Goal: Information Seeking & Learning: Learn about a topic

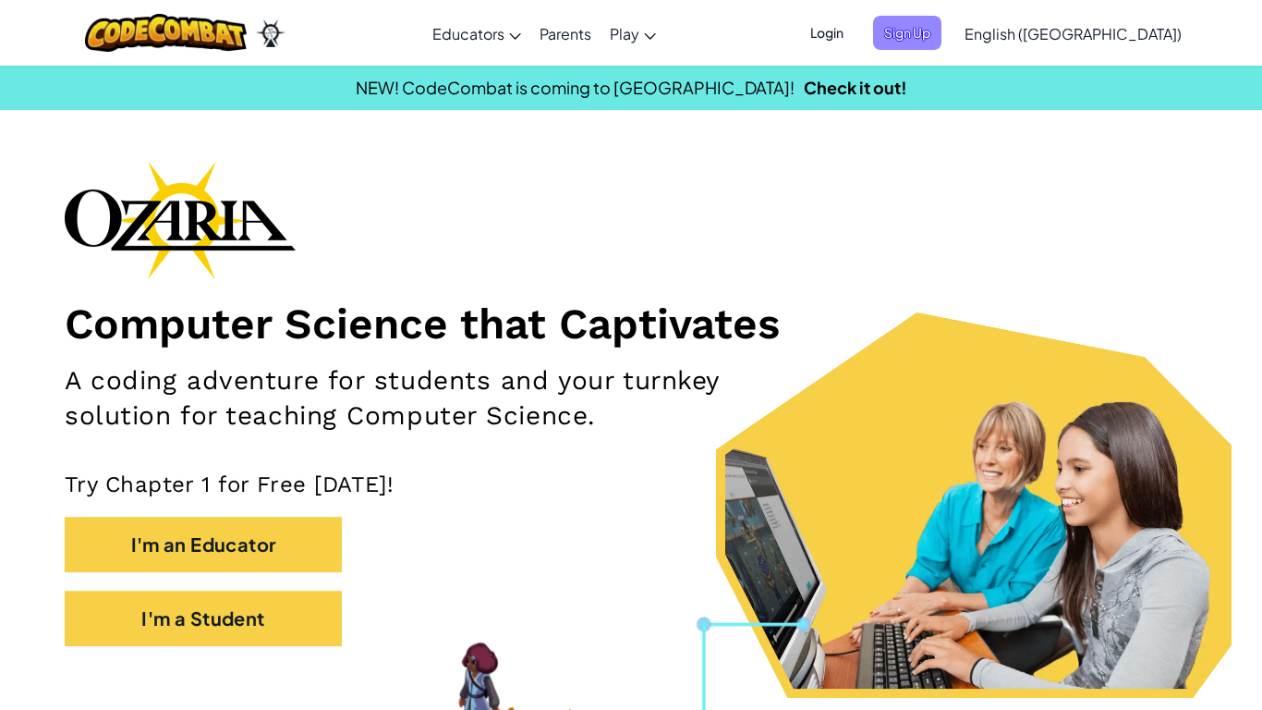
click at [942, 48] on span "Sign Up" at bounding box center [907, 33] width 68 height 34
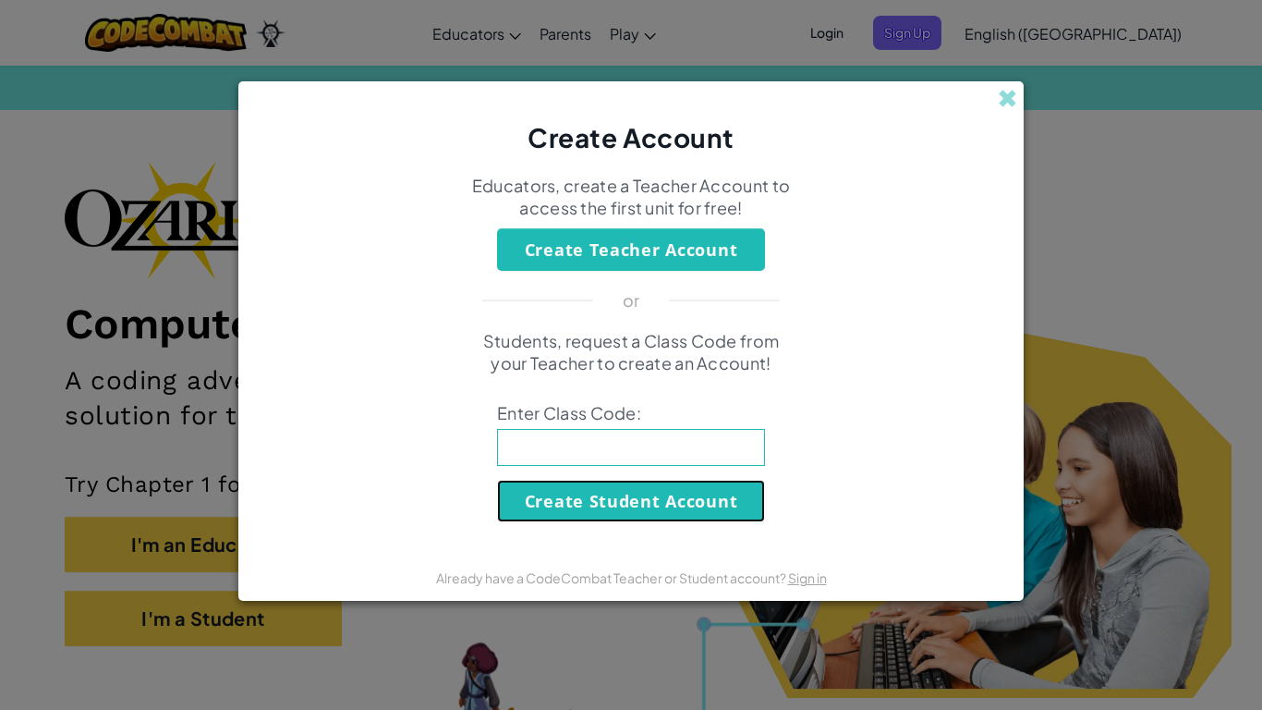
click at [617, 497] on button "Create Student Account" at bounding box center [631, 501] width 268 height 43
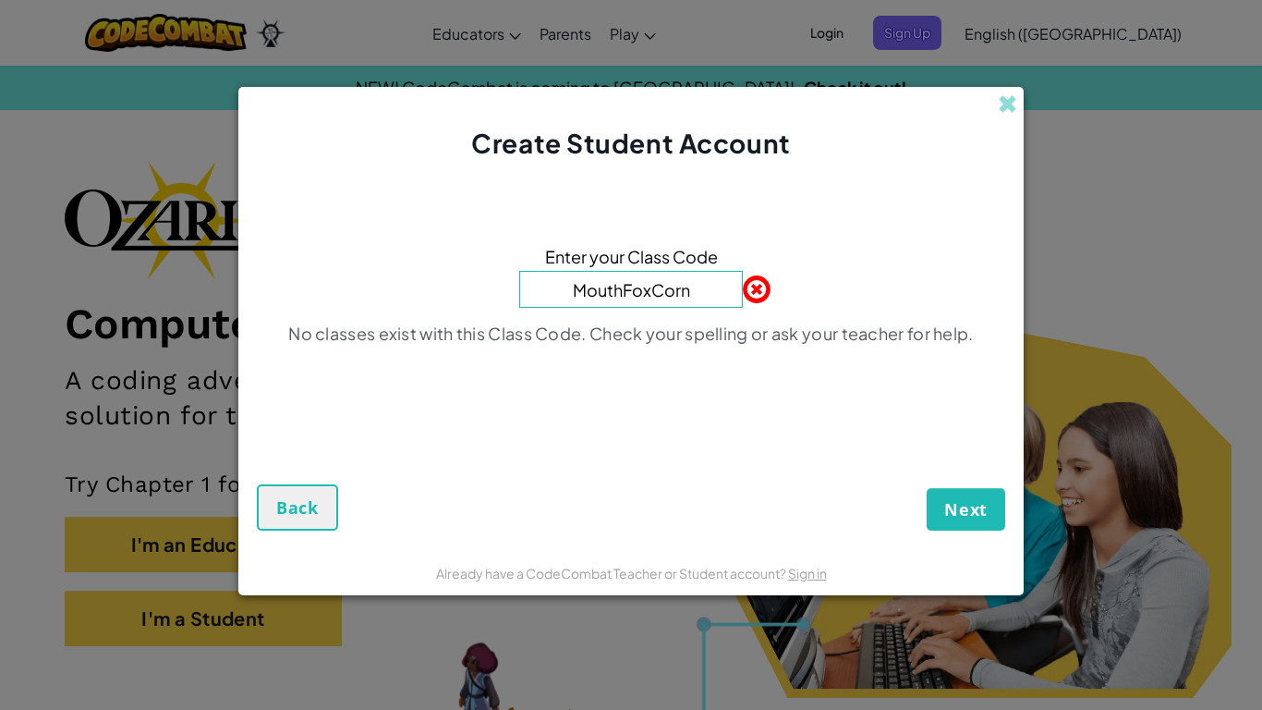
type input "MouthFoxCorn"
click at [927, 488] on button "Next" at bounding box center [966, 509] width 79 height 43
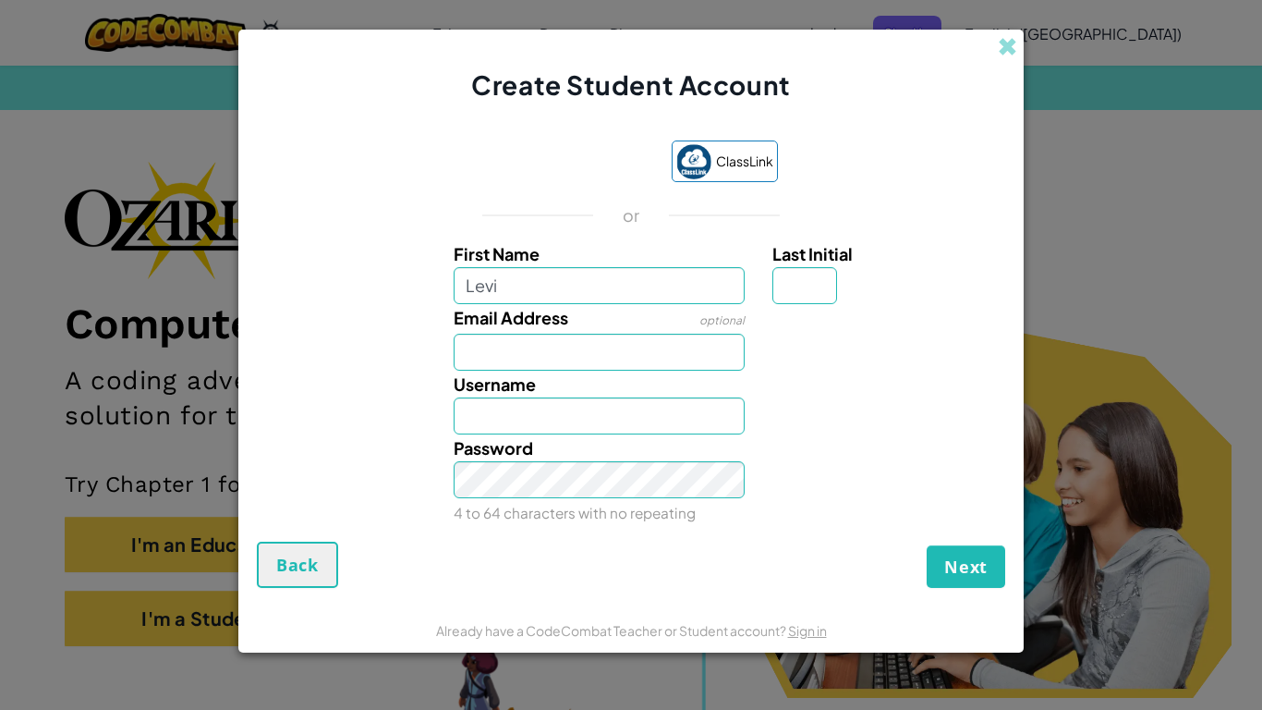
type input "Levi"
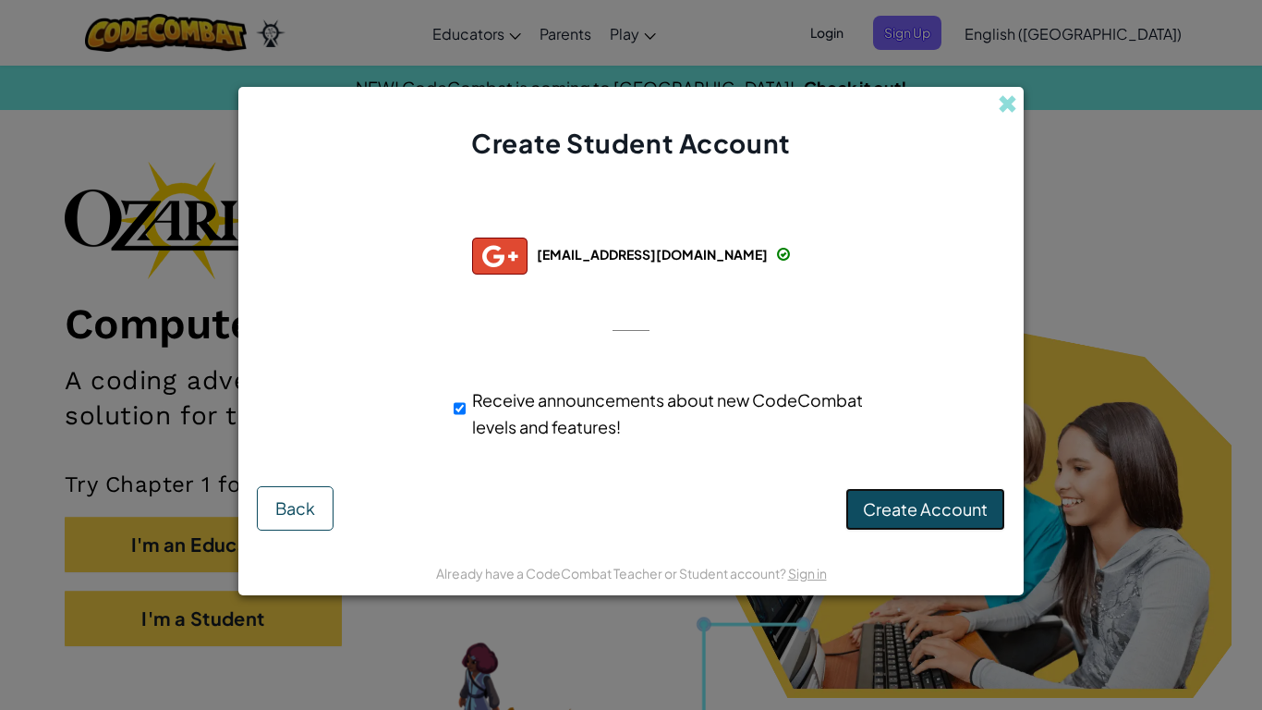
click at [891, 504] on span "Create Account" at bounding box center [925, 508] width 125 height 21
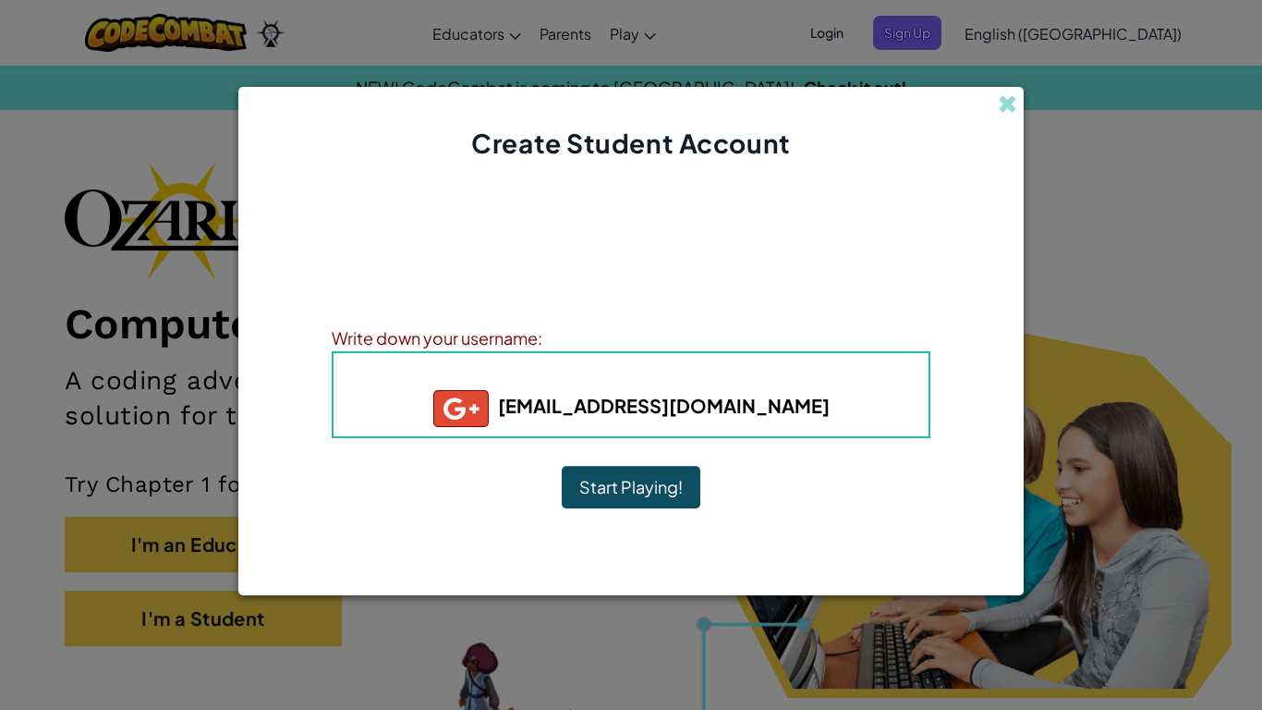
click at [676, 481] on button "Start Playing!" at bounding box center [631, 487] width 139 height 43
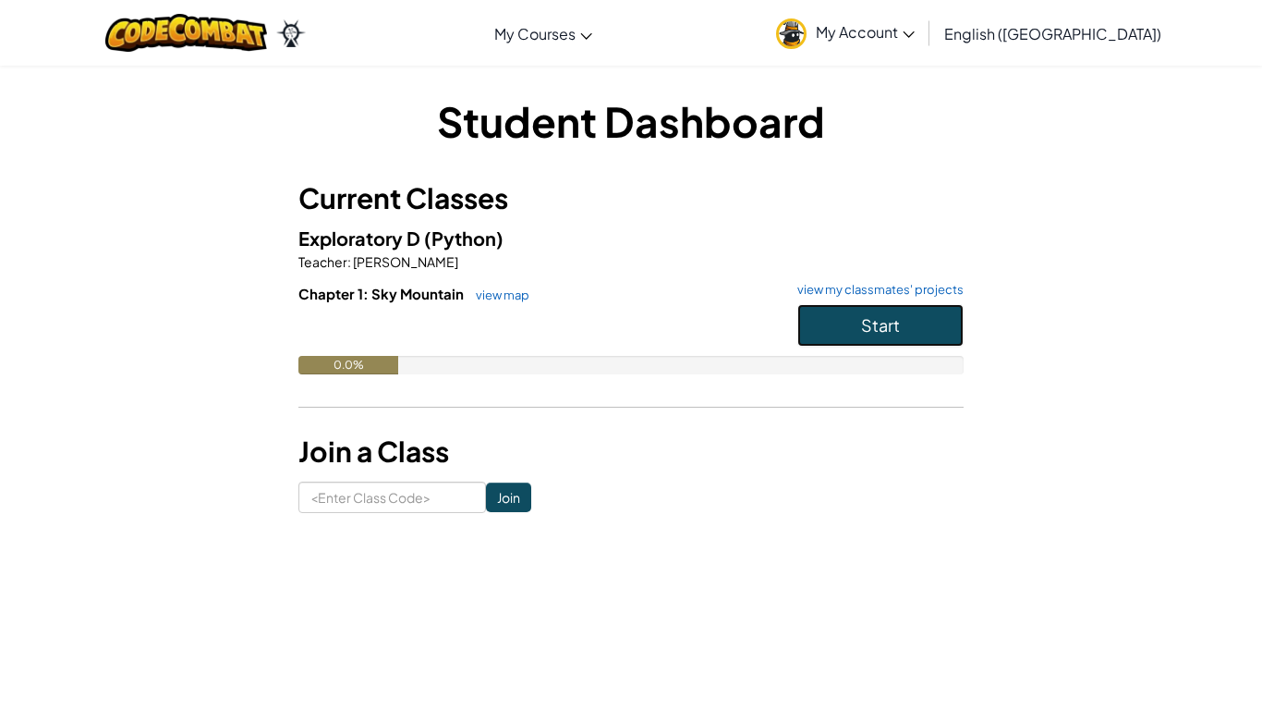
click at [919, 327] on button "Start" at bounding box center [880, 325] width 166 height 43
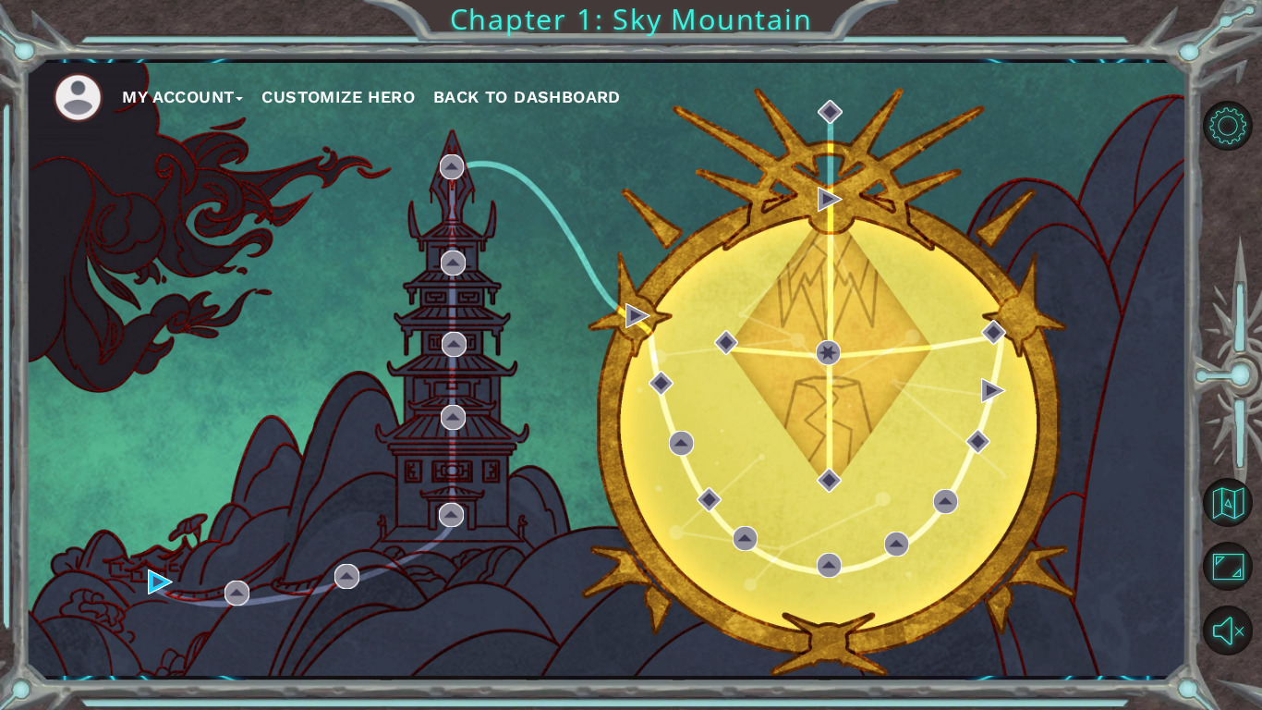
click at [324, 88] on button "Customize Hero" at bounding box center [338, 97] width 153 height 28
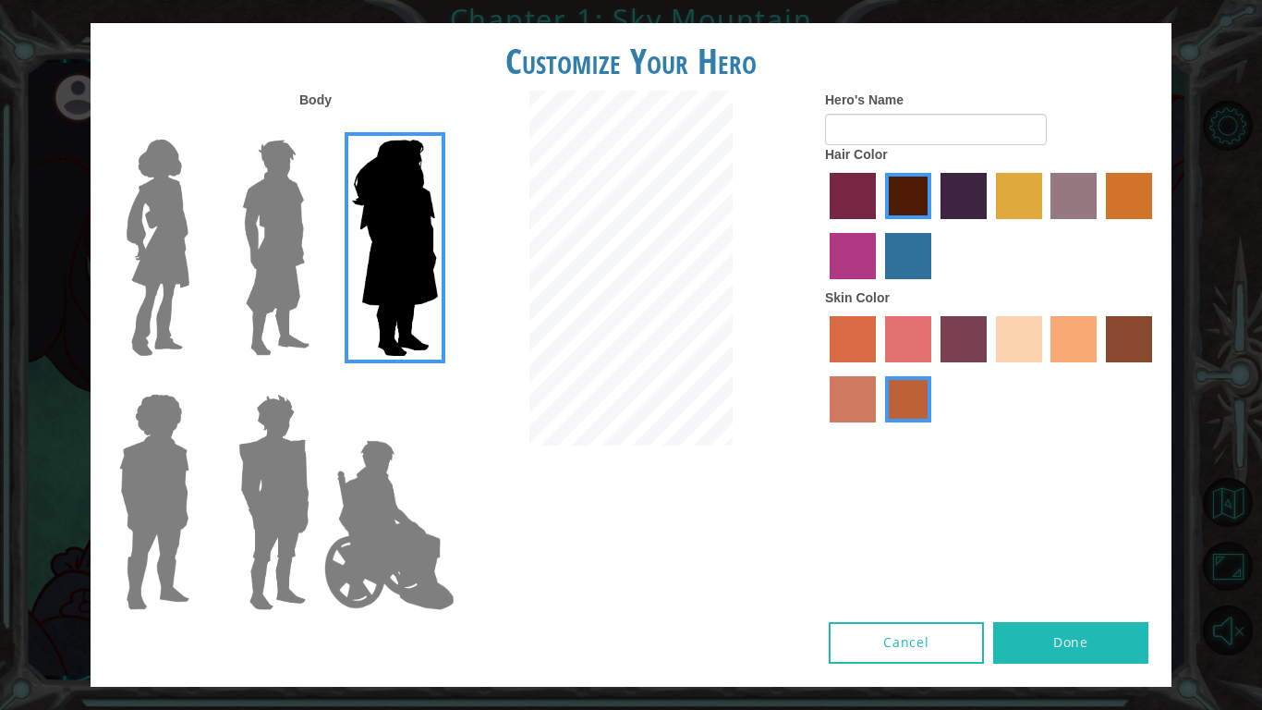
click at [294, 242] on img at bounding box center [276, 247] width 82 height 231
click at [317, 128] on input "Hero Lars" at bounding box center [317, 128] width 0 height 0
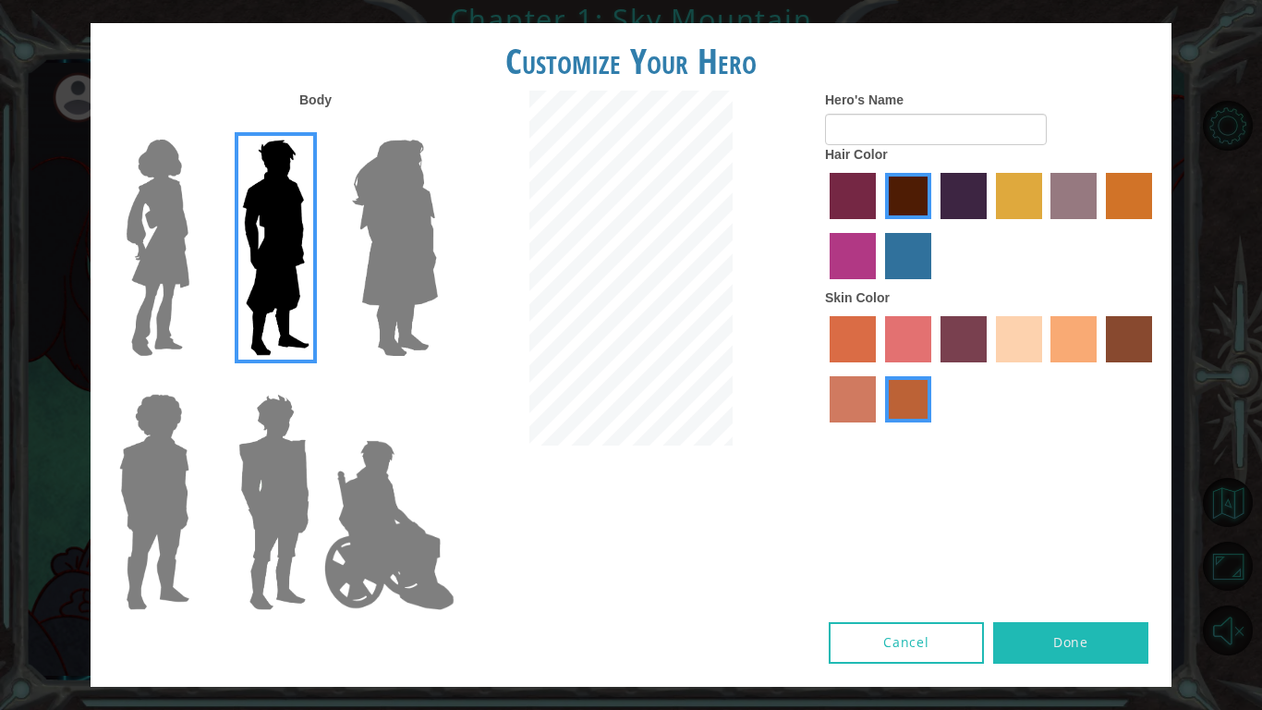
click at [278, 468] on img at bounding box center [274, 501] width 86 height 231
click at [317, 382] on input "Hero Garnet" at bounding box center [317, 382] width 0 height 0
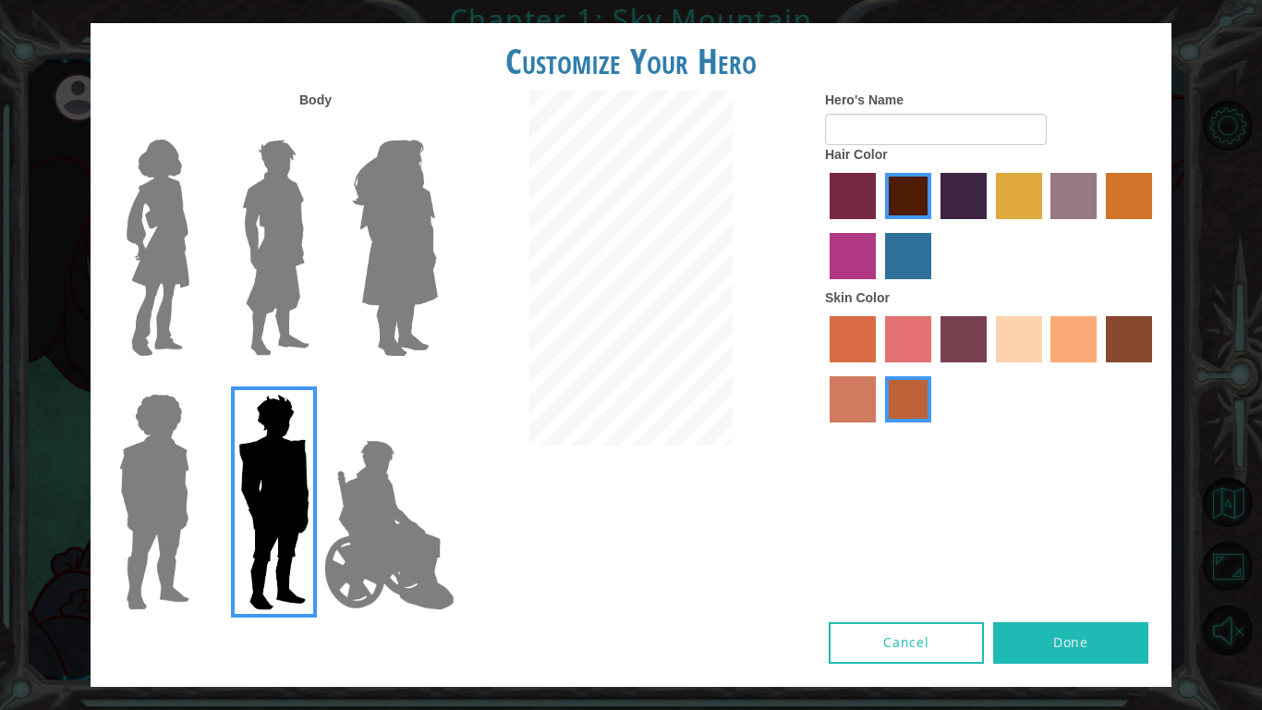
click at [1037, 189] on label "tulip tree hair color" at bounding box center [1019, 196] width 46 height 46
click at [990, 225] on input "tulip tree hair color" at bounding box center [990, 225] width 0 height 0
click at [907, 258] on label "lachmara hair color" at bounding box center [908, 256] width 46 height 46
click at [879, 286] on input "lachmara hair color" at bounding box center [879, 286] width 0 height 0
click at [842, 262] on label "medium red violet hair color" at bounding box center [853, 256] width 46 height 46
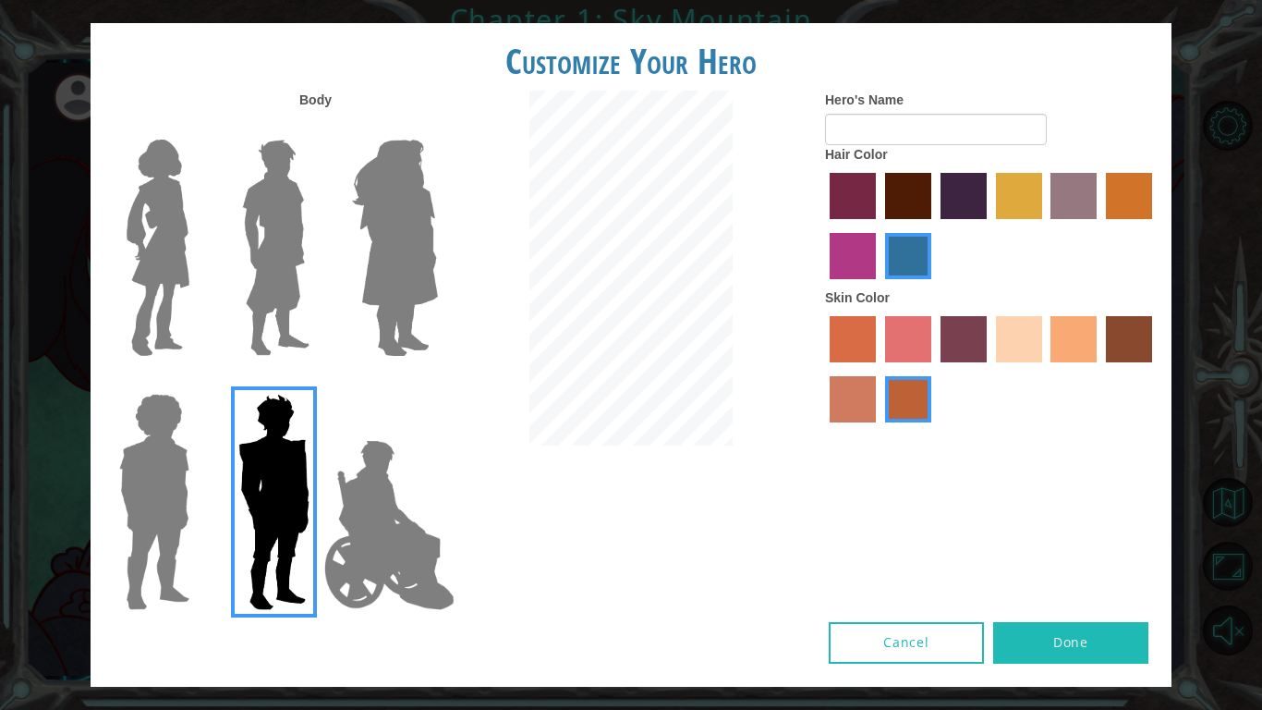
click at [1155, 225] on input "medium red violet hair color" at bounding box center [1155, 225] width 0 height 0
click at [968, 340] on label "tosca skin color" at bounding box center [964, 339] width 46 height 46
click at [934, 369] on input "tosca skin color" at bounding box center [934, 369] width 0 height 0
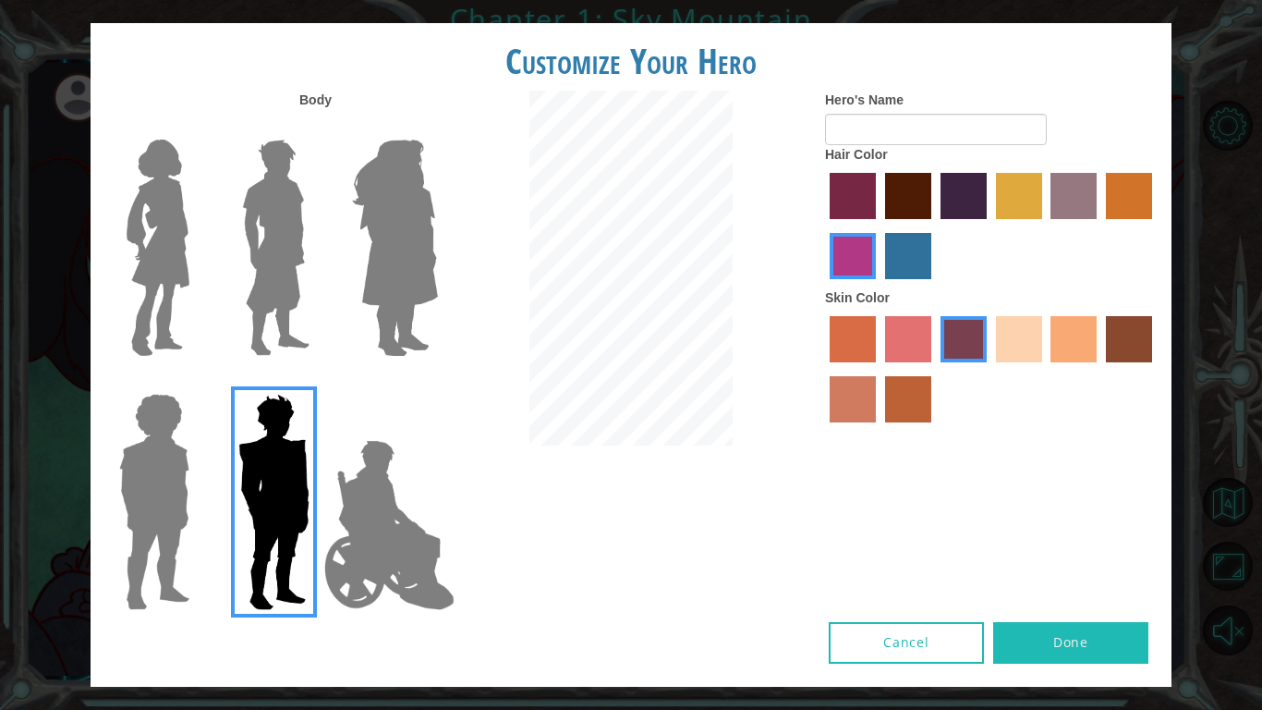
click at [888, 330] on label "froly skin color" at bounding box center [908, 339] width 46 height 46
click at [879, 369] on input "froly skin color" at bounding box center [879, 369] width 0 height 0
click at [852, 330] on label "sorbus skin color" at bounding box center [853, 339] width 46 height 46
click at [823, 369] on input "sorbus skin color" at bounding box center [823, 369] width 0 height 0
click at [916, 403] on label "smoke tree skin color" at bounding box center [908, 399] width 46 height 46
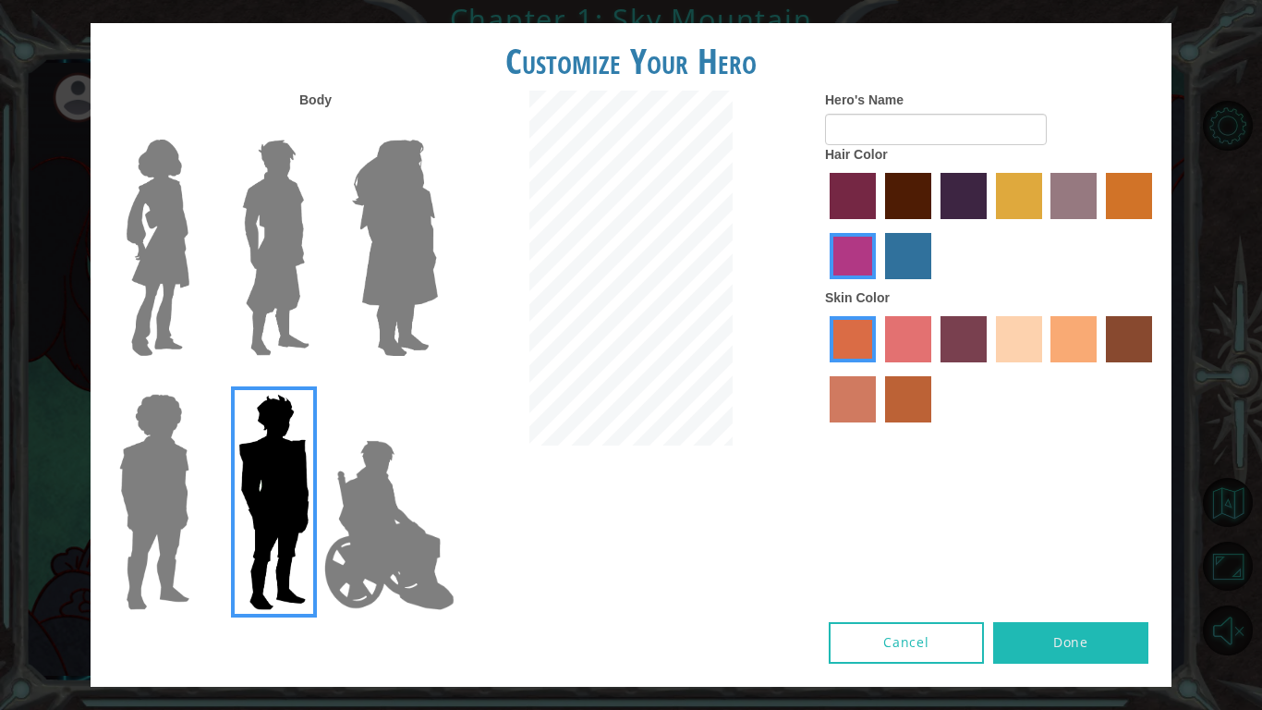
click at [879, 429] on input "smoke tree skin color" at bounding box center [879, 429] width 0 height 0
click at [1029, 342] on label "sandy beach skin color" at bounding box center [1019, 339] width 46 height 46
click at [990, 369] on input "sandy beach skin color" at bounding box center [990, 369] width 0 height 0
click at [1064, 338] on label "tacao skin color" at bounding box center [1074, 339] width 46 height 46
click at [1045, 369] on input "tacao skin color" at bounding box center [1045, 369] width 0 height 0
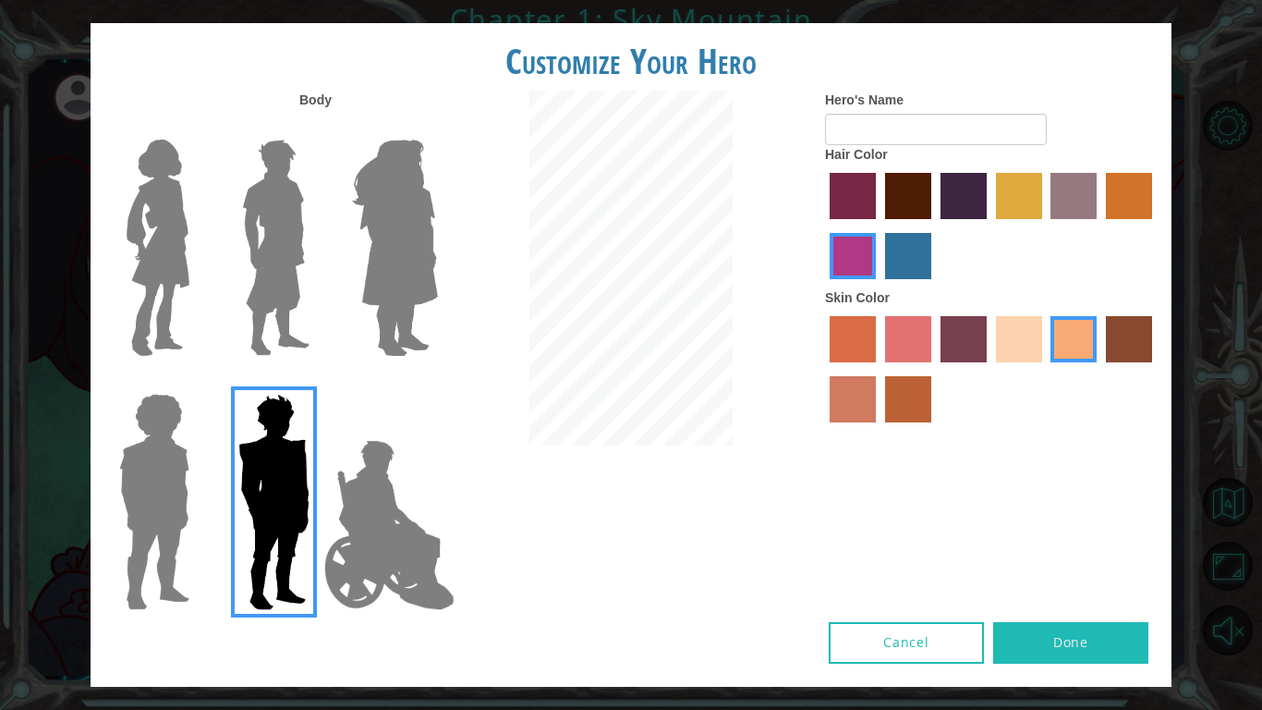
click at [1073, 644] on button "Done" at bounding box center [1070, 643] width 155 height 42
type input "g"
type input "c"
click at [891, 132] on input "Cheddar cheese" at bounding box center [936, 129] width 222 height 31
type input "Cheddar cheese"
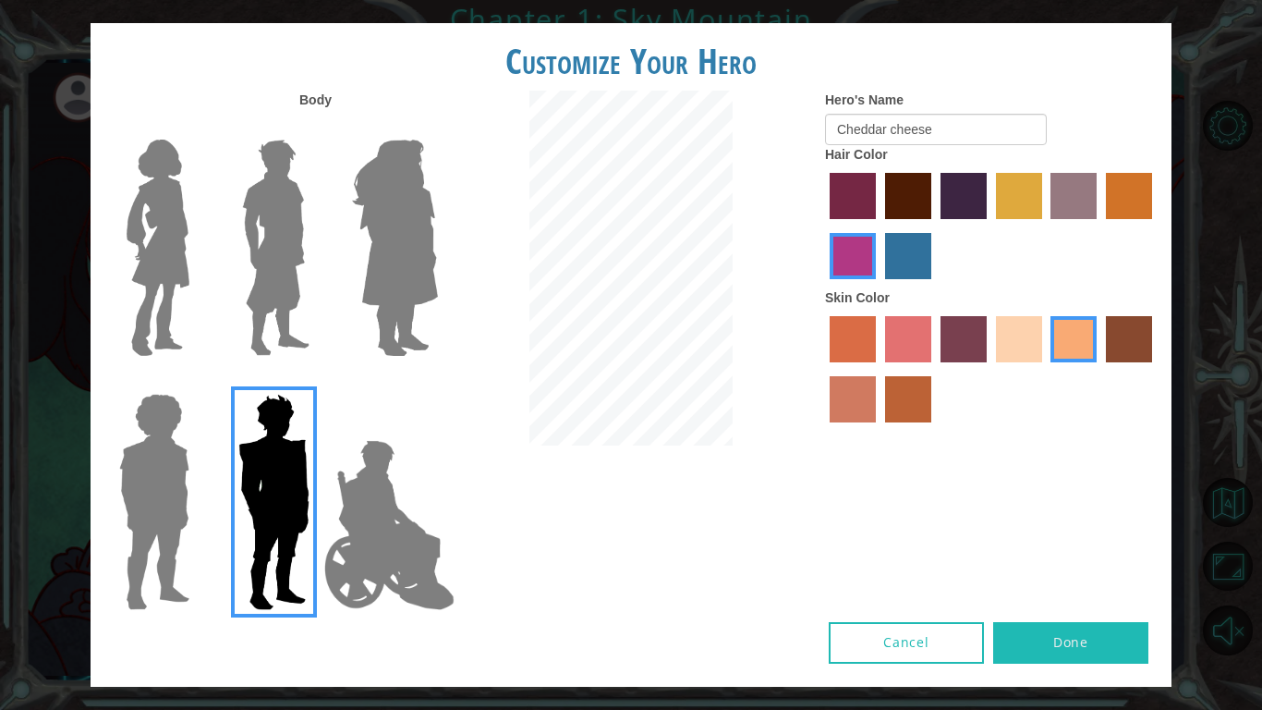
click at [1050, 652] on button "Done" at bounding box center [1070, 643] width 155 height 42
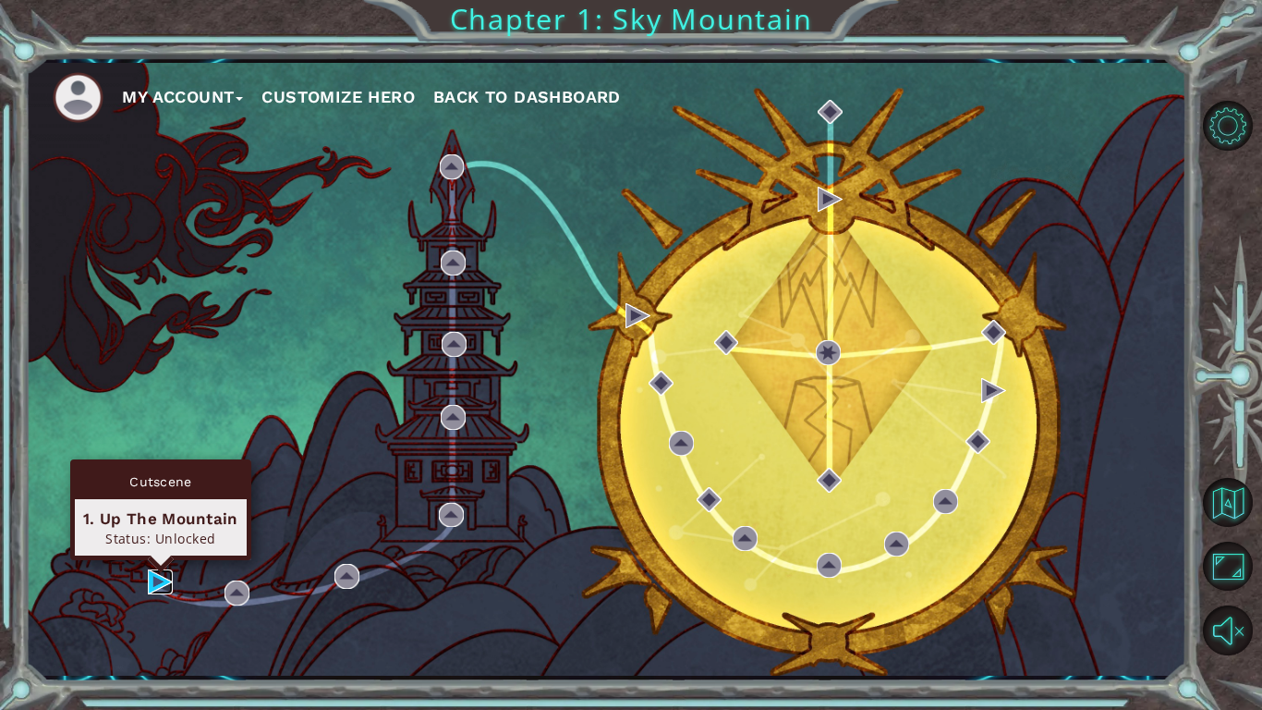
click at [165, 578] on img at bounding box center [160, 581] width 25 height 25
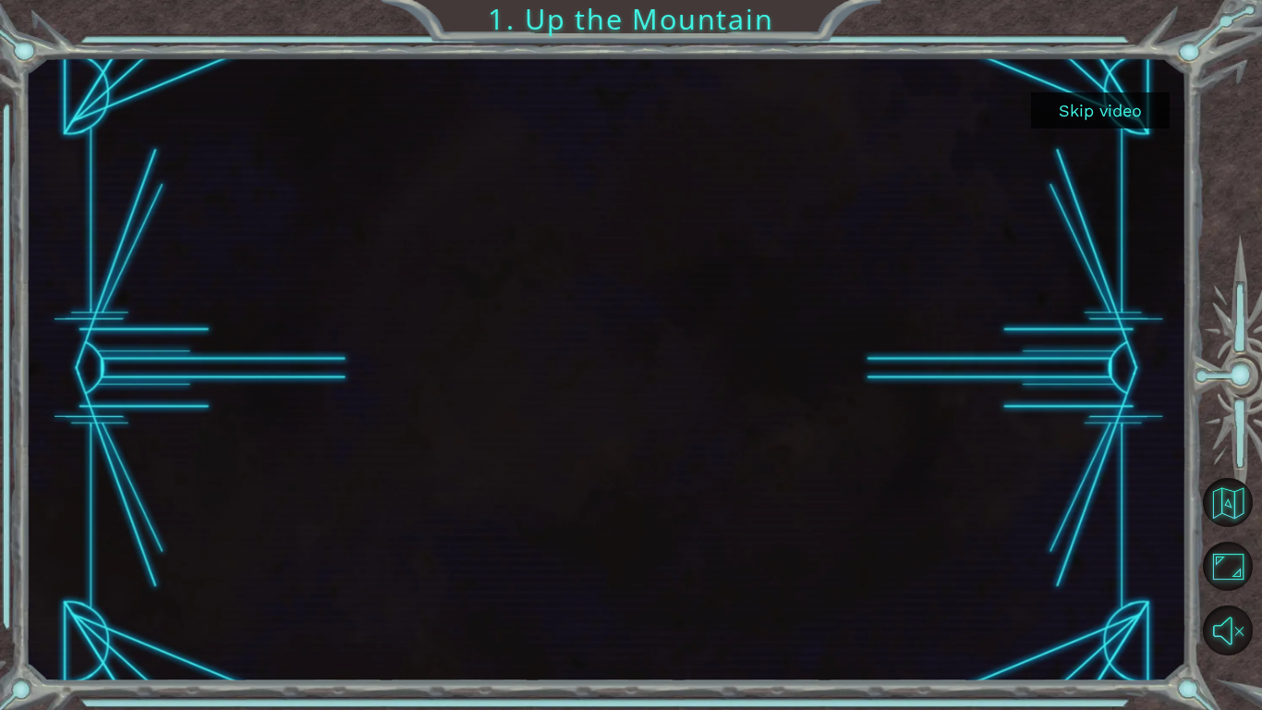
click at [1102, 102] on button "Skip video" at bounding box center [1100, 110] width 139 height 36
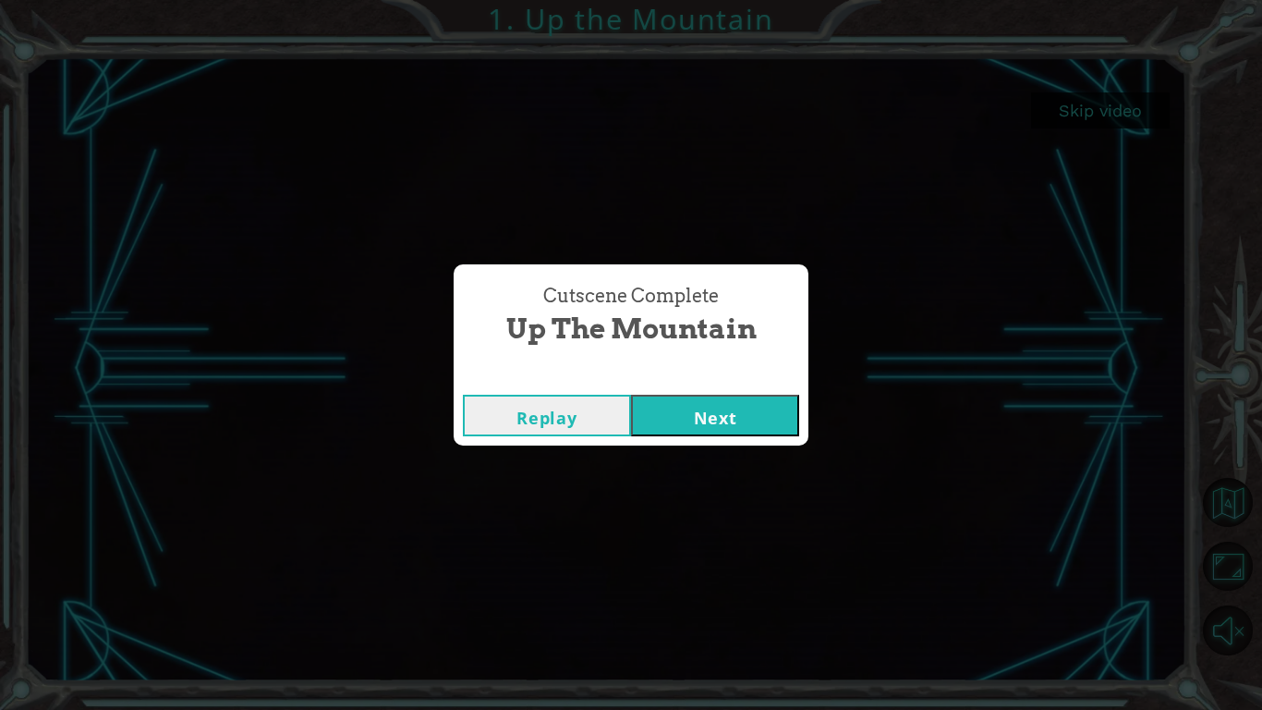
click at [714, 417] on button "Next" at bounding box center [715, 416] width 168 height 42
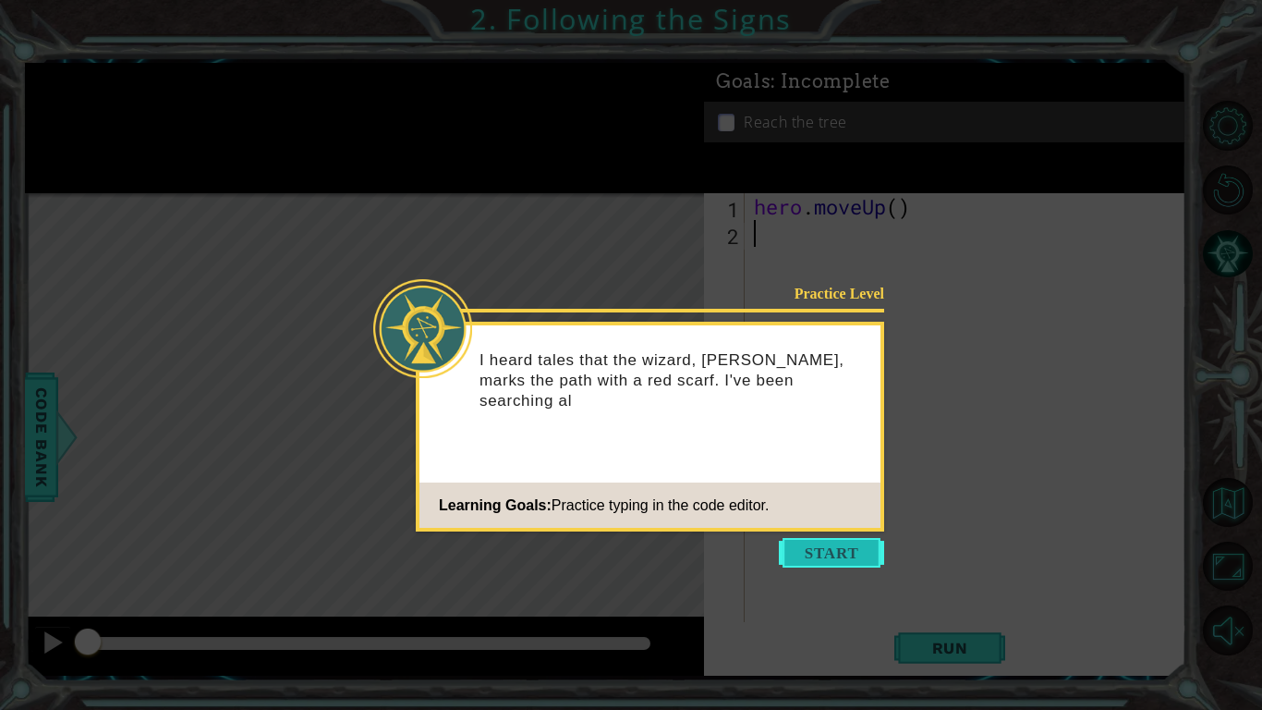
click at [833, 557] on button "Start" at bounding box center [831, 553] width 105 height 30
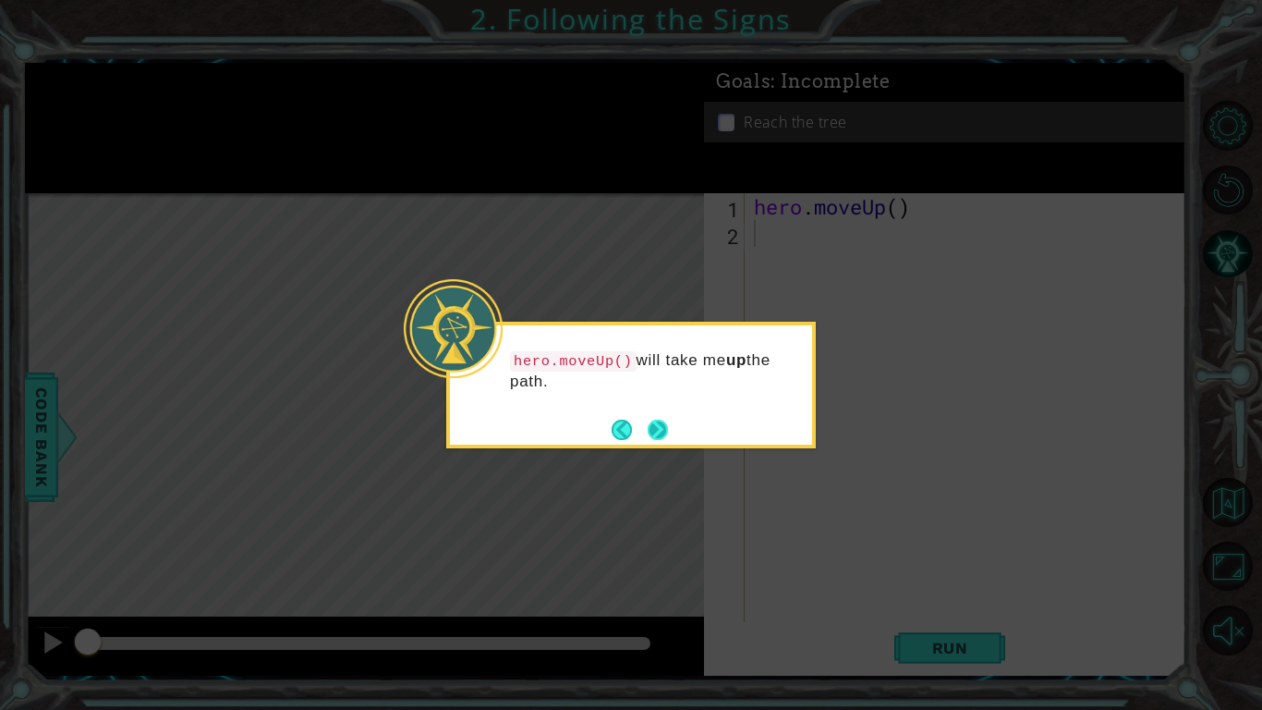
click at [658, 432] on button "Next" at bounding box center [658, 430] width 20 height 20
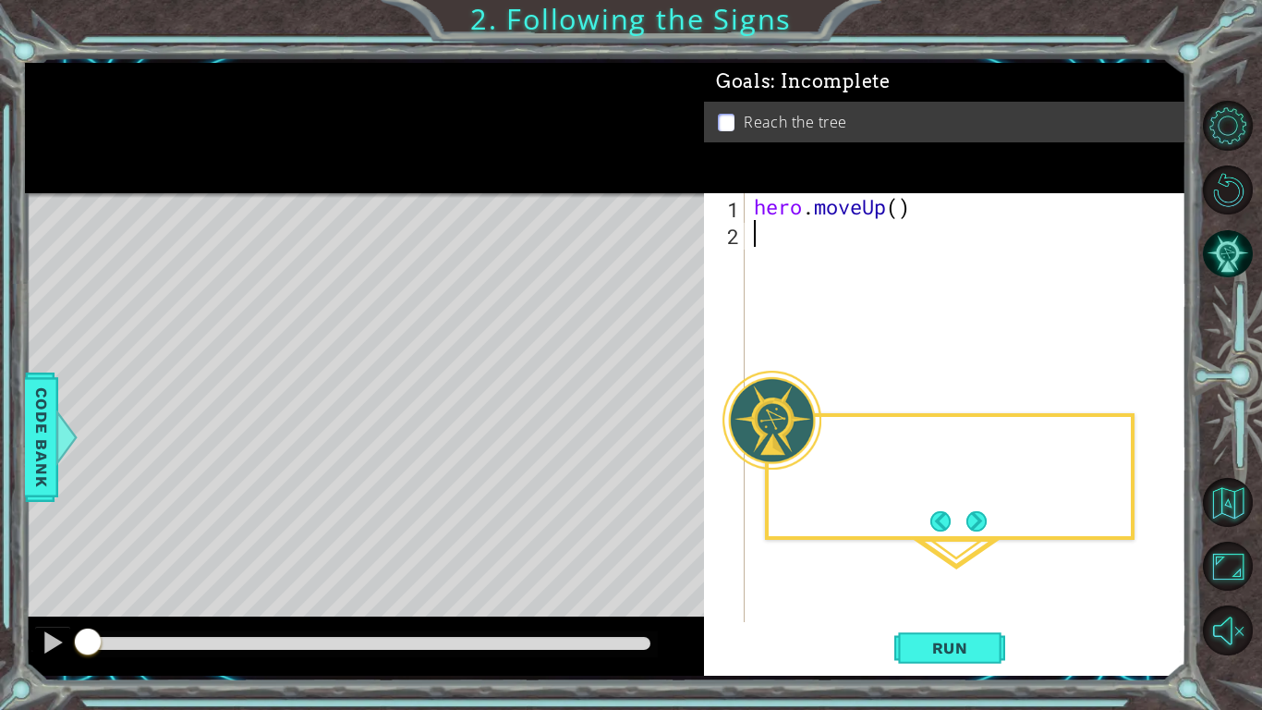
click at [658, 432] on div "Level Map" at bounding box center [452, 465] width 854 height 544
click at [979, 525] on button "Next" at bounding box center [977, 521] width 20 height 20
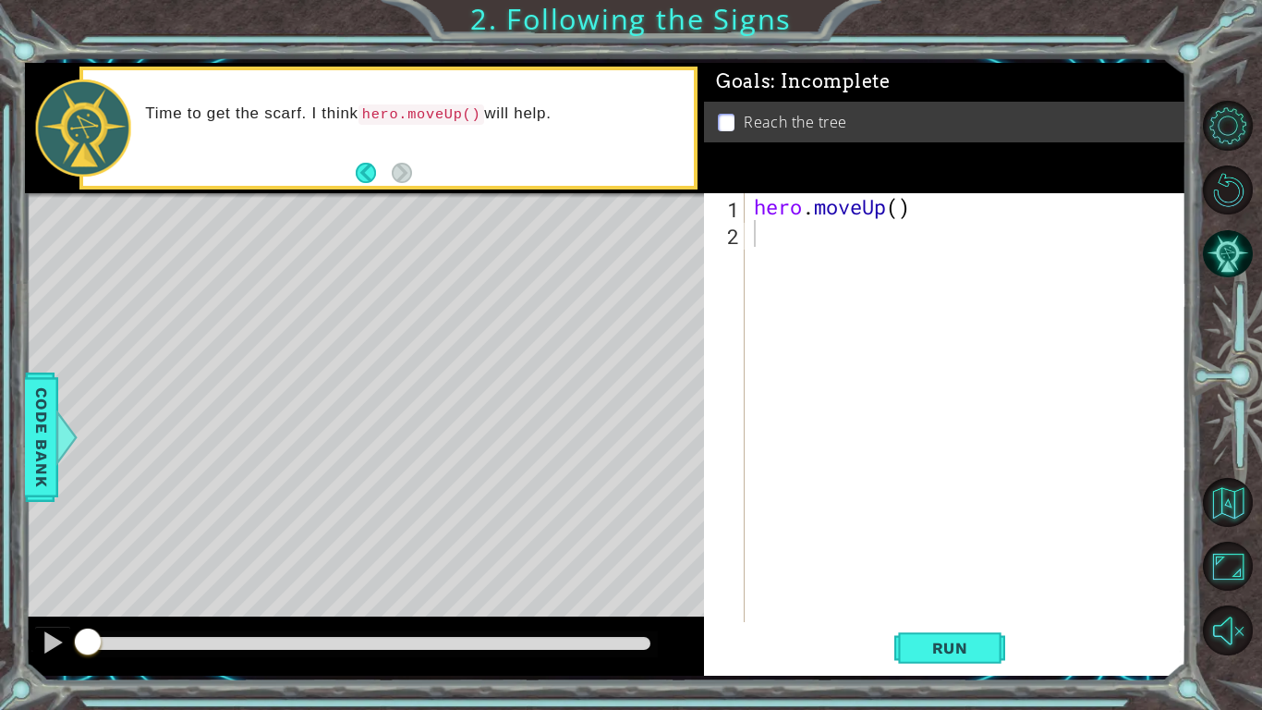
click at [397, 186] on footer at bounding box center [384, 173] width 56 height 28
click at [368, 177] on button "Back" at bounding box center [374, 173] width 36 height 20
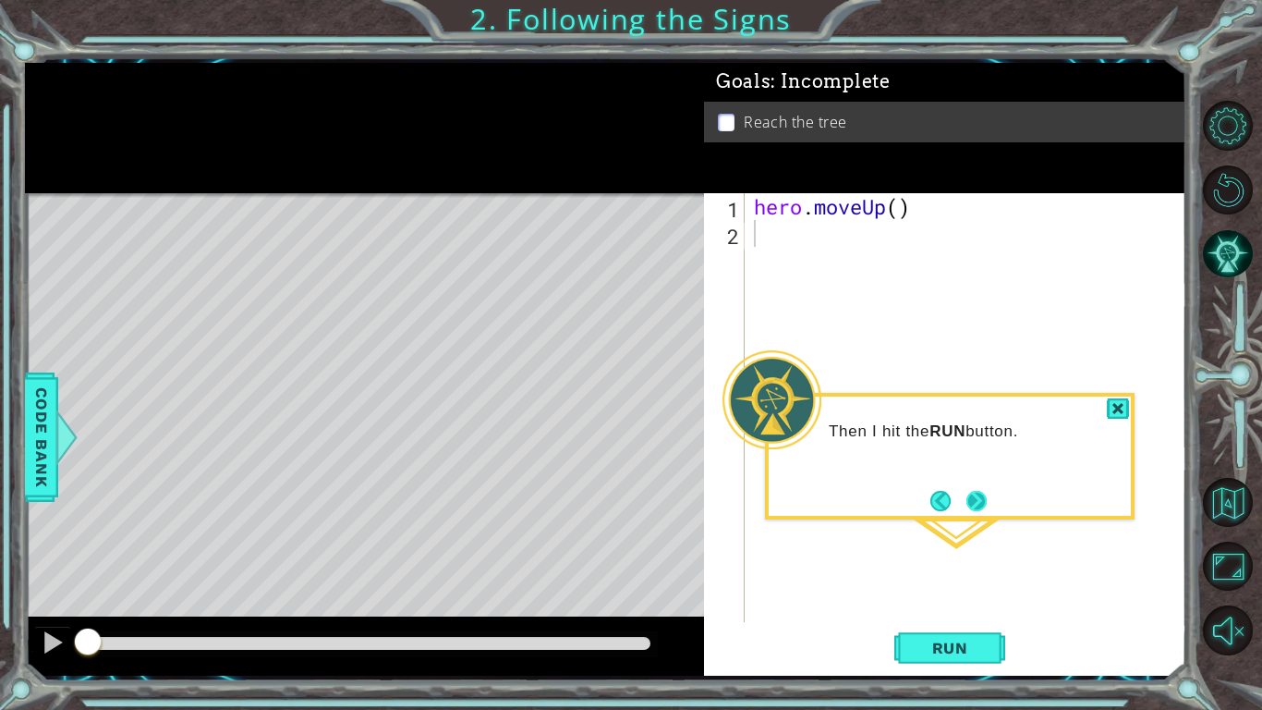
click at [979, 500] on button "Next" at bounding box center [977, 501] width 20 height 20
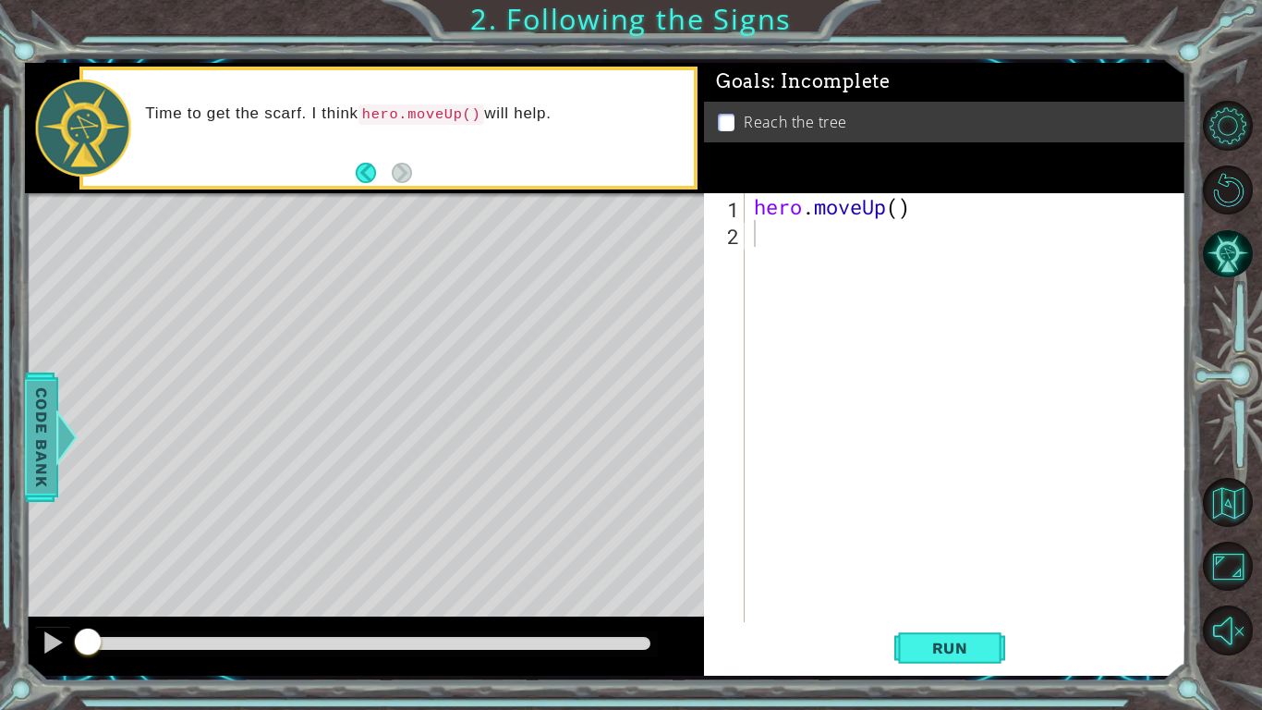
click at [46, 423] on span "Code Bank" at bounding box center [42, 436] width 30 height 113
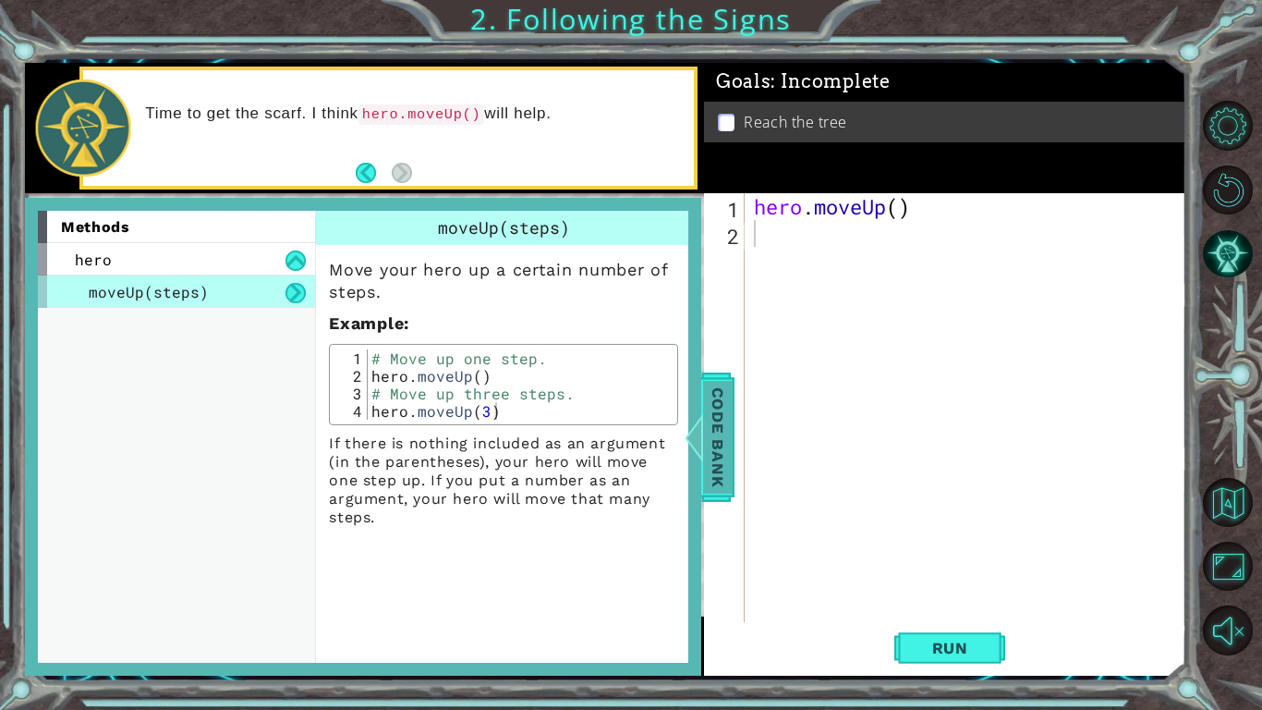
click at [699, 412] on div at bounding box center [694, 436] width 23 height 55
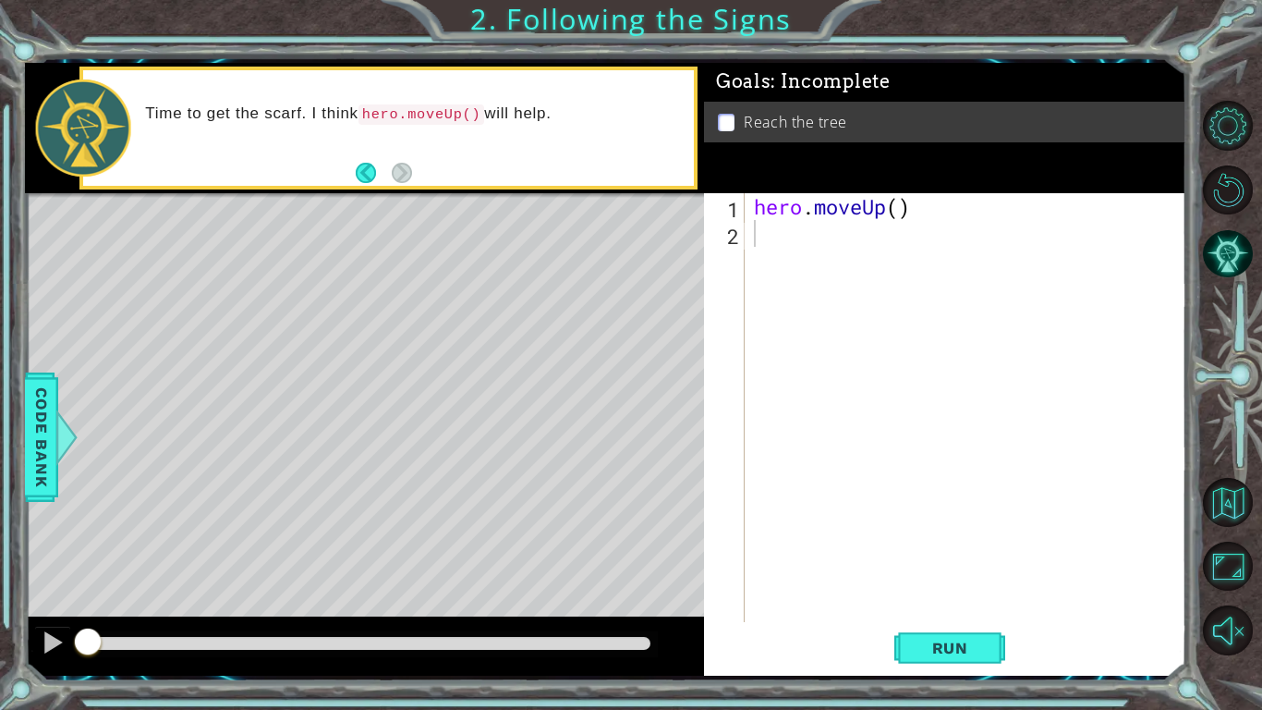
type textarea "hero.moveUp()"
drag, startPoint x: 757, startPoint y: 210, endPoint x: 888, endPoint y: 213, distance: 131.2
click at [888, 213] on div "hero . moveUp ( )" at bounding box center [970, 434] width 441 height 482
click at [901, 212] on div "hero . moveUp ( )" at bounding box center [970, 434] width 441 height 482
drag, startPoint x: 450, startPoint y: 580, endPoint x: 270, endPoint y: 560, distance: 181.3
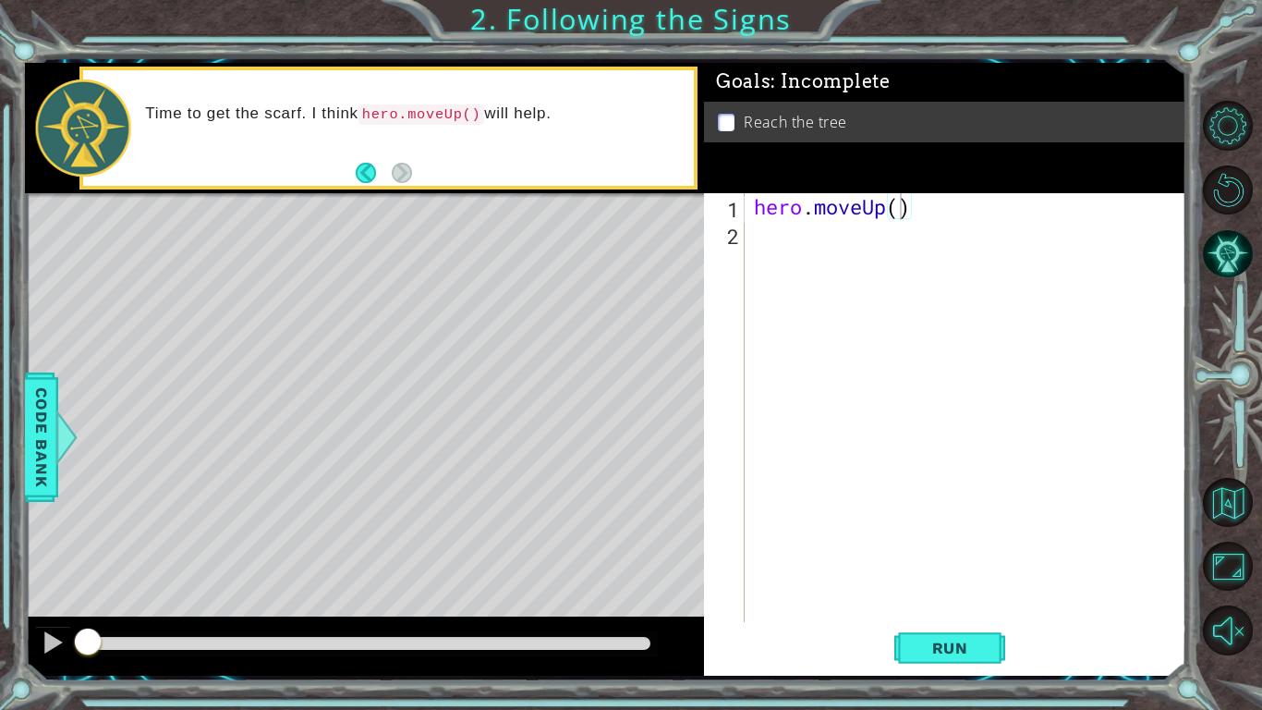
click at [270, 560] on div "Level Map" at bounding box center [452, 465] width 854 height 544
click at [376, 180] on button "Back" at bounding box center [374, 173] width 36 height 20
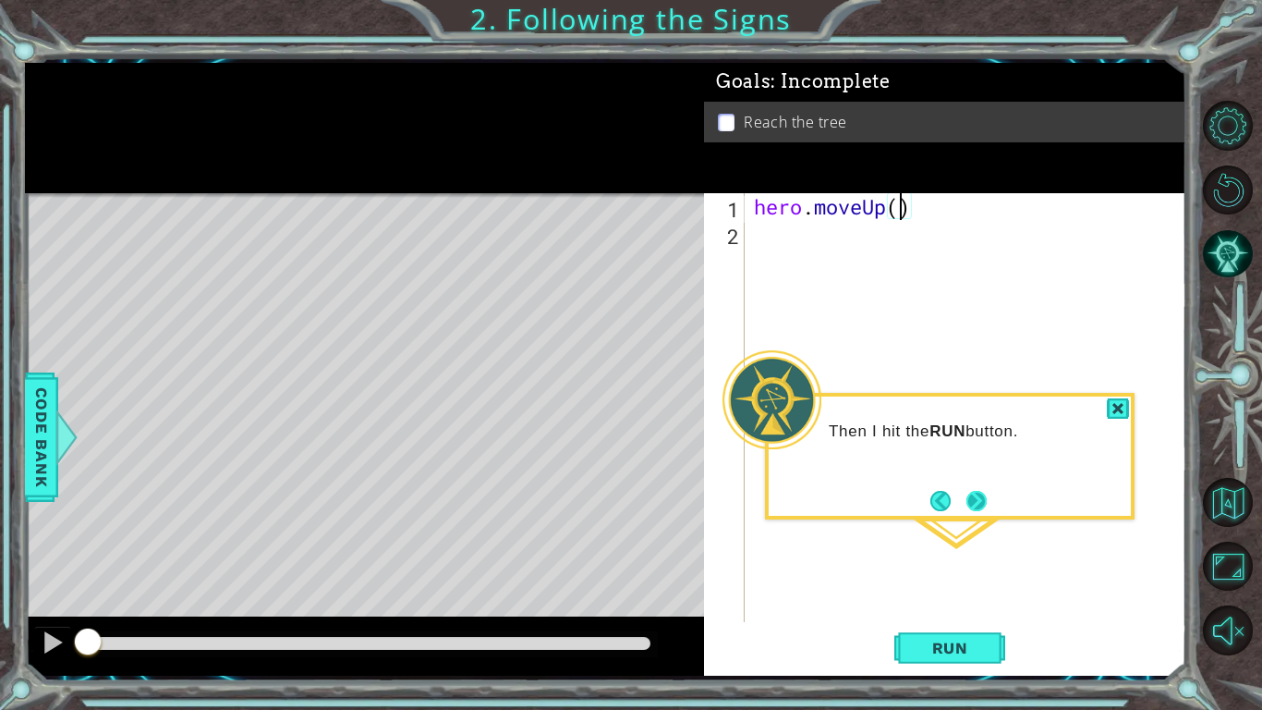
click at [980, 508] on button "Next" at bounding box center [977, 501] width 20 height 20
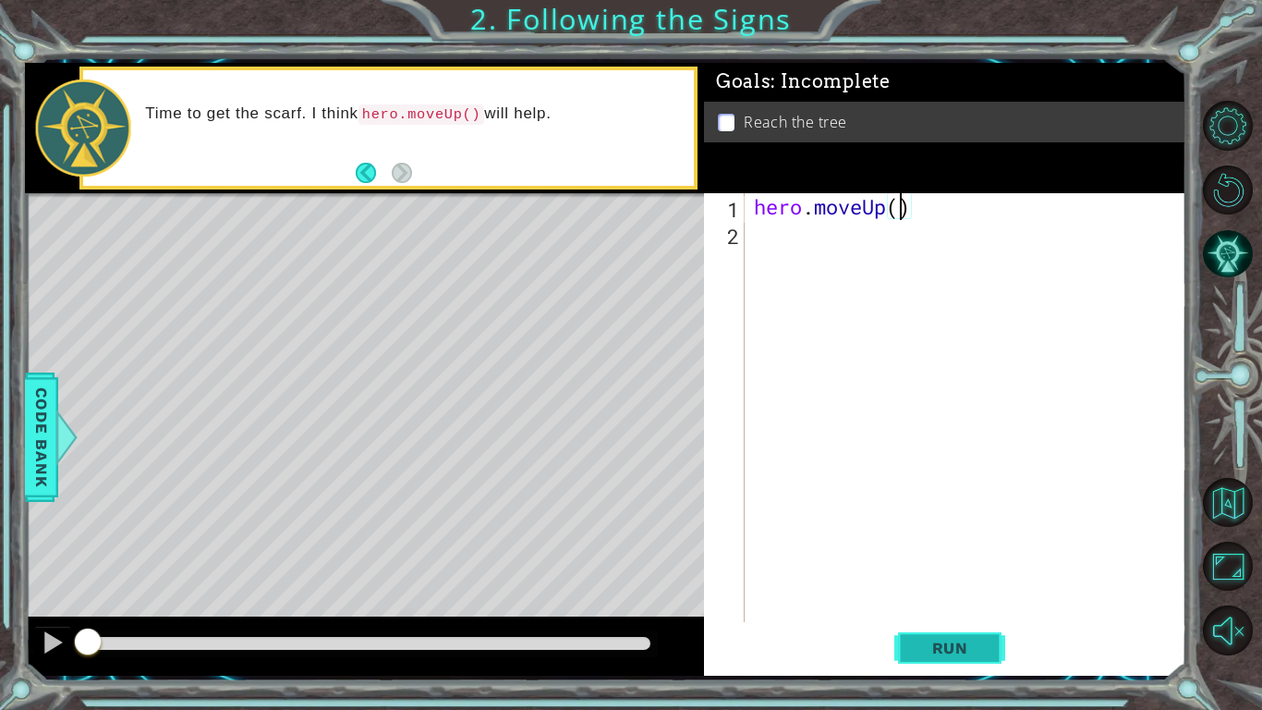
click at [964, 655] on span "Run" at bounding box center [950, 648] width 73 height 18
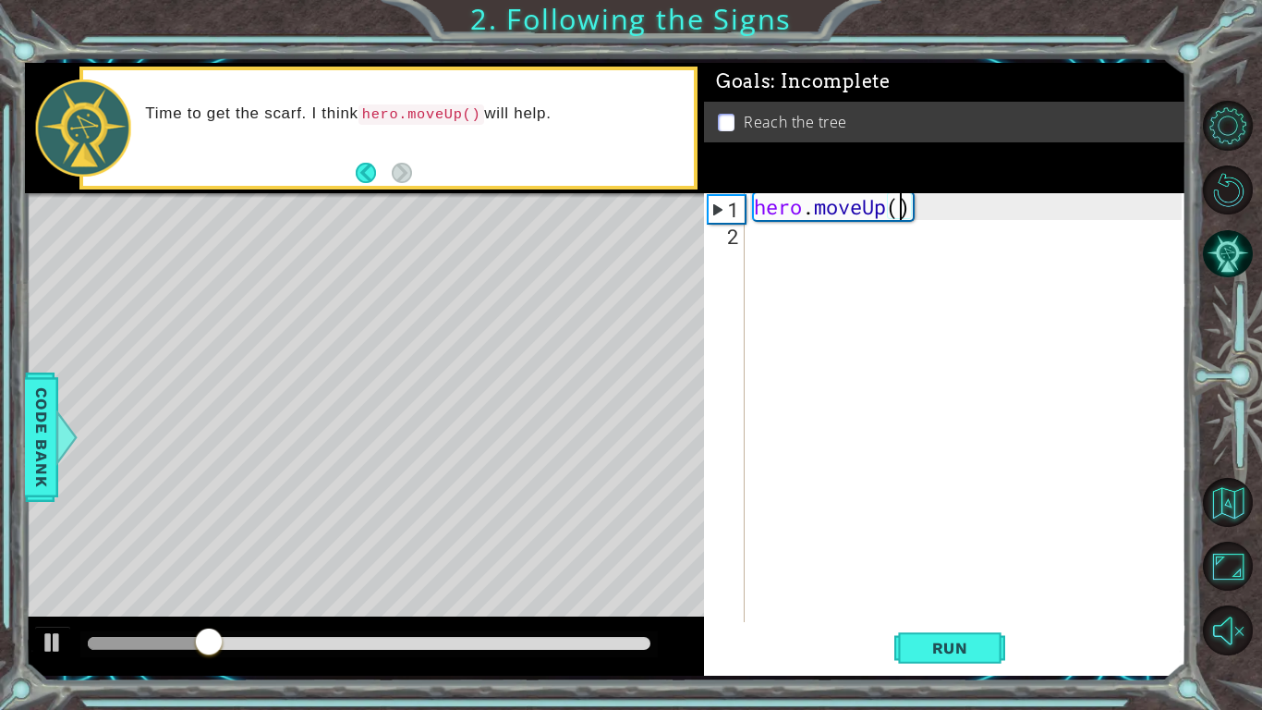
click at [927, 559] on div "hero . moveUp ( )" at bounding box center [970, 434] width 441 height 482
click at [928, 648] on span "Run" at bounding box center [950, 648] width 73 height 18
click at [896, 201] on div "hero . moveUp ( )" at bounding box center [970, 434] width 441 height 482
type textarea "hero.moveUp()"
click at [818, 251] on div "hero . moveUp ( )" at bounding box center [970, 434] width 441 height 482
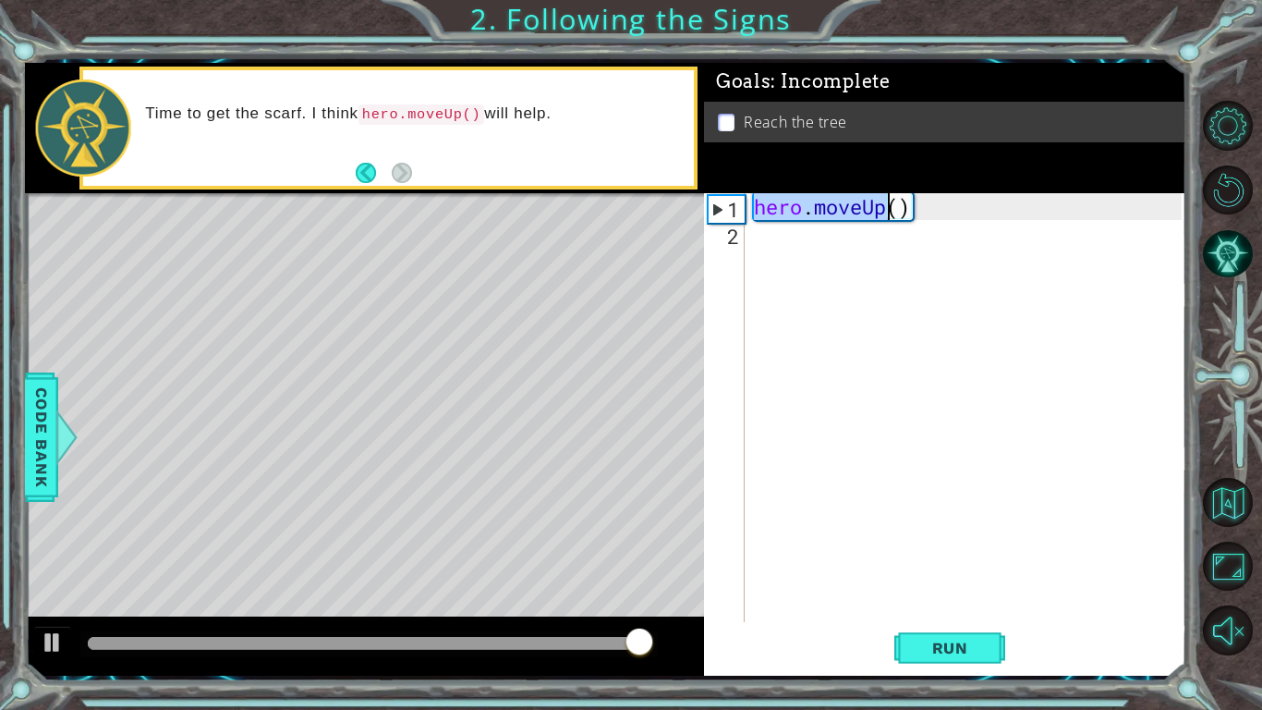
drag, startPoint x: 753, startPoint y: 209, endPoint x: 885, endPoint y: 206, distance: 132.2
click at [885, 206] on div "hero . moveUp ( )" at bounding box center [970, 434] width 441 height 482
type textarea "hero.moveUp()"
click at [813, 226] on div "hero . moveUp ( )" at bounding box center [970, 434] width 441 height 482
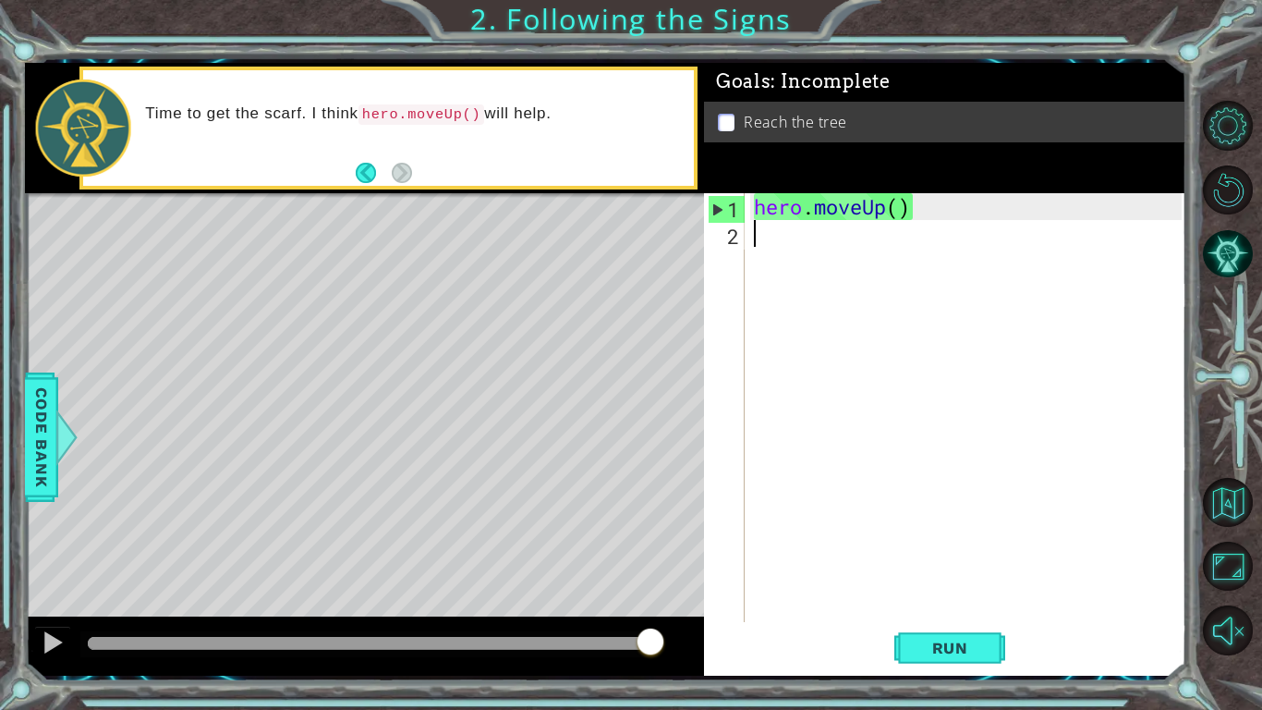
paste textarea "hero.moveUp"
type textarea "hero.moveUp"
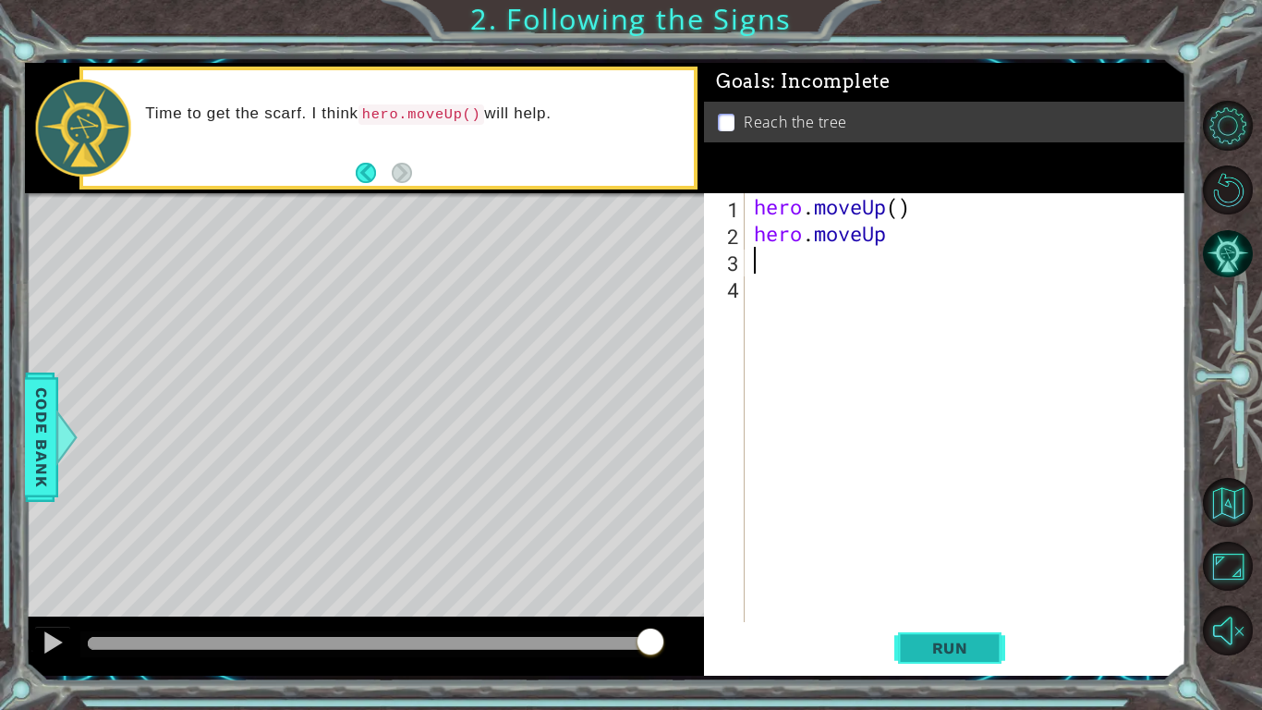
click at [928, 637] on button "Run" at bounding box center [949, 648] width 111 height 48
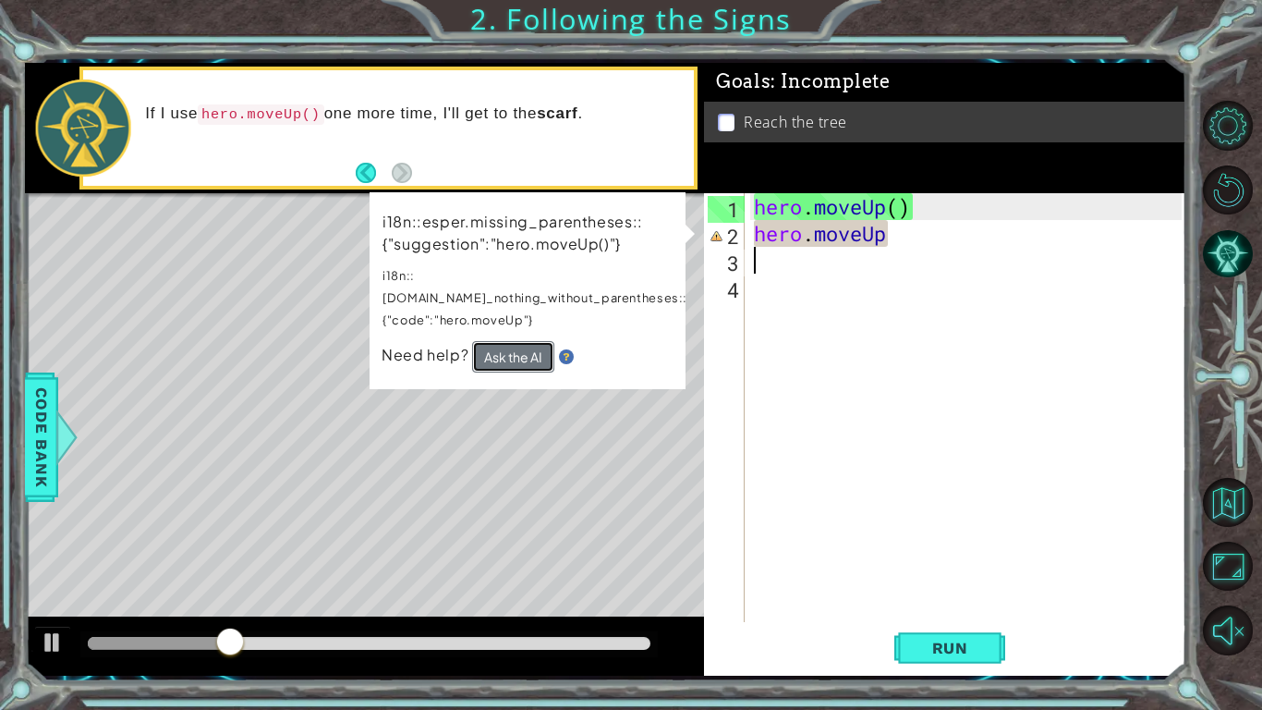
click at [532, 341] on button "Ask the AI" at bounding box center [513, 356] width 82 height 31
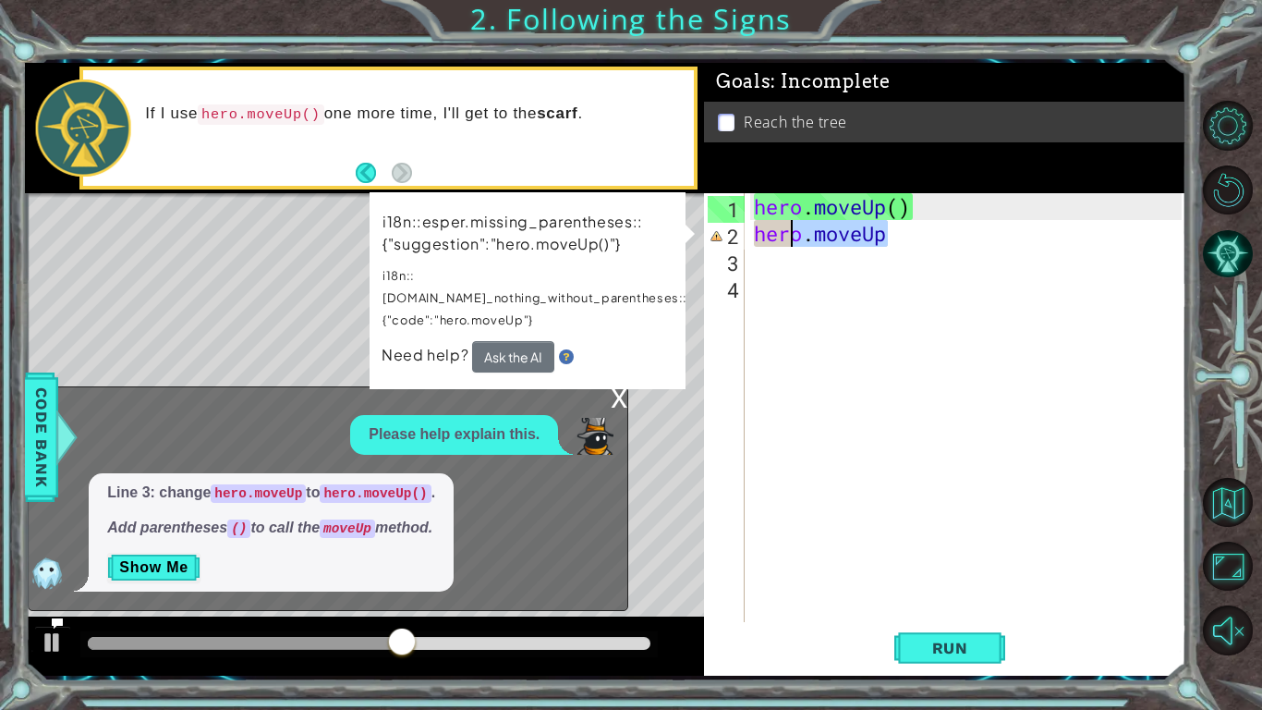
drag, startPoint x: 891, startPoint y: 237, endPoint x: 797, endPoint y: 235, distance: 94.3
click at [797, 235] on div "hero . moveUp ( ) hero . moveUp" at bounding box center [970, 434] width 441 height 482
click at [900, 206] on div "hero . moveUp ( ) hero . moveUp" at bounding box center [970, 434] width 441 height 482
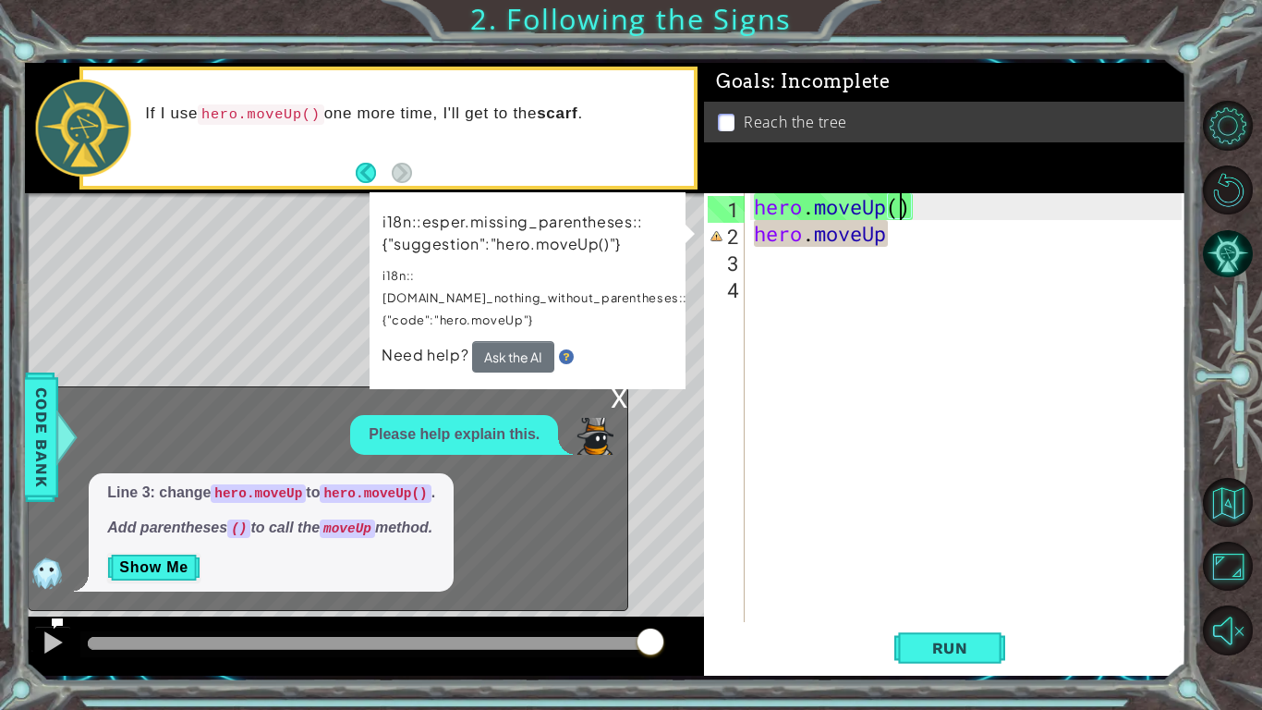
click at [897, 233] on div "hero . moveUp ( ) hero . moveUp" at bounding box center [970, 434] width 441 height 482
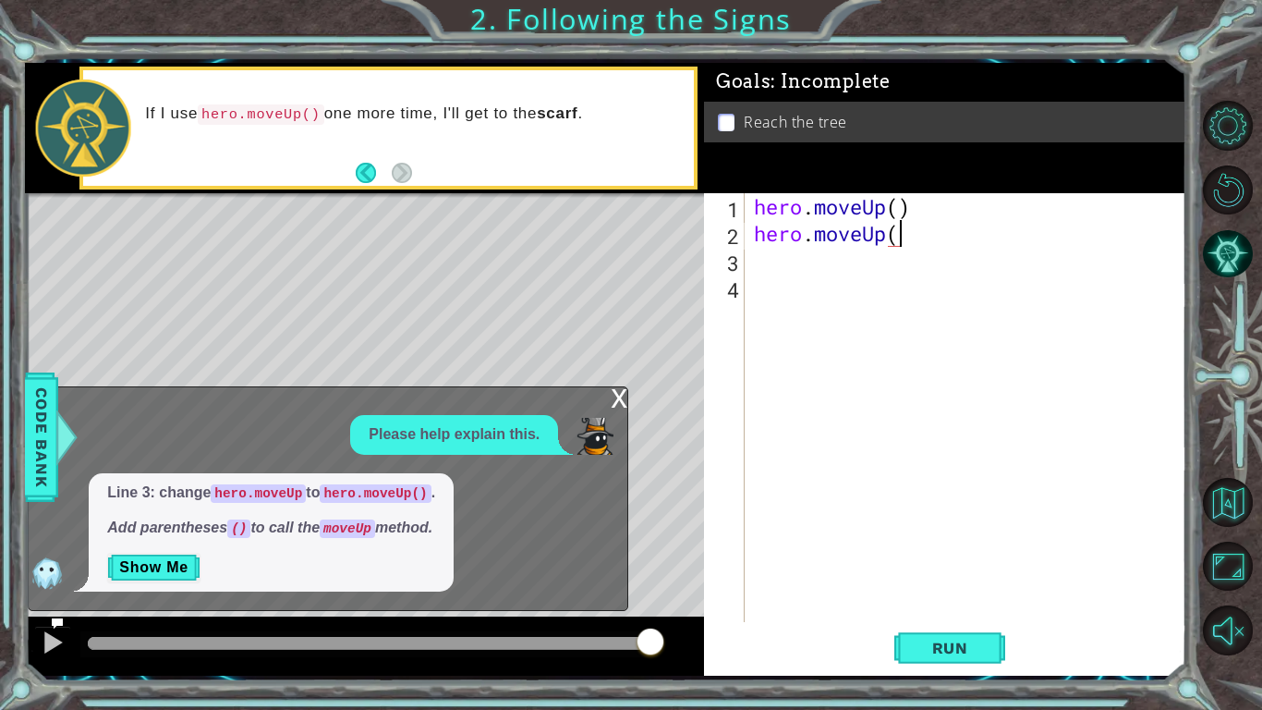
type textarea "hero.moveUp()"
click at [946, 670] on button "Run" at bounding box center [949, 648] width 111 height 48
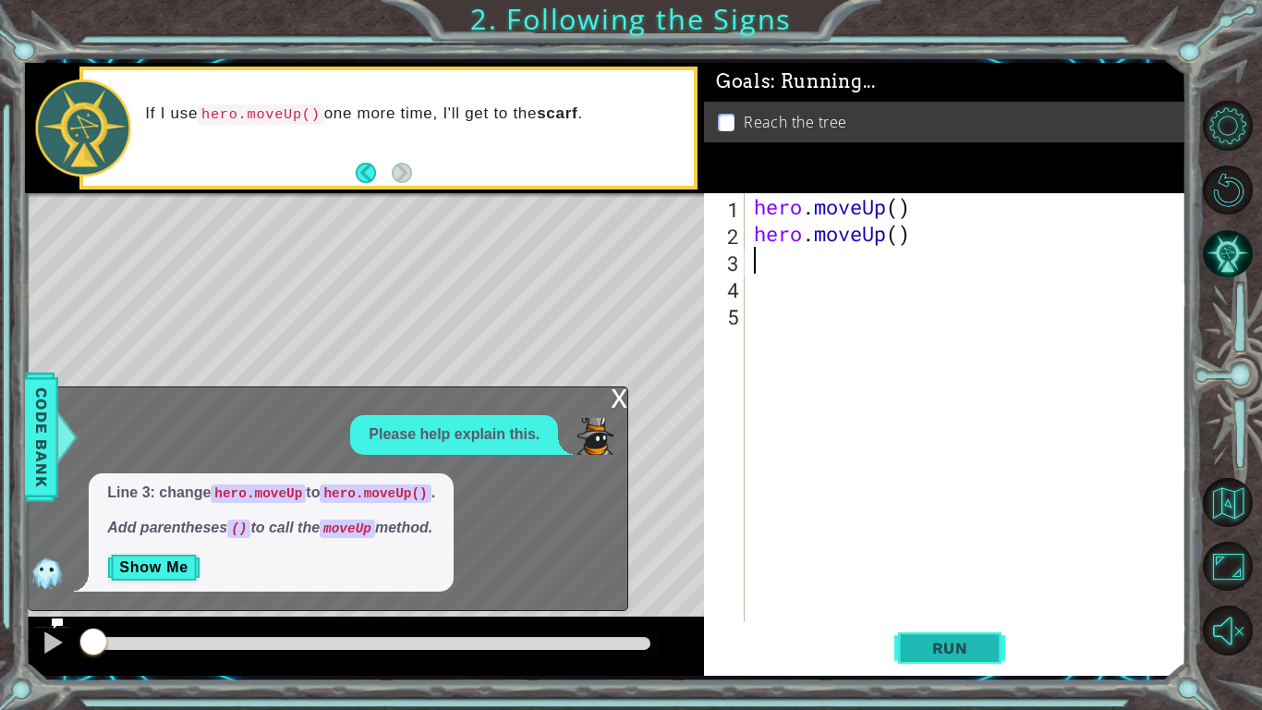
click at [945, 650] on span "Run" at bounding box center [950, 648] width 73 height 18
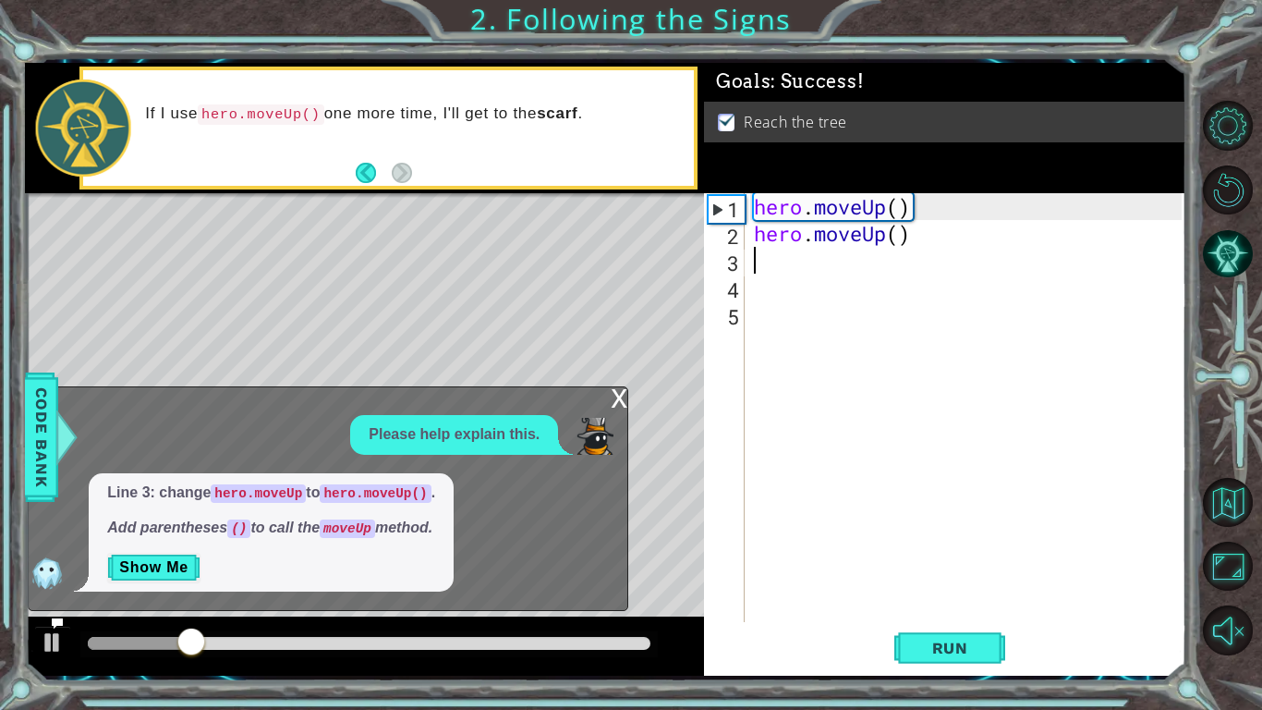
click at [614, 390] on div "x" at bounding box center [619, 396] width 17 height 18
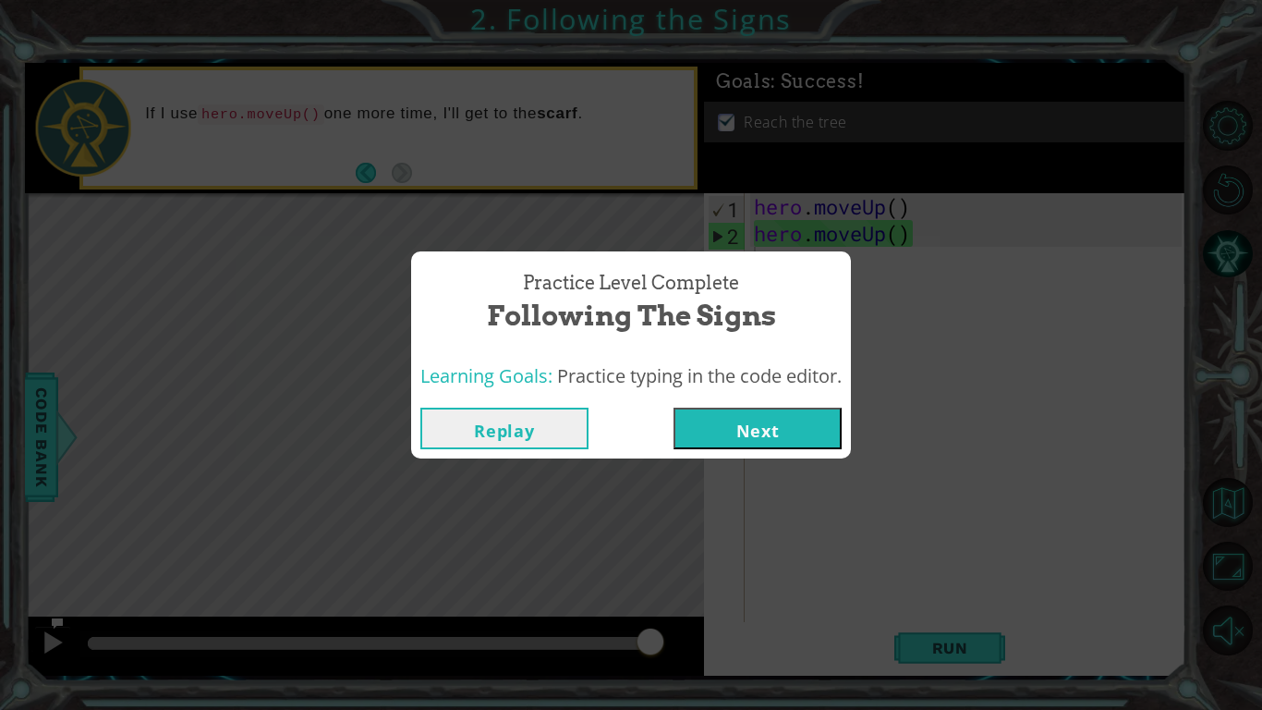
click at [768, 420] on button "Next" at bounding box center [758, 429] width 168 height 42
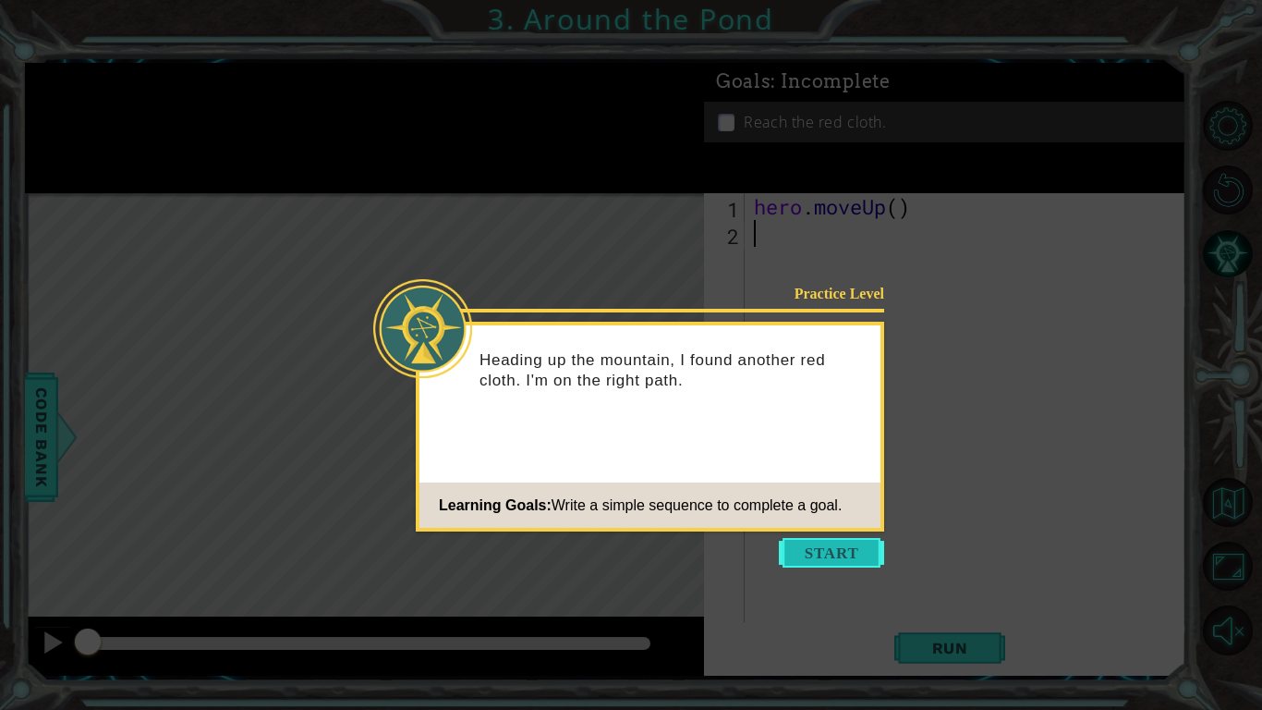
click at [831, 540] on button "Start" at bounding box center [831, 553] width 105 height 30
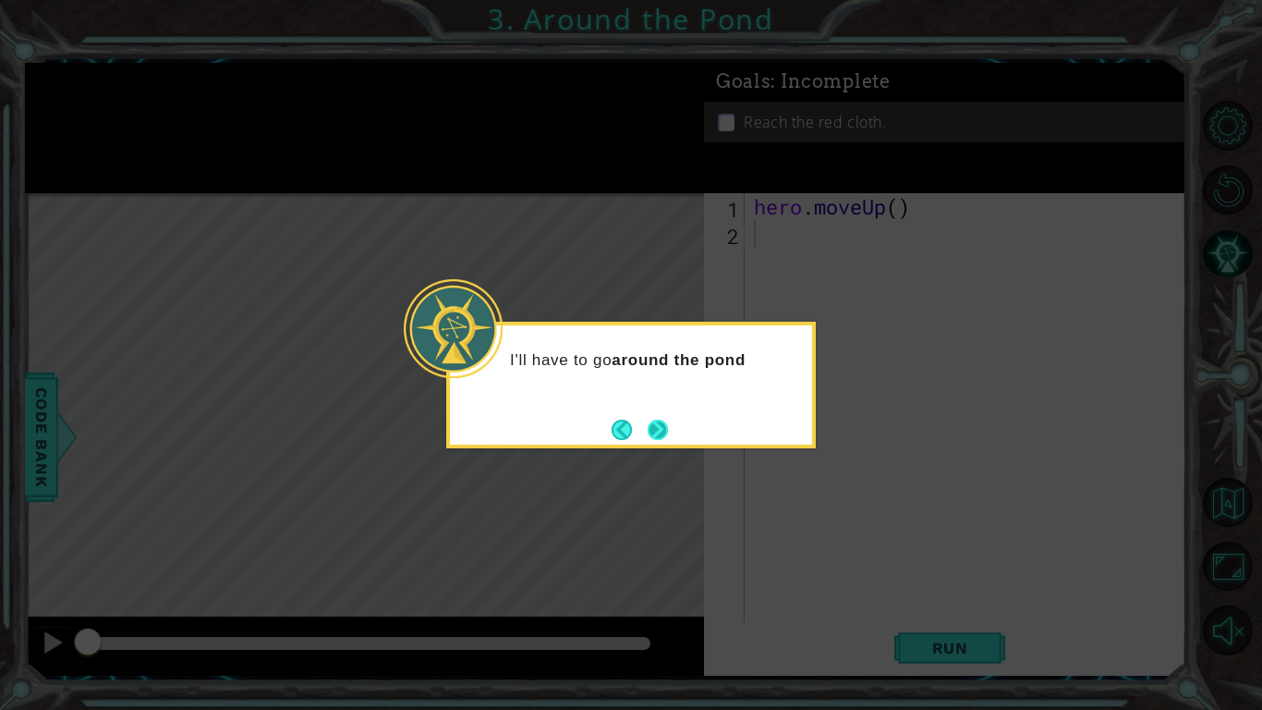
click at [668, 425] on button "Next" at bounding box center [658, 430] width 20 height 20
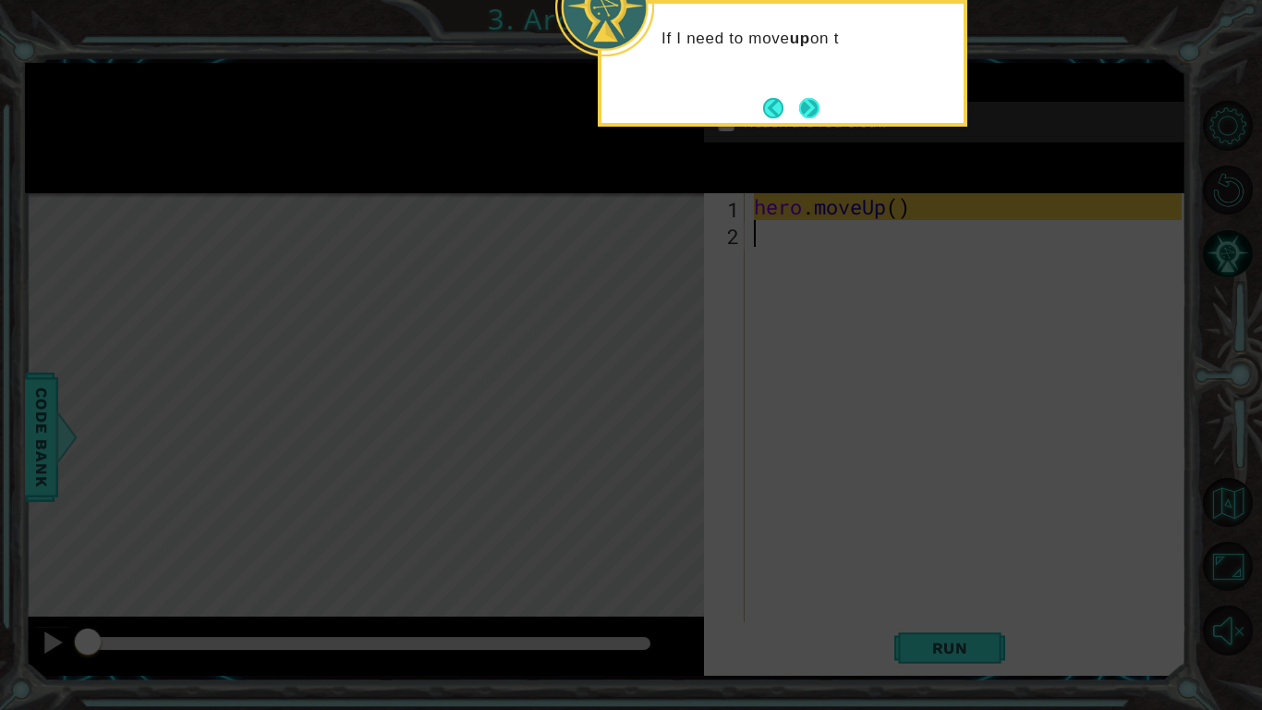
click at [809, 113] on button "Next" at bounding box center [809, 108] width 20 height 20
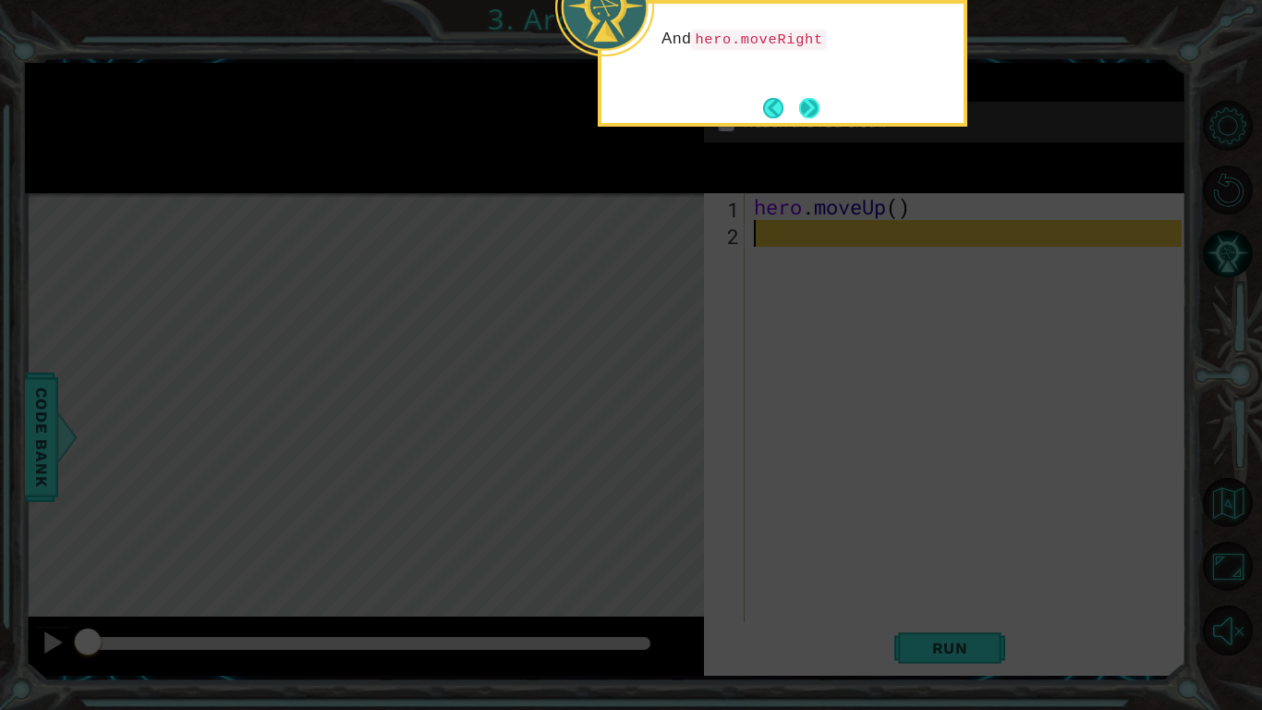
click at [813, 113] on button "Next" at bounding box center [808, 107] width 21 height 21
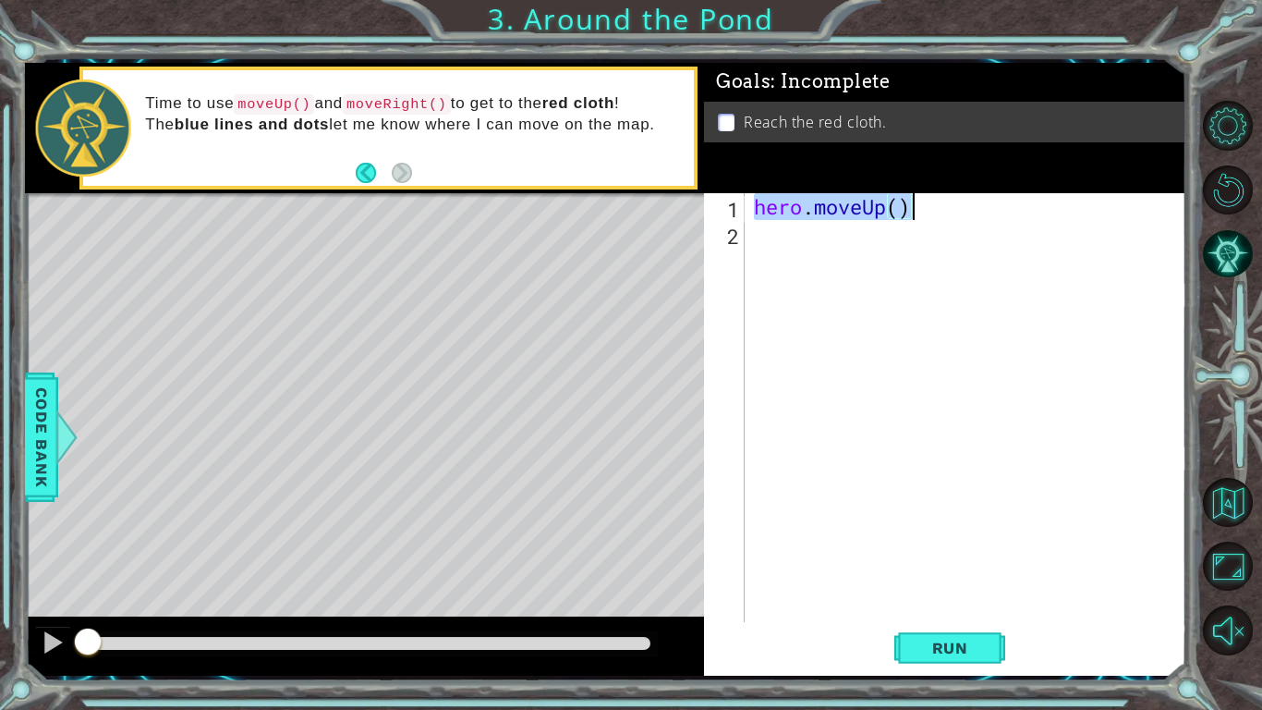
drag, startPoint x: 752, startPoint y: 204, endPoint x: 1036, endPoint y: 208, distance: 283.7
click at [1036, 208] on div "hero . moveUp ( )" at bounding box center [970, 434] width 441 height 482
type textarea "hero.moveUp()"
click at [800, 249] on div "hero . moveUp ( )" at bounding box center [970, 434] width 441 height 482
paste textarea "hero.moveUp()"
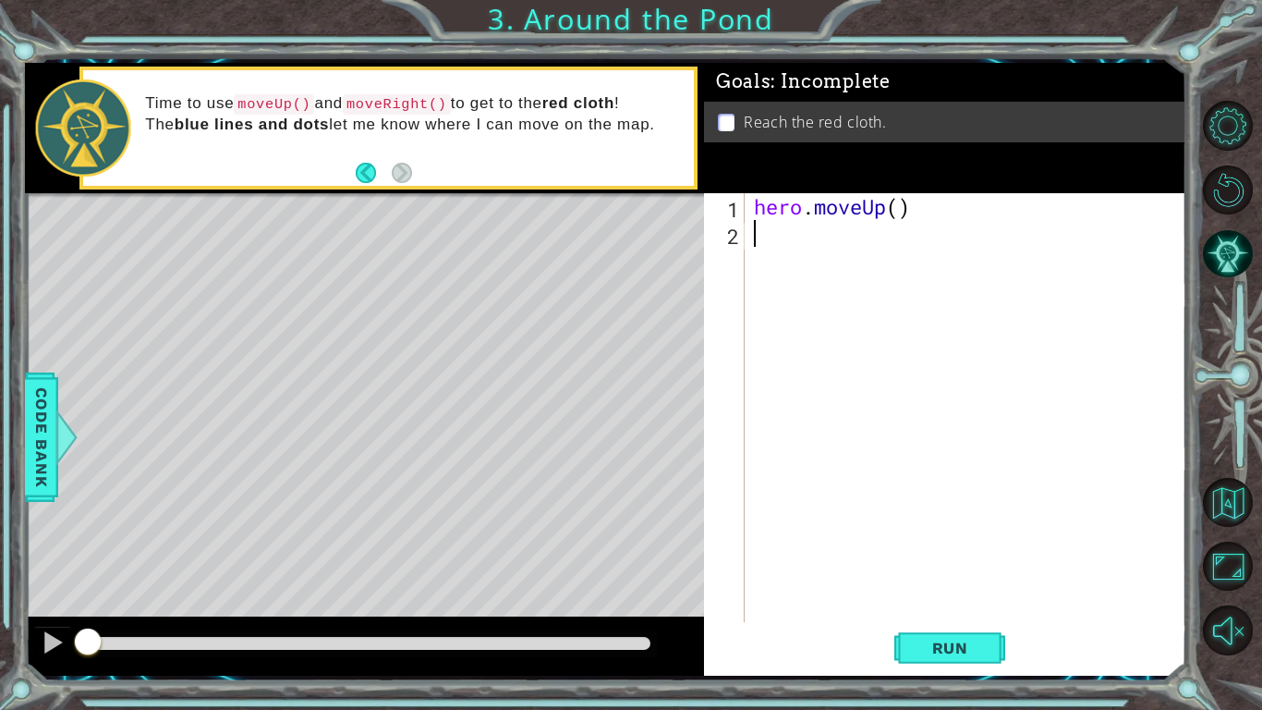
type textarea "hero.moveUp()"
click at [958, 665] on button "Run" at bounding box center [949, 648] width 111 height 48
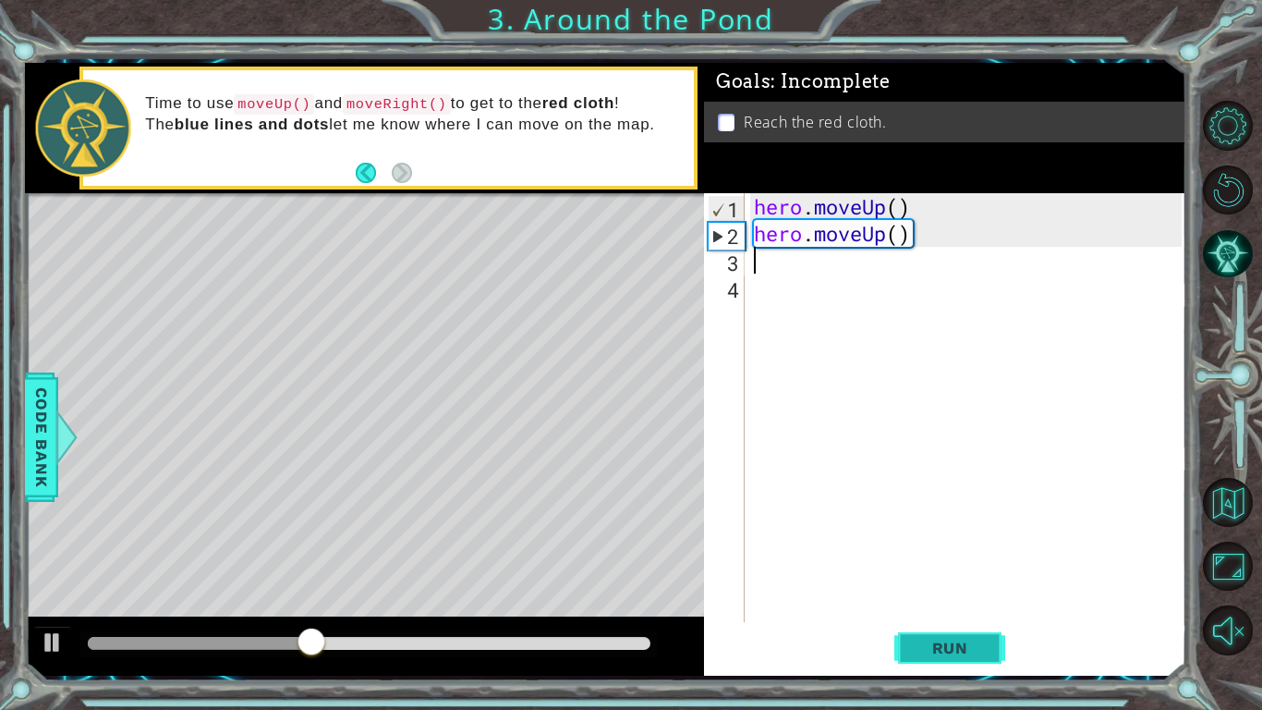
click at [953, 661] on button "Run" at bounding box center [949, 648] width 111 height 48
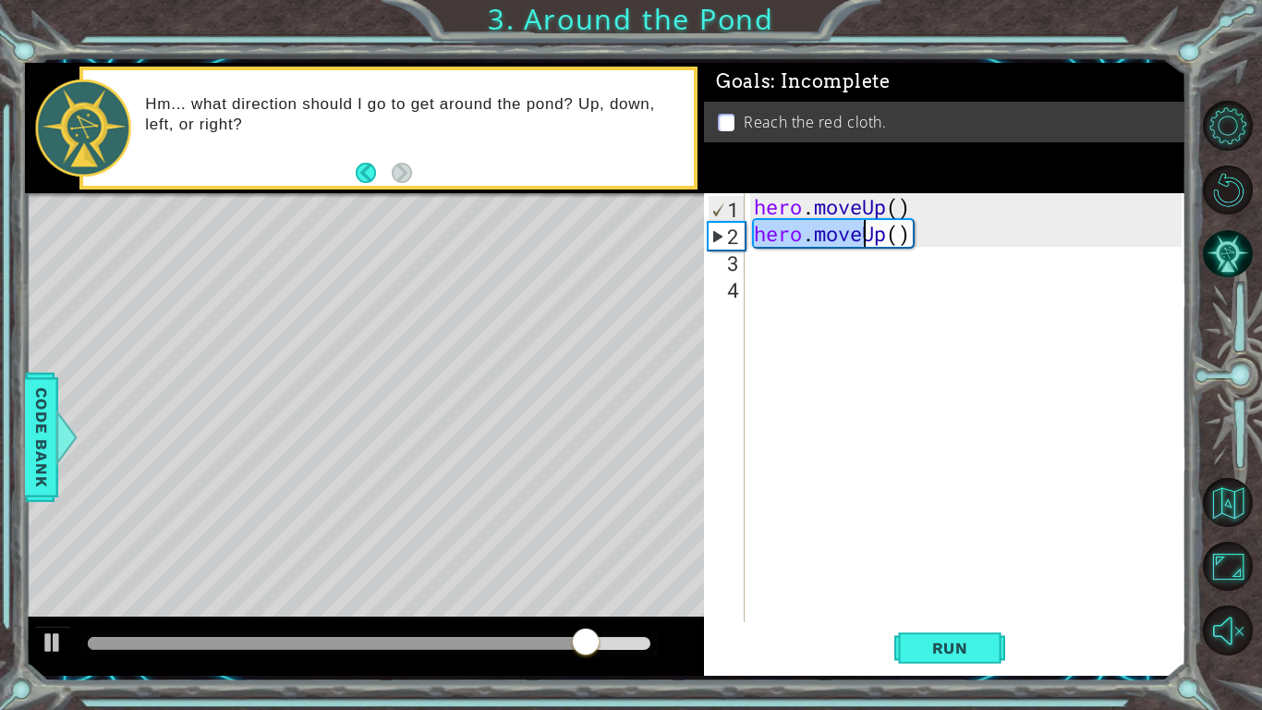
drag, startPoint x: 759, startPoint y: 237, endPoint x: 863, endPoint y: 235, distance: 104.5
click at [863, 235] on div "hero . moveUp ( ) hero . moveUp ( )" at bounding box center [970, 434] width 441 height 482
type textarea "hero.moveUp()"
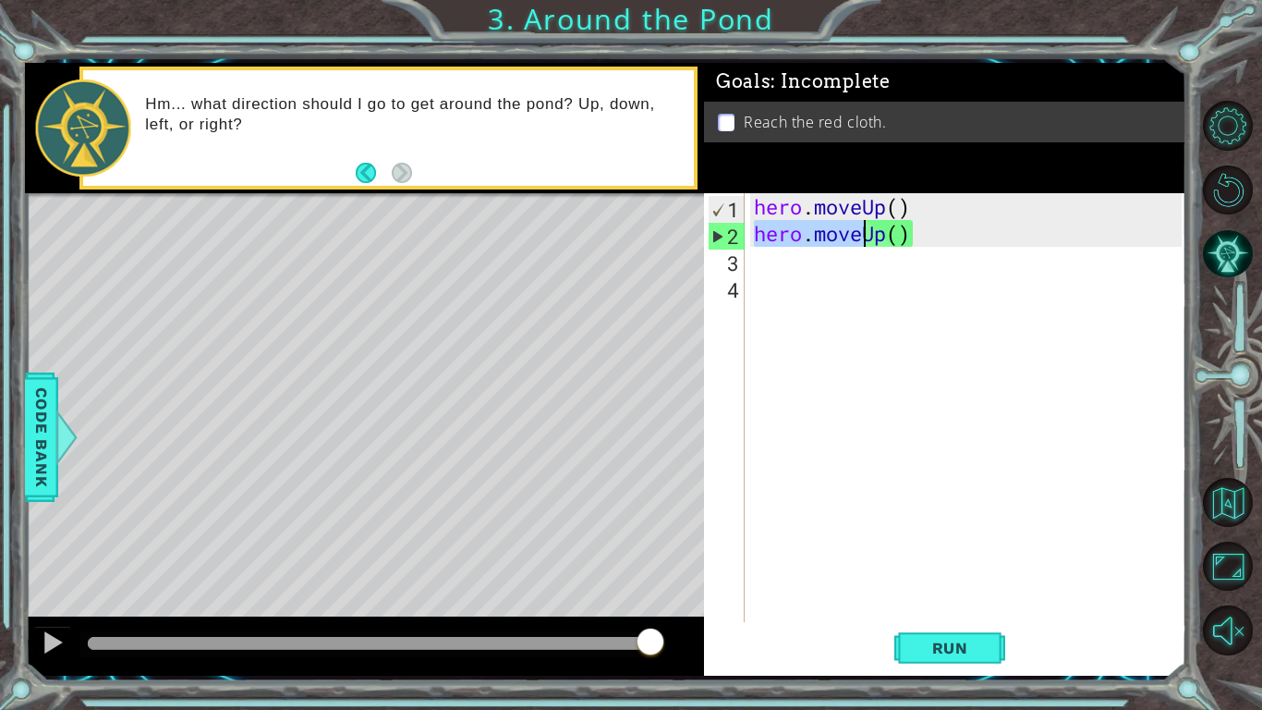
click at [789, 266] on div "hero . moveUp ( ) hero . moveUp ( )" at bounding box center [970, 434] width 441 height 482
paste textarea "hero.move"
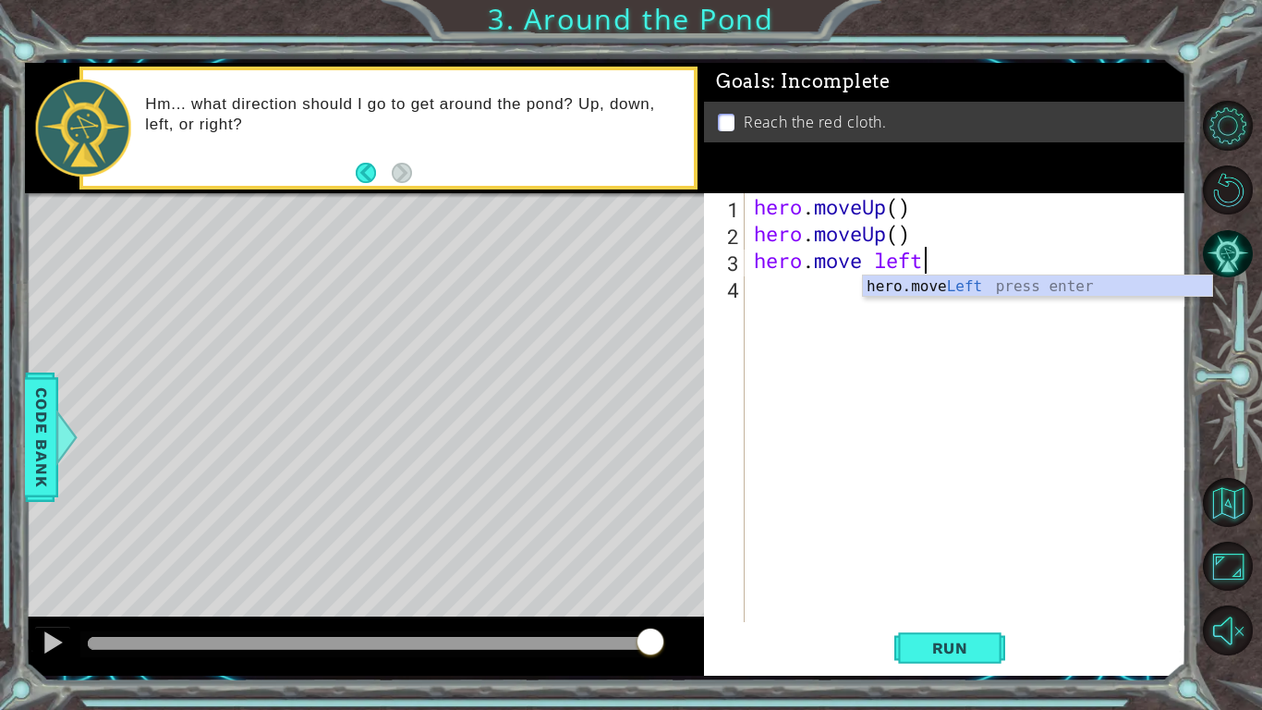
scroll to position [0, 6]
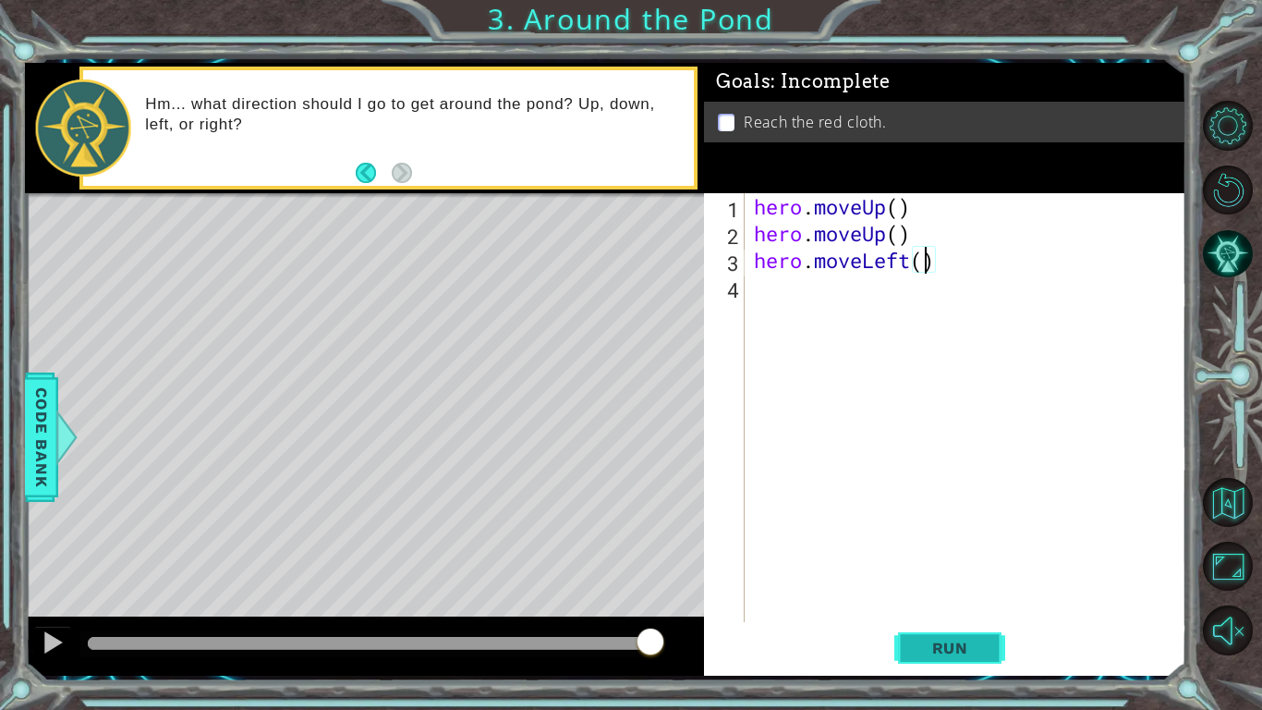
click at [958, 639] on span "Run" at bounding box center [950, 648] width 73 height 18
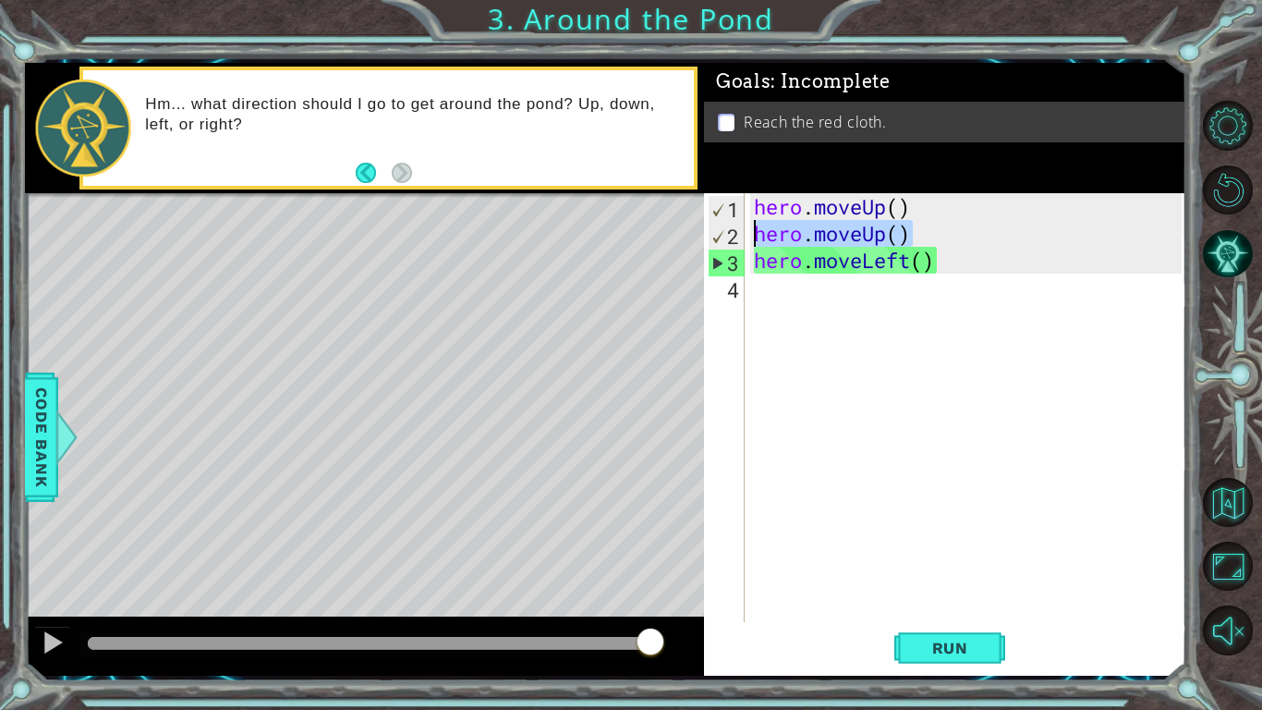
drag, startPoint x: 916, startPoint y: 237, endPoint x: 727, endPoint y: 234, distance: 188.5
click at [727, 234] on div "hero.moveLeft() 1 2 3 4 hero . moveUp ( ) hero . moveUp ( ) hero . moveLeft ( )…" at bounding box center [943, 407] width 478 height 429
type textarea "hero.moveUp()"
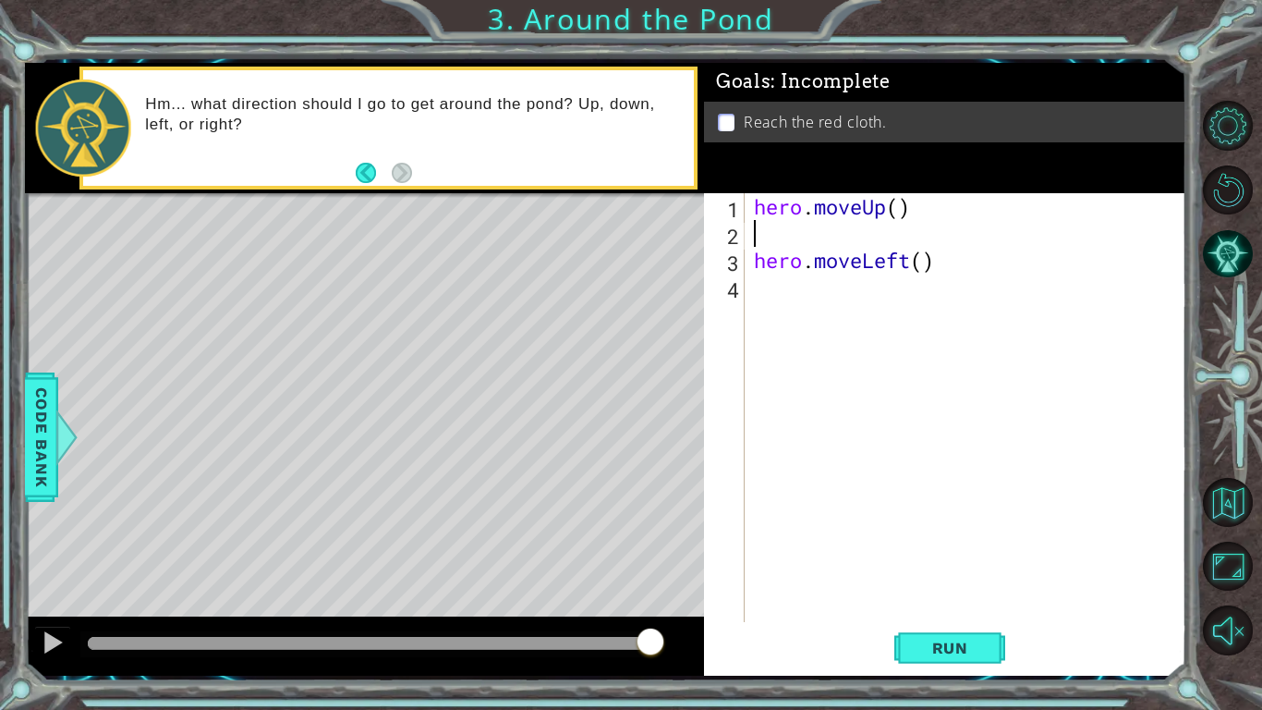
scroll to position [0, 0]
click at [977, 645] on span "Run" at bounding box center [950, 648] width 73 height 18
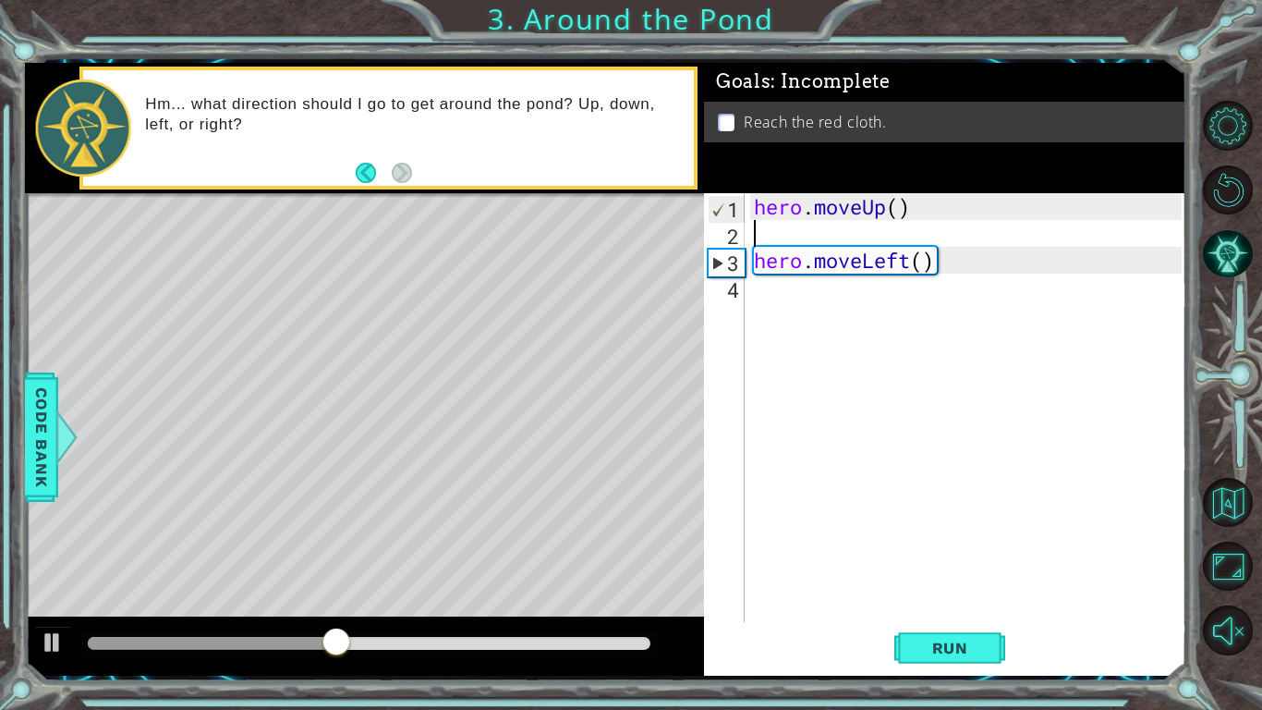
type textarea "hero.moveUp()"
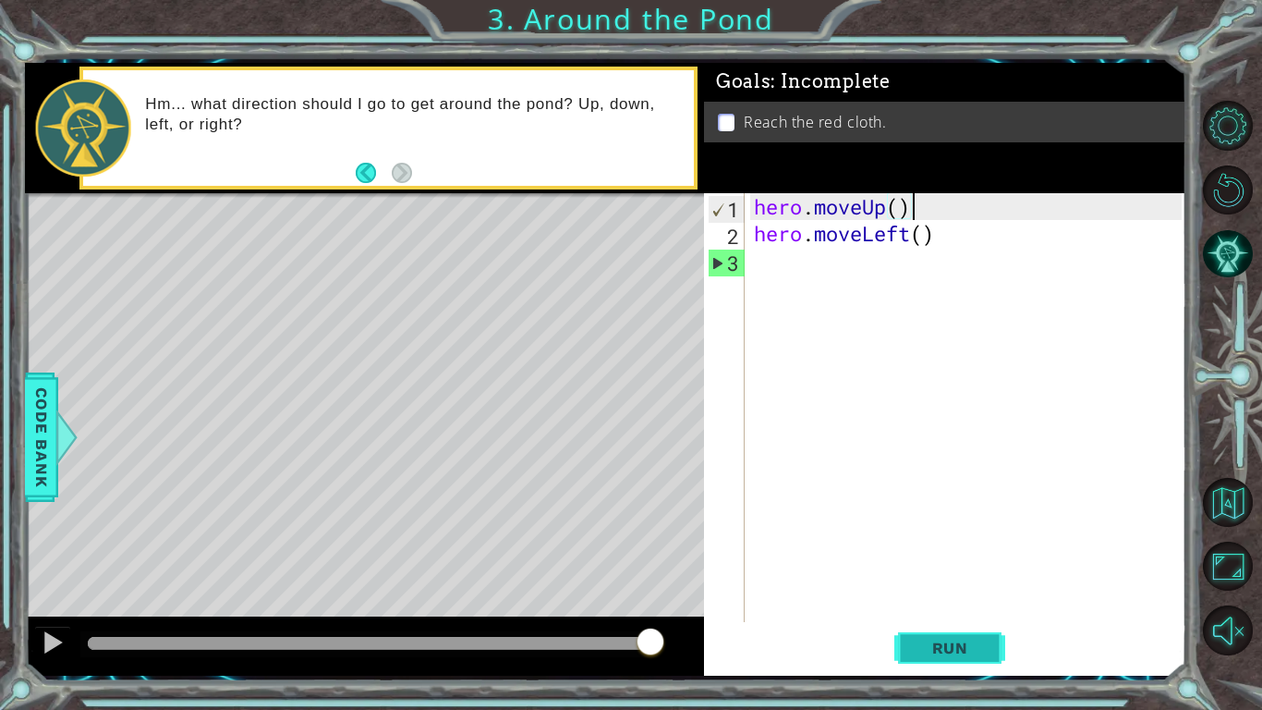
click at [925, 655] on span "Run" at bounding box center [950, 648] width 73 height 18
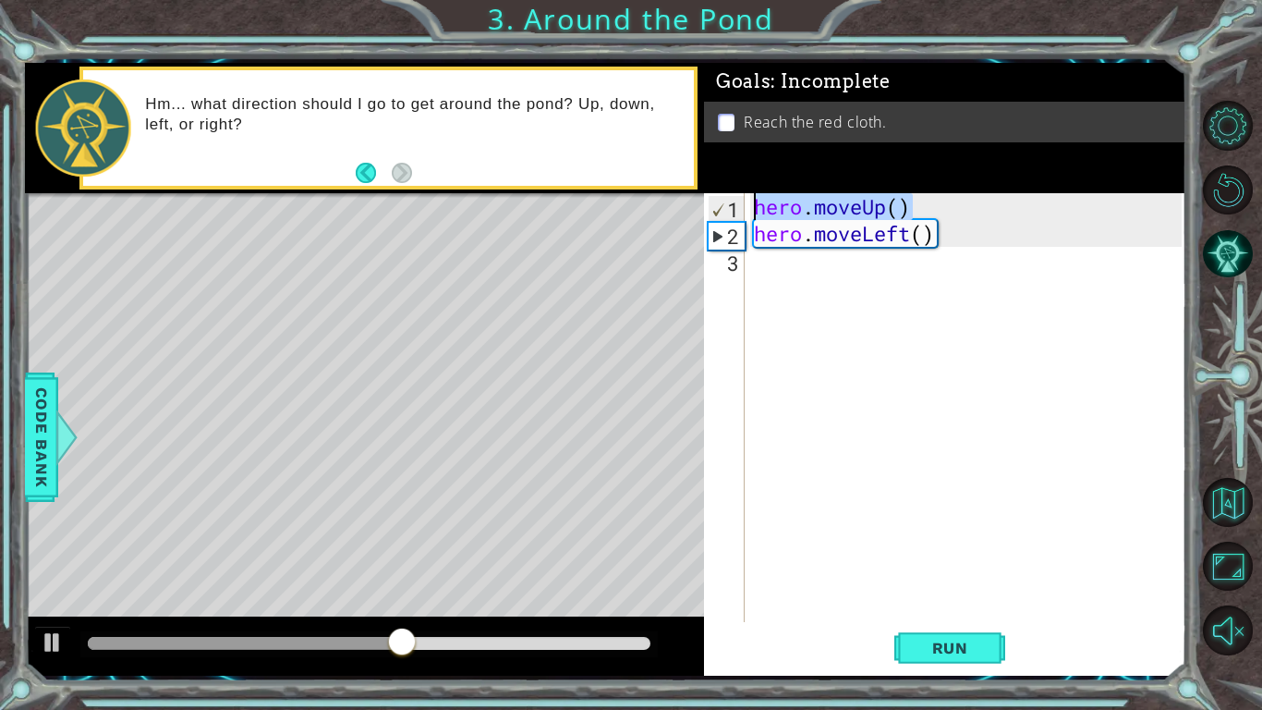
drag, startPoint x: 942, startPoint y: 202, endPoint x: 747, endPoint y: 204, distance: 195.0
click at [747, 204] on div "hero.moveUp() 1 2 3 hero . moveUp ( ) hero . moveLeft ( ) ההההההההההההההההההההה…" at bounding box center [943, 407] width 478 height 429
click at [871, 269] on div "hero . moveUp ( ) hero . moveLeft ( )" at bounding box center [970, 434] width 441 height 482
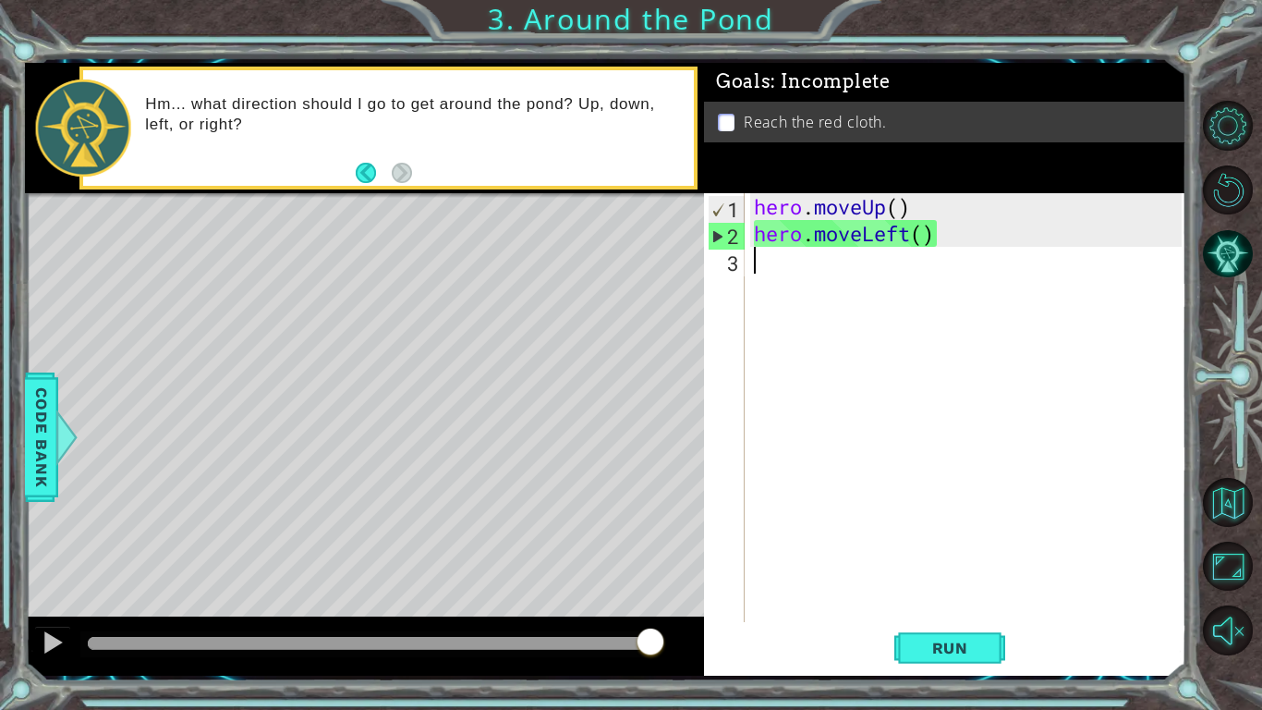
click at [915, 212] on div "hero . moveUp ( ) hero . moveLeft ( )" at bounding box center [970, 434] width 441 height 482
type textarea "hero.moveUp()"
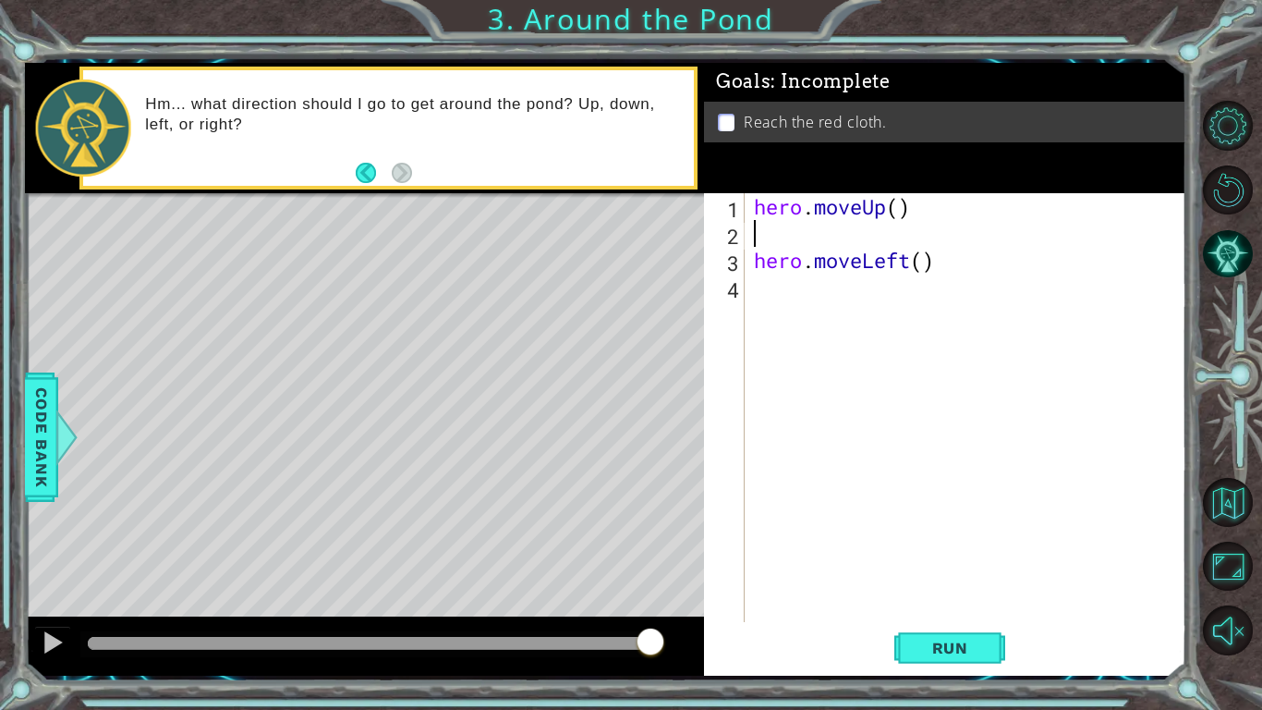
paste textarea "hero.moveUp()"
type textarea "hero.moveUp()"
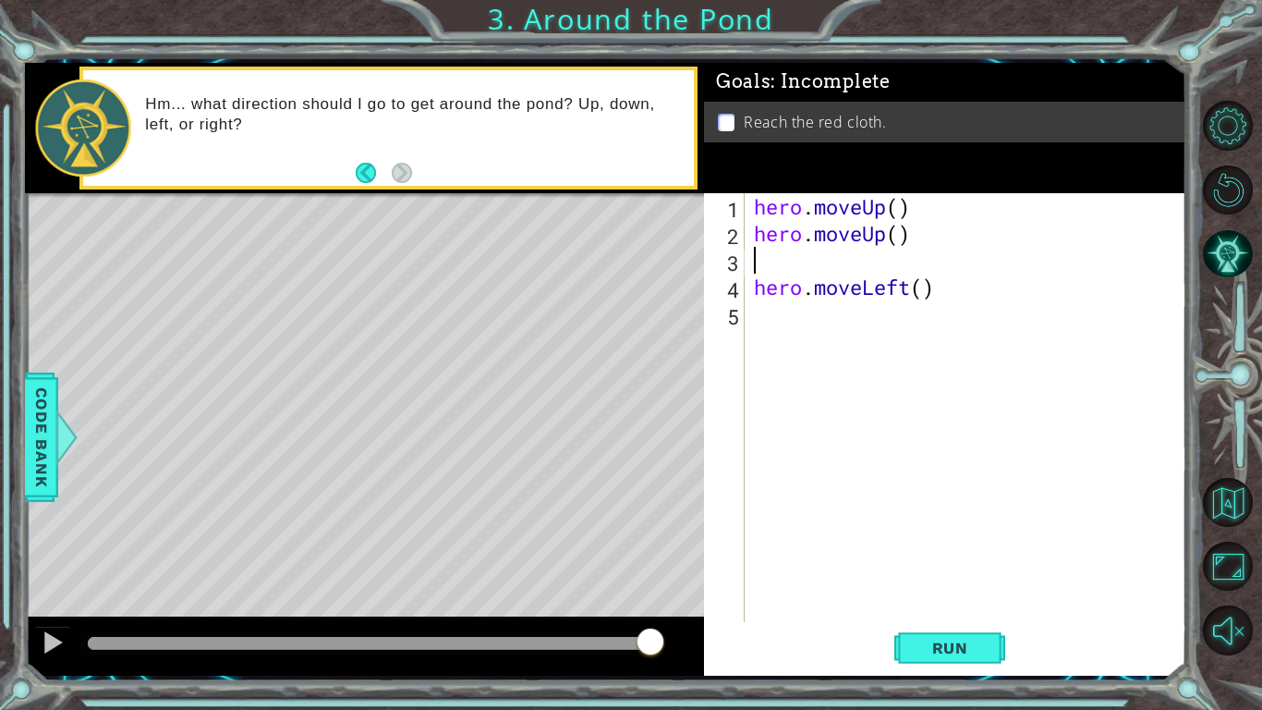
type textarea "hero.moveUp()"
type textarea "\"
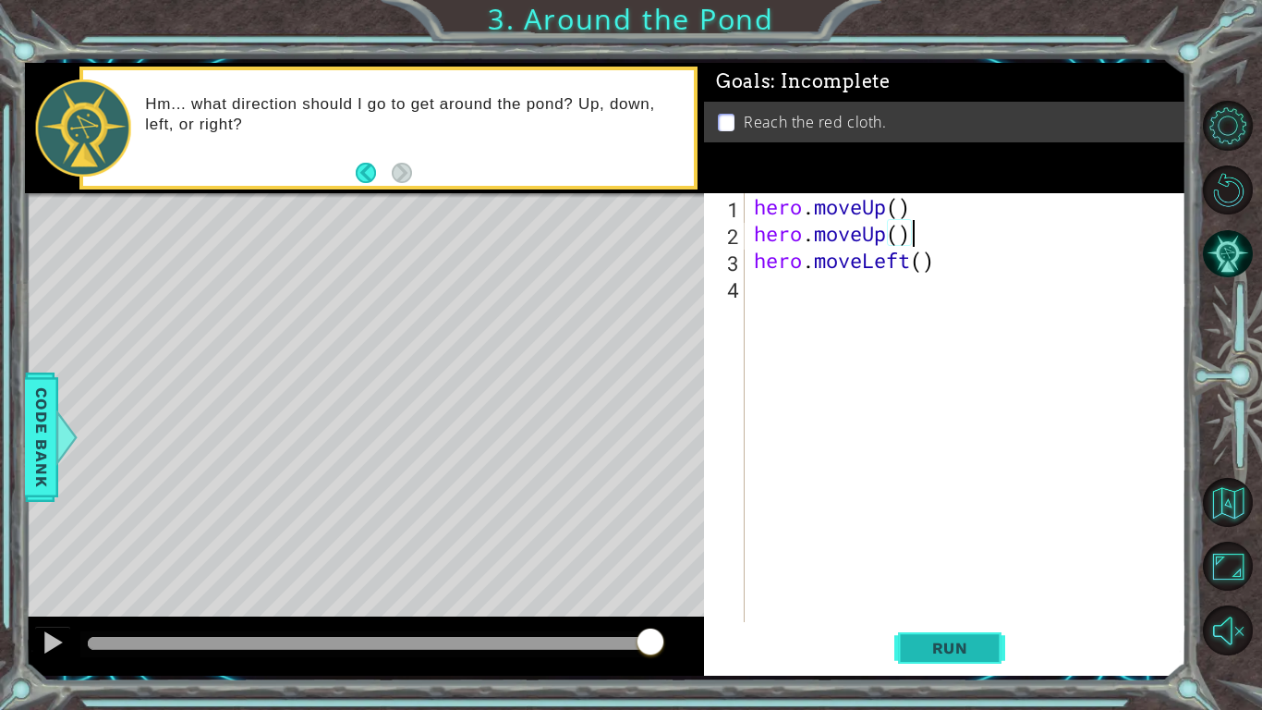
type textarea "hero.moveUp()"
click at [934, 639] on span "Run" at bounding box center [950, 648] width 73 height 18
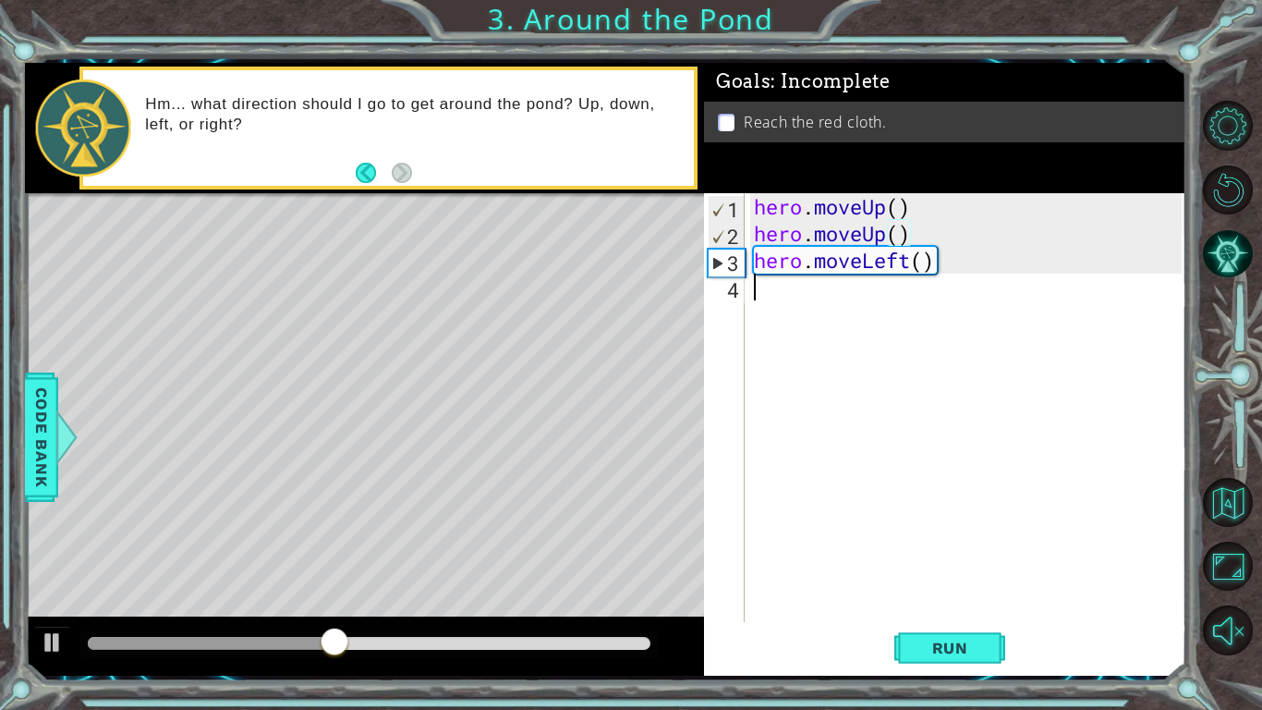
click at [763, 303] on div "hero . moveUp ( ) hero . moveUp ( ) hero . moveLeft ( )" at bounding box center [970, 434] width 441 height 482
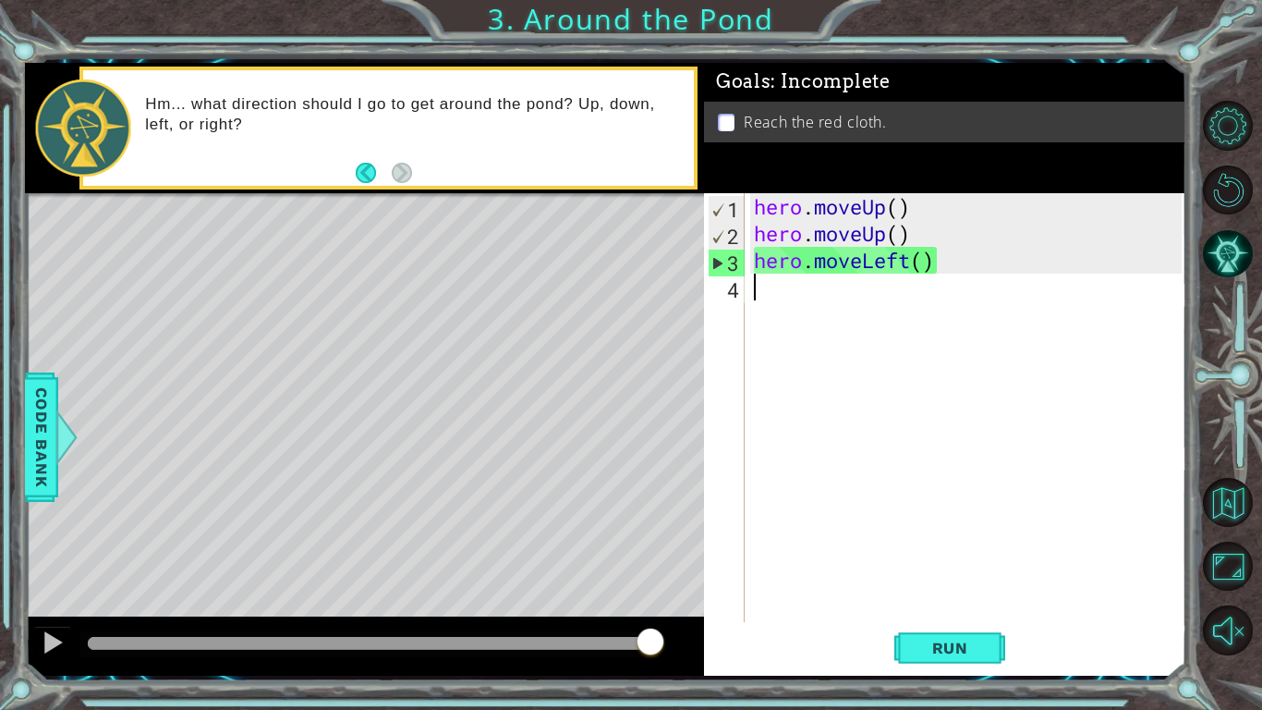
paste textarea "hero.moveUp()"
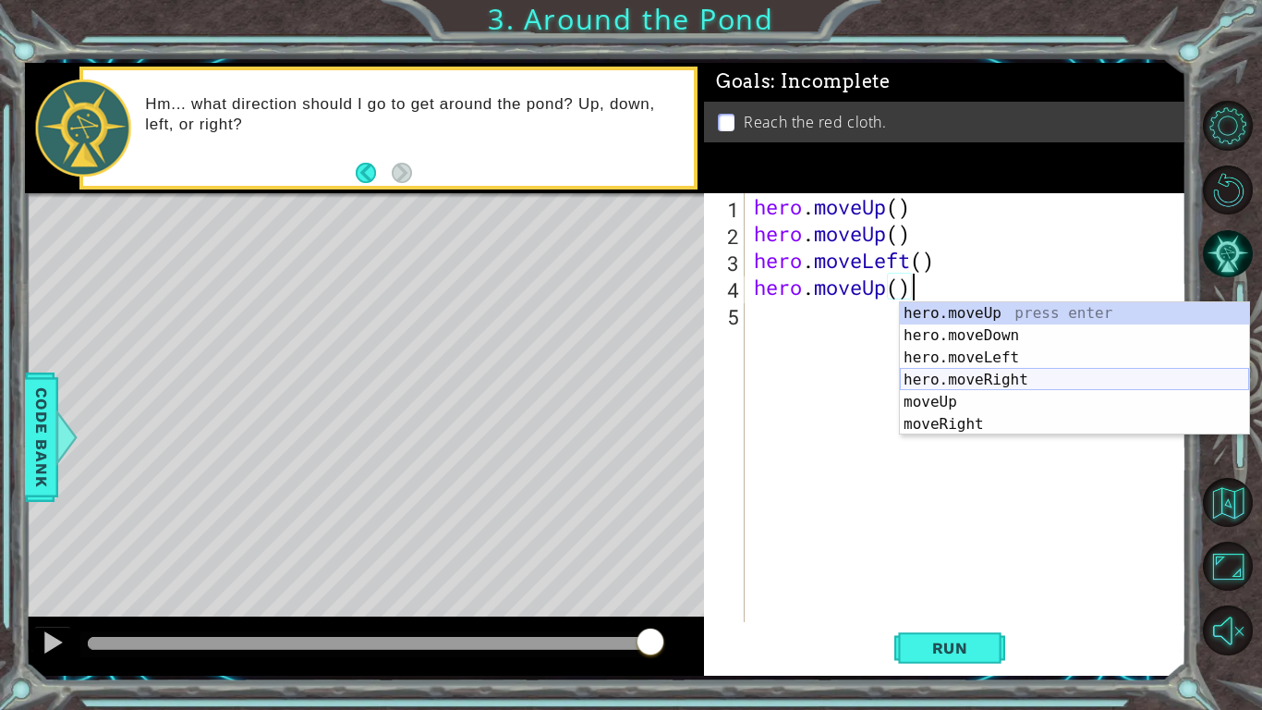
click at [981, 379] on div "hero.moveUp press enter hero.moveDown press enter hero.moveLeft press enter her…" at bounding box center [1074, 390] width 349 height 177
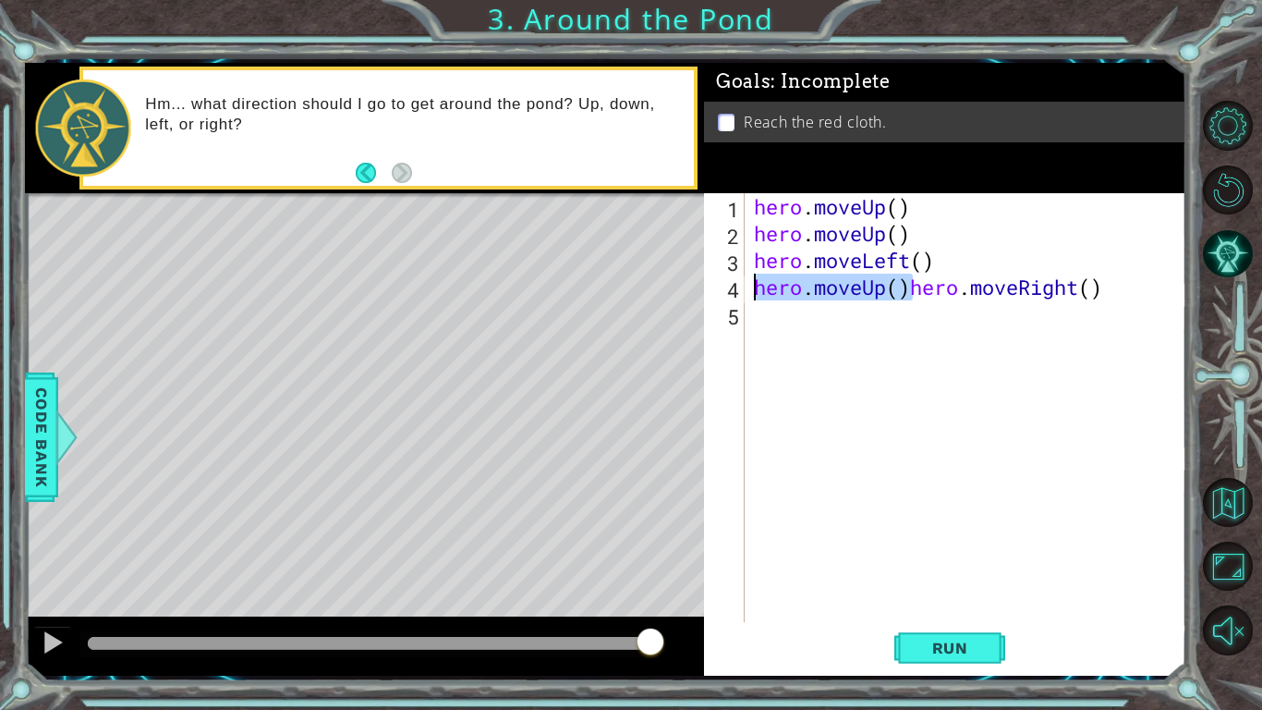
drag, startPoint x: 909, startPoint y: 297, endPoint x: 754, endPoint y: 294, distance: 155.3
click at [754, 294] on div "hero . moveUp ( ) hero . moveUp ( ) hero . moveLeft ( ) hero . moveUp ( ) hero …" at bounding box center [970, 434] width 441 height 482
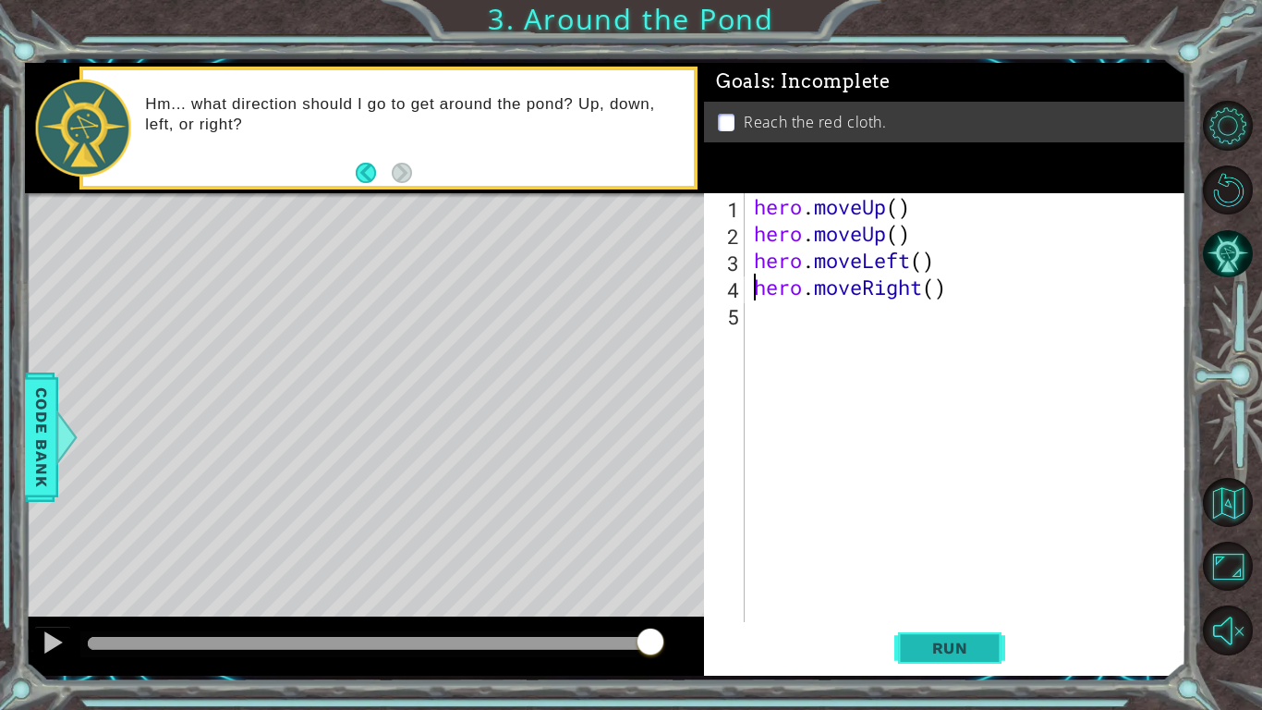
click at [947, 635] on button "Run" at bounding box center [949, 648] width 111 height 48
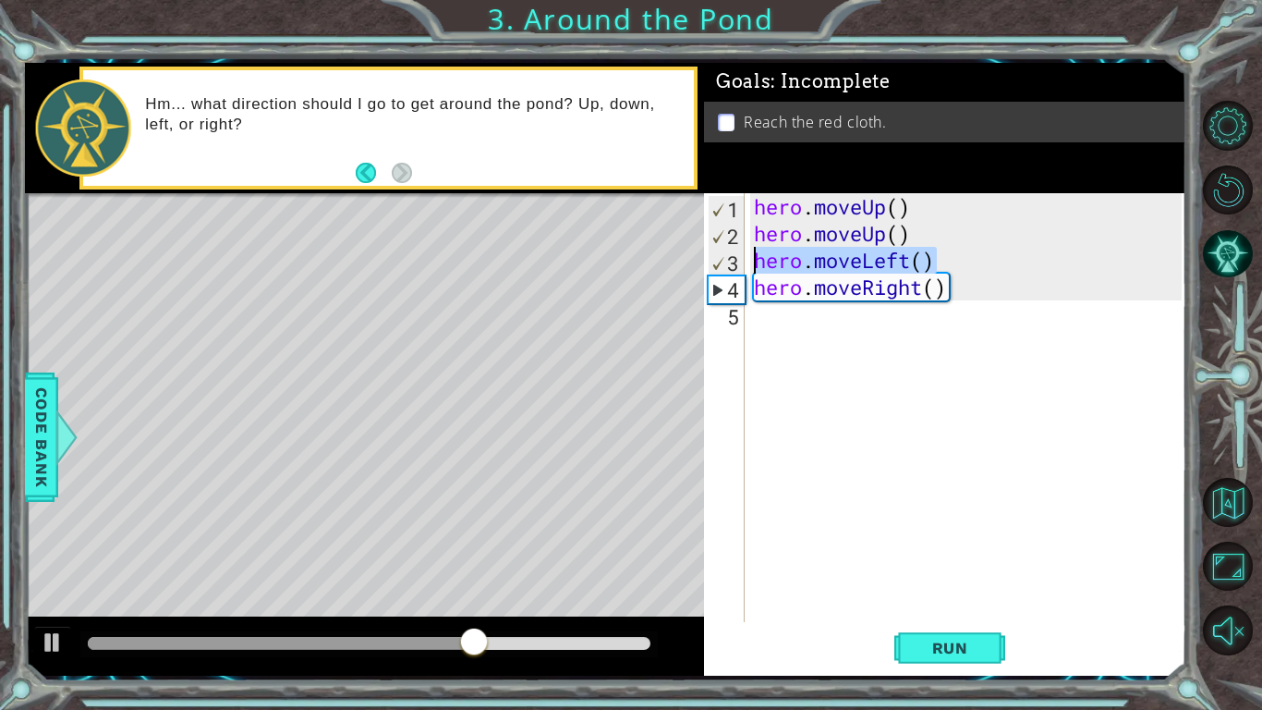
drag, startPoint x: 943, startPoint y: 262, endPoint x: 757, endPoint y: 257, distance: 186.7
click at [757, 257] on div "hero . moveUp ( ) hero . moveUp ( ) hero . moveLeft ( ) hero . moveRight ( )" at bounding box center [970, 434] width 441 height 482
type textarea "hero.moveLeft()"
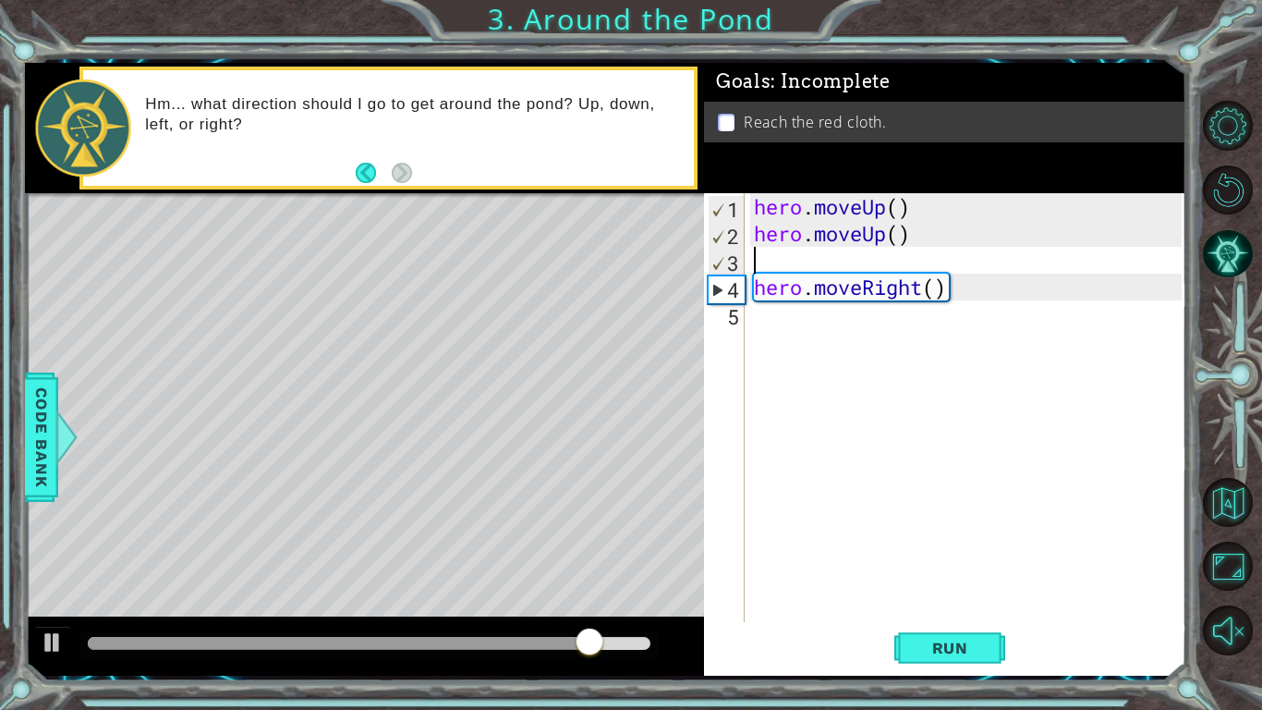
type textarea "hero.moveUp()"
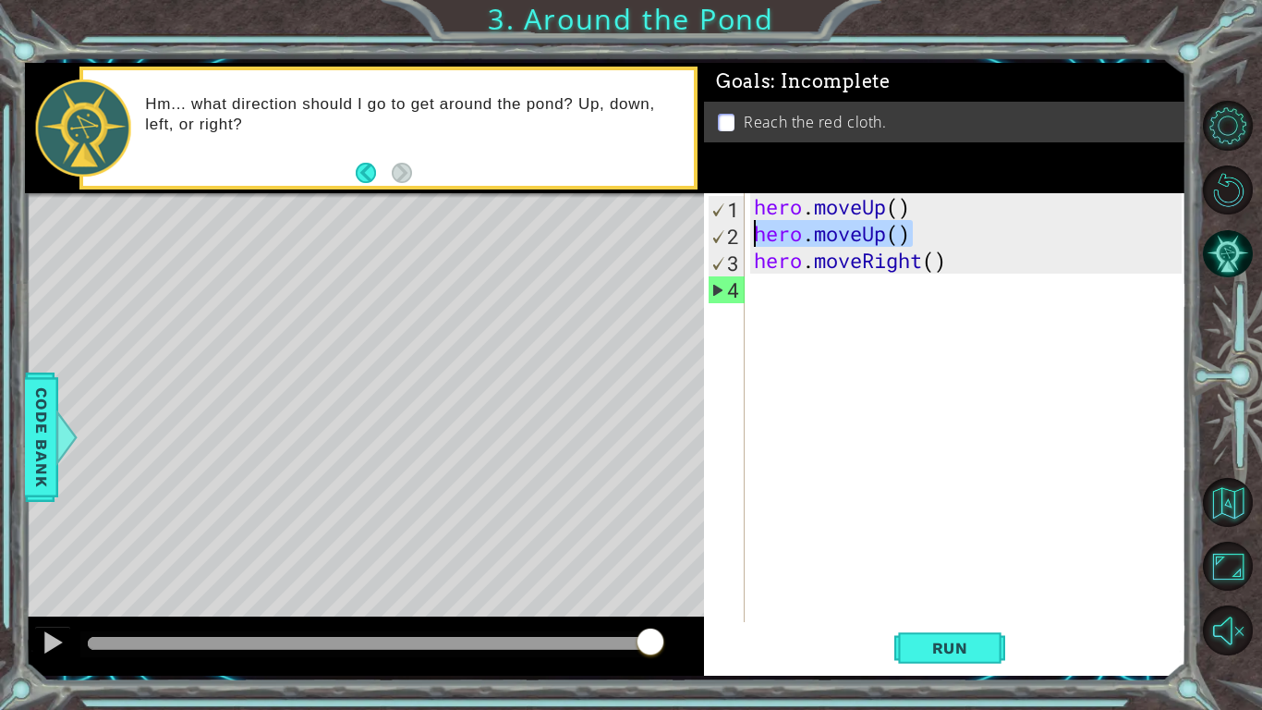
drag, startPoint x: 926, startPoint y: 238, endPoint x: 757, endPoint y: 238, distance: 169.1
click at [757, 238] on div "hero . moveUp ( ) hero . moveUp ( ) hero . moveRight ( )" at bounding box center [970, 434] width 441 height 482
click at [841, 294] on div "hero . moveUp ( ) hero . moveUp ( ) hero . moveRight ( )" at bounding box center [970, 434] width 441 height 482
paste textarea "hero.moveUp()"
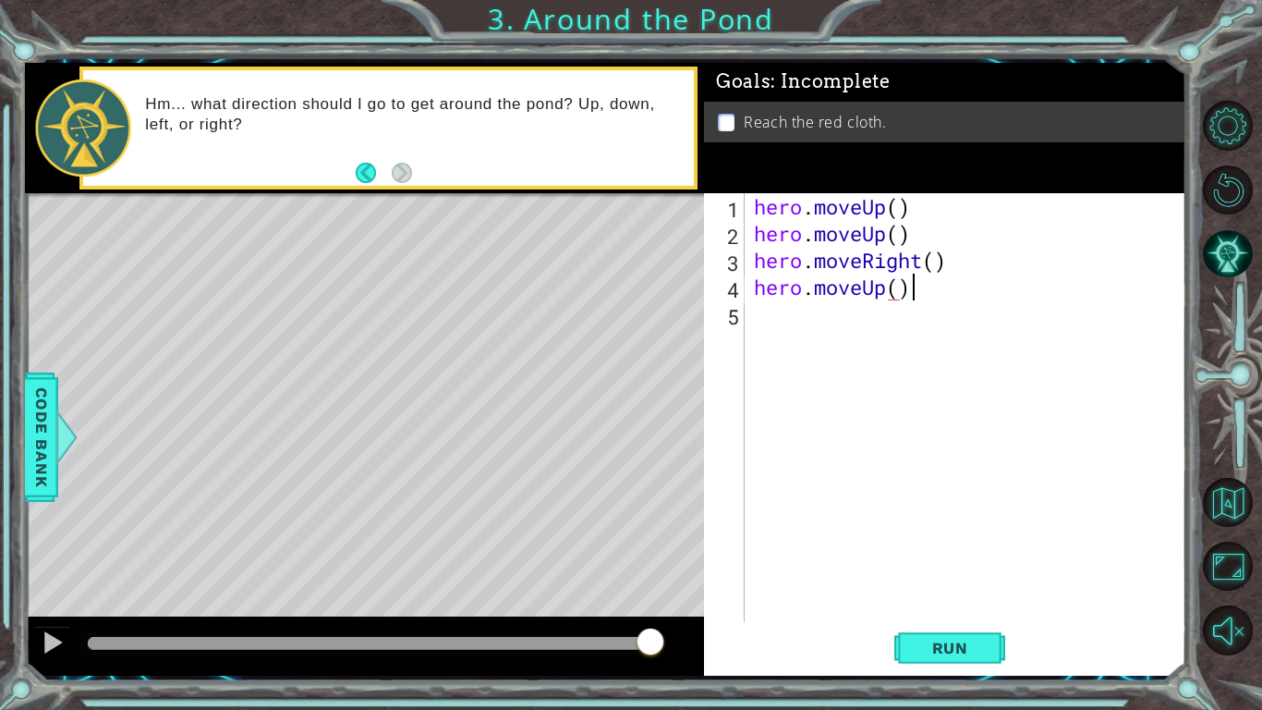
scroll to position [0, 6]
type textarea "hero.moveUp()"
click at [962, 662] on button "Run" at bounding box center [949, 648] width 111 height 48
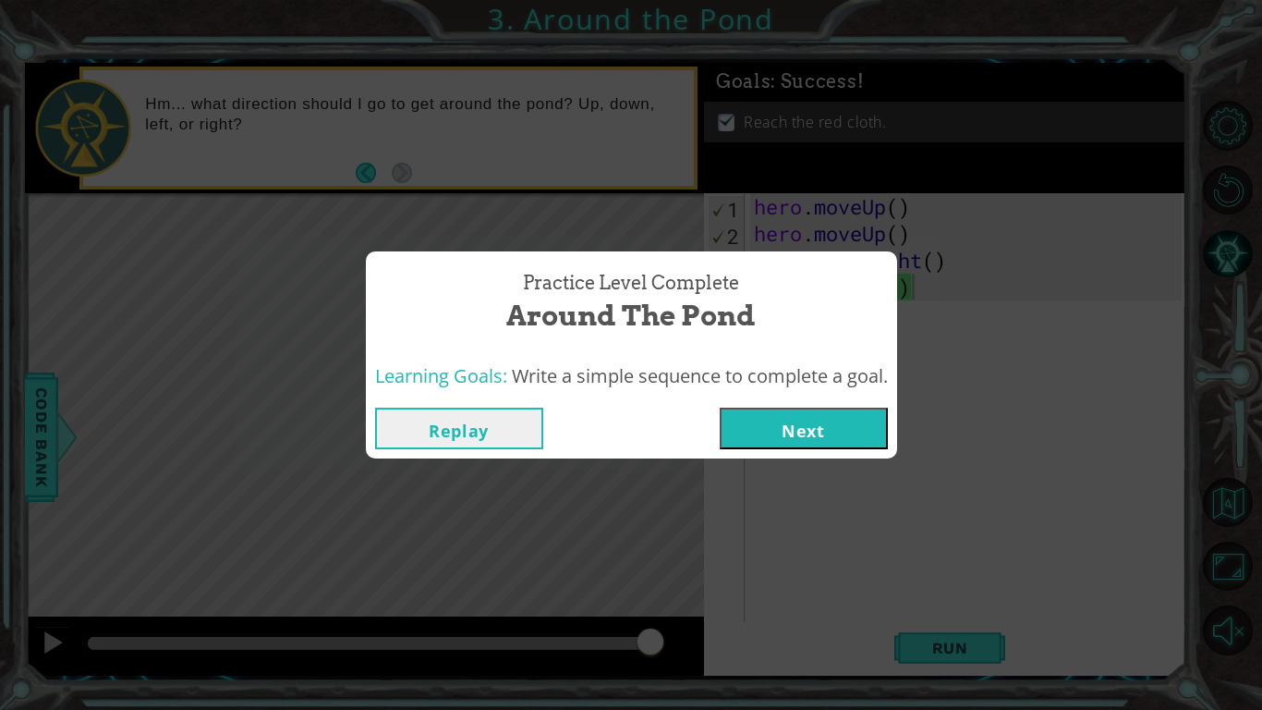
click at [824, 437] on button "Next" at bounding box center [804, 429] width 168 height 42
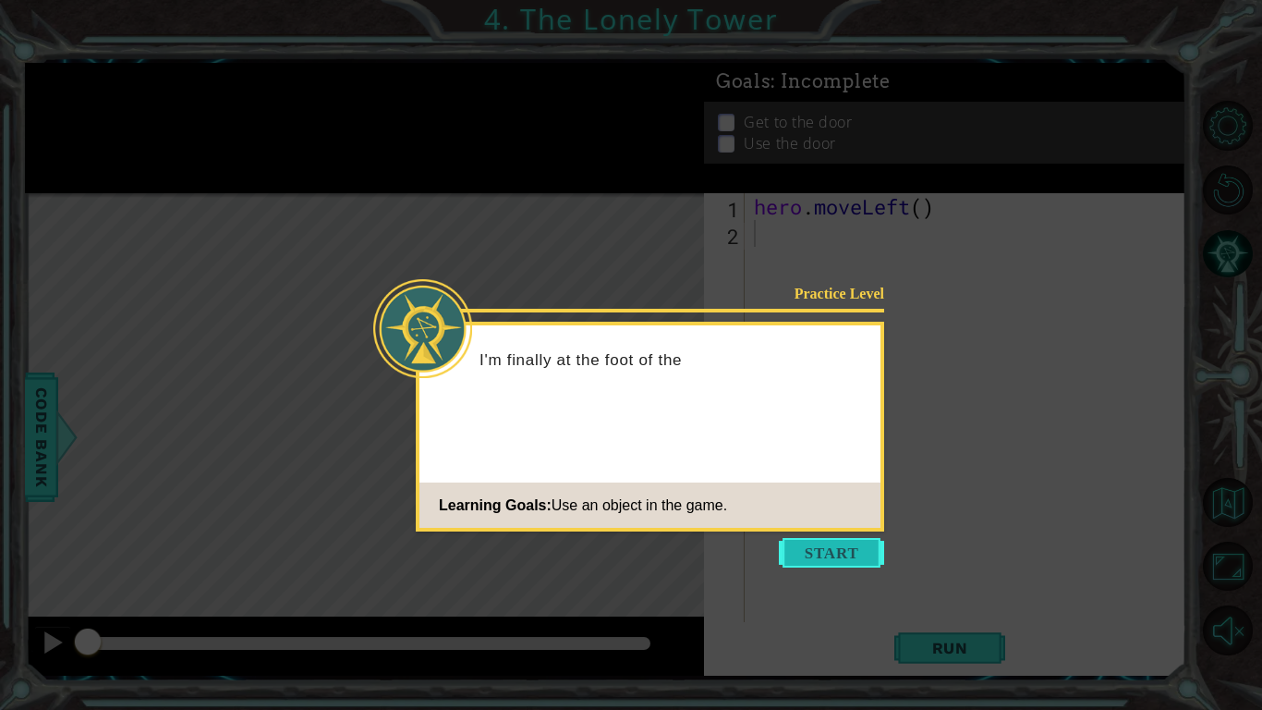
click at [870, 547] on button "Start" at bounding box center [831, 553] width 105 height 30
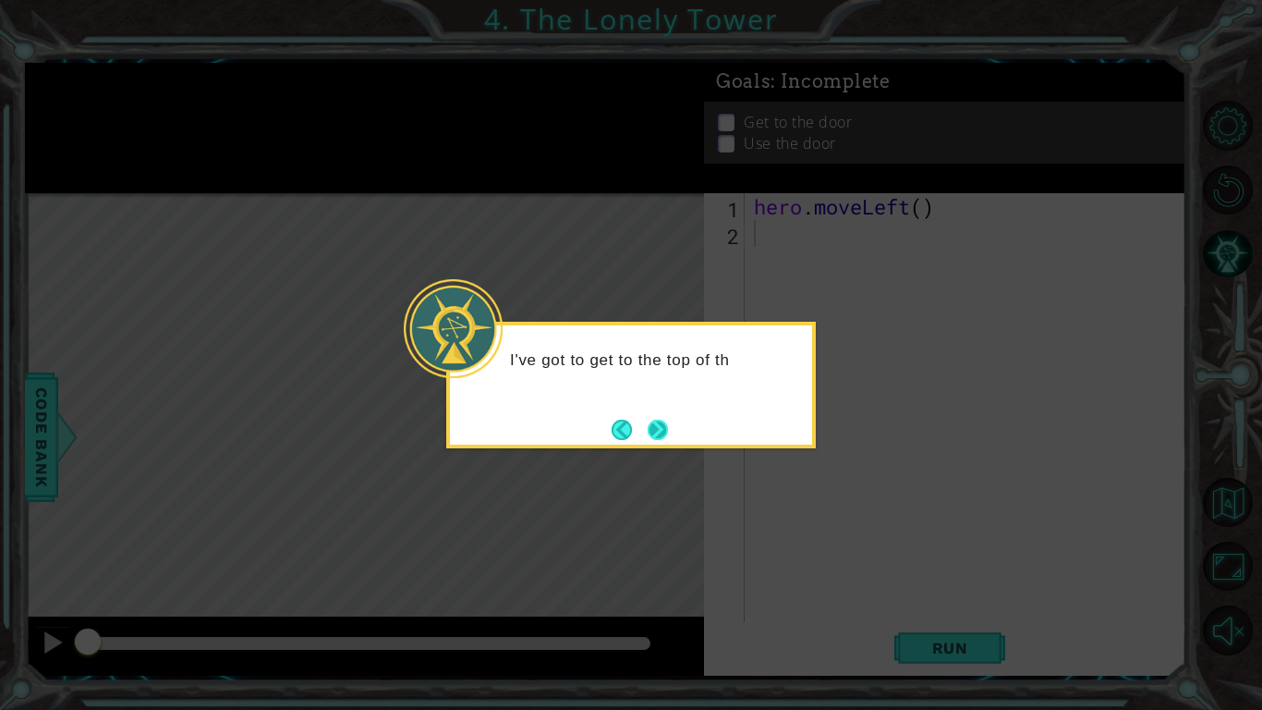
click at [661, 431] on button "Next" at bounding box center [658, 430] width 20 height 20
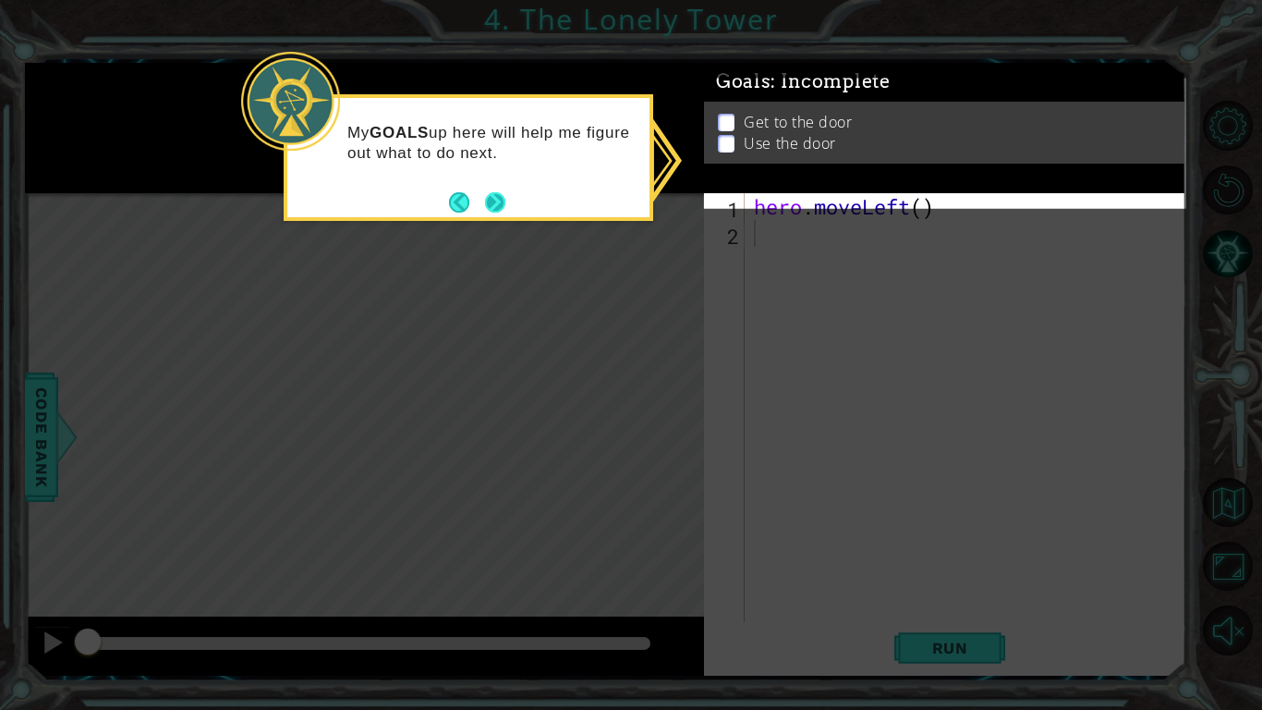
click at [497, 199] on button "Next" at bounding box center [495, 202] width 20 height 20
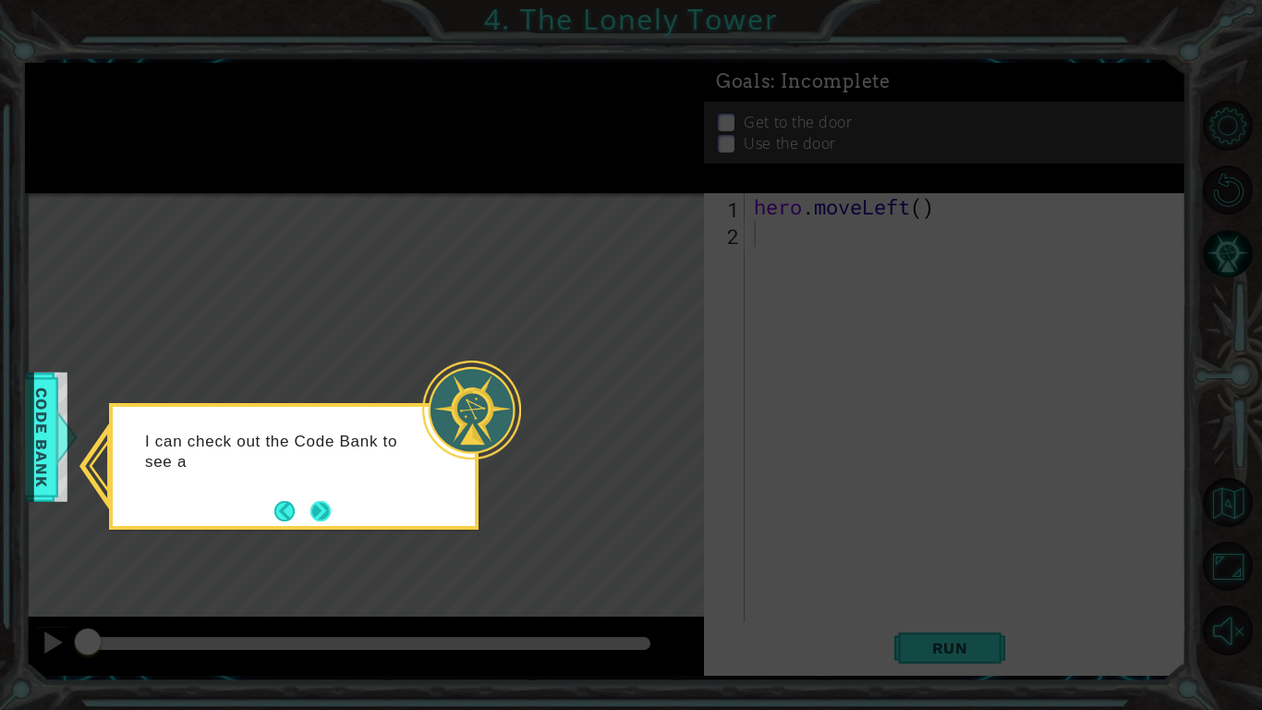
click at [313, 518] on button "Next" at bounding box center [320, 511] width 20 height 20
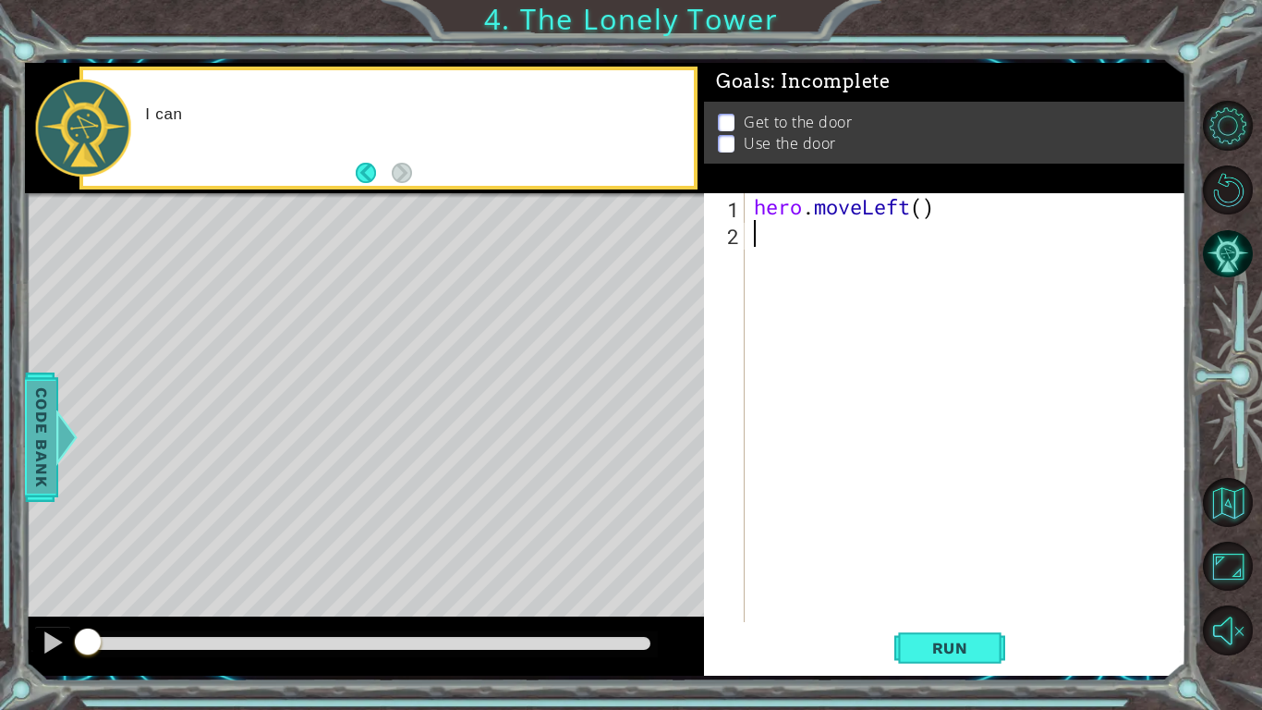
click at [52, 432] on span "Code Bank" at bounding box center [39, 436] width 30 height 113
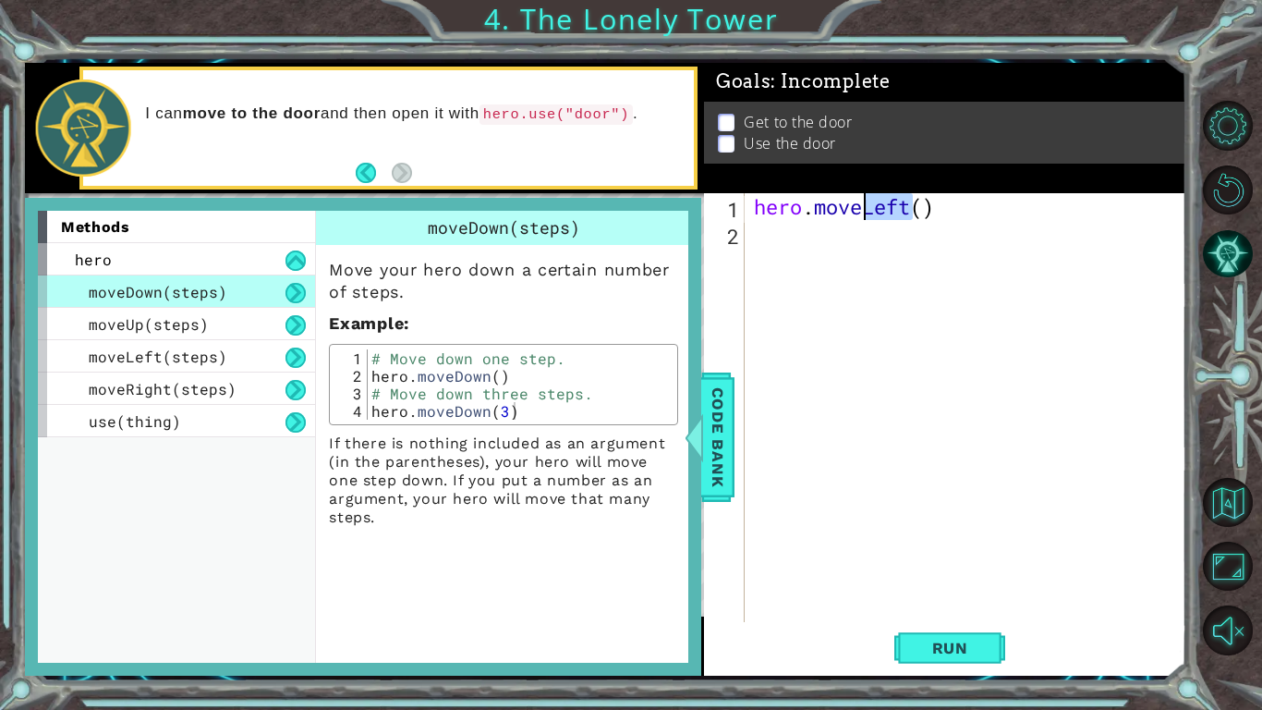
drag, startPoint x: 907, startPoint y: 210, endPoint x: 866, endPoint y: 214, distance: 41.8
click at [866, 214] on div "hero . moveLeft ( )" at bounding box center [970, 434] width 441 height 482
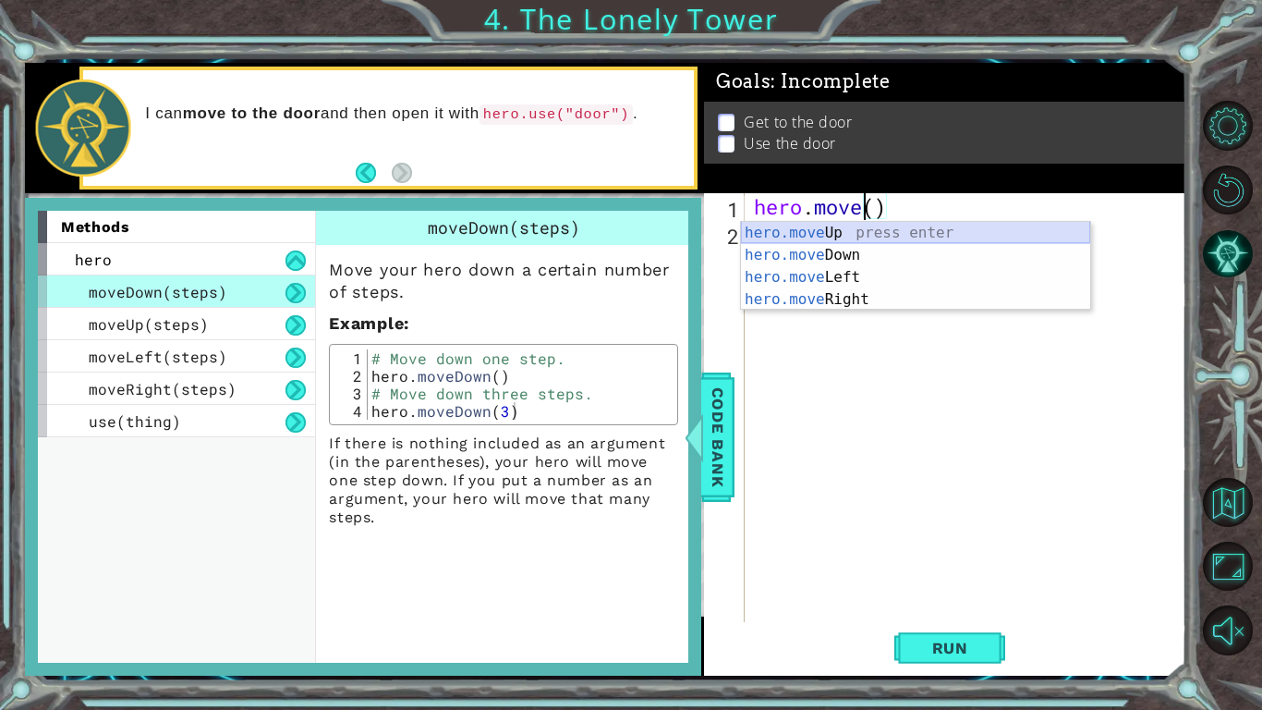
click at [852, 235] on div "hero.move Up press enter hero.move Down press enter hero.move Left press enter …" at bounding box center [915, 288] width 349 height 133
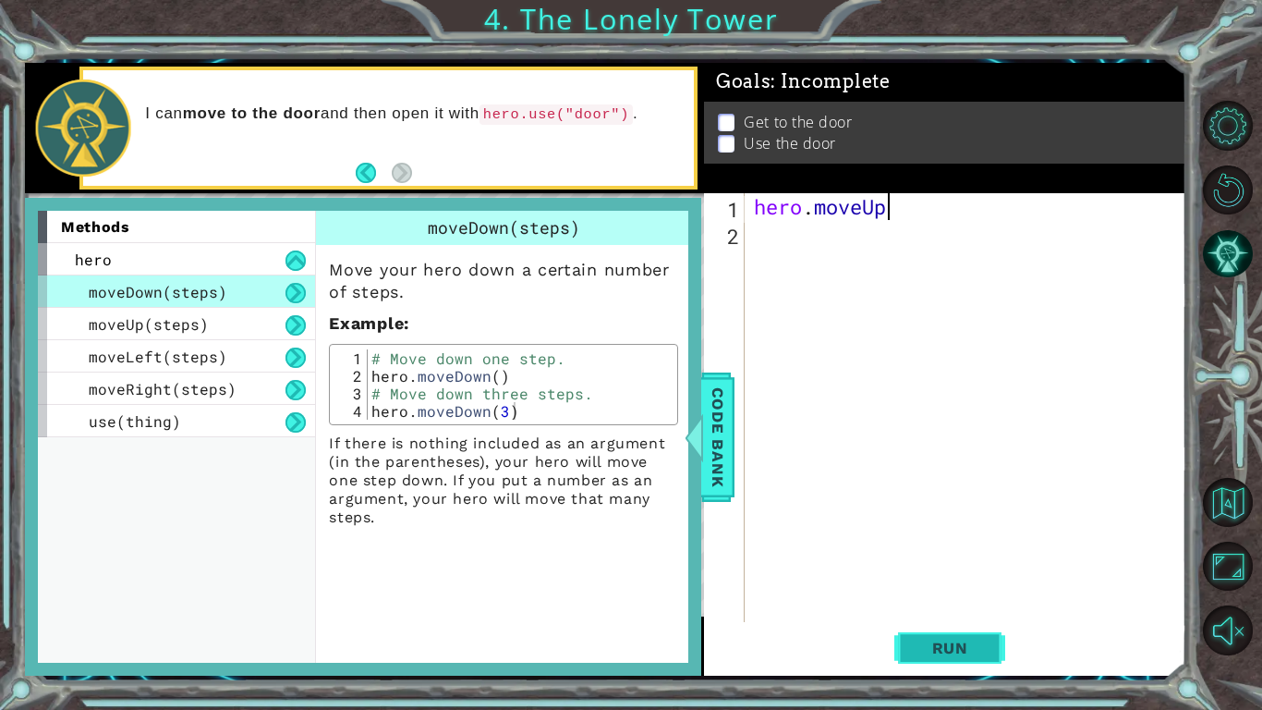
click at [944, 651] on span "Run" at bounding box center [950, 648] width 73 height 18
click at [701, 468] on div "Code Bank" at bounding box center [716, 436] width 33 height 129
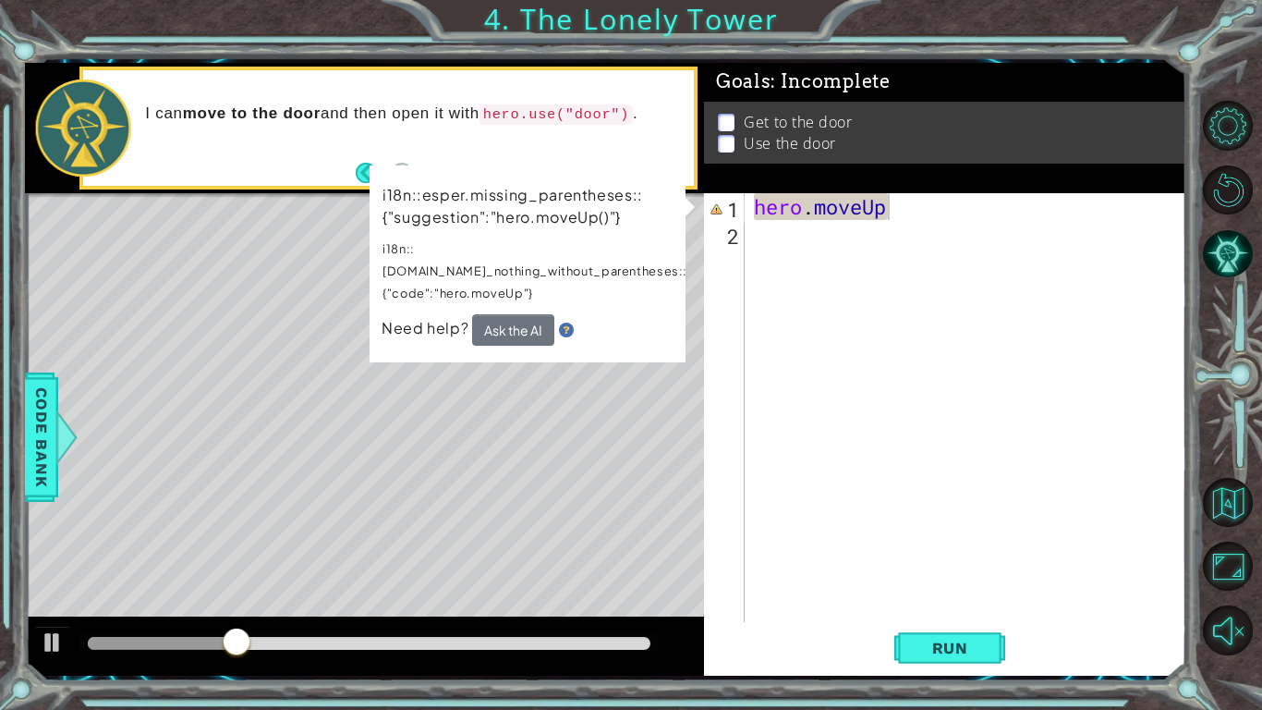
click at [920, 206] on div "hero . moveUp" at bounding box center [970, 434] width 441 height 482
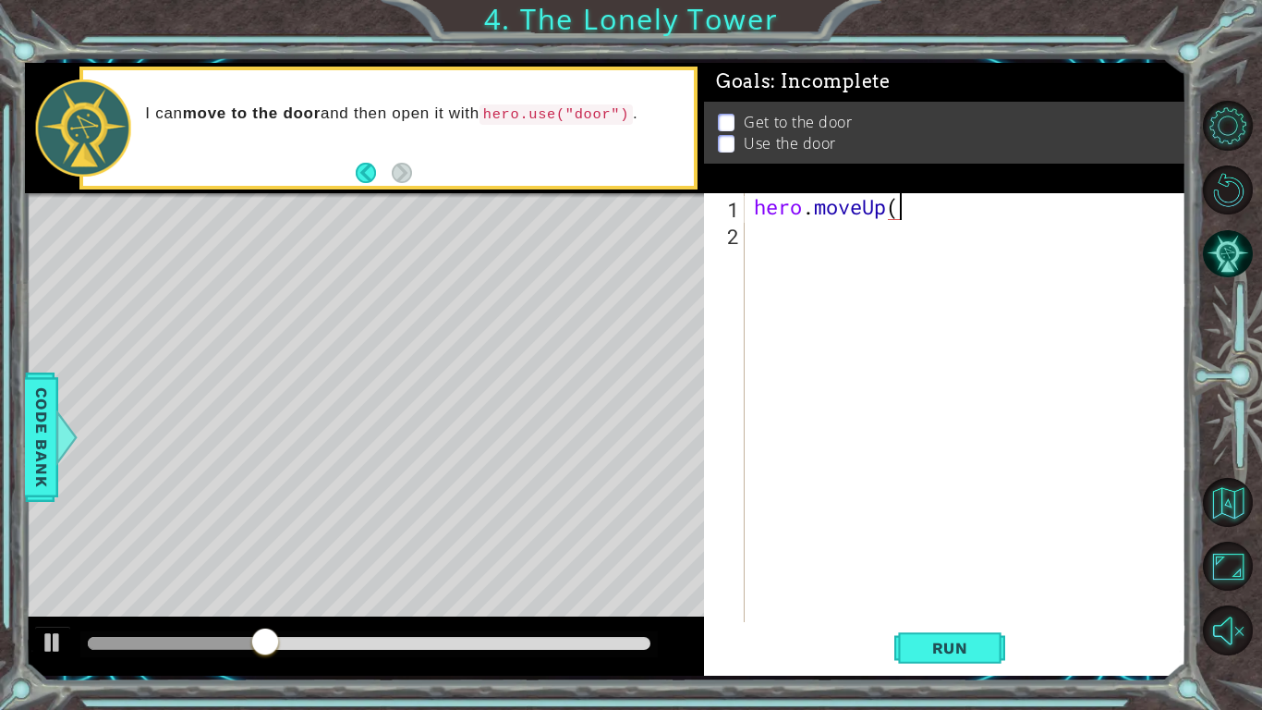
type textarea "hero.moveUp()"
click at [947, 646] on span "Run" at bounding box center [950, 648] width 73 height 18
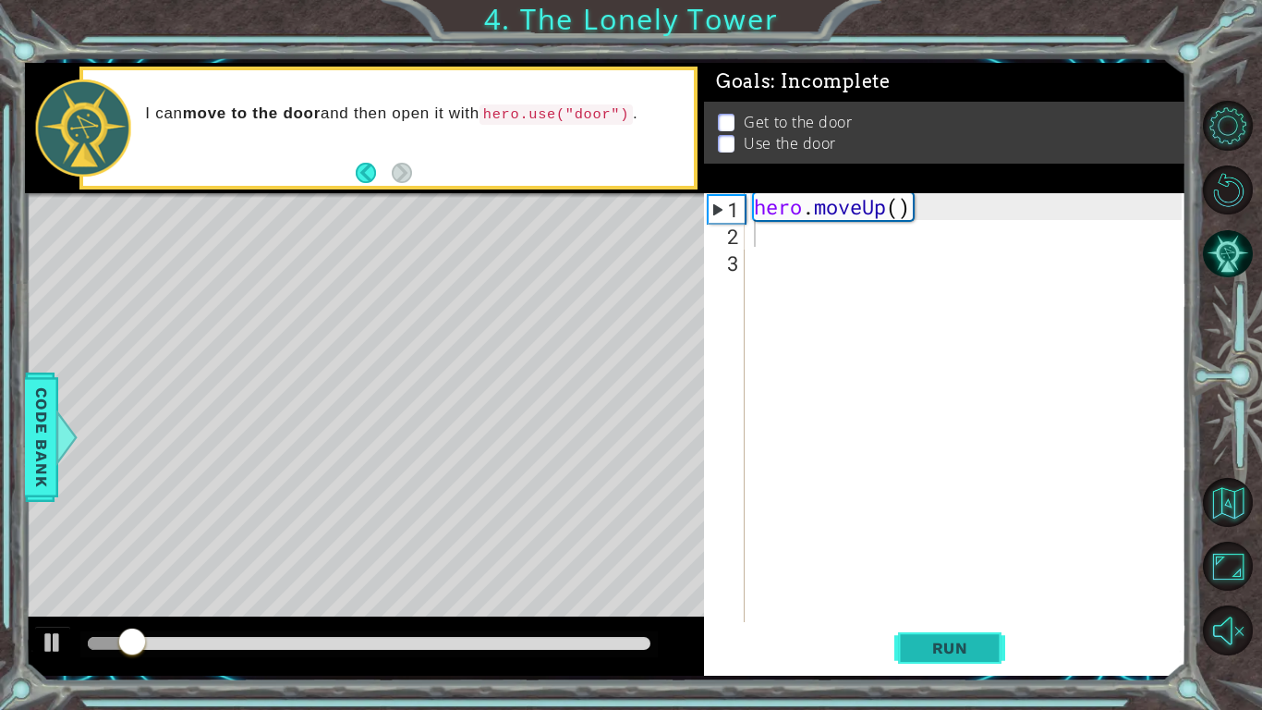
click at [947, 646] on span "Run" at bounding box center [950, 648] width 73 height 18
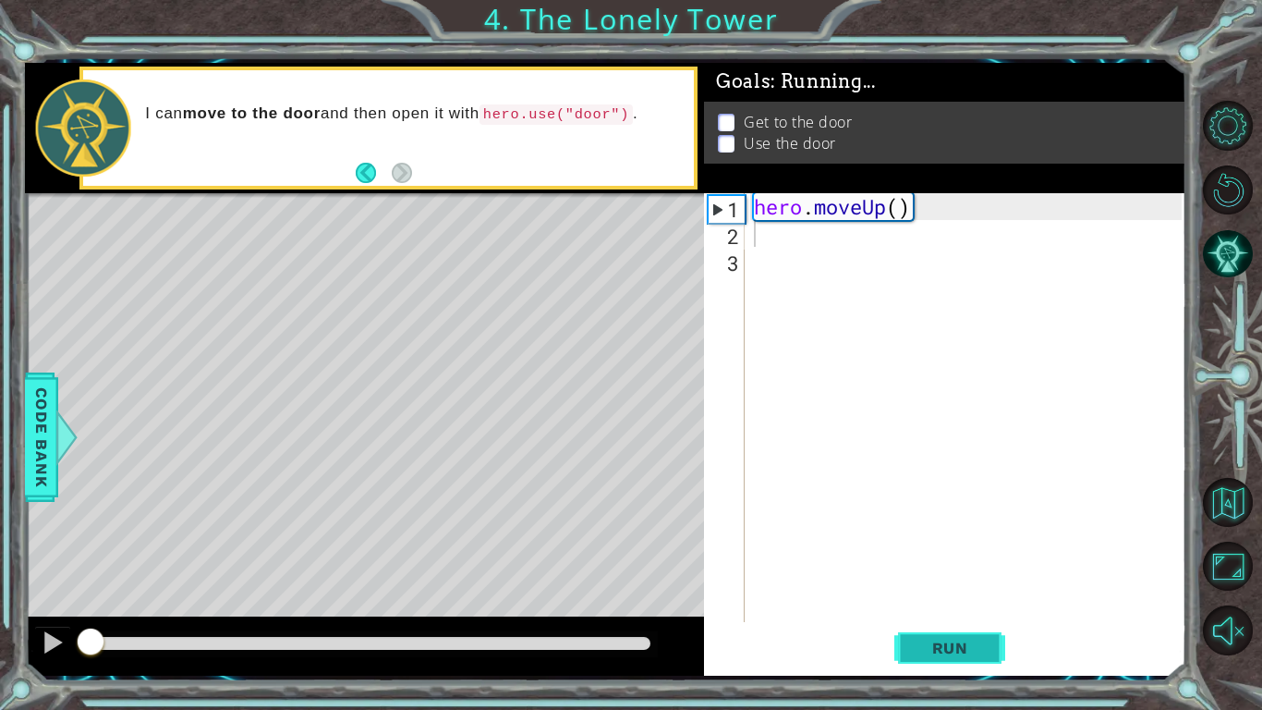
click at [947, 646] on span "Run" at bounding box center [950, 648] width 73 height 18
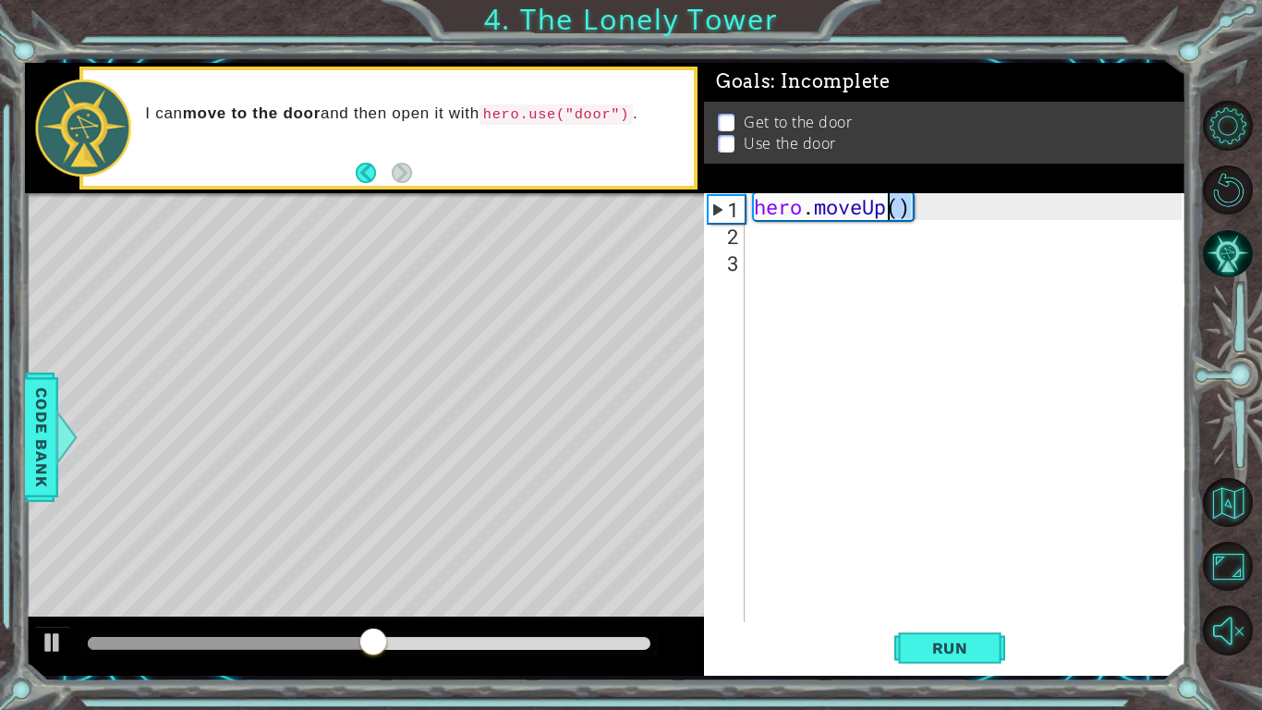
drag, startPoint x: 925, startPoint y: 213, endPoint x: 886, endPoint y: 213, distance: 38.8
click at [886, 213] on div "hero . moveUp ( )" at bounding box center [970, 434] width 441 height 482
click at [886, 213] on div "hero . moveUp ( )" at bounding box center [966, 407] width 432 height 429
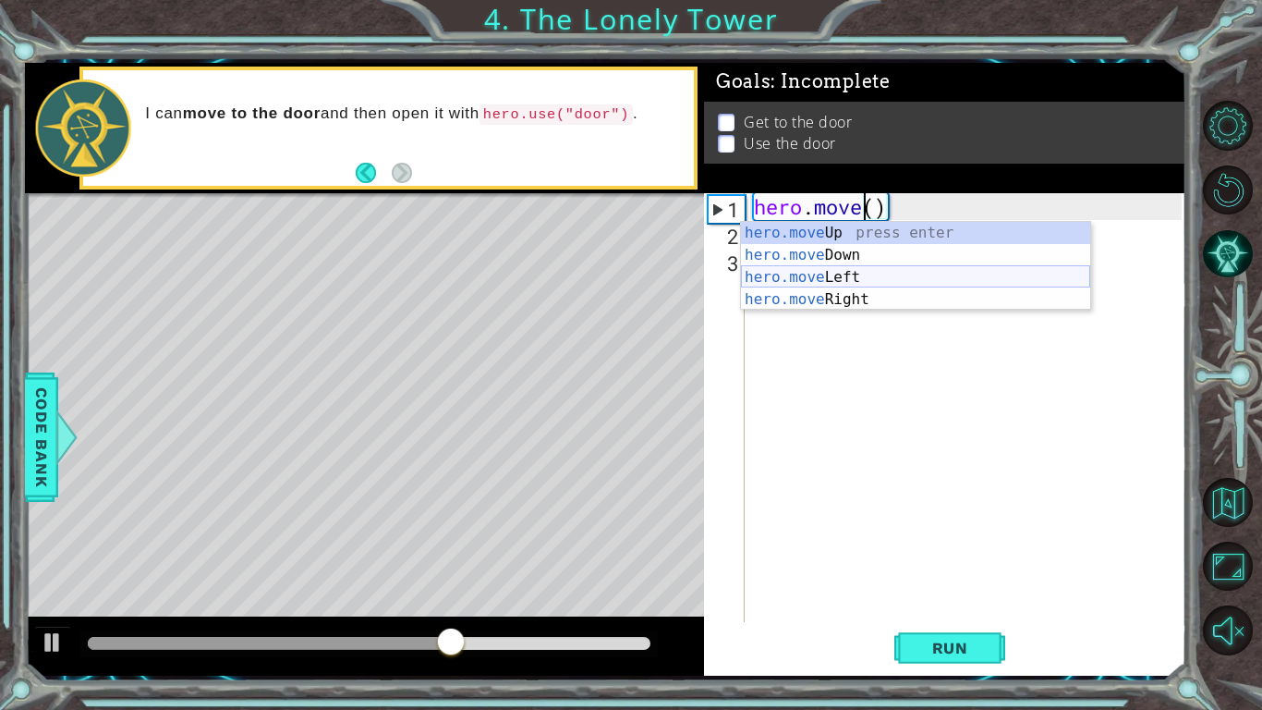
click at [853, 275] on div "hero.move Up press enter hero.move Down press enter hero.move Left press enter …" at bounding box center [915, 288] width 349 height 133
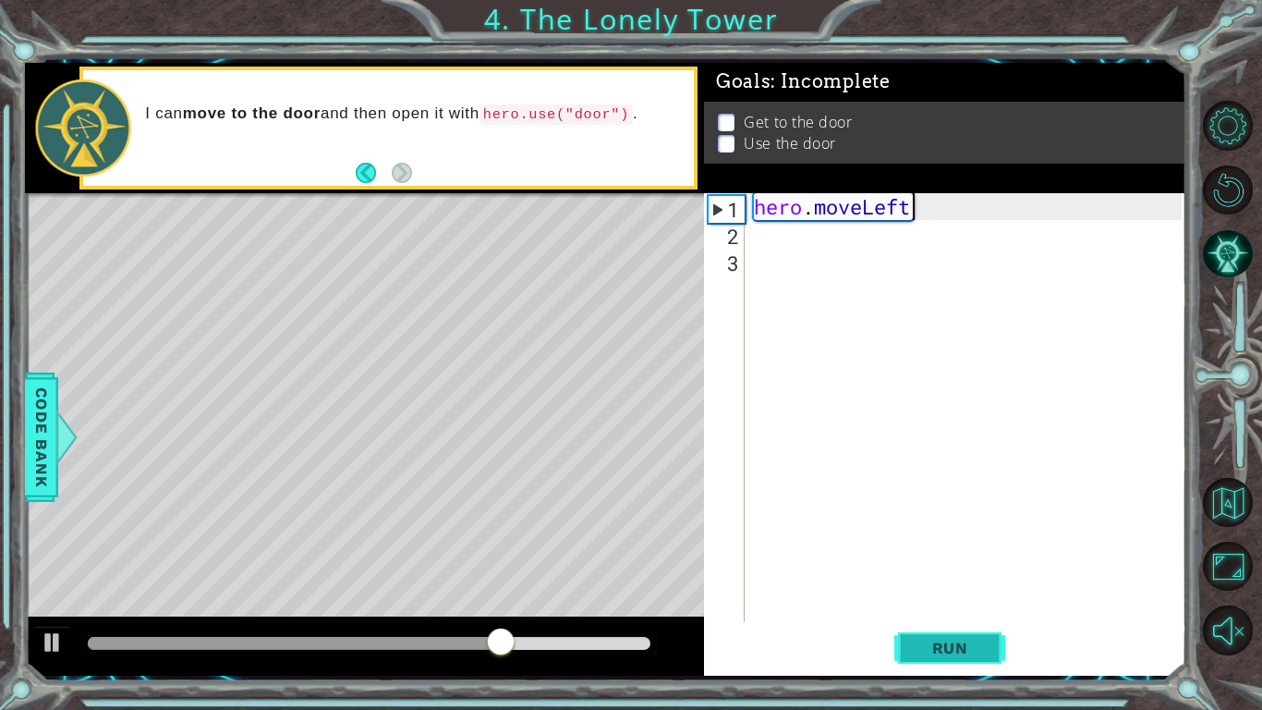
click at [969, 639] on span "Run" at bounding box center [950, 648] width 73 height 18
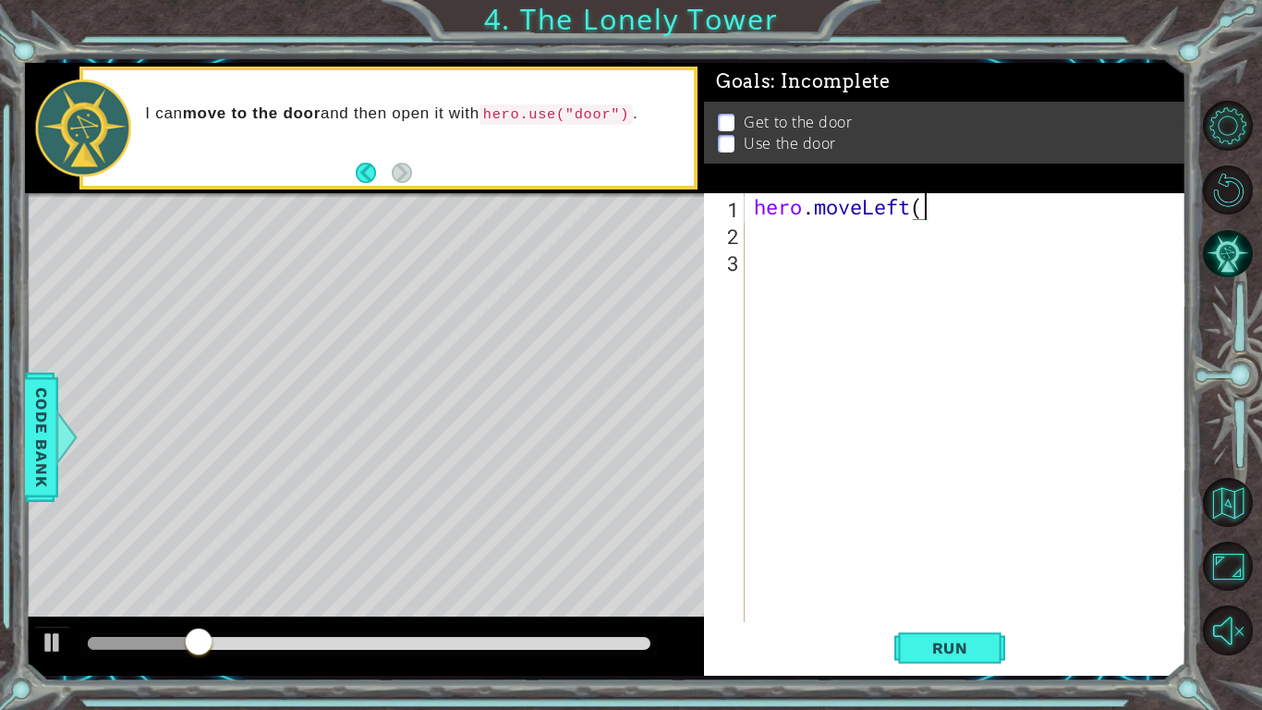
type textarea "hero.moveLeft()"
click at [934, 642] on span "Run" at bounding box center [950, 648] width 73 height 18
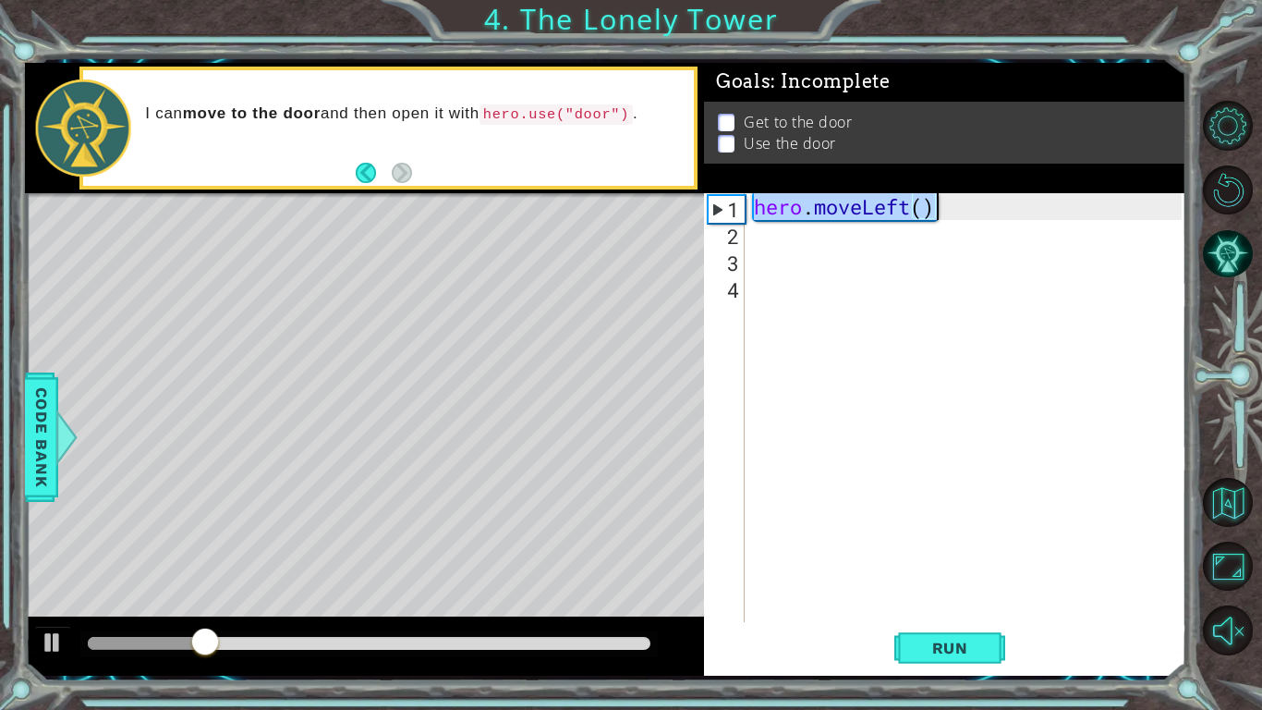
drag, startPoint x: 752, startPoint y: 210, endPoint x: 940, endPoint y: 208, distance: 187.6
click at [940, 208] on div "hero . moveLeft ( )" at bounding box center [970, 434] width 441 height 482
type textarea "hero.moveLeft()"
click at [781, 238] on div "hero . moveLeft ( )" at bounding box center [970, 434] width 441 height 482
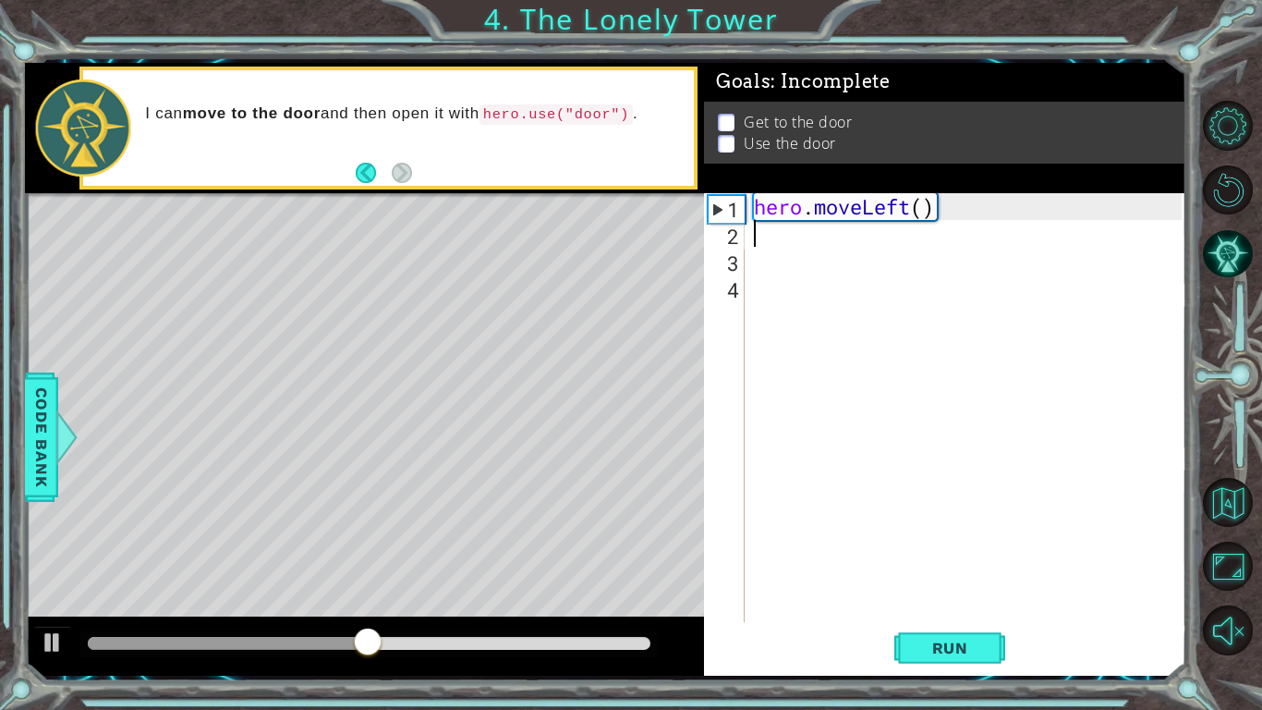
paste textarea "hero.moveLeft()"
type textarea "hero.moveLeft()"
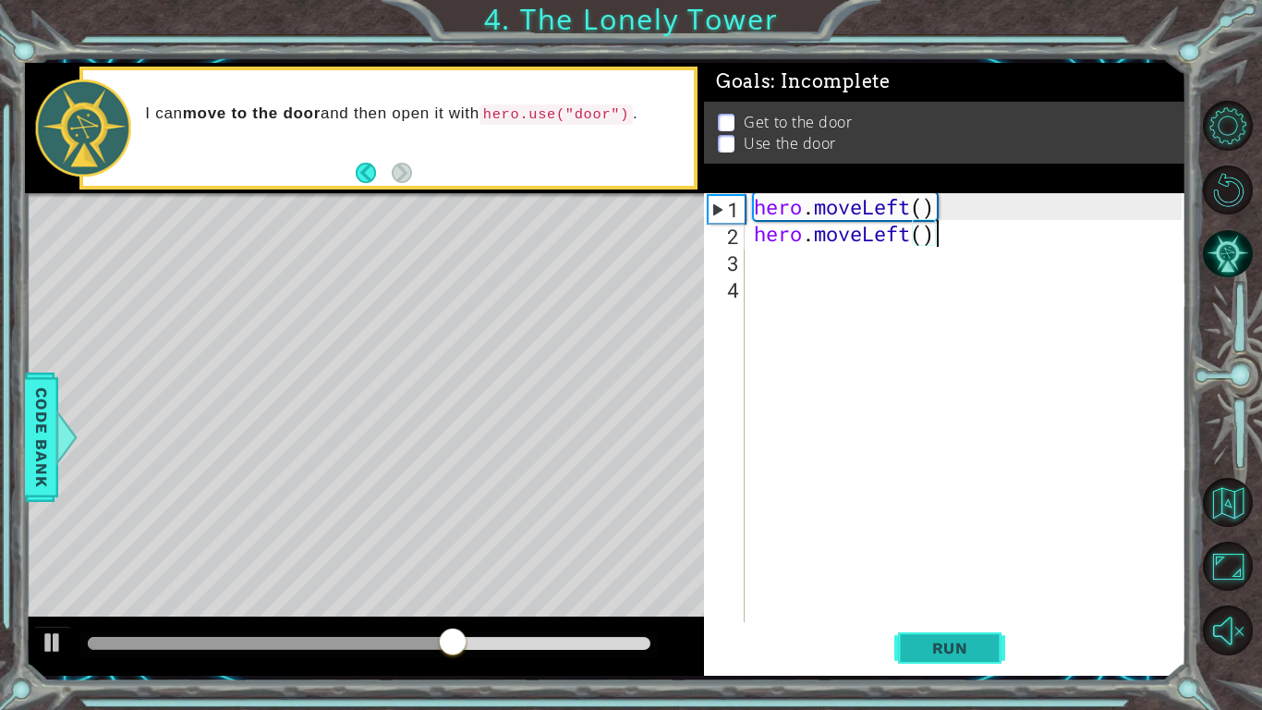
click at [925, 652] on span "Run" at bounding box center [950, 648] width 73 height 18
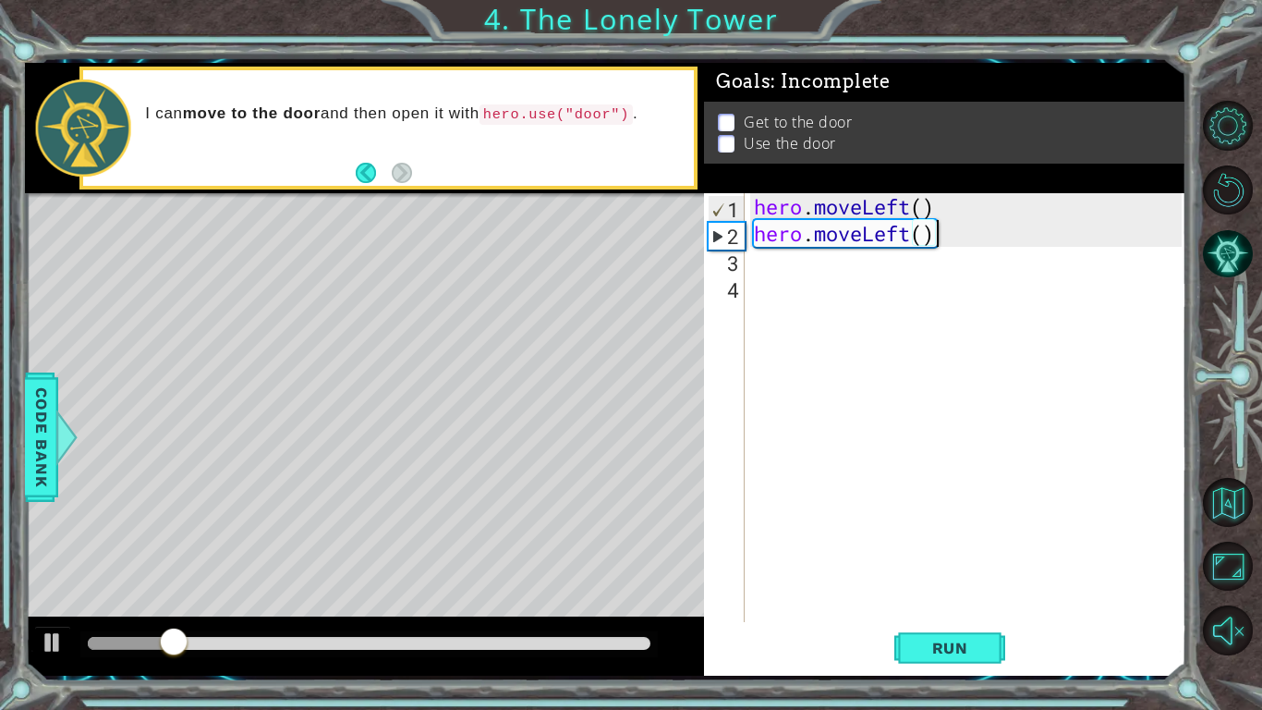
click at [838, 264] on div "hero . moveLeft ( ) hero . moveLeft ( )" at bounding box center [970, 434] width 441 height 482
paste textarea "hero.moveLeft()"
click at [915, 260] on div "hero . moveLeft ( ) hero . moveLeft ( ) hero . moveLeft ( )" at bounding box center [970, 434] width 441 height 482
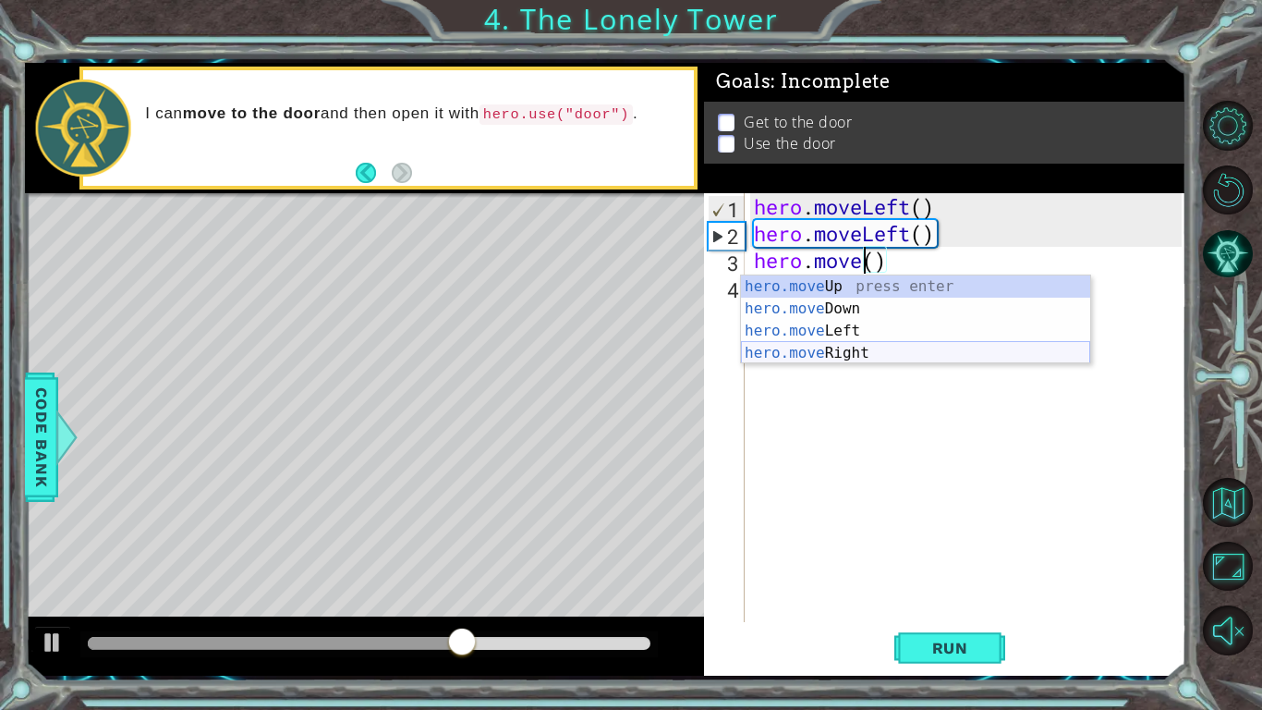
click at [882, 346] on div "hero.move Up press enter hero.move Down press enter hero.move Left press enter …" at bounding box center [915, 341] width 349 height 133
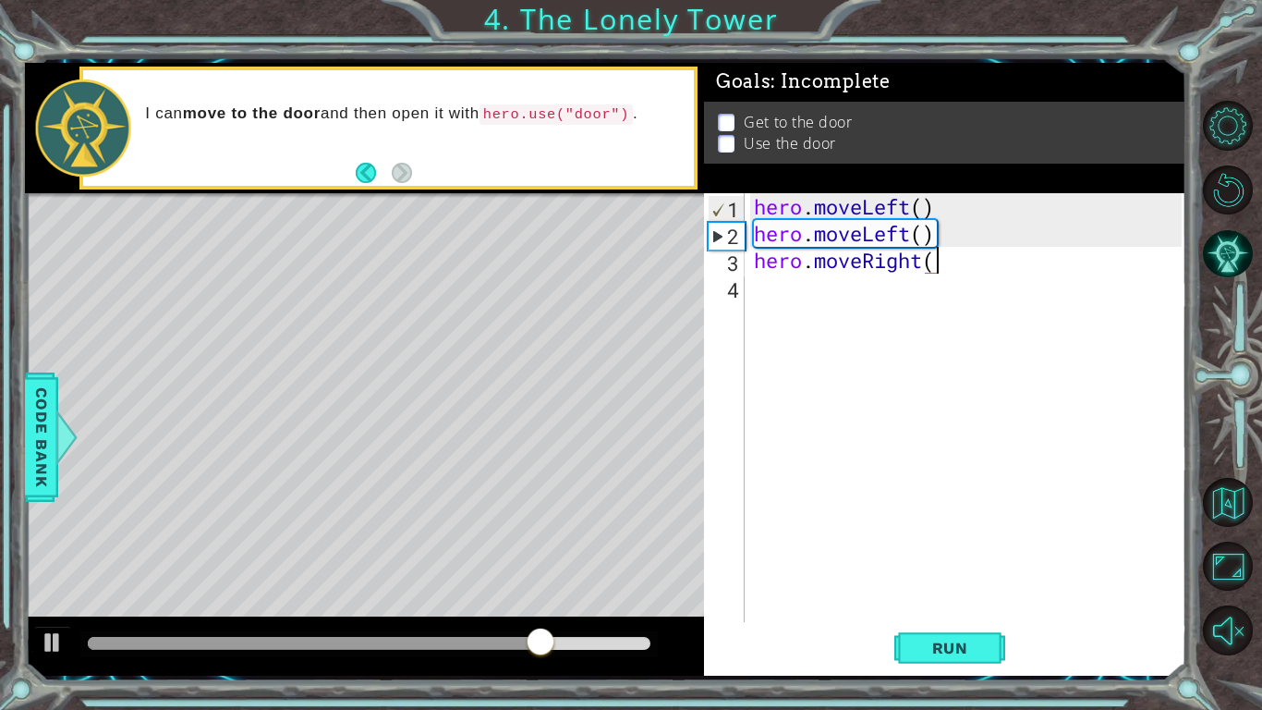
scroll to position [0, 7]
click at [964, 647] on span "Run" at bounding box center [950, 648] width 73 height 18
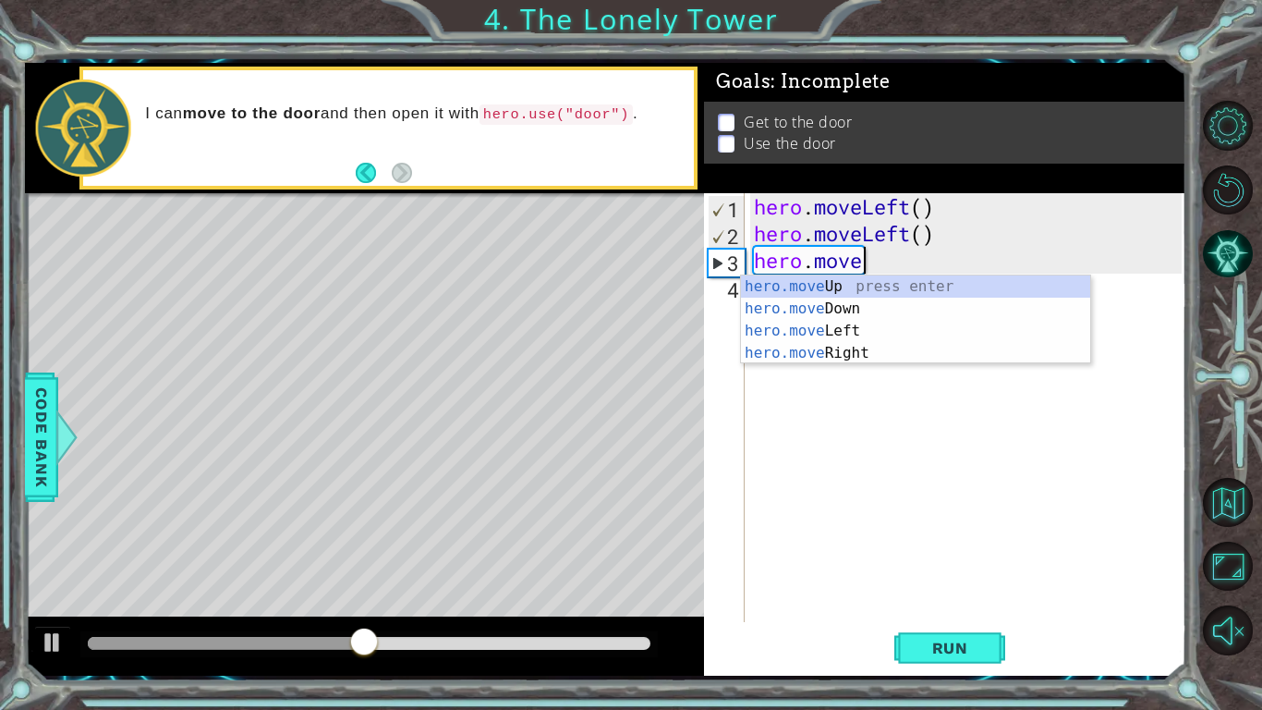
scroll to position [0, 4]
type textarea "hero.mov"
click at [921, 295] on div "hero.mov eUp press enter hero.mov eDown press enter hero.mov eLeft press enter …" at bounding box center [915, 341] width 349 height 133
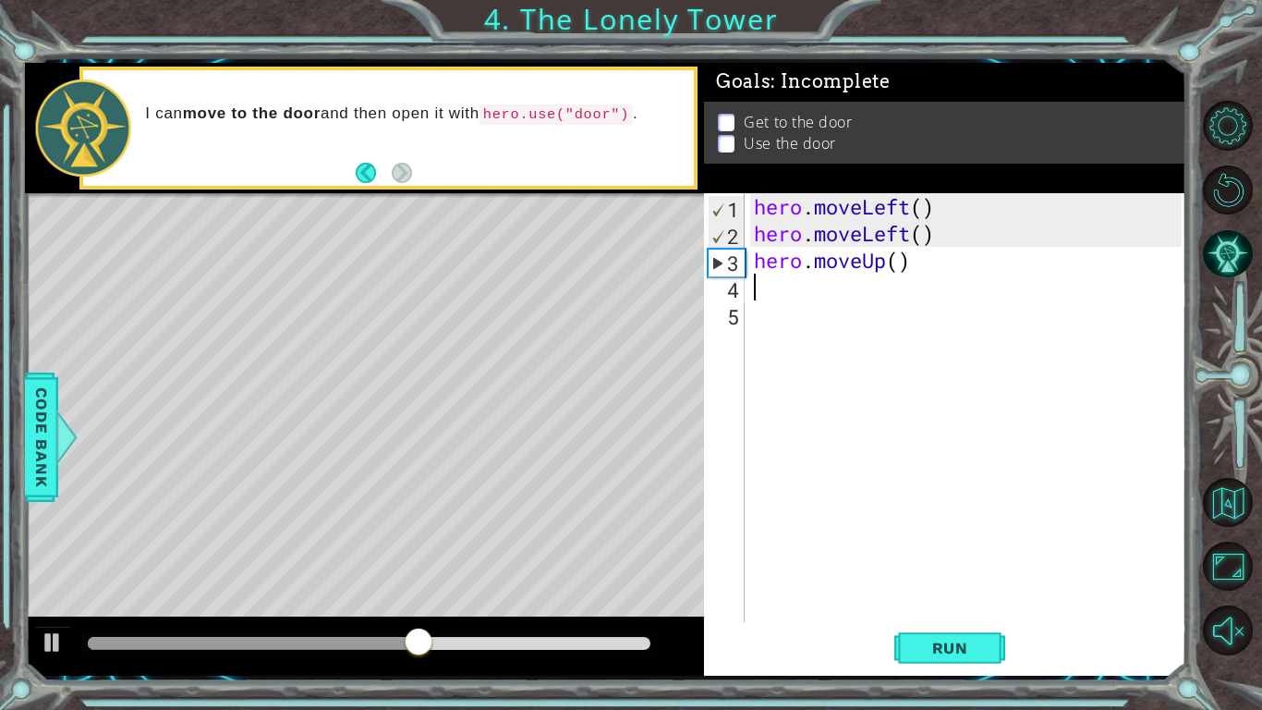
scroll to position [0, 0]
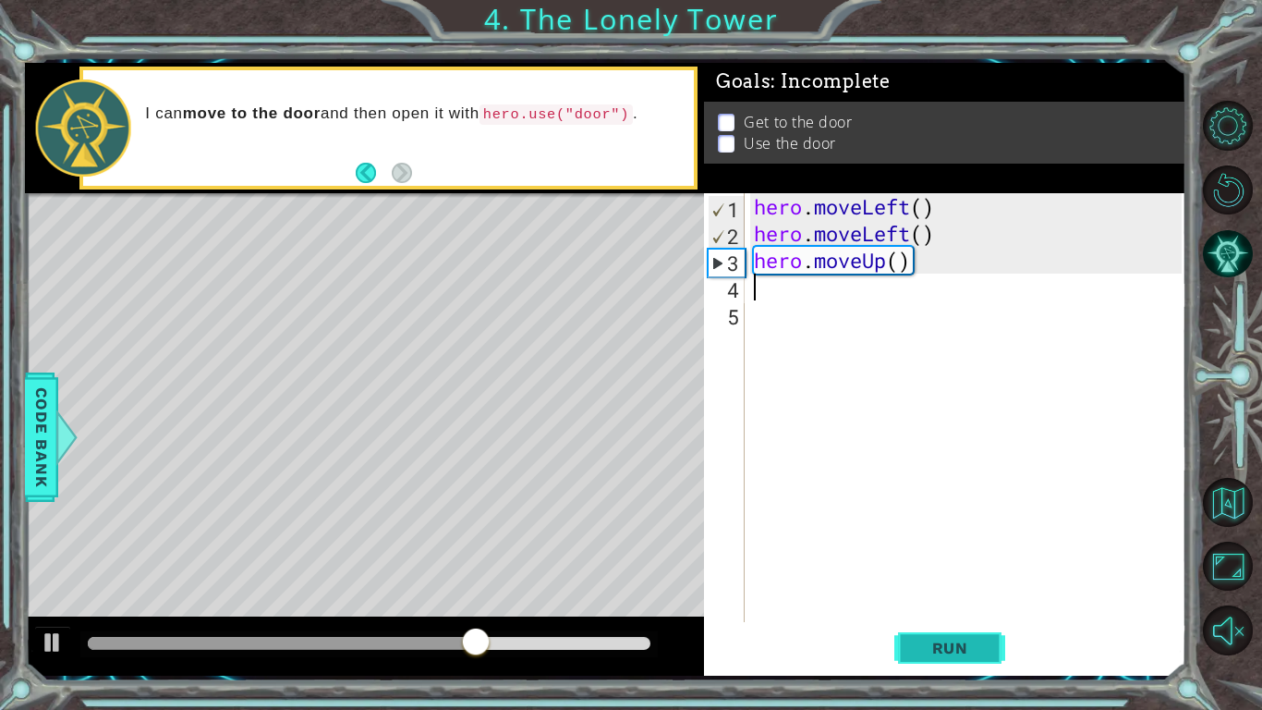
click at [979, 648] on span "Run" at bounding box center [950, 648] width 73 height 18
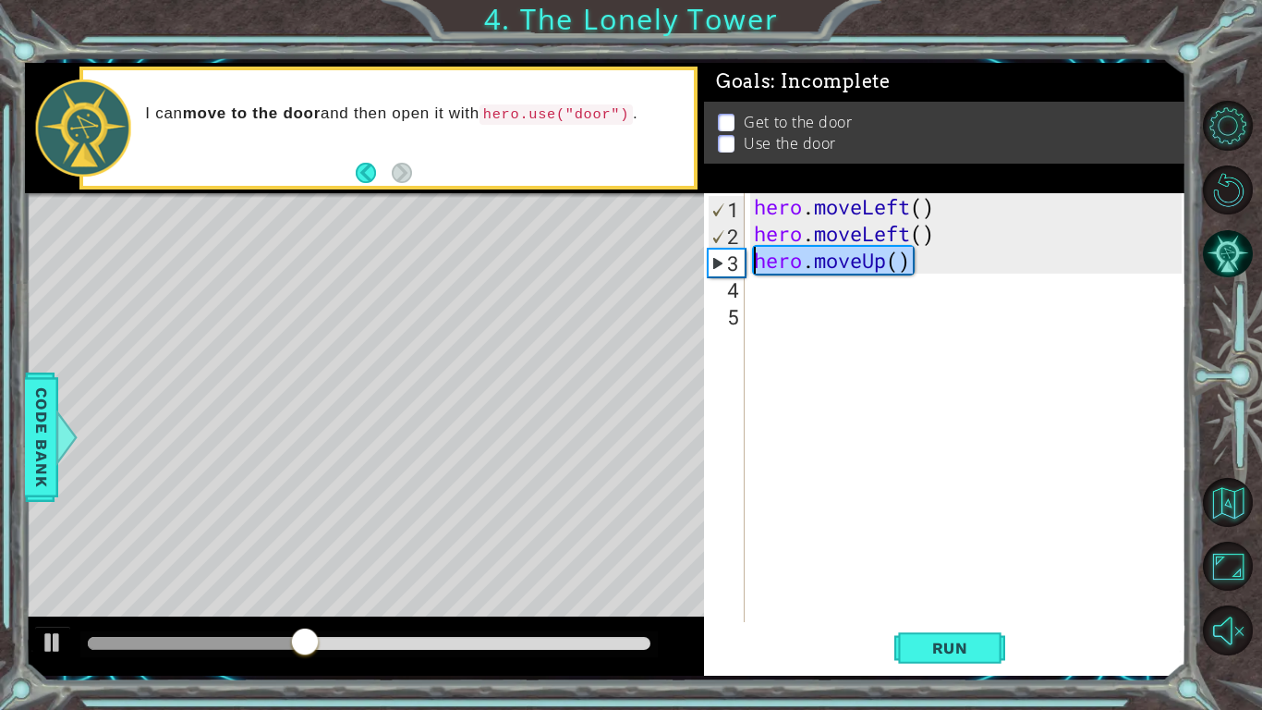
drag, startPoint x: 940, startPoint y: 270, endPoint x: 757, endPoint y: 263, distance: 183.1
click at [757, 263] on div "hero . moveLeft ( ) hero . moveLeft ( ) hero . moveUp ( )" at bounding box center [970, 434] width 441 height 482
type textarea "hero.moveUp()"
click at [764, 301] on div "hero . moveLeft ( ) hero . moveLeft ( ) hero . moveUp ( )" at bounding box center [970, 434] width 441 height 482
click at [755, 292] on div "hero . moveLeft ( ) hero . moveLeft ( ) hero . moveUp ( )" at bounding box center [970, 434] width 441 height 482
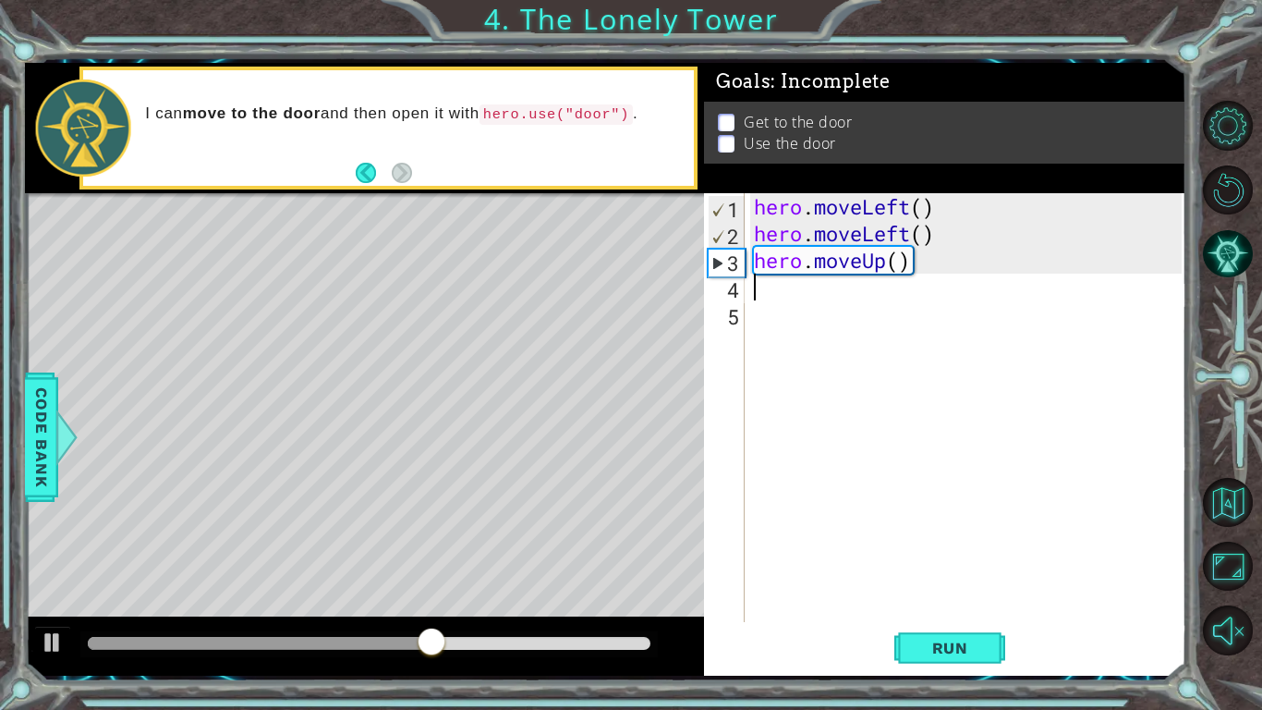
paste textarea "hero.moveUp()"
type textarea "hero.moveUp()"
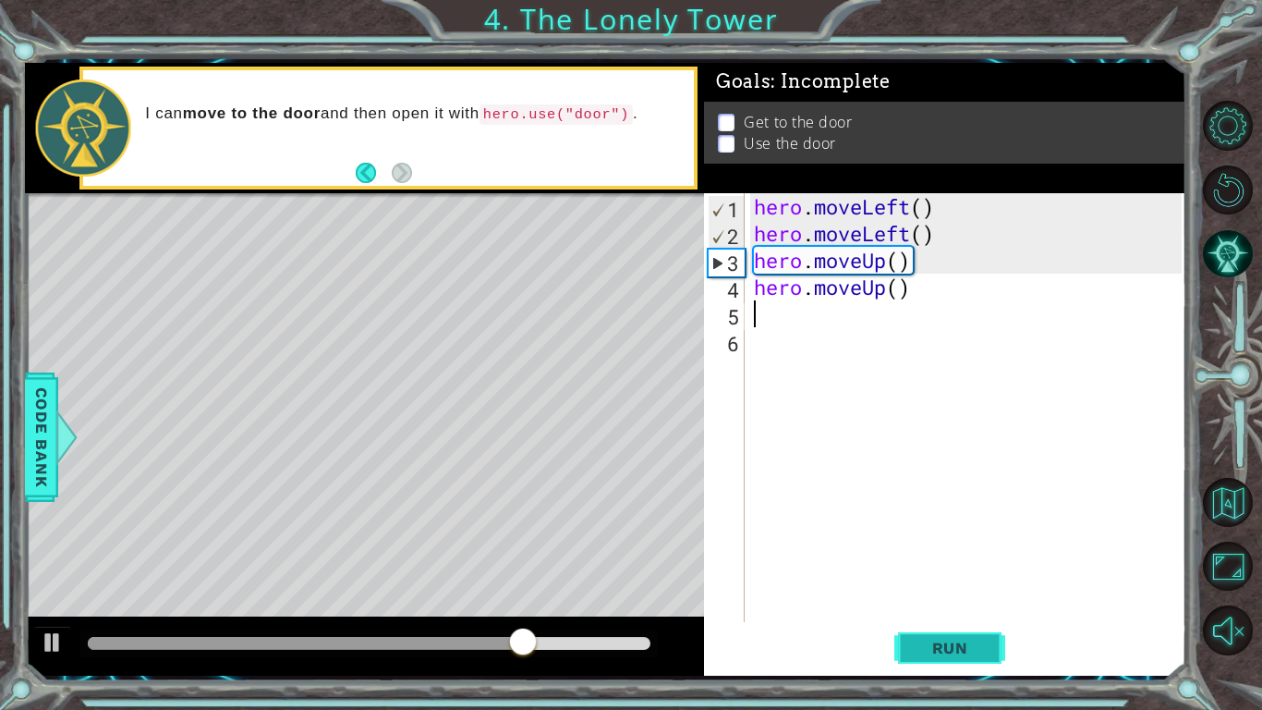
click at [943, 660] on button "Run" at bounding box center [949, 648] width 111 height 48
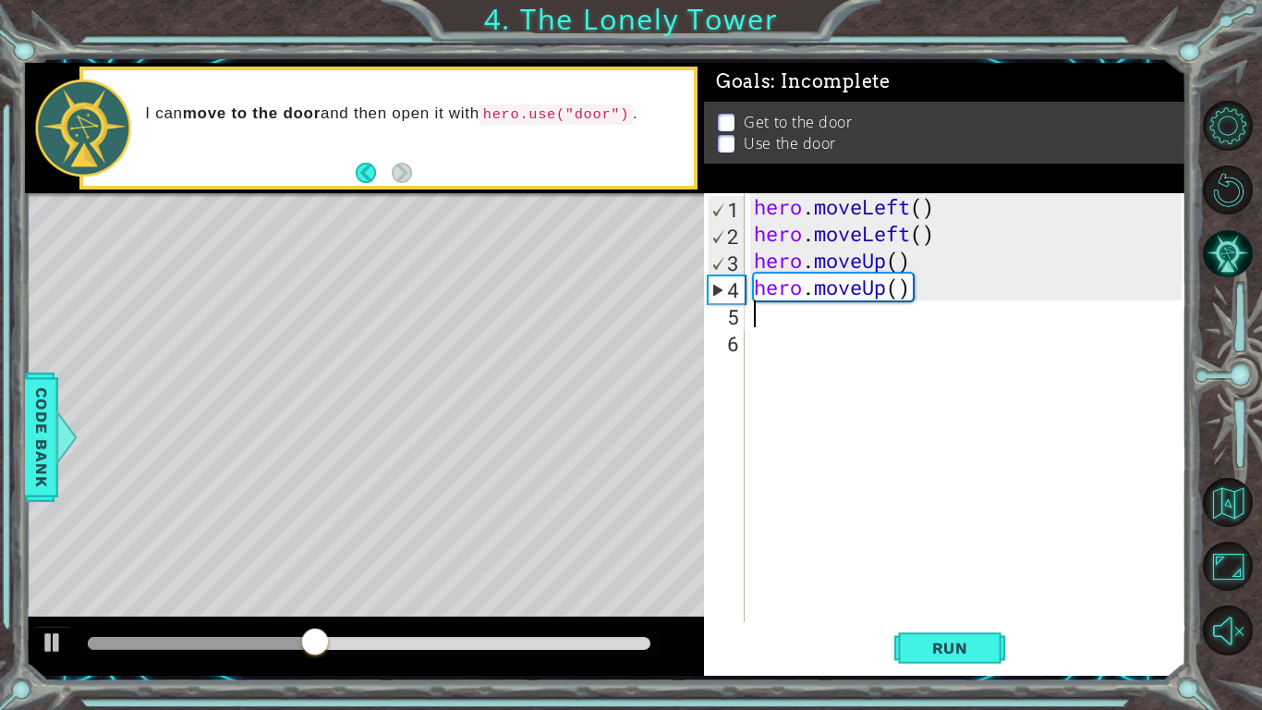
paste textarea "hero.moveUp()"
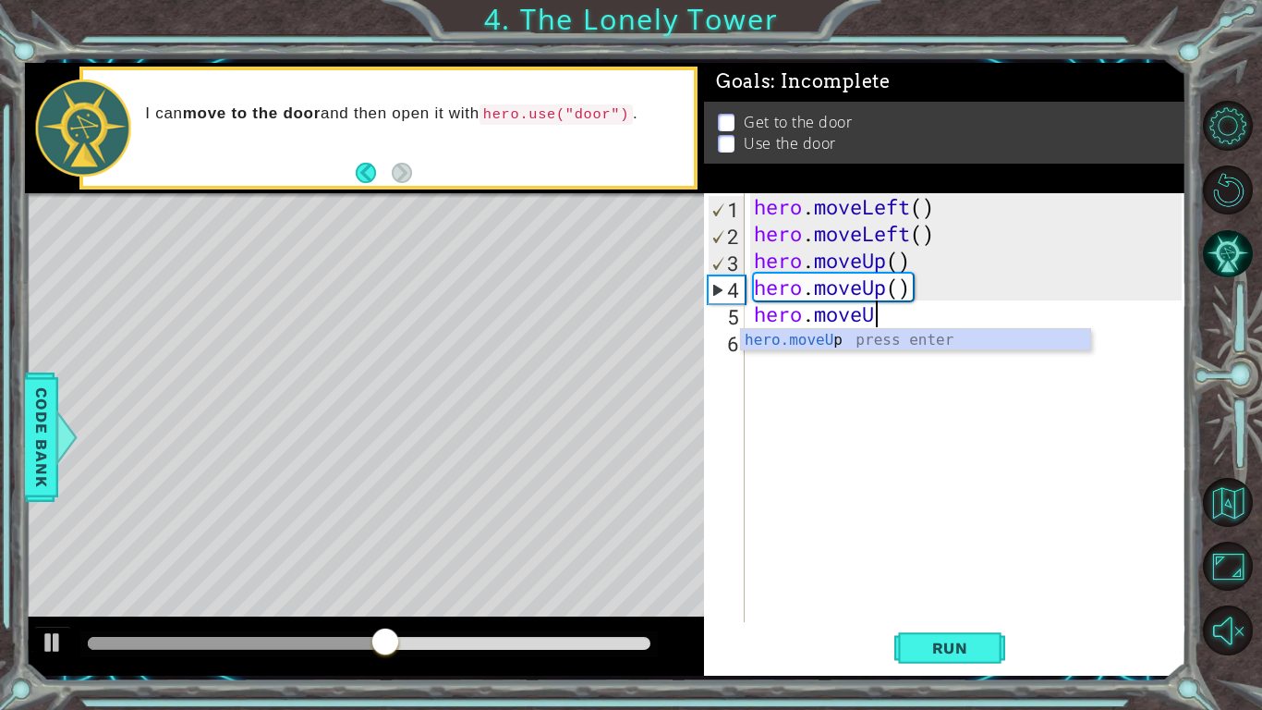
type textarea "hero.move"
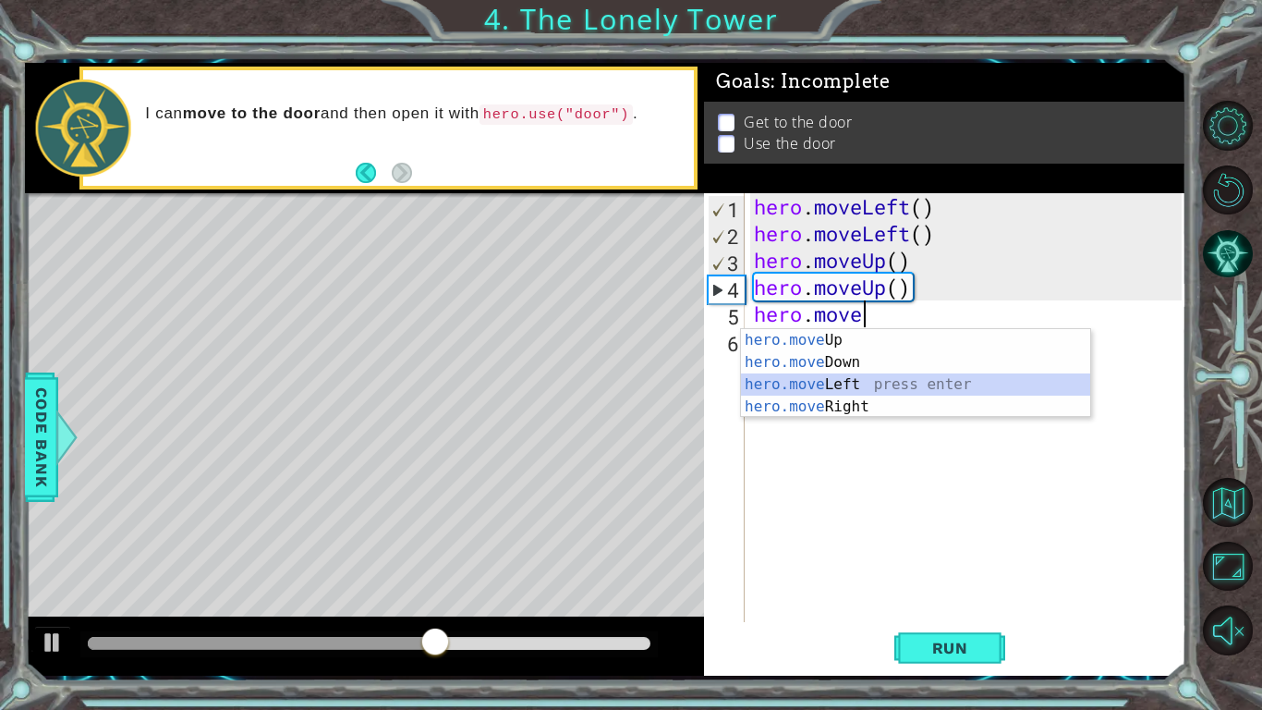
click at [851, 388] on div "hero.move Up press enter hero.move Down press enter hero.move Left press enter …" at bounding box center [915, 395] width 349 height 133
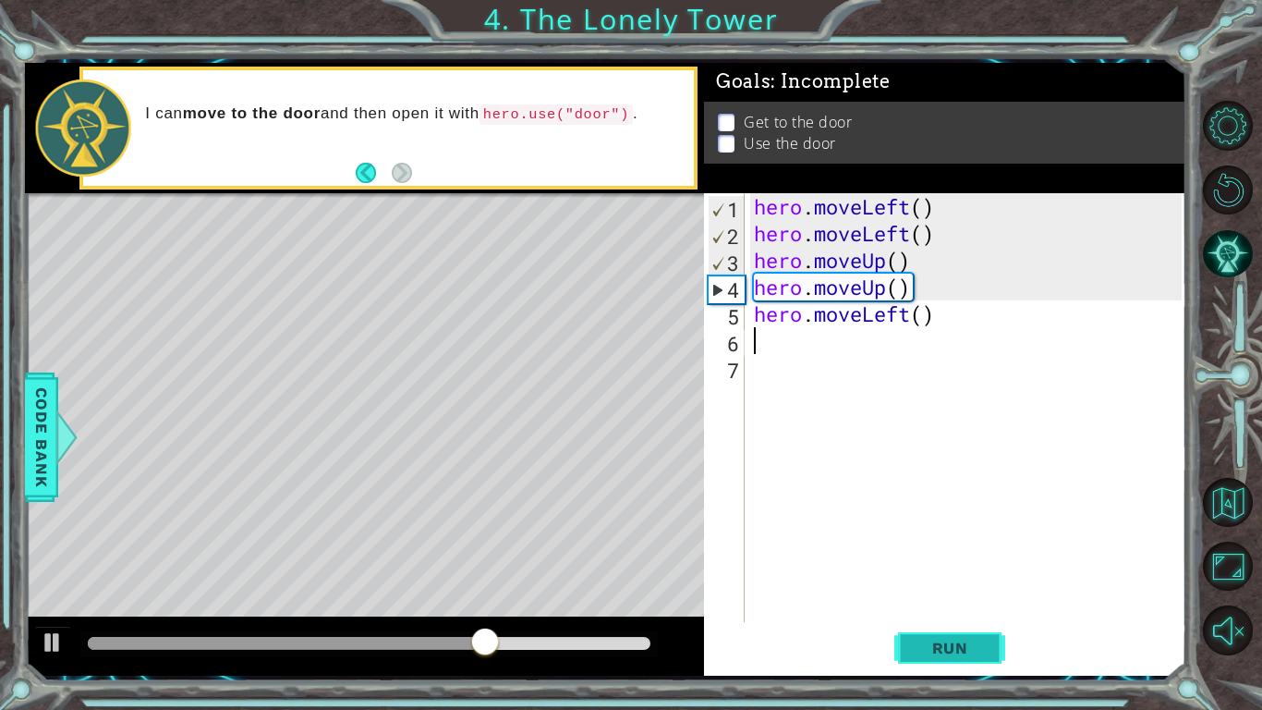
click at [978, 660] on button "Run" at bounding box center [949, 648] width 111 height 48
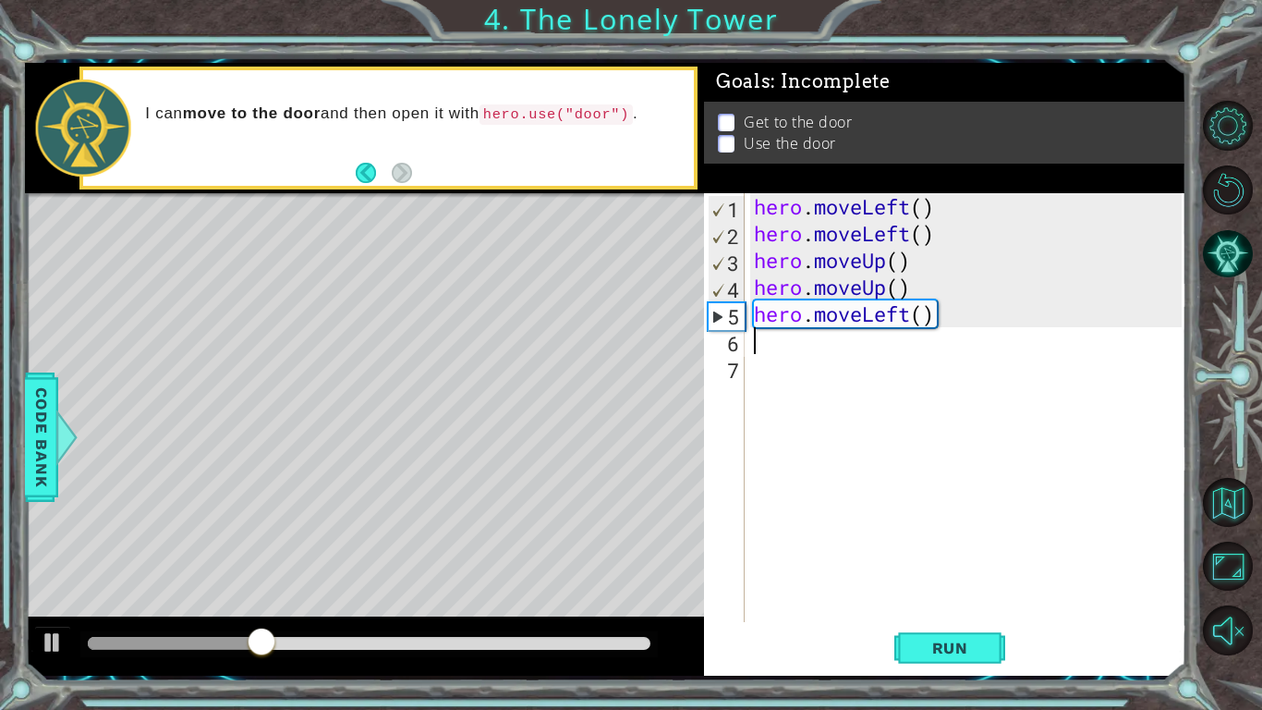
click at [915, 309] on div "hero . moveLeft ( ) hero . moveLeft ( ) hero . moveUp ( ) hero . moveUp ( ) her…" at bounding box center [970, 434] width 441 height 482
click at [933, 314] on div "hero . moveLeft ( ) hero . moveLeft ( ) hero . moveUp ( ) hero . moveUp ( ) her…" at bounding box center [970, 434] width 441 height 482
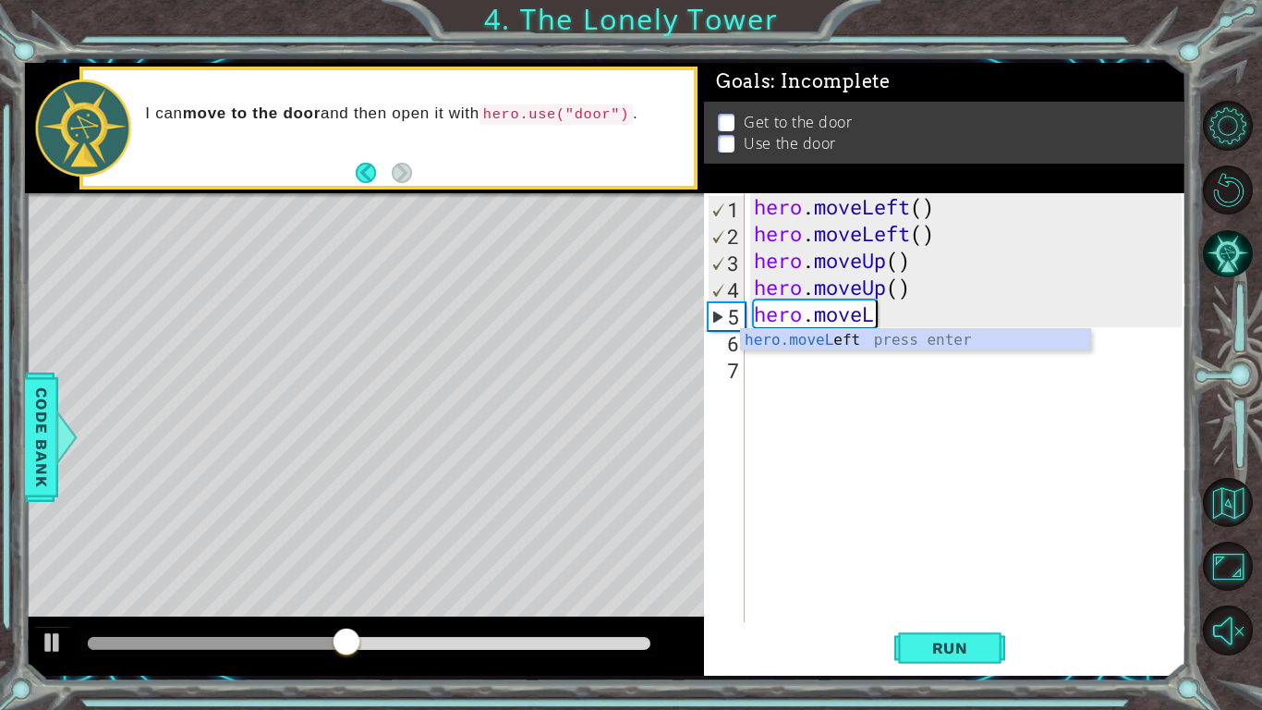
type textarea "hero.move"
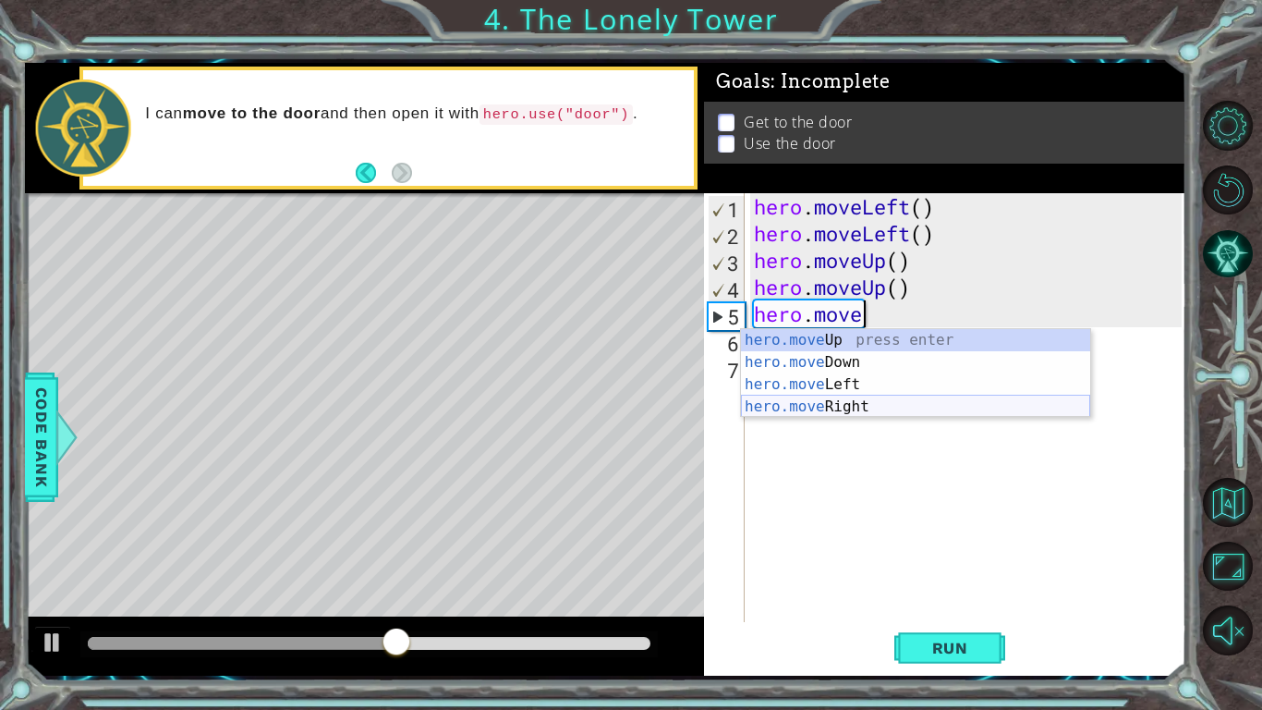
click at [870, 405] on div "hero.move Up press enter hero.move Down press enter hero.move Left press enter …" at bounding box center [915, 395] width 349 height 133
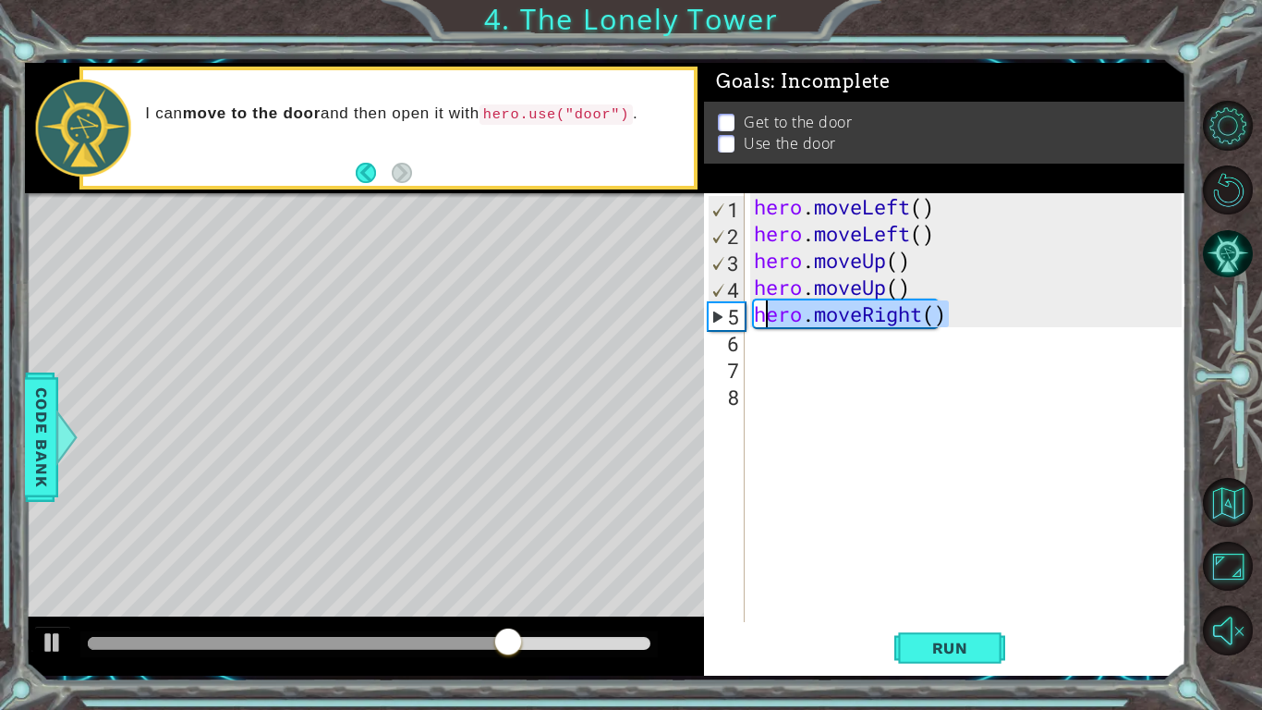
drag, startPoint x: 957, startPoint y: 320, endPoint x: 757, endPoint y: 306, distance: 201.0
click at [757, 306] on div "hero . moveLeft ( ) hero . moveLeft ( ) hero . moveUp ( ) hero . moveUp ( ) her…" at bounding box center [970, 434] width 441 height 482
type textarea "hero.moveRight()"
click at [801, 341] on div "hero . moveLeft ( ) hero . moveLeft ( ) hero . moveUp ( ) hero . moveUp ( ) her…" at bounding box center [970, 434] width 441 height 482
paste textarea "hero.moveRight()"
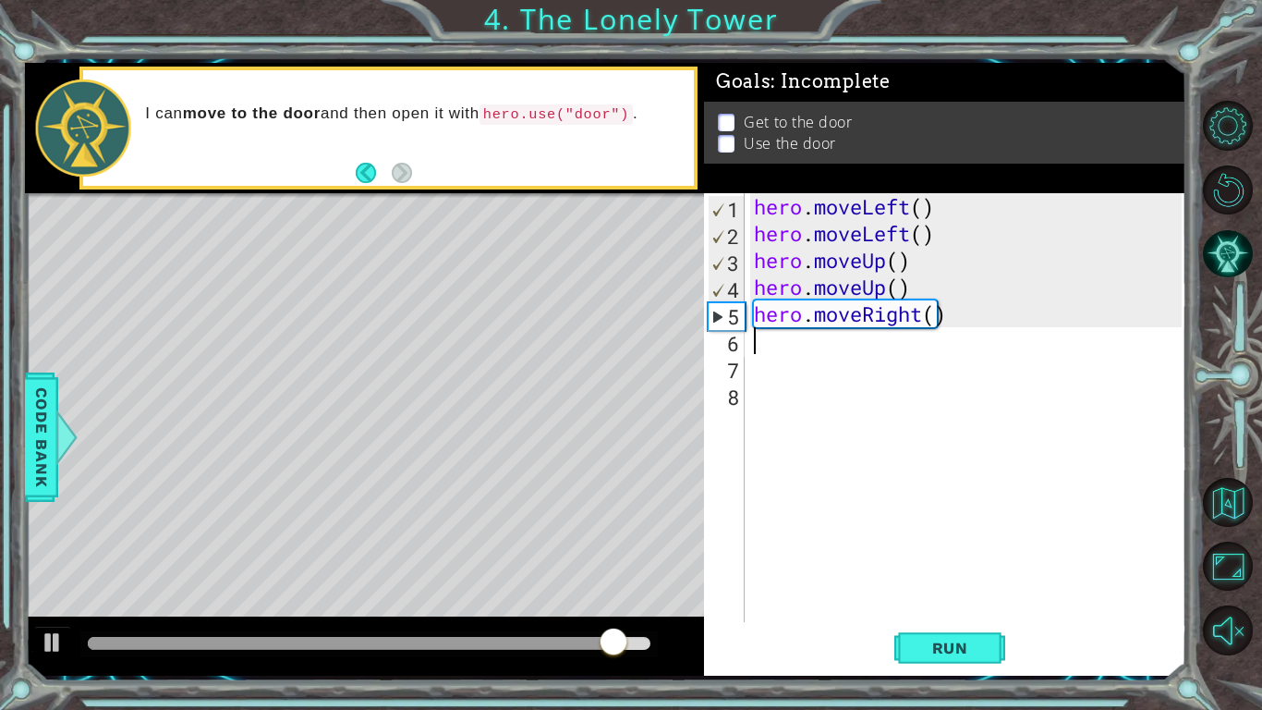
type textarea "hero.moveRight()"
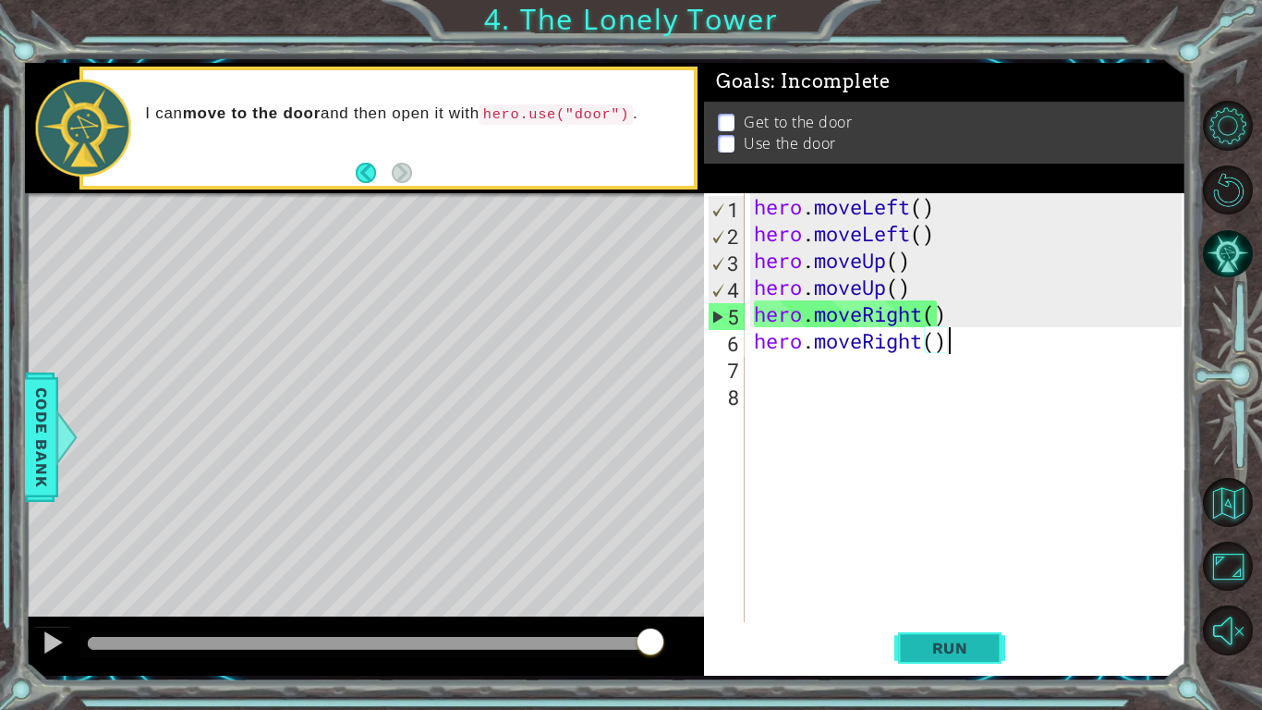
click at [946, 640] on span "Run" at bounding box center [950, 648] width 73 height 18
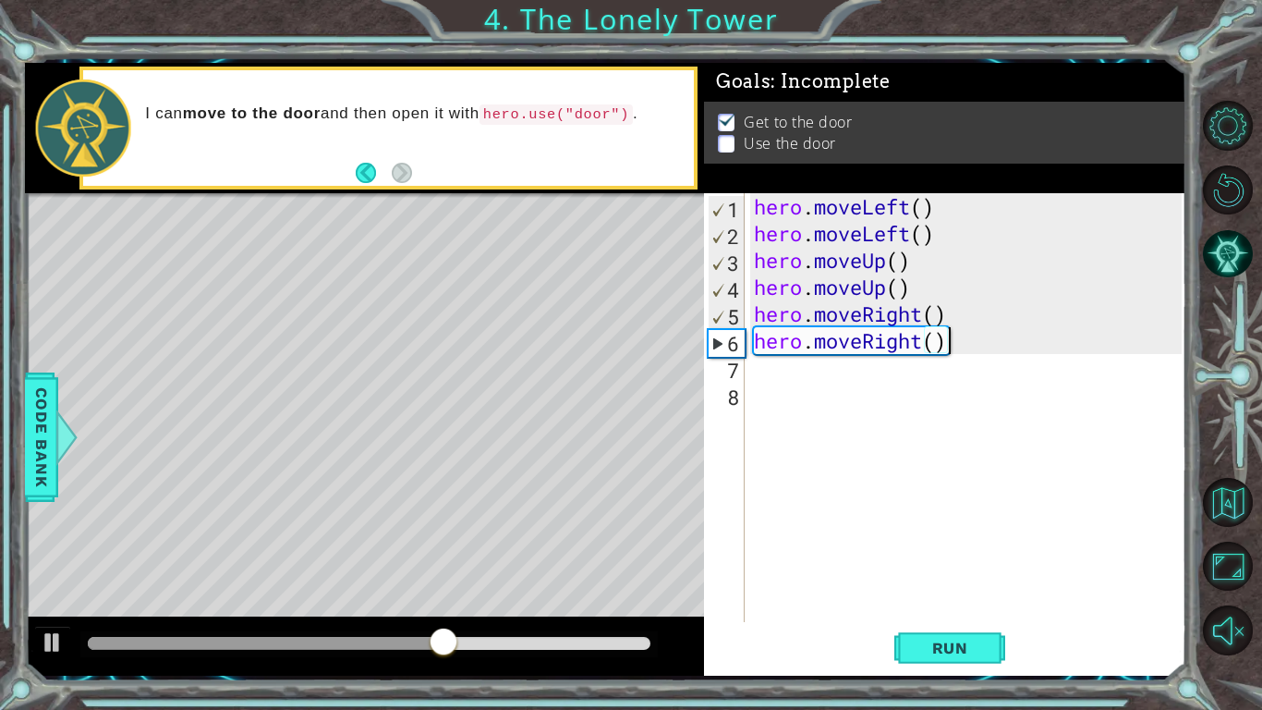
click at [764, 370] on div "hero . moveLeft ( ) hero . moveLeft ( ) hero . moveUp ( ) hero . moveUp ( ) her…" at bounding box center [970, 434] width 441 height 482
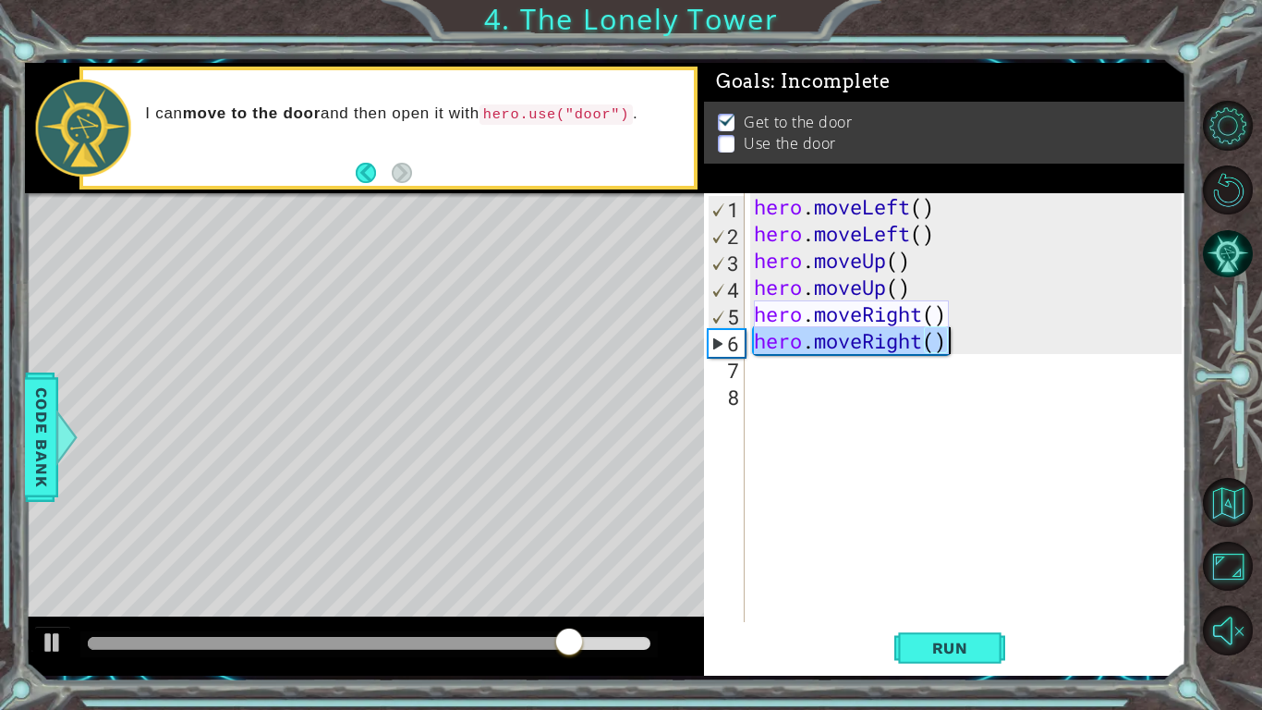
drag, startPoint x: 756, startPoint y: 346, endPoint x: 944, endPoint y: 340, distance: 188.6
click at [944, 340] on div "hero . moveLeft ( ) hero . moveLeft ( ) hero . moveUp ( ) hero . moveUp ( ) her…" at bounding box center [970, 434] width 441 height 482
type textarea "hero.moveRight()"
click at [944, 340] on div "hero . moveLeft ( ) hero . moveLeft ( ) hero . moveUp ( ) hero . moveUp ( ) her…" at bounding box center [966, 407] width 432 height 429
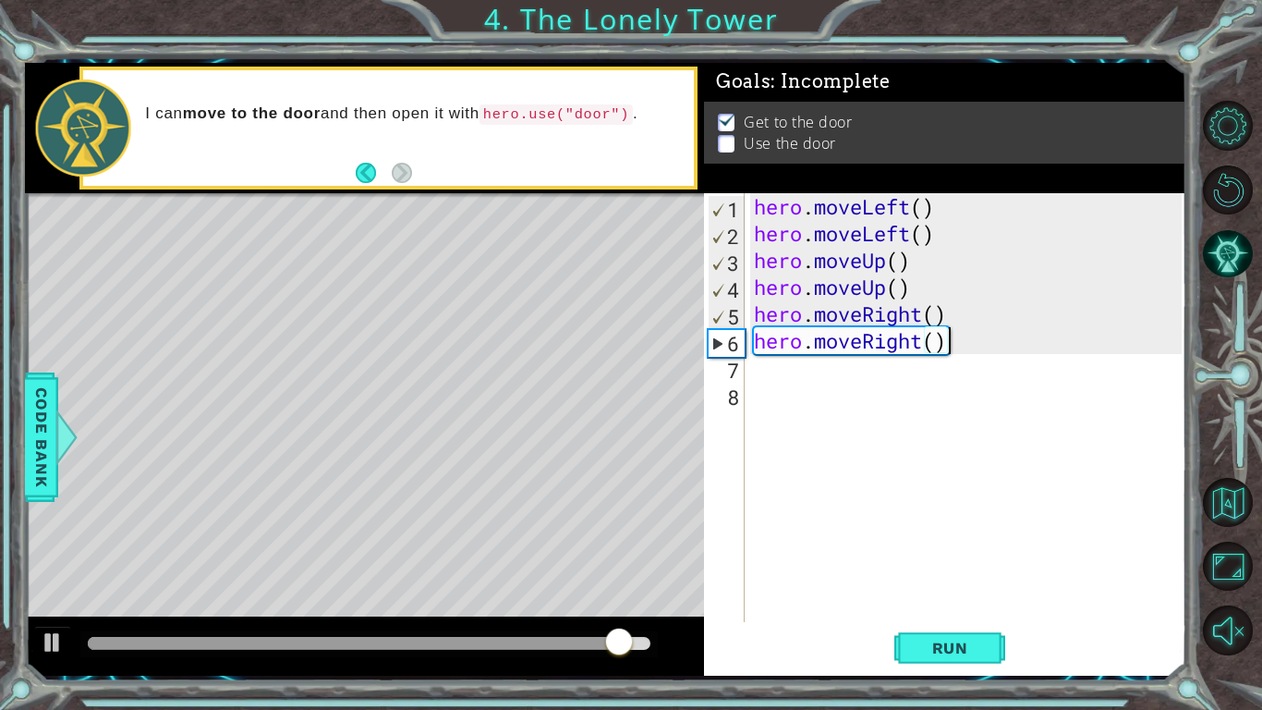
click at [811, 359] on div "hero . moveLeft ( ) hero . moveLeft ( ) hero . moveUp ( ) hero . moveUp ( ) her…" at bounding box center [970, 434] width 441 height 482
paste textarea "hero.moveRight()"
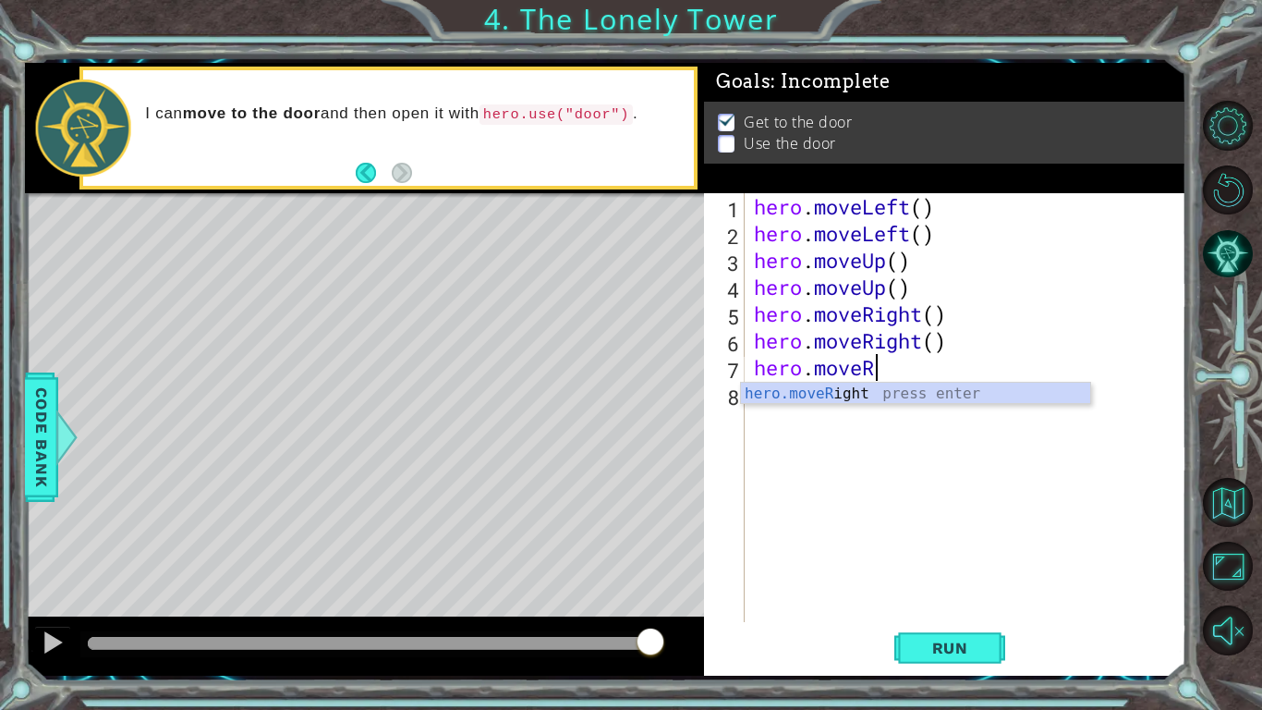
type textarea "hero.move"
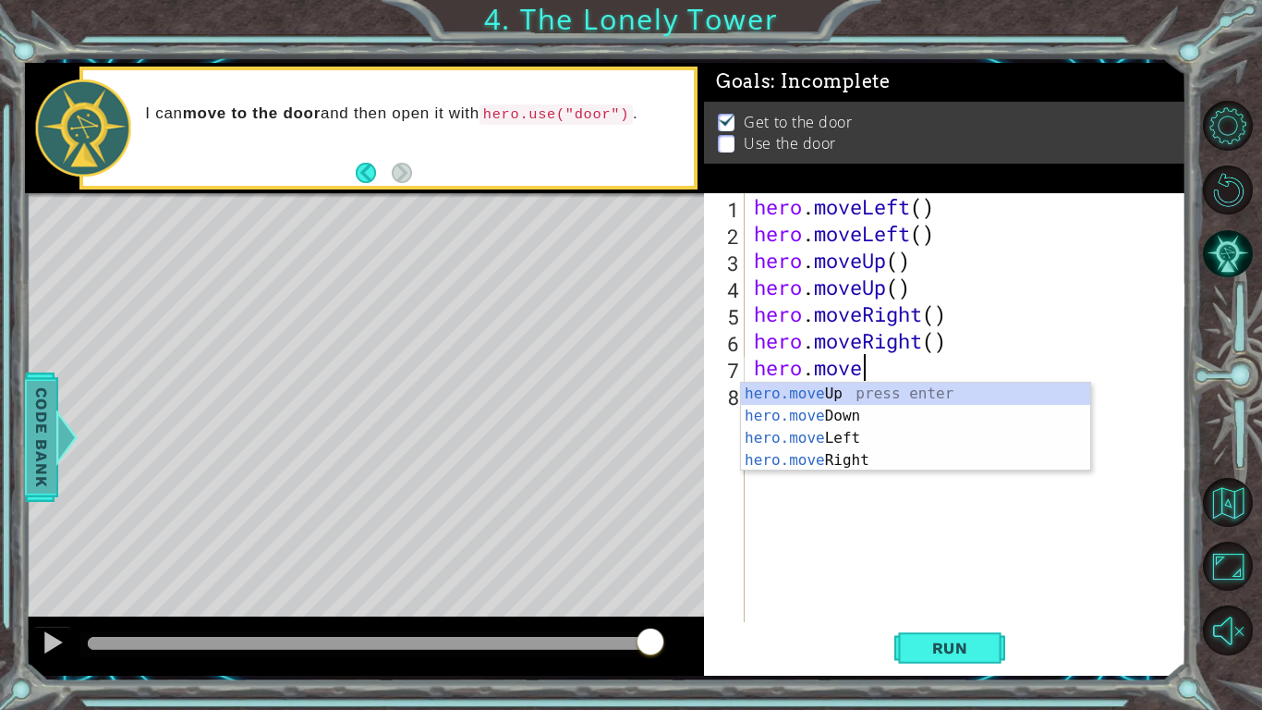
click at [30, 444] on span "Code Bank" at bounding box center [42, 436] width 30 height 113
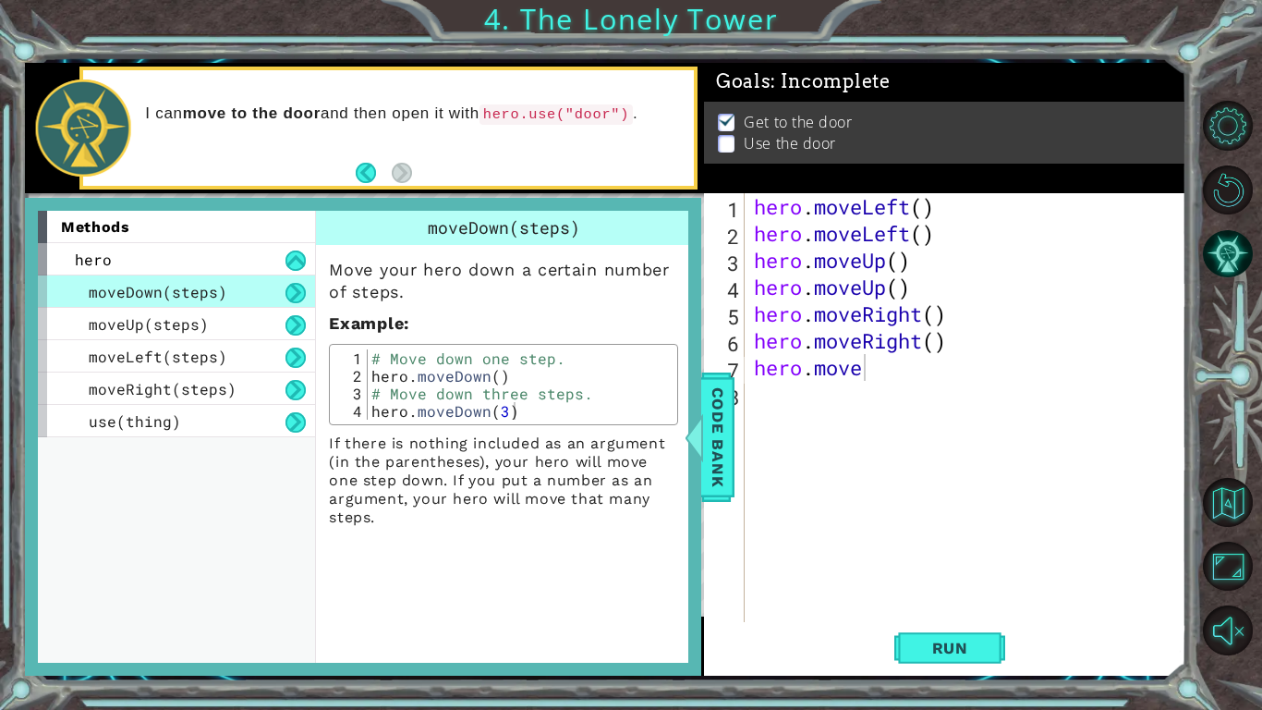
type textarea "# Move down one step."
click at [391, 360] on div "# Move down one step. hero . moveDown ( ) # Move down three steps. hero . moveD…" at bounding box center [520, 401] width 305 height 105
click at [196, 328] on span "moveUp(steps)" at bounding box center [149, 323] width 120 height 19
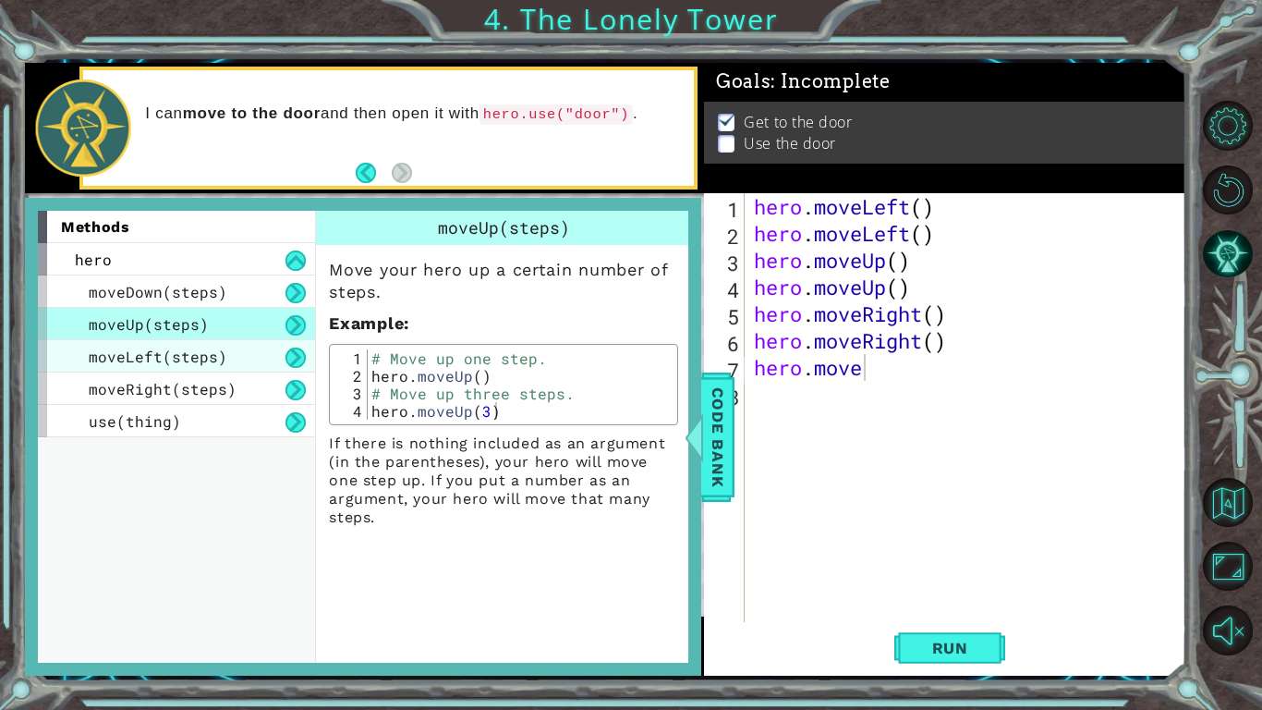
click at [226, 352] on div "moveLeft(steps)" at bounding box center [176, 356] width 277 height 32
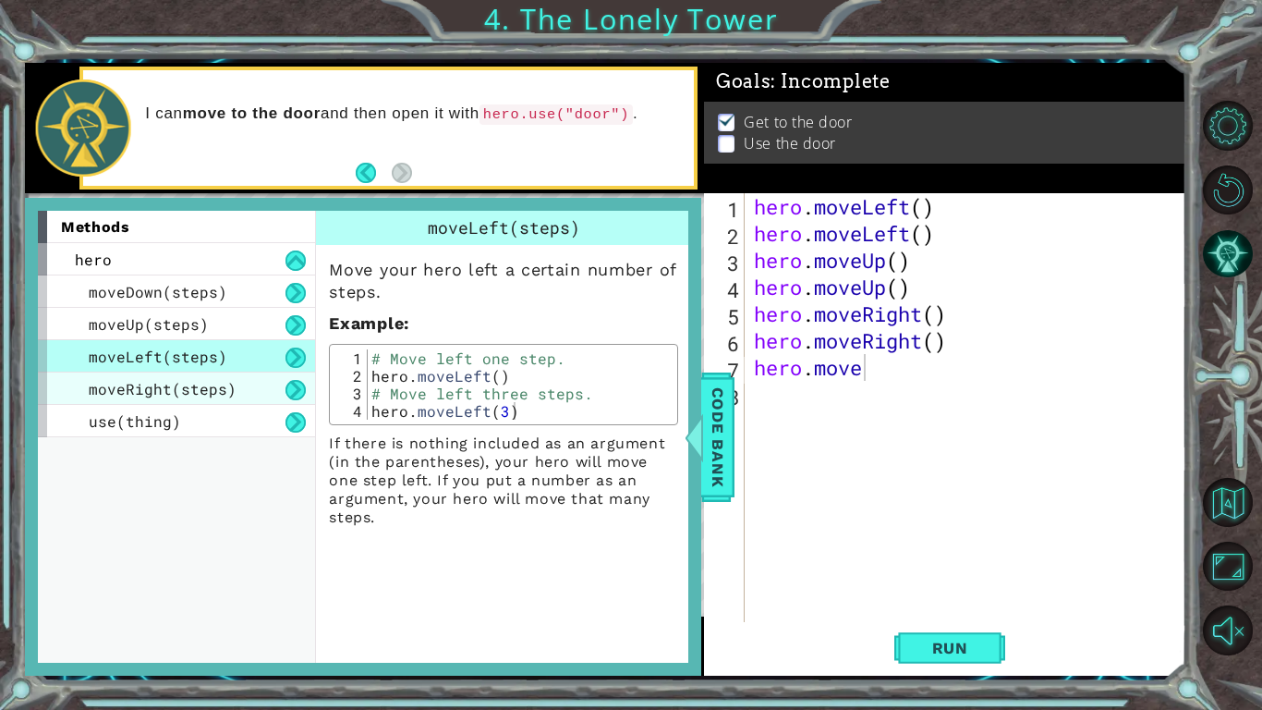
click at [236, 373] on div "moveRight(steps)" at bounding box center [176, 388] width 277 height 32
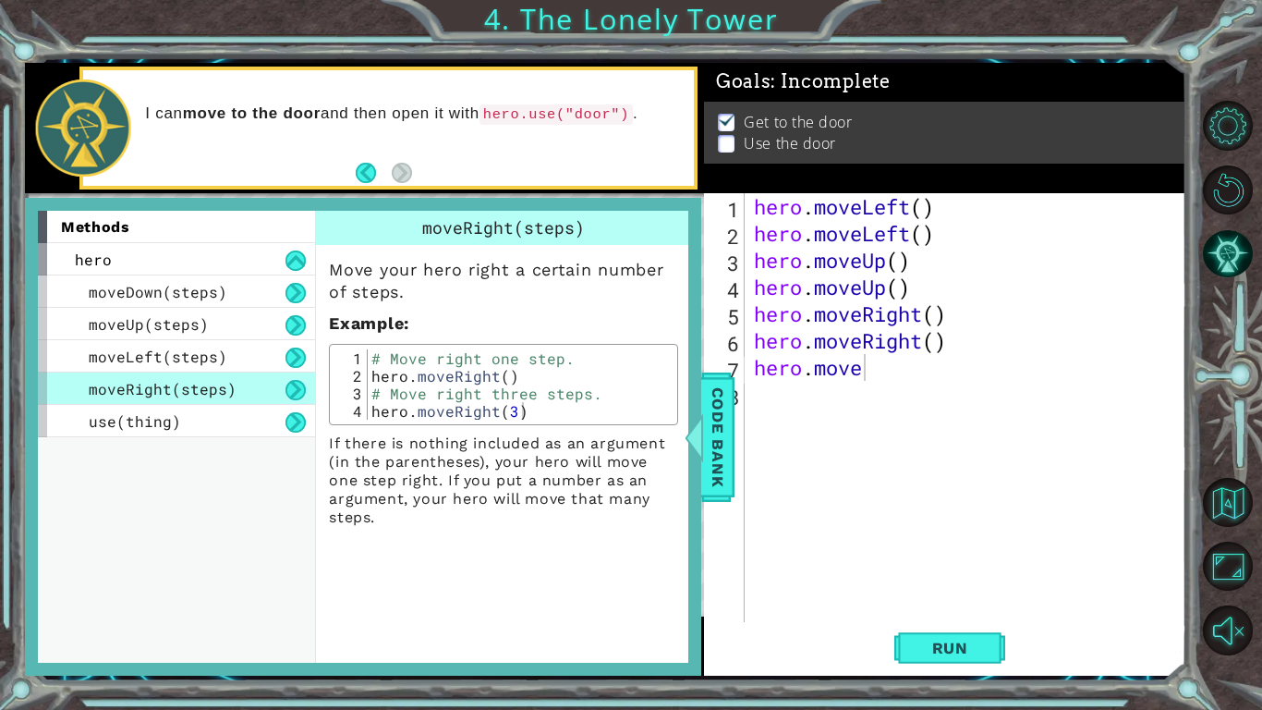
click at [237, 437] on div "methods hero moveDown(steps) moveUp(steps) moveLeft(steps) moveRight(steps) use…" at bounding box center [176, 436] width 277 height 451
click at [237, 423] on div "use(thing)" at bounding box center [176, 421] width 277 height 32
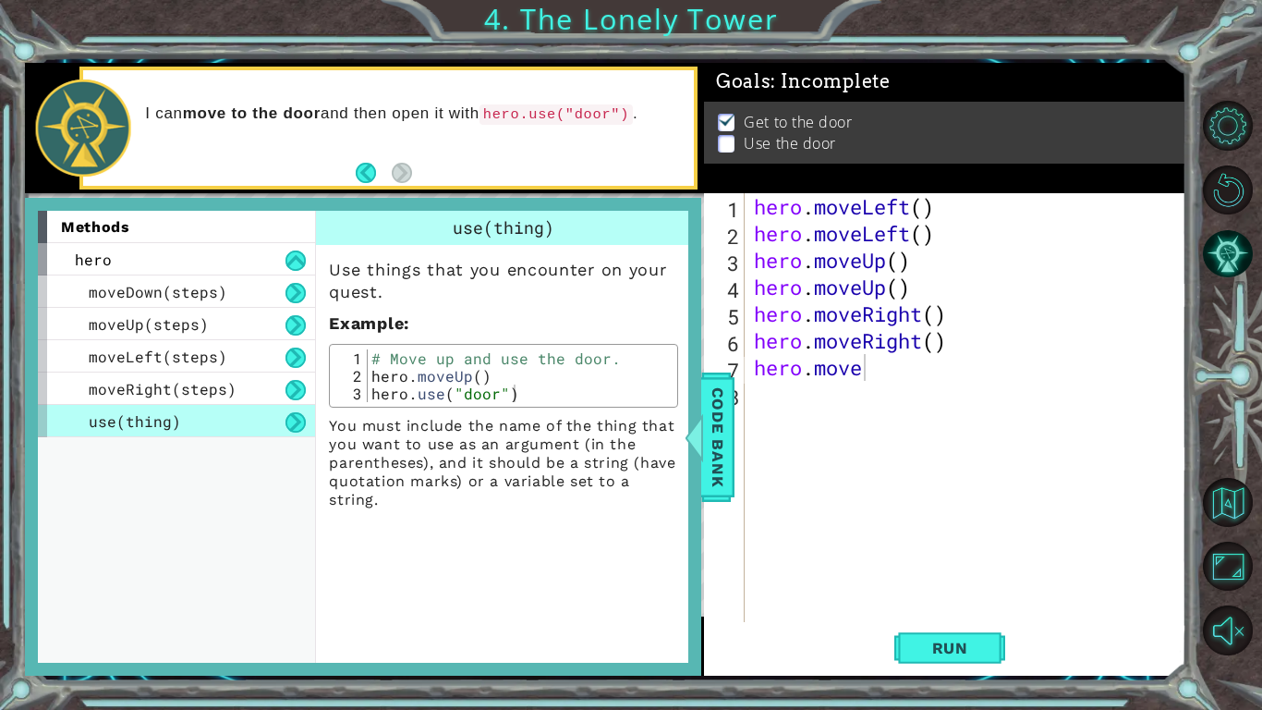
type textarea "hero.use("door")"
drag, startPoint x: 371, startPoint y: 395, endPoint x: 528, endPoint y: 393, distance: 156.2
click at [528, 393] on div "# Move up and use the door. hero . moveUp ( ) hero . use ( "door" )" at bounding box center [520, 393] width 305 height 88
drag, startPoint x: 882, startPoint y: 373, endPoint x: 748, endPoint y: 366, distance: 134.2
click at [748, 366] on div "hero.move 1 2 3 4 5 6 7 8 hero . moveLeft ( ) hero . moveLeft ( ) hero . moveUp…" at bounding box center [943, 407] width 478 height 429
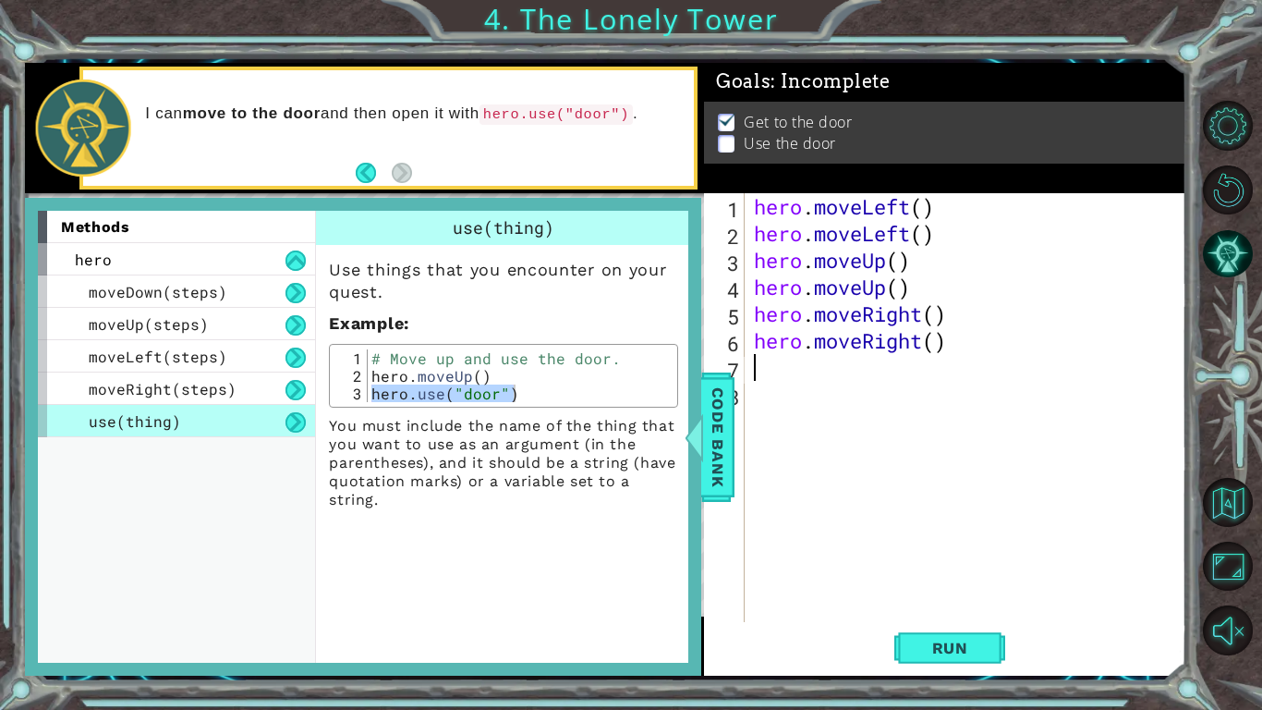
paste textarea "hero.use("door")"
type textarea "hero.use("door")"
click at [964, 642] on span "Run" at bounding box center [950, 648] width 73 height 18
click at [719, 456] on span "Code Bank" at bounding box center [717, 436] width 30 height 113
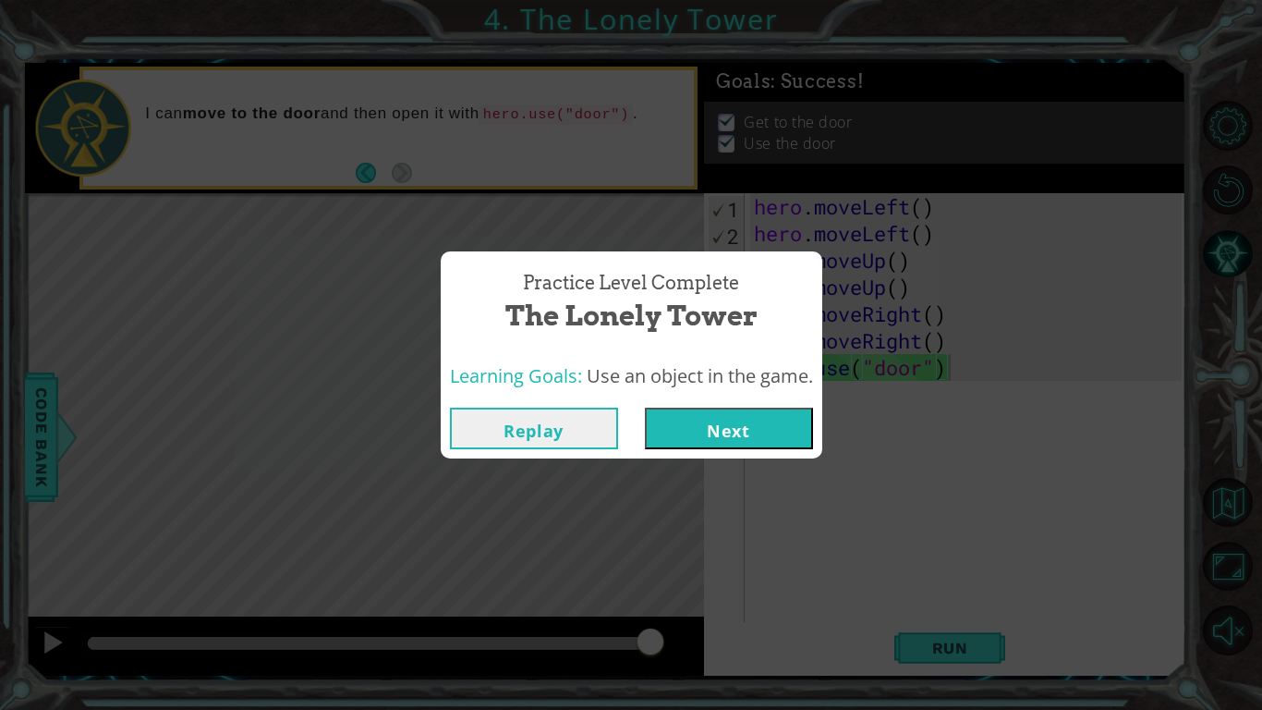
click at [730, 439] on button "Next" at bounding box center [729, 429] width 168 height 42
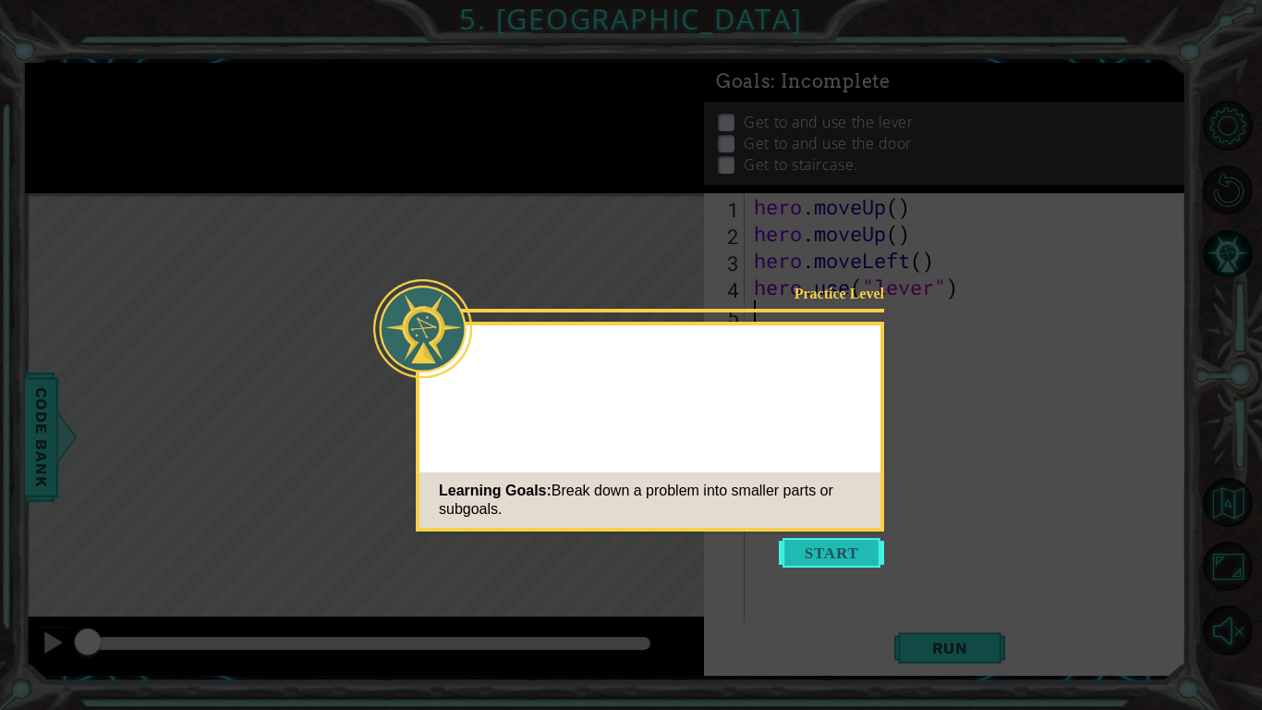
click at [851, 555] on button "Start" at bounding box center [831, 553] width 105 height 30
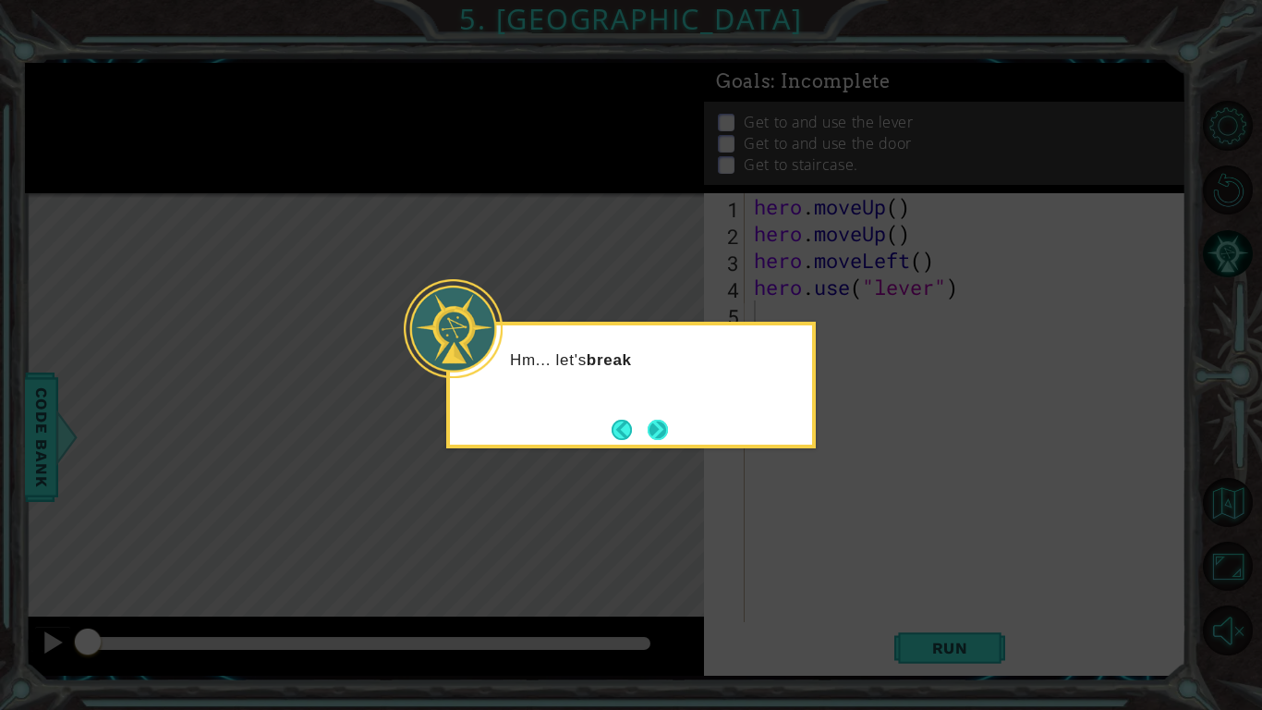
click at [648, 432] on button "Next" at bounding box center [658, 430] width 20 height 20
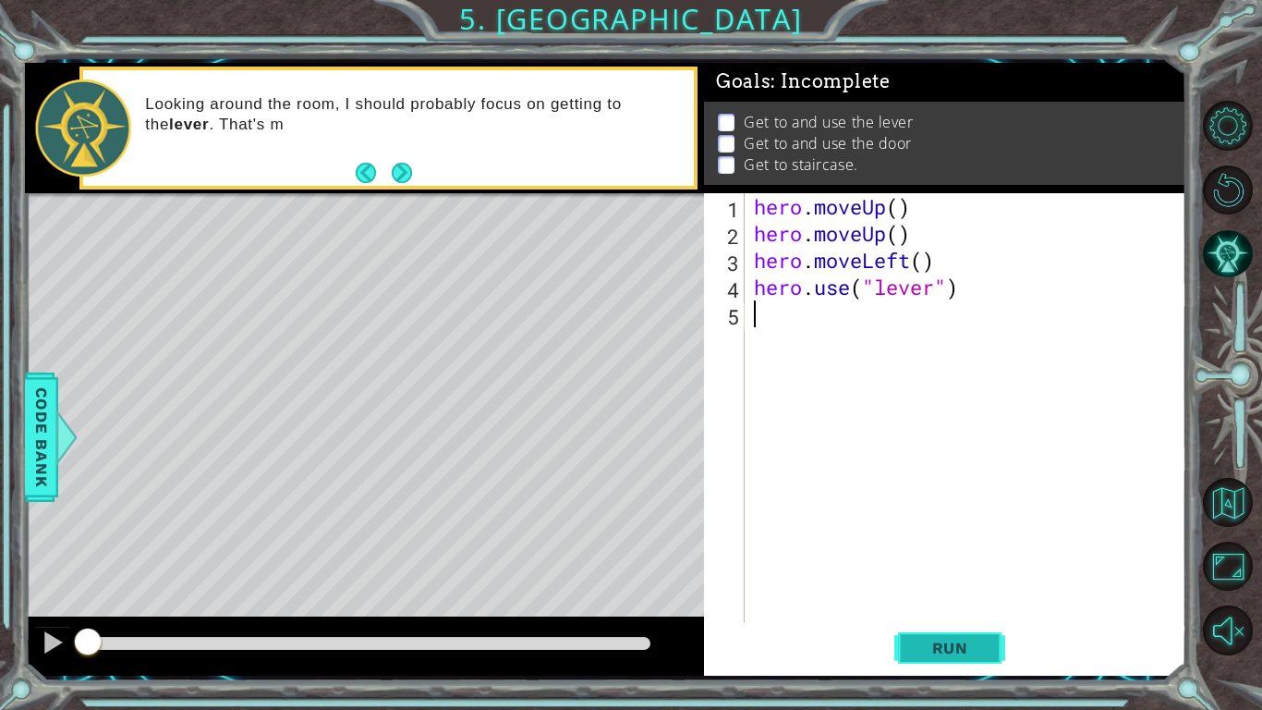
click at [943, 646] on span "Run" at bounding box center [950, 648] width 73 height 18
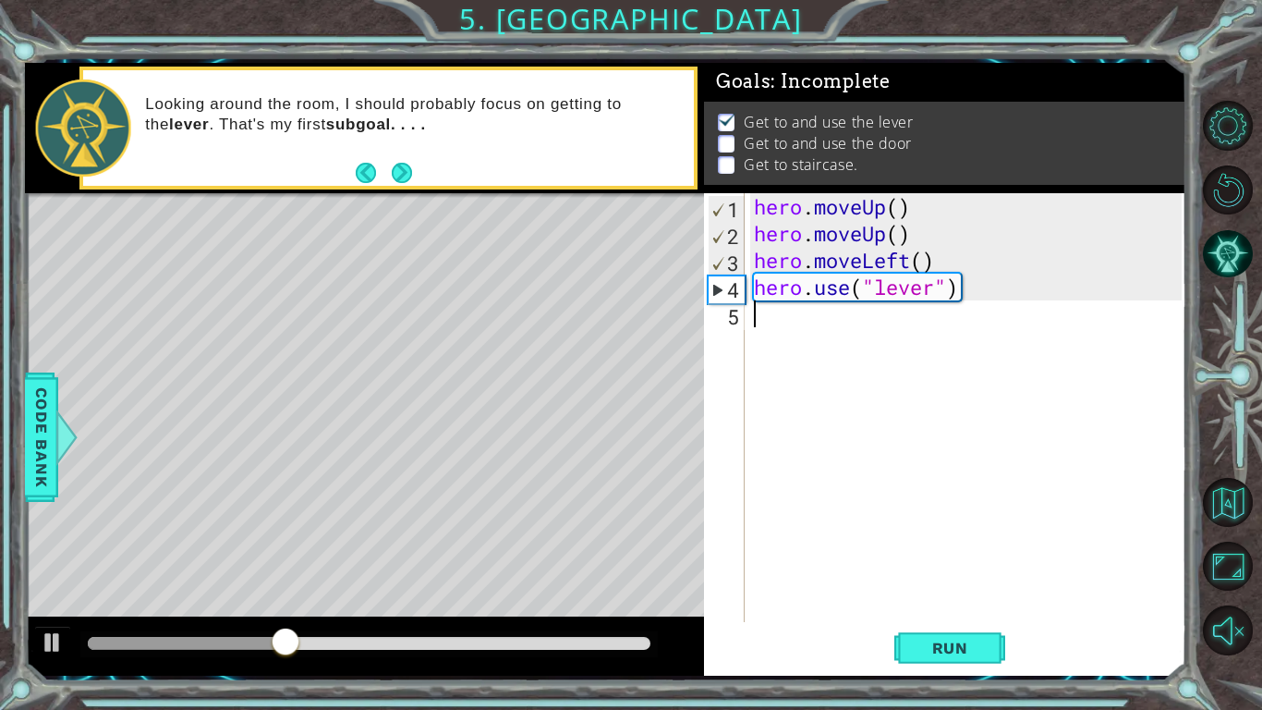
paste textarea "hero.use("door")"
drag, startPoint x: 961, startPoint y: 325, endPoint x: 817, endPoint y: 316, distance: 144.4
click at [817, 316] on div "hero . moveUp ( ) hero . moveUp ( ) hero . moveLeft ( ) hero . use ( "lever" ) …" at bounding box center [970, 434] width 441 height 482
type textarea "hero."
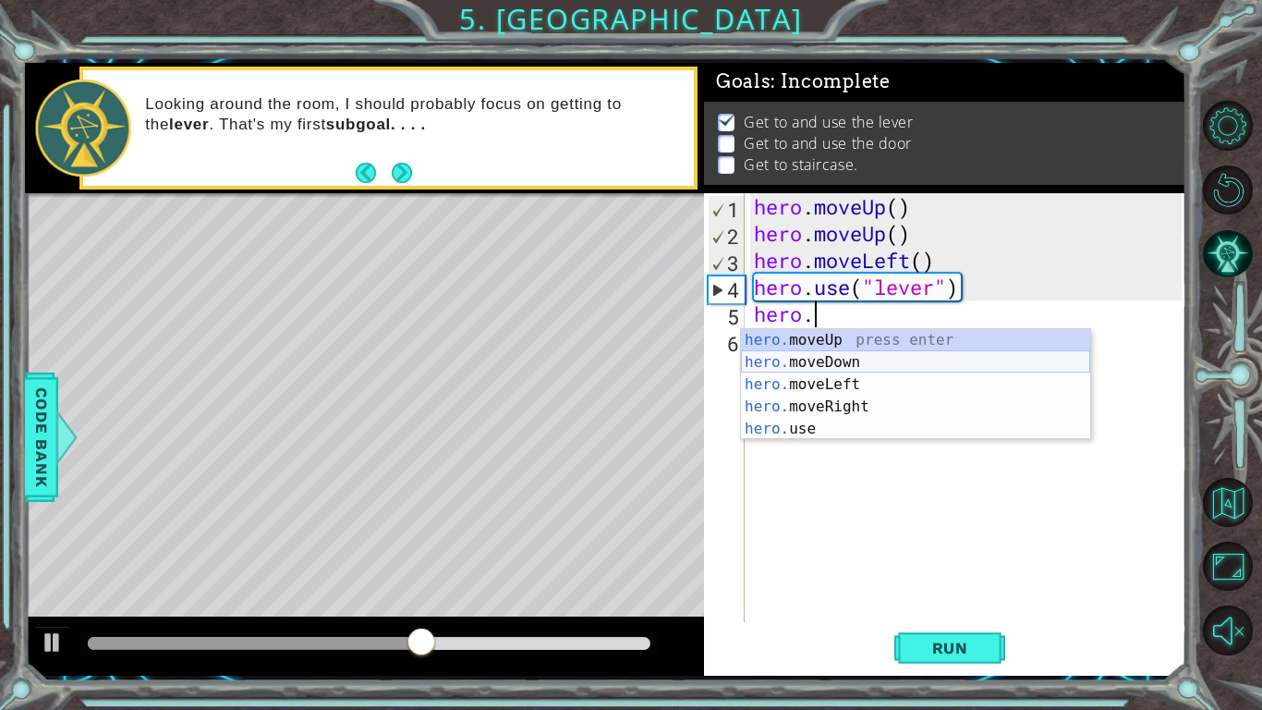
click at [834, 367] on div "hero. moveUp press enter hero. moveDown press enter hero. moveLeft press enter …" at bounding box center [915, 406] width 349 height 155
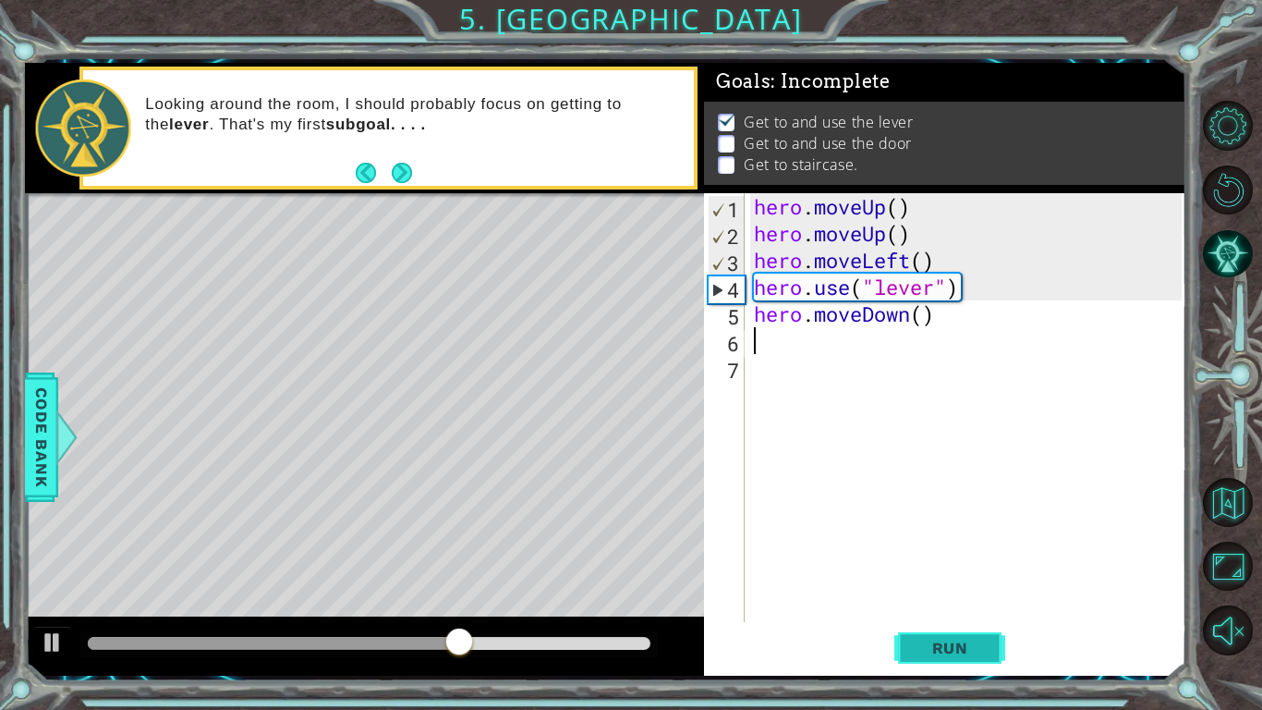
click at [934, 644] on span "Run" at bounding box center [950, 648] width 73 height 18
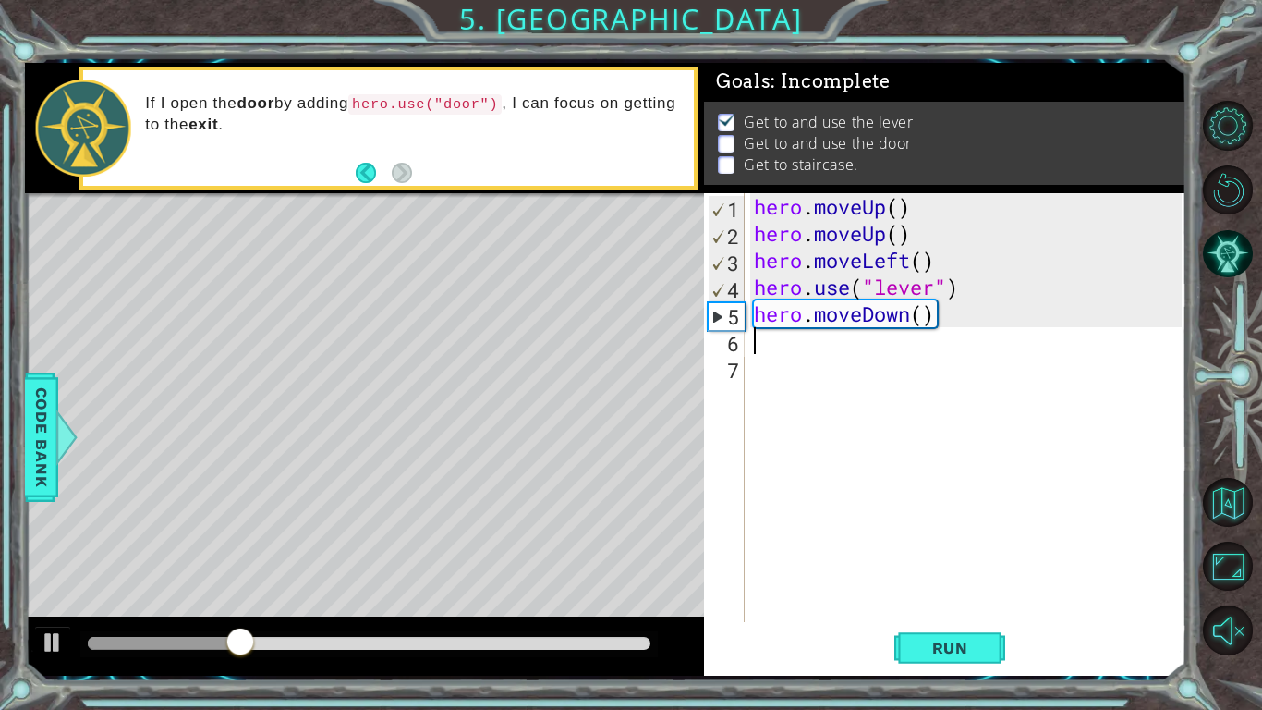
paste textarea "hero.use("door")"
drag, startPoint x: 984, startPoint y: 344, endPoint x: 819, endPoint y: 341, distance: 165.4
click at [819, 341] on div "hero . moveUp ( ) hero . moveUp ( ) hero . moveLeft ( ) hero . use ( "lever" ) …" at bounding box center [970, 434] width 441 height 482
type textarea "hero."
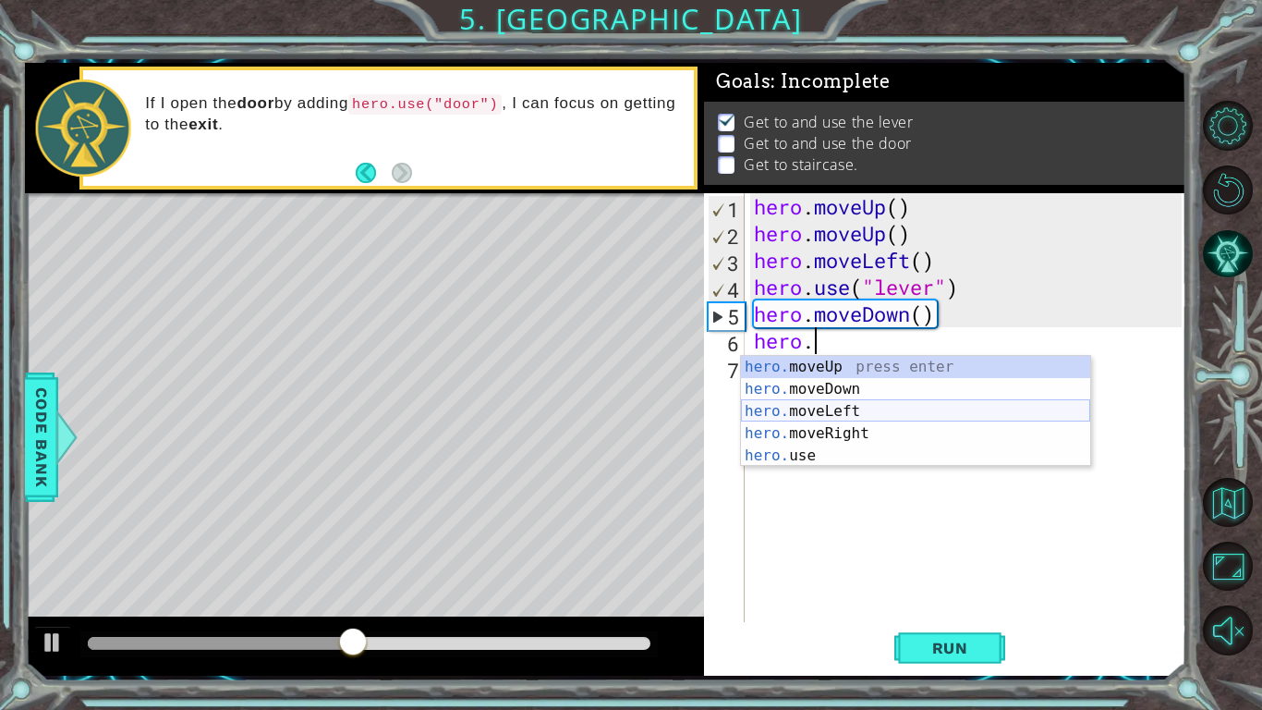
click at [851, 413] on div "hero. moveUp press enter hero. moveDown press enter hero. moveLeft press enter …" at bounding box center [915, 433] width 349 height 155
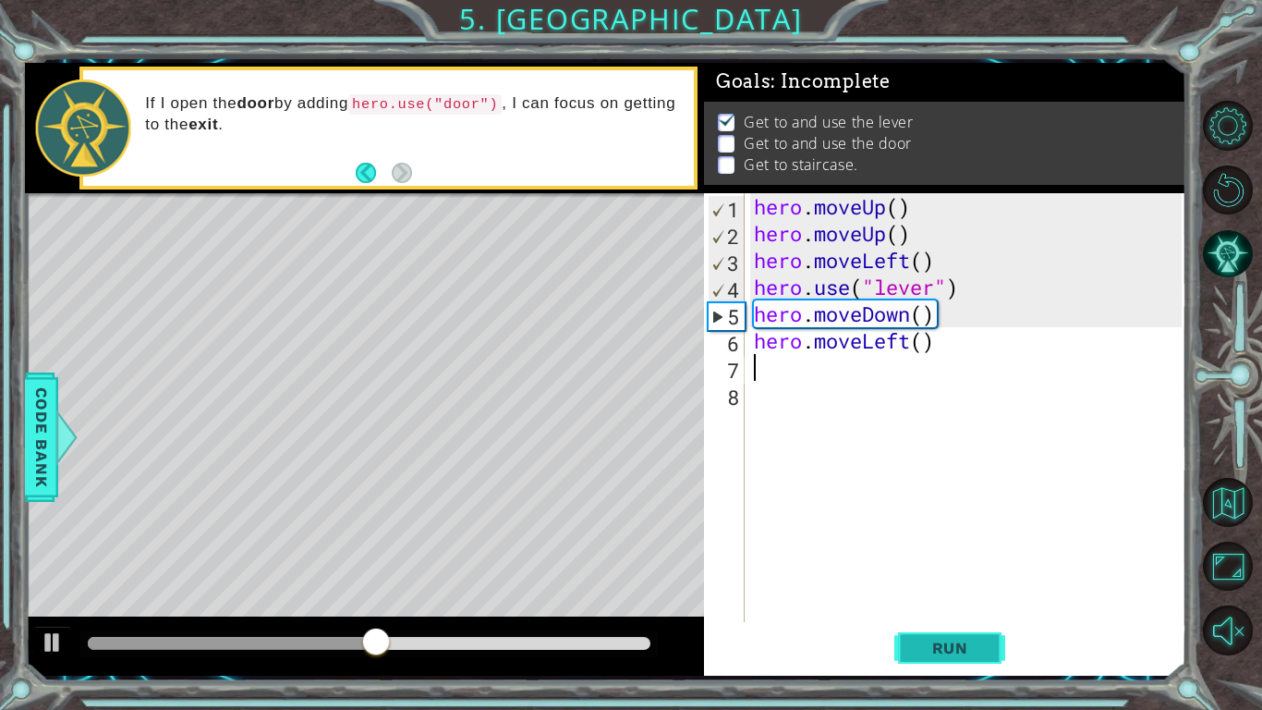
click at [948, 652] on span "Run" at bounding box center [950, 648] width 73 height 18
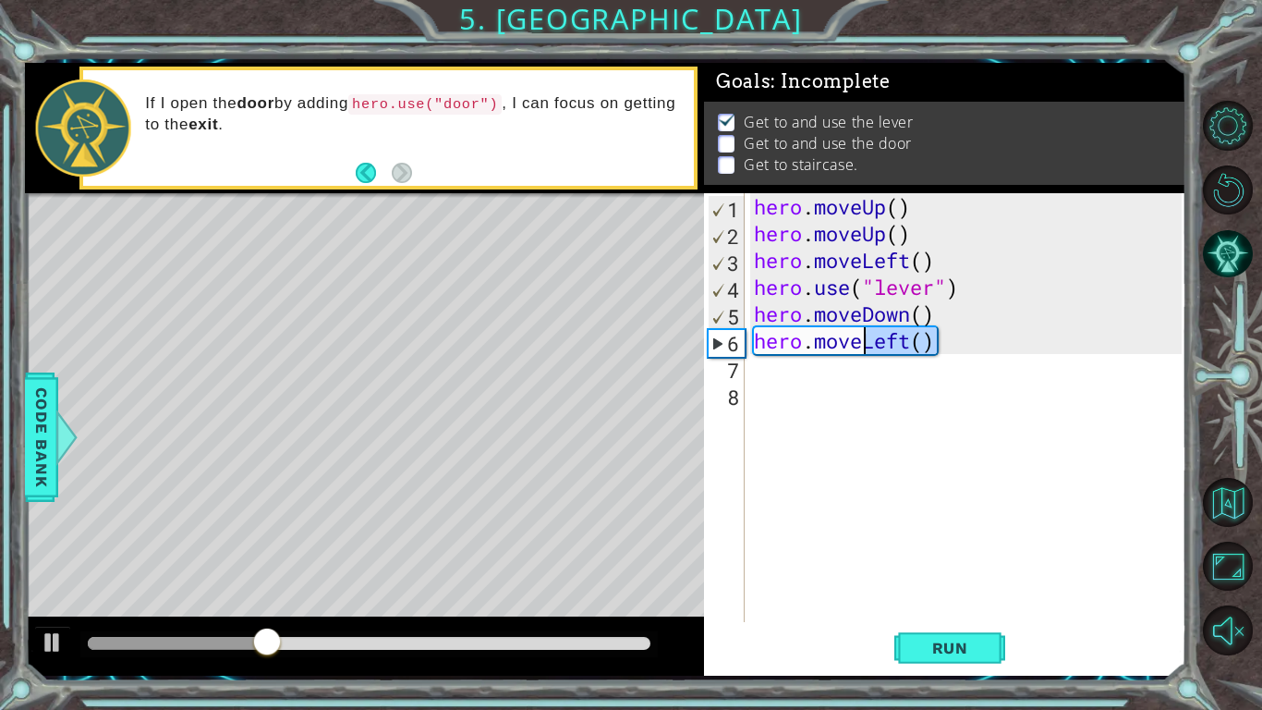
drag, startPoint x: 946, startPoint y: 342, endPoint x: 867, endPoint y: 342, distance: 79.5
click at [867, 342] on div "hero . moveUp ( ) hero . moveUp ( ) hero . moveLeft ( ) hero . use ( "lever" ) …" at bounding box center [970, 434] width 441 height 482
type textarea "hero.move"
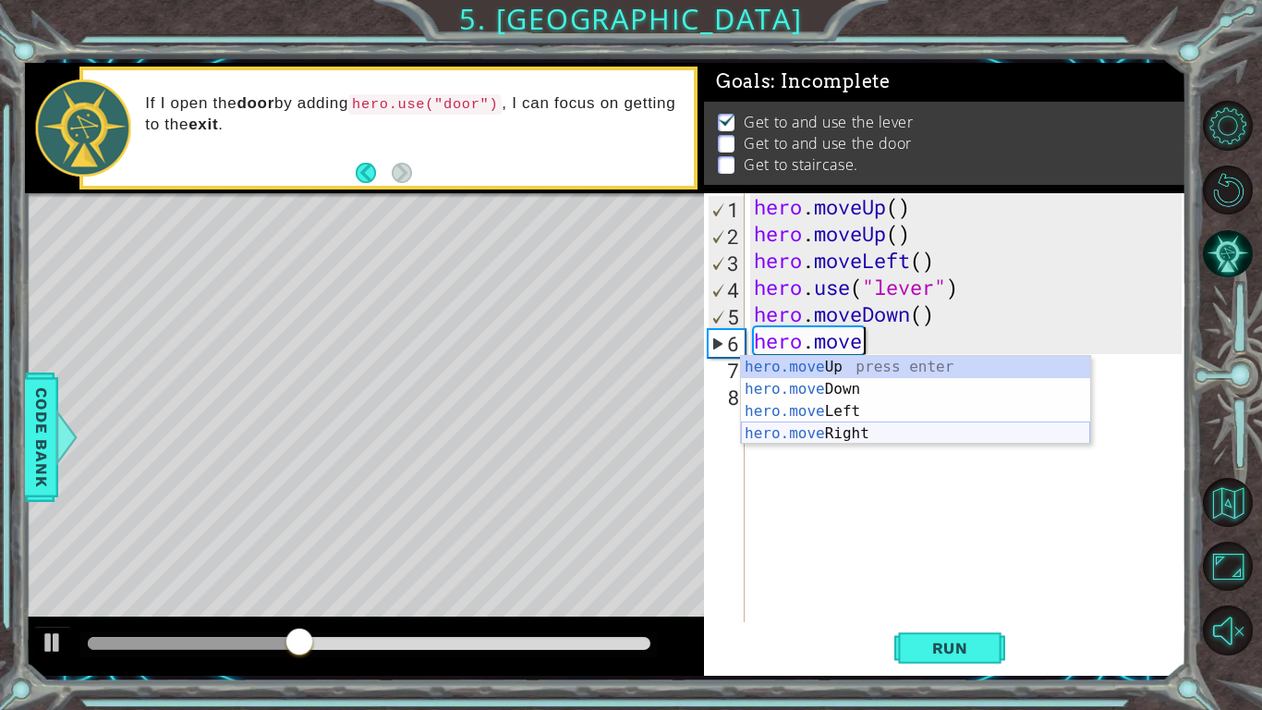
click at [857, 433] on div "hero.move Up press enter hero.move Down press enter hero.move Left press enter …" at bounding box center [915, 422] width 349 height 133
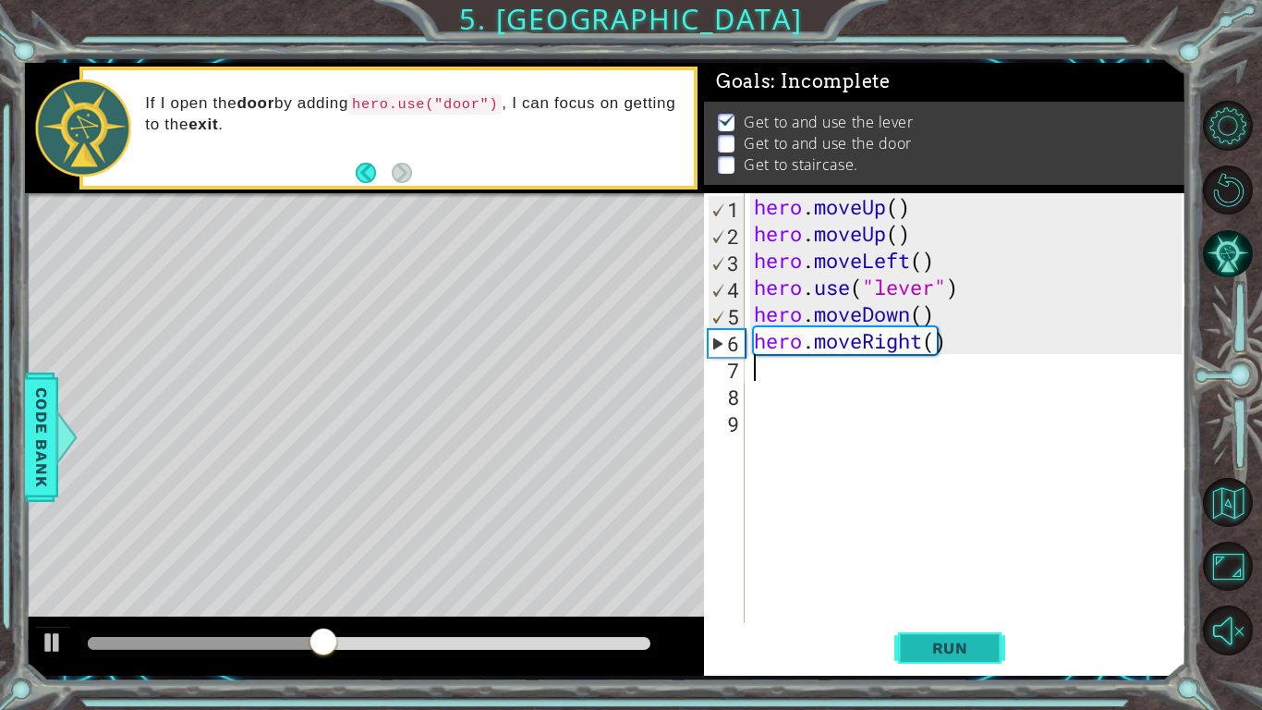
click at [943, 644] on span "Run" at bounding box center [950, 648] width 73 height 18
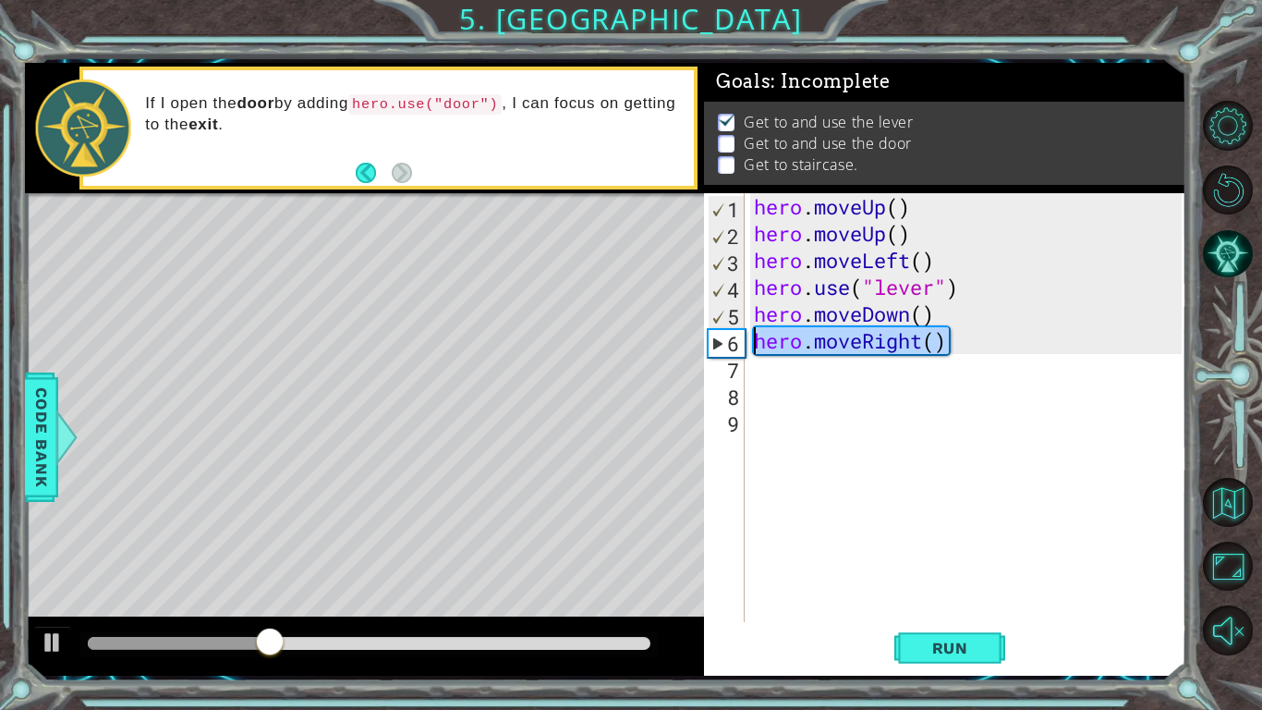
drag, startPoint x: 954, startPoint y: 342, endPoint x: 760, endPoint y: 346, distance: 194.1
click at [760, 346] on div "hero . moveUp ( ) hero . moveUp ( ) hero . moveLeft ( ) hero . use ( "lever" ) …" at bounding box center [970, 434] width 441 height 482
type textarea "hero.moveRight()"
click at [821, 390] on div "hero . moveUp ( ) hero . moveUp ( ) hero . moveLeft ( ) hero . use ( "lever" ) …" at bounding box center [970, 434] width 441 height 482
click at [802, 375] on div "hero . moveUp ( ) hero . moveUp ( ) hero . moveLeft ( ) hero . use ( "lever" ) …" at bounding box center [970, 434] width 441 height 482
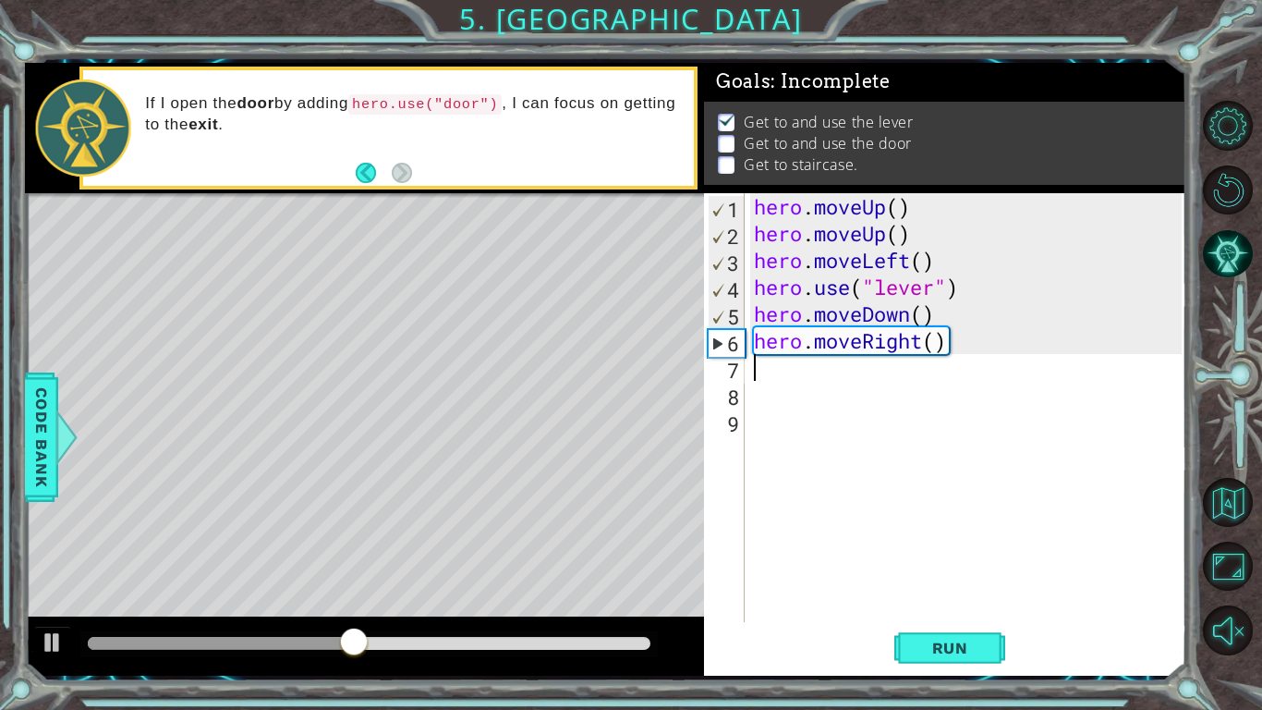
paste textarea "hero.moveRight()"
type textarea "hero.moveRight()"
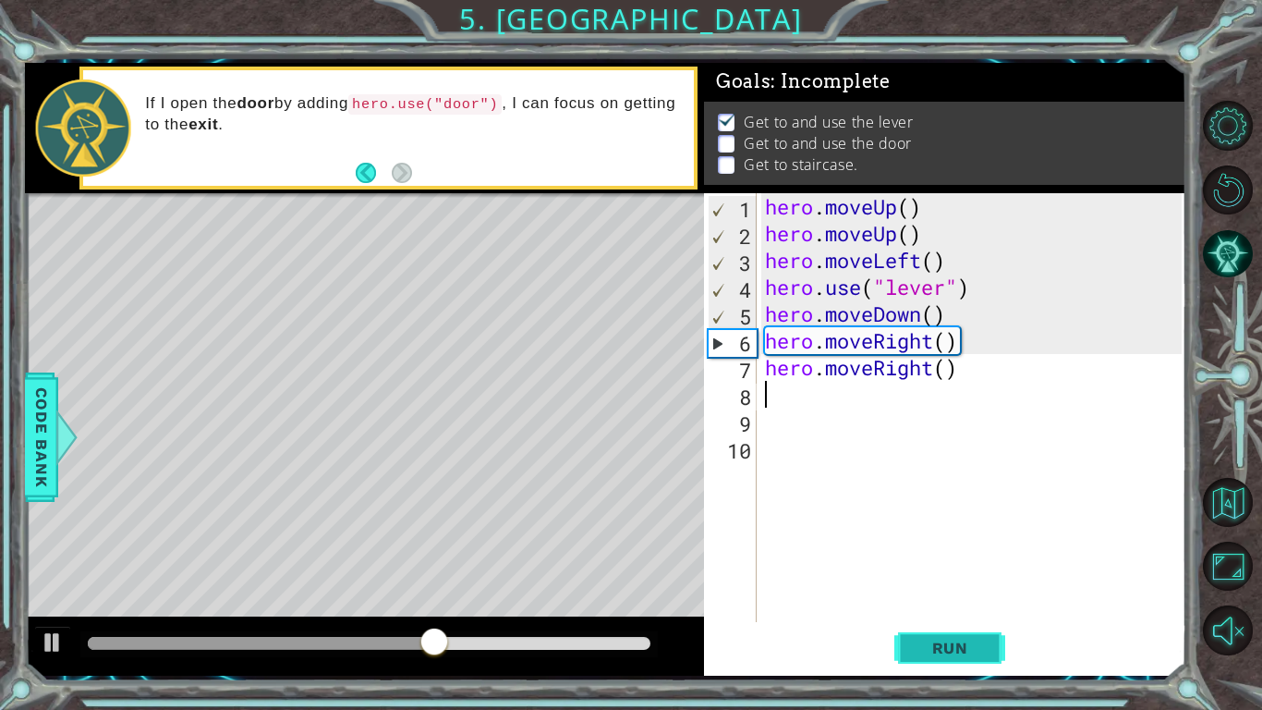
click at [935, 636] on button "Run" at bounding box center [949, 648] width 111 height 48
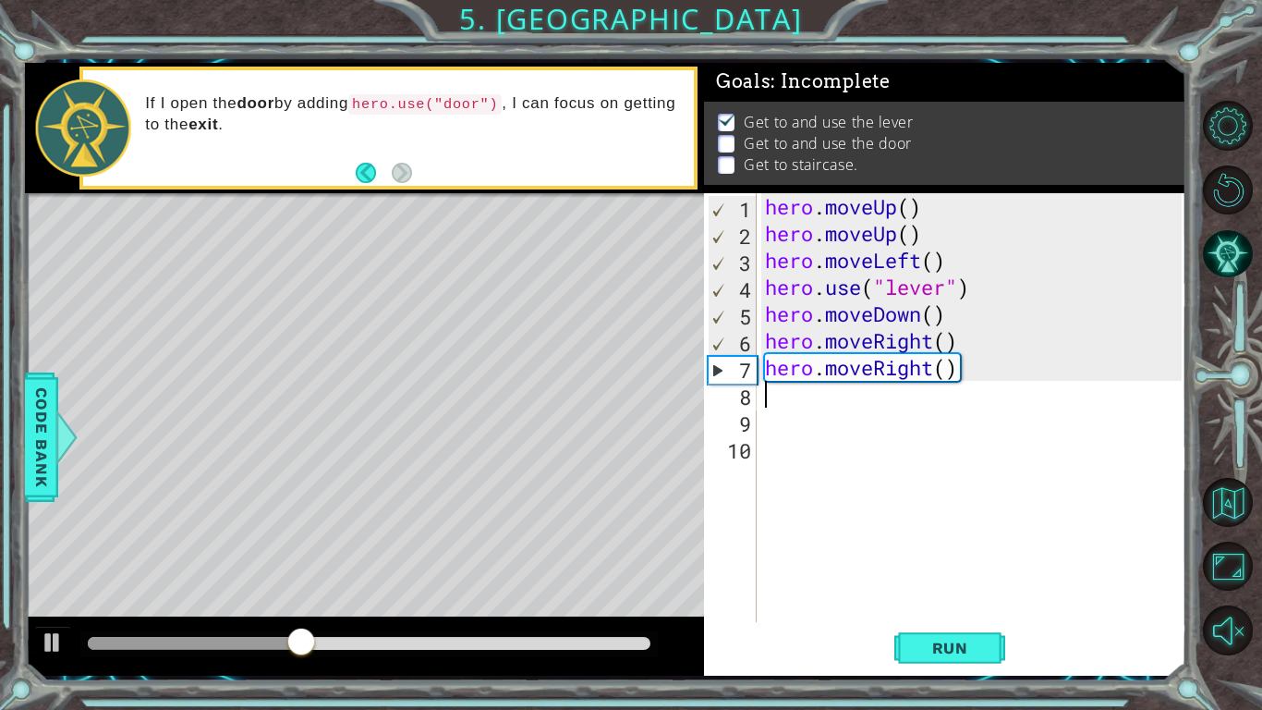
paste textarea "hero.moveRight()"
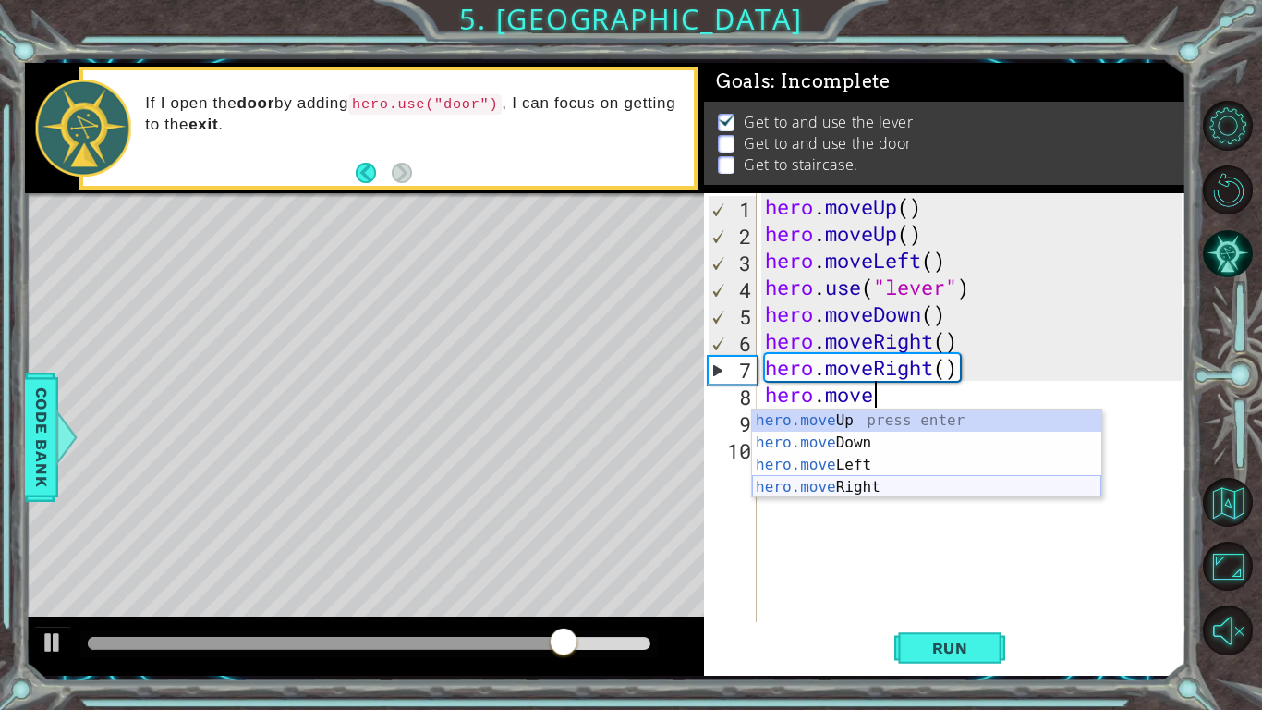
scroll to position [0, 5]
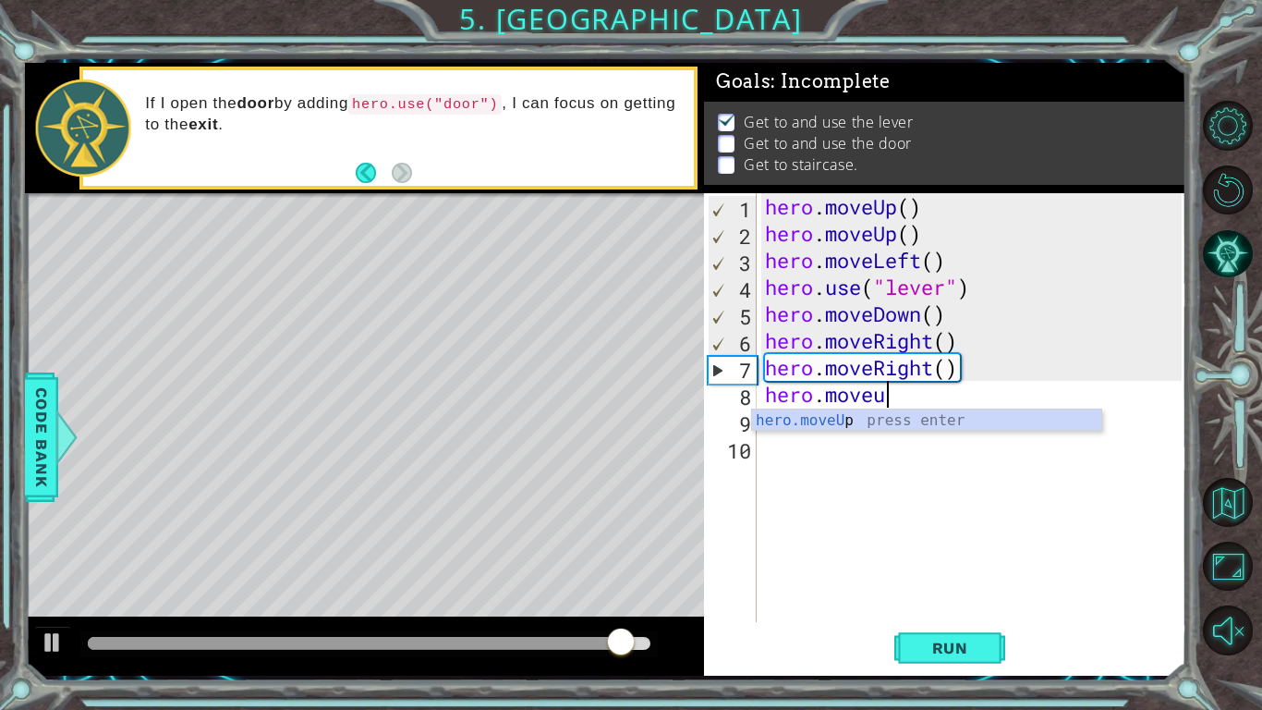
type textarea "hero.move"
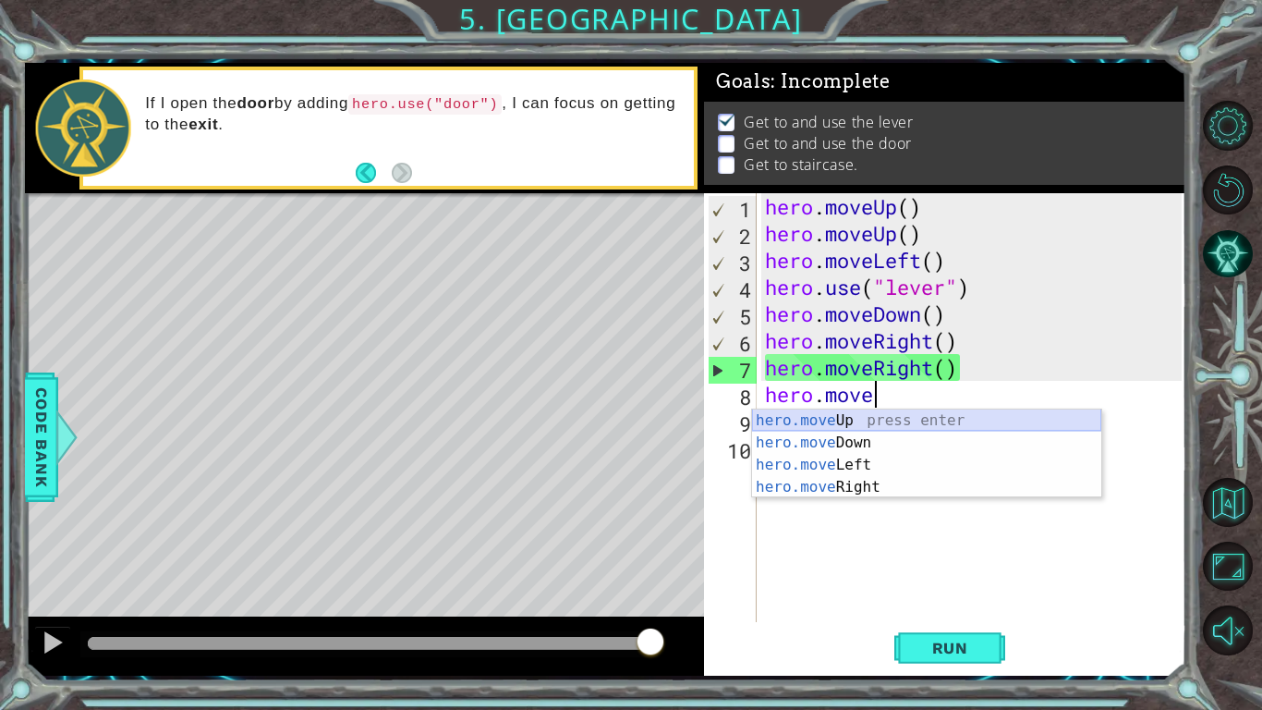
click at [853, 421] on div "hero.move Up press enter hero.move Down press enter hero.move Left press enter …" at bounding box center [926, 475] width 349 height 133
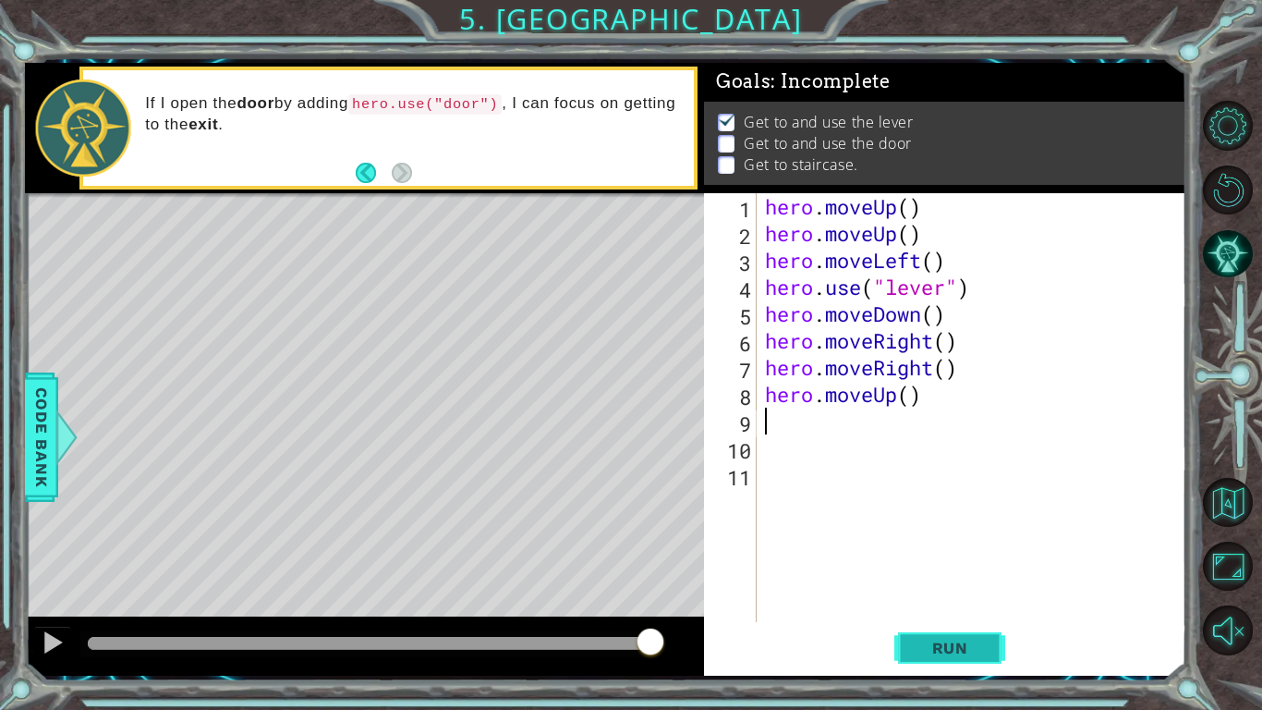
click at [960, 630] on button "Run" at bounding box center [949, 648] width 111 height 48
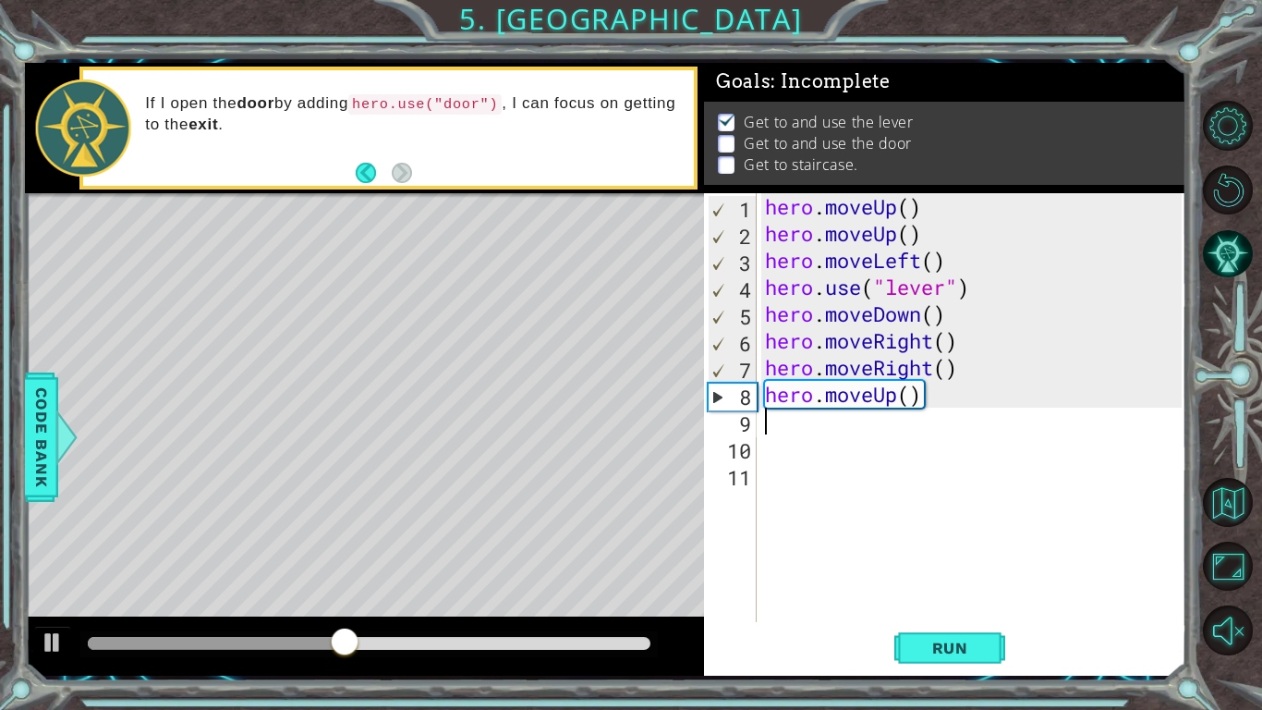
paste textarea "hero.moveRight()"
type textarea "hero.moveRight()"
click at [952, 644] on span "Run" at bounding box center [950, 648] width 73 height 18
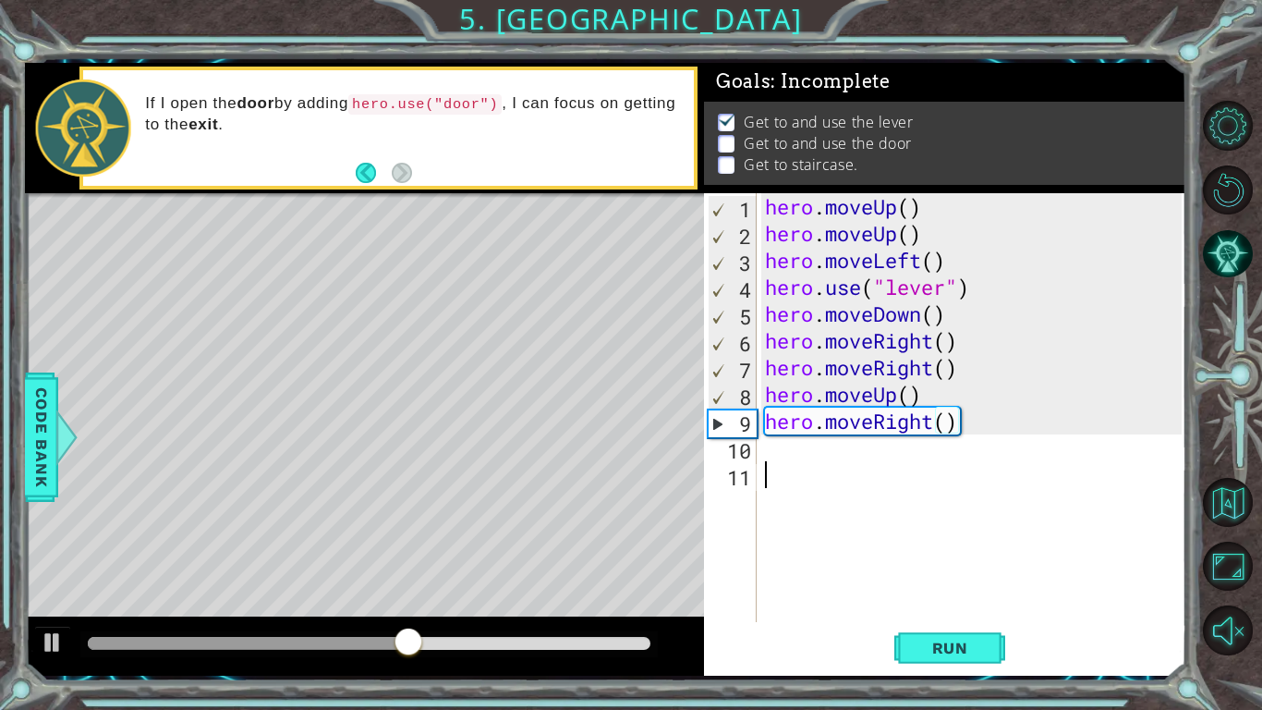
click at [805, 463] on div "hero . moveUp ( ) hero . moveUp ( ) hero . moveLeft ( ) hero . use ( "lever" ) …" at bounding box center [976, 434] width 430 height 482
click at [778, 442] on div "hero . moveUp ( ) hero . moveUp ( ) hero . moveLeft ( ) hero . use ( "lever" ) …" at bounding box center [976, 434] width 430 height 482
paste textarea "hero.moveRight()"
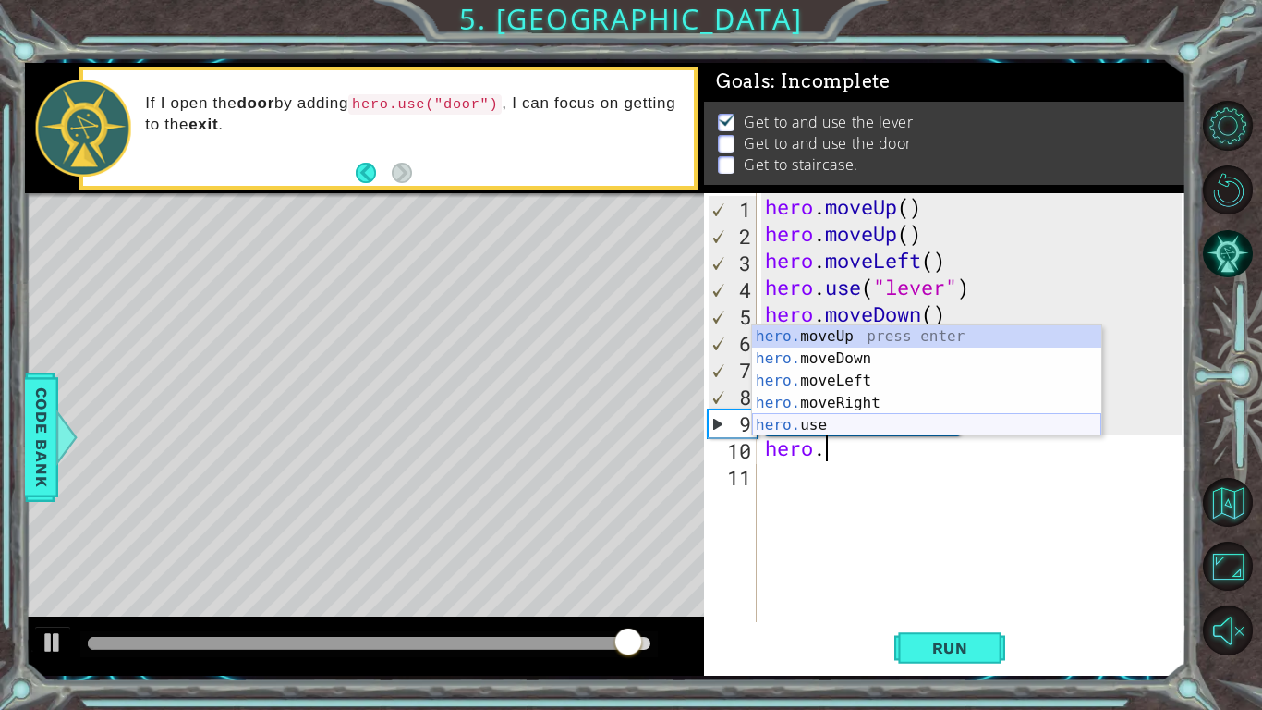
click at [819, 424] on div "hero. moveUp press enter hero. moveDown press enter hero. moveLeft press enter …" at bounding box center [926, 402] width 349 height 155
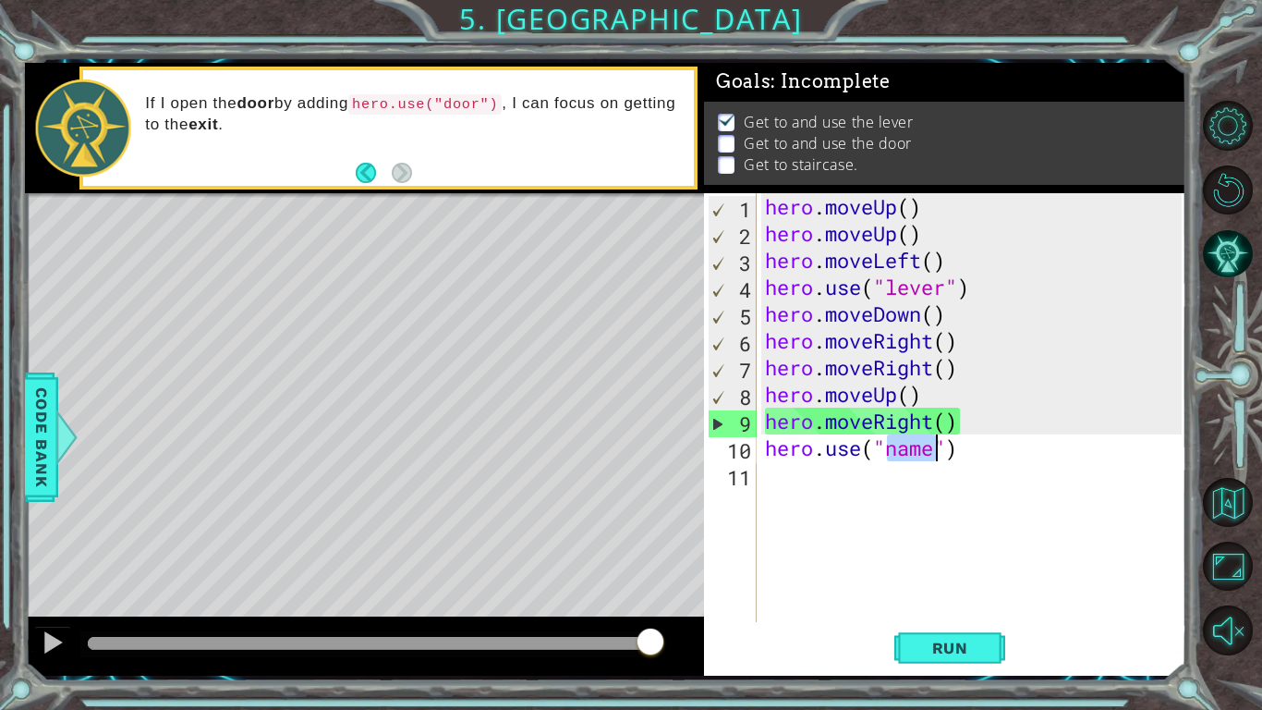
click at [939, 454] on div "hero . moveUp ( ) hero . moveUp ( ) hero . moveLeft ( ) hero . use ( "lever" ) …" at bounding box center [971, 407] width 420 height 429
drag, startPoint x: 939, startPoint y: 453, endPoint x: 889, endPoint y: 452, distance: 49.9
click at [889, 452] on div "hero . moveUp ( ) hero . moveUp ( ) hero . moveLeft ( ) hero . use ( "lever" ) …" at bounding box center [976, 434] width 430 height 482
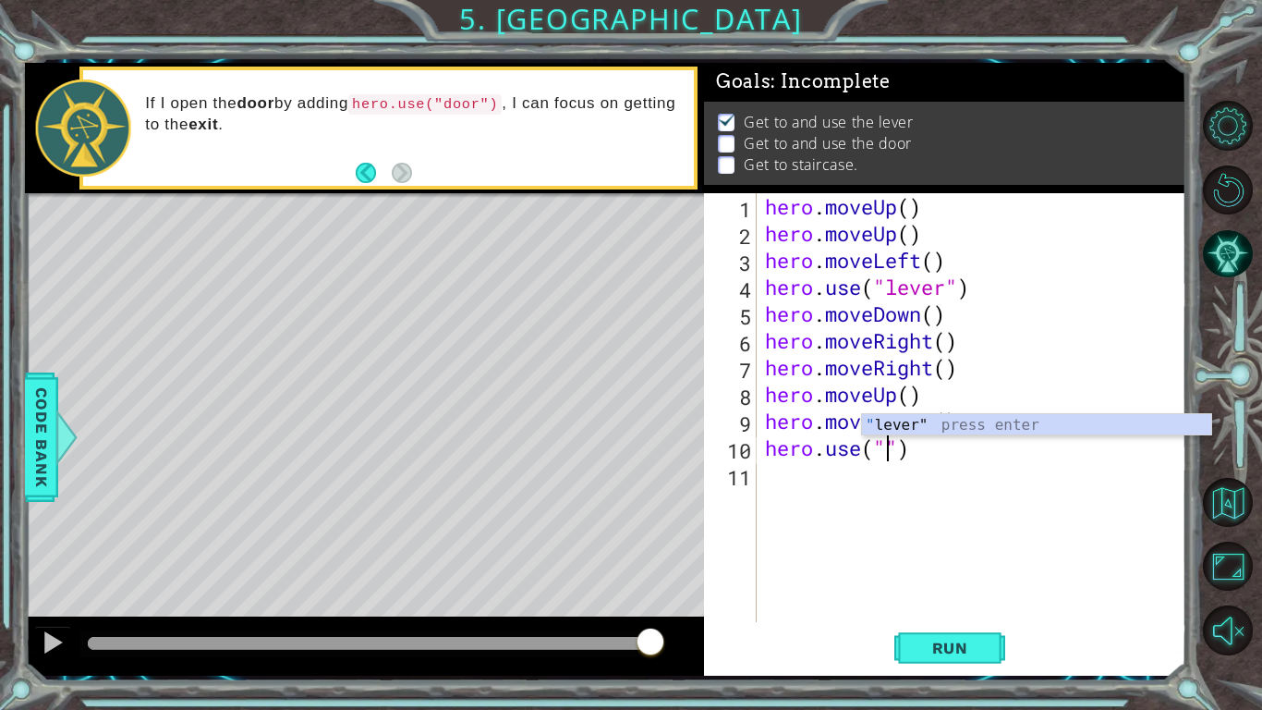
scroll to position [0, 6]
click at [944, 444] on div "hero . moveUp ( ) hero . moveUp ( ) hero . moveLeft ( ) hero . use ( "lever" ) …" at bounding box center [976, 434] width 430 height 482
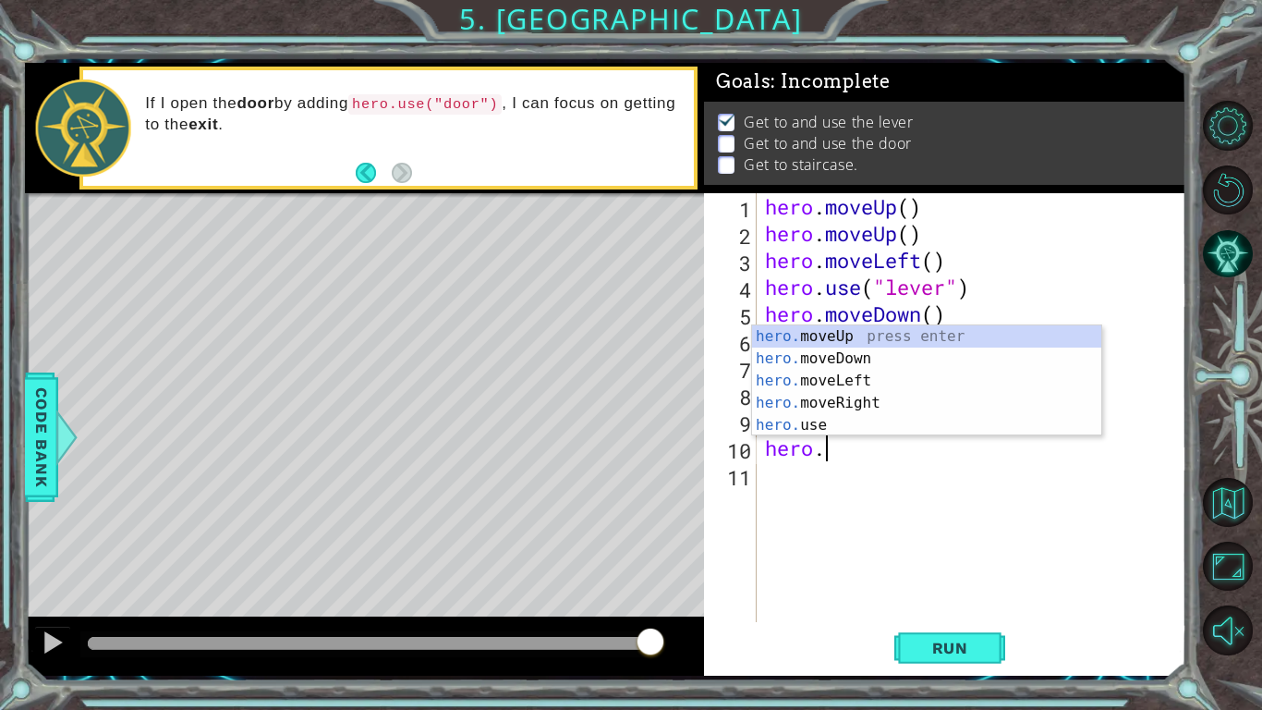
scroll to position [0, 2]
click at [802, 424] on div "hero. moveUp press enter hero. moveDown press enter hero. moveLeft press enter …" at bounding box center [926, 402] width 349 height 155
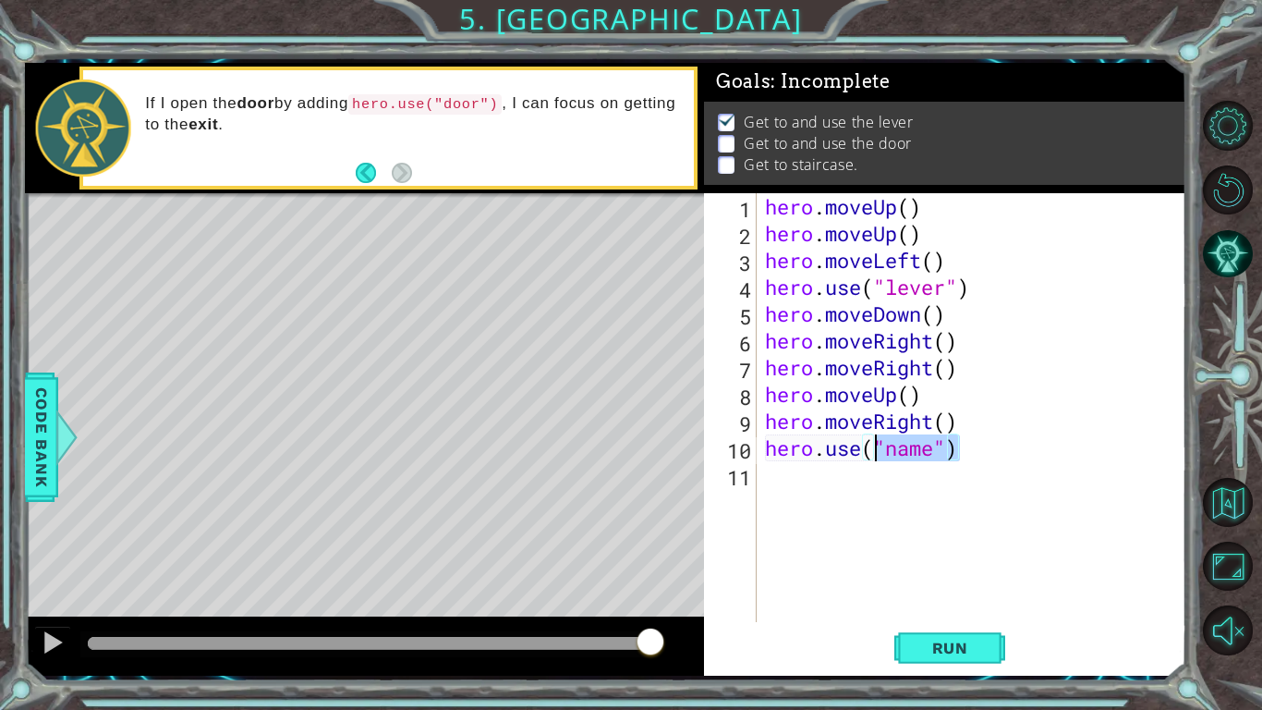
drag, startPoint x: 970, startPoint y: 454, endPoint x: 868, endPoint y: 446, distance: 102.8
click at [868, 446] on div "hero . moveUp ( ) hero . moveUp ( ) hero . moveLeft ( ) hero . use ( "lever" ) …" at bounding box center [976, 434] width 430 height 482
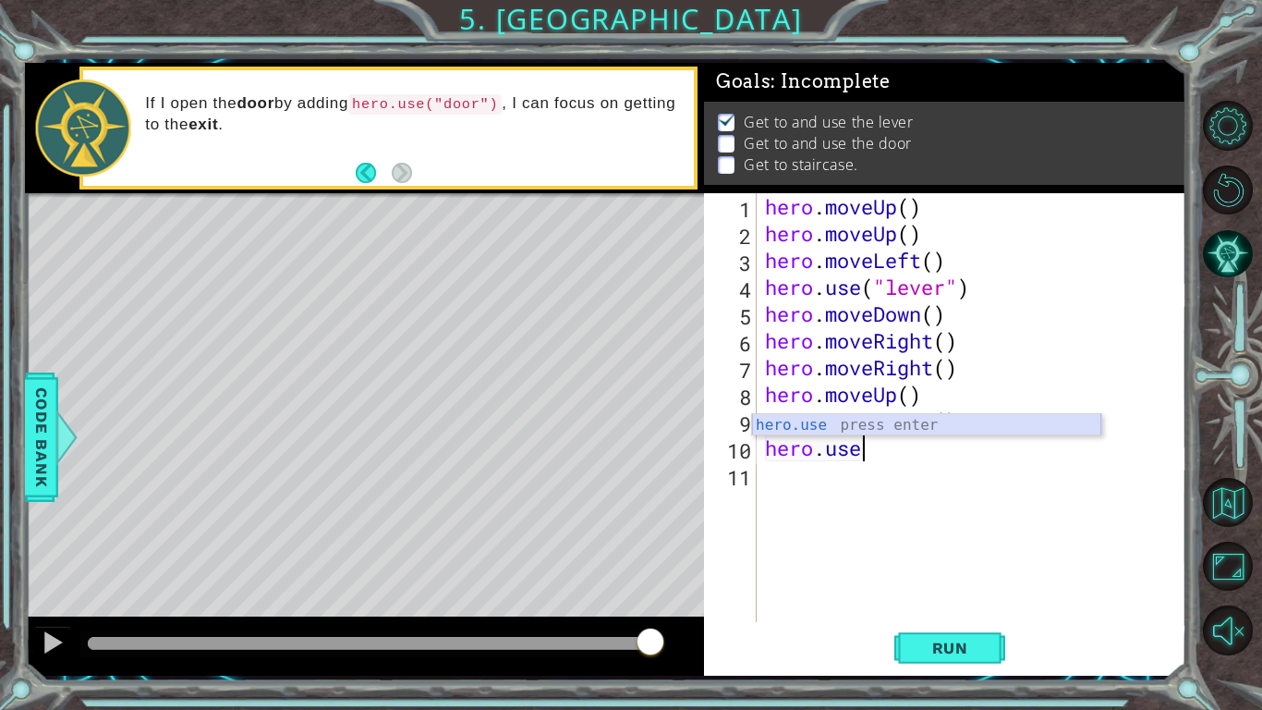
click at [902, 426] on div "hero.use press enter" at bounding box center [926, 447] width 349 height 67
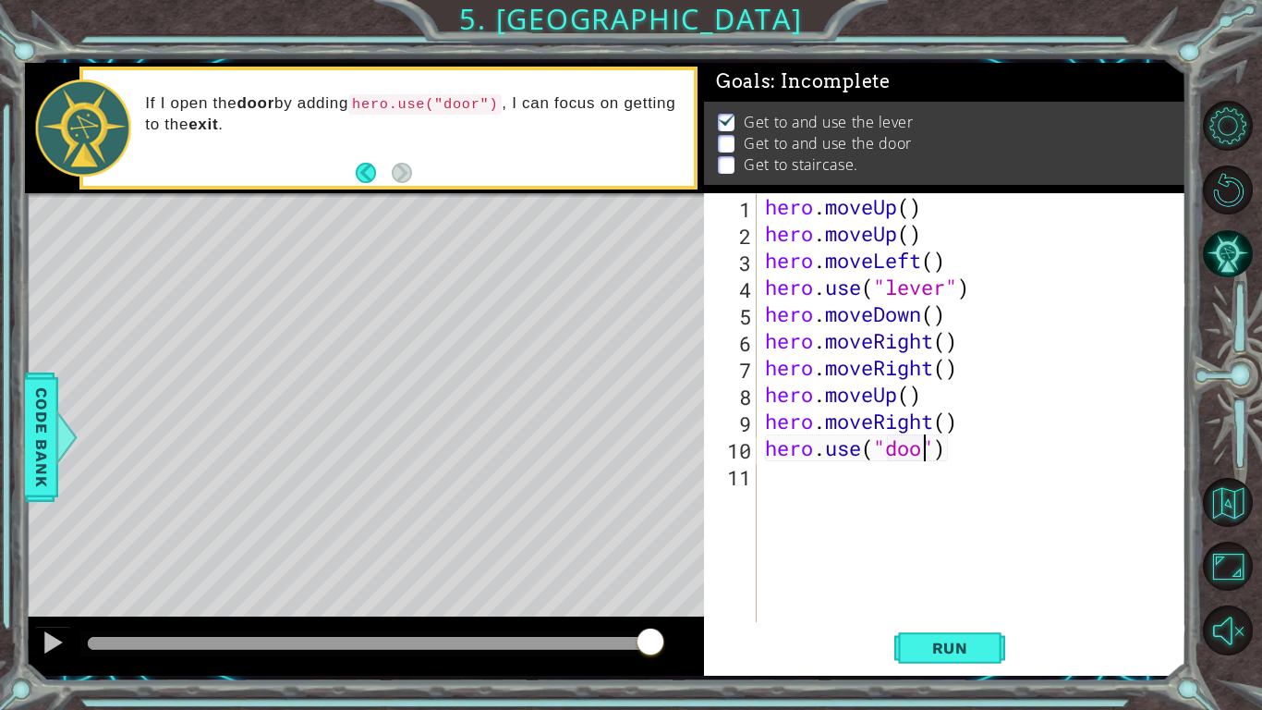
scroll to position [0, 7]
type textarea "hero.use("door")"
click at [967, 653] on span "Run" at bounding box center [950, 648] width 73 height 18
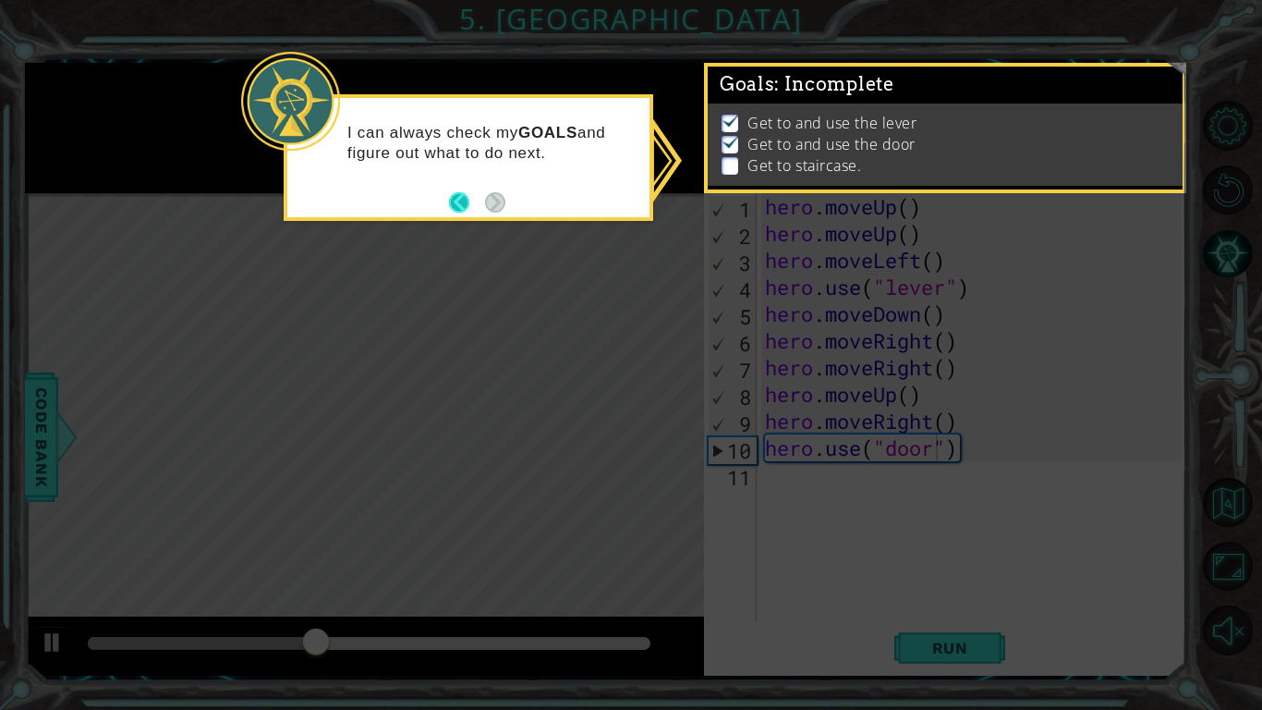
click at [454, 201] on button "Back" at bounding box center [467, 202] width 36 height 20
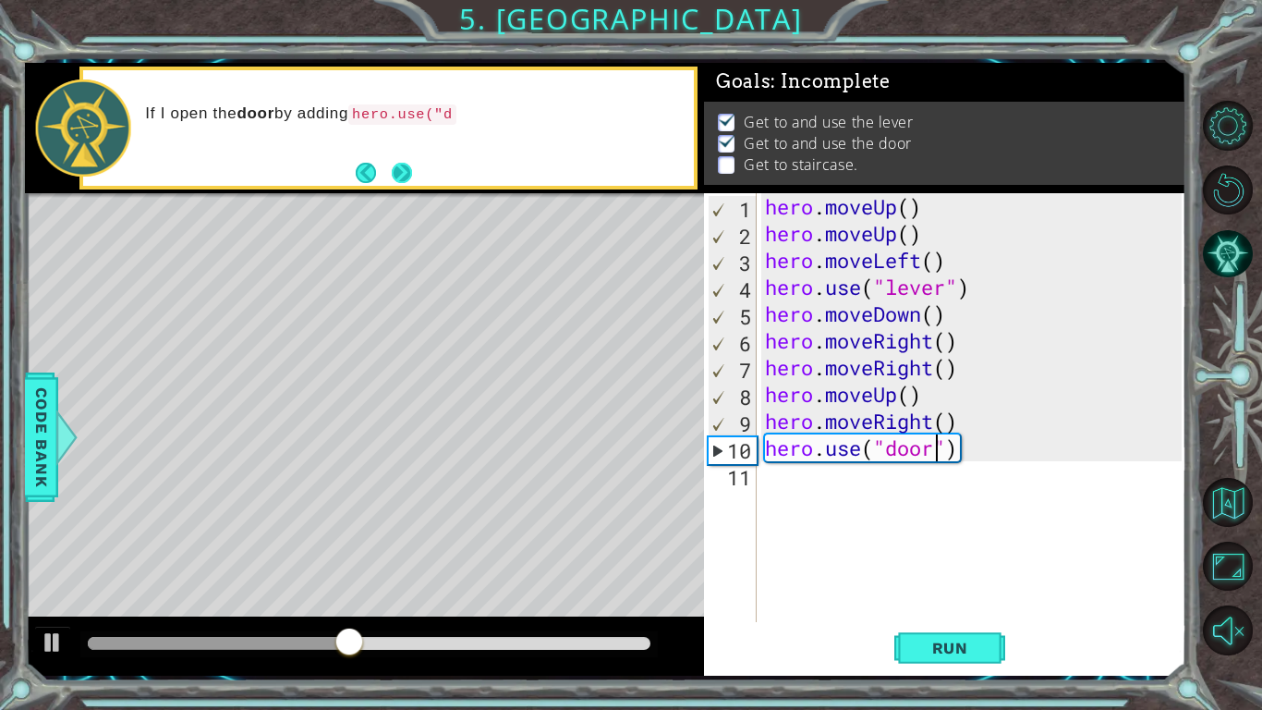
click at [406, 172] on button "Next" at bounding box center [402, 173] width 20 height 20
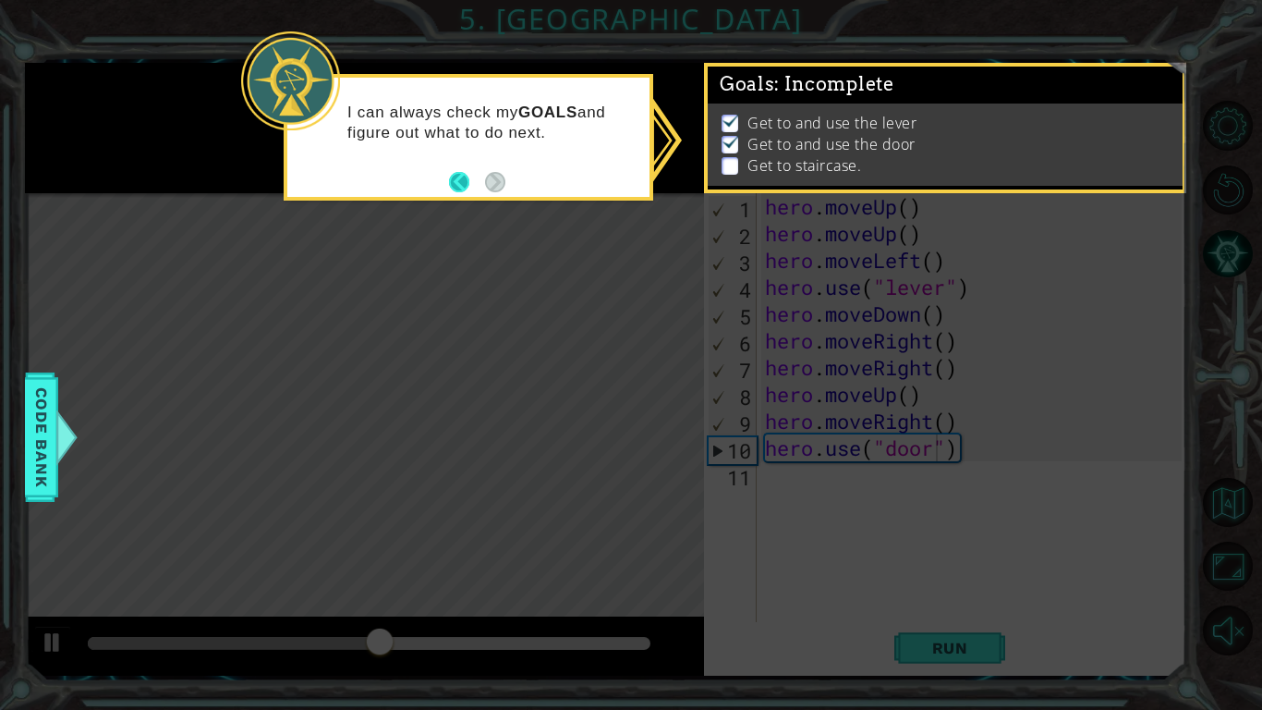
click at [468, 183] on button "Back" at bounding box center [467, 182] width 36 height 20
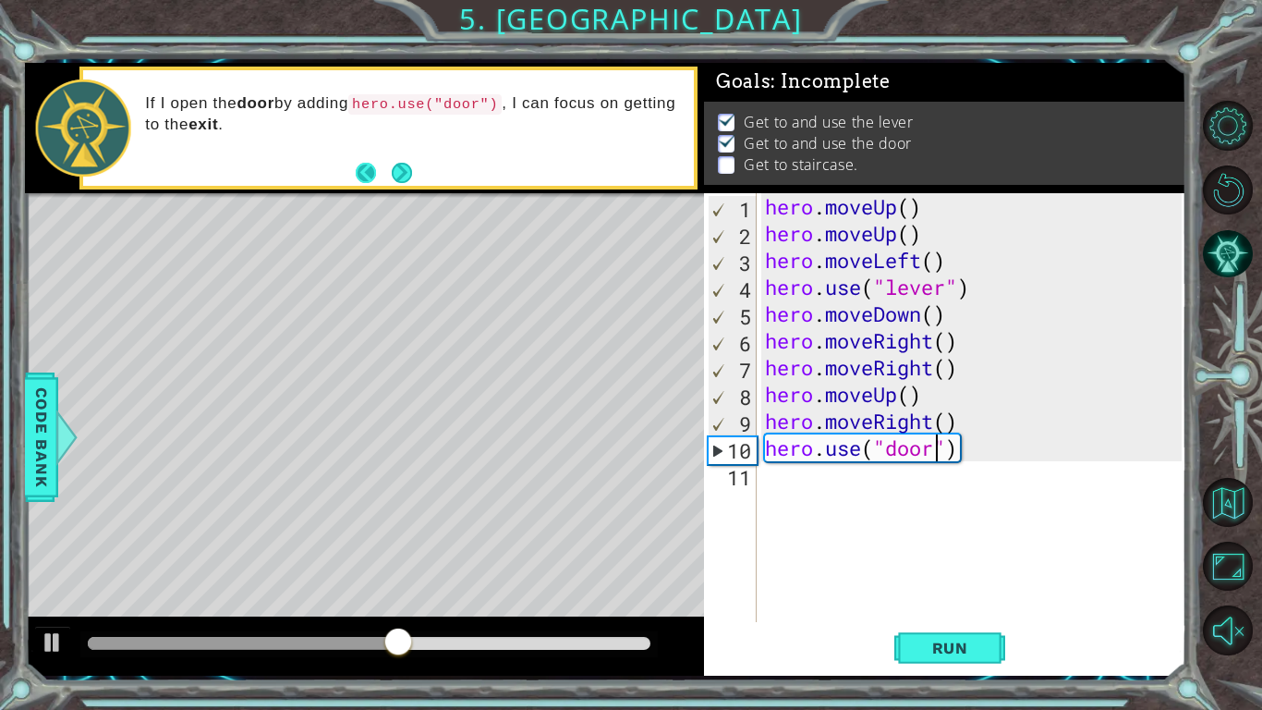
click at [366, 170] on button "Back" at bounding box center [374, 173] width 36 height 20
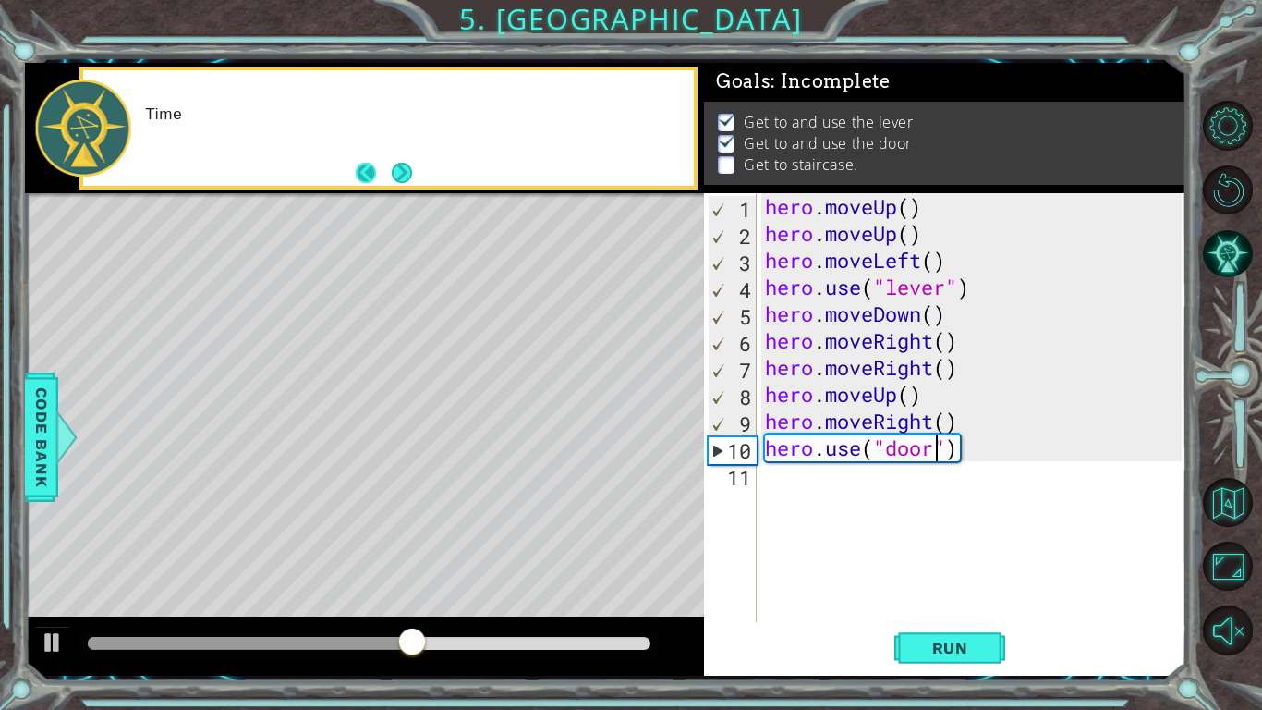
click at [365, 171] on button "Back" at bounding box center [374, 173] width 36 height 20
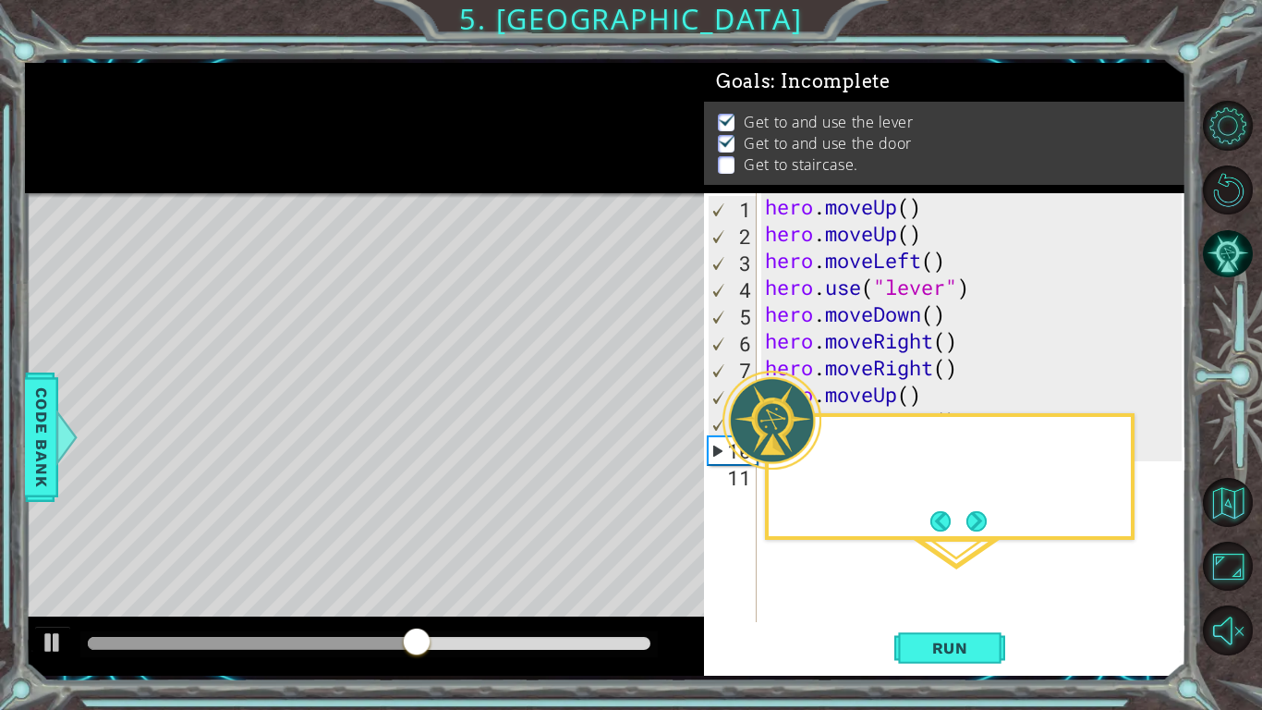
click at [365, 171] on div at bounding box center [364, 128] width 679 height 130
click at [983, 521] on button "Next" at bounding box center [977, 521] width 20 height 20
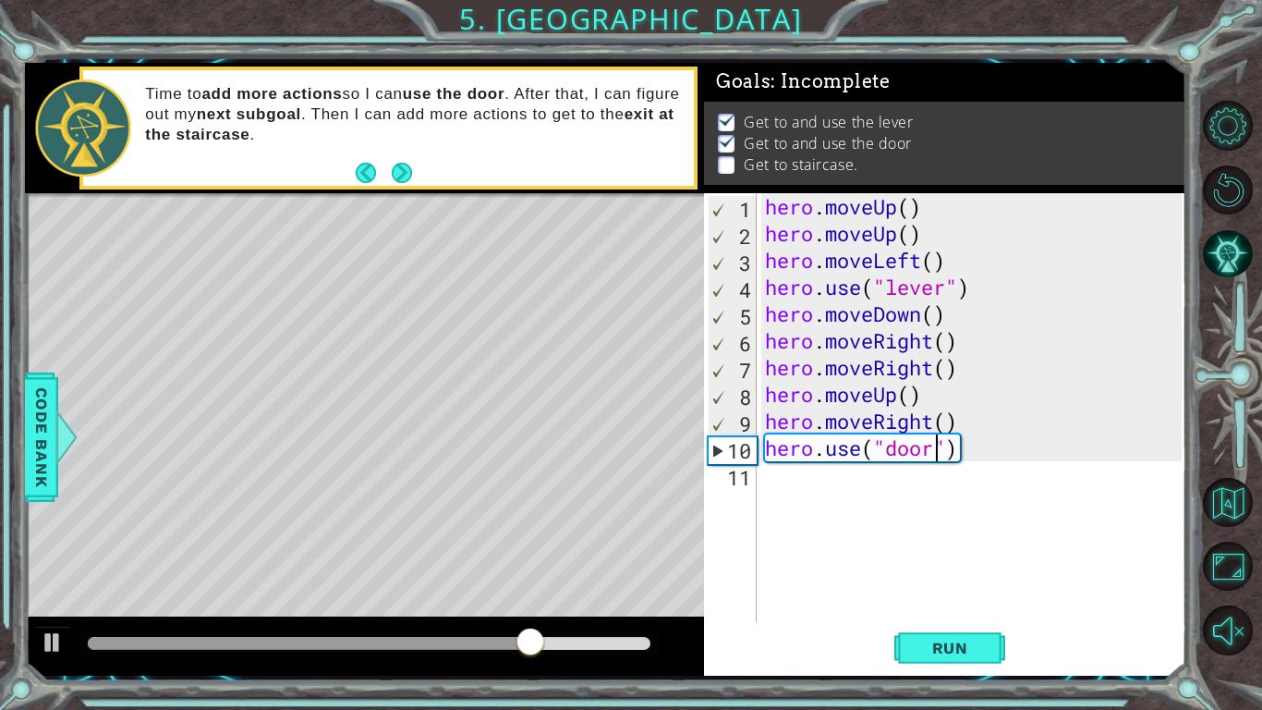
click at [772, 490] on div "hero . moveUp ( ) hero . moveUp ( ) hero . moveLeft ( ) hero . use ( "lever" ) …" at bounding box center [976, 434] width 430 height 482
drag, startPoint x: 765, startPoint y: 206, endPoint x: 931, endPoint y: 208, distance: 165.4
click at [931, 208] on div "hero . moveUp ( ) hero . moveUp ( ) hero . moveLeft ( ) hero . use ( "lever" ) …" at bounding box center [976, 434] width 430 height 482
type textarea "hero.moveUp()"
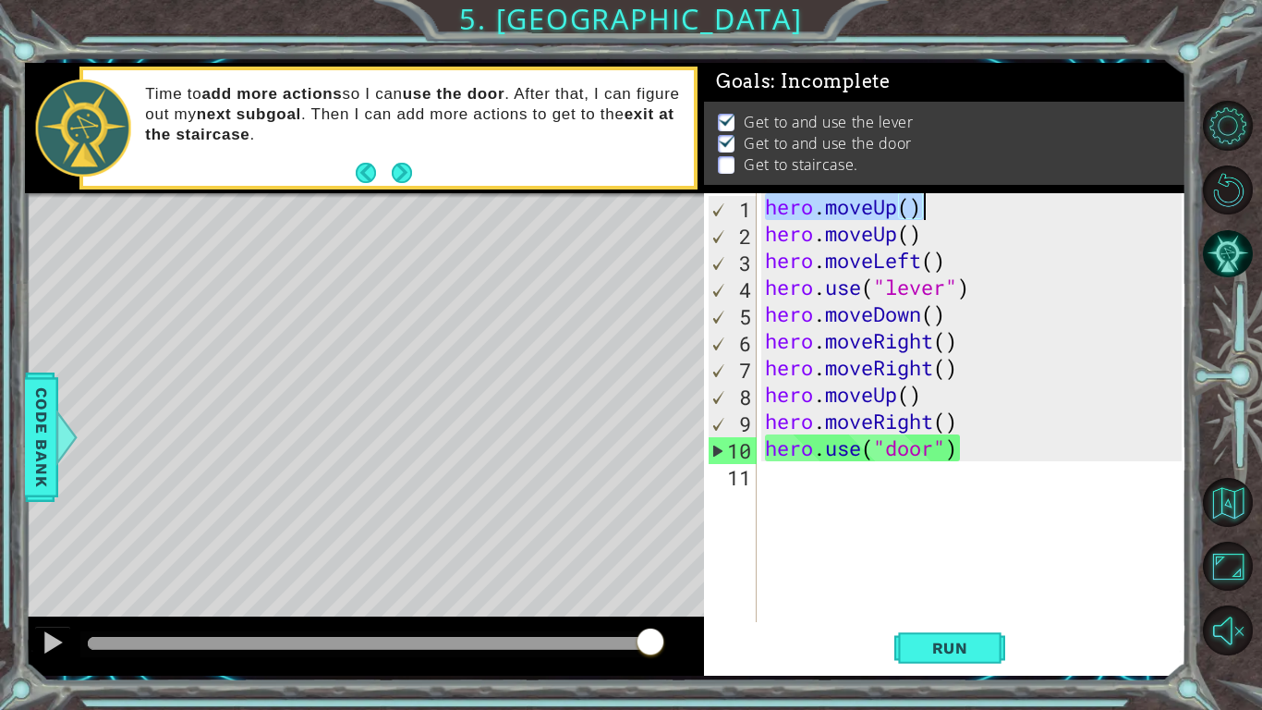
click at [808, 480] on div "hero . moveUp ( ) hero . moveUp ( ) hero . moveLeft ( ) hero . use ( "lever" ) …" at bounding box center [976, 434] width 430 height 482
paste textarea "hero.moveUp()"
type textarea "hero.moveUp()"
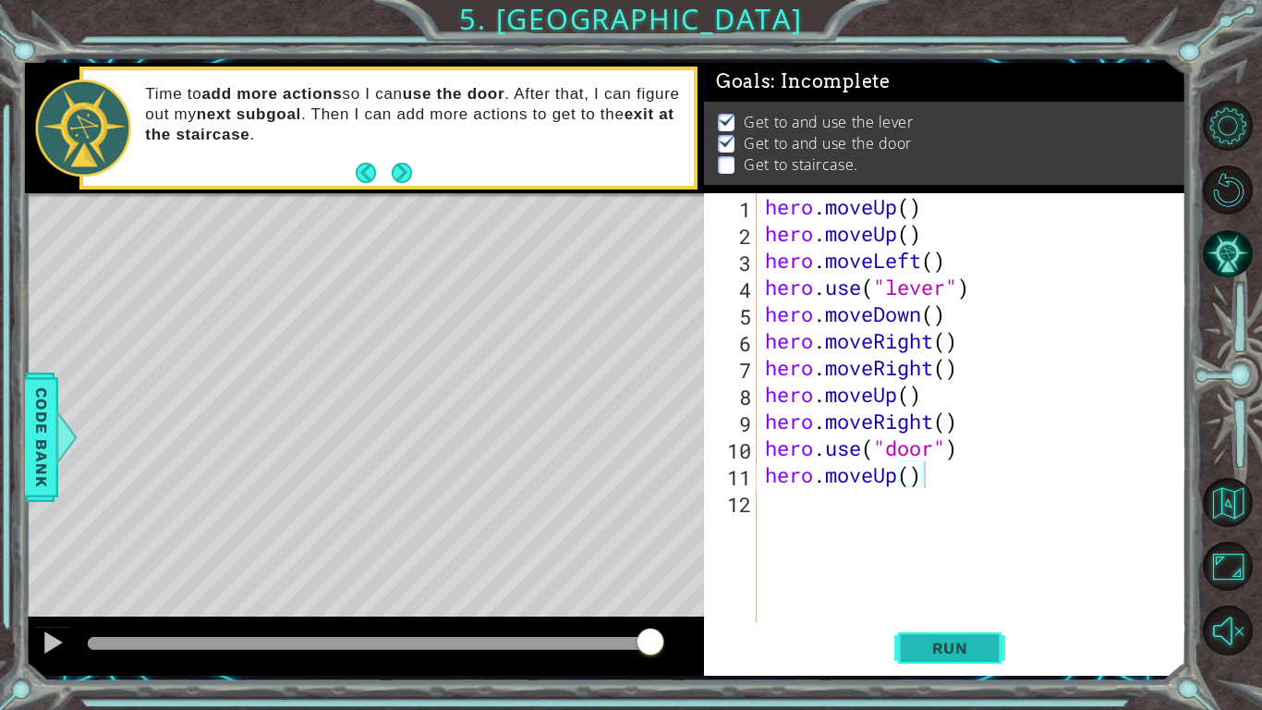
click at [973, 656] on span "Run" at bounding box center [950, 648] width 73 height 18
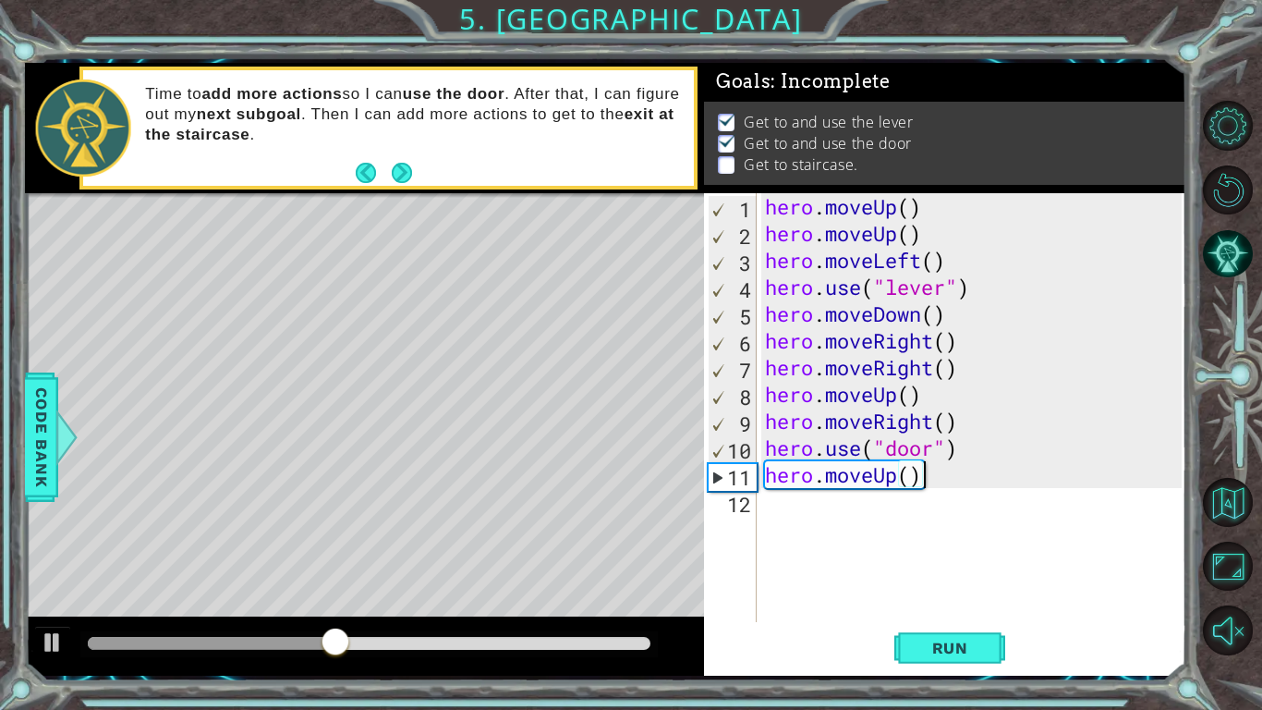
click at [785, 502] on div "hero . moveUp ( ) hero . moveUp ( ) hero . moveLeft ( ) hero . use ( "lever" ) …" at bounding box center [976, 434] width 430 height 482
paste textarea "hero.moveUp()"
type textarea "hero.moveUp()"
click at [827, 533] on div "hero . moveUp ( ) hero . moveUp ( ) hero . moveLeft ( ) hero . use ( "lever" ) …" at bounding box center [976, 434] width 430 height 482
paste textarea "hero.moveUp()"
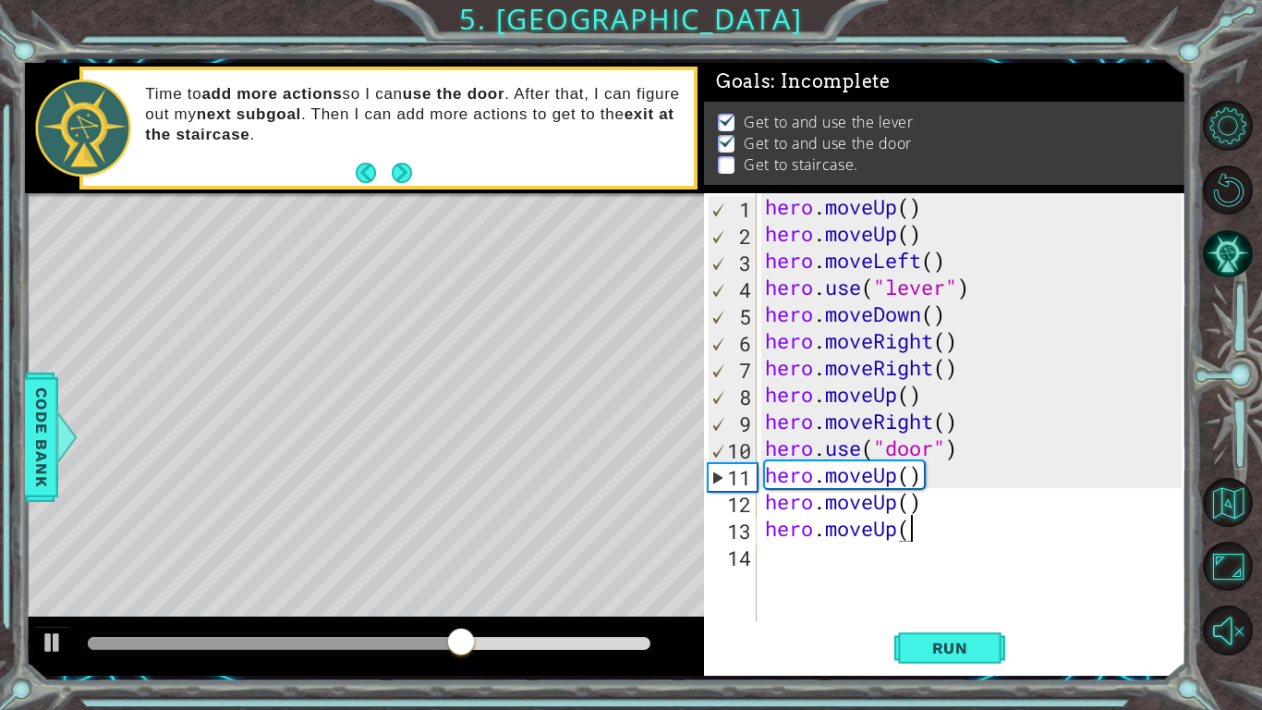
type textarea "hero.move"
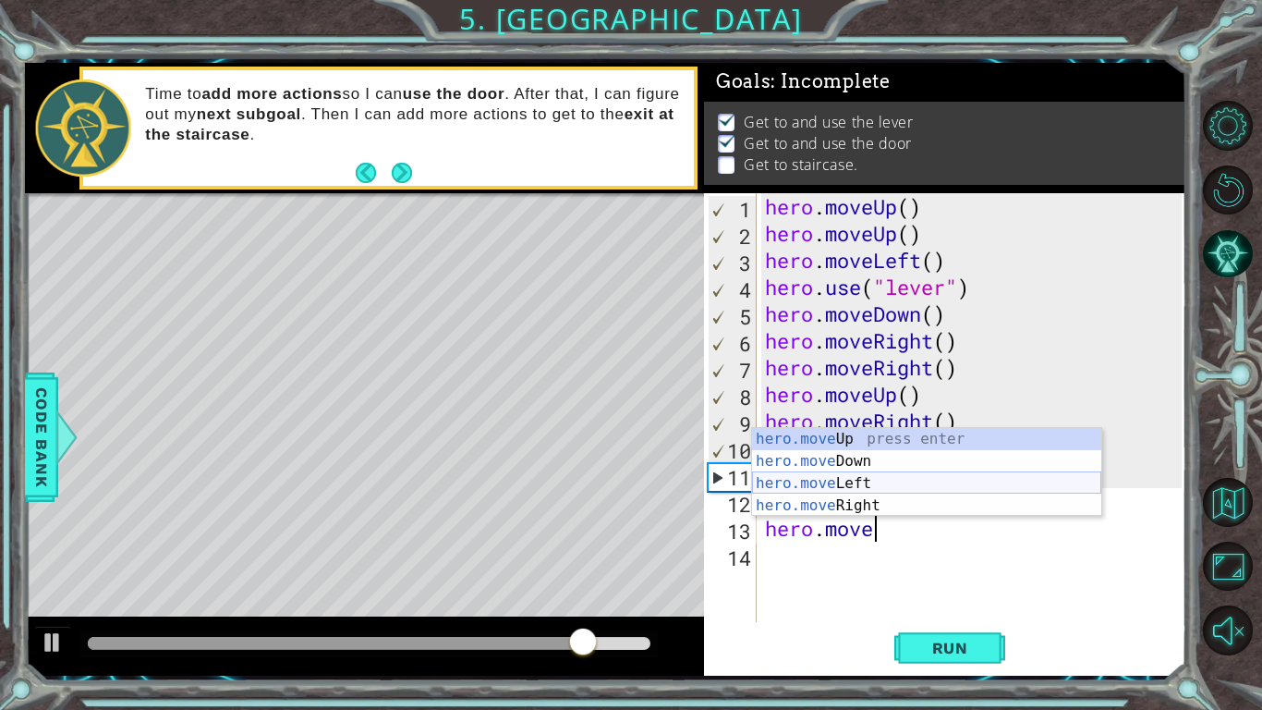
click at [847, 492] on div "hero.move Up press enter hero.move Down press enter hero.move Left press enter …" at bounding box center [926, 494] width 349 height 133
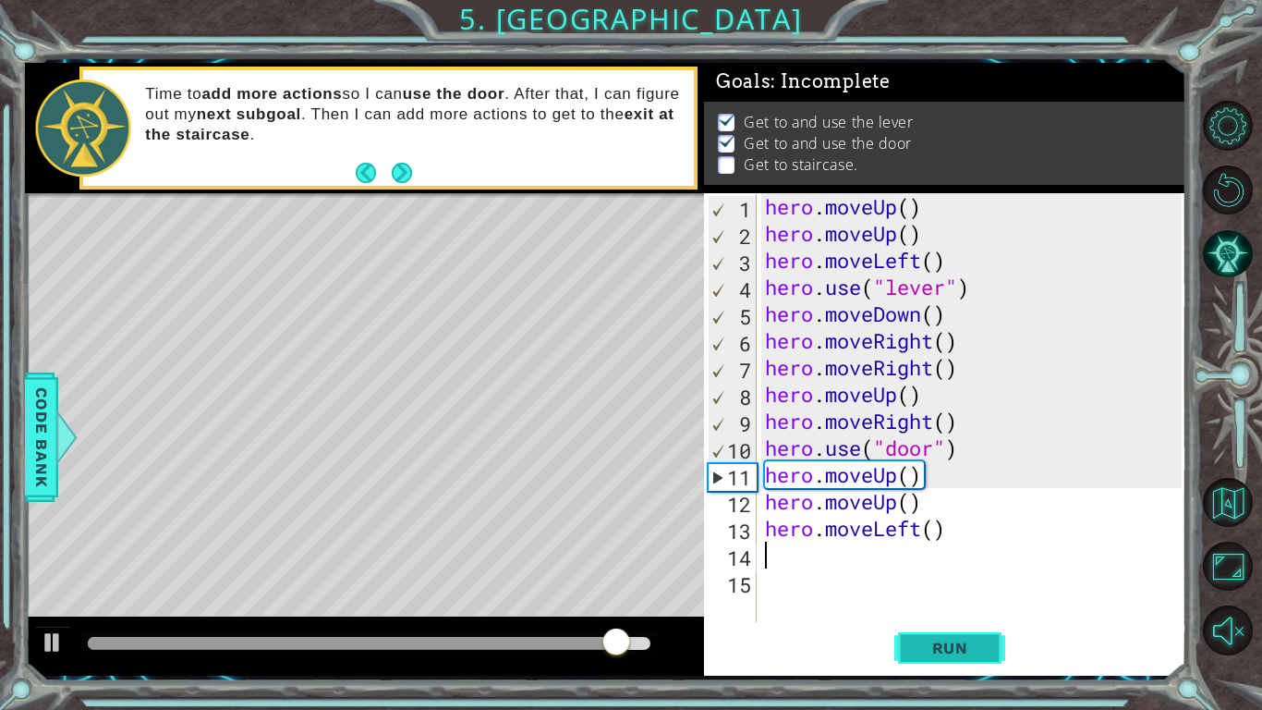
click at [934, 644] on span "Run" at bounding box center [950, 648] width 73 height 18
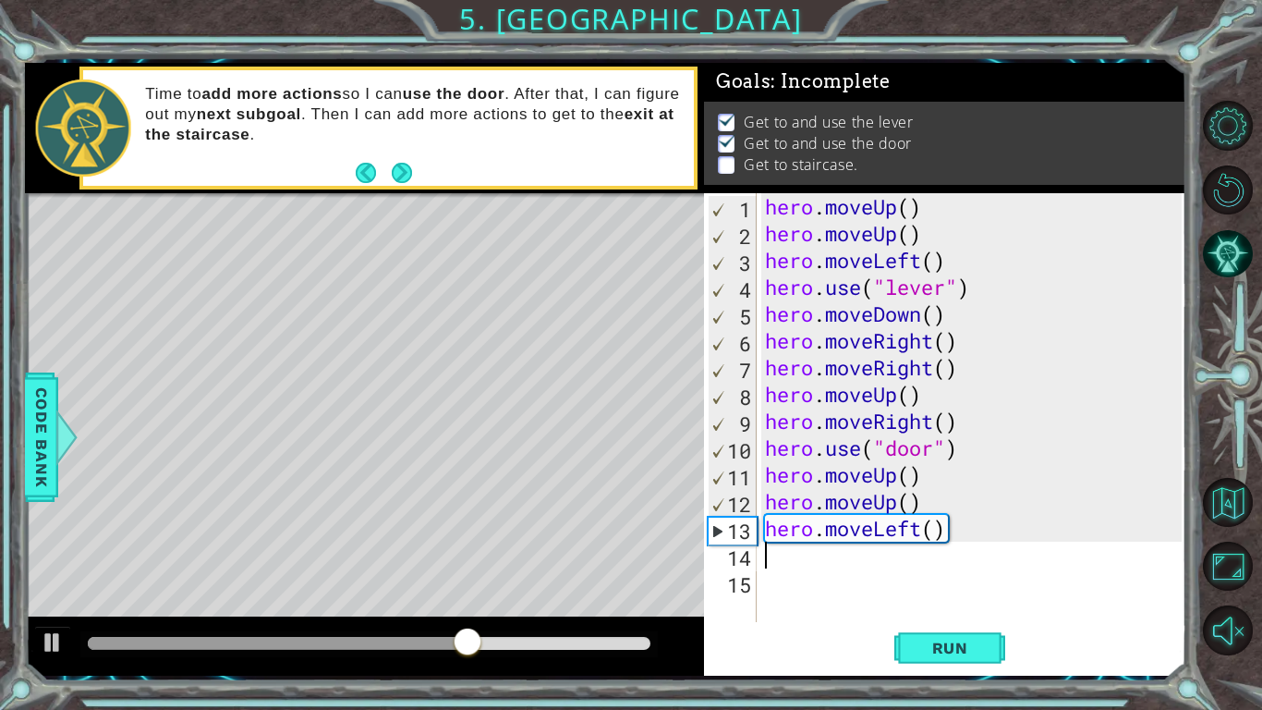
paste textarea "hero.moveUp()"
type textarea "hero.moveUp()"
click at [983, 650] on span "Run" at bounding box center [950, 648] width 73 height 18
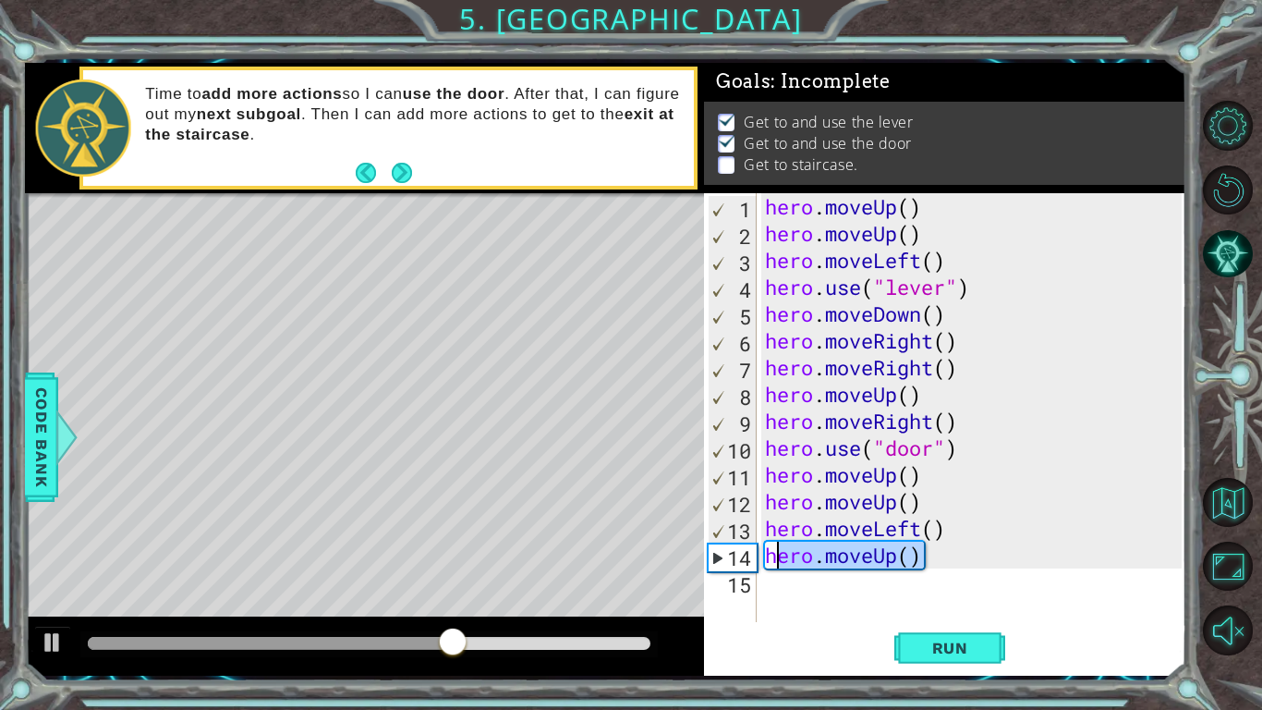
drag, startPoint x: 930, startPoint y: 564, endPoint x: 772, endPoint y: 558, distance: 158.1
click at [772, 558] on div "hero . moveUp ( ) hero . moveUp ( ) hero . moveLeft ( ) hero . use ( "lever" ) …" at bounding box center [976, 434] width 430 height 482
drag, startPoint x: 771, startPoint y: 558, endPoint x: 952, endPoint y: 556, distance: 181.1
click at [952, 556] on div "hero . moveUp ( ) hero . moveUp ( ) hero . moveLeft ( ) hero . use ( "lever" ) …" at bounding box center [976, 434] width 430 height 482
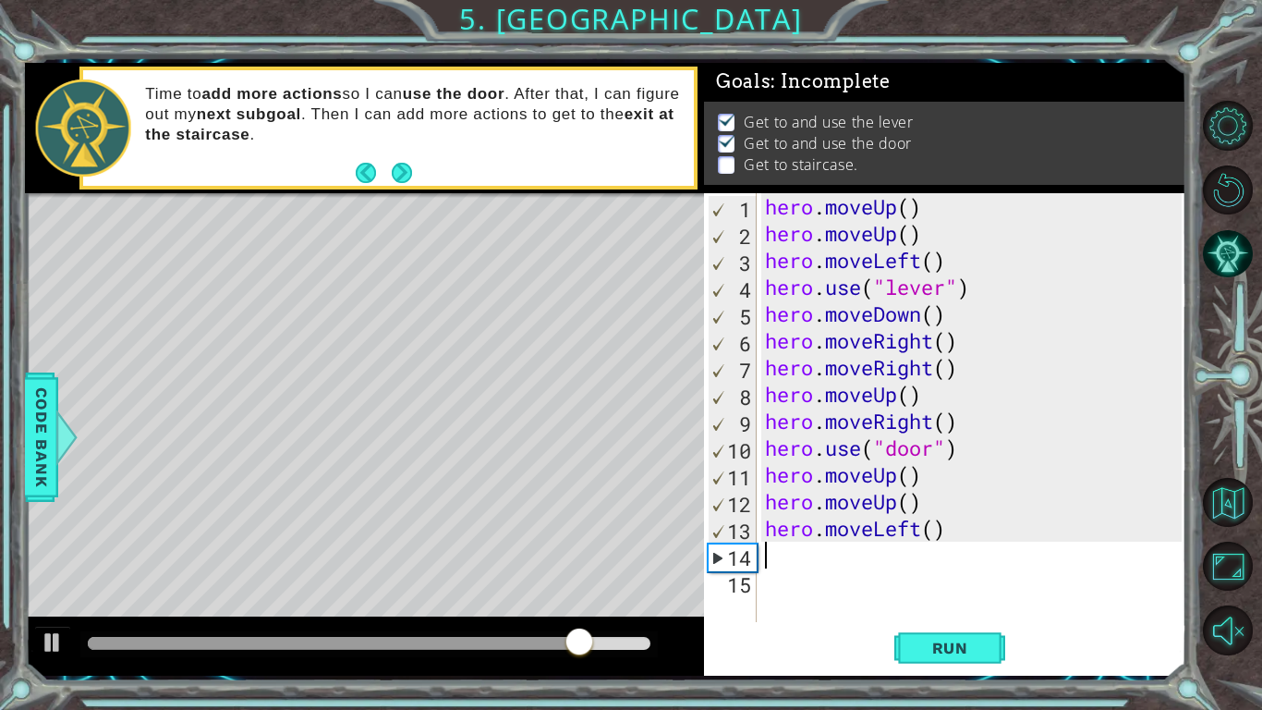
paste textarea "hero.moveUp()"
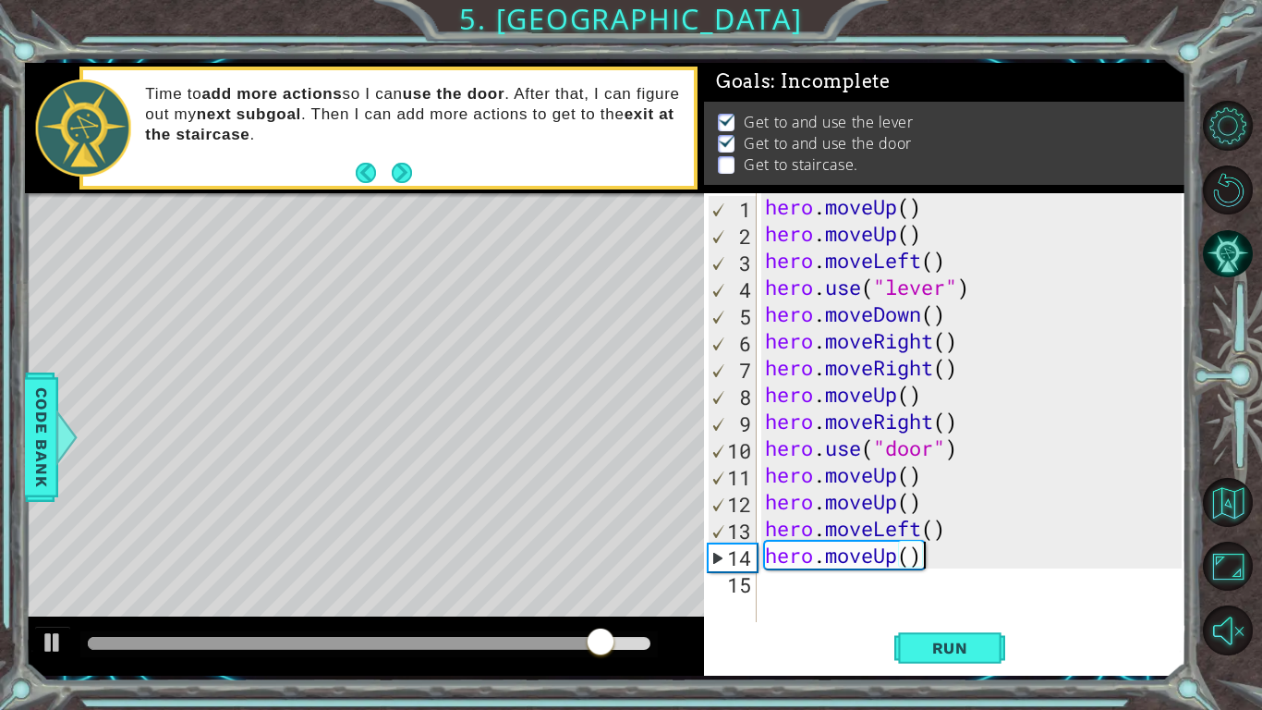
click at [943, 559] on div "hero . moveUp ( ) hero . moveUp ( ) hero . moveLeft ( ) hero . use ( "lever" ) …" at bounding box center [976, 434] width 430 height 482
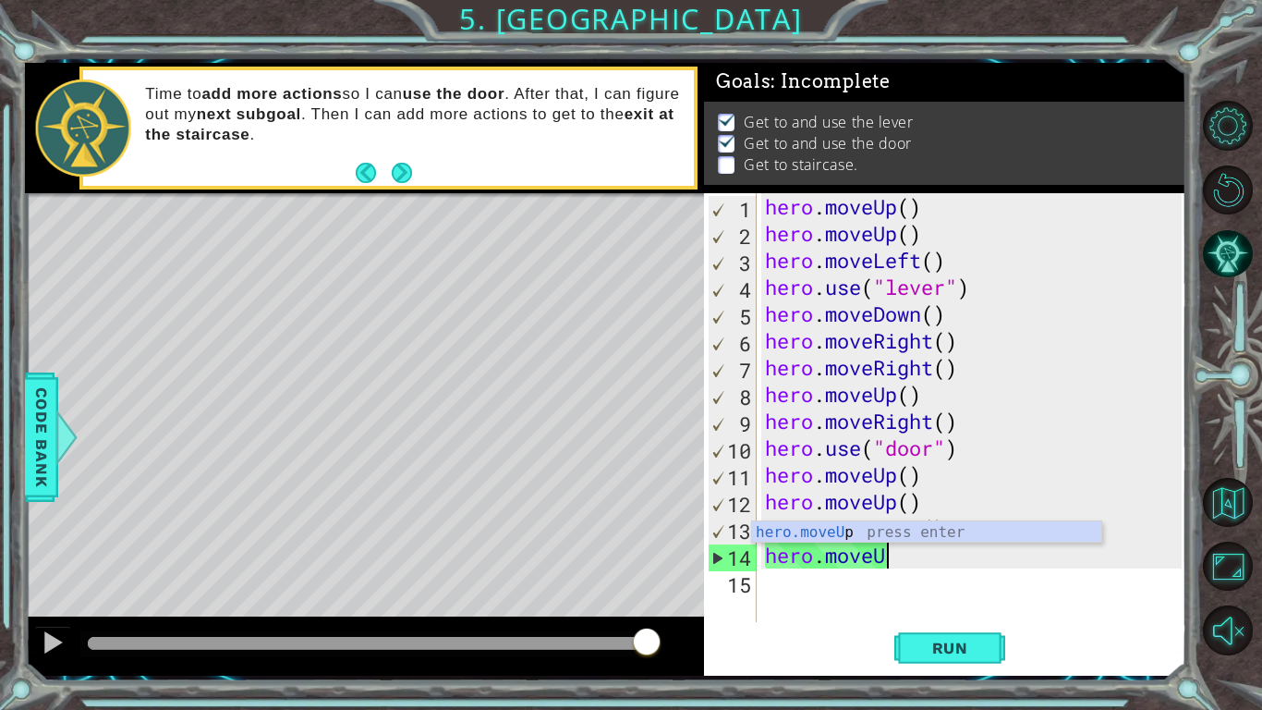
type textarea "hero.move"
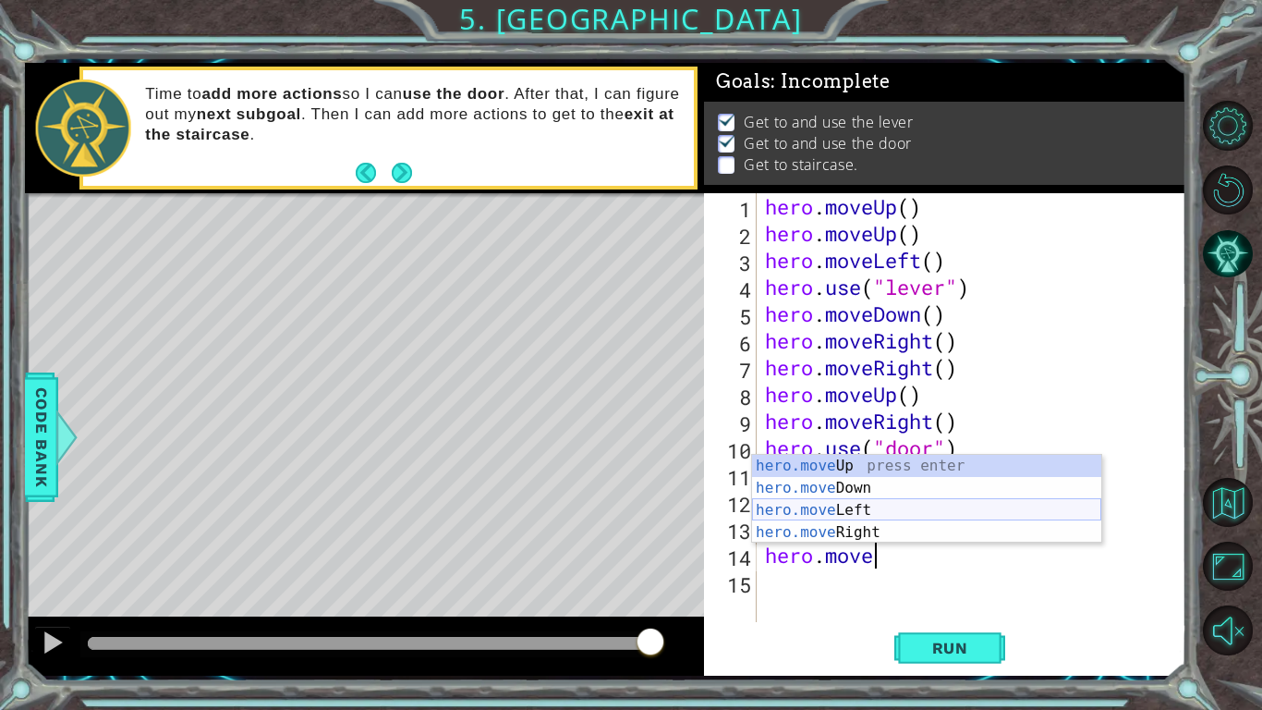
click at [861, 516] on div "hero.move Up press enter hero.move Down press enter hero.move Left press enter …" at bounding box center [926, 521] width 349 height 133
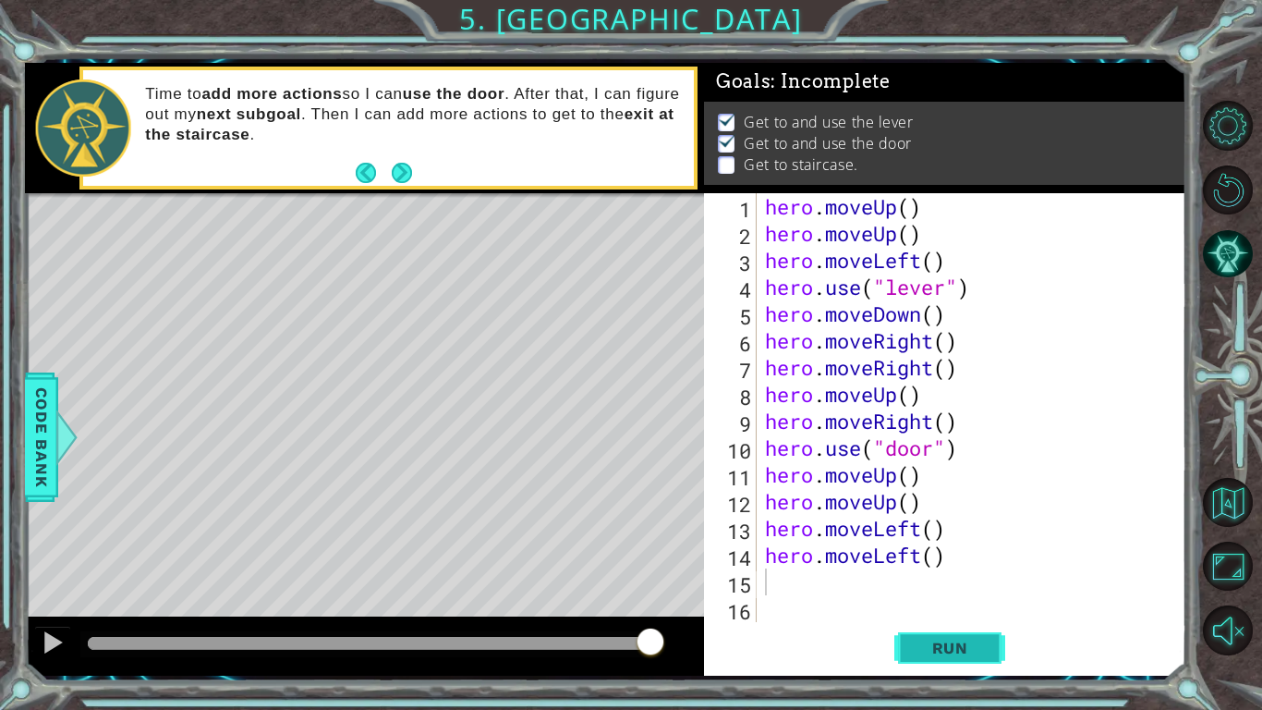
click at [958, 650] on span "Run" at bounding box center [950, 648] width 73 height 18
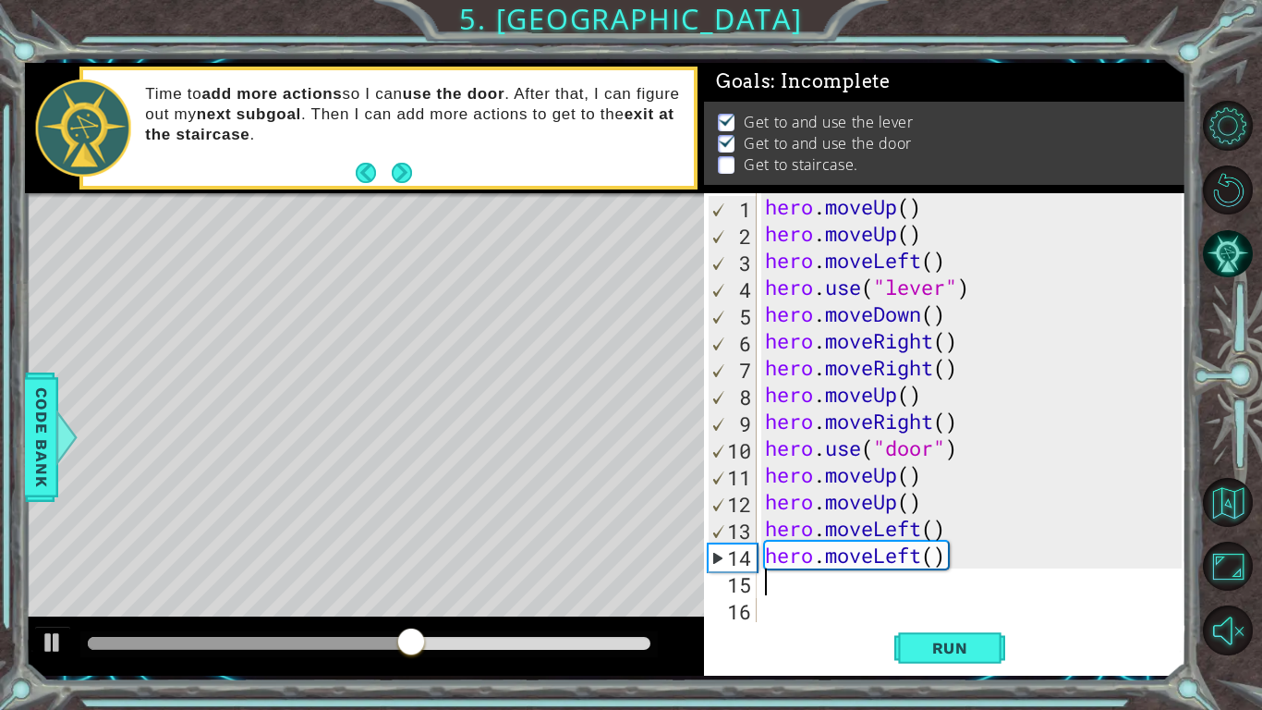
paste textarea "hero.moveUp()"
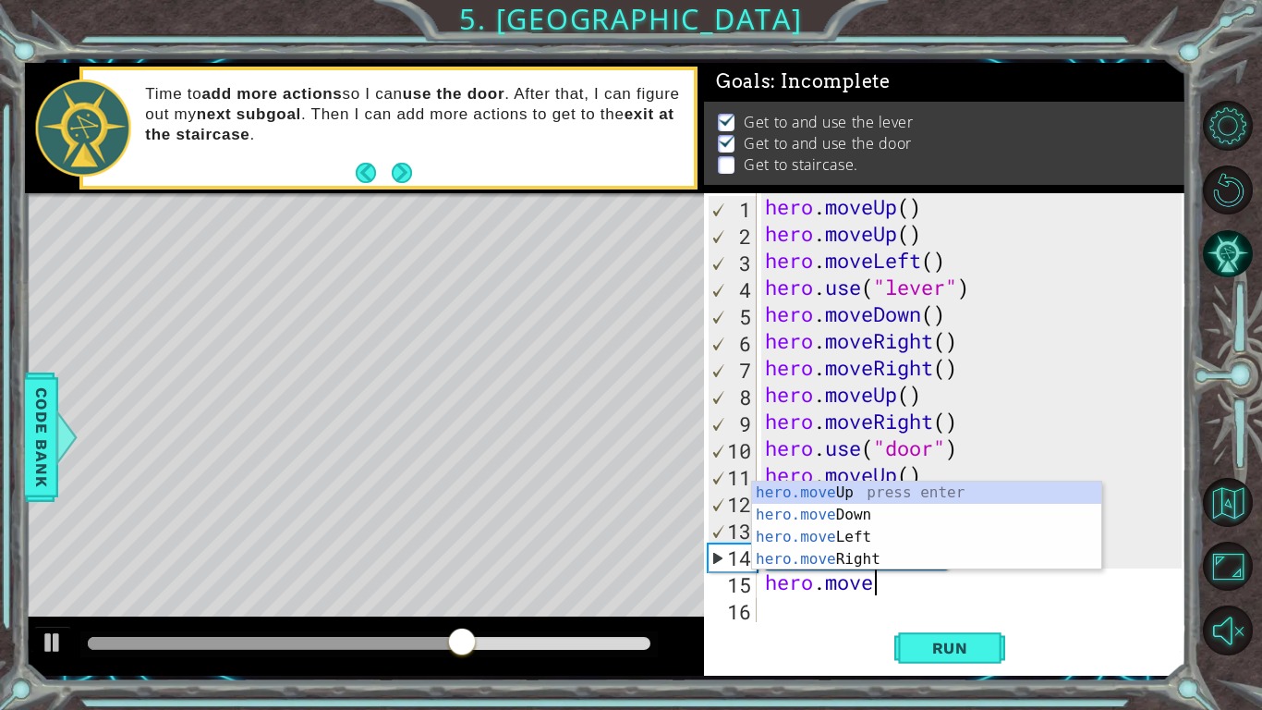
type textarea "hero.mov"
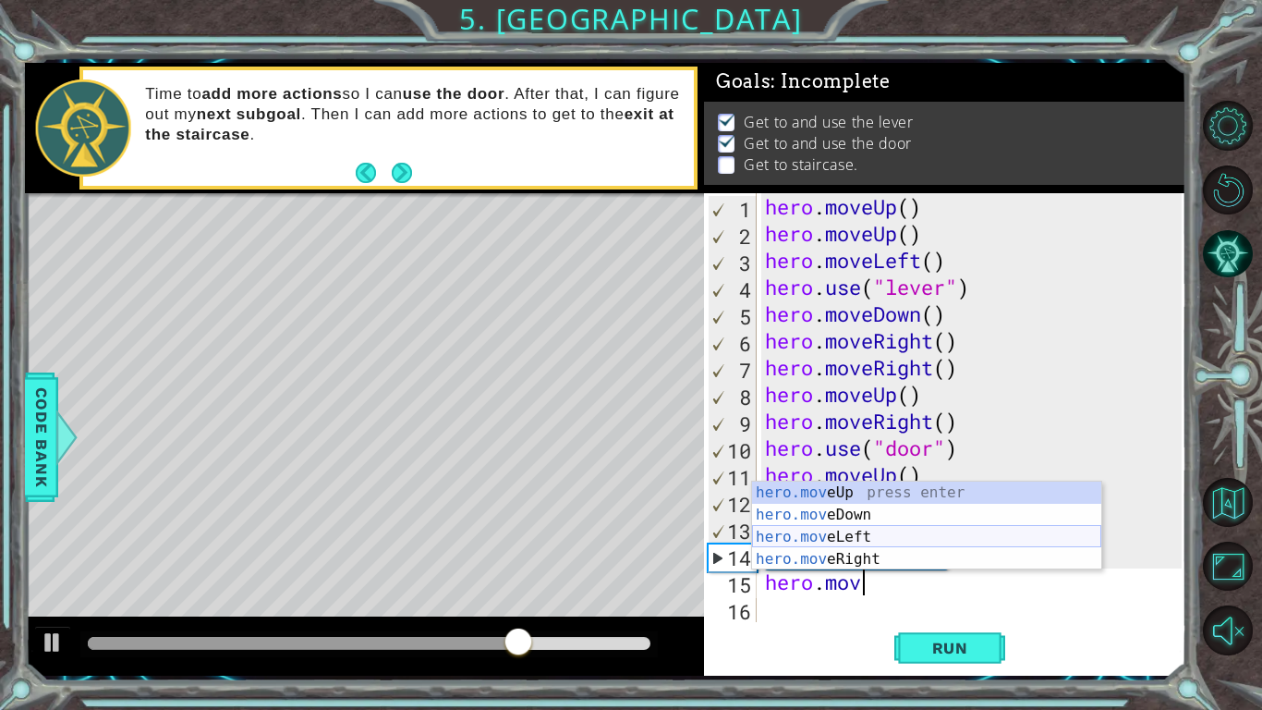
click at [879, 539] on div "hero.mov eUp press enter hero.mov eDown press enter hero.mov eLeft press enter …" at bounding box center [926, 547] width 349 height 133
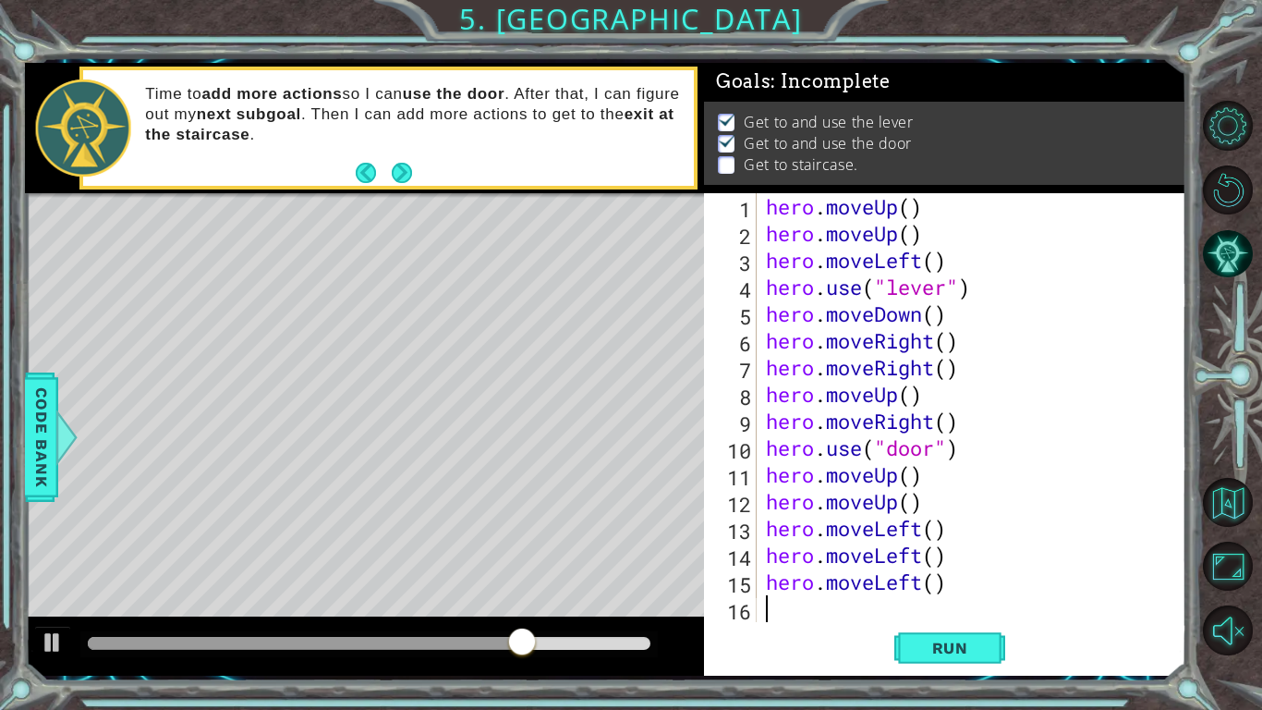
scroll to position [27, 0]
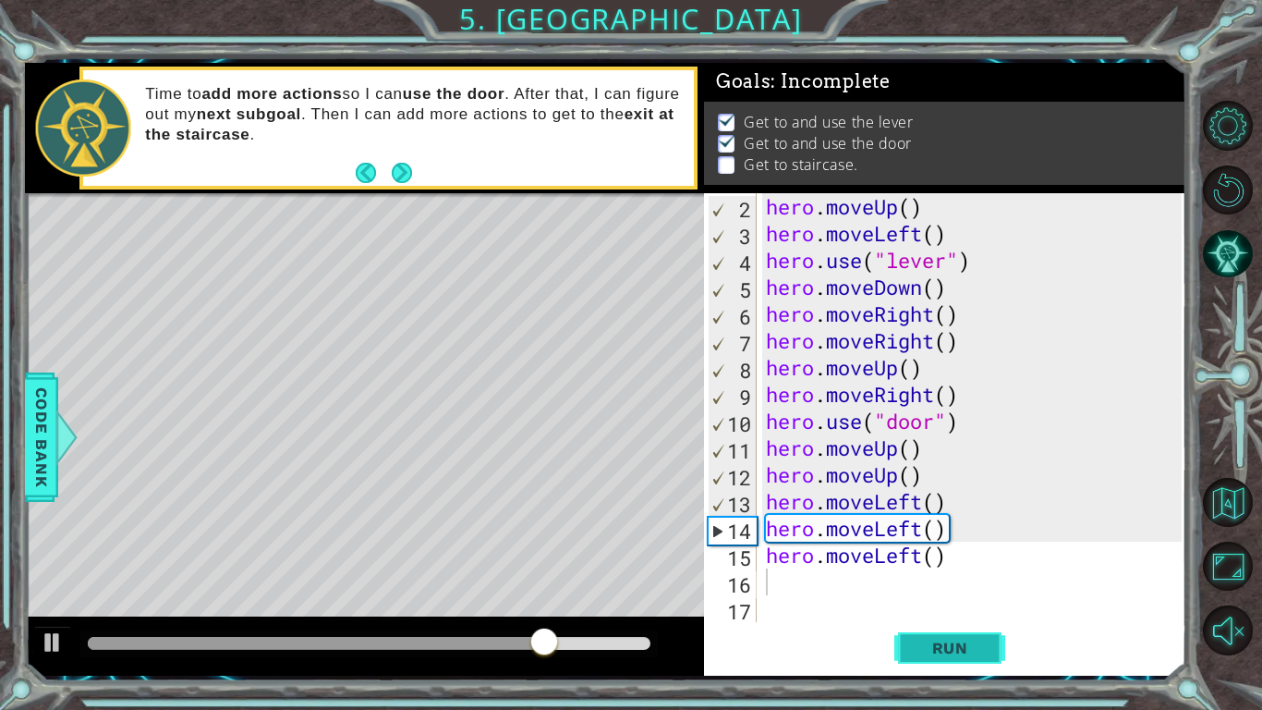
click at [945, 654] on span "Run" at bounding box center [950, 648] width 73 height 18
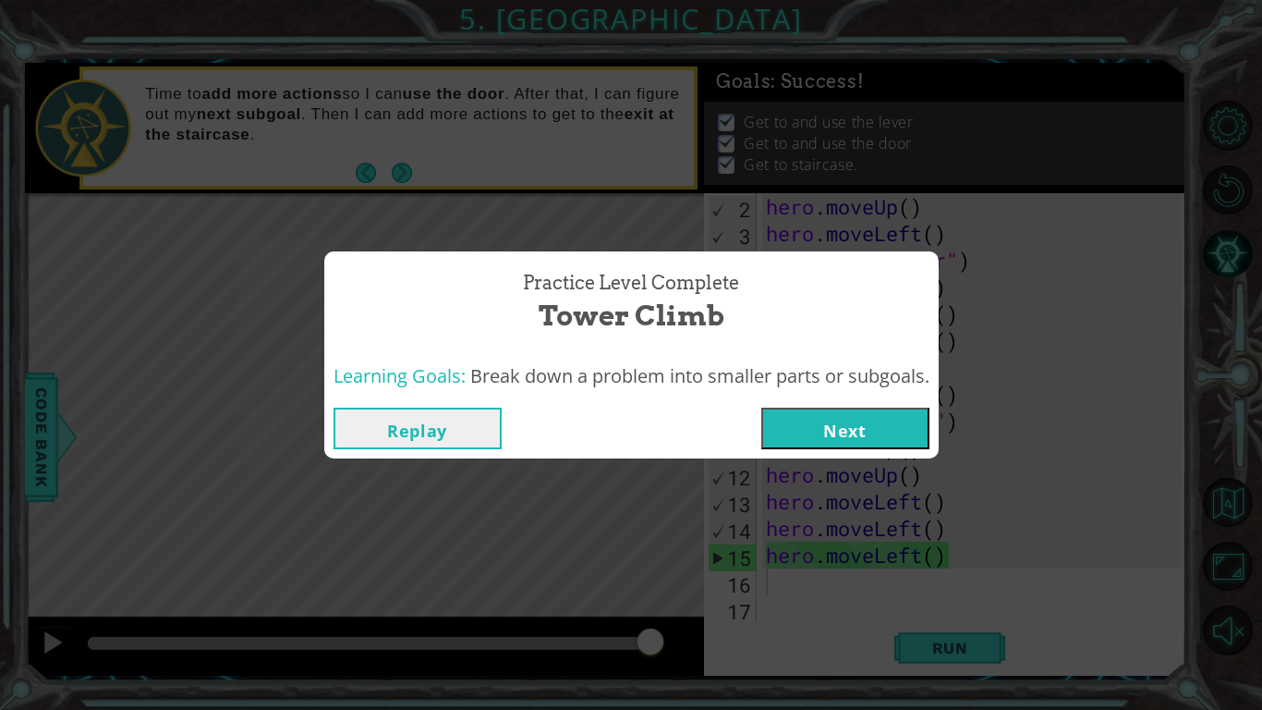
click at [841, 423] on button "Next" at bounding box center [845, 429] width 168 height 42
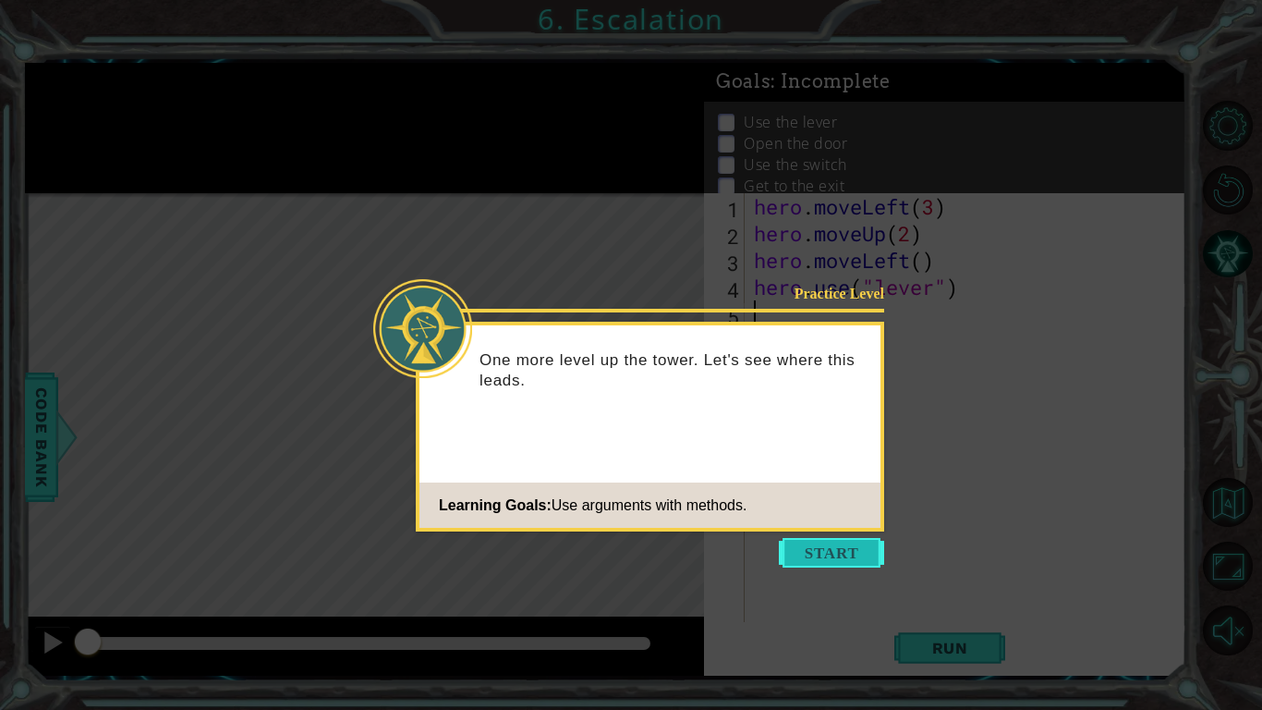
click at [845, 546] on button "Start" at bounding box center [831, 553] width 105 height 30
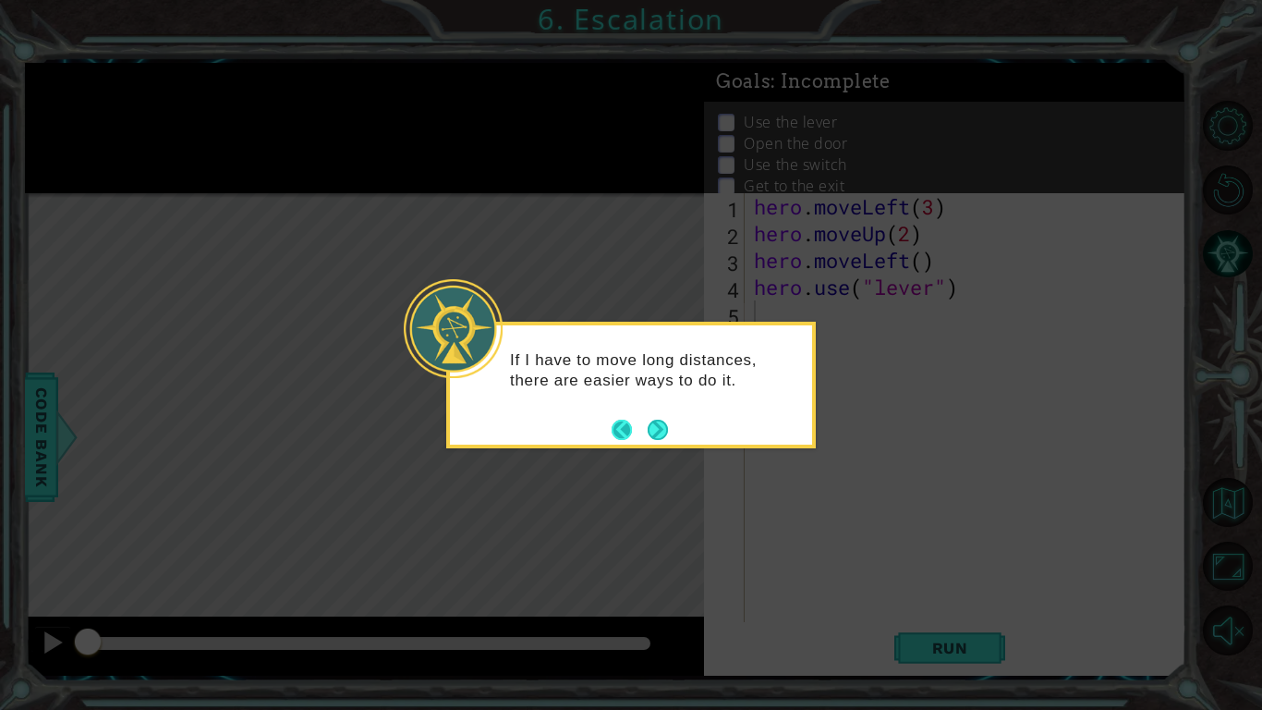
click at [646, 430] on button "Back" at bounding box center [630, 430] width 36 height 20
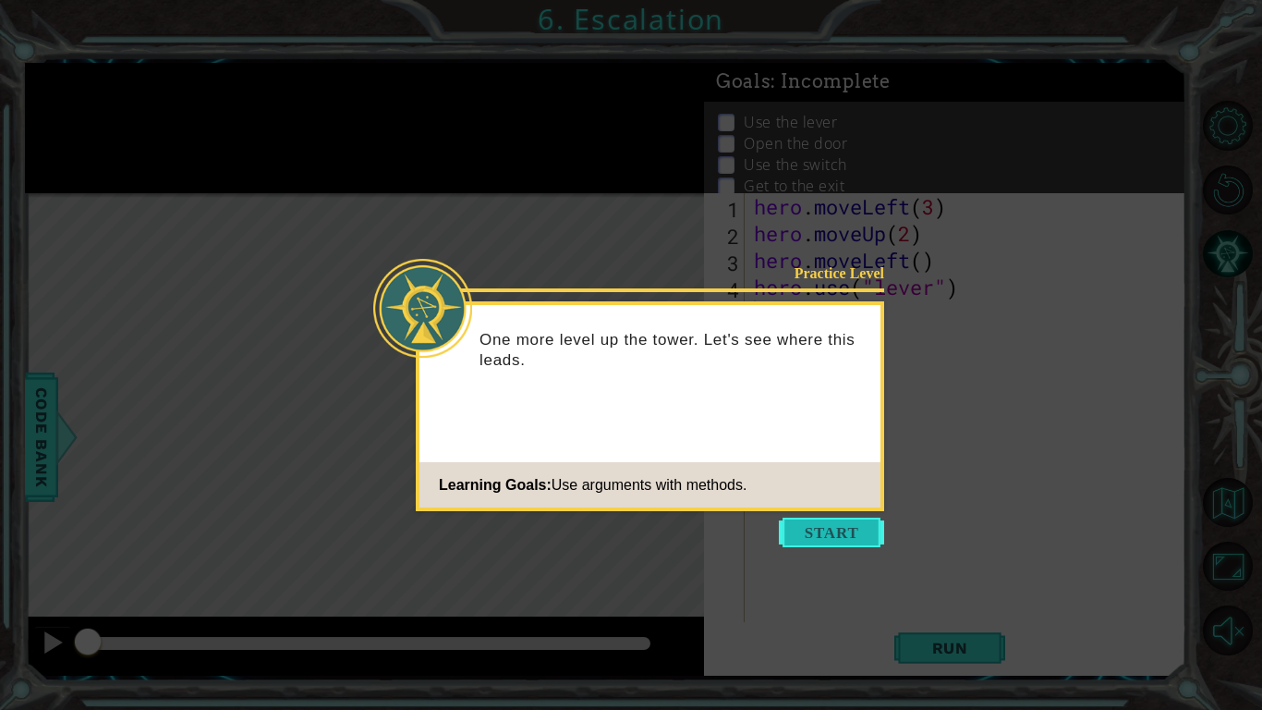
click at [845, 540] on button "Start" at bounding box center [831, 532] width 105 height 30
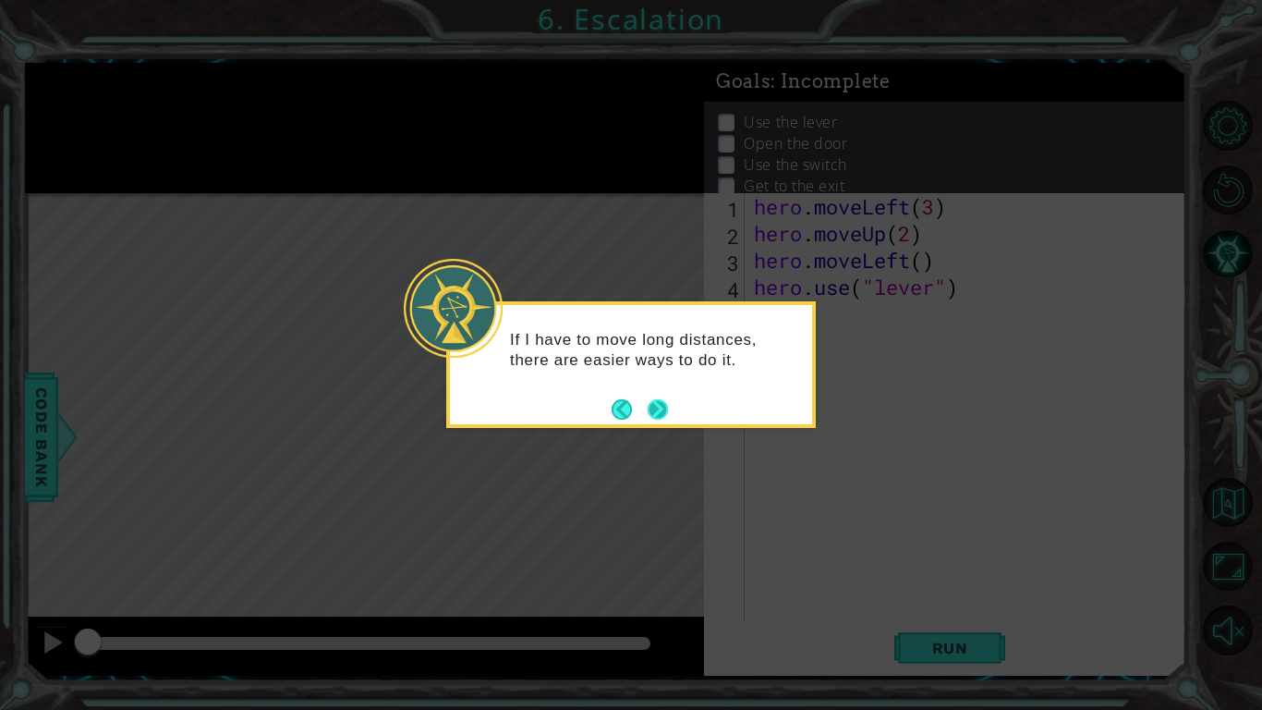
click at [658, 412] on button "Next" at bounding box center [658, 409] width 20 height 20
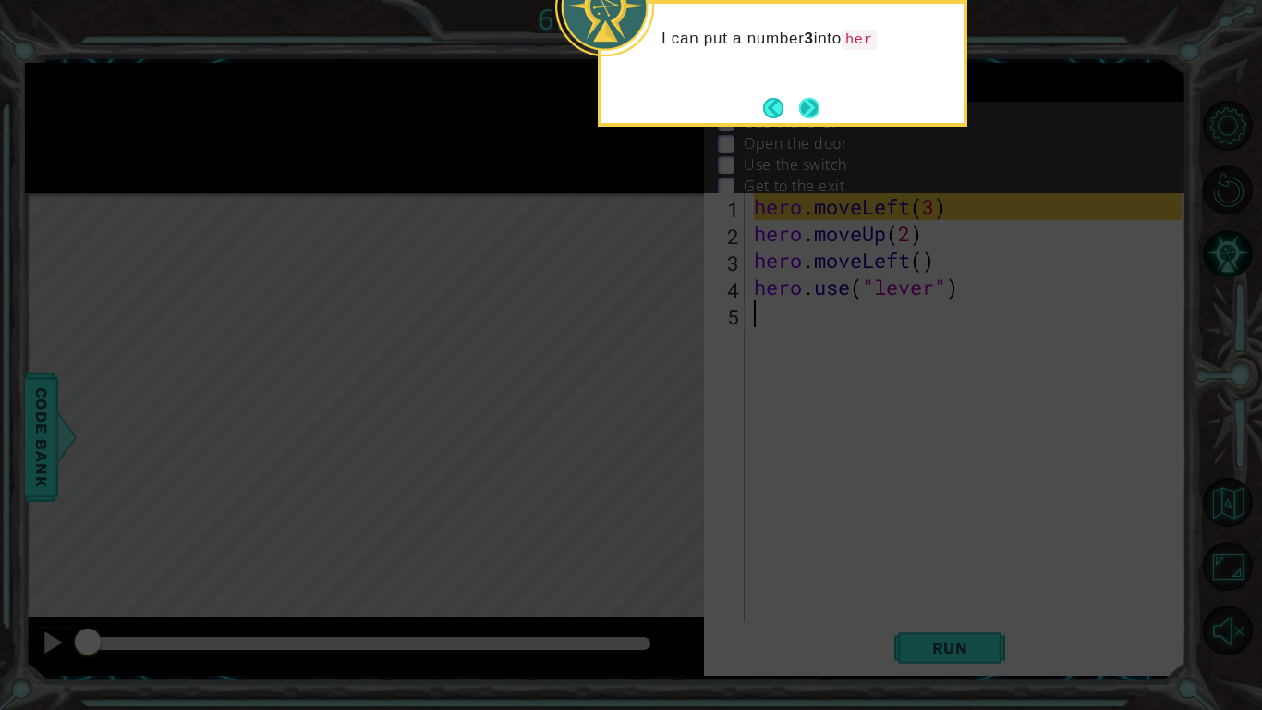
click at [806, 98] on button "Next" at bounding box center [809, 108] width 20 height 20
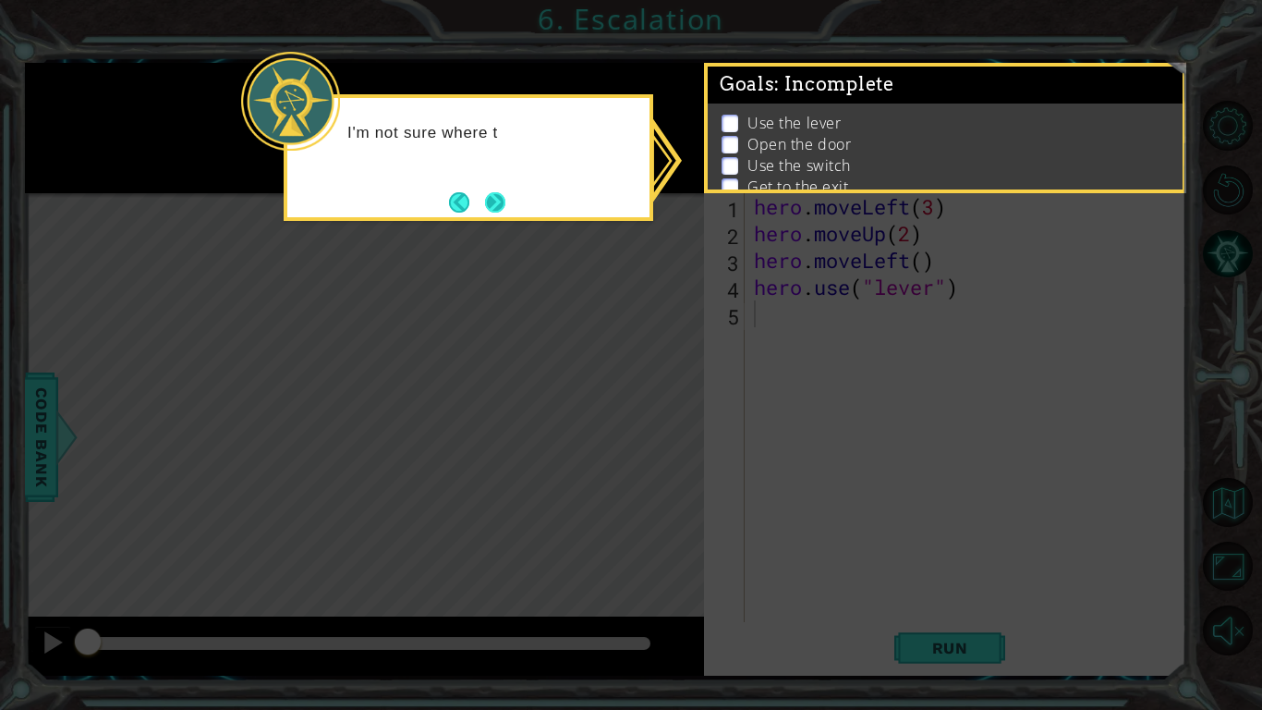
click at [493, 196] on button "Next" at bounding box center [495, 202] width 20 height 20
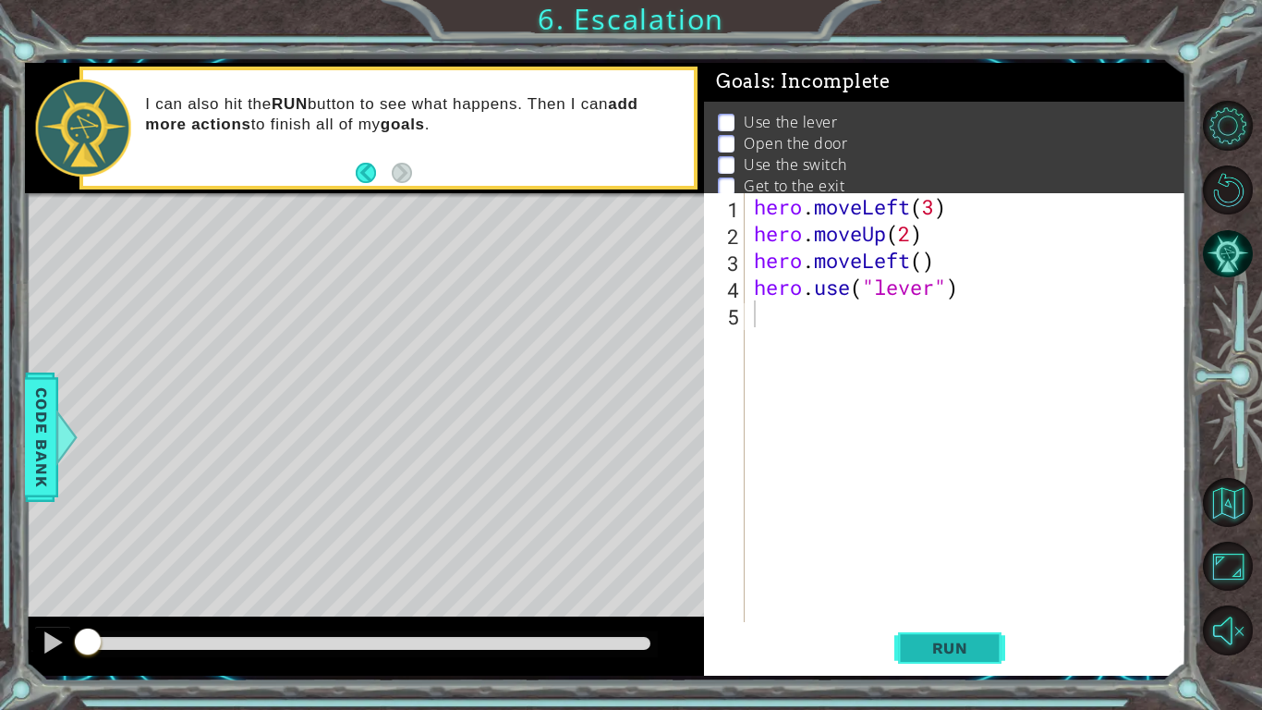
click at [955, 648] on span "Run" at bounding box center [950, 648] width 73 height 18
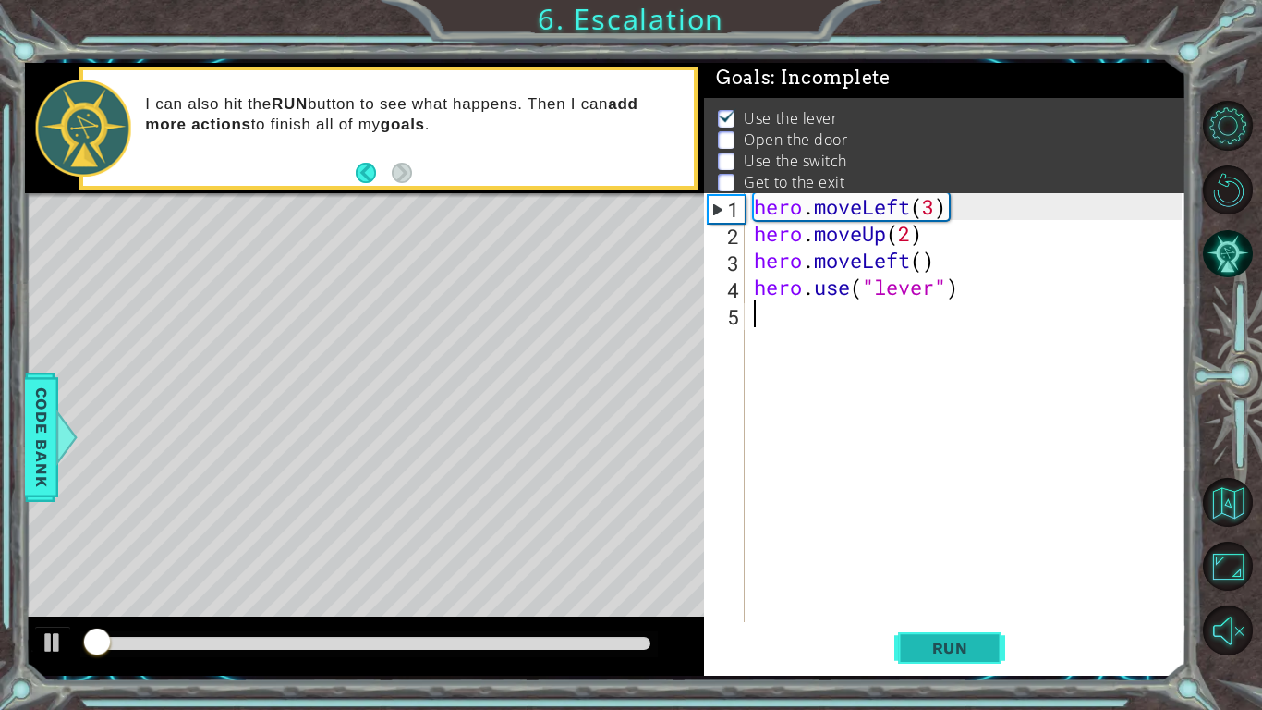
scroll to position [6, 0]
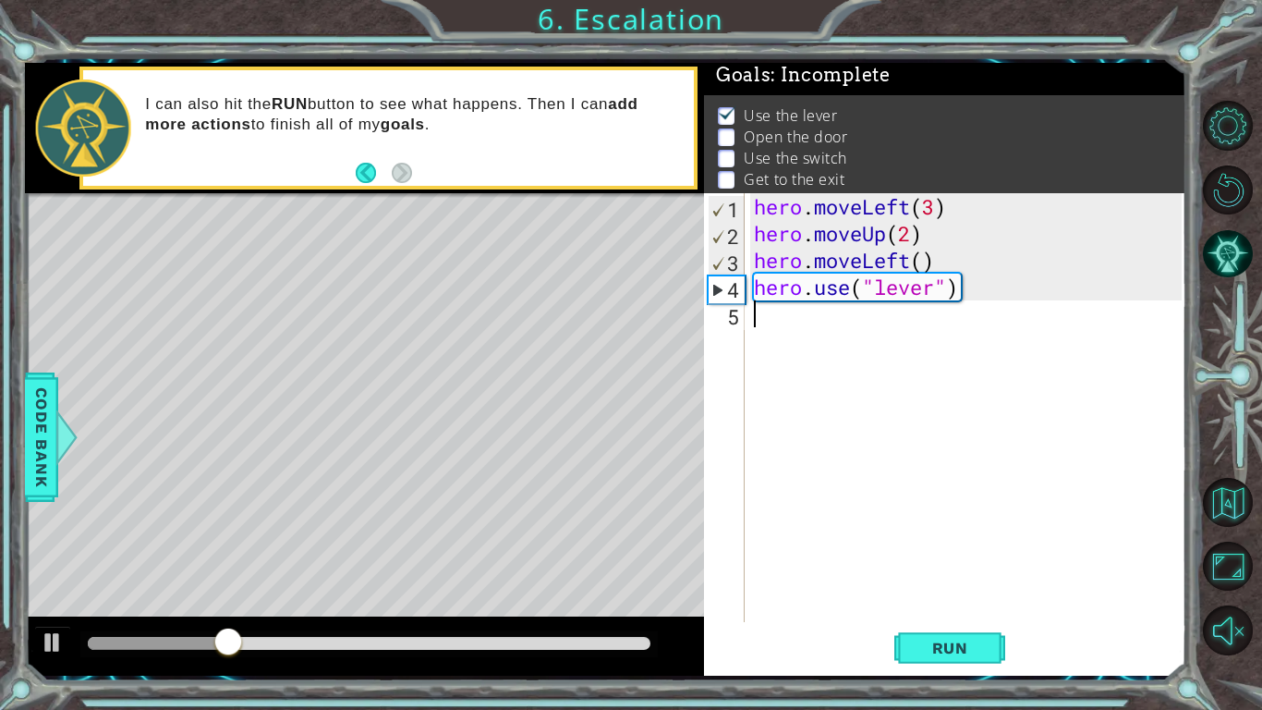
paste textarea "hero.moveUp()"
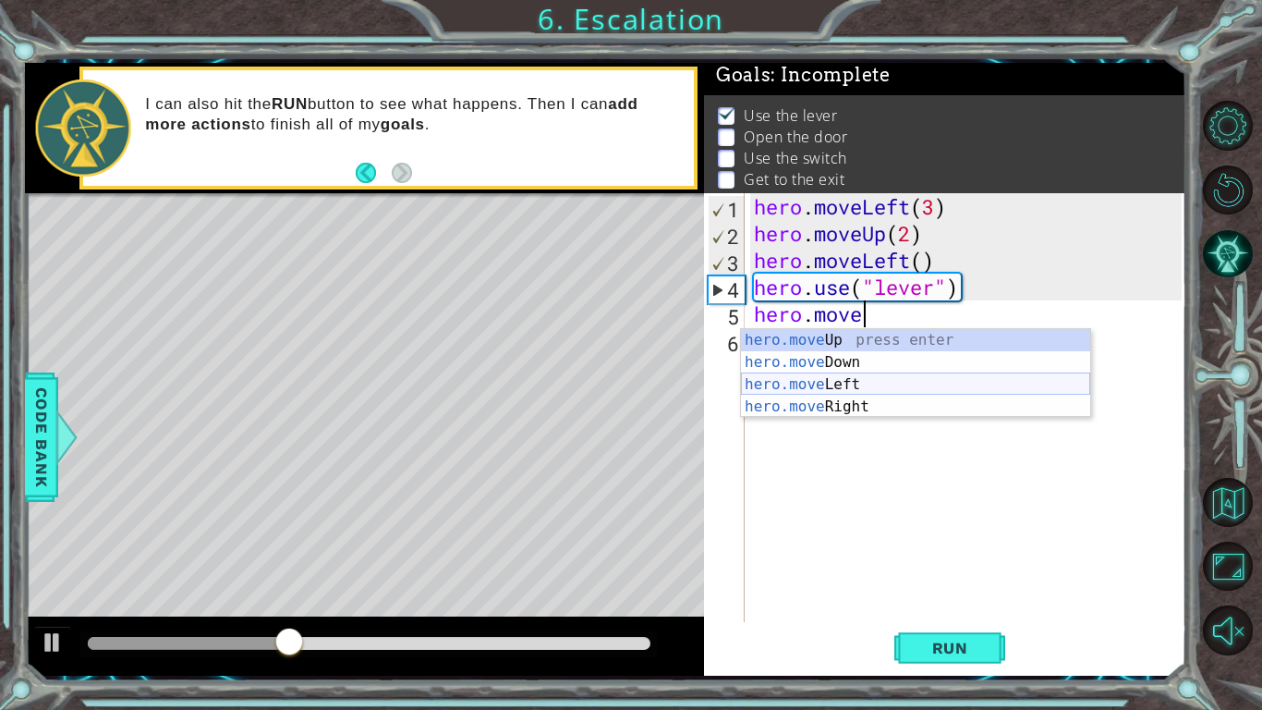
click at [869, 384] on div "hero.move Up press enter hero.move Down press enter hero.move Left press enter …" at bounding box center [915, 395] width 349 height 133
type textarea "hero.moveLeft(1)"
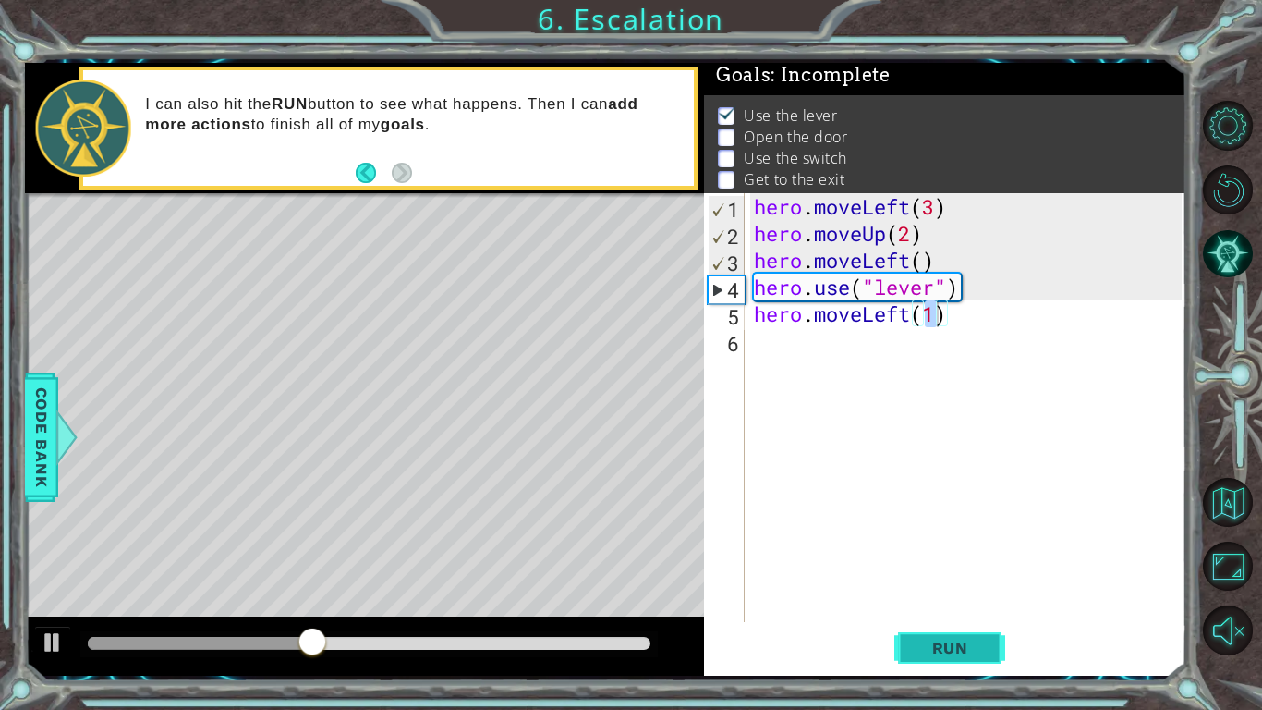
click at [934, 647] on span "Run" at bounding box center [950, 648] width 73 height 18
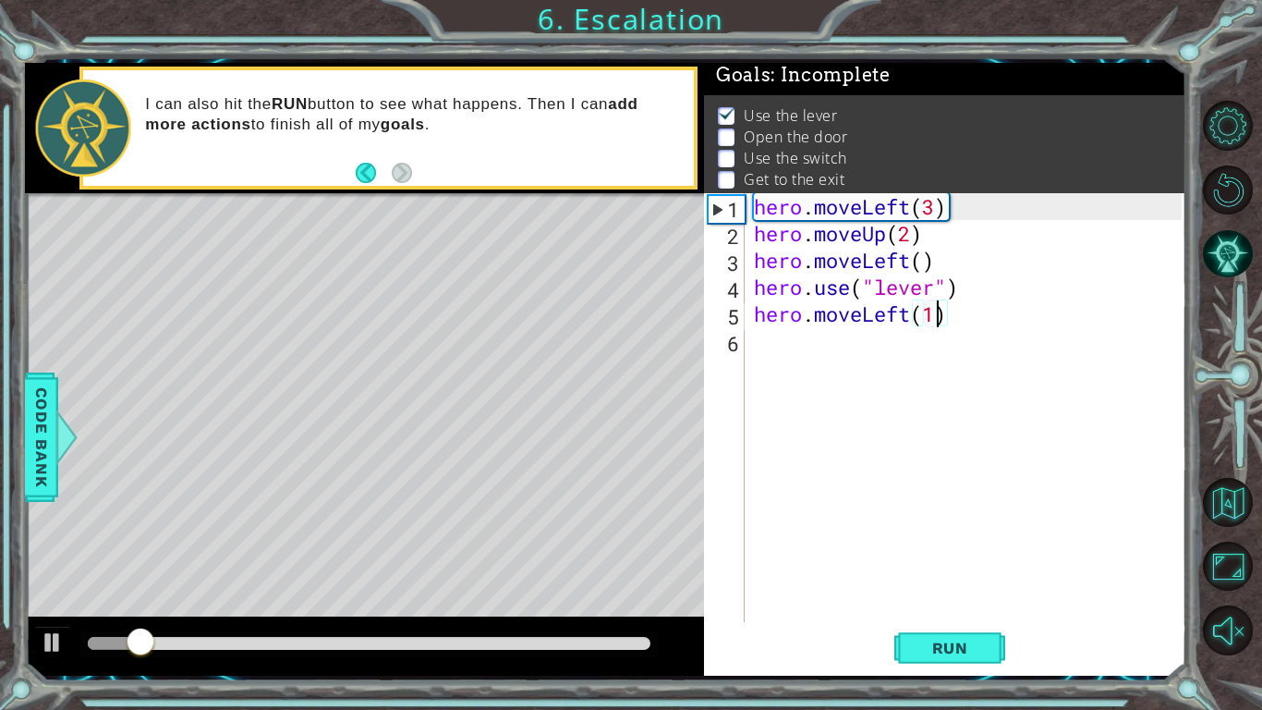
click at [877, 345] on div "hero . moveLeft ( 3 ) hero . moveUp ( 2 ) hero . moveLeft ( ) hero . use ( "lev…" at bounding box center [970, 434] width 441 height 482
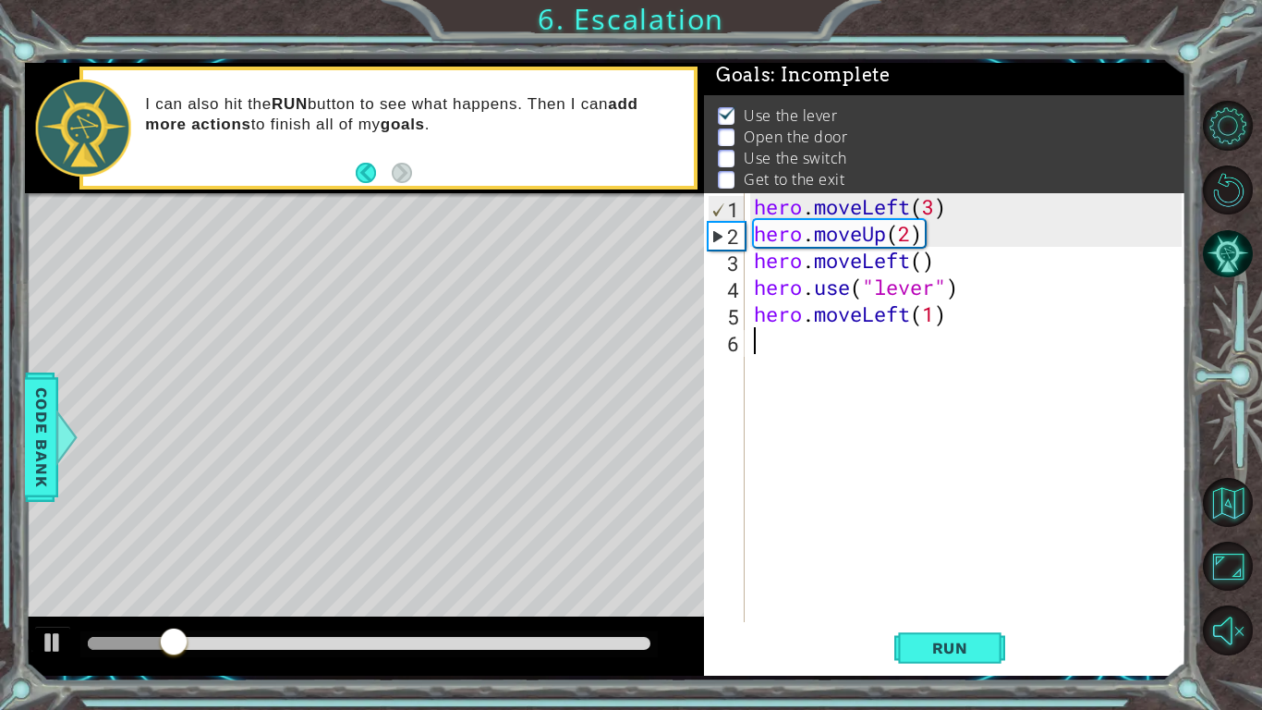
paste textarea "hero.moveUp()"
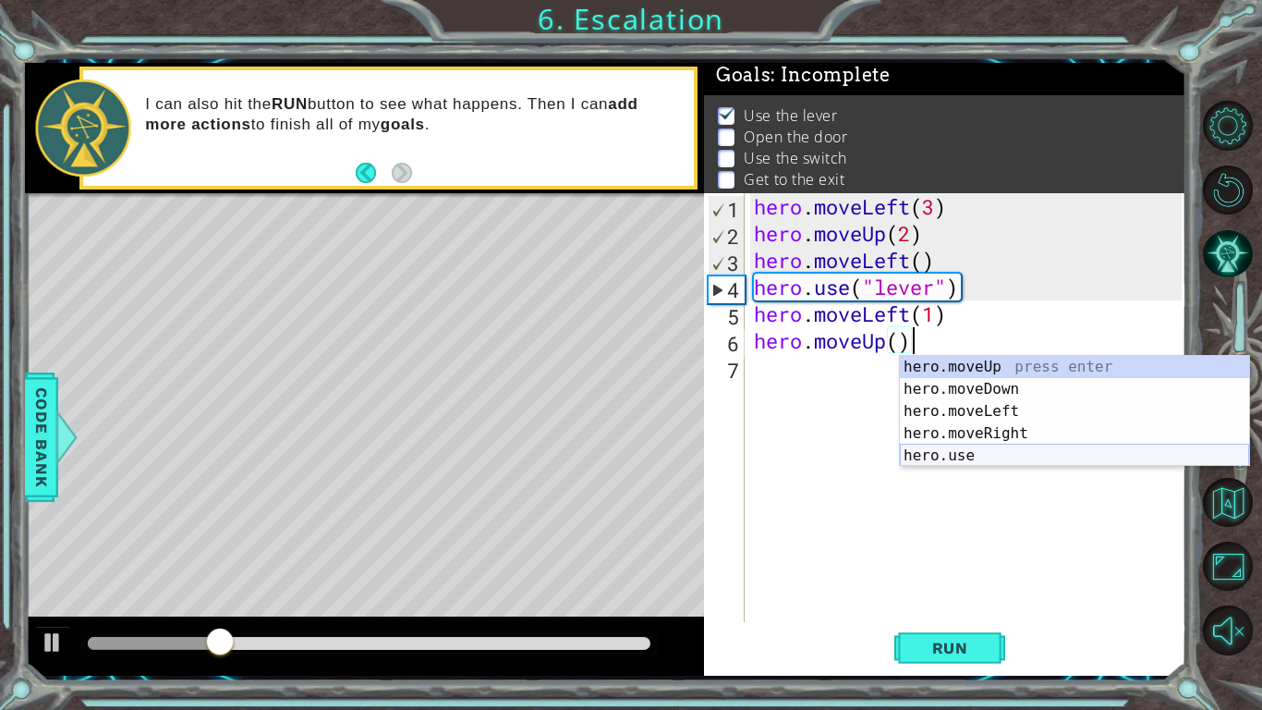
click at [1053, 460] on div "hero.moveUp press enter hero.moveDown press enter hero.moveLeft press enter her…" at bounding box center [1074, 433] width 349 height 155
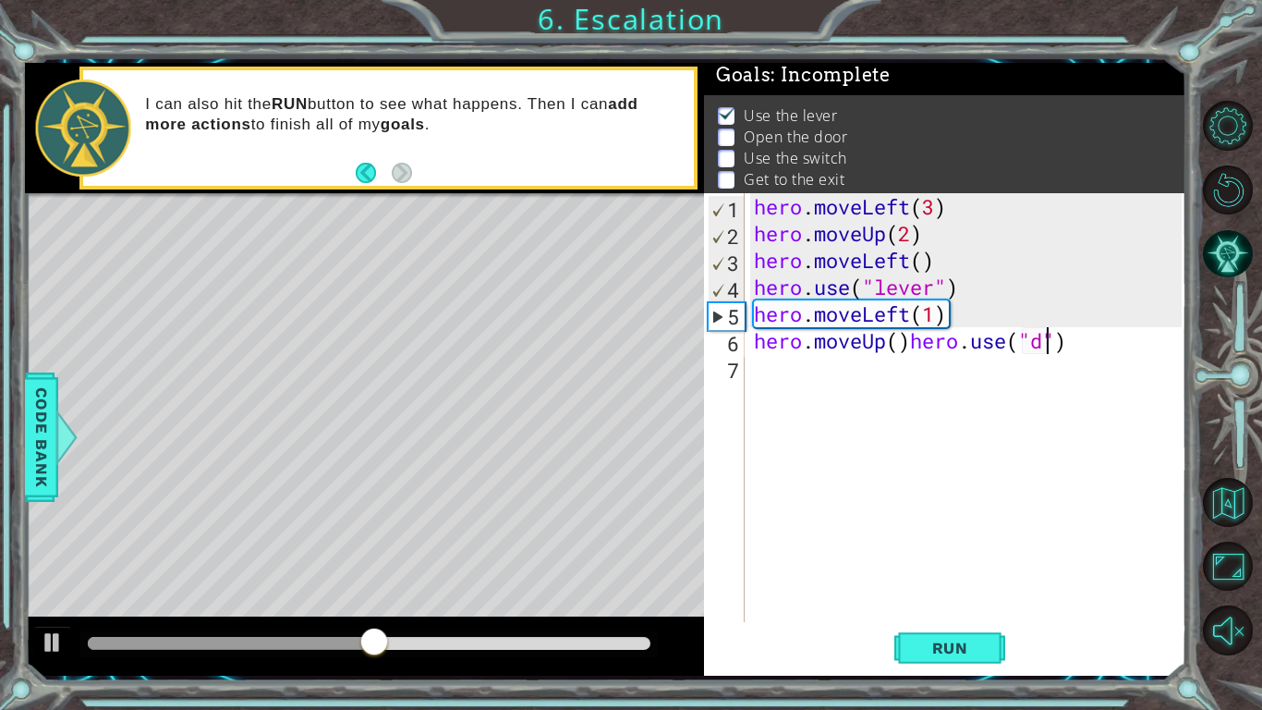
scroll to position [0, 14]
type textarea "hero.moveUp()hero.use("door")"
click at [1031, 395] on div "hero . moveLeft ( 3 ) hero . moveUp ( 2 ) hero . moveLeft ( ) hero . use ( "lev…" at bounding box center [970, 434] width 441 height 482
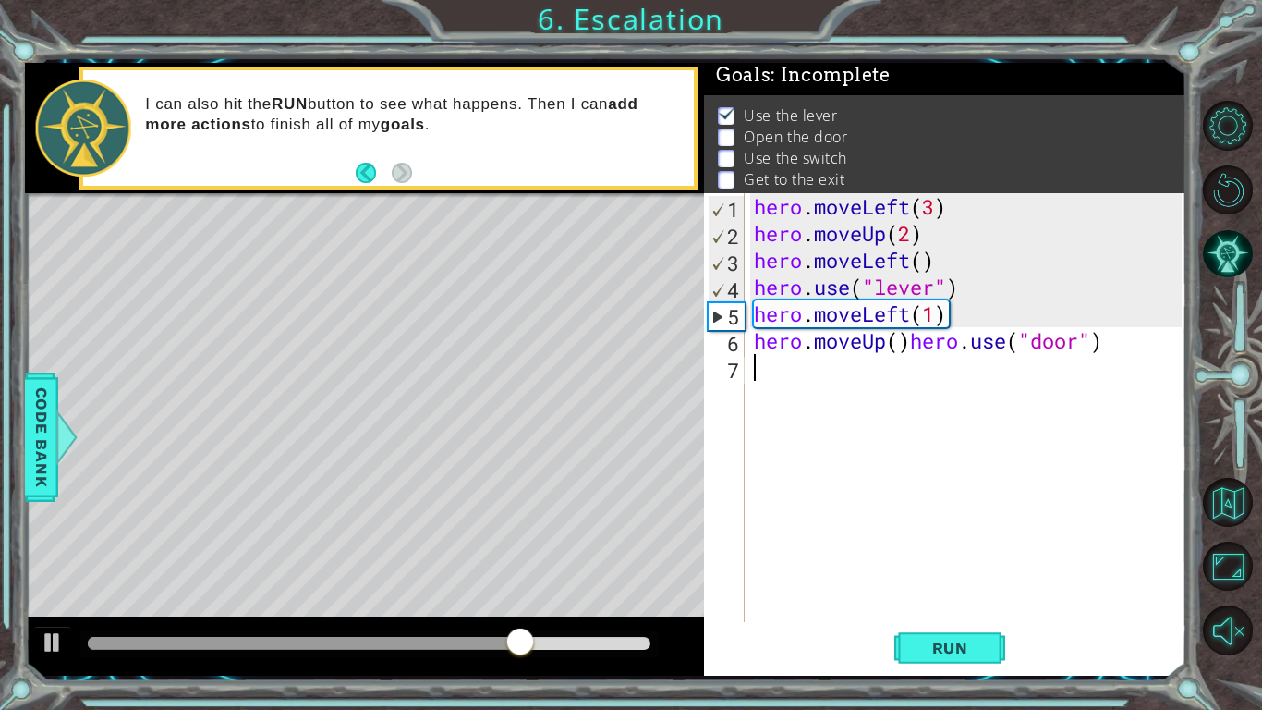
paste textarea "hero.moveUp()"
type textarea "hero.moveUp()"
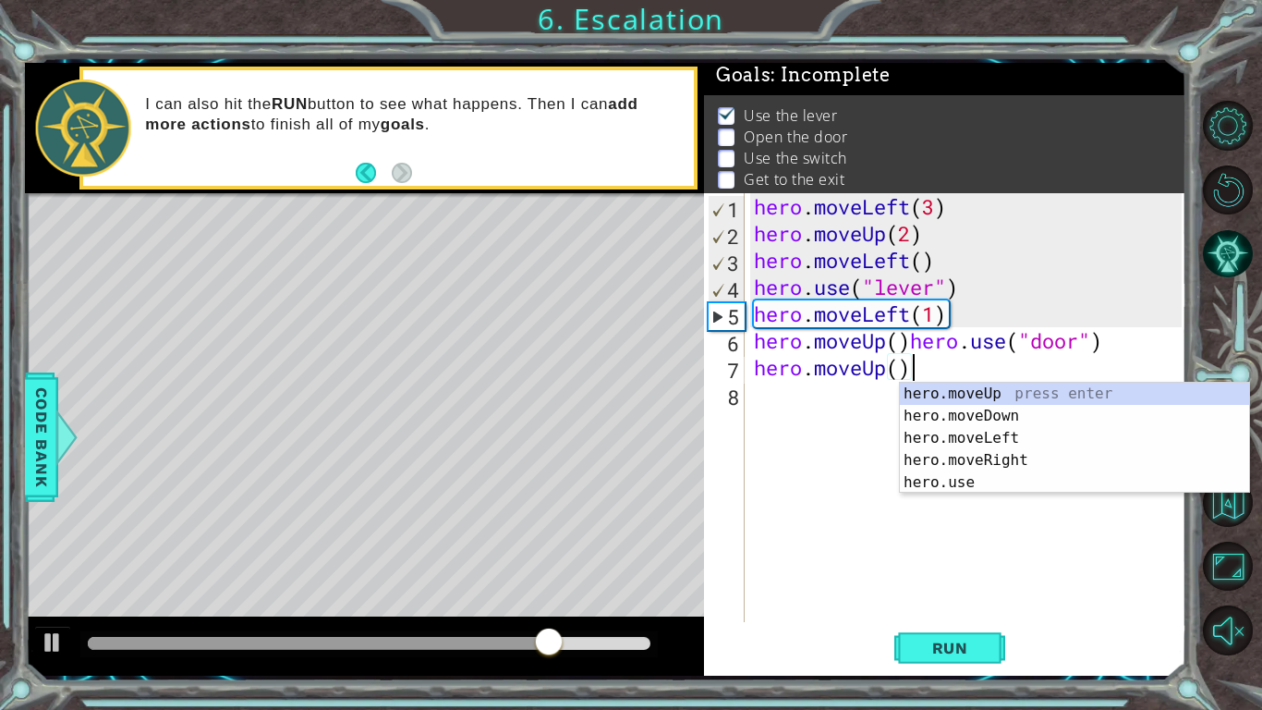
click at [882, 401] on div "hero . moveLeft ( 3 ) hero . moveUp ( 2 ) hero . moveLeft ( ) hero . use ( "lev…" at bounding box center [970, 434] width 441 height 482
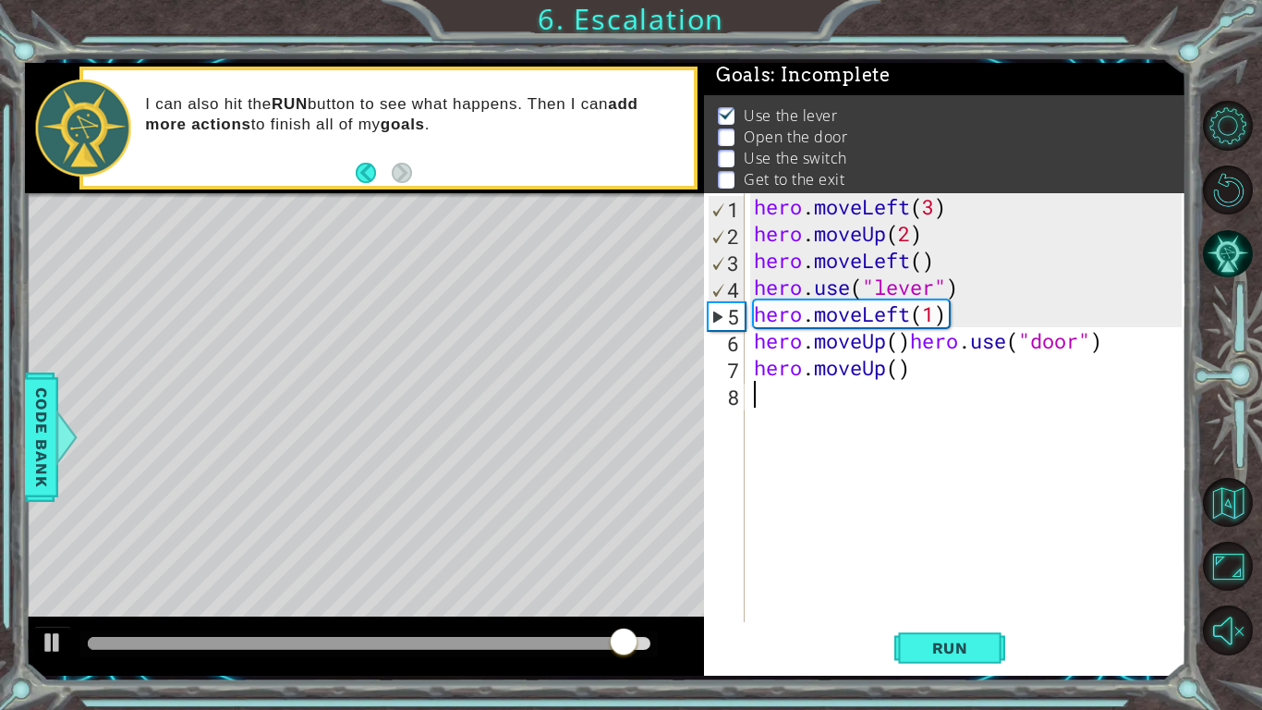
paste textarea "hero.moveUp()"
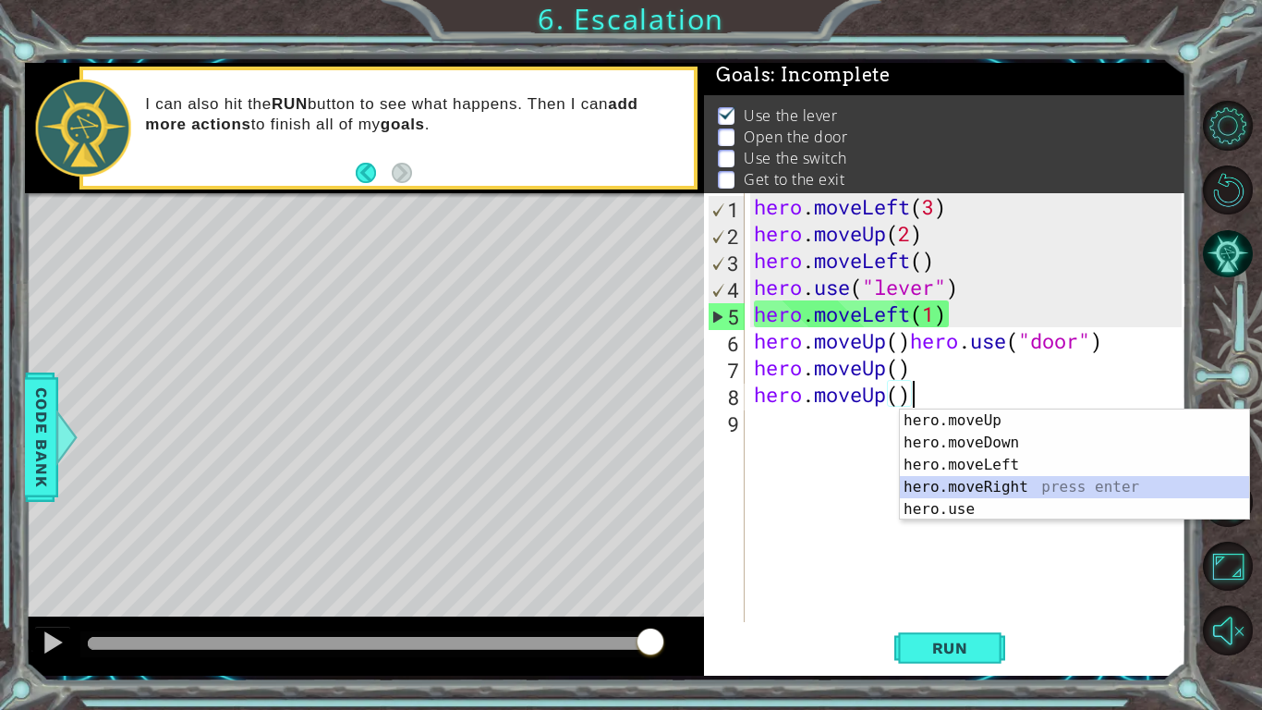
click at [964, 481] on div "hero.moveUp press enter hero.moveDown press enter hero.moveLeft press enter her…" at bounding box center [1074, 486] width 349 height 155
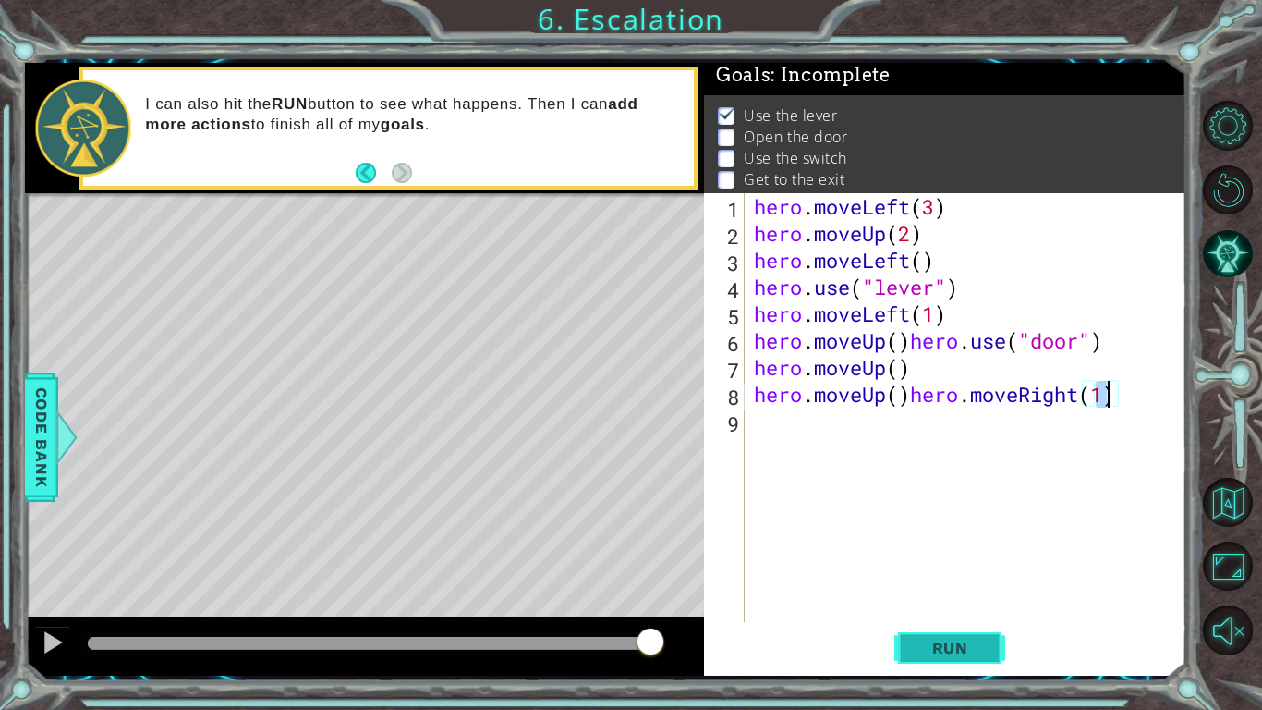
click at [1001, 639] on button "Run" at bounding box center [949, 648] width 111 height 48
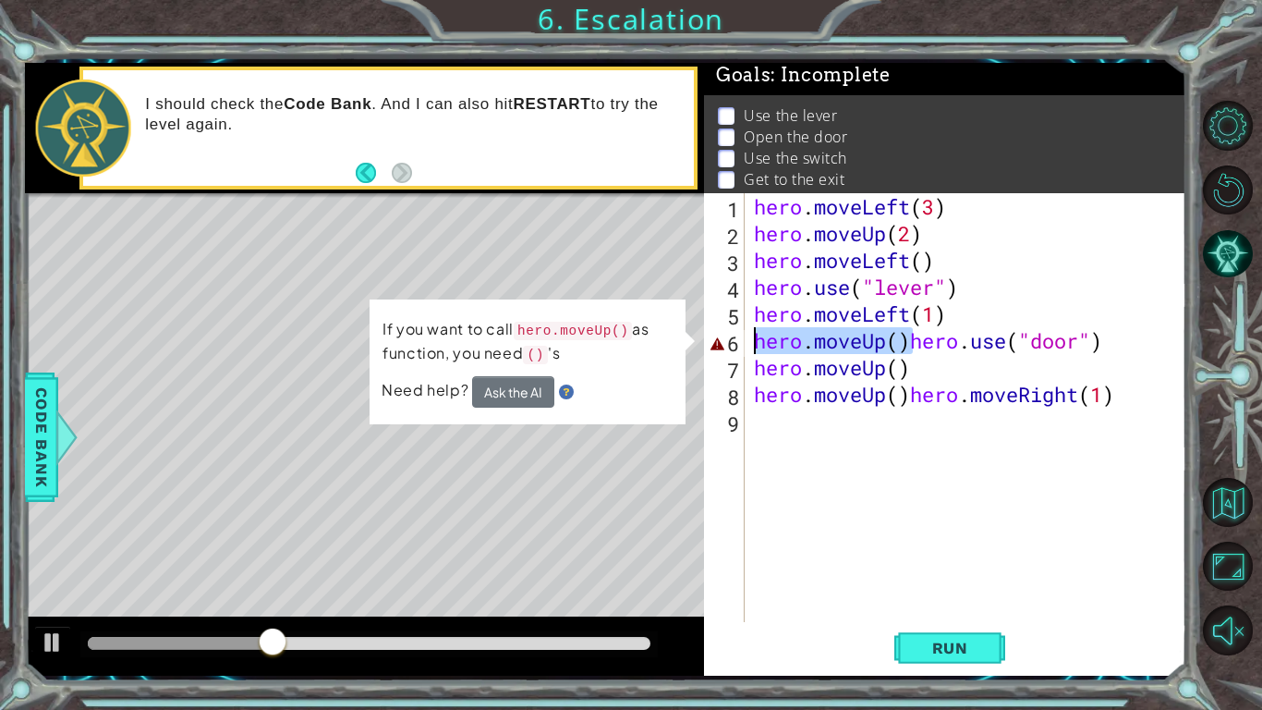
drag, startPoint x: 910, startPoint y: 342, endPoint x: 734, endPoint y: 335, distance: 176.6
click at [734, 335] on div "hero.moveUp()hero.moveRight(1) 1 2 3 4 5 6 7 8 9 hero . moveLeft ( 3 ) hero . m…" at bounding box center [943, 407] width 478 height 429
click at [734, 335] on div "6" at bounding box center [726, 343] width 37 height 27
drag, startPoint x: 734, startPoint y: 335, endPoint x: 781, endPoint y: 339, distance: 47.3
click at [781, 339] on div "hero.moveUp()hero.use("door") 1 2 3 4 5 6 7 8 9 hero . moveLeft ( 3 ) hero . mo…" at bounding box center [943, 407] width 478 height 429
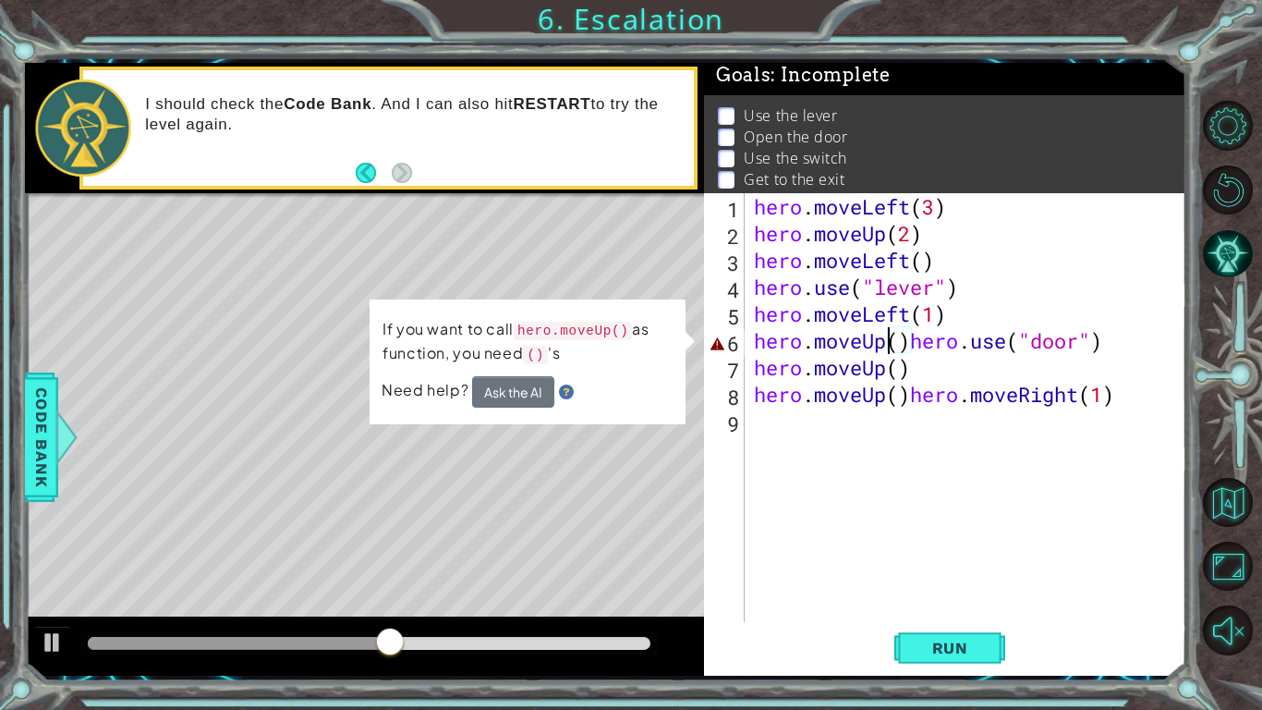
click at [910, 343] on div "hero . moveLeft ( 3 ) hero . moveUp ( 2 ) hero . moveLeft ( ) hero . use ( "lev…" at bounding box center [970, 434] width 441 height 482
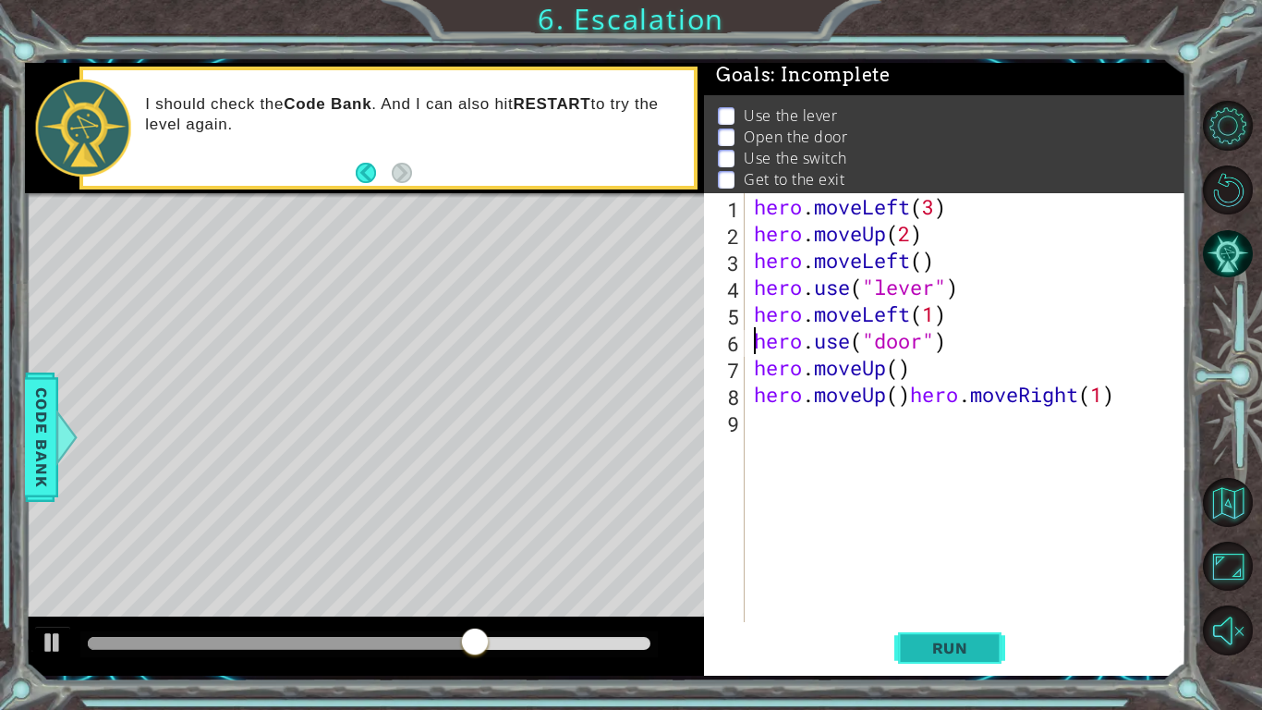
click at [919, 630] on button "Run" at bounding box center [949, 648] width 111 height 48
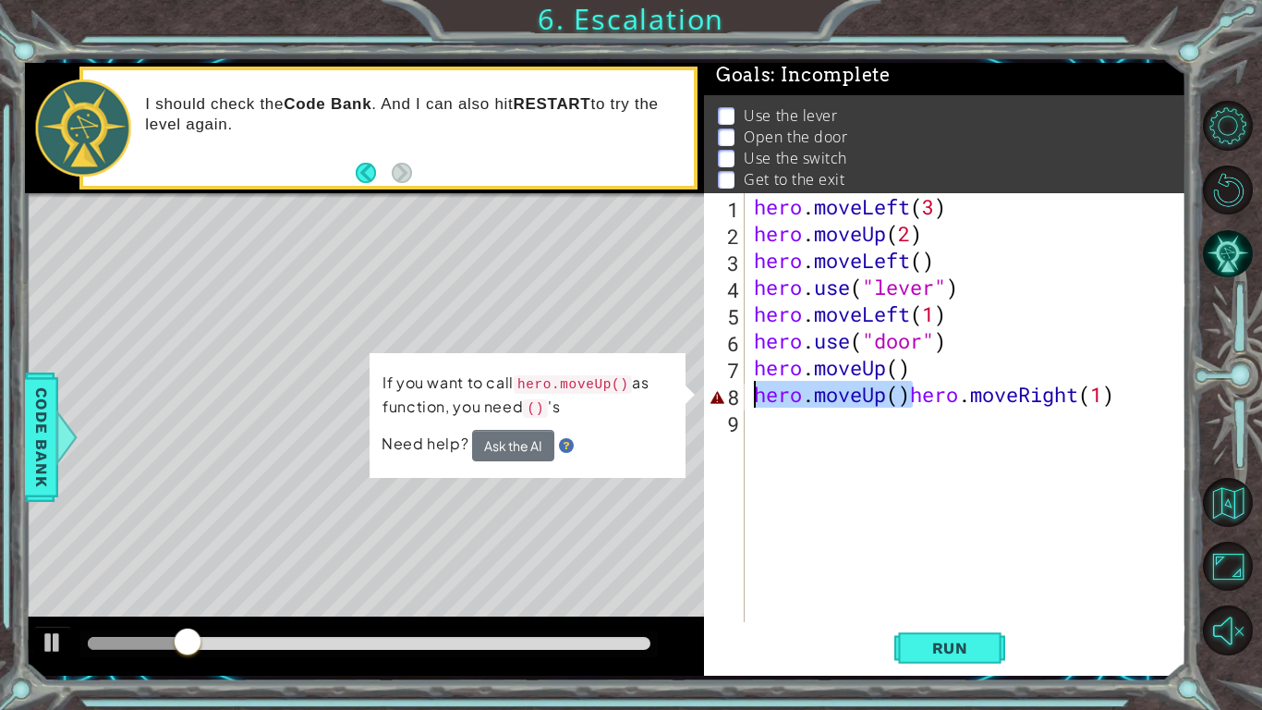
drag, startPoint x: 911, startPoint y: 397, endPoint x: 756, endPoint y: 393, distance: 155.3
click at [756, 393] on div "hero . moveLeft ( 3 ) hero . moveUp ( 2 ) hero . moveLeft ( ) hero . use ( "lev…" at bounding box center [970, 434] width 441 height 482
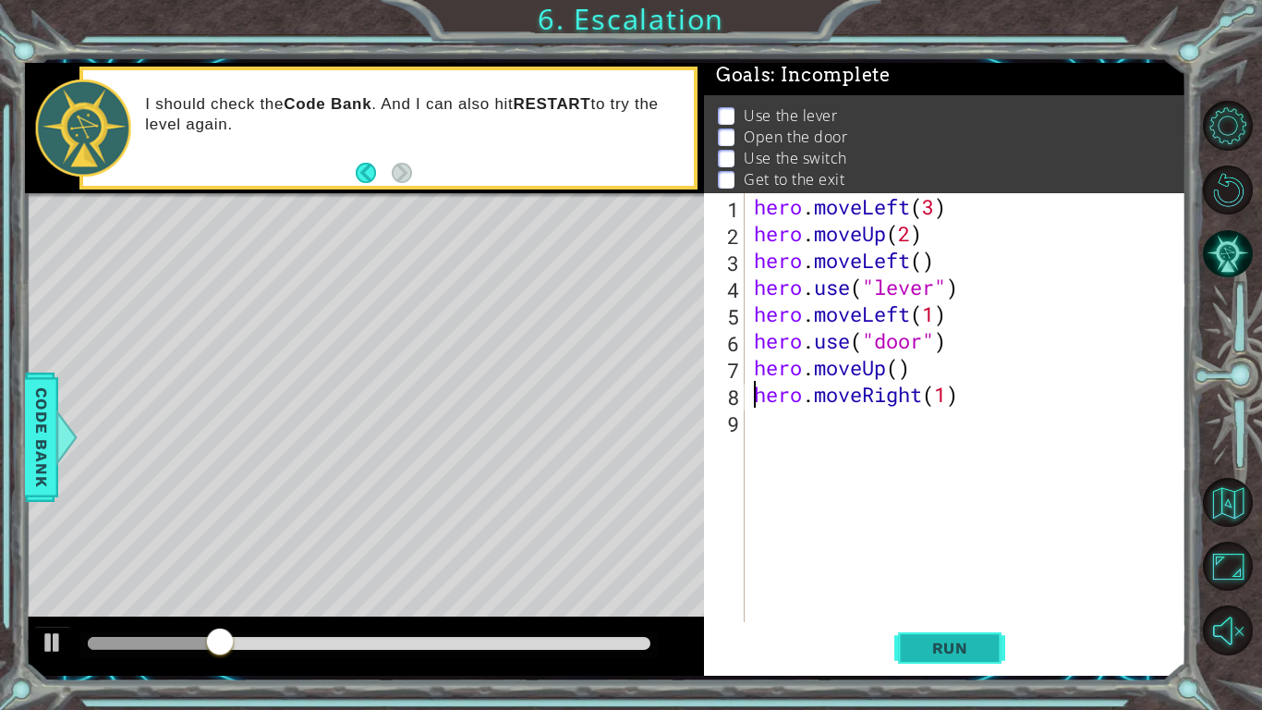
click at [968, 639] on span "Run" at bounding box center [950, 648] width 73 height 18
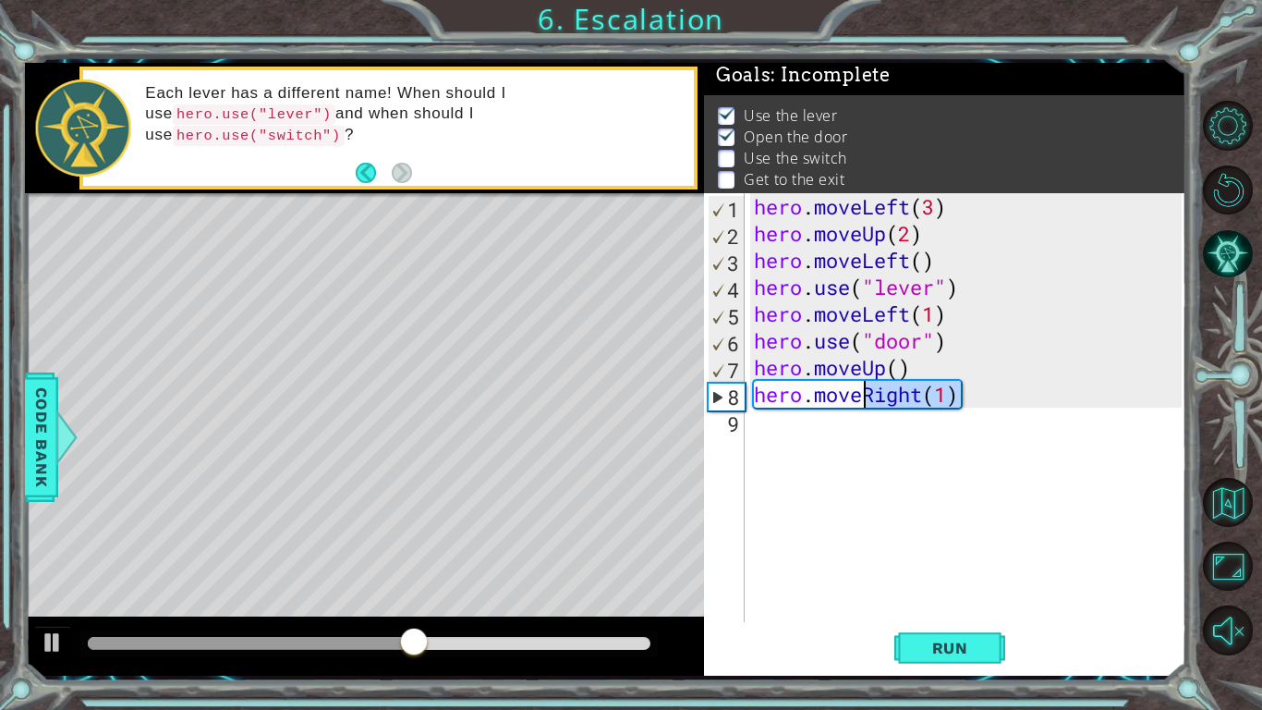
drag, startPoint x: 968, startPoint y: 395, endPoint x: 868, endPoint y: 399, distance: 100.8
click at [868, 399] on div "hero . moveLeft ( 3 ) hero . moveUp ( 2 ) hero . moveLeft ( ) hero . use ( "lev…" at bounding box center [970, 434] width 441 height 482
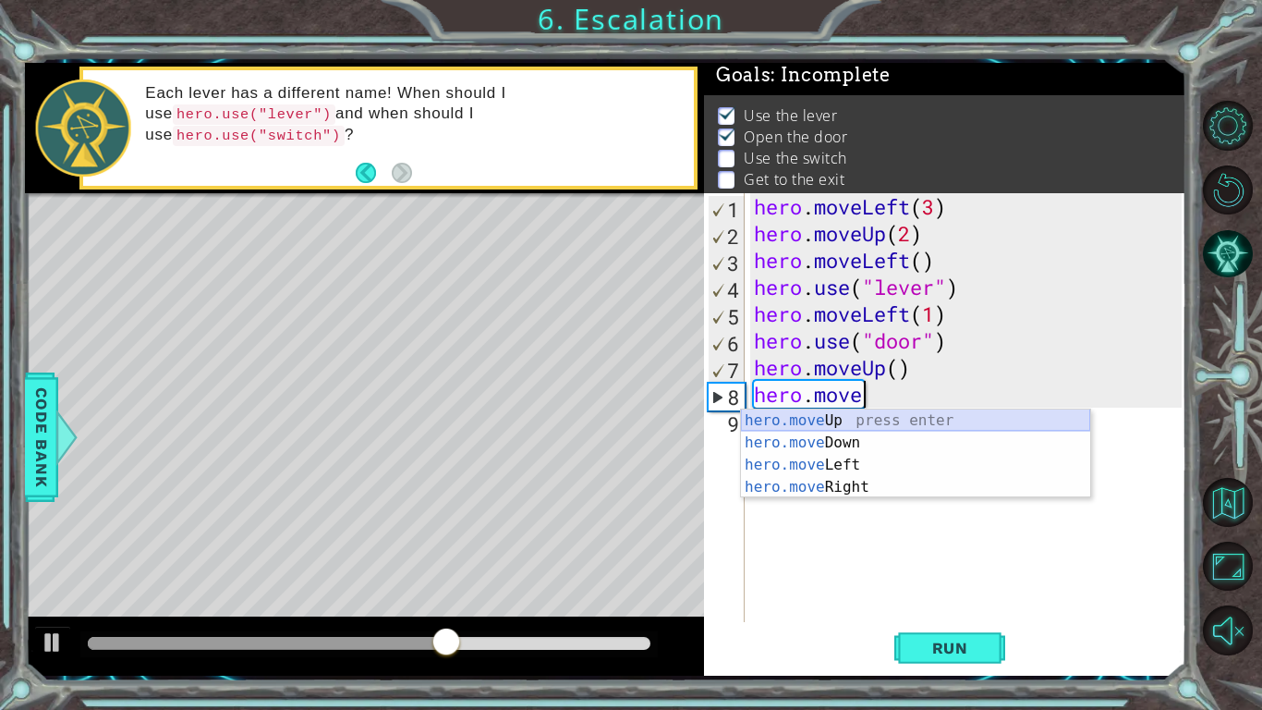
click at [868, 423] on div "hero.move Up press enter hero.move Down press enter hero.move Left press enter …" at bounding box center [915, 475] width 349 height 133
type textarea "hero.moveUp(1)"
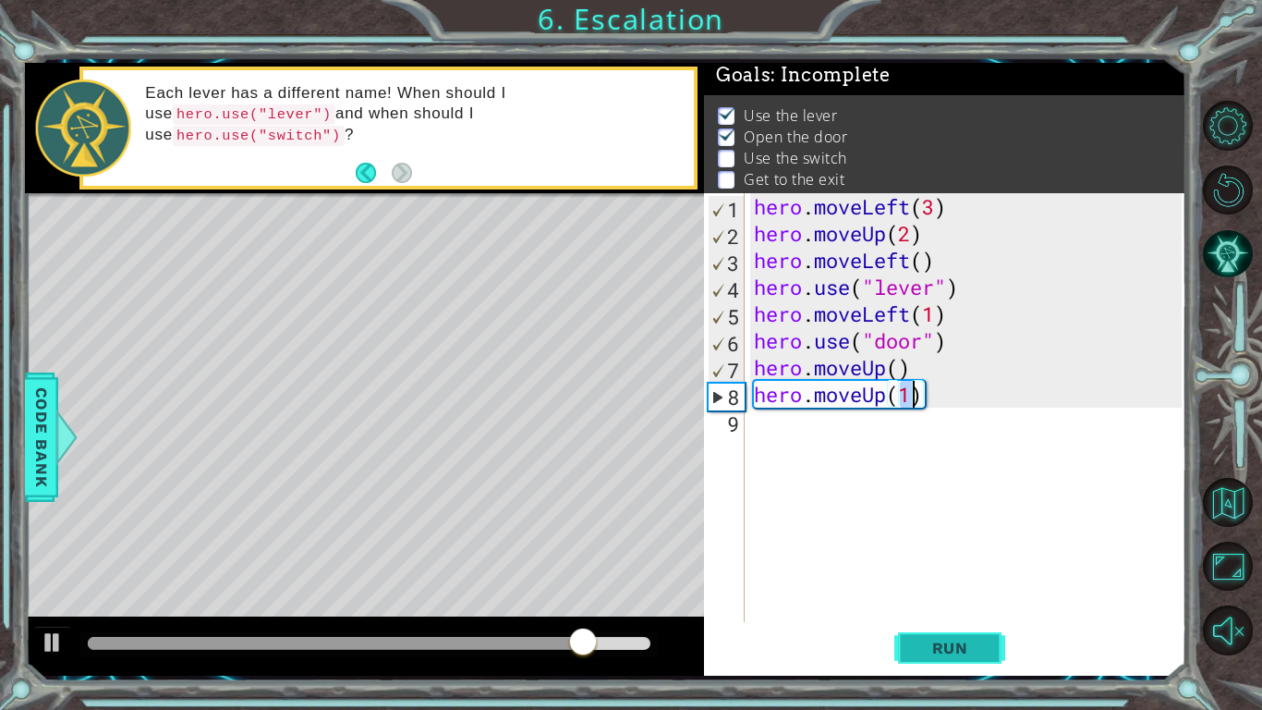
click at [989, 652] on button "Run" at bounding box center [949, 648] width 111 height 48
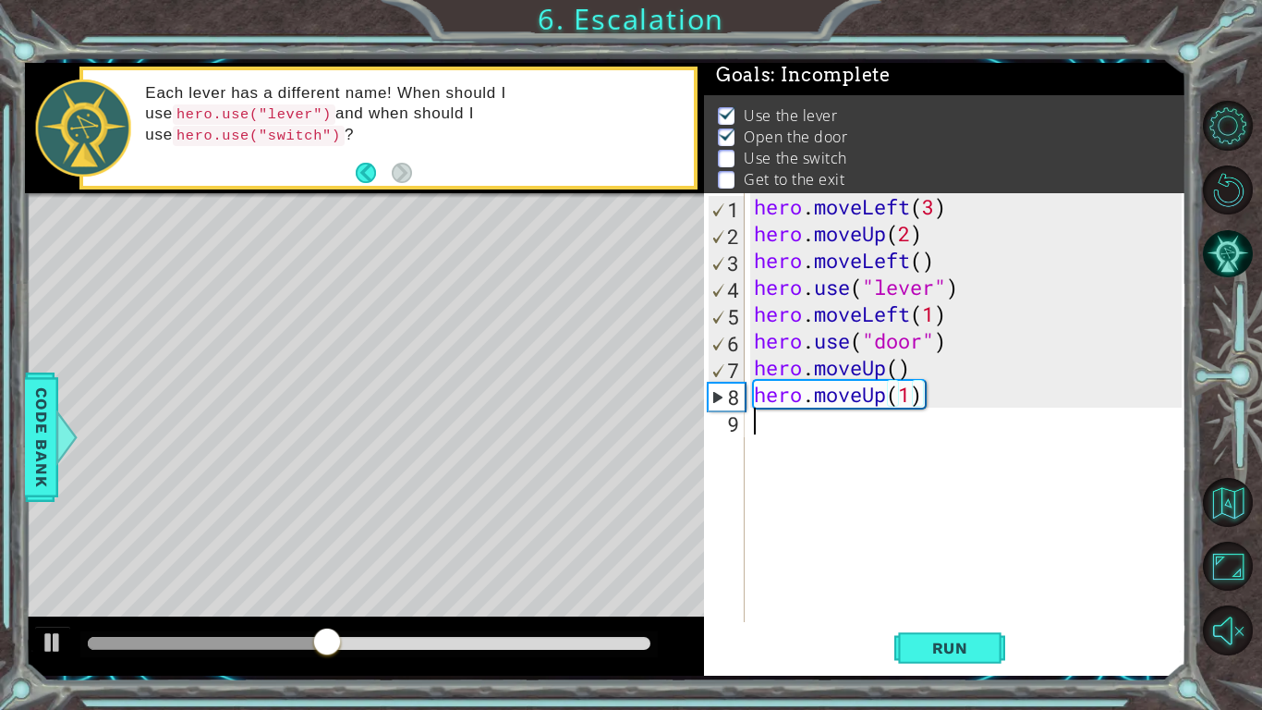
click at [874, 436] on div "hero . moveLeft ( 3 ) hero . moveUp ( 2 ) hero . moveLeft ( ) hero . use ( "lev…" at bounding box center [970, 434] width 441 height 482
paste textarea "hero.moveUp()"
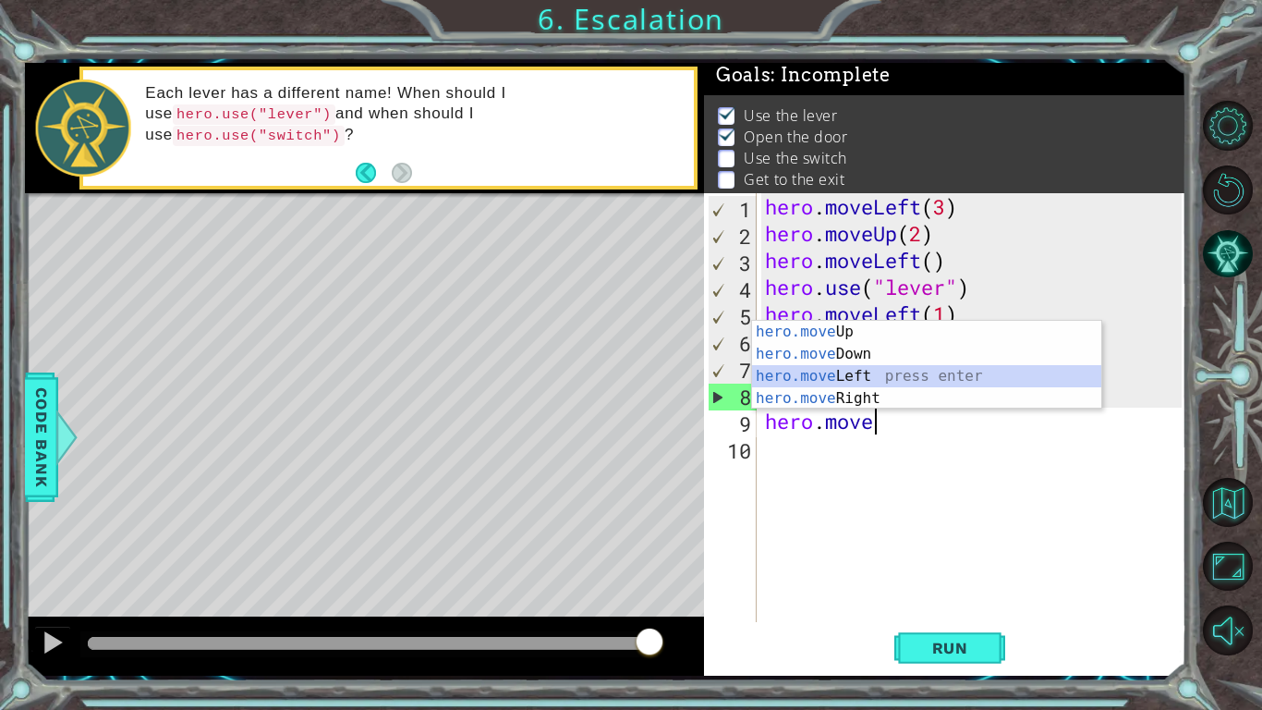
click at [881, 375] on div "hero.move Up press enter hero.move Down press enter hero.move Left press enter …" at bounding box center [926, 387] width 349 height 133
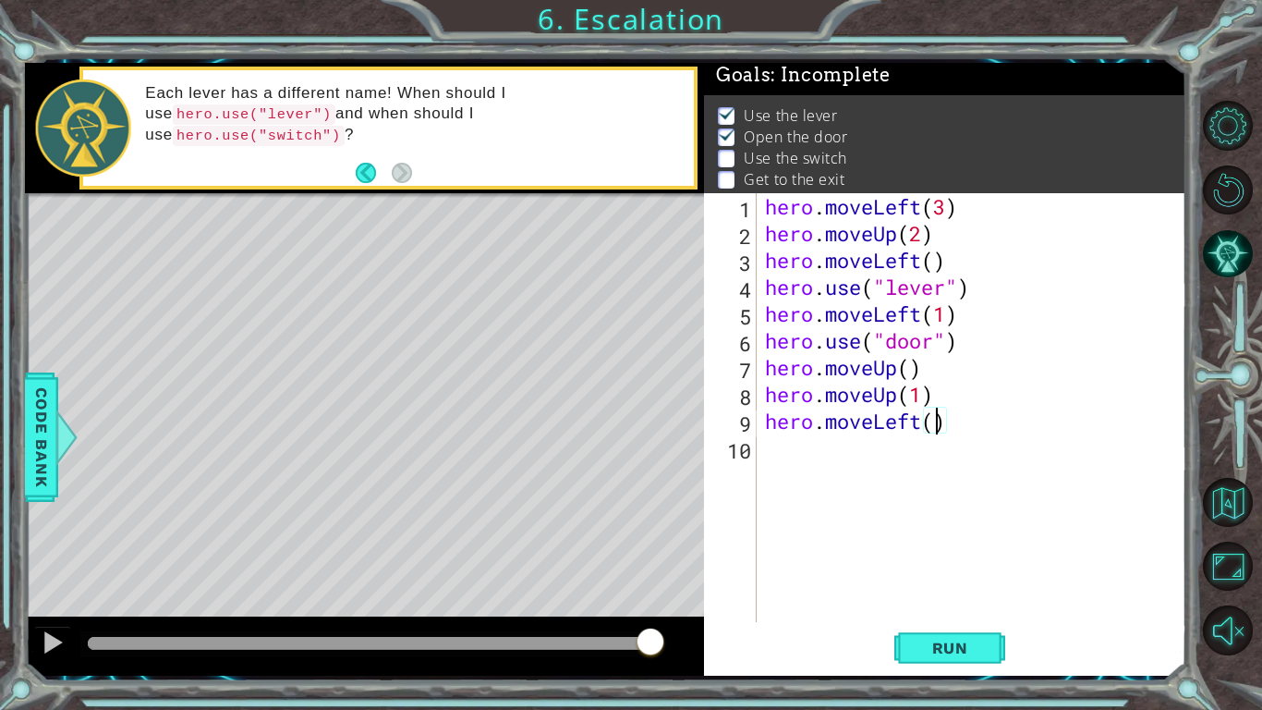
type textarea "hero.moveLeft(3)"
click at [929, 655] on span "Run" at bounding box center [950, 648] width 73 height 18
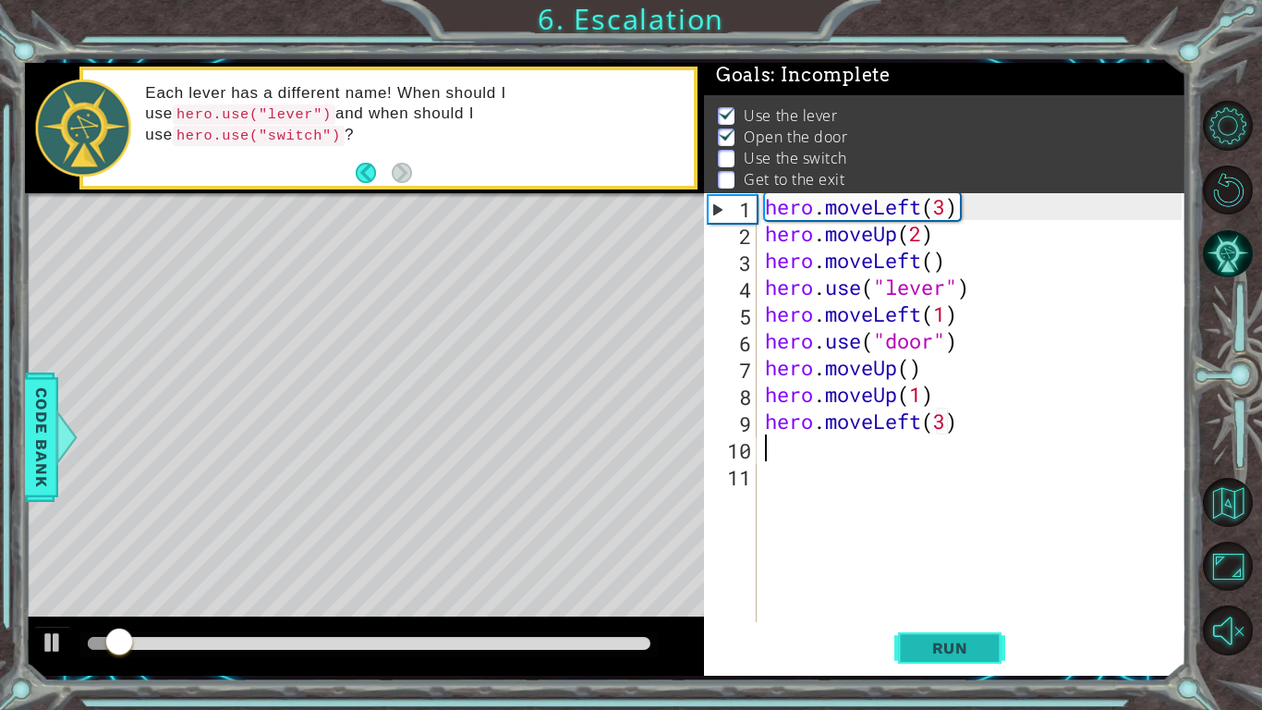
click at [930, 625] on button "Run" at bounding box center [949, 648] width 111 height 48
click at [955, 417] on div "hero . moveLeft ( 3 ) hero . moveUp ( 2 ) hero . moveLeft ( ) hero . use ( "lev…" at bounding box center [976, 434] width 430 height 482
click at [949, 420] on div "hero . moveLeft ( 3 ) hero . moveUp ( 2 ) hero . moveLeft ( ) hero . use ( "lev…" at bounding box center [976, 434] width 430 height 482
click at [970, 420] on div "hero . moveLeft ( 3 ) hero . moveUp ( 2 ) hero . moveLeft ( ) hero . use ( "lev…" at bounding box center [976, 434] width 430 height 482
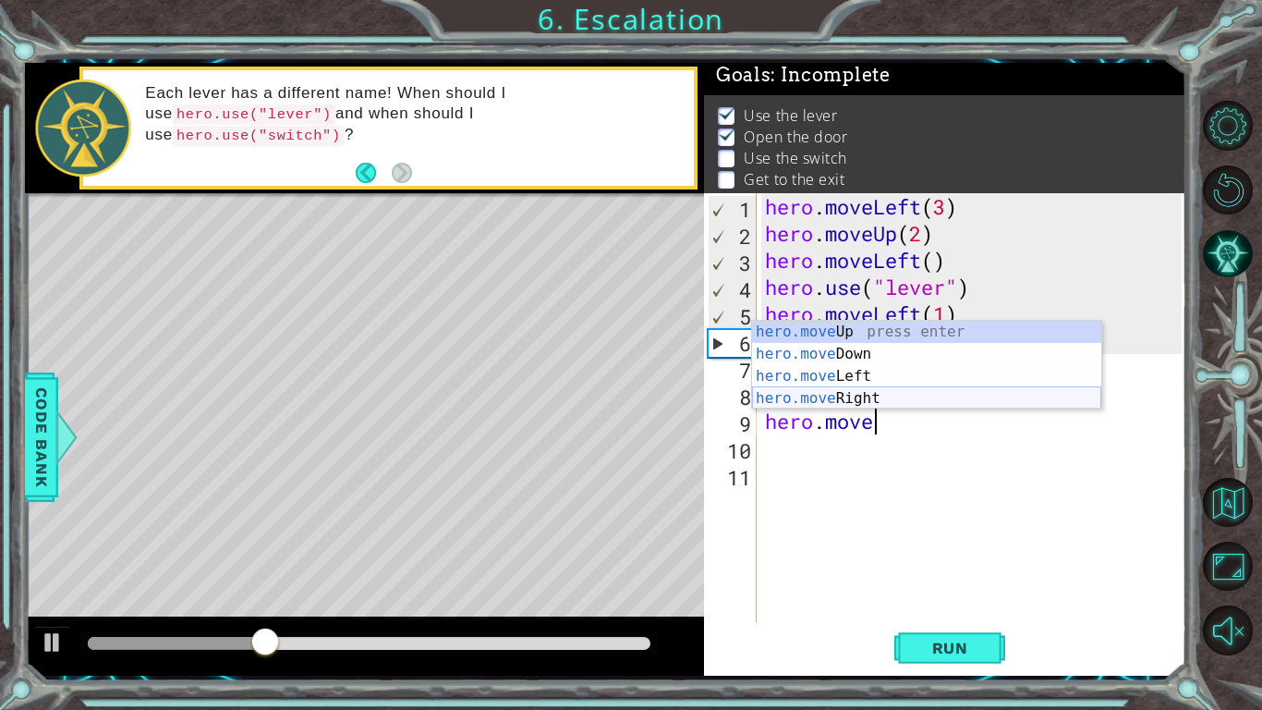
click at [881, 396] on div "hero.move Up press enter hero.move Down press enter hero.move Left press enter …" at bounding box center [926, 387] width 349 height 133
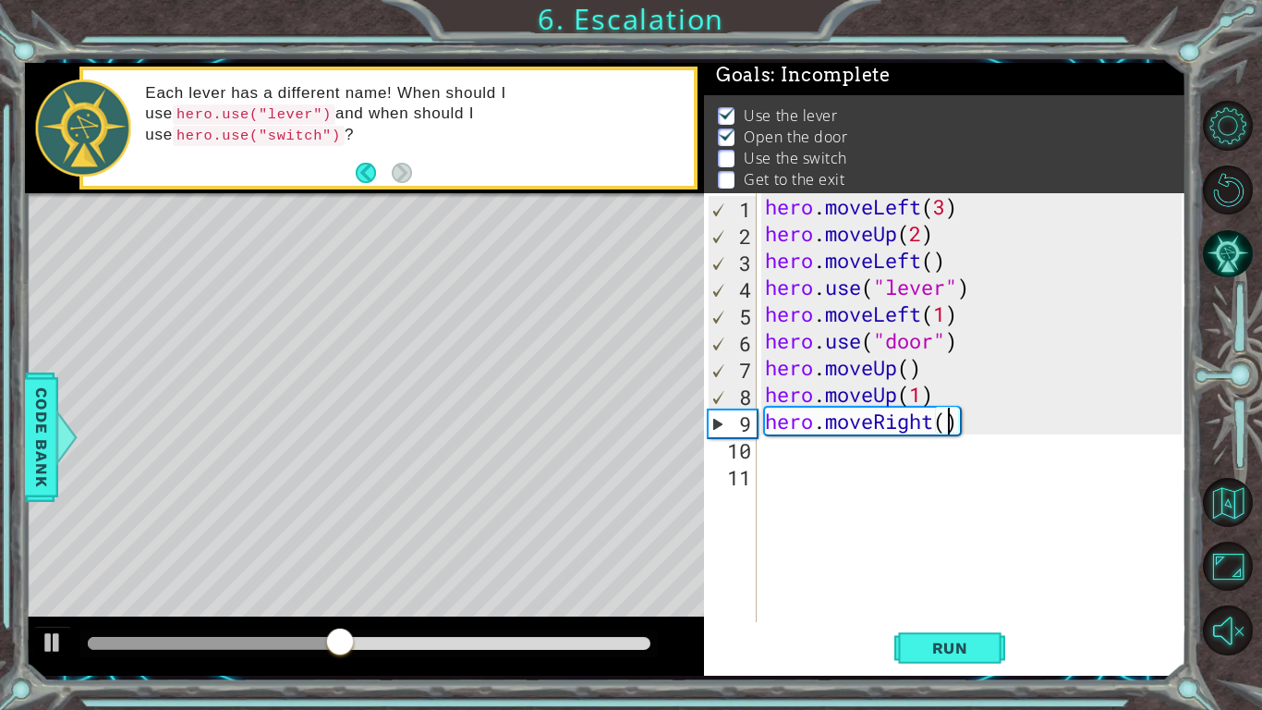
scroll to position [0, 8]
type textarea "hero.moveRight(3)"
click at [996, 658] on button "Run" at bounding box center [949, 648] width 111 height 48
type textarea "hero.moveRight(2)"
click at [930, 461] on div "hero . moveLeft ( 3 ) hero . moveUp ( 2 ) hero . moveLeft ( ) hero . use ( "lev…" at bounding box center [976, 434] width 430 height 482
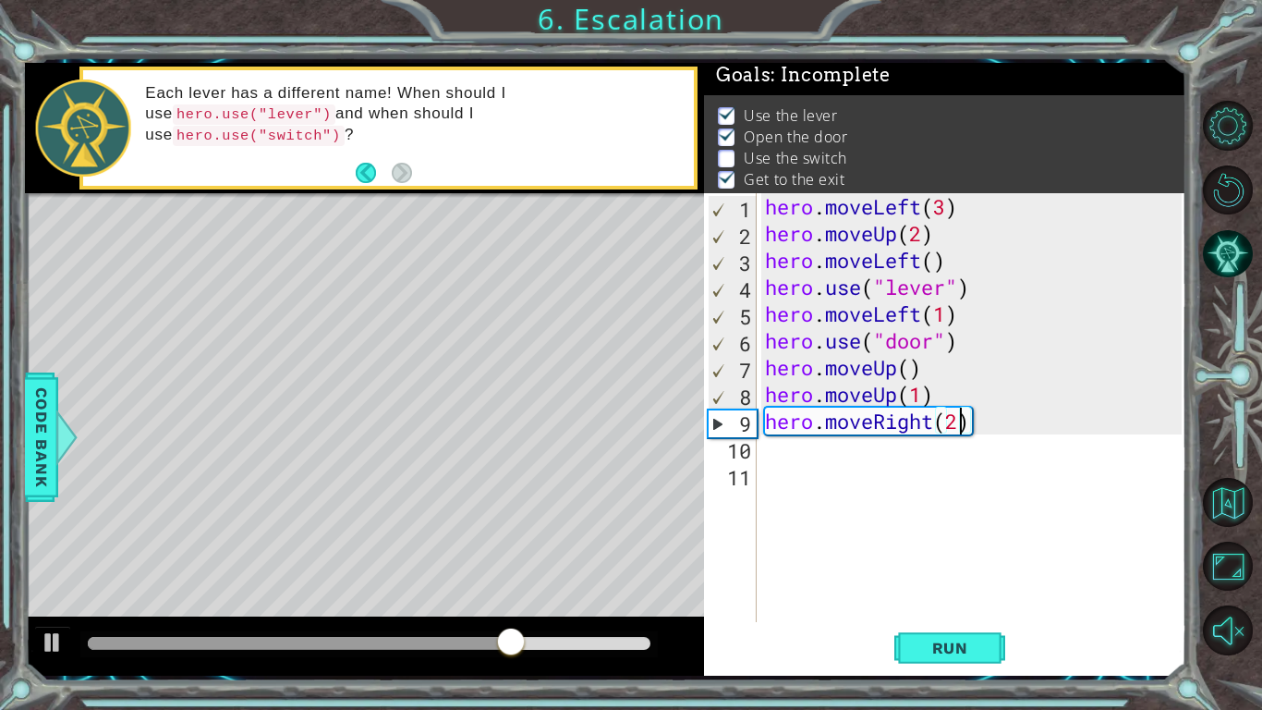
scroll to position [0, 0]
paste textarea "hero.moveUp()"
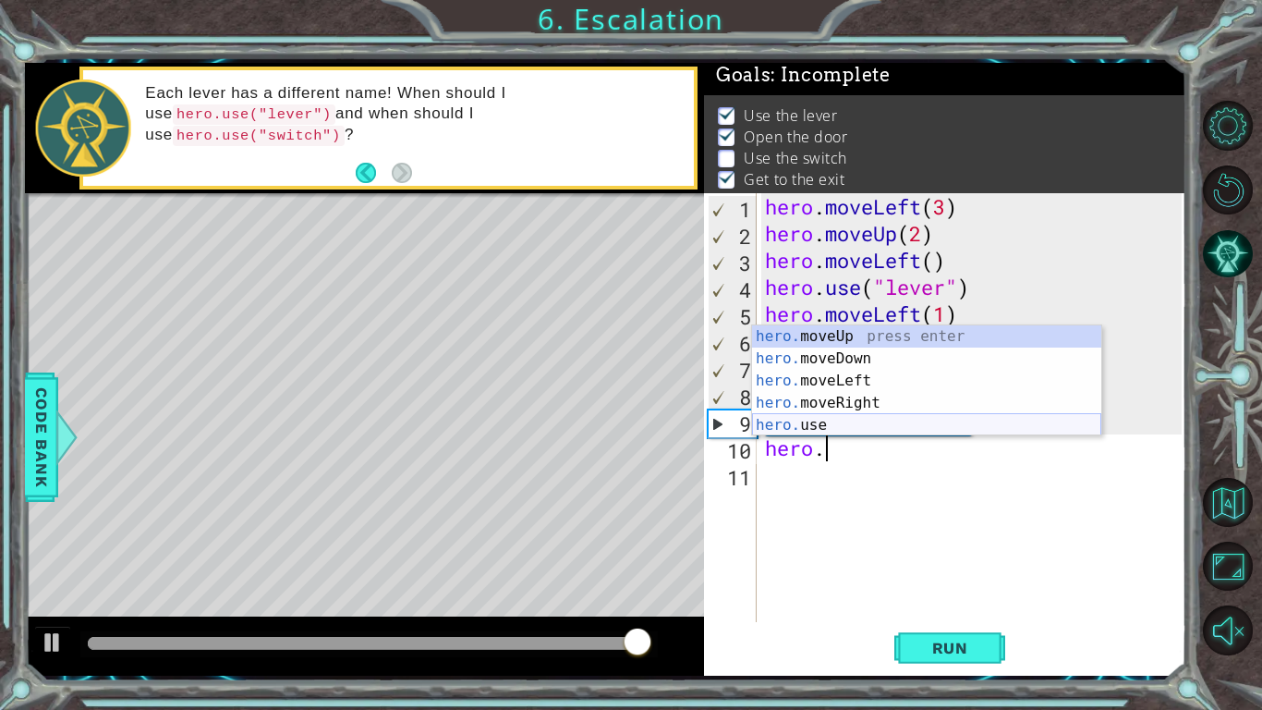
click at [821, 428] on div "hero. moveUp press enter hero. moveDown press enter hero. moveLeft press enter …" at bounding box center [926, 402] width 349 height 155
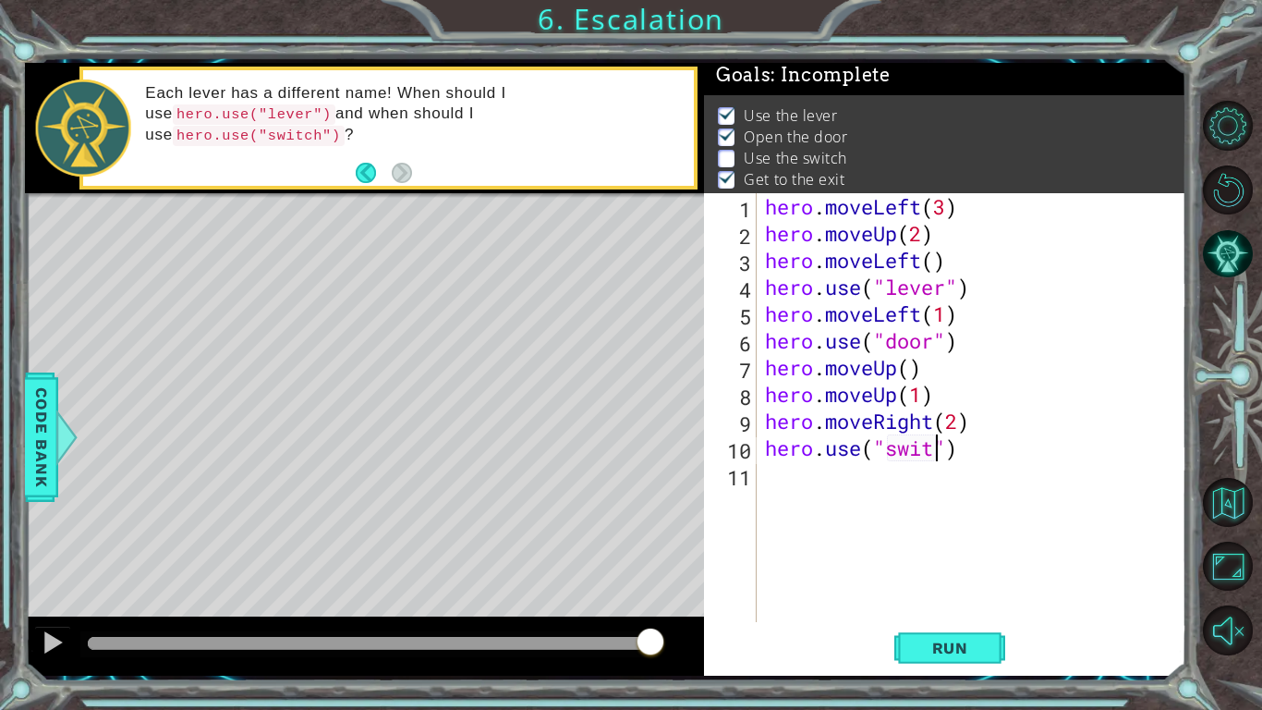
scroll to position [0, 8]
type textarea "hero.use("switch")"
click at [972, 643] on span "Run" at bounding box center [950, 648] width 73 height 18
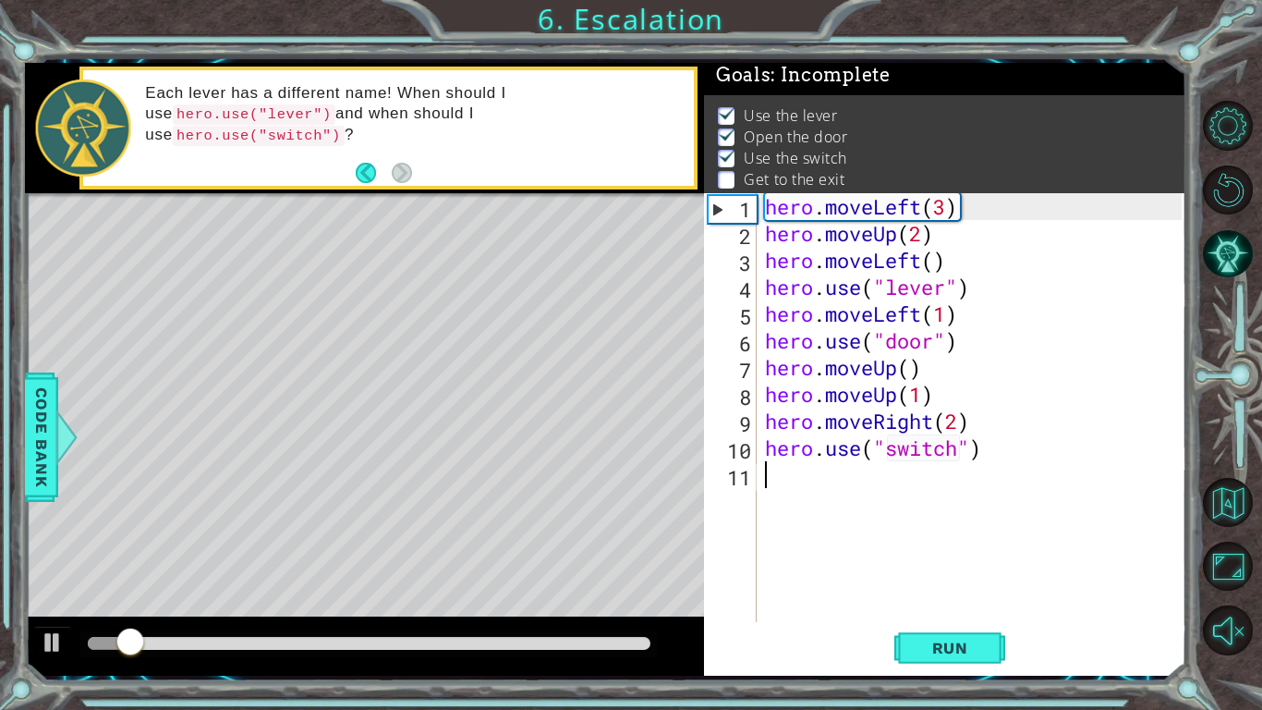
click at [885, 476] on div "hero . moveLeft ( 3 ) hero . moveUp ( 2 ) hero . moveLeft ( ) hero . use ( "lev…" at bounding box center [976, 434] width 430 height 482
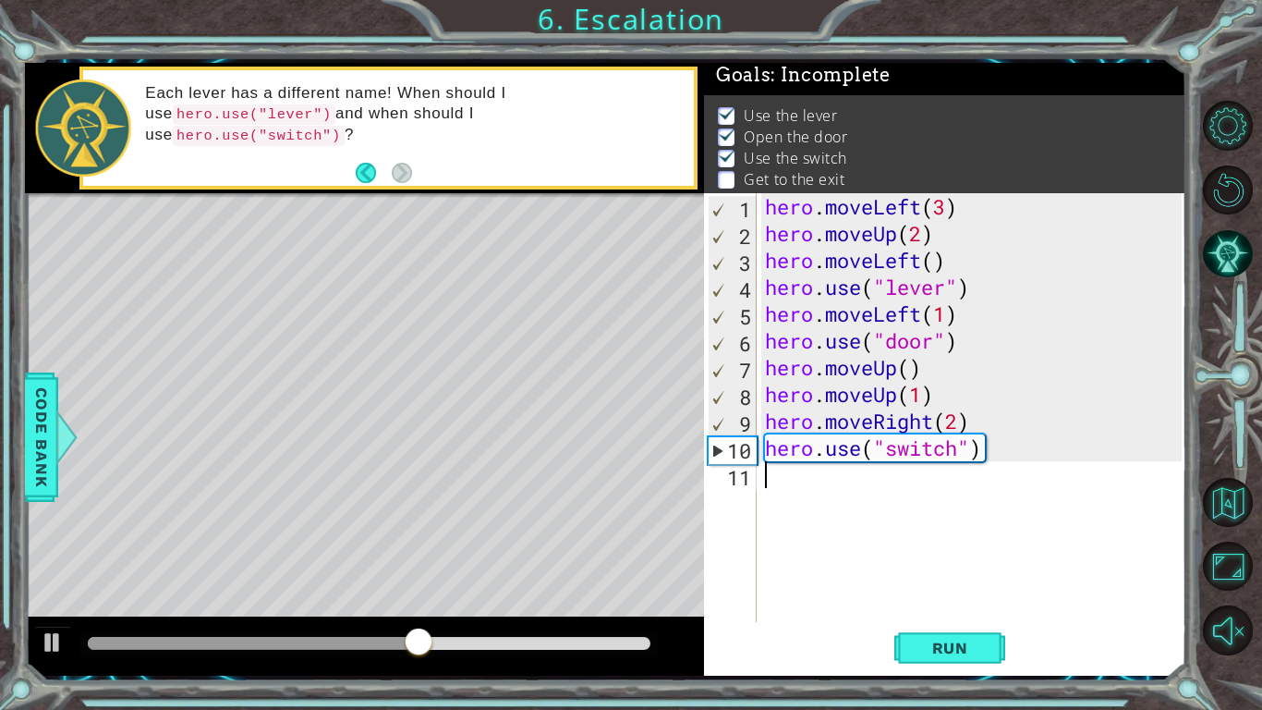
paste textarea "hero.moveUp()"
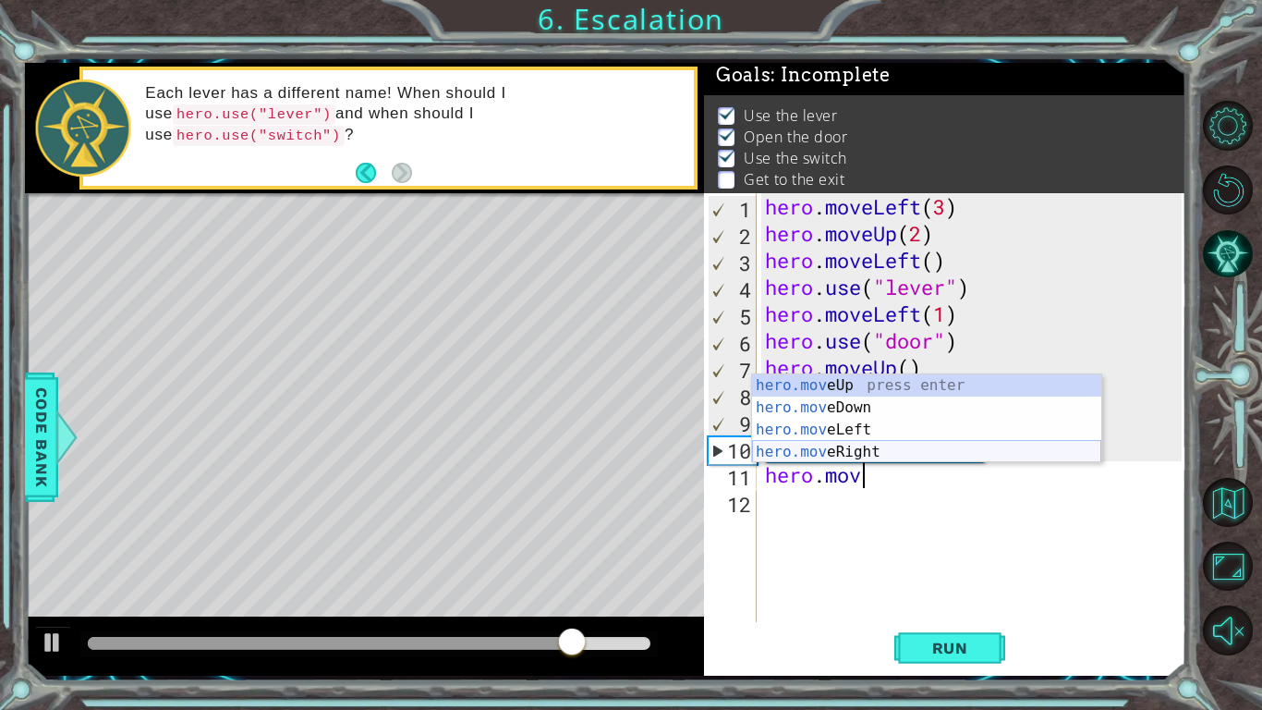
click at [891, 454] on div "hero.mov eUp press enter hero.mov eDown press enter hero.mov eLeft press enter …" at bounding box center [926, 440] width 349 height 133
type textarea "hero.moveRight(1)"
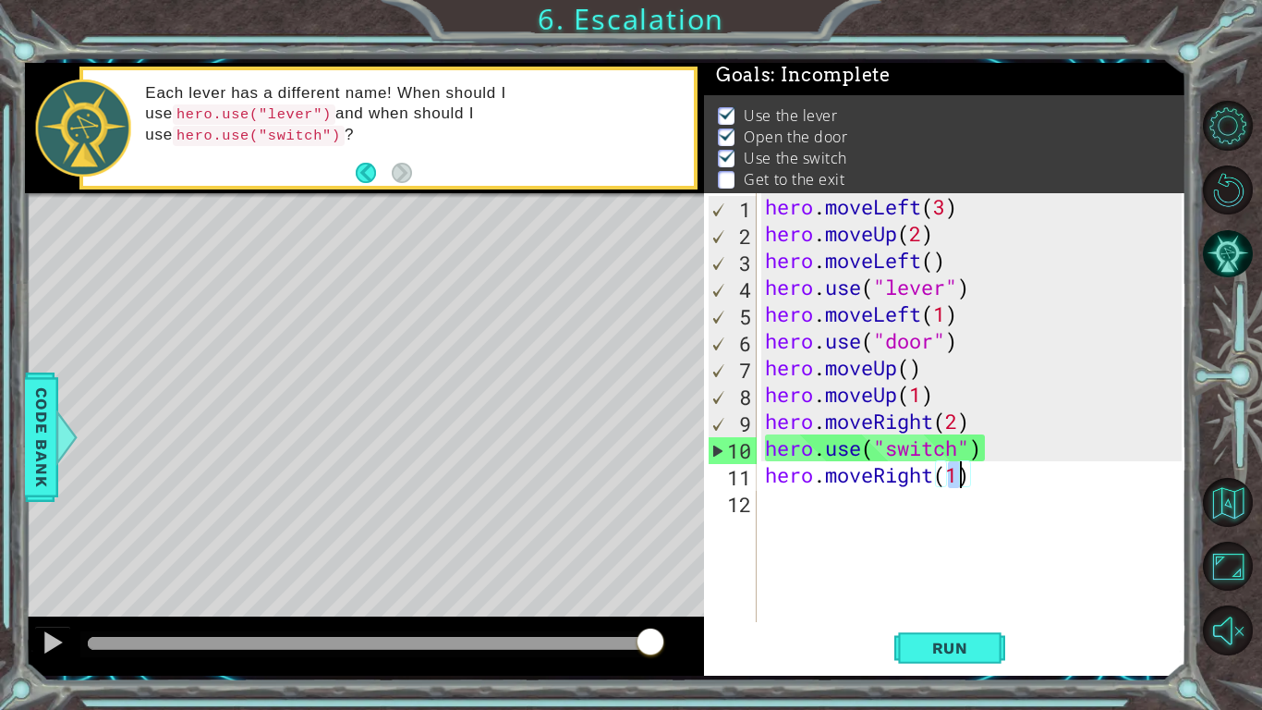
click at [809, 504] on div "hero . moveLeft ( 3 ) hero . moveUp ( 2 ) hero . moveLeft ( ) hero . use ( "lev…" at bounding box center [976, 434] width 430 height 482
paste textarea "hero.moveUp()"
type textarea "hero.moveUp()"
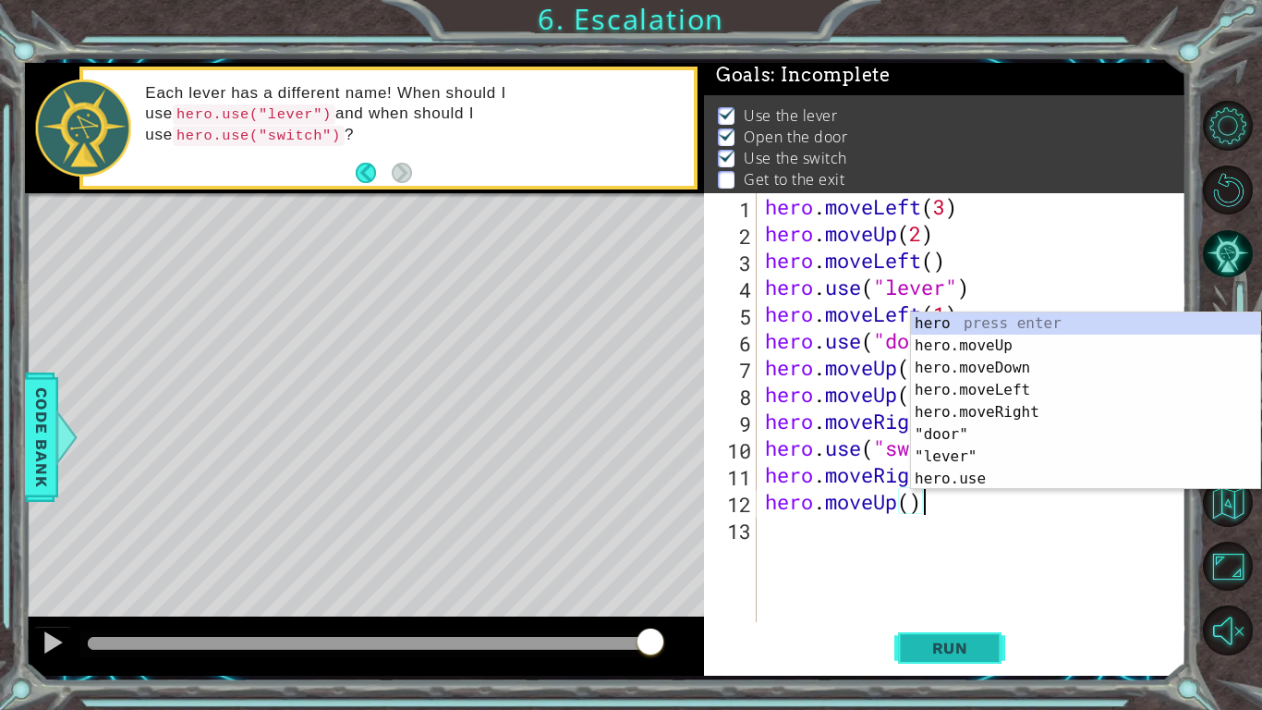
click at [938, 649] on span "Run" at bounding box center [950, 648] width 73 height 18
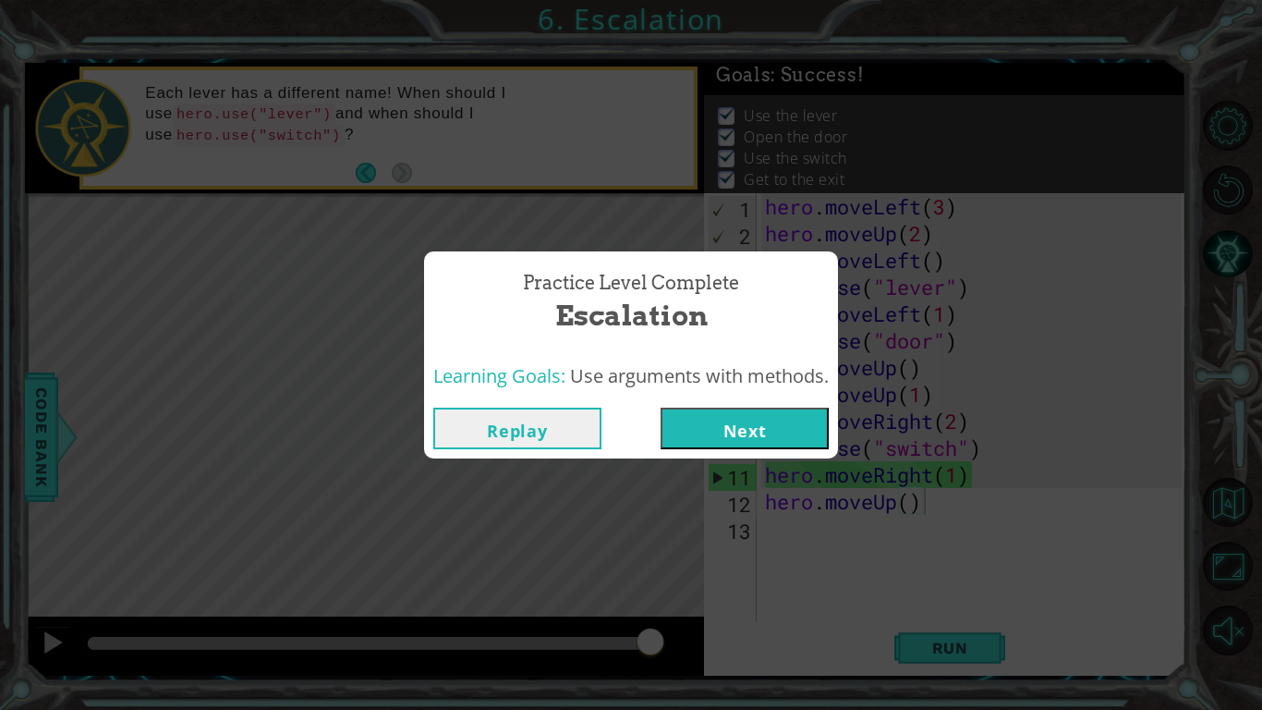
click at [765, 424] on button "Next" at bounding box center [745, 429] width 168 height 42
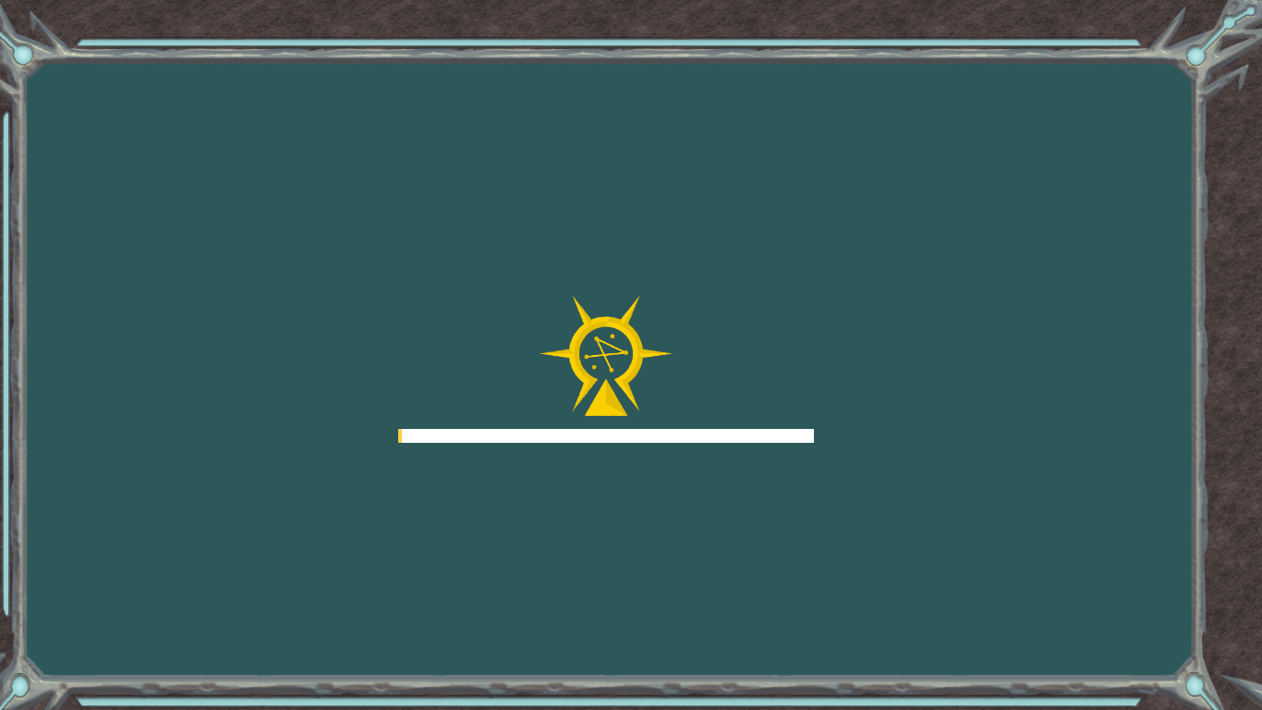
click at [765, 424] on div at bounding box center [606, 370] width 416 height 148
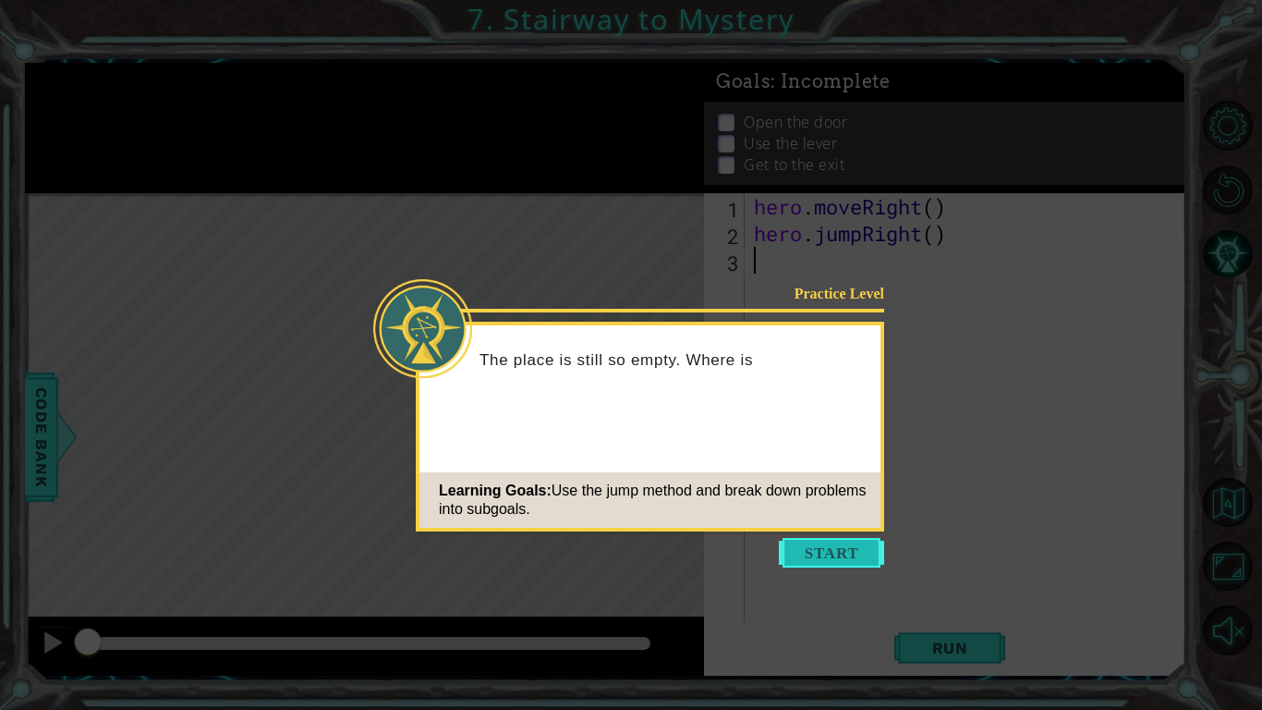
click at [844, 542] on button "Start" at bounding box center [831, 553] width 105 height 30
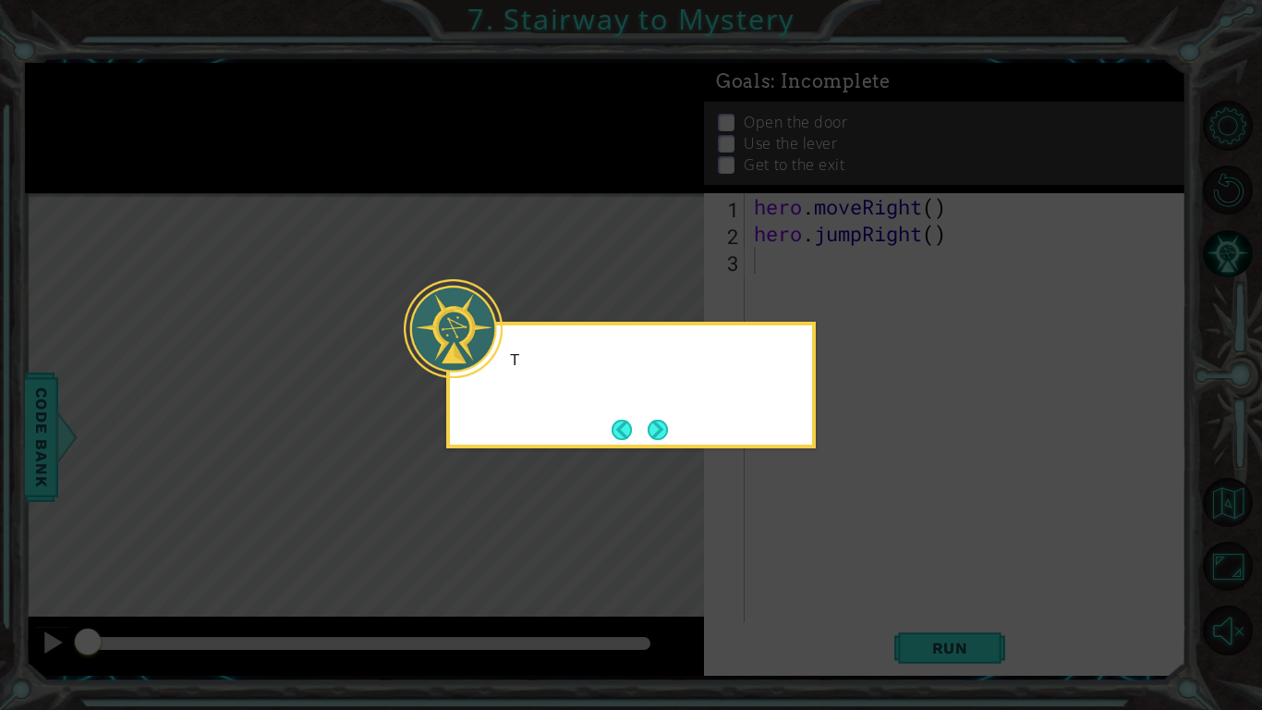
click at [844, 554] on icon at bounding box center [631, 355] width 1262 height 710
click at [660, 431] on button "Next" at bounding box center [658, 430] width 20 height 20
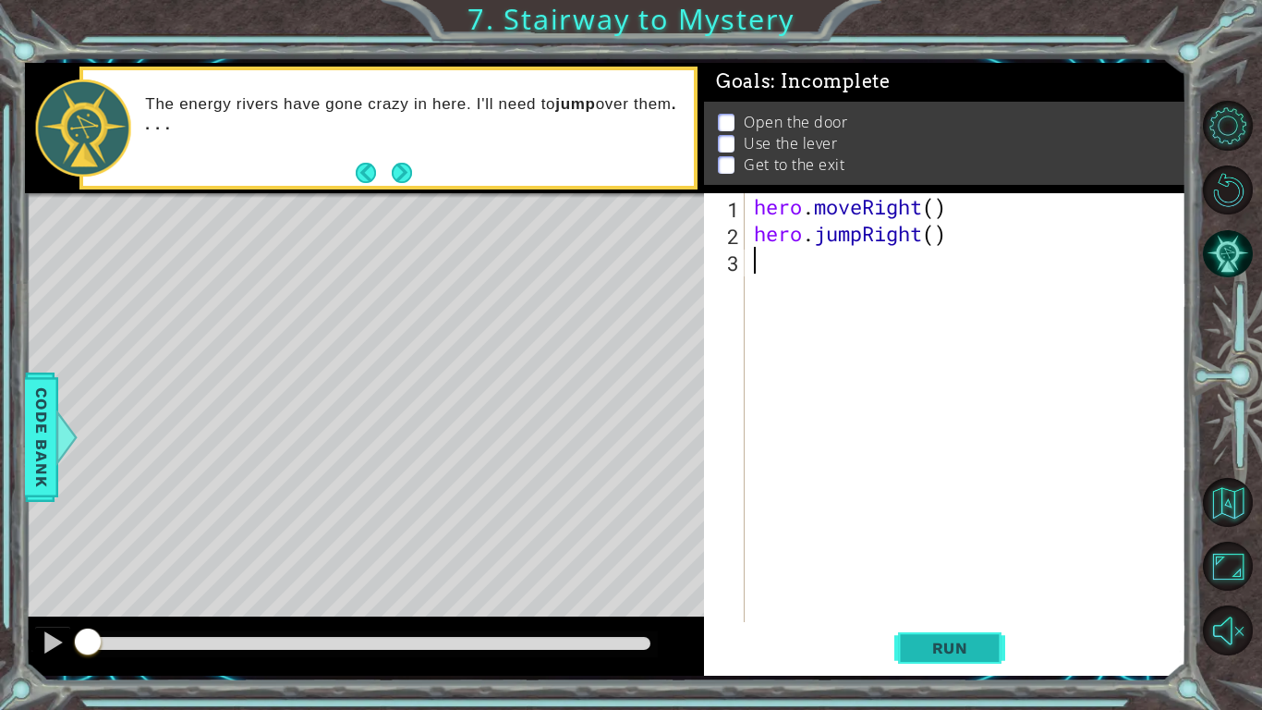
click at [940, 652] on span "Run" at bounding box center [950, 648] width 73 height 18
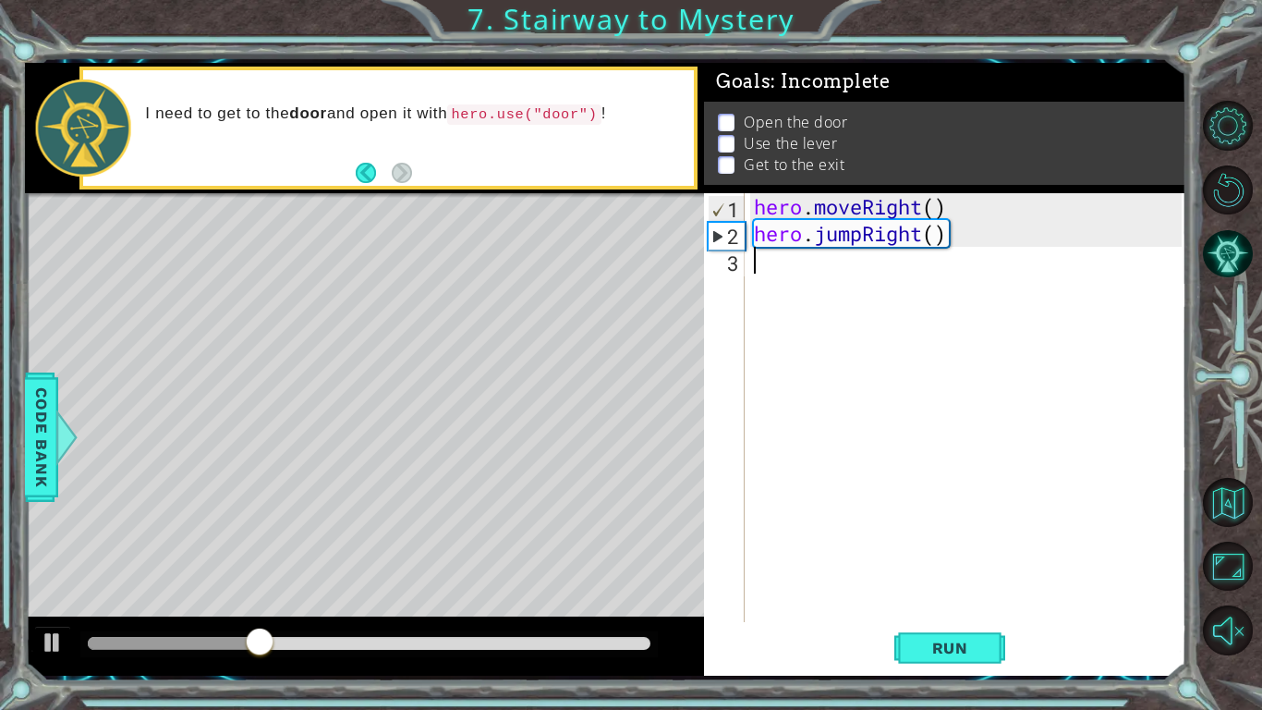
paste textarea "hero.moveUp()"
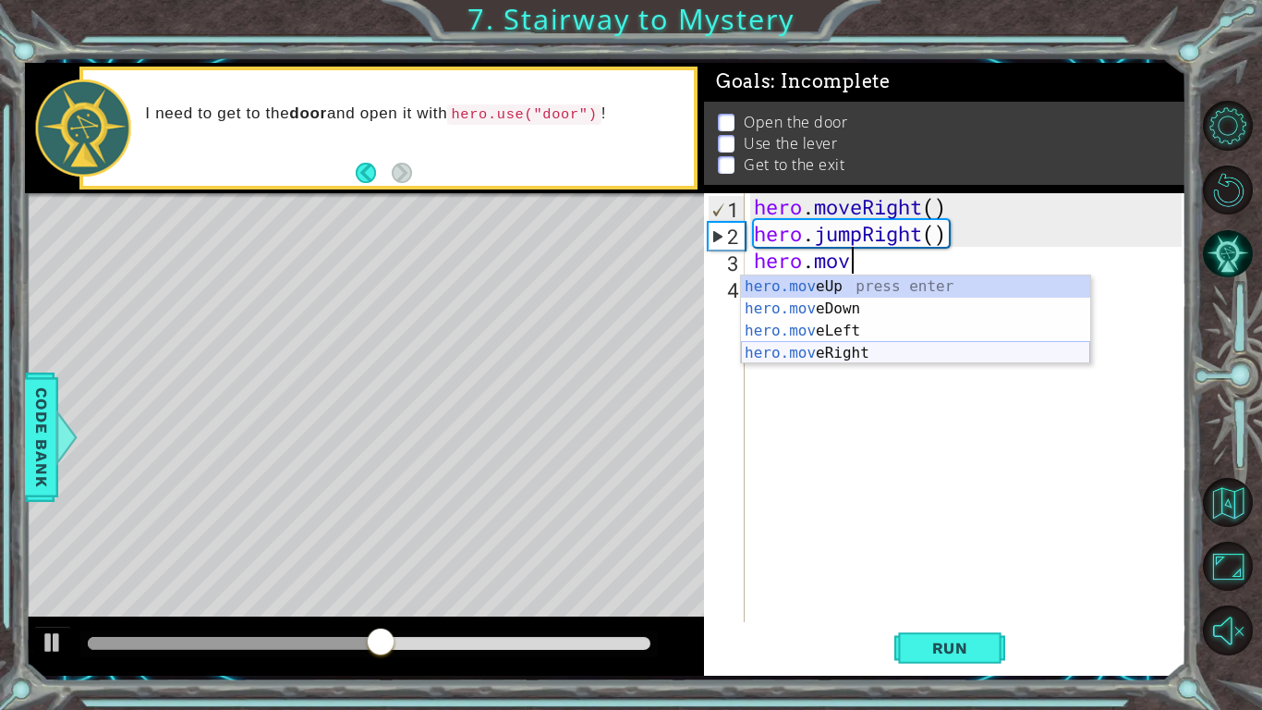
click at [890, 357] on div "hero.mov eUp press enter hero.mov eDown press enter hero.mov eLeft press enter …" at bounding box center [915, 341] width 349 height 133
type textarea "hero.moveRight(1)"
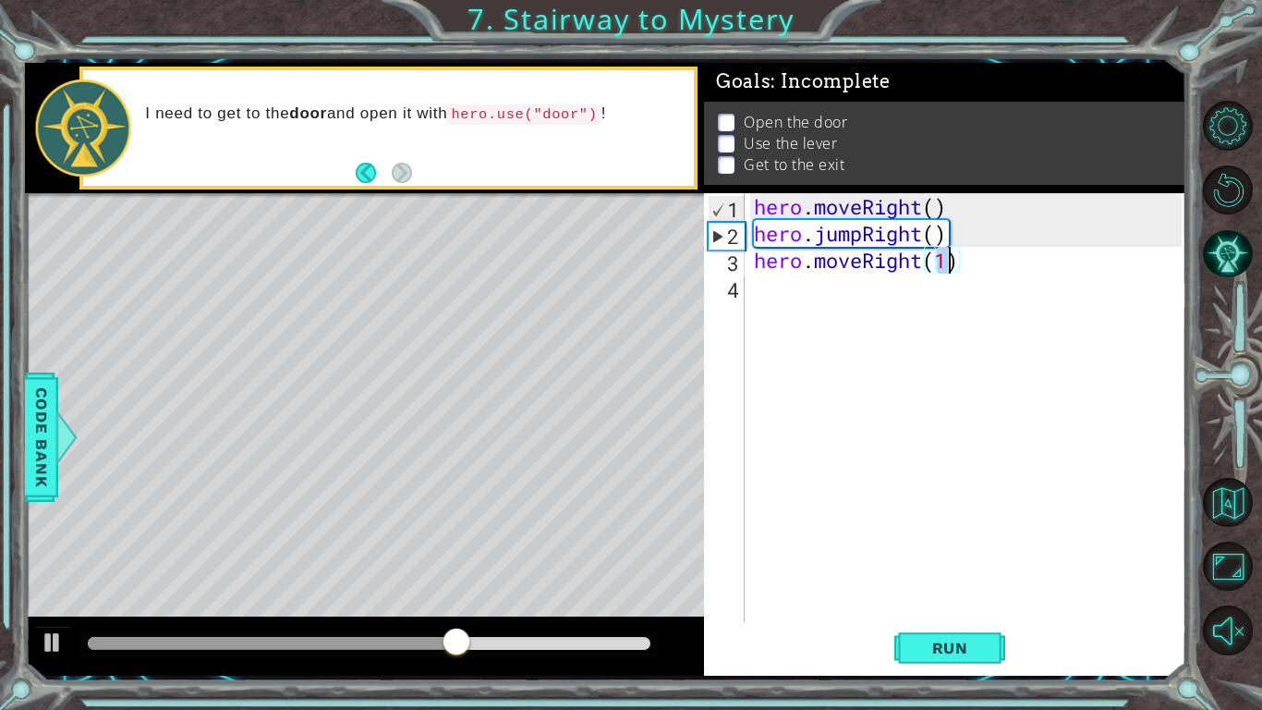
click at [861, 297] on div "hero . moveRight ( ) hero . jumpRight ( ) hero . moveRight ( 1 )" at bounding box center [970, 434] width 441 height 482
paste textarea "hero.moveUp()"
type textarea "hero.moveUp()"
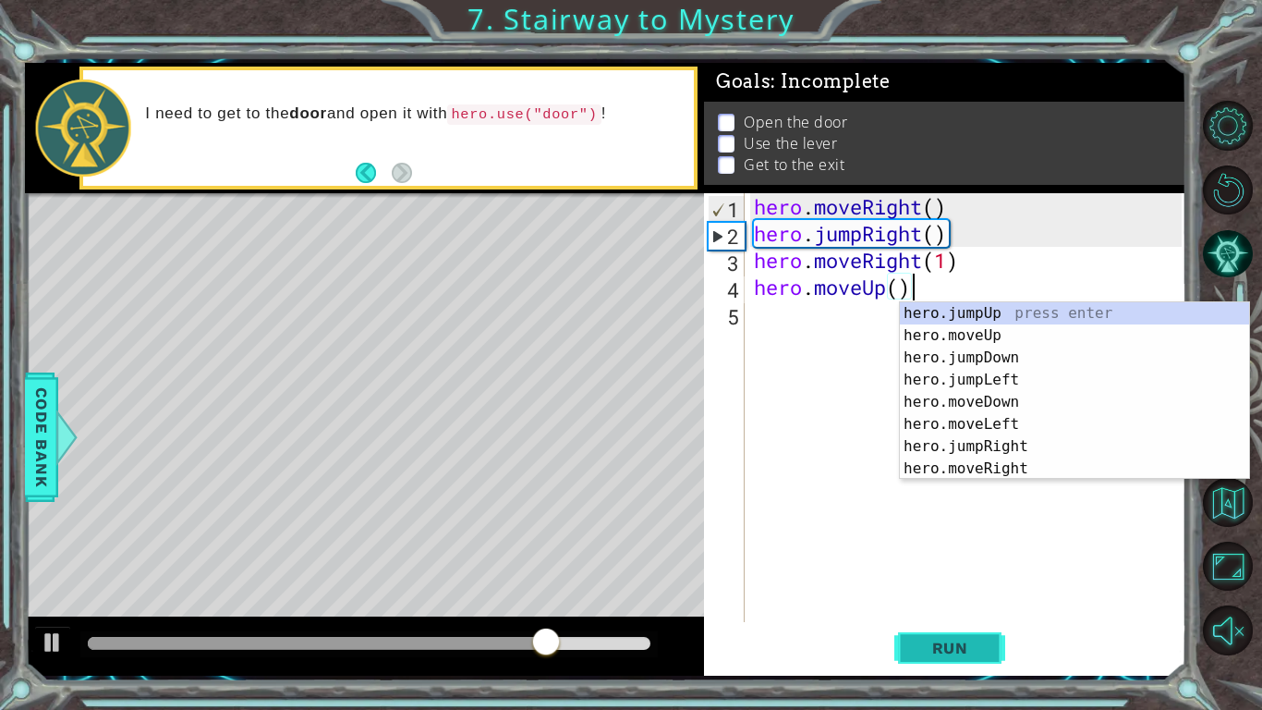
click at [944, 660] on button "Run" at bounding box center [949, 648] width 111 height 48
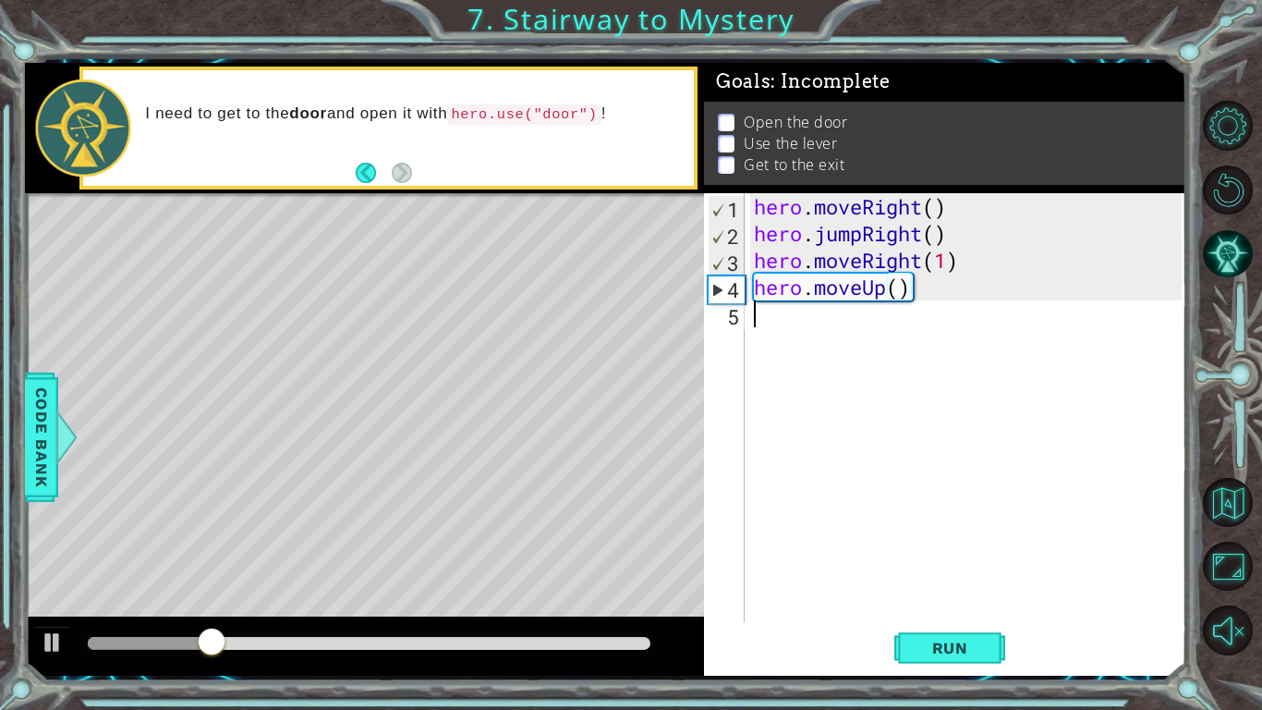
click at [853, 329] on div "hero . moveRight ( ) hero . jumpRight ( ) hero . moveRight ( 1 ) hero . moveUp …" at bounding box center [970, 434] width 441 height 482
paste textarea "hero.moveUp()"
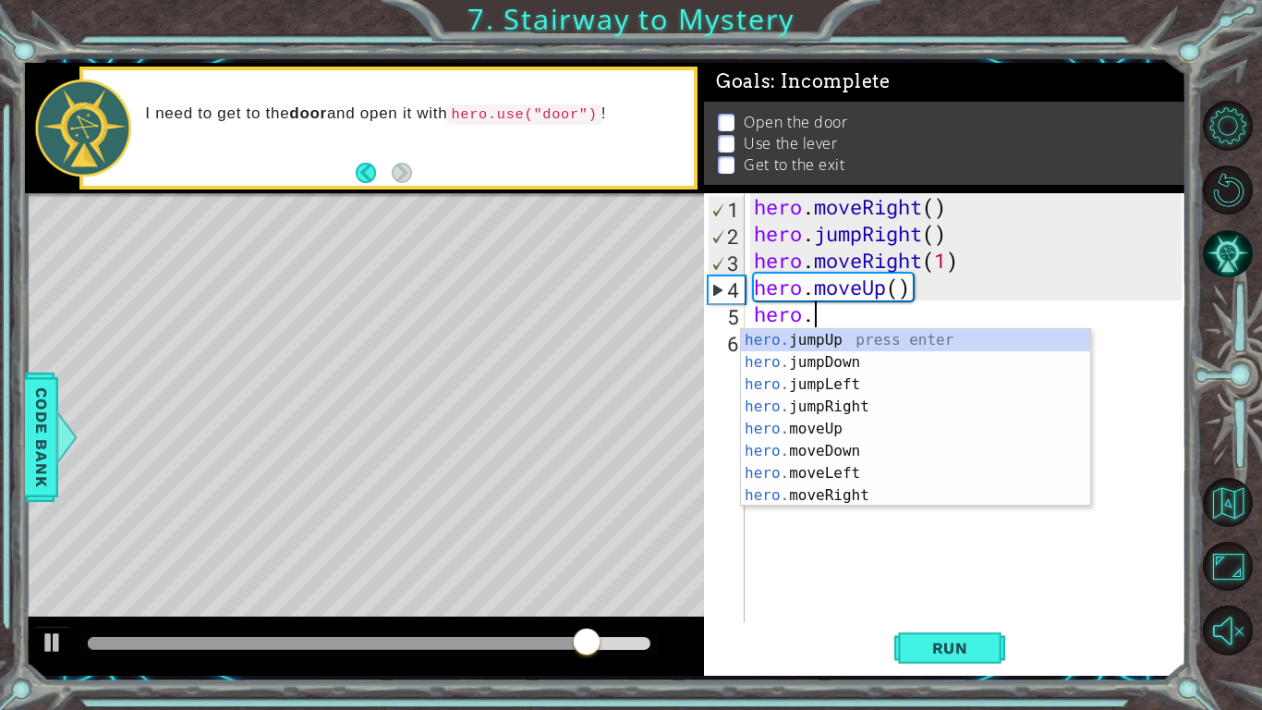
scroll to position [0, 1]
type textarea "h"
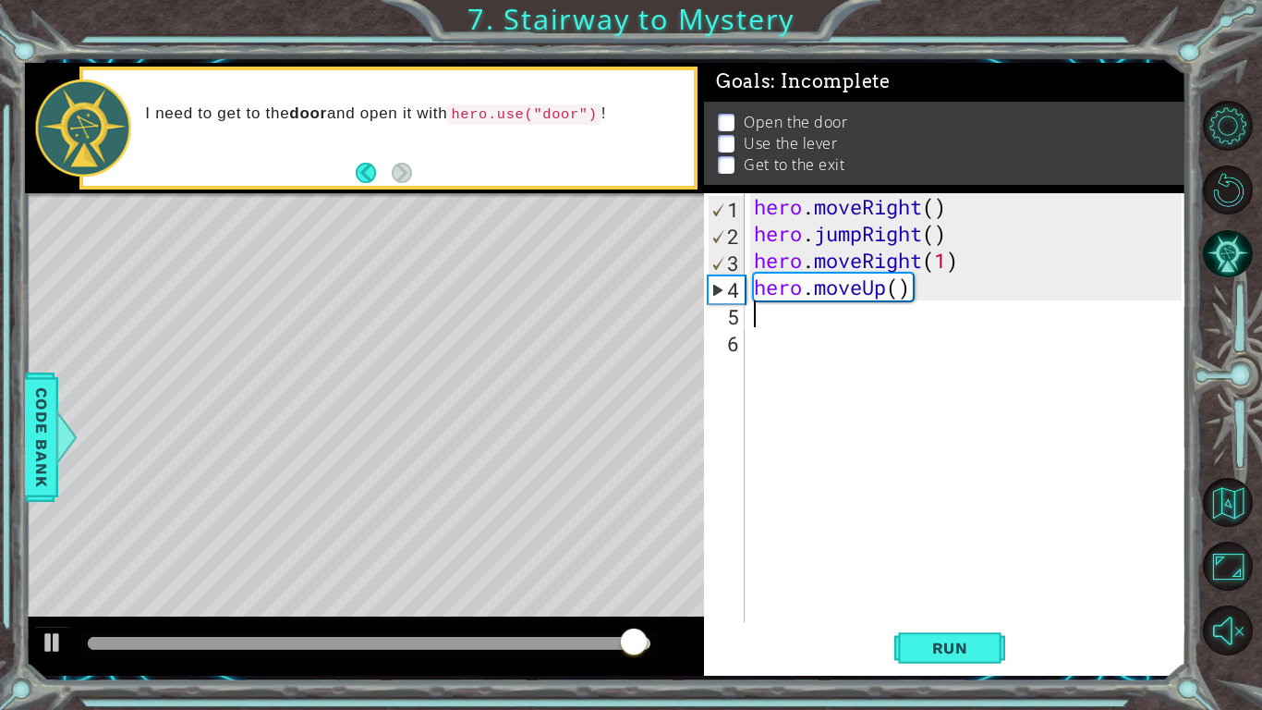
paste textarea "hero.moveUp()"
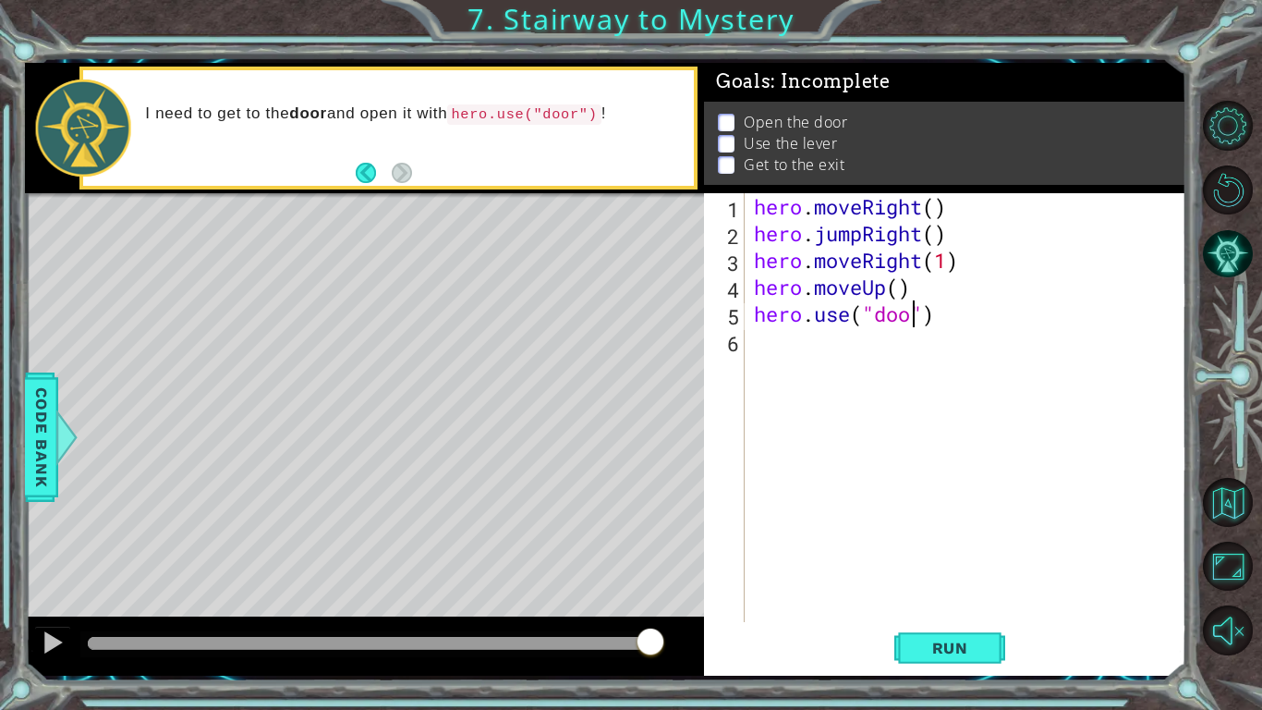
scroll to position [0, 7]
click at [904, 296] on div "hero . moveRight ( ) hero . jumpRight ( ) hero . moveRight ( 1 ) hero . moveUp …" at bounding box center [970, 434] width 441 height 482
type textarea "hero.moveUp()"
click at [888, 335] on div "hero . moveRight ( ) hero . jumpRight ( ) hero . moveRight ( 1 ) hero . moveUp …" at bounding box center [970, 434] width 441 height 482
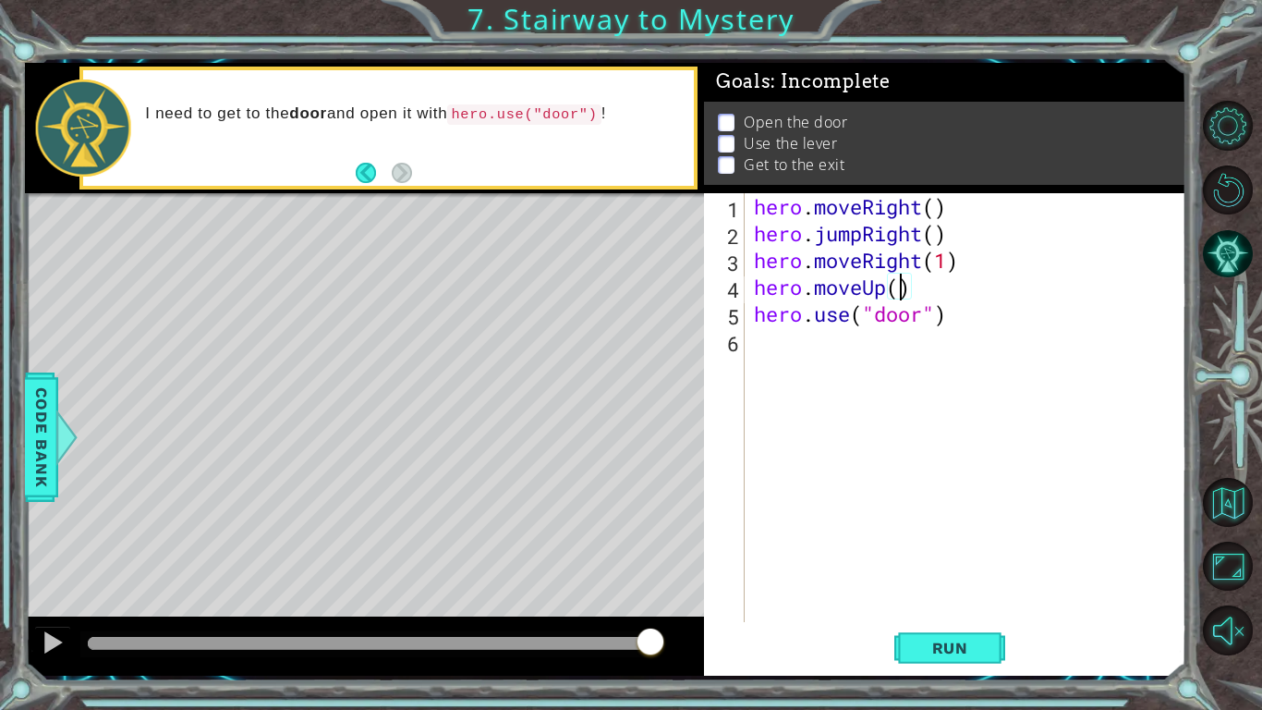
scroll to position [0, 0]
paste textarea "hero.moveUp()"
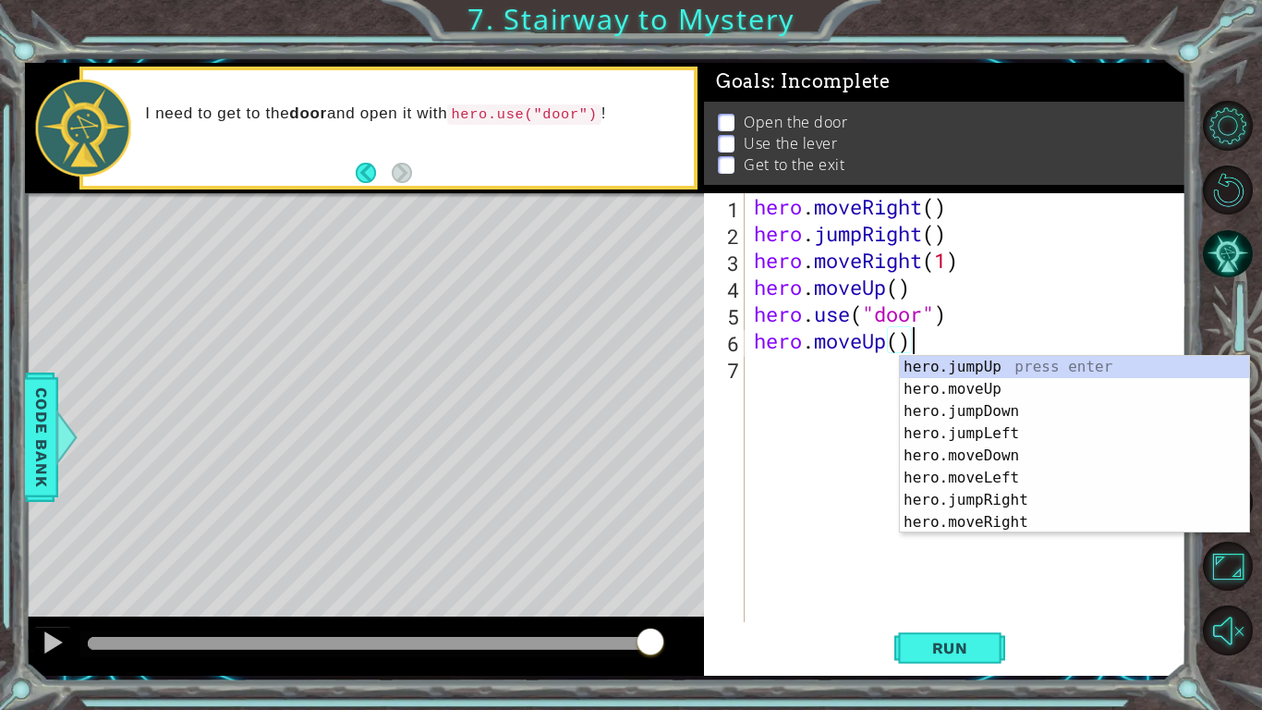
click at [901, 348] on div "hero . moveRight ( ) hero . jumpRight ( ) hero . moveRight ( 1 ) hero . moveUp …" at bounding box center [970, 434] width 441 height 482
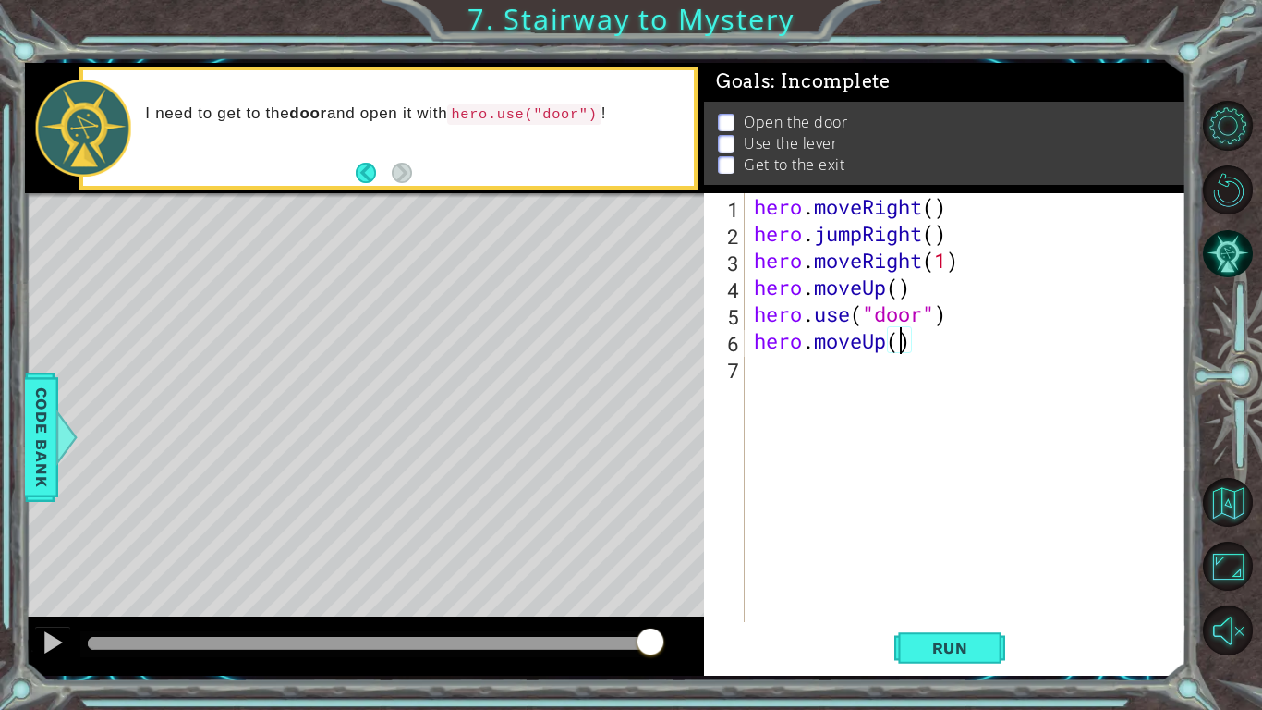
type textarea "hero.moveUp(2)"
click at [845, 371] on div "hero . moveRight ( ) hero . jumpRight ( ) hero . moveRight ( 1 ) hero . moveUp …" at bounding box center [970, 434] width 441 height 482
paste textarea "hero.moveUp()"
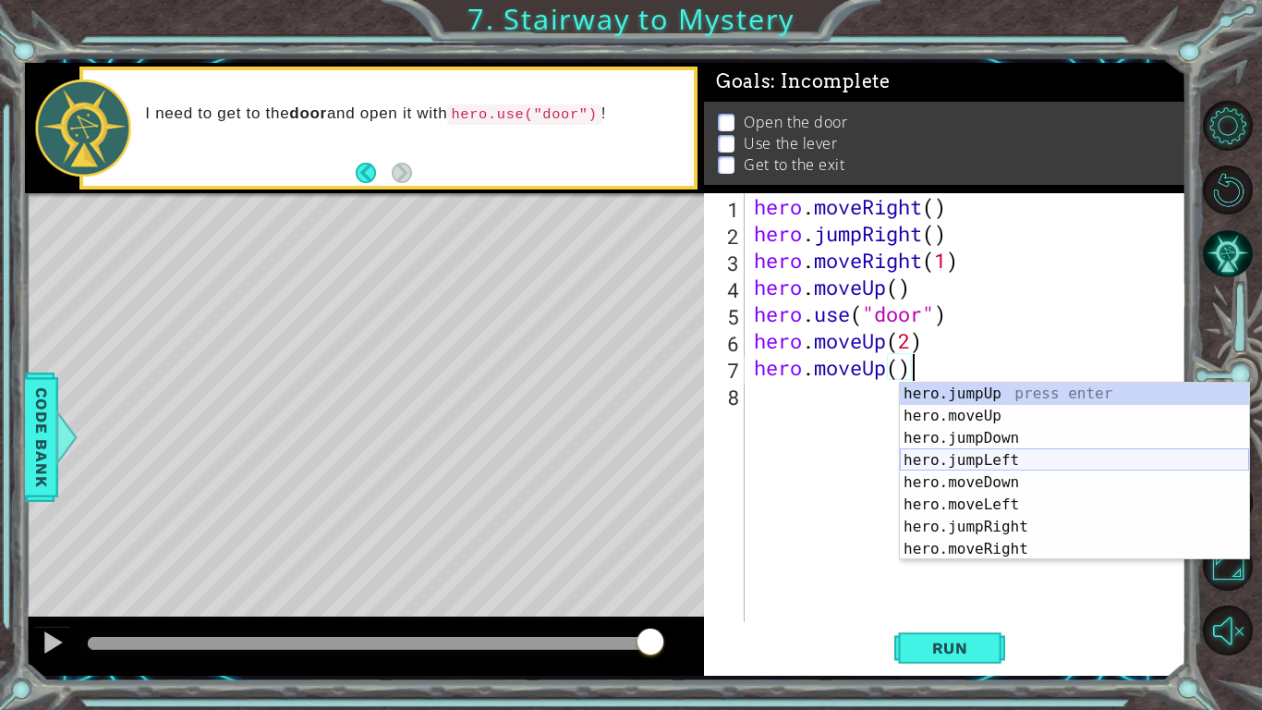
click at [966, 461] on div "hero.jumpUp press enter hero.moveUp press enter hero.jumpDown press enter hero.…" at bounding box center [1074, 494] width 349 height 222
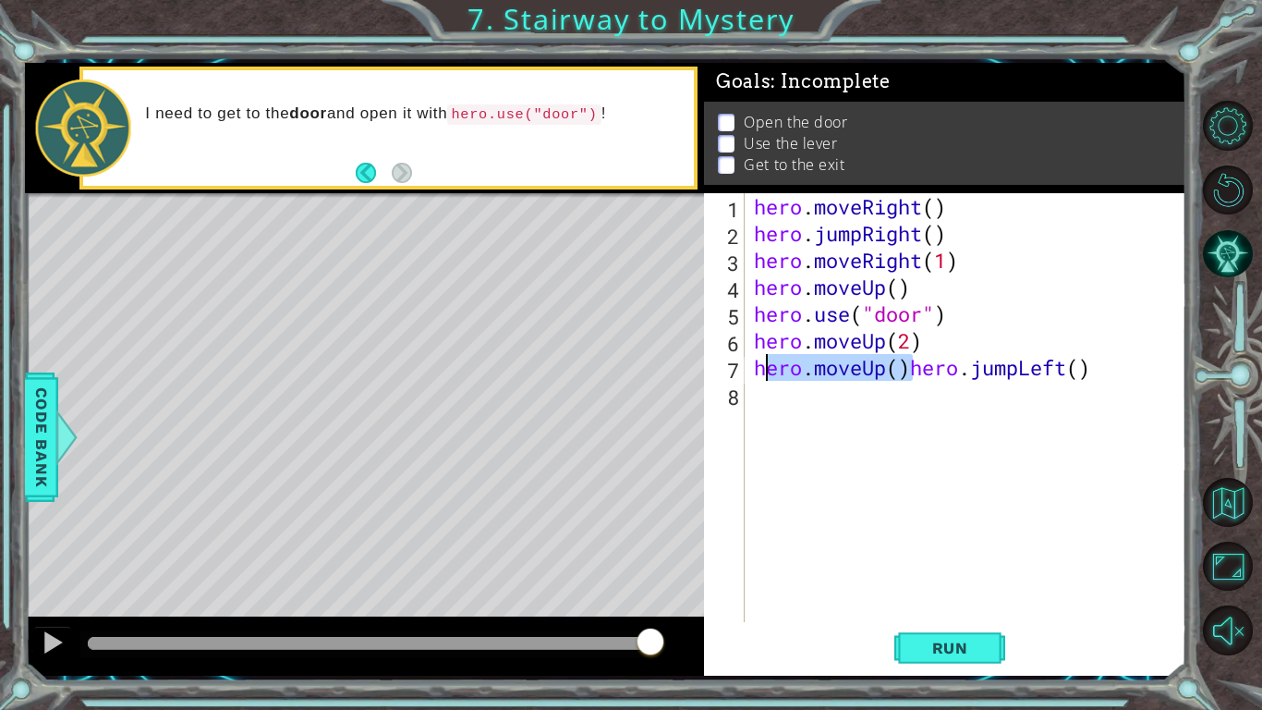
drag, startPoint x: 912, startPoint y: 373, endPoint x: 761, endPoint y: 371, distance: 150.6
click at [761, 371] on div "hero . moveRight ( ) hero . jumpRight ( ) hero . moveRight ( 1 ) hero . moveUp …" at bounding box center [970, 434] width 441 height 482
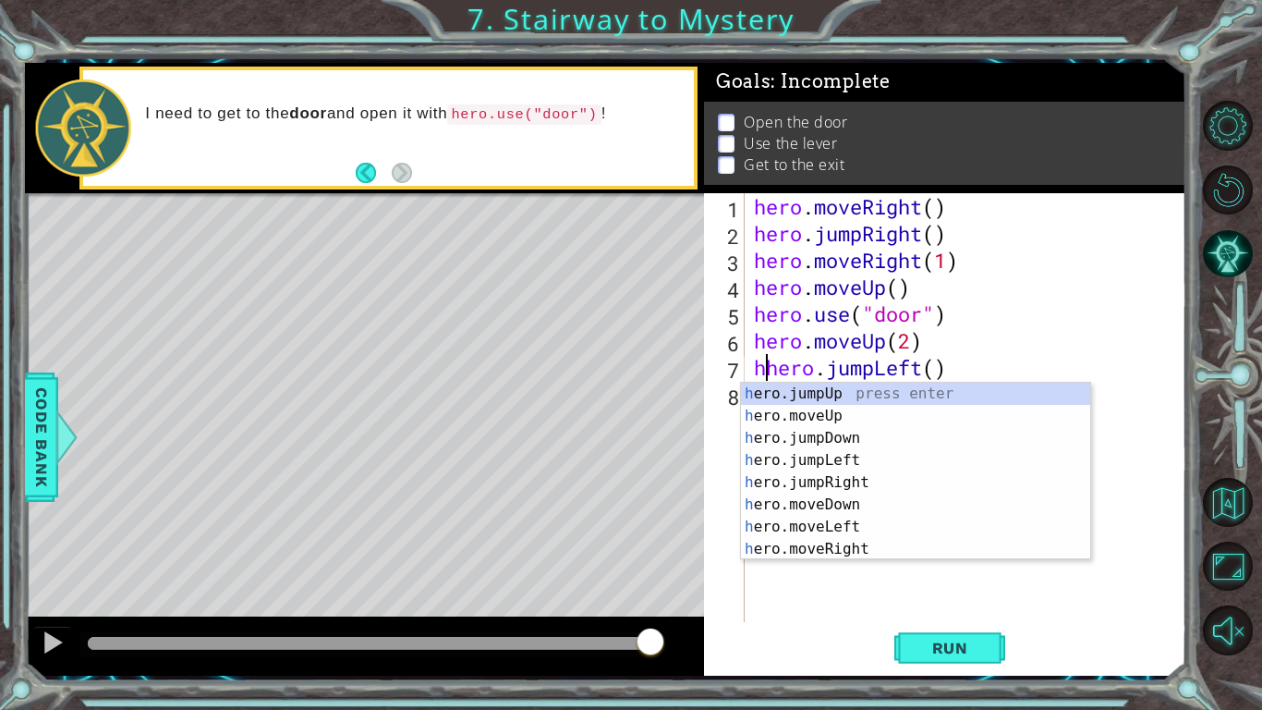
type textarea "hero.jumpLeft()"
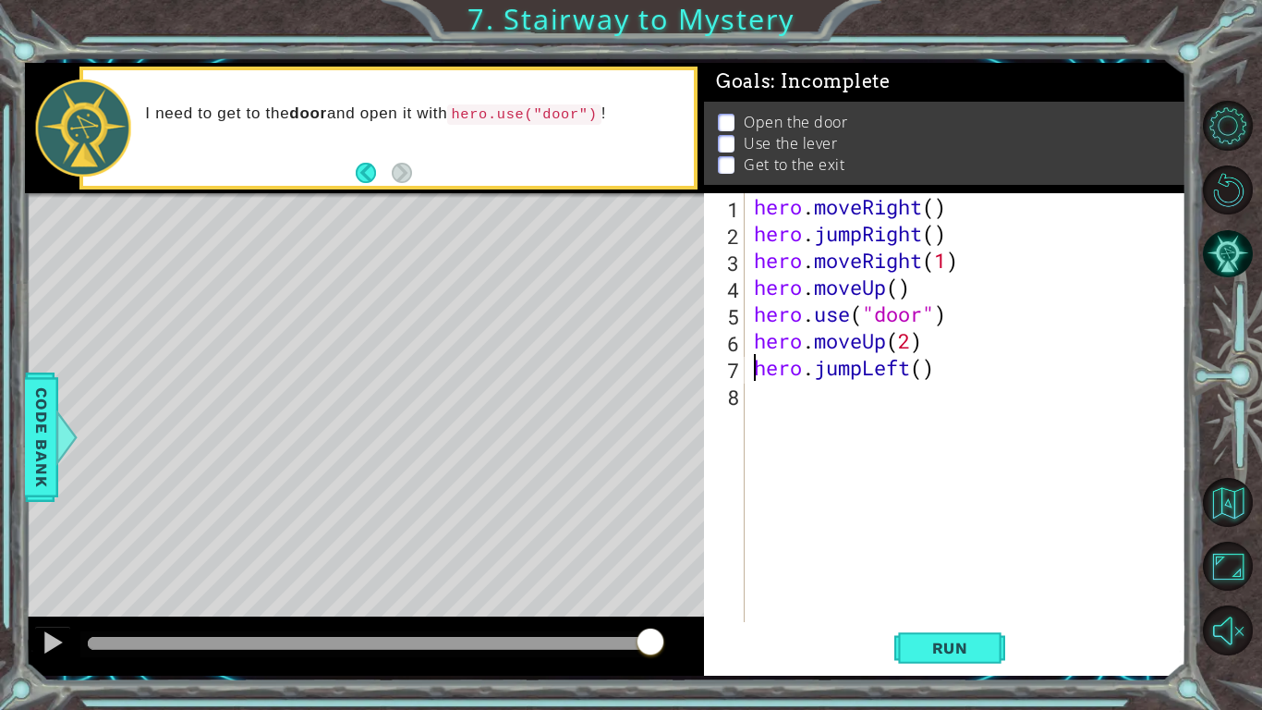
click at [931, 371] on div "hero . moveRight ( ) hero . jumpRight ( ) hero . moveRight ( 1 ) hero . moveUp …" at bounding box center [970, 434] width 441 height 482
click at [927, 371] on div "hero . moveRight ( ) hero . jumpRight ( ) hero . moveRight ( 1 ) hero . moveUp …" at bounding box center [970, 434] width 441 height 482
click at [812, 413] on div "hero . moveRight ( ) hero . jumpRight ( ) hero . moveRight ( 1 ) hero . moveUp …" at bounding box center [970, 434] width 441 height 482
paste textarea "hero.moveUp()"
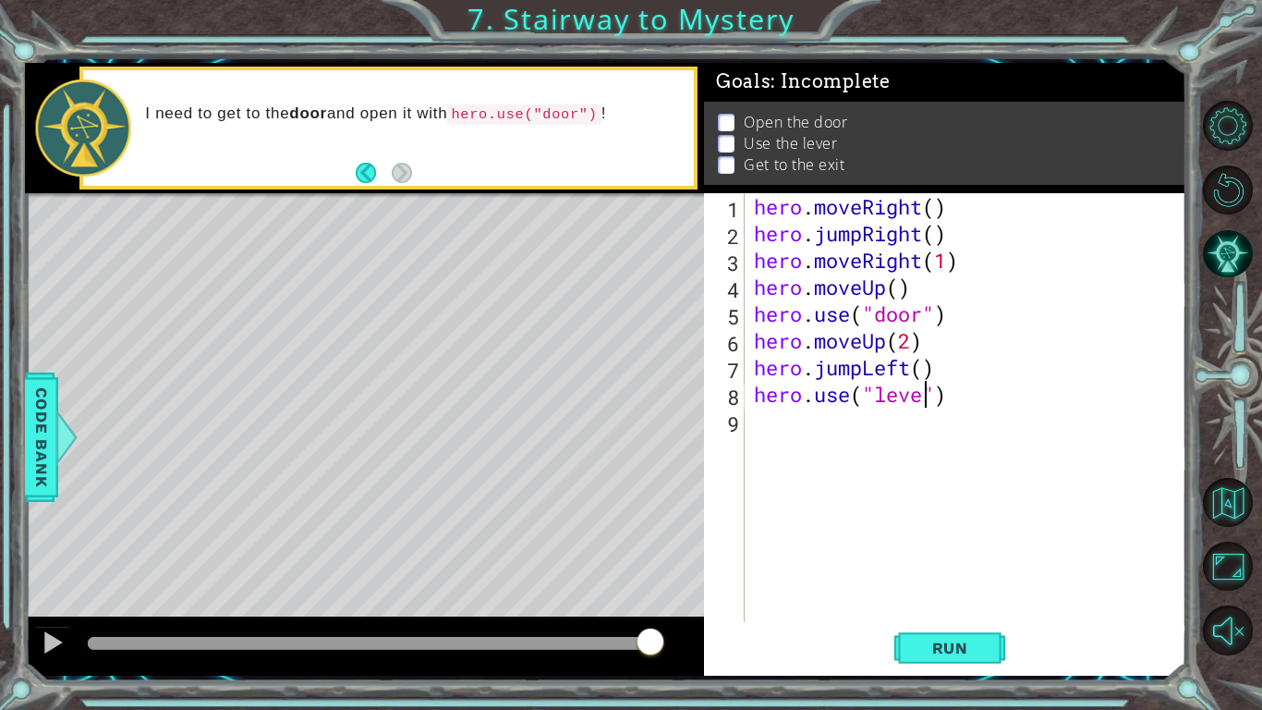
type textarea "hero.use("lever")"
click at [791, 415] on div "hero . moveRight ( ) hero . jumpRight ( ) hero . moveRight ( 1 ) hero . moveUp …" at bounding box center [970, 434] width 441 height 482
paste textarea "hero.moveUp()"
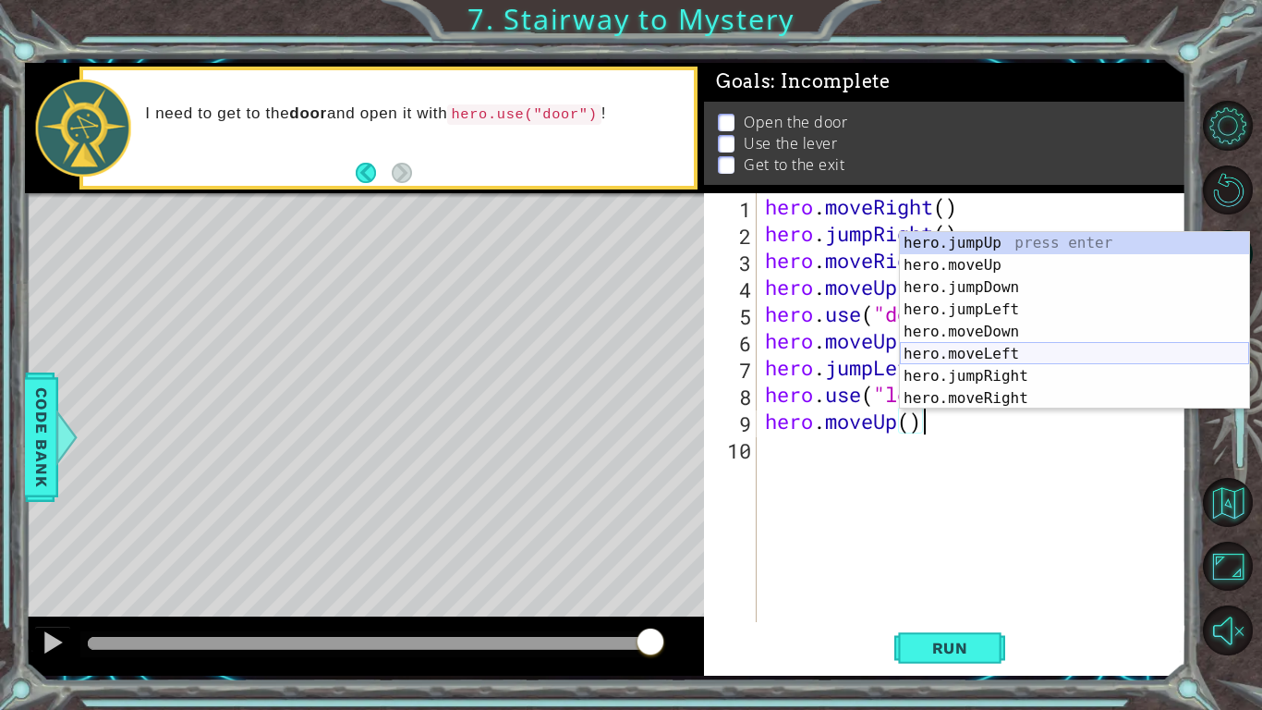
click at [1004, 354] on div "hero.jumpUp press enter hero.moveUp press enter hero.jumpDown press enter hero.…" at bounding box center [1074, 343] width 349 height 222
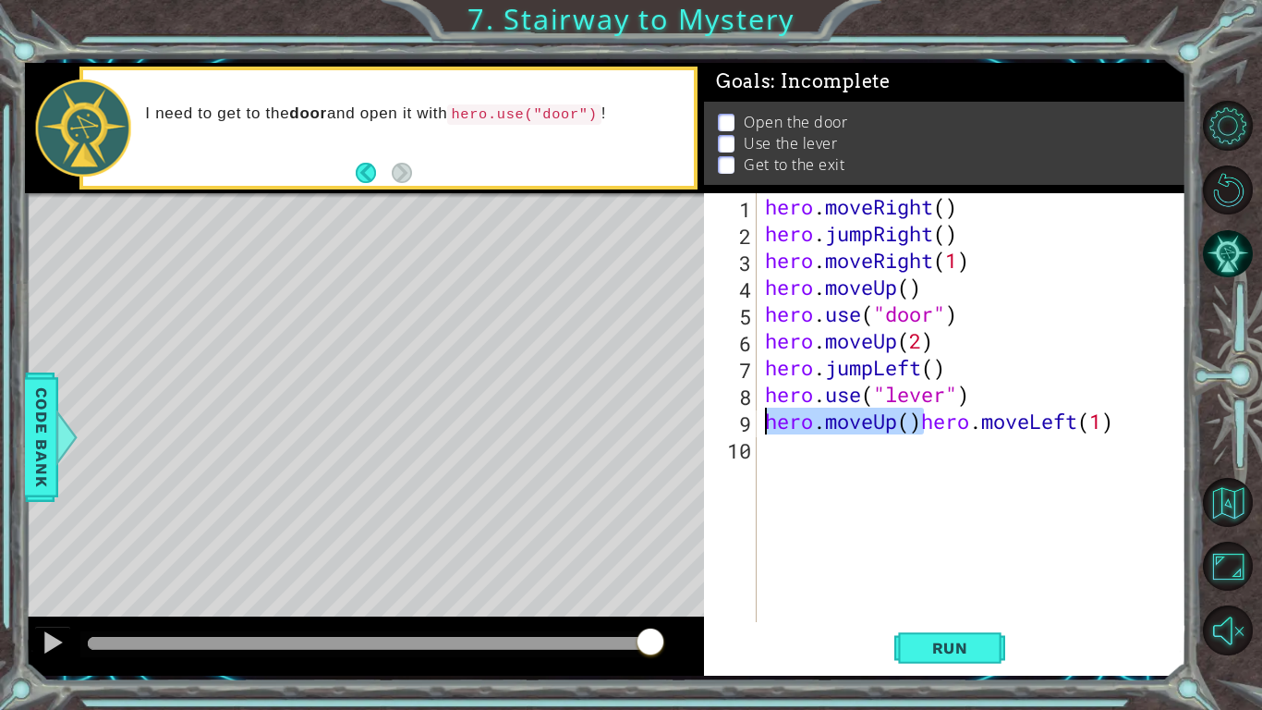
drag, startPoint x: 924, startPoint y: 427, endPoint x: 761, endPoint y: 421, distance: 163.7
click at [761, 421] on div "hero . moveRight ( ) hero . jumpRight ( ) hero . moveRight ( 1 ) hero . moveUp …" at bounding box center [976, 434] width 430 height 482
click at [952, 431] on div "hero . moveRight ( ) hero . jumpRight ( ) hero . moveRight ( 1 ) hero . moveUp …" at bounding box center [976, 434] width 430 height 482
type textarea "hero.moveLeft(2)"
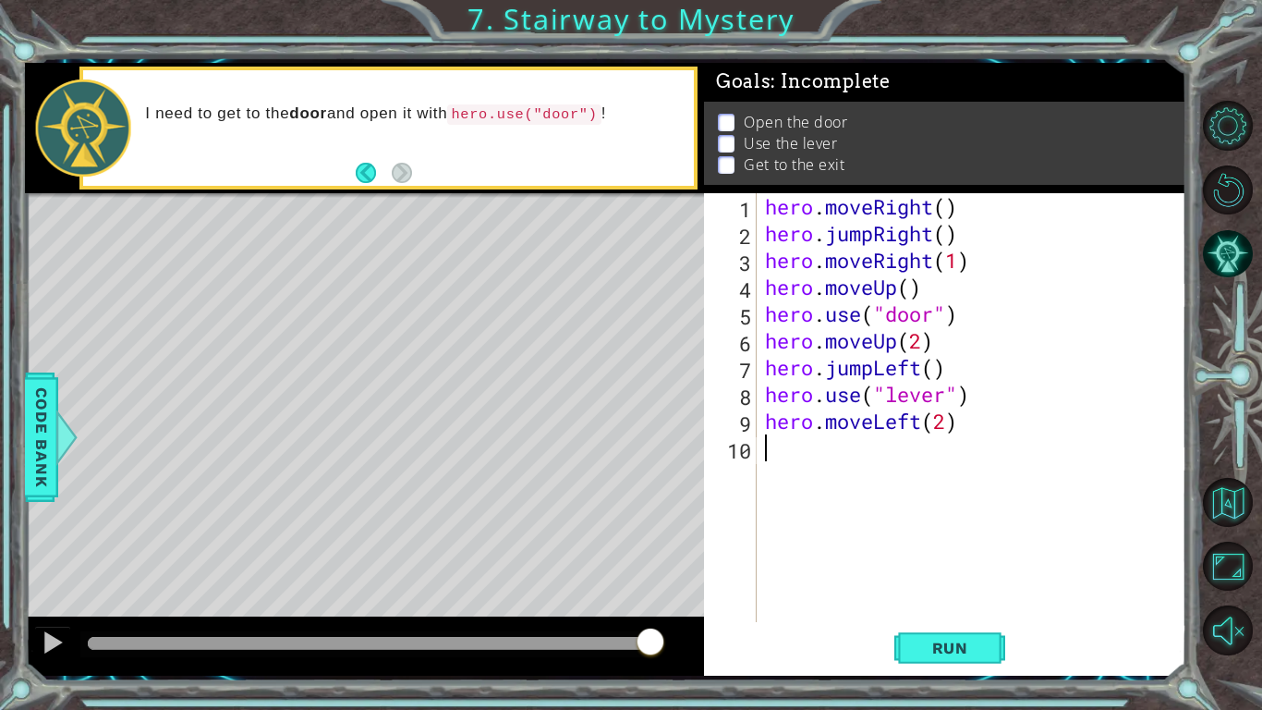
paste textarea "hero.moveUp()"
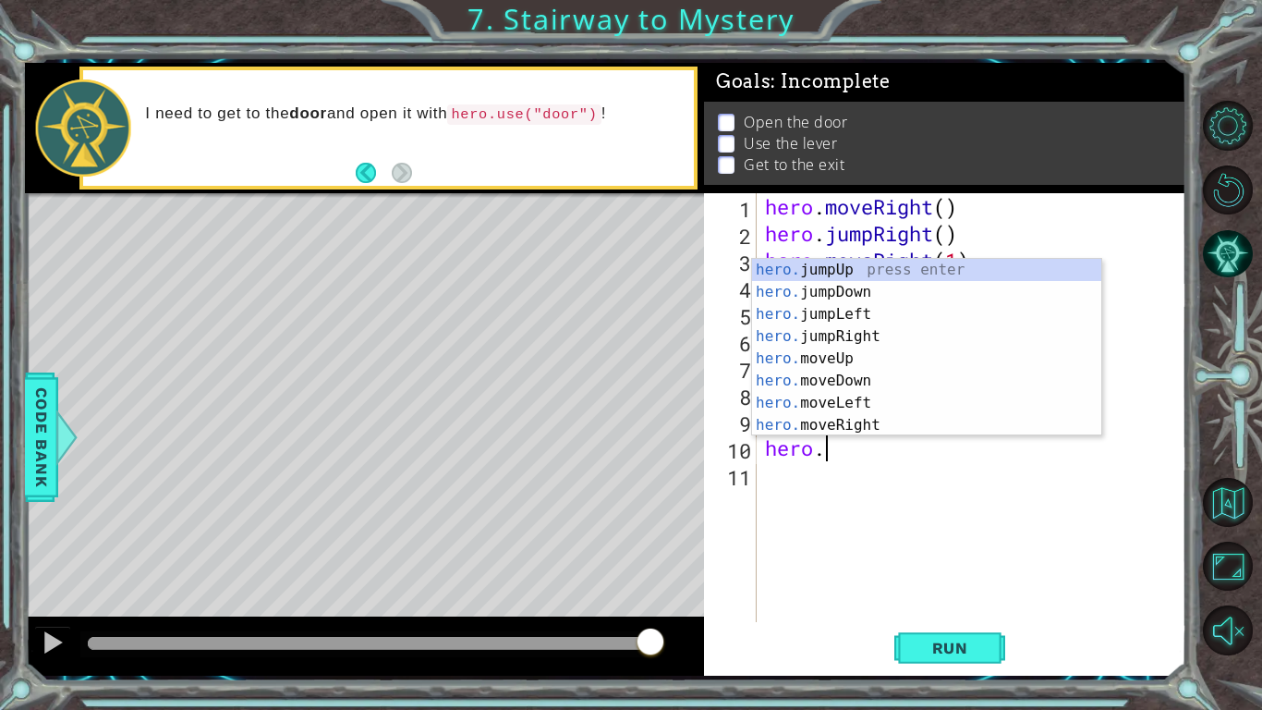
type textarea "hero.m"
click at [919, 359] on div "hero.m oveUp press enter hero.m oveDown press enter hero.m oveLeft press enter …" at bounding box center [926, 370] width 349 height 222
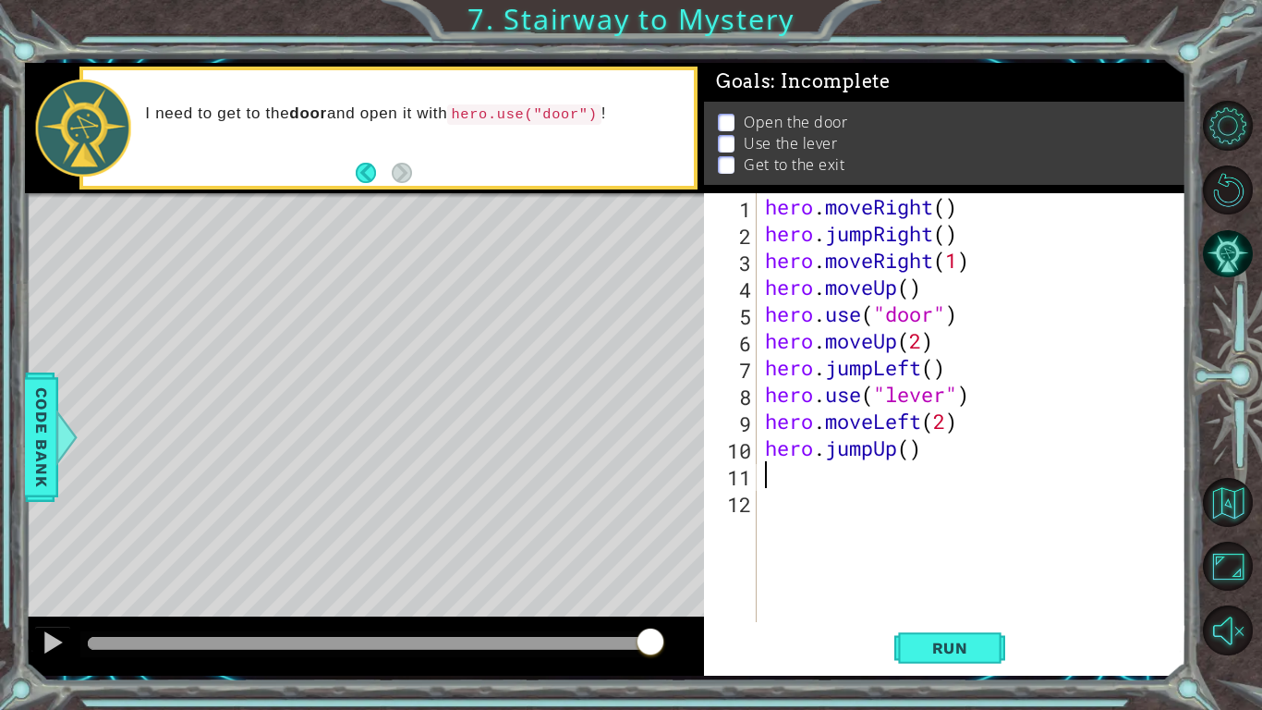
scroll to position [0, 0]
paste textarea "hero.moveUp()"
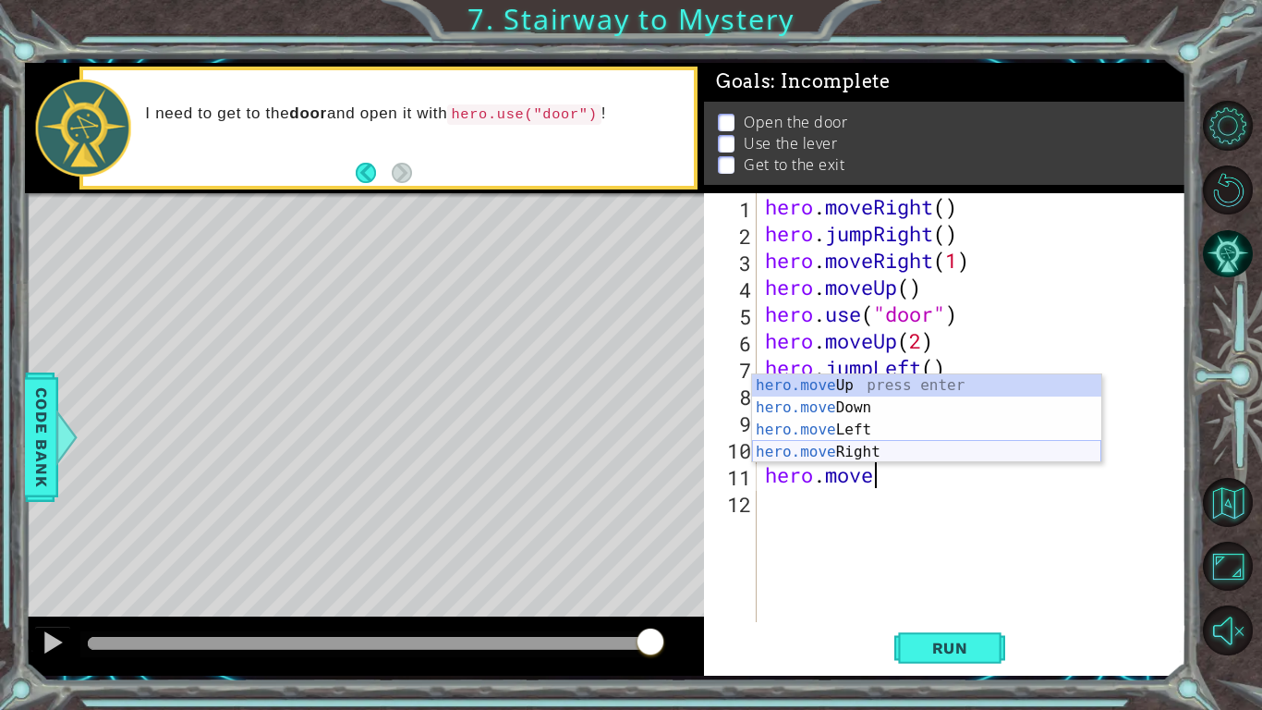
click at [834, 452] on div "hero.move Up press enter hero.move Down press enter hero.move Left press enter …" at bounding box center [926, 440] width 349 height 133
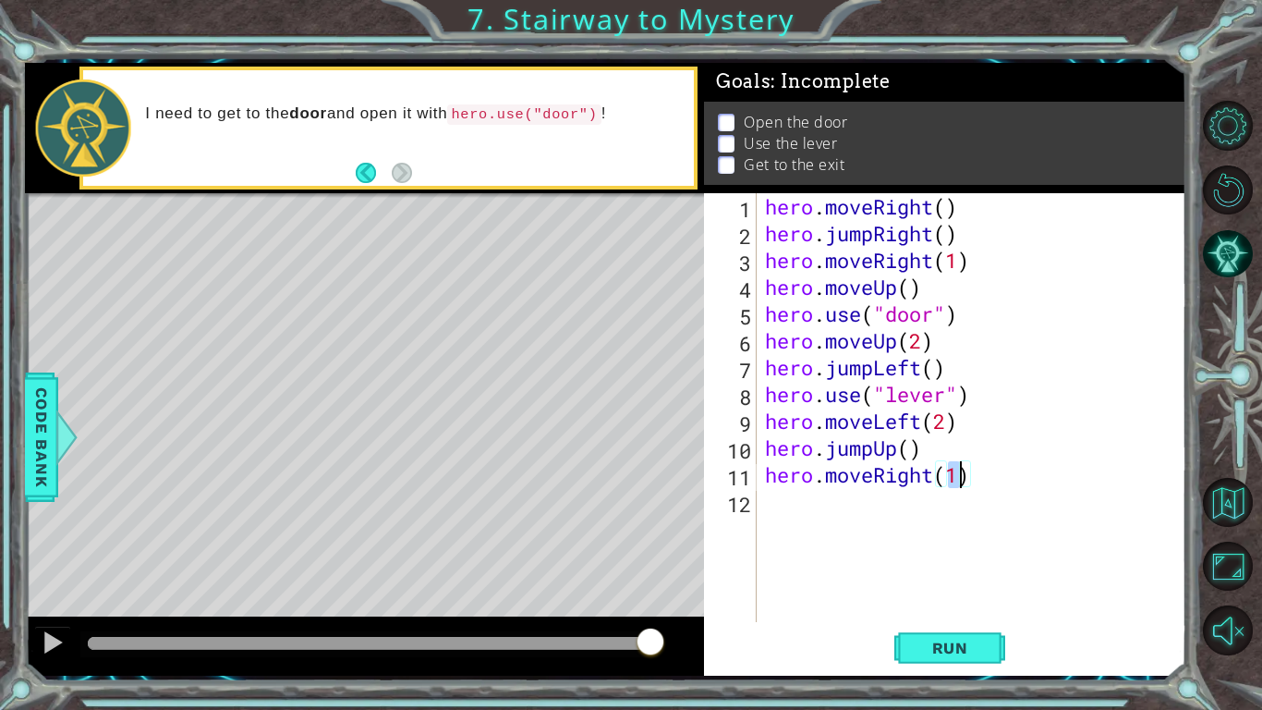
scroll to position [0, 8]
click at [947, 648] on span "Run" at bounding box center [950, 648] width 73 height 18
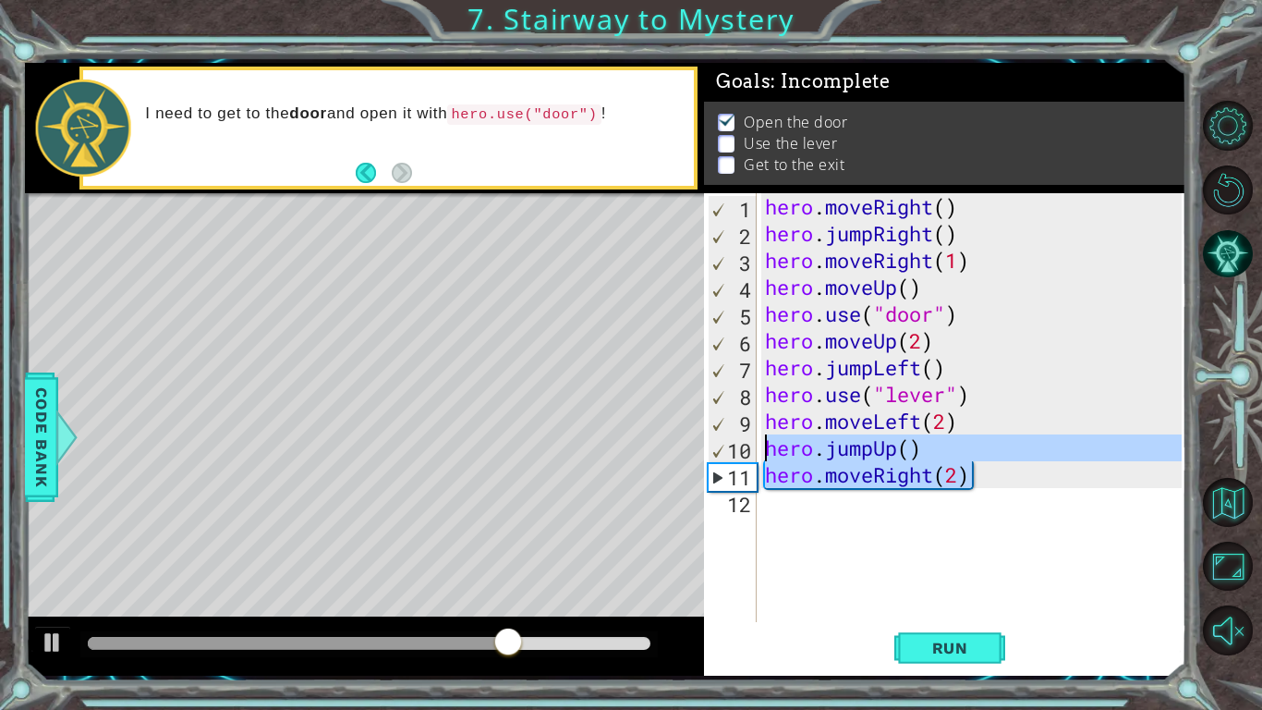
drag, startPoint x: 980, startPoint y: 482, endPoint x: 768, endPoint y: 452, distance: 214.7
click at [768, 452] on div "hero . moveRight ( ) hero . jumpRight ( ) hero . moveRight ( 1 ) hero . moveUp …" at bounding box center [976, 434] width 430 height 482
type textarea "hero.jumpUp() hero.moveRight(2)"
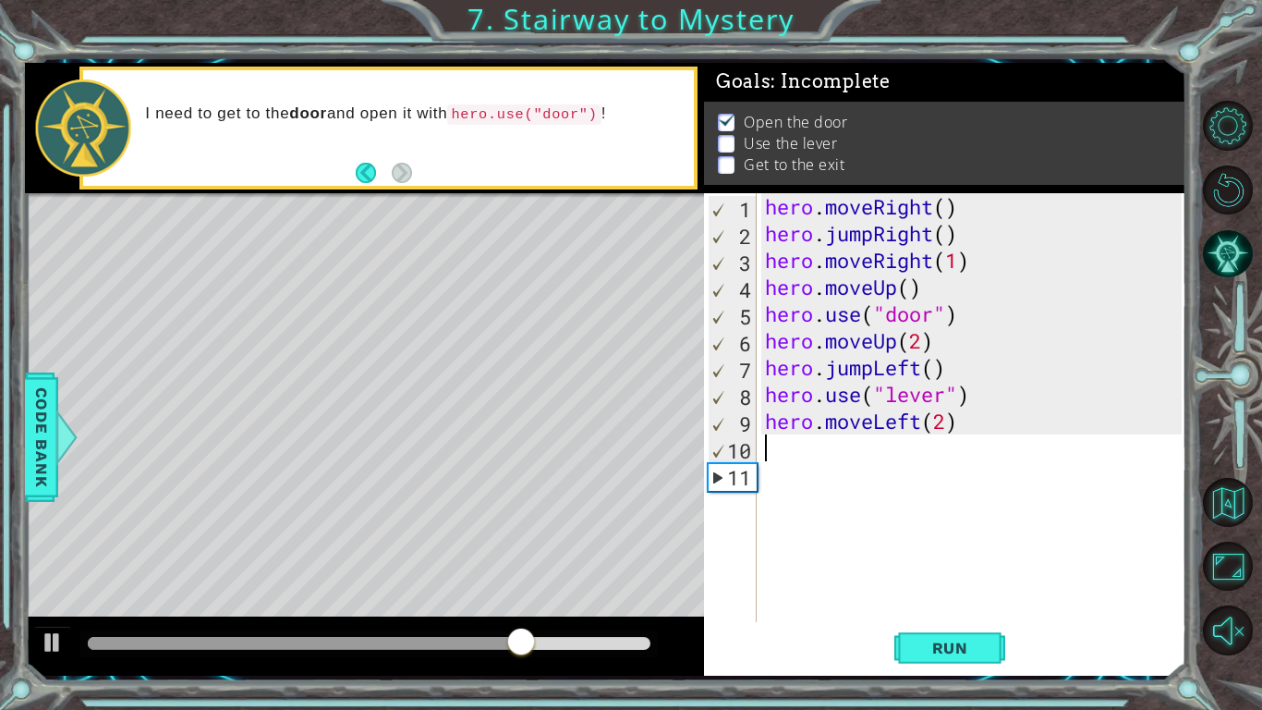
scroll to position [0, 0]
click at [905, 647] on button "Run" at bounding box center [949, 648] width 111 height 48
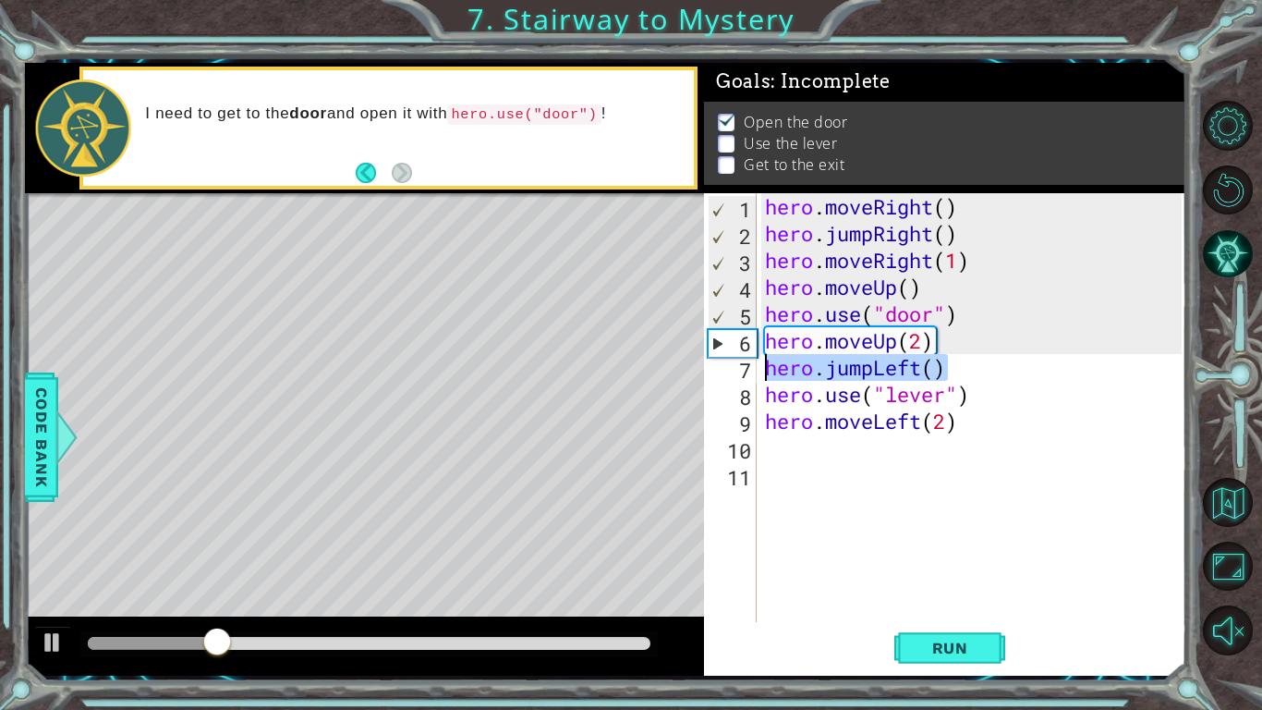
drag, startPoint x: 955, startPoint y: 372, endPoint x: 751, endPoint y: 376, distance: 203.3
click at [751, 376] on div "1 2 3 4 5 6 7 8 9 10 11 hero . moveRight ( ) hero . jumpRight ( ) hero . moveRi…" at bounding box center [943, 407] width 478 height 429
type textarea "hero.jumpLeft()"
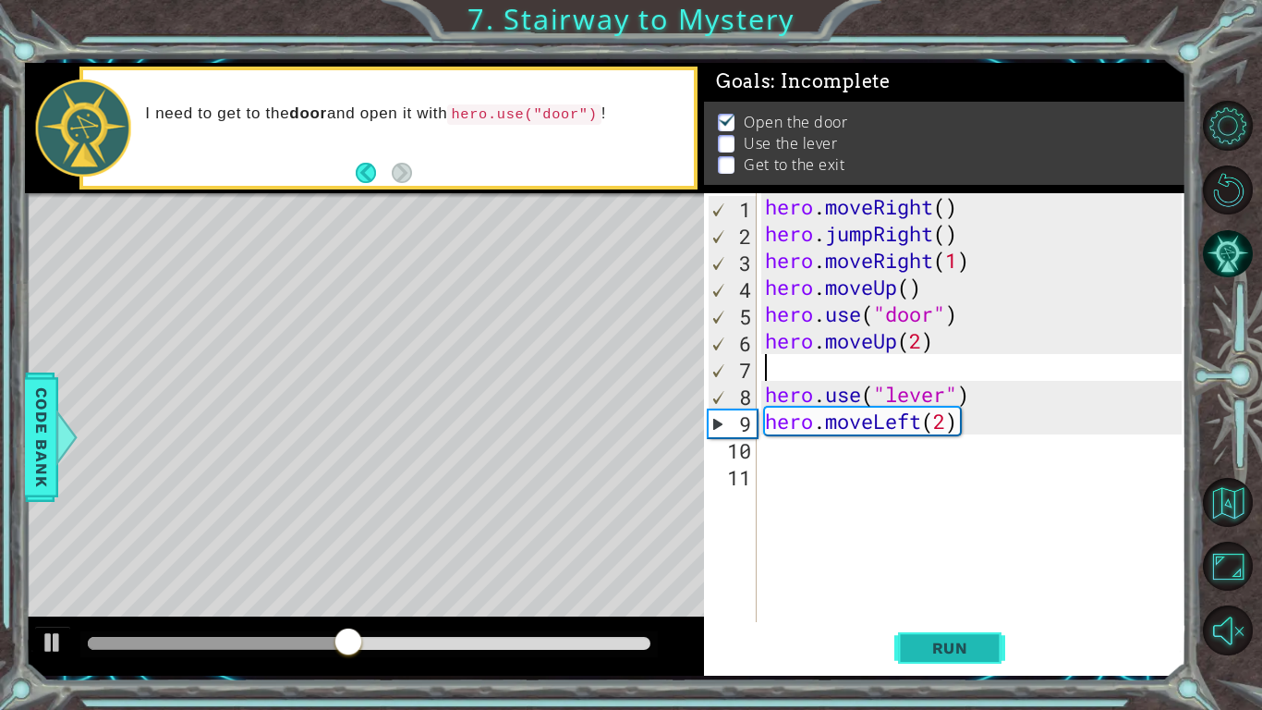
click at [935, 647] on span "Run" at bounding box center [950, 648] width 73 height 18
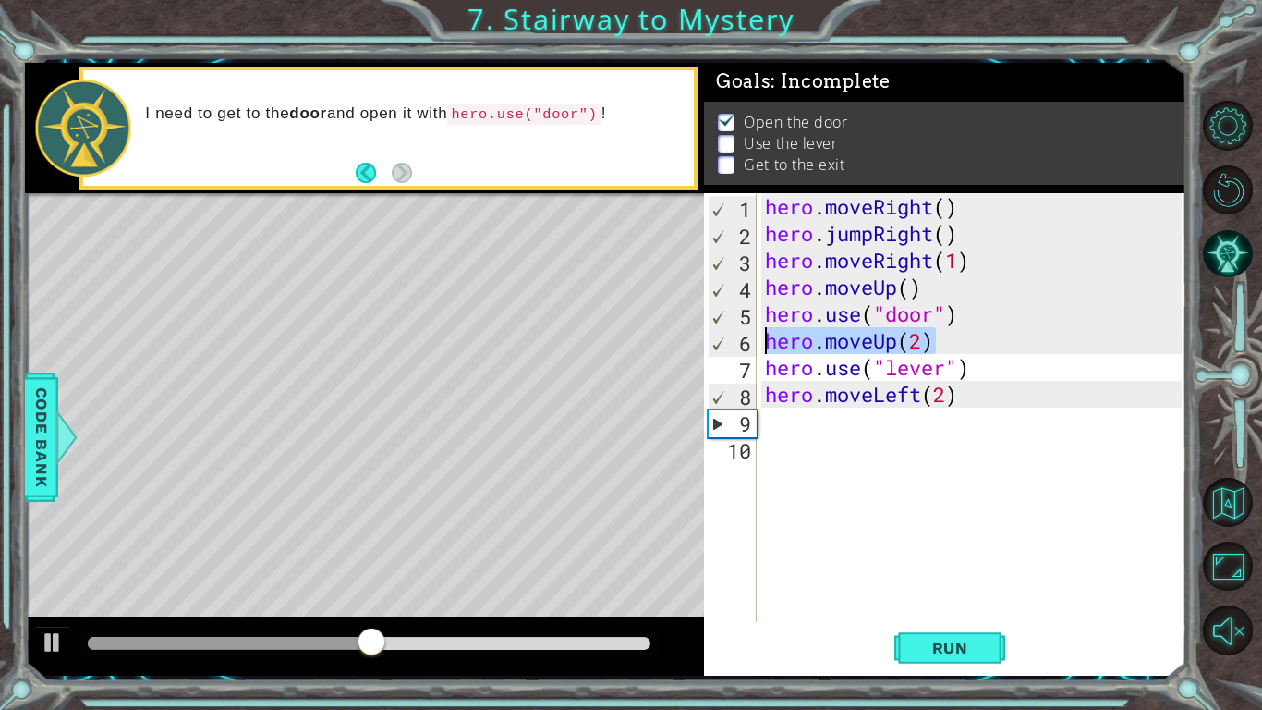
drag, startPoint x: 943, startPoint y: 347, endPoint x: 769, endPoint y: 338, distance: 174.0
click at [769, 338] on div "hero . moveRight ( ) hero . jumpRight ( ) hero . moveRight ( 1 ) hero . moveUp …" at bounding box center [976, 434] width 430 height 482
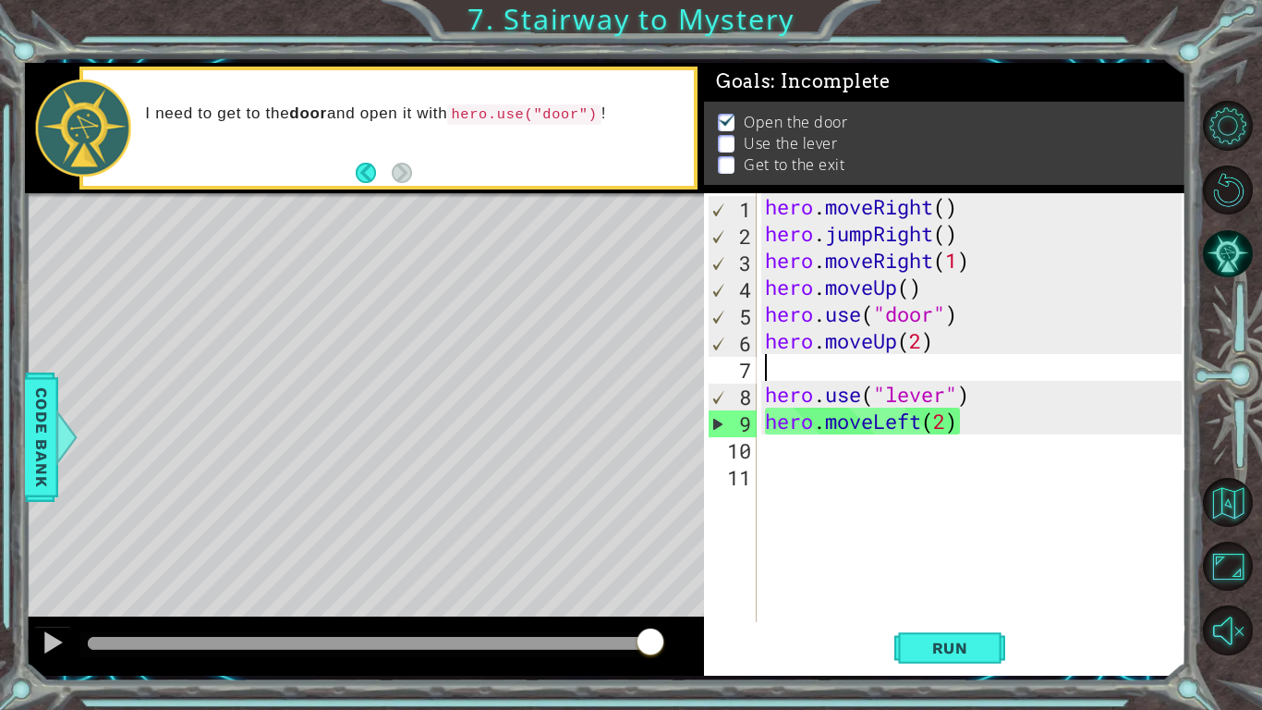
paste textarea "use("lever""
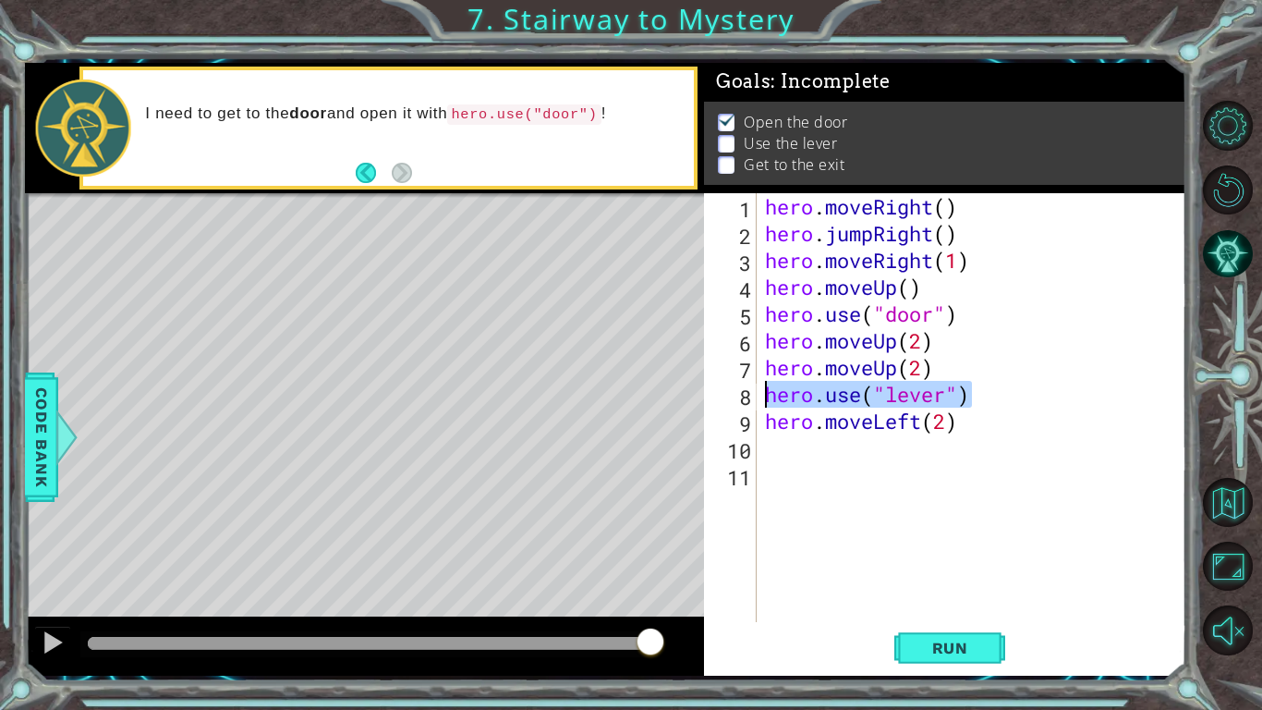
drag, startPoint x: 976, startPoint y: 397, endPoint x: 768, endPoint y: 404, distance: 208.0
click at [768, 404] on div "hero . moveRight ( ) hero . jumpRight ( ) hero . moveRight ( 1 ) hero . moveUp …" at bounding box center [976, 434] width 430 height 482
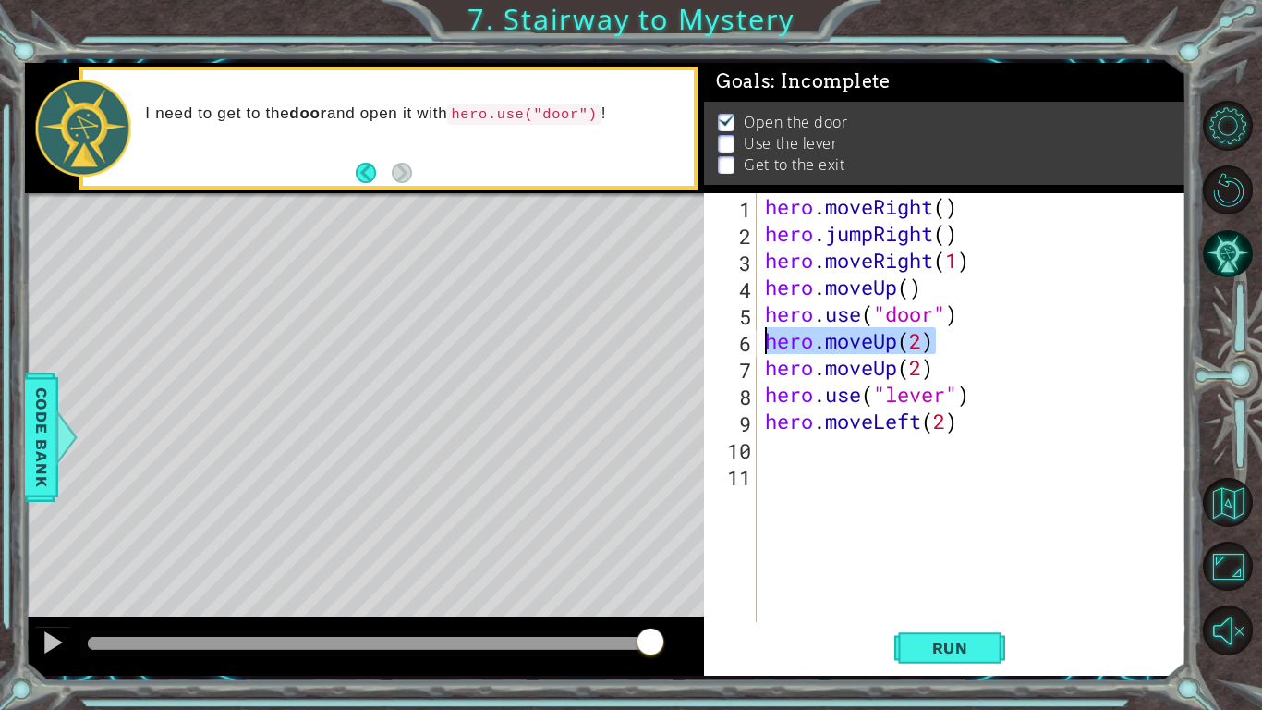
drag, startPoint x: 935, startPoint y: 342, endPoint x: 769, endPoint y: 347, distance: 166.4
click at [769, 347] on div "hero . moveRight ( ) hero . jumpRight ( ) hero . moveRight ( 1 ) hero . moveUp …" at bounding box center [976, 434] width 430 height 482
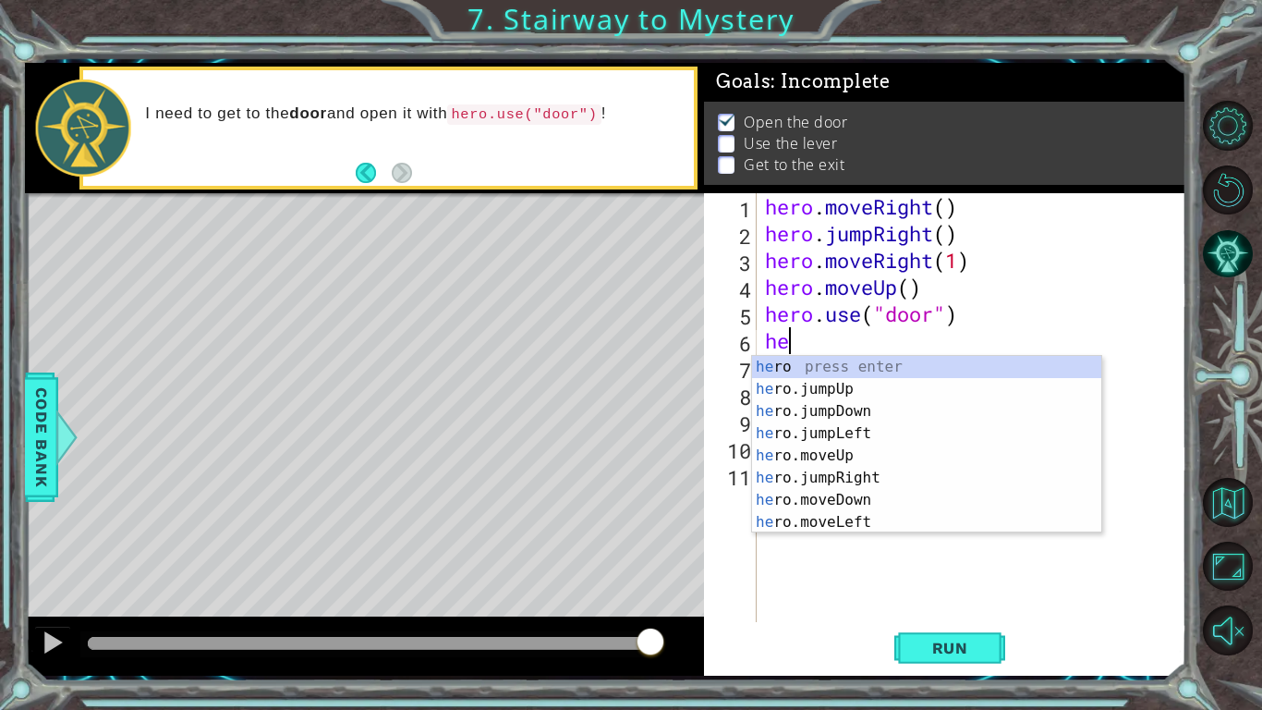
type textarea "h"
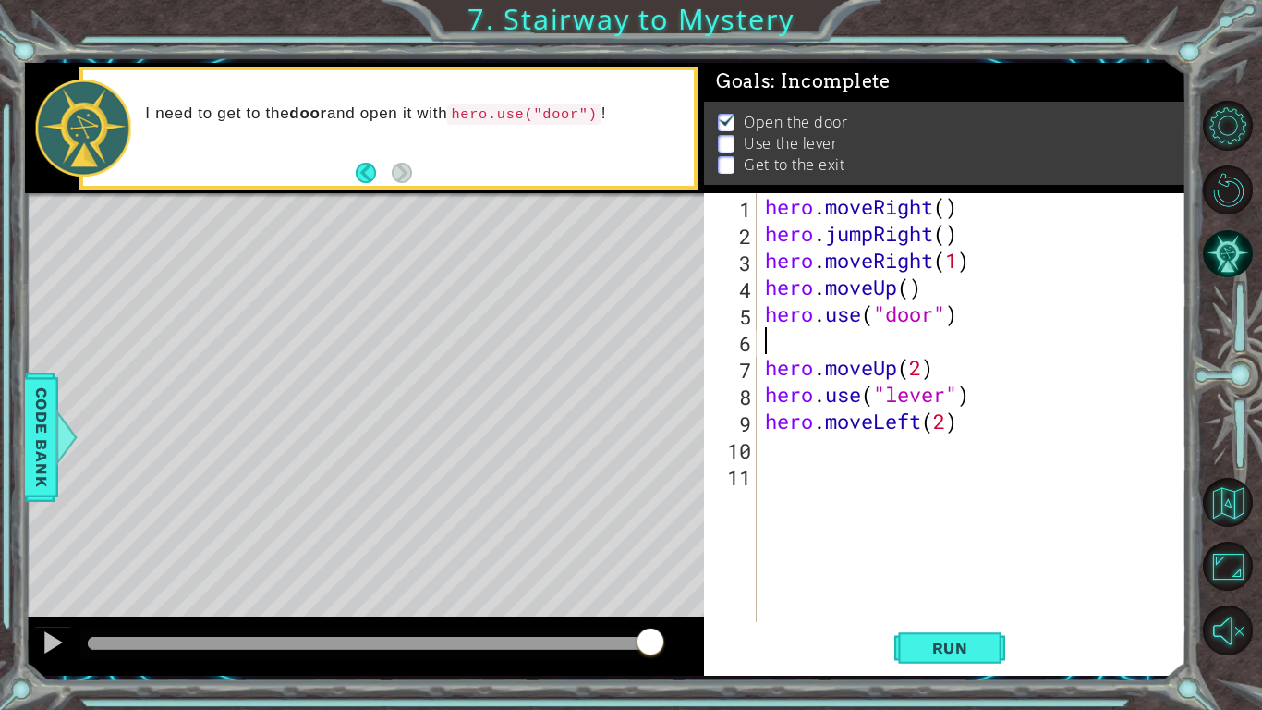
paste textarea "hero.use("lever")"
type textarea "hero.use("lever")"
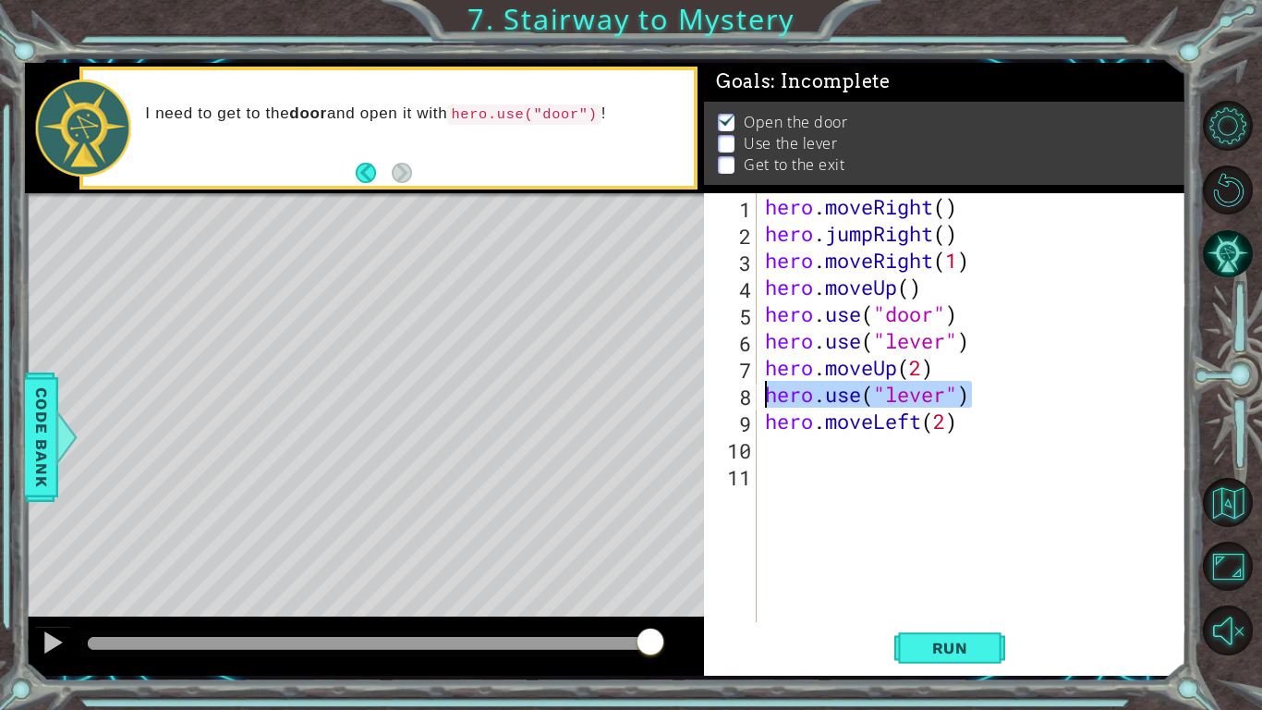
drag, startPoint x: 978, startPoint y: 400, endPoint x: 759, endPoint y: 395, distance: 219.1
click at [759, 395] on div "hero.use("lever") 1 2 3 4 5 6 7 8 9 10 11 hero . moveRight ( ) hero . jumpRight…" at bounding box center [943, 407] width 478 height 429
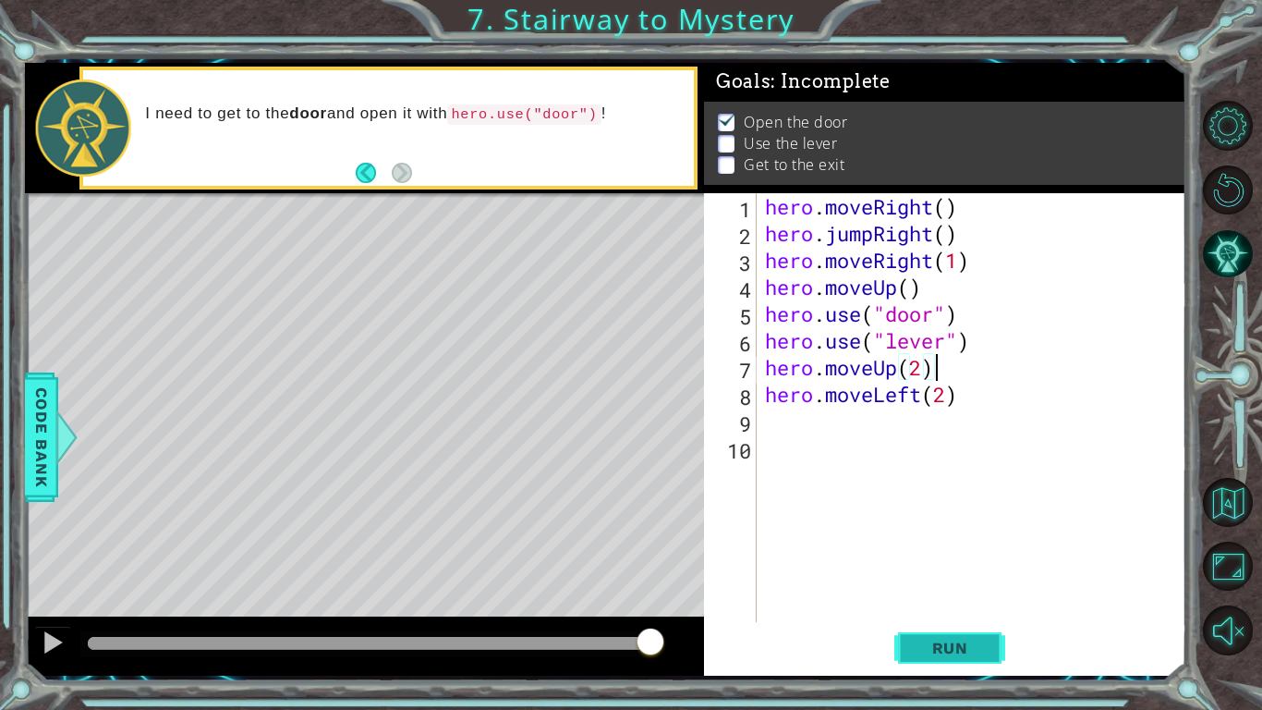
click at [943, 651] on span "Run" at bounding box center [950, 648] width 73 height 18
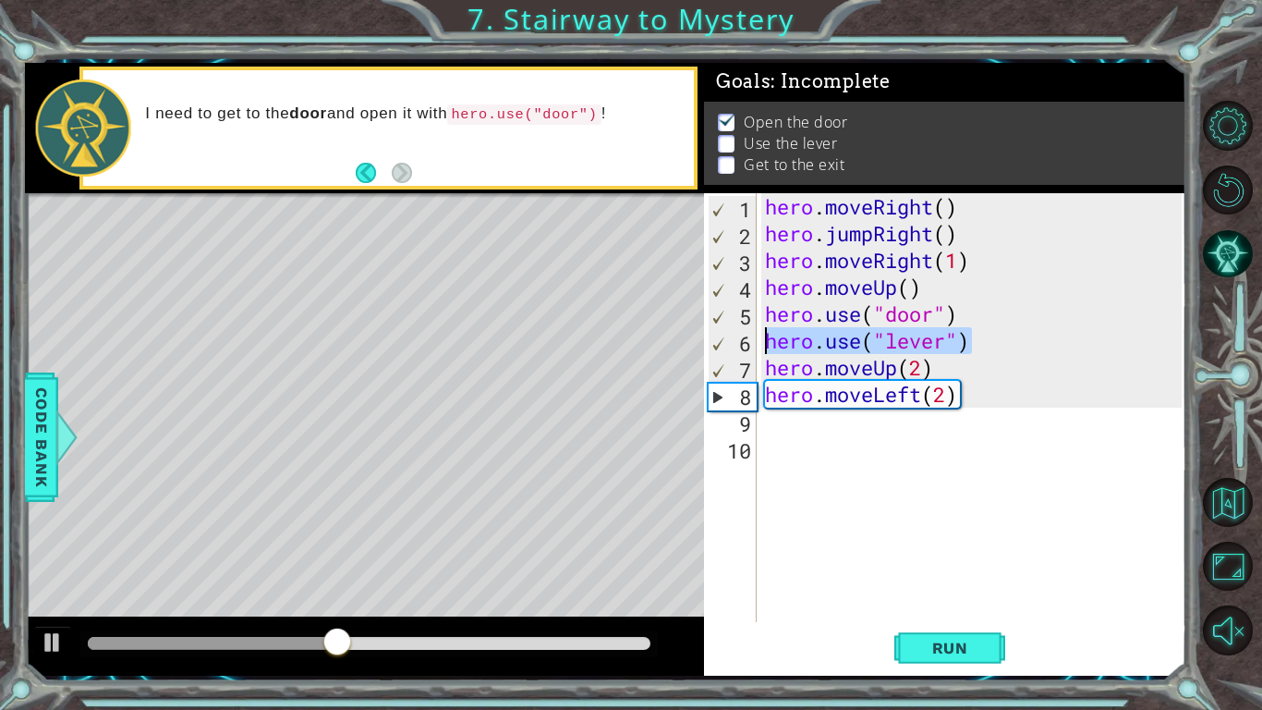
drag, startPoint x: 972, startPoint y: 342, endPoint x: 771, endPoint y: 336, distance: 201.5
click at [771, 336] on div "hero . moveRight ( ) hero . jumpRight ( ) hero . moveRight ( 1 ) hero . moveUp …" at bounding box center [976, 434] width 430 height 482
type textarea "hero.use("lever")"
click at [817, 438] on div "hero . moveRight ( ) hero . jumpRight ( ) hero . moveRight ( 1 ) hero . moveUp …" at bounding box center [976, 434] width 430 height 482
click at [807, 432] on div "hero . moveRight ( ) hero . jumpRight ( ) hero . moveRight ( 1 ) hero . moveUp …" at bounding box center [976, 434] width 430 height 482
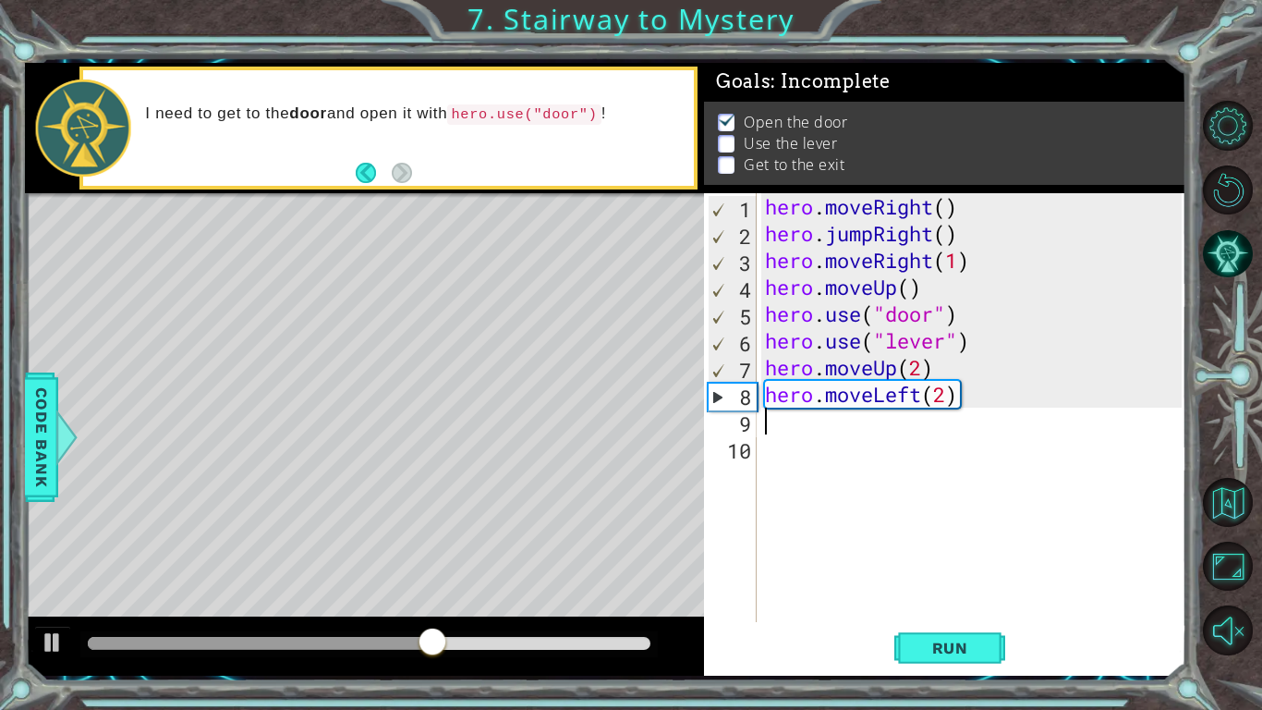
paste textarea "hero.use("lever")"
type textarea "hero.use("lever")"
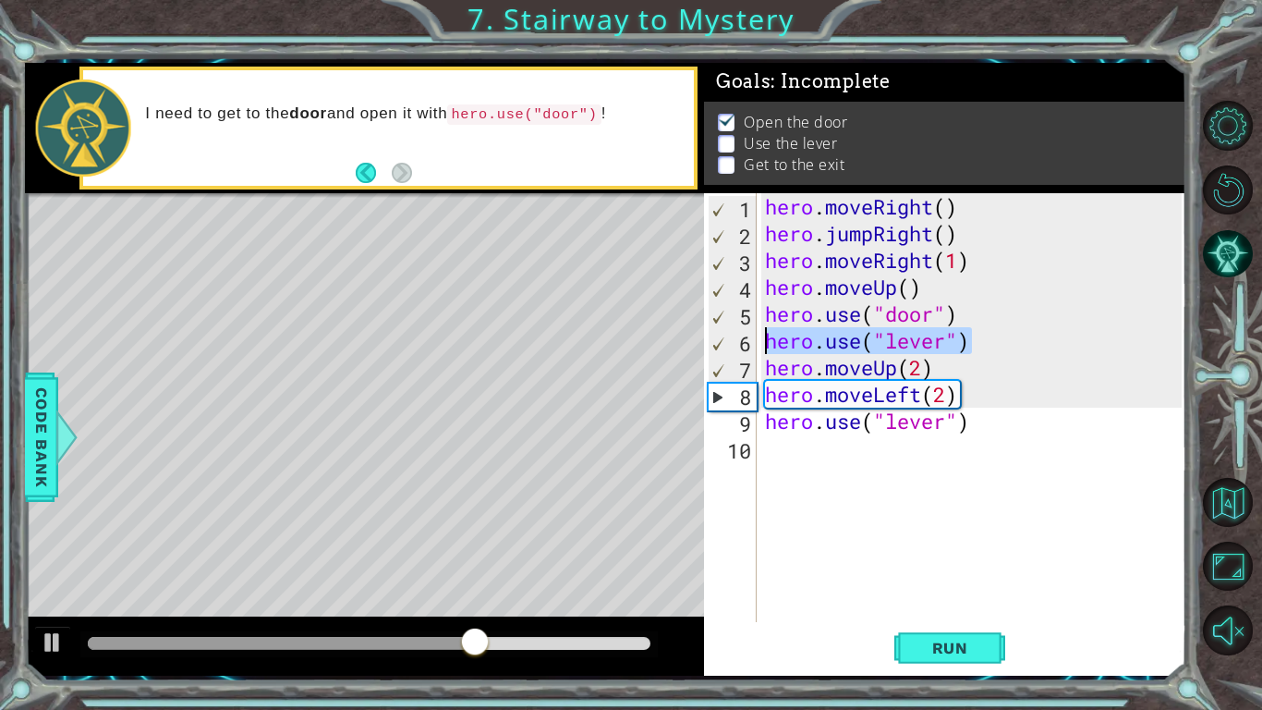
drag, startPoint x: 977, startPoint y: 345, endPoint x: 761, endPoint y: 335, distance: 216.5
click at [761, 335] on div "hero.use("lever") 1 2 3 4 5 6 7 8 9 10 hero . moveRight ( ) hero . jumpRight ( …" at bounding box center [943, 407] width 478 height 429
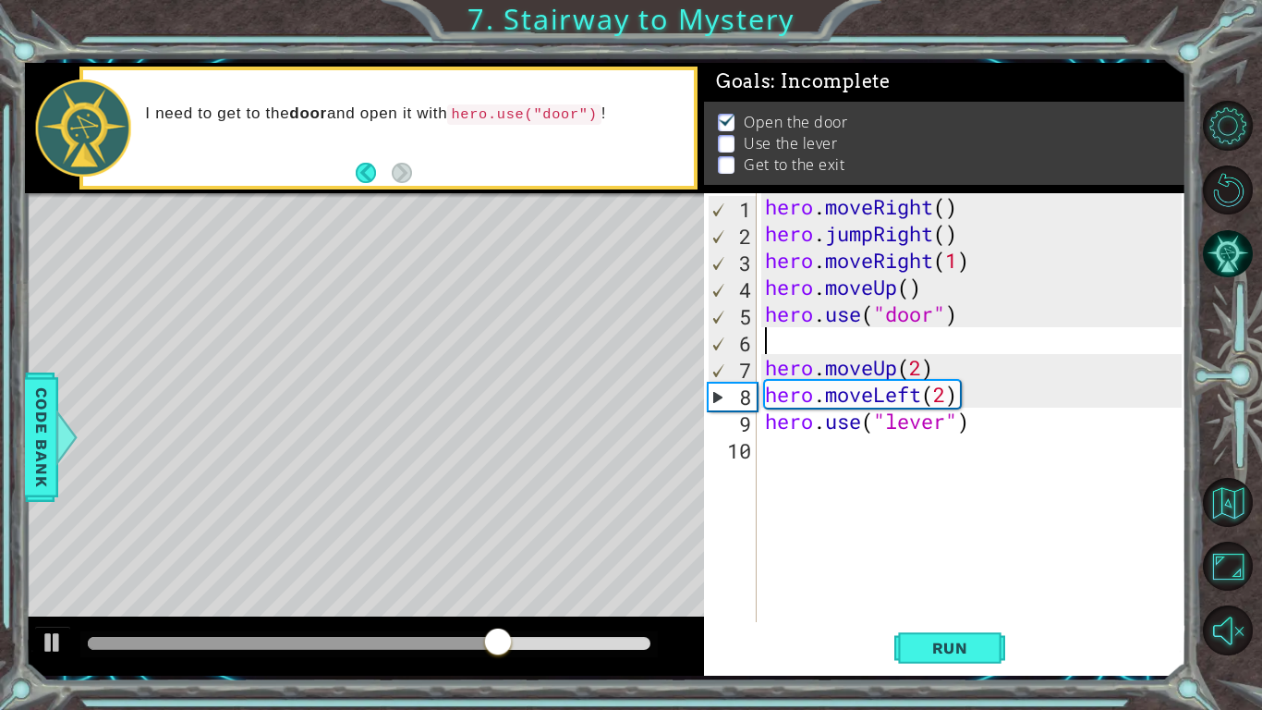
type textarea "hero.use("door")"
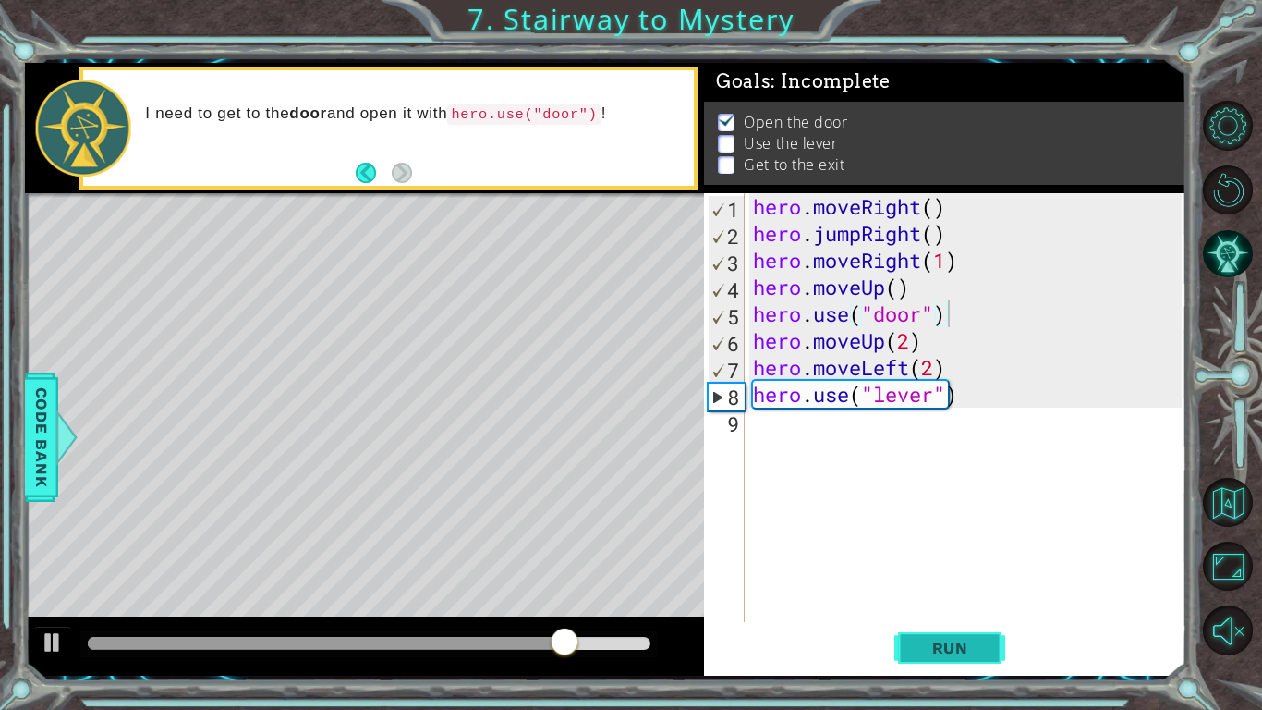
click at [931, 649] on span "Run" at bounding box center [950, 648] width 73 height 18
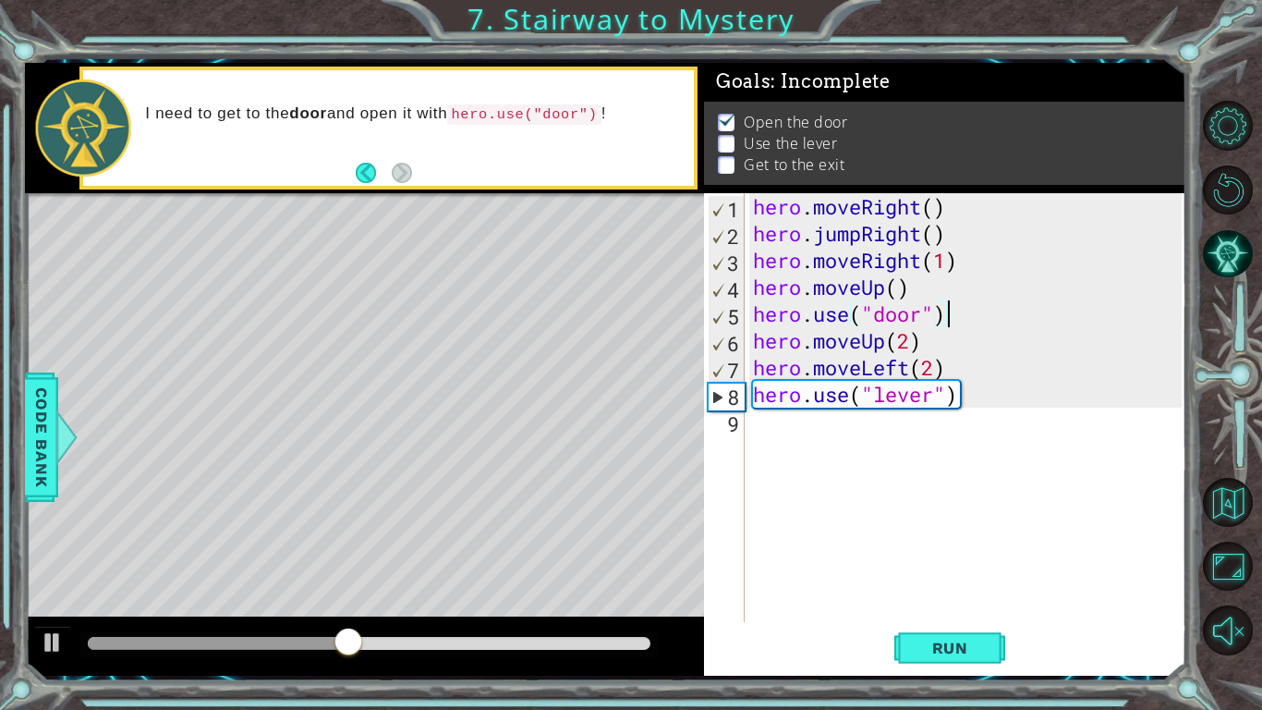
click at [937, 368] on div "hero . moveRight ( ) hero . jumpRight ( ) hero . moveRight ( 1 ) hero . moveUp …" at bounding box center [970, 434] width 442 height 482
type textarea "hero.moveLeft(1)"
click at [944, 653] on span "Run" at bounding box center [950, 648] width 73 height 18
click at [797, 431] on div "hero . moveRight ( ) hero . jumpRight ( ) hero . moveRight ( 1 ) hero . moveUp …" at bounding box center [970, 434] width 442 height 482
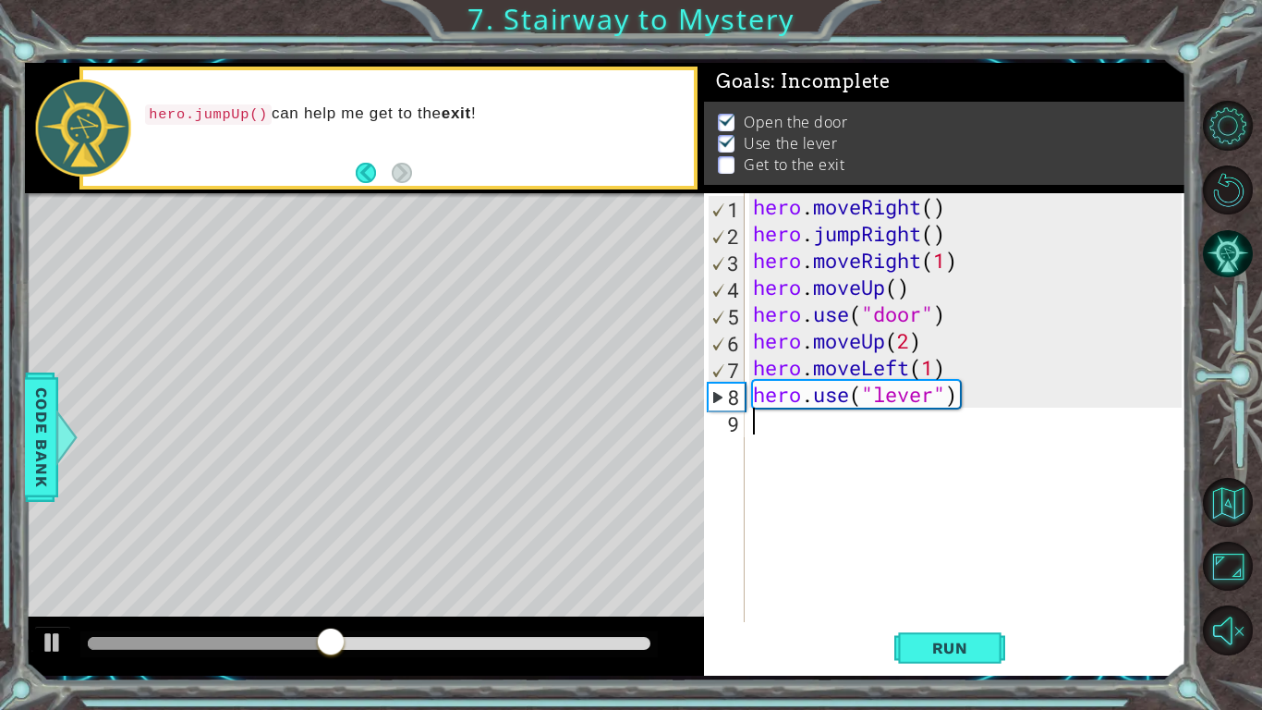
scroll to position [0, 0]
paste textarea "hero.use("lever")"
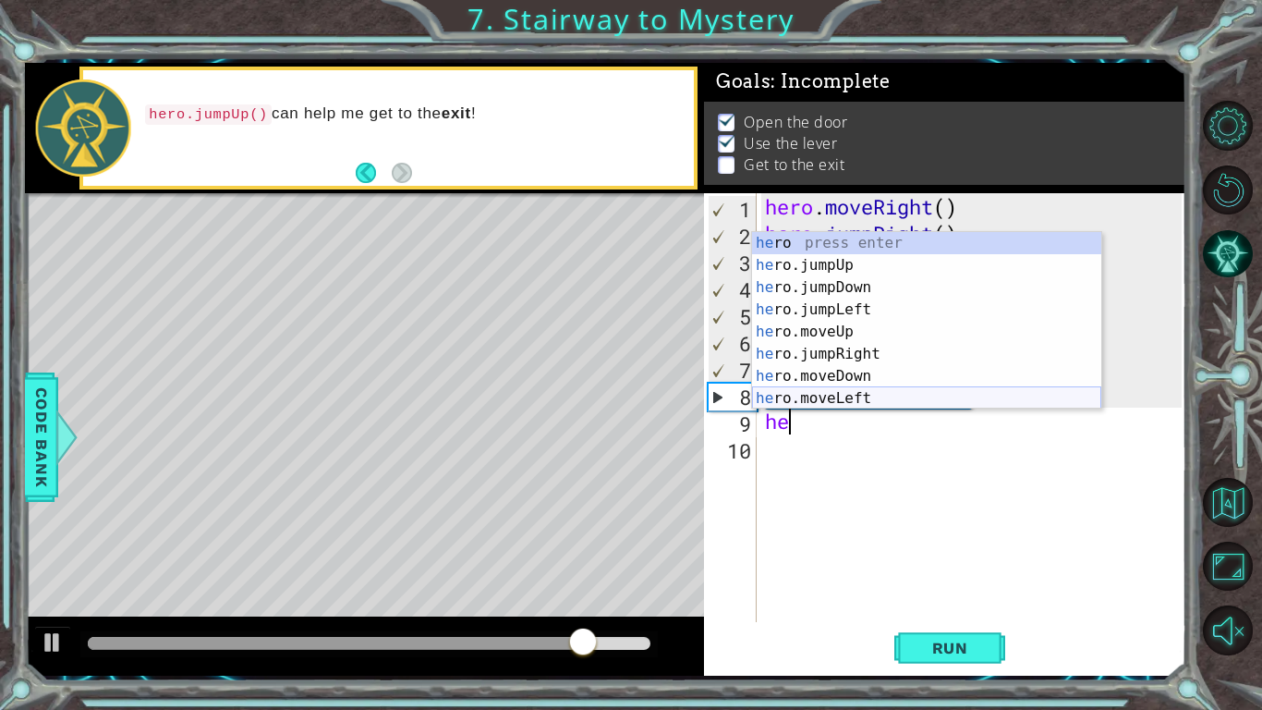
click at [874, 400] on div "he ro press enter he ro.jumpUp press enter he ro.jumpDown press enter he ro.jum…" at bounding box center [926, 343] width 349 height 222
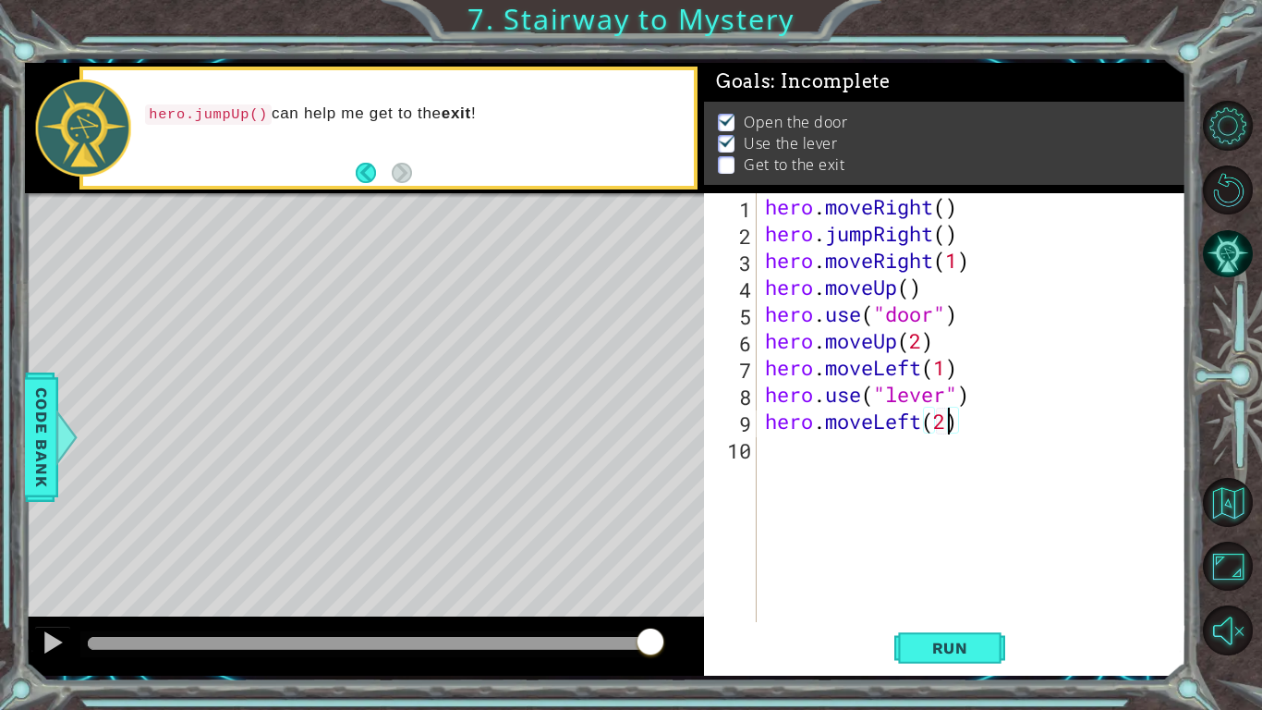
scroll to position [0, 7]
type textarea "hero.moveLeft(2)"
click at [991, 650] on button "Run" at bounding box center [949, 648] width 111 height 48
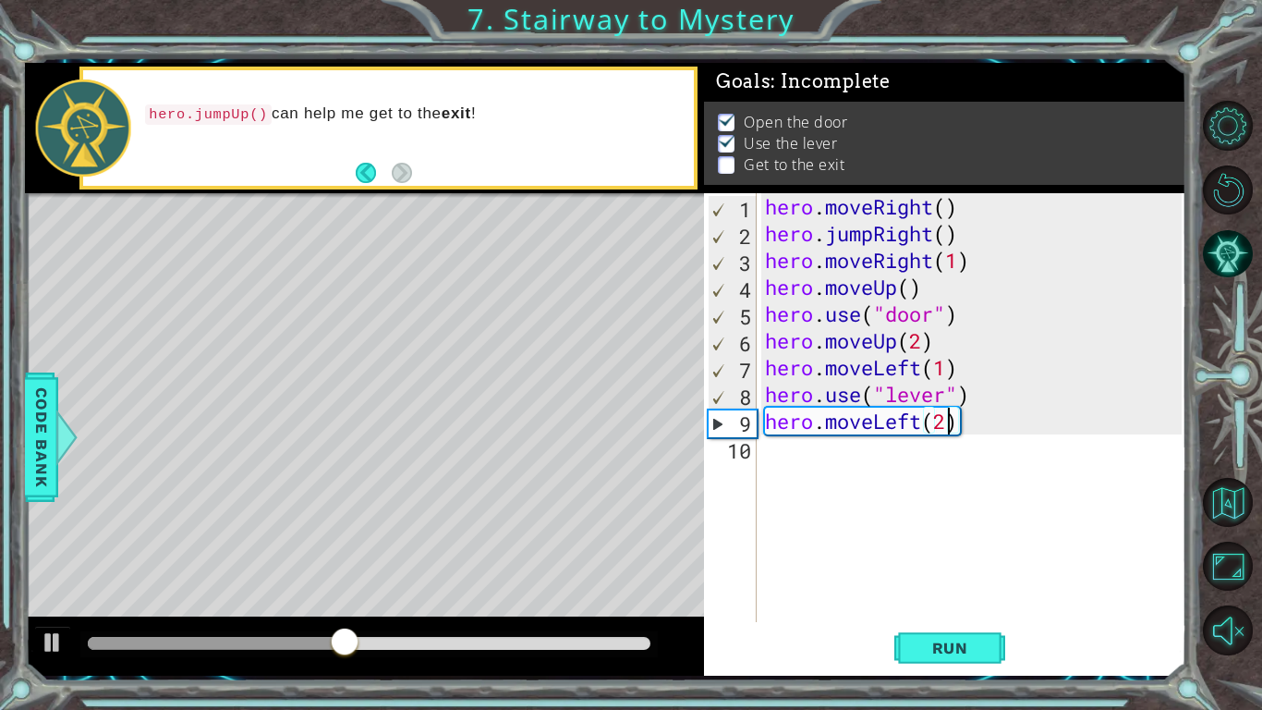
click at [858, 468] on div "hero . moveRight ( ) hero . jumpRight ( ) hero . moveRight ( 1 ) hero . moveUp …" at bounding box center [976, 434] width 430 height 482
paste textarea "hero.use("lever")"
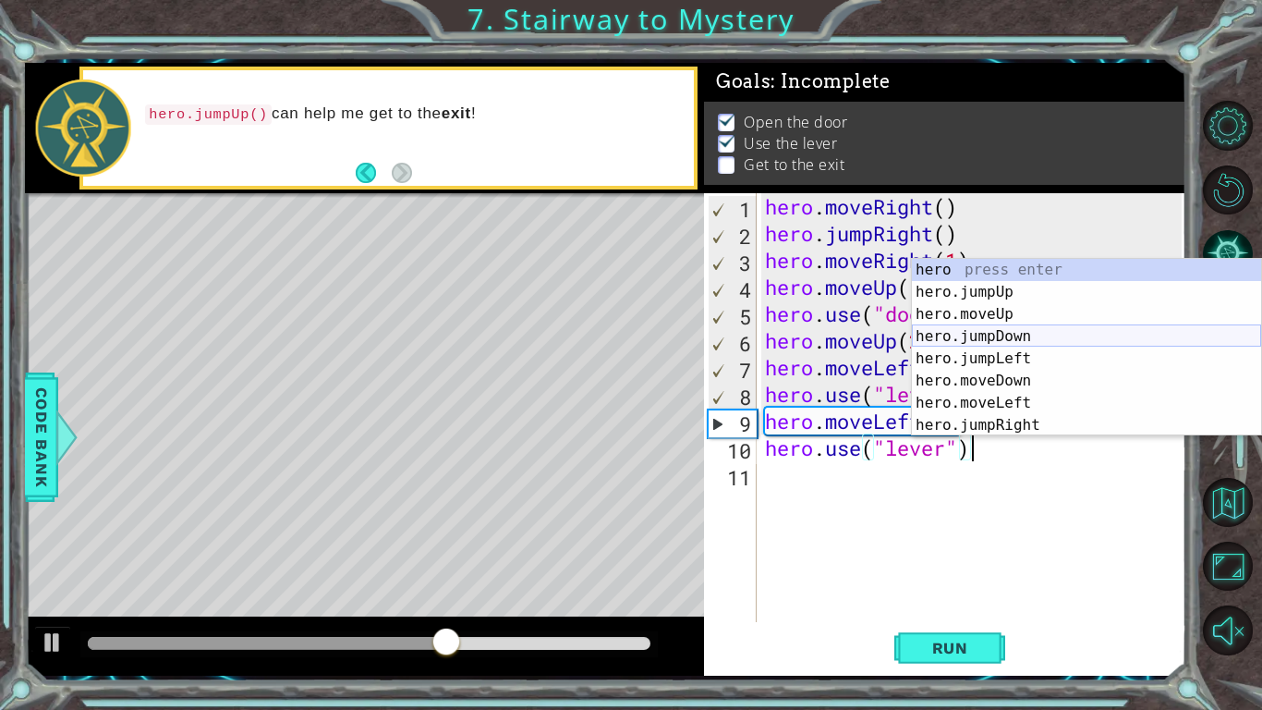
click at [1035, 341] on div "hero press enter hero.jumpUp press enter hero.moveUp press enter hero.jumpDown …" at bounding box center [1086, 370] width 349 height 222
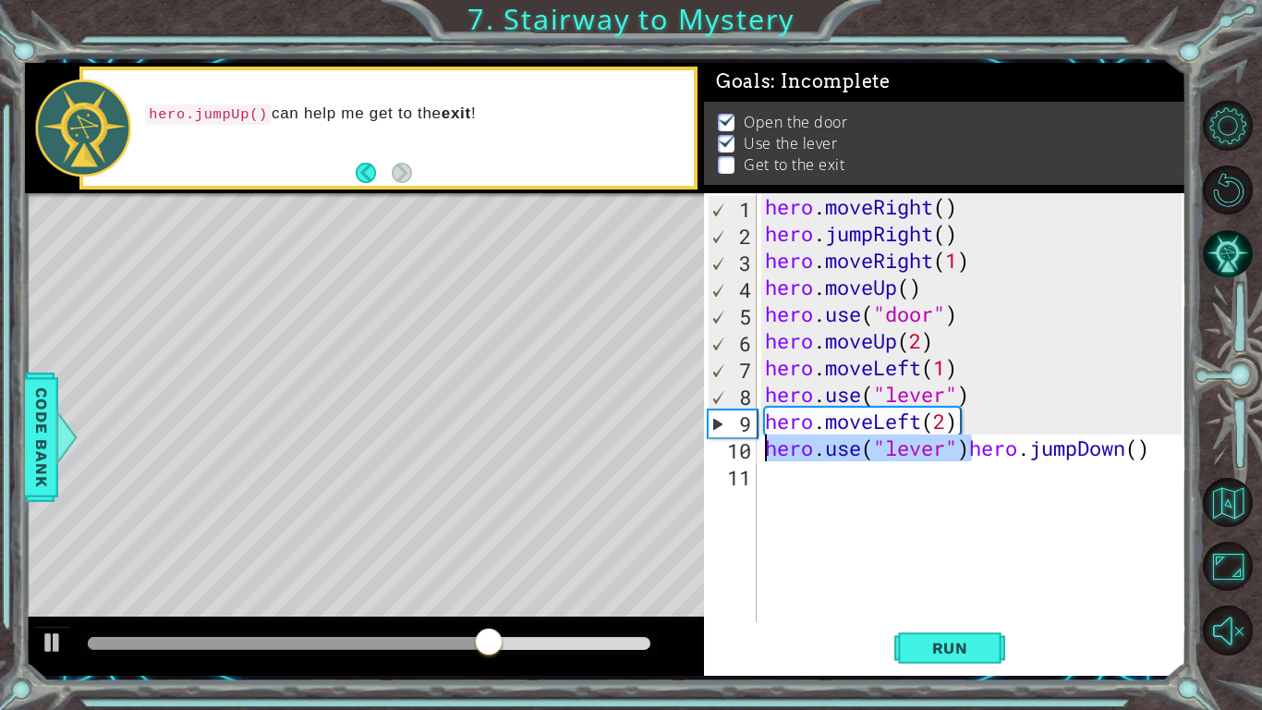
drag, startPoint x: 974, startPoint y: 451, endPoint x: 756, endPoint y: 437, distance: 218.5
click at [756, 437] on div "hero.use("lever")hero.jumpDown() 1 2 3 4 5 6 7 8 9 10 11 hero . moveRight ( ) h…" at bounding box center [943, 407] width 478 height 429
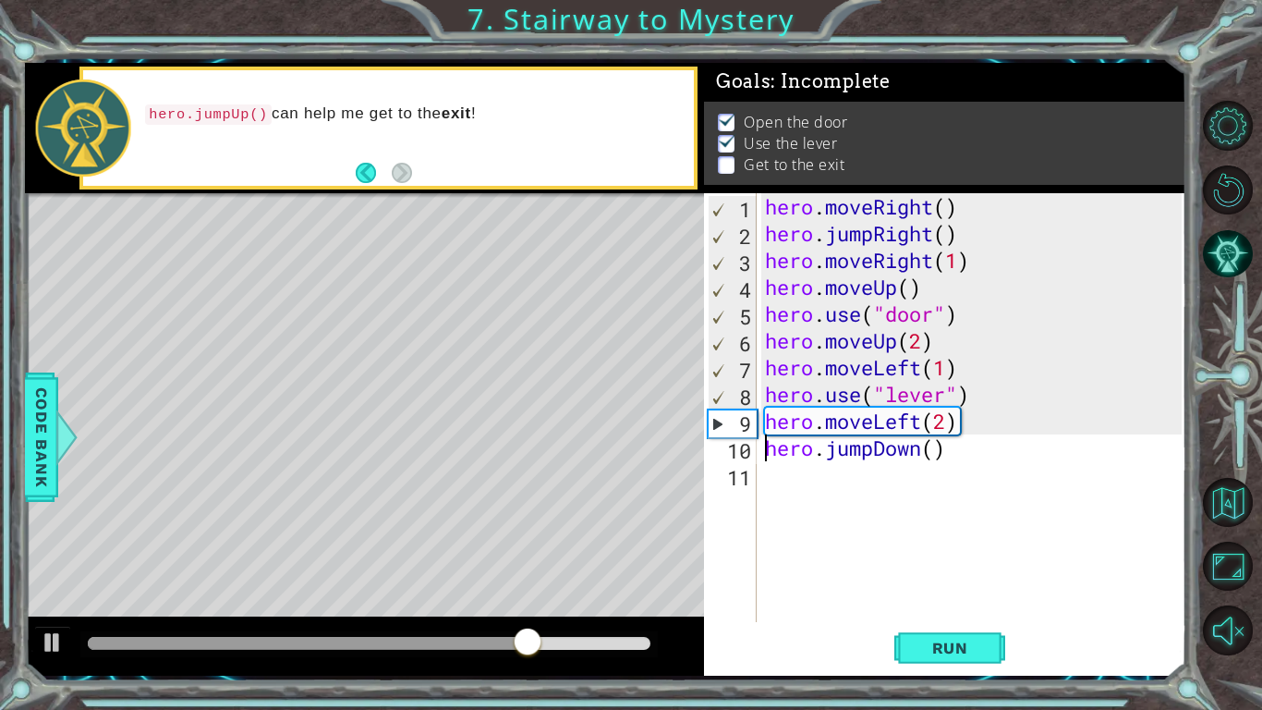
click at [918, 454] on div "hero . moveRight ( ) hero . jumpRight ( ) hero . moveRight ( 1 ) hero . moveUp …" at bounding box center [976, 434] width 430 height 482
click at [927, 453] on div "hero . moveRight ( ) hero . jumpRight ( ) hero . moveRight ( 1 ) hero . moveUp …" at bounding box center [976, 434] width 430 height 482
click at [955, 453] on div "hero . moveRight ( ) hero . jumpRight ( ) hero . moveRight ( 1 ) hero . moveUp …" at bounding box center [976, 434] width 430 height 482
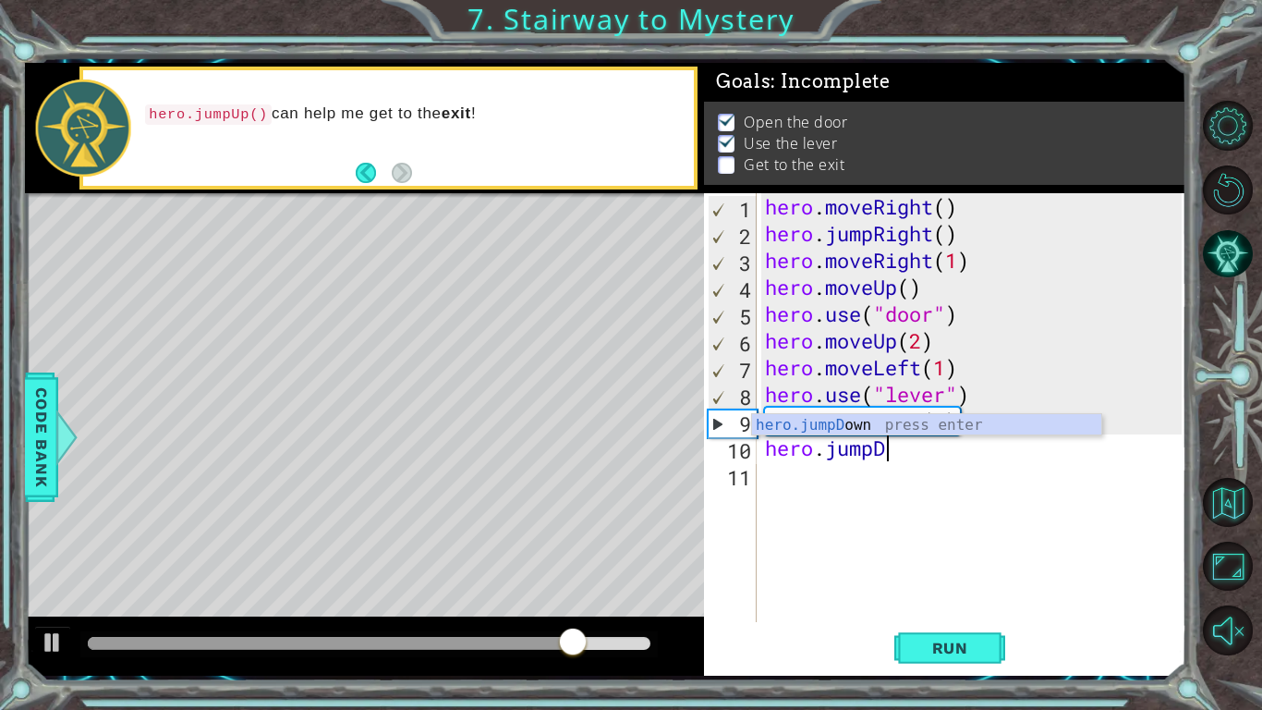
type textarea "hero.jump"
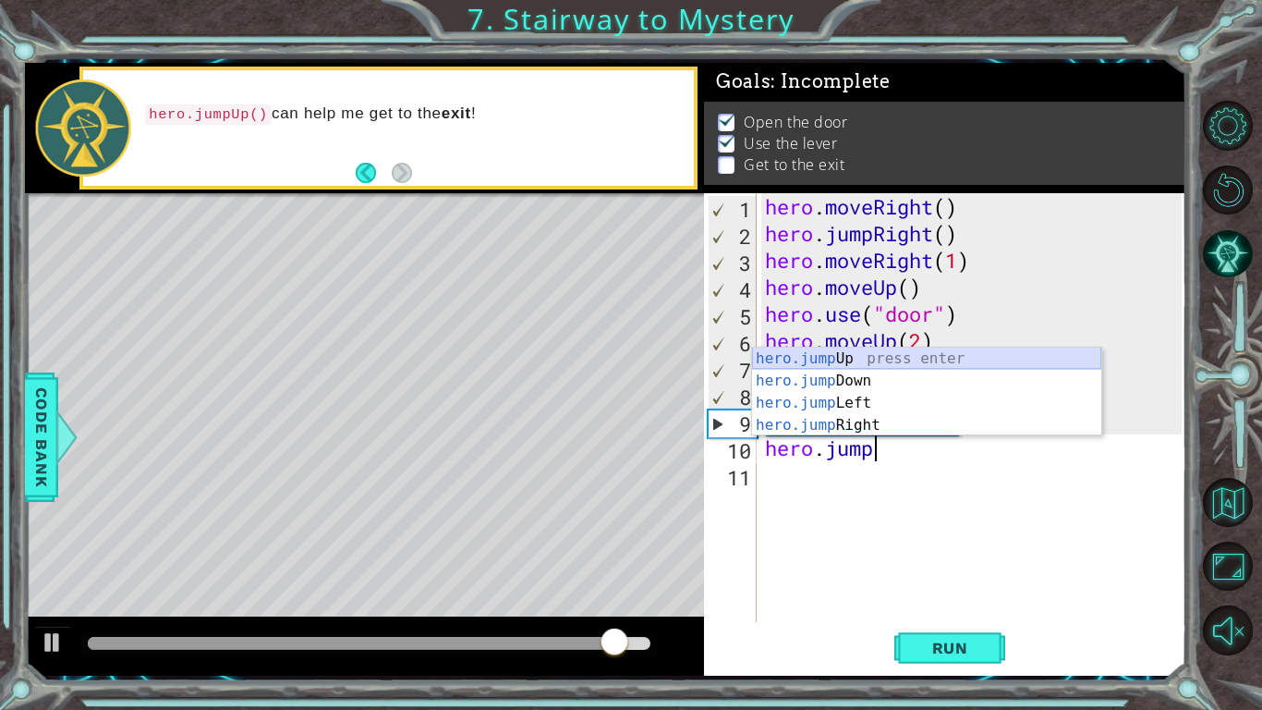
click at [924, 360] on div "hero.jump Up press enter hero.jump Down press enter hero.jump Left press enter …" at bounding box center [926, 413] width 349 height 133
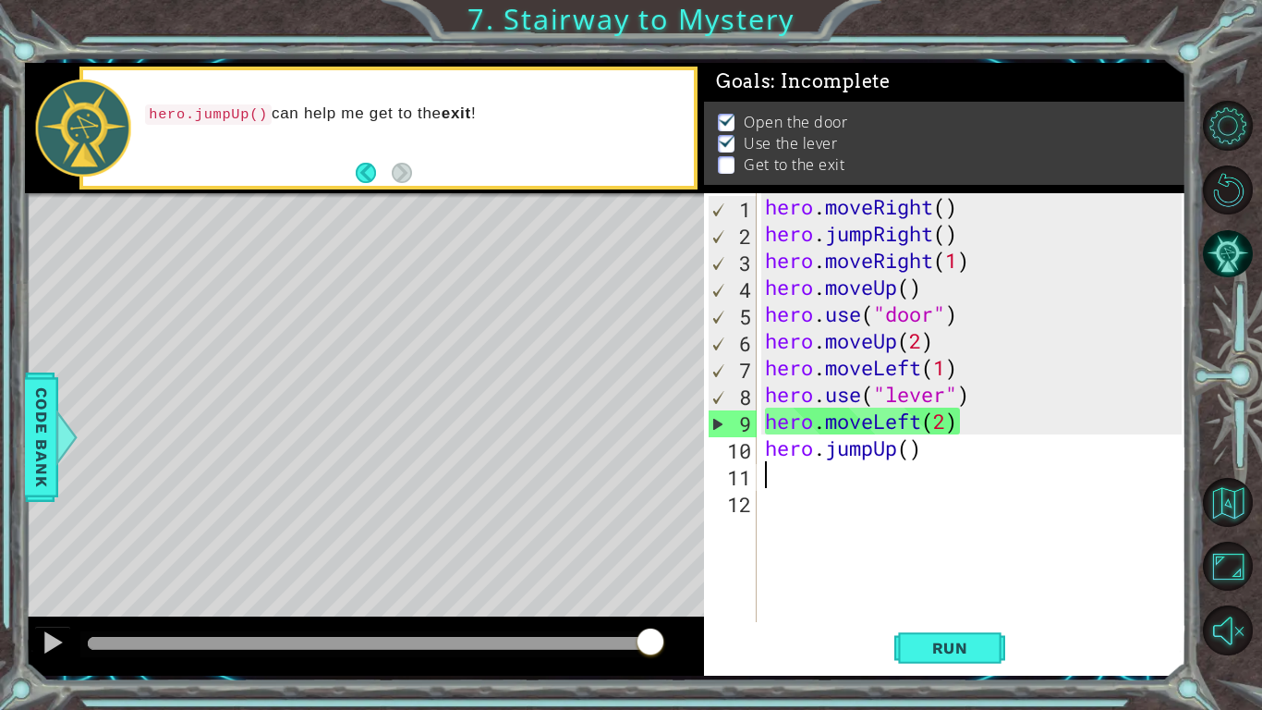
paste textarea "hero.use("lever")"
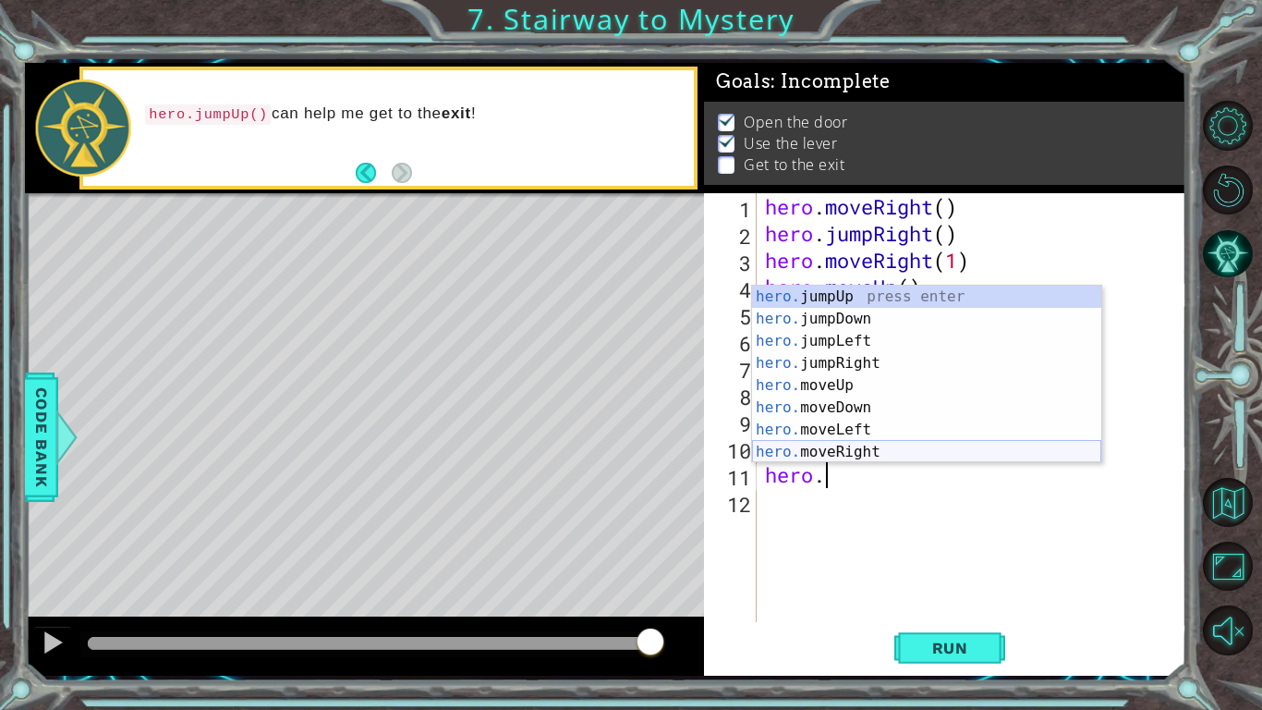
click at [916, 455] on div "hero. jumpUp press enter hero. jumpDown press enter hero. jumpLeft press enter …" at bounding box center [926, 397] width 349 height 222
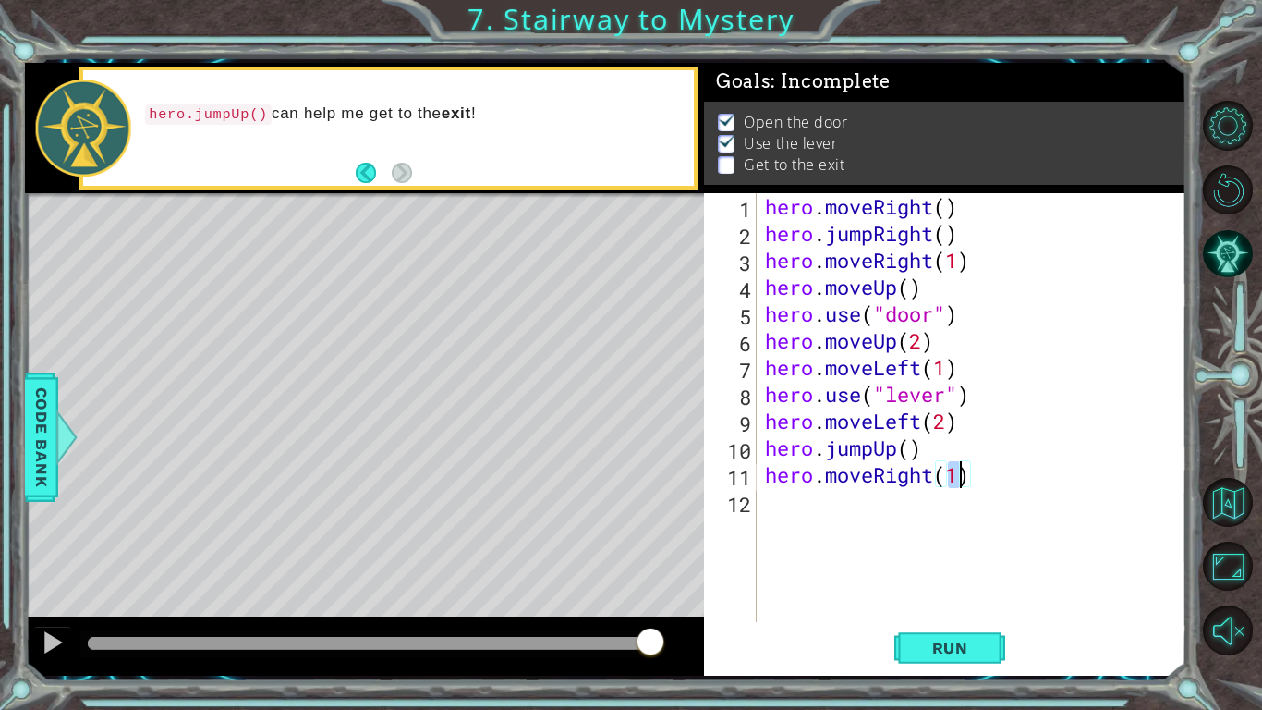
click at [940, 468] on div "hero . moveRight ( ) hero . jumpRight ( ) hero . moveRight ( 1 ) hero . moveUp …" at bounding box center [976, 434] width 430 height 482
click at [955, 476] on div "hero . moveRight ( ) hero . jumpRight ( ) hero . moveRight ( 1 ) hero . moveUp …" at bounding box center [976, 434] width 430 height 482
type textarea "hero.moveRight(2)"
click at [963, 667] on button "Run" at bounding box center [949, 648] width 111 height 48
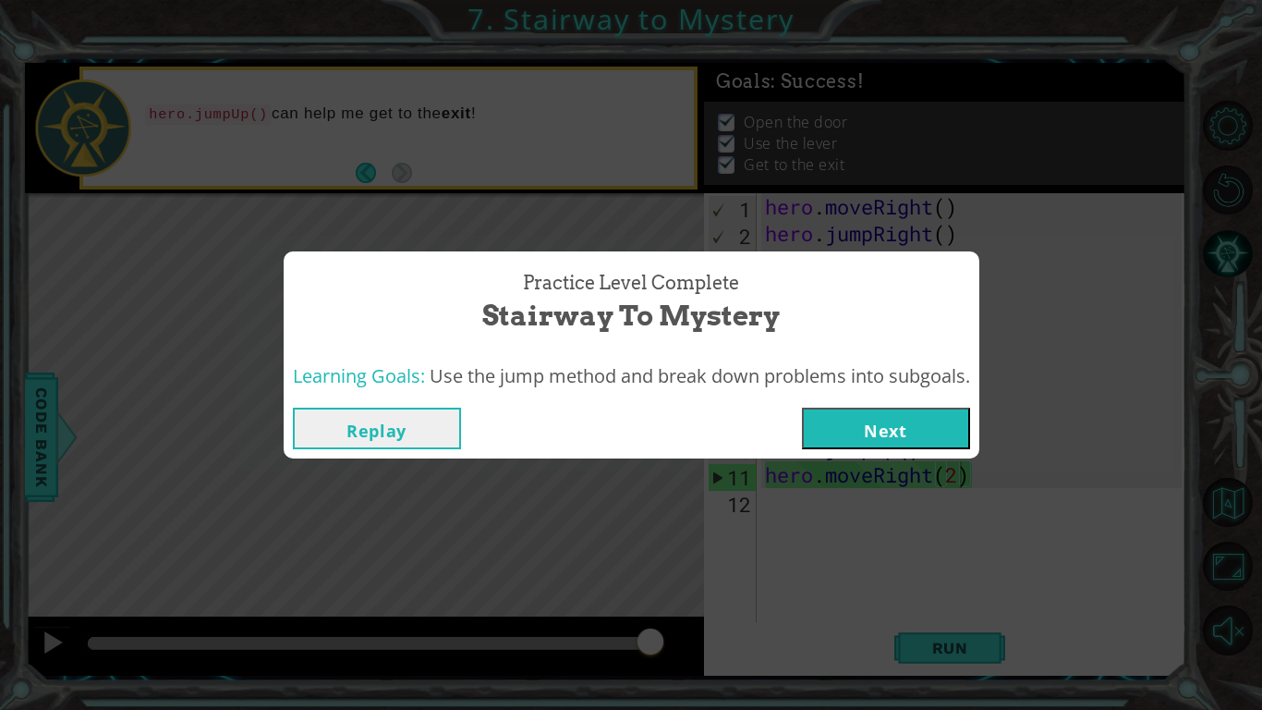
click at [907, 445] on button "Next" at bounding box center [886, 429] width 168 height 42
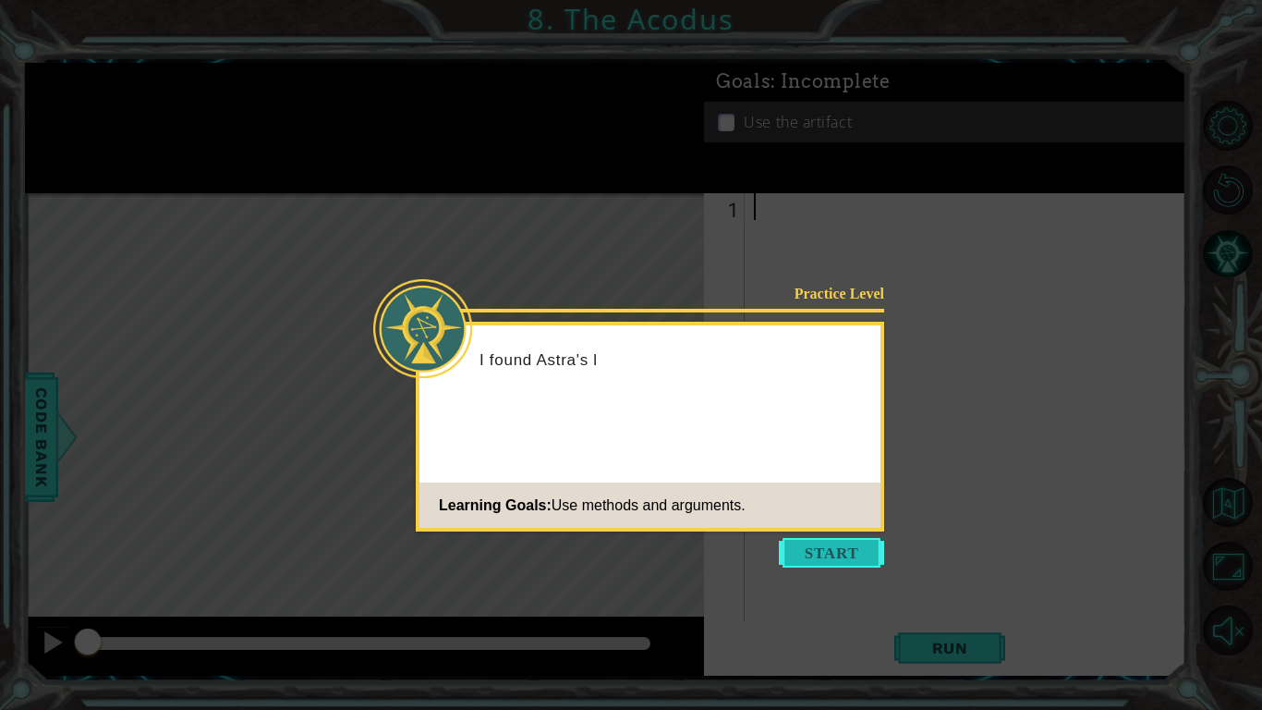
click at [860, 551] on button "Start" at bounding box center [831, 553] width 105 height 30
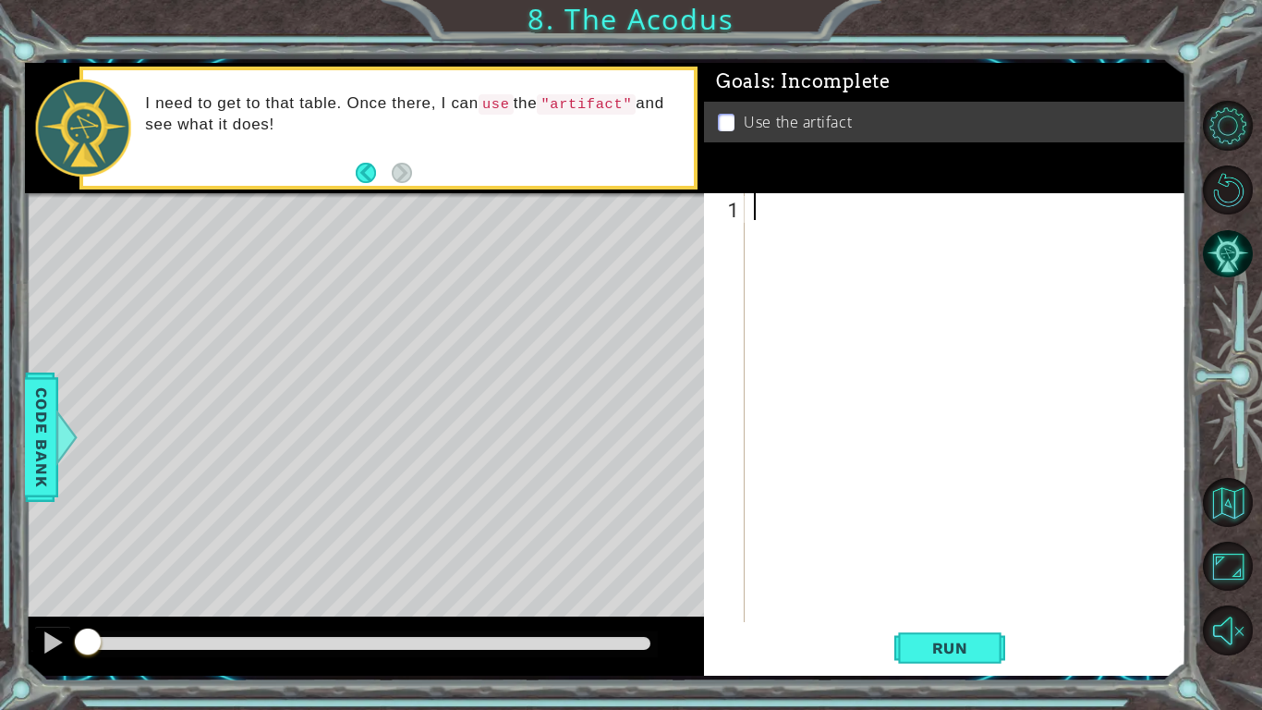
paste textarea "hero.use("lever")"
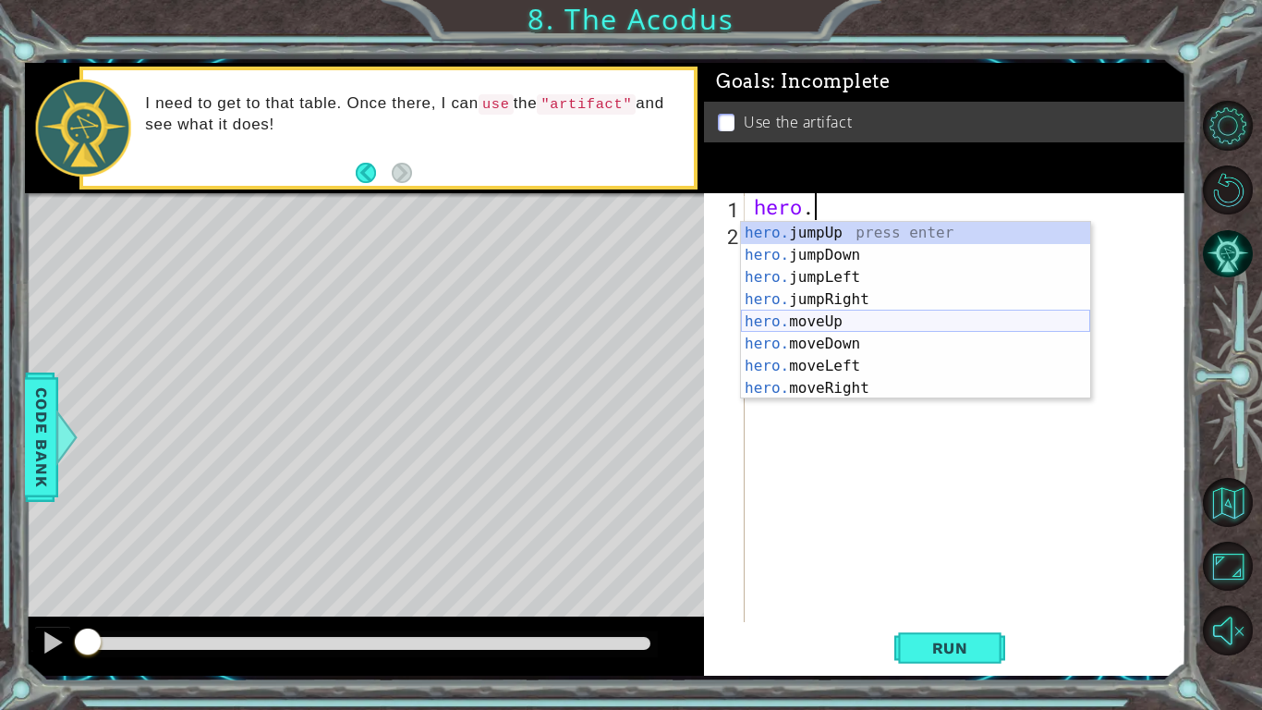
click at [851, 326] on div "hero. jumpUp press enter hero. jumpDown press enter hero. jumpLeft press enter …" at bounding box center [915, 333] width 349 height 222
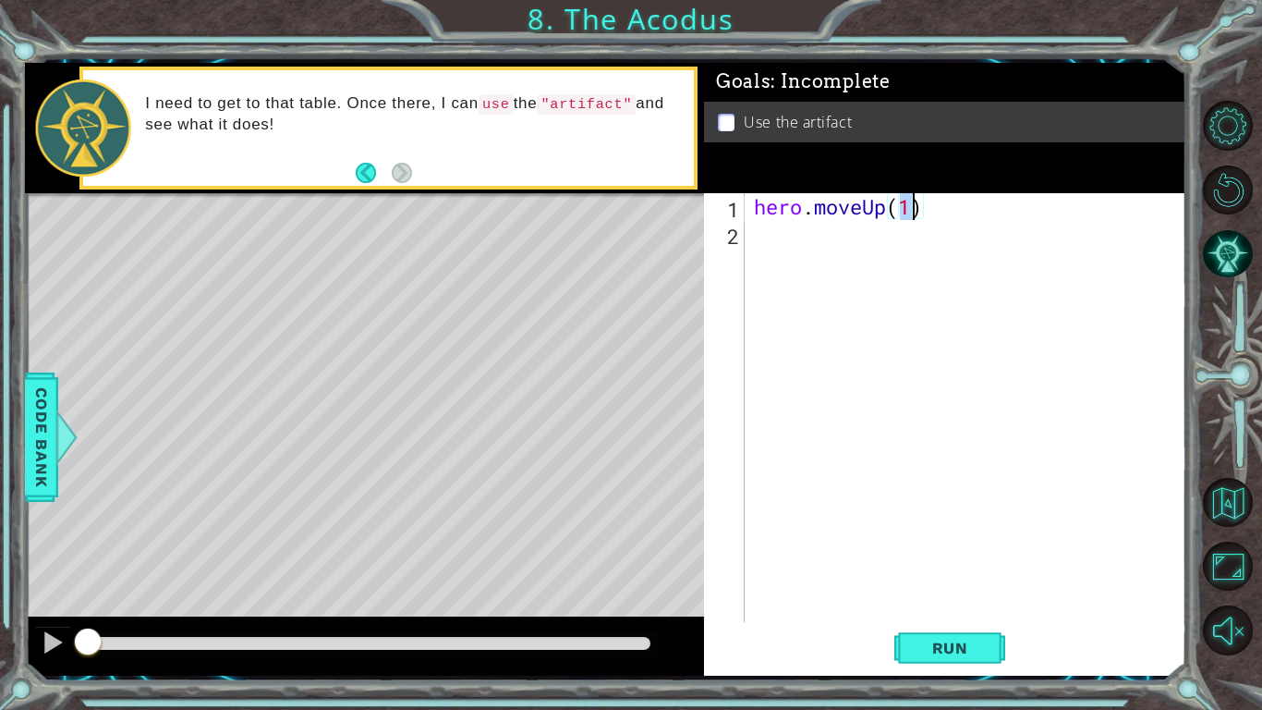
type textarea "hero.moveUp(2)"
click at [971, 625] on button "Run" at bounding box center [949, 648] width 111 height 48
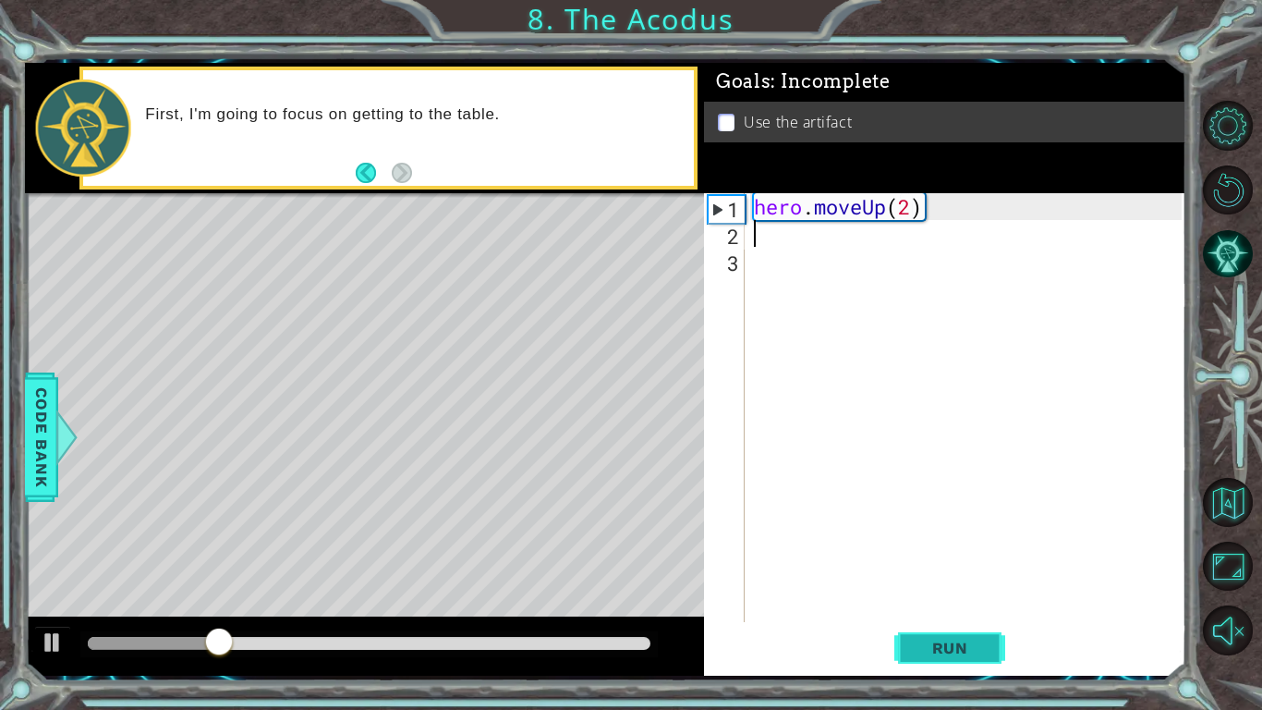
paste textarea "hero.use("lever")"
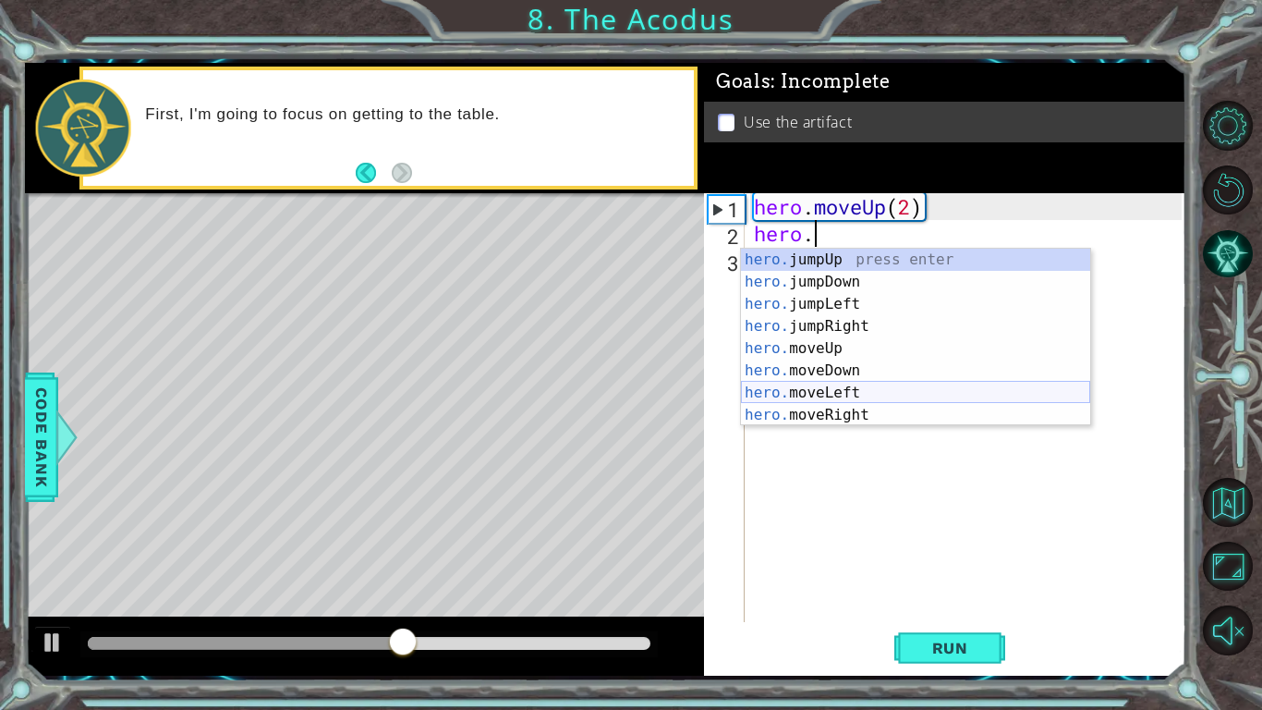
click at [870, 397] on div "hero. jumpUp press enter hero. jumpDown press enter hero. jumpLeft press enter …" at bounding box center [915, 360] width 349 height 222
type textarea "hero.moveLeft(1)"
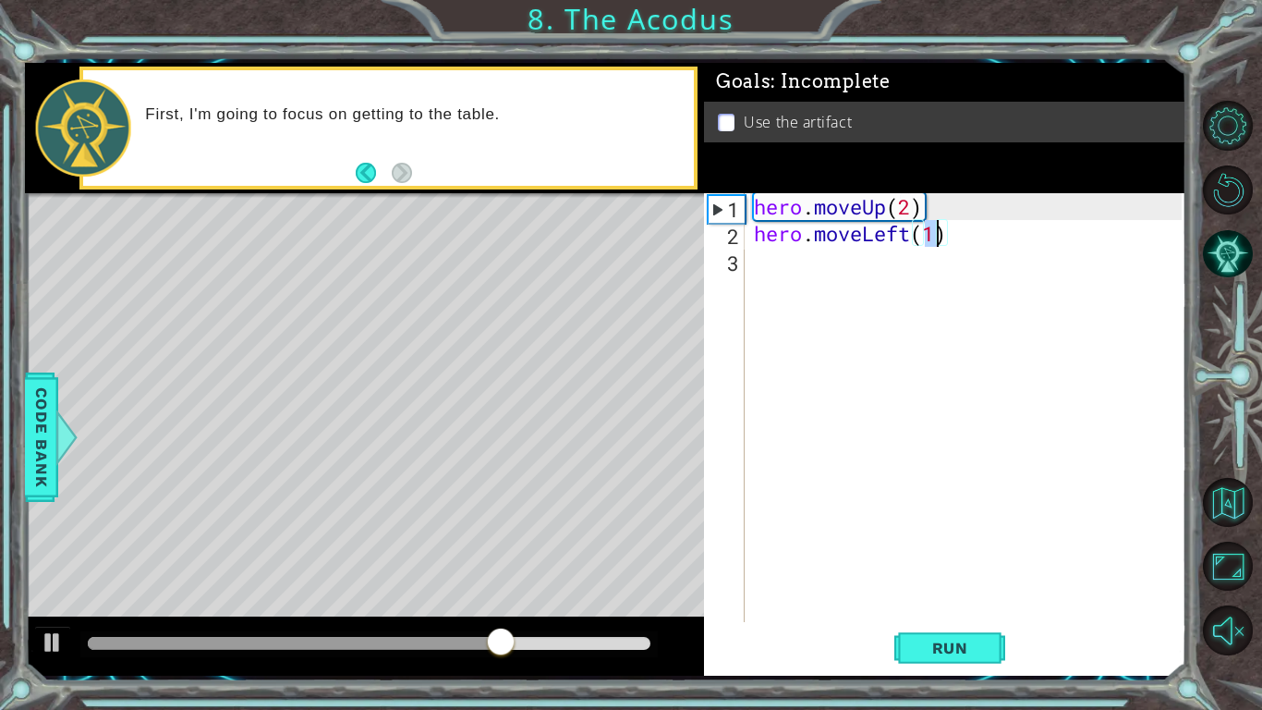
click at [913, 265] on div "hero . moveUp ( 2 ) hero . moveLeft ( 1 )" at bounding box center [970, 434] width 441 height 482
paste textarea "hero.use("lever")"
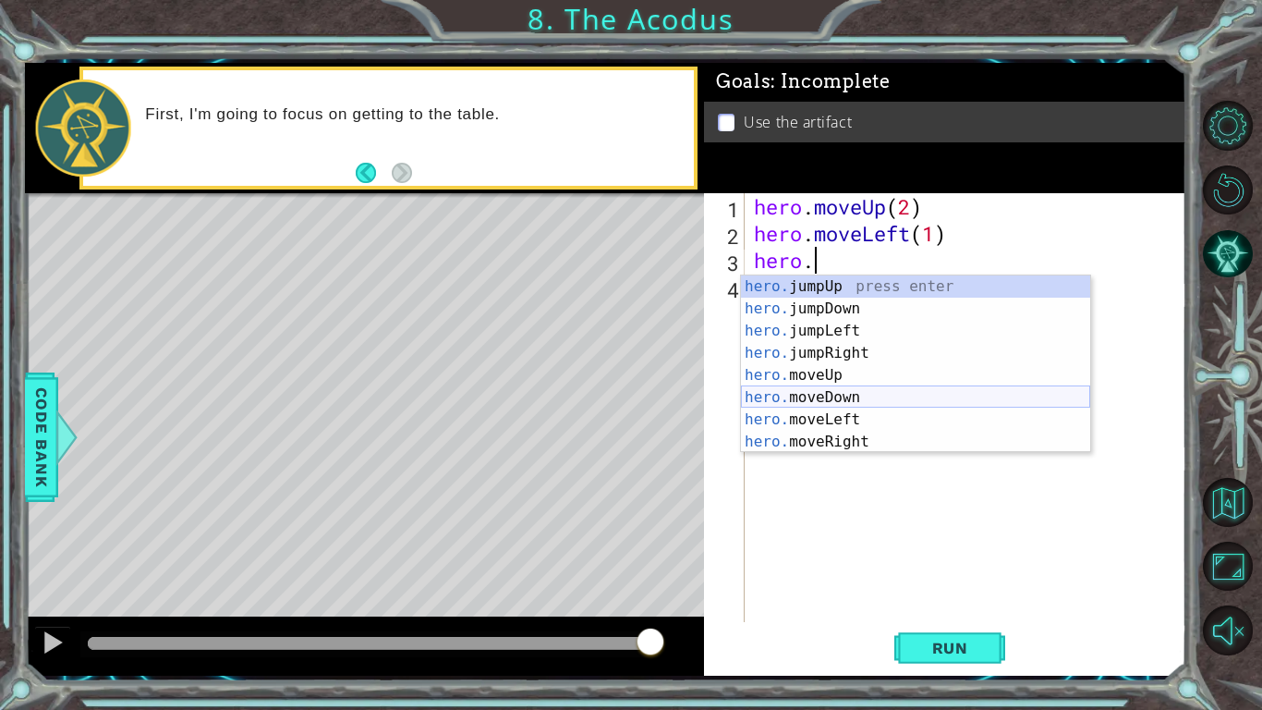
click at [844, 405] on div "hero. jumpUp press enter hero. jumpDown press enter hero. jumpLeft press enter …" at bounding box center [915, 386] width 349 height 222
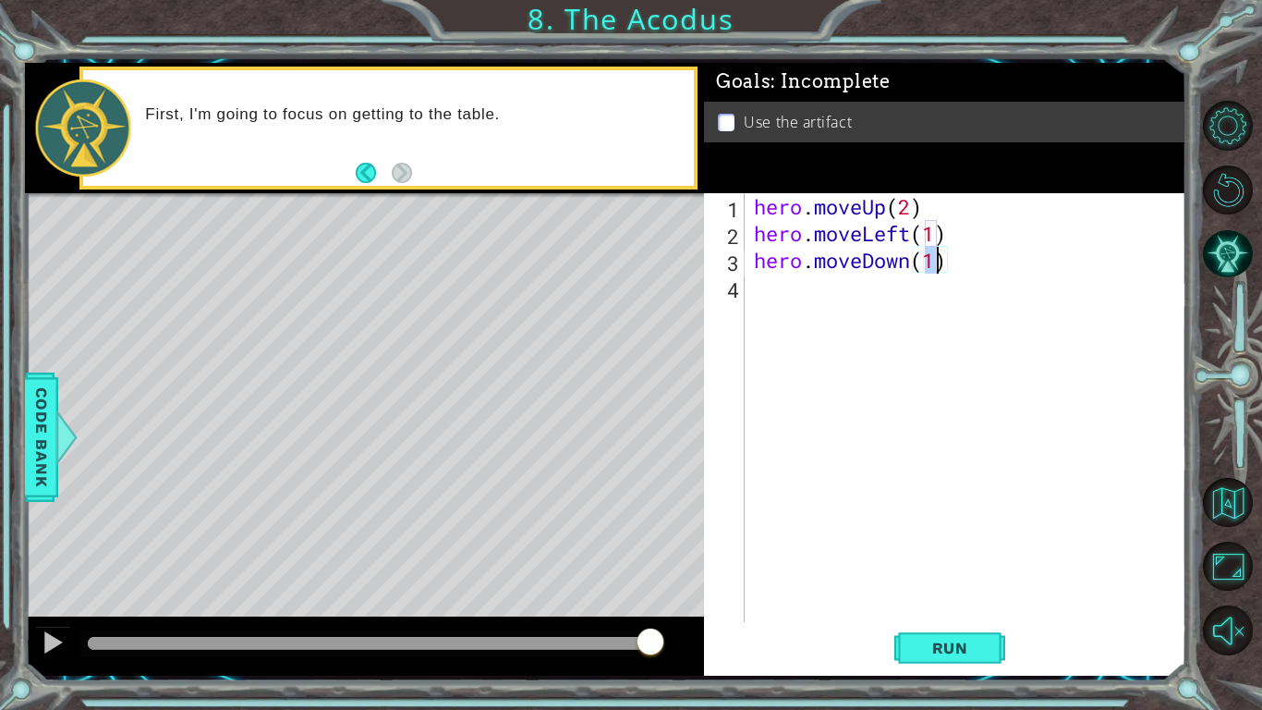
type textarea "hero.moveDown(2)"
click at [921, 288] on div "hero . moveUp ( 2 ) hero . moveLeft ( 1 ) hero . moveDown ( 2 )" at bounding box center [970, 434] width 441 height 482
click at [963, 630] on button "Run" at bounding box center [949, 648] width 111 height 48
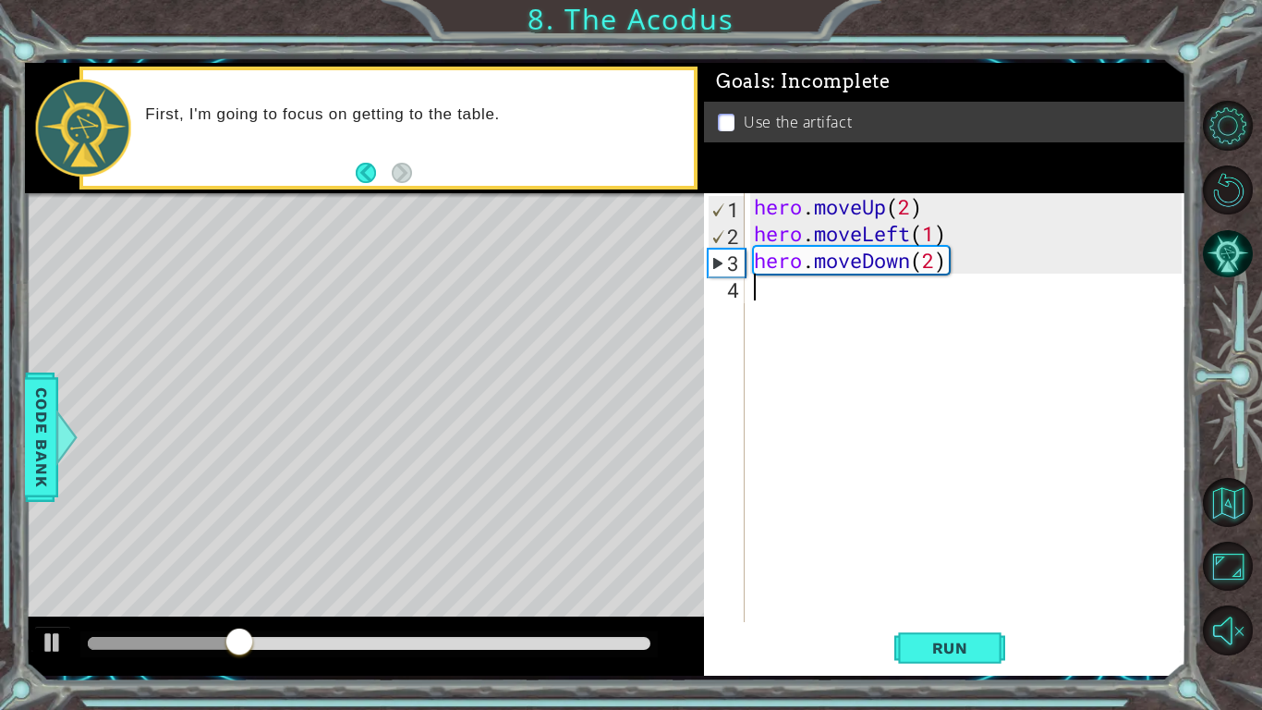
click at [801, 298] on div "hero . moveUp ( 2 ) hero . moveLeft ( 1 ) hero . moveDown ( 2 )" at bounding box center [970, 434] width 441 height 482
click at [794, 291] on div "hero . moveUp ( 2 ) hero . moveLeft ( 1 ) hero . moveDown ( 2 )" at bounding box center [970, 434] width 441 height 482
paste textarea "hero.use("lever")"
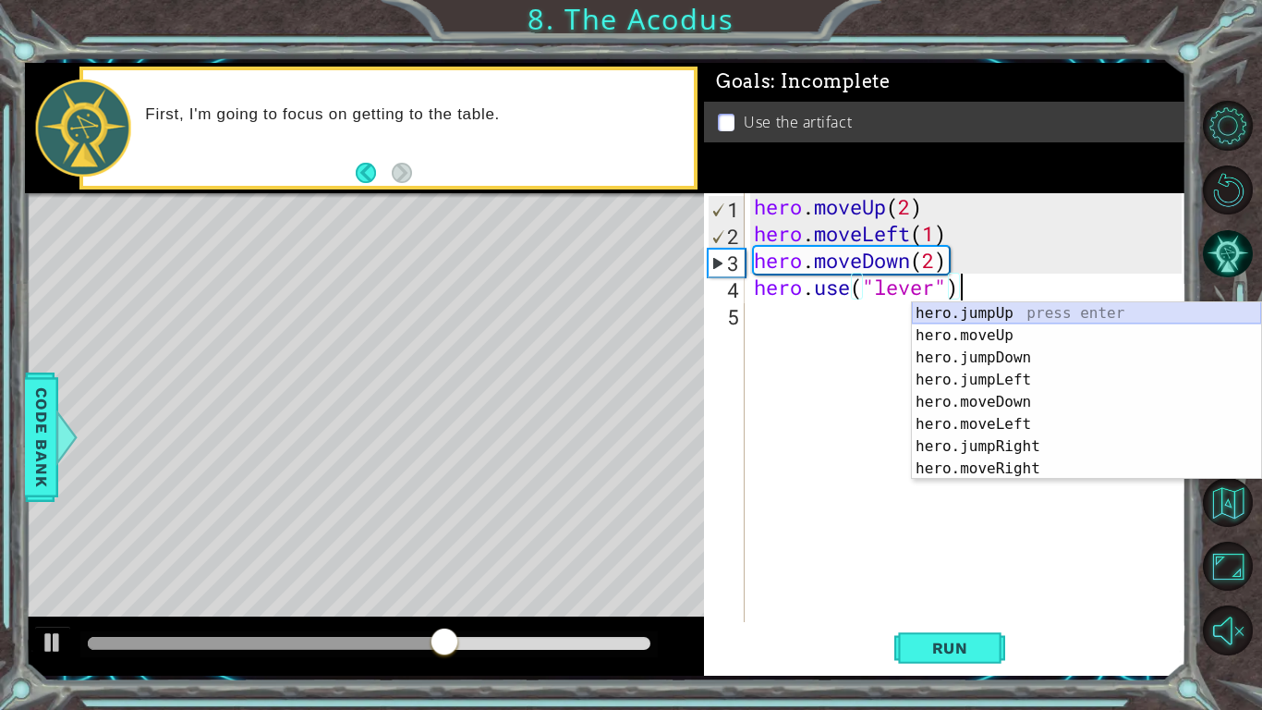
click at [1067, 315] on div "hero.jumpUp press enter hero.moveUp press enter hero.jumpDown press enter hero.…" at bounding box center [1086, 413] width 349 height 222
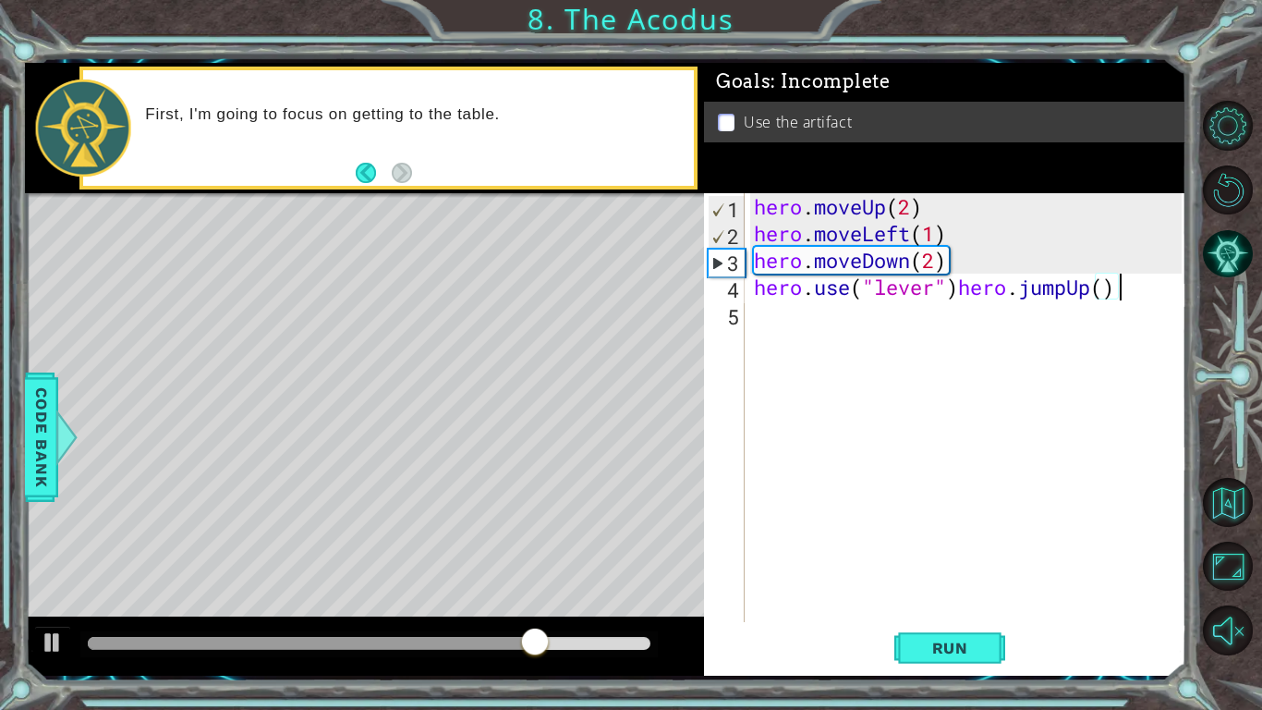
click at [1096, 296] on div "hero . moveUp ( 2 ) hero . moveLeft ( 1 ) hero . moveDown ( 2 ) hero . use ( "l…" at bounding box center [970, 434] width 441 height 482
click at [976, 631] on button "Run" at bounding box center [949, 648] width 111 height 48
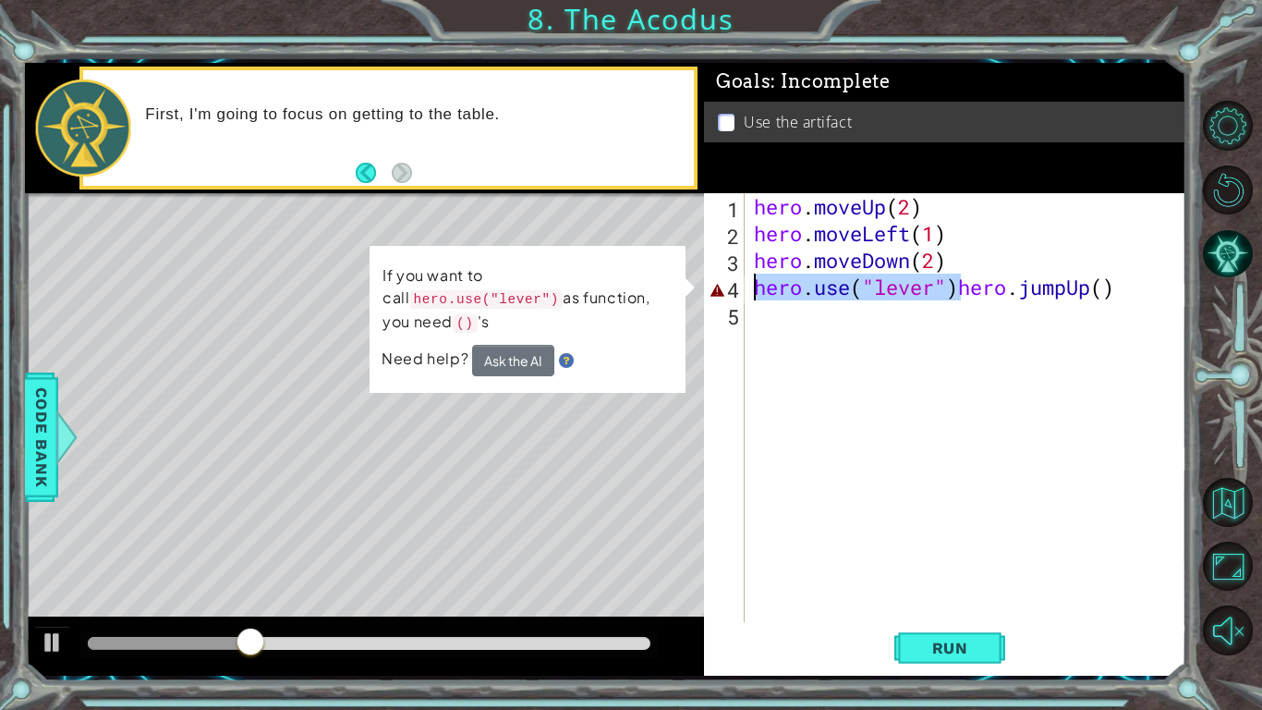
drag, startPoint x: 964, startPoint y: 289, endPoint x: 752, endPoint y: 281, distance: 211.8
click at [752, 281] on div "hero . moveUp ( 2 ) hero . moveLeft ( 1 ) hero . moveDown ( 2 ) hero . use ( "l…" at bounding box center [970, 434] width 441 height 482
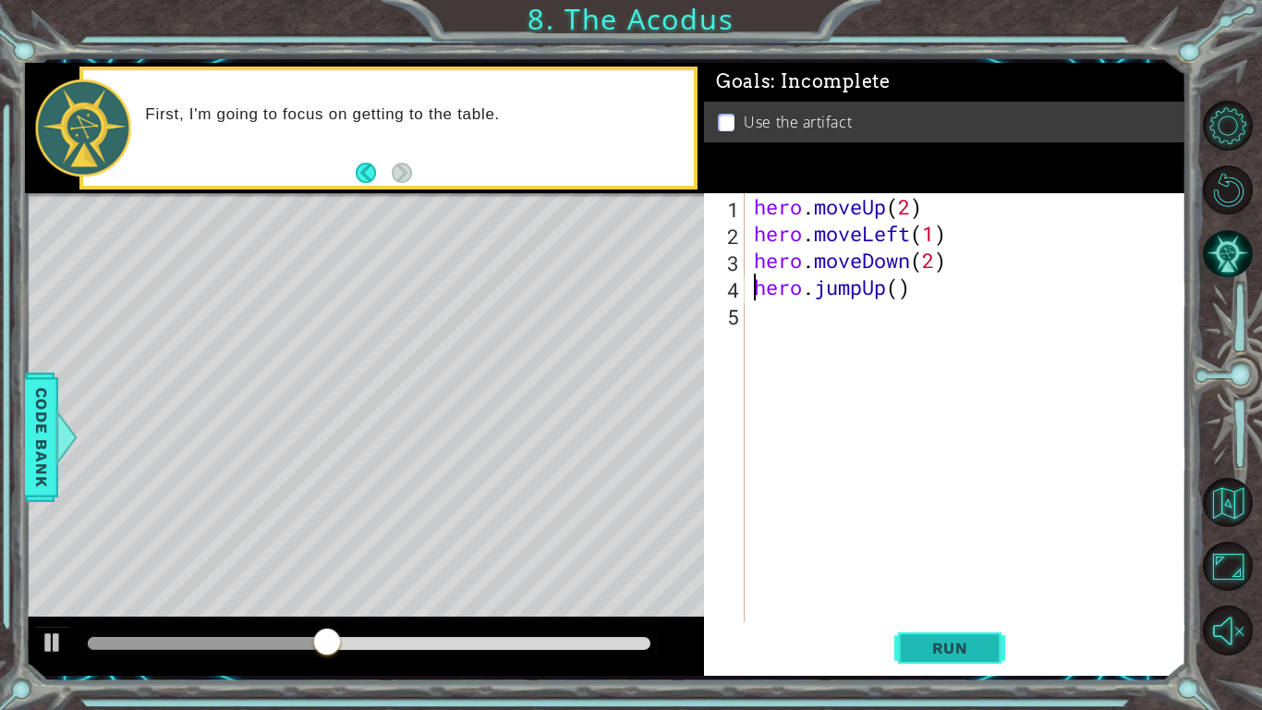
click at [944, 661] on button "Run" at bounding box center [949, 648] width 111 height 48
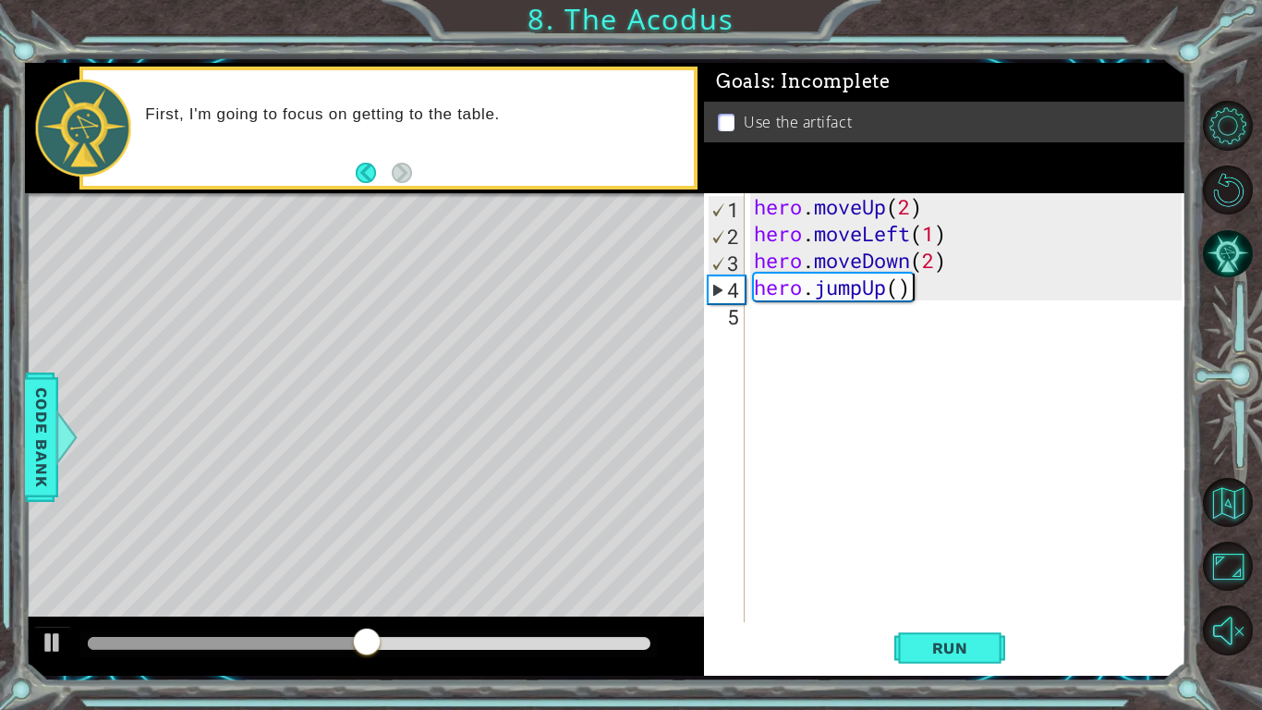
click at [918, 291] on div "hero . moveUp ( 2 ) hero . moveLeft ( 1 ) hero . moveDown ( 2 ) hero . jumpUp (…" at bounding box center [970, 434] width 441 height 482
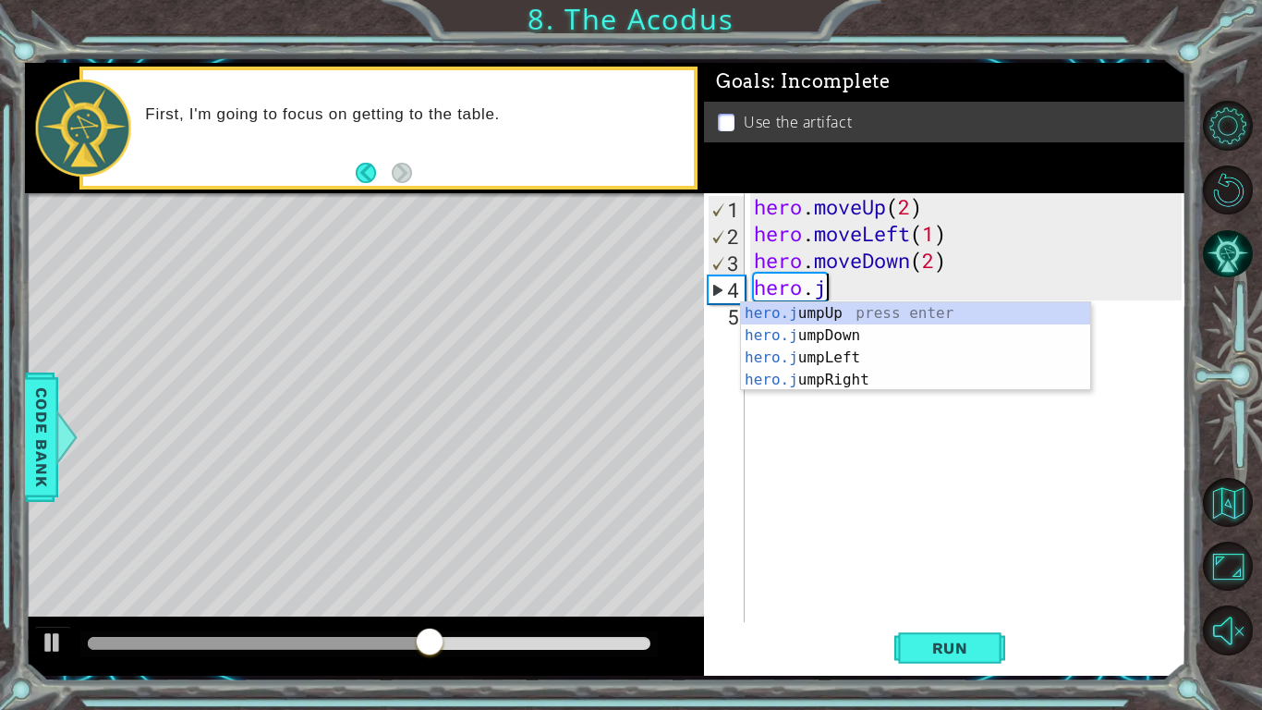
type textarea "hero."
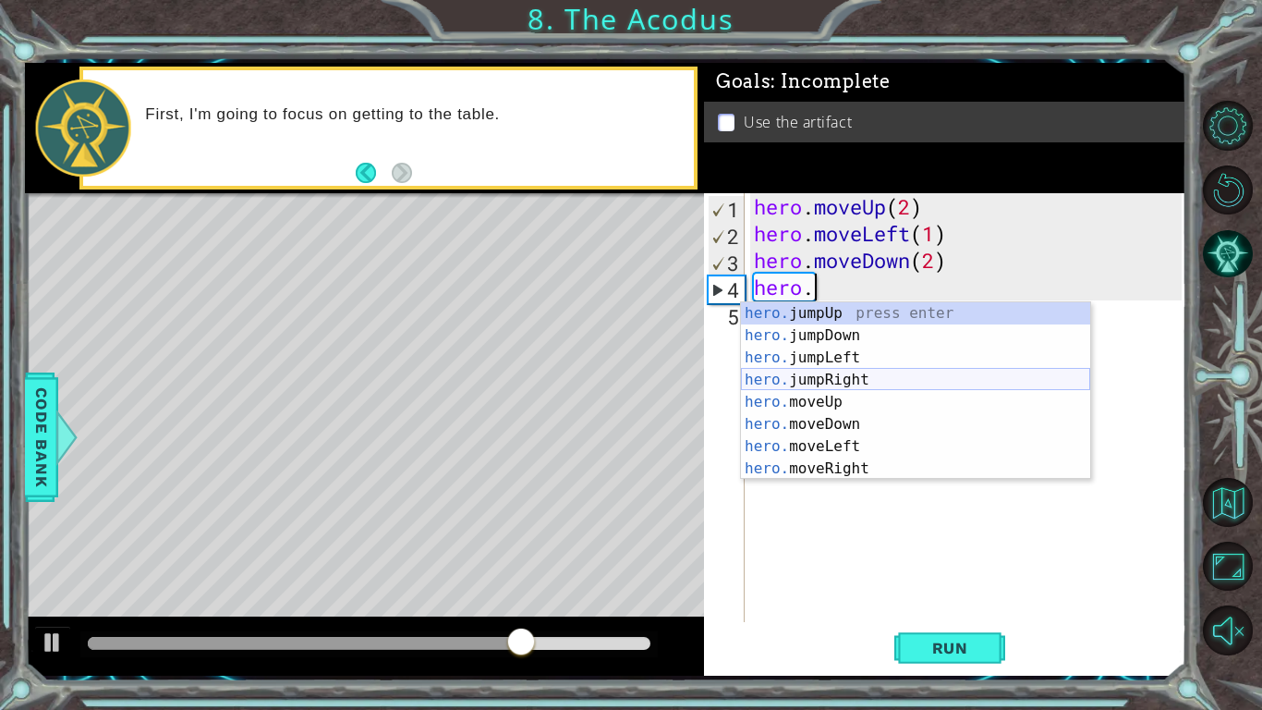
click at [858, 381] on div "hero. jumpUp press enter hero. jumpDown press enter hero. jumpLeft press enter …" at bounding box center [915, 413] width 349 height 222
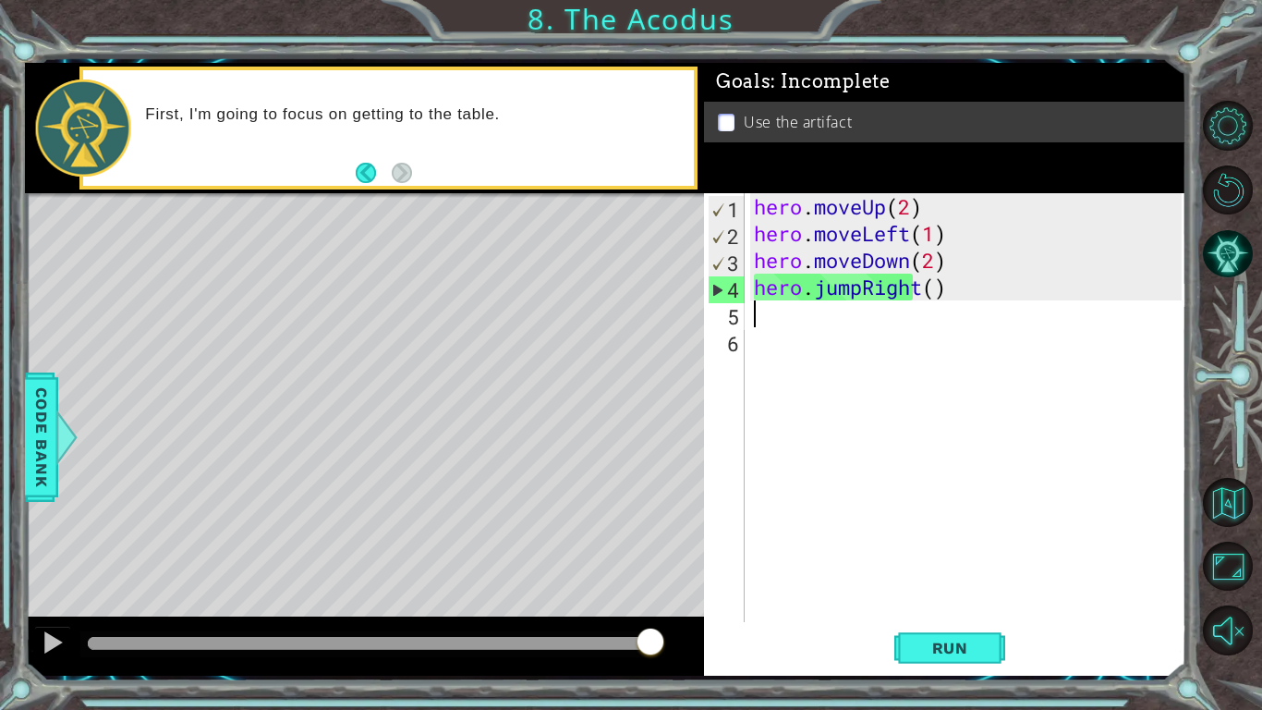
click at [835, 328] on div "hero . moveUp ( 2 ) hero . moveLeft ( 1 ) hero . moveDown ( 2 ) hero . jumpRigh…" at bounding box center [970, 434] width 441 height 482
click at [823, 320] on div "hero . moveUp ( 2 ) hero . moveLeft ( 1 ) hero . moveDown ( 2 ) hero . jumpRigh…" at bounding box center [970, 434] width 441 height 482
paste textarea "hero.use("lever")"
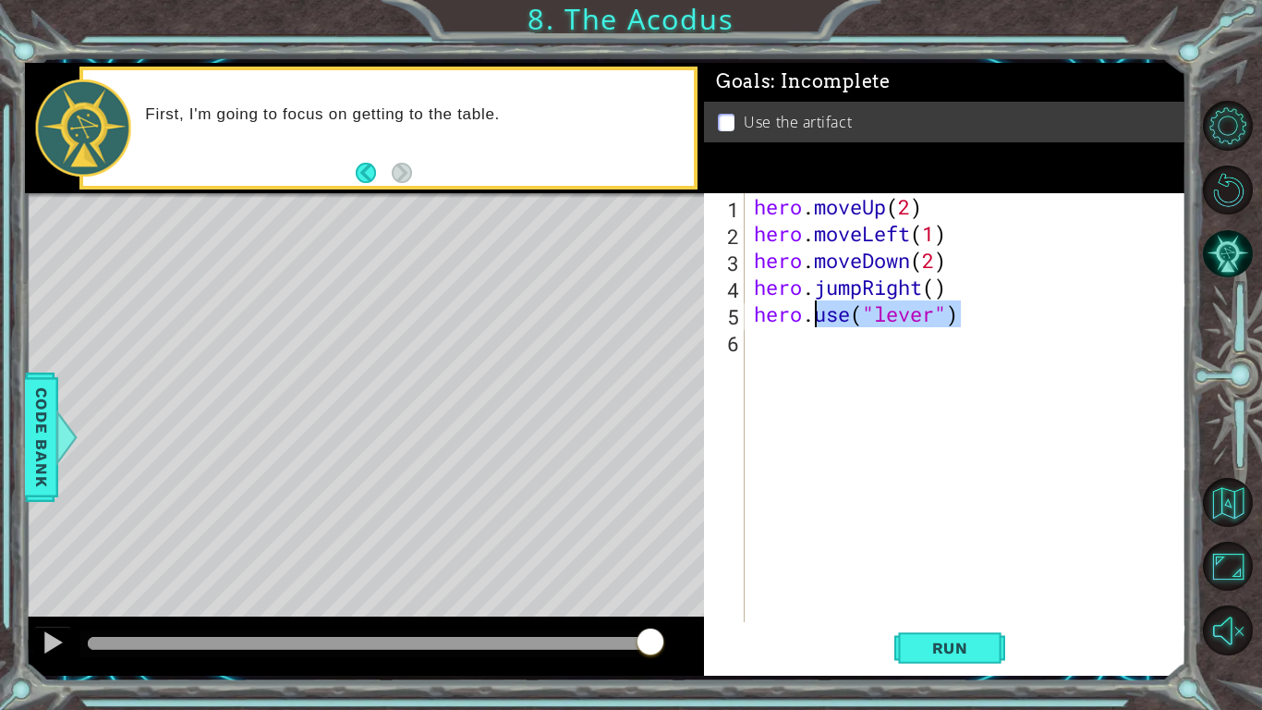
drag, startPoint x: 965, startPoint y: 309, endPoint x: 812, endPoint y: 315, distance: 152.6
click at [812, 315] on div "hero . moveUp ( 2 ) hero . moveLeft ( 1 ) hero . moveDown ( 2 ) hero . jumpRigh…" at bounding box center [970, 434] width 441 height 482
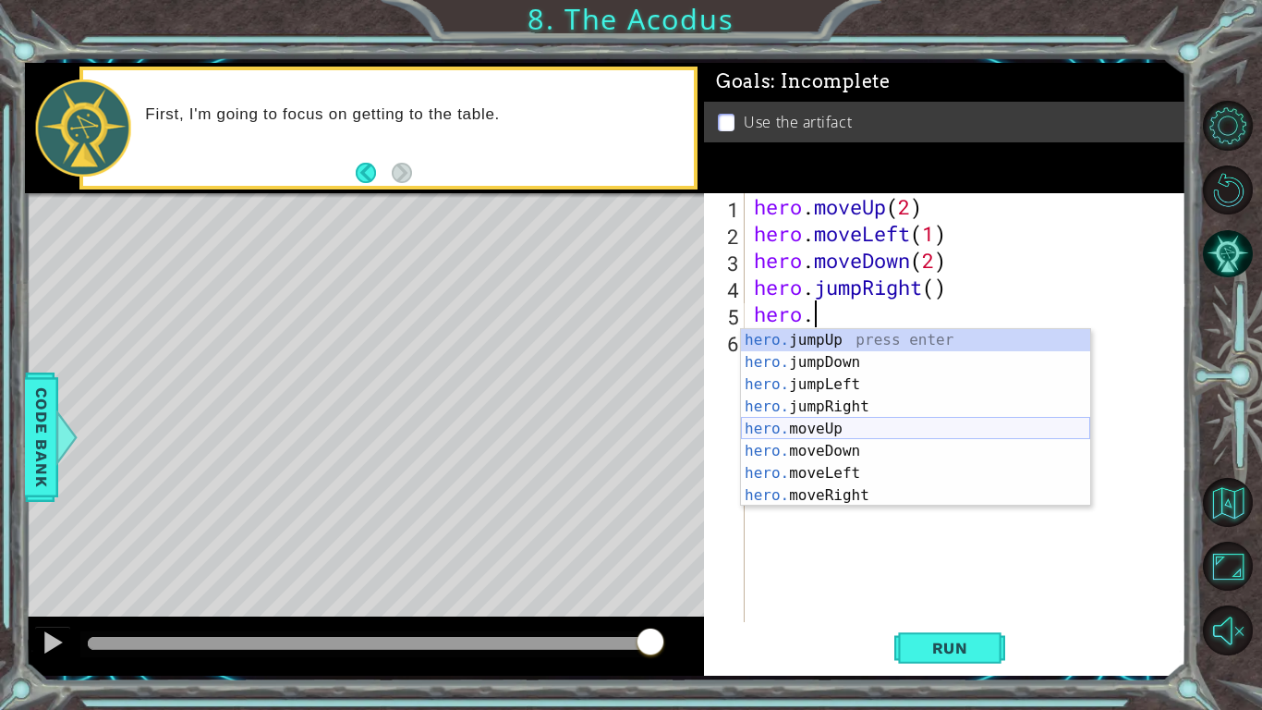
click at [858, 430] on div "hero. jumpUp press enter hero. jumpDown press enter hero. jumpLeft press enter …" at bounding box center [915, 440] width 349 height 222
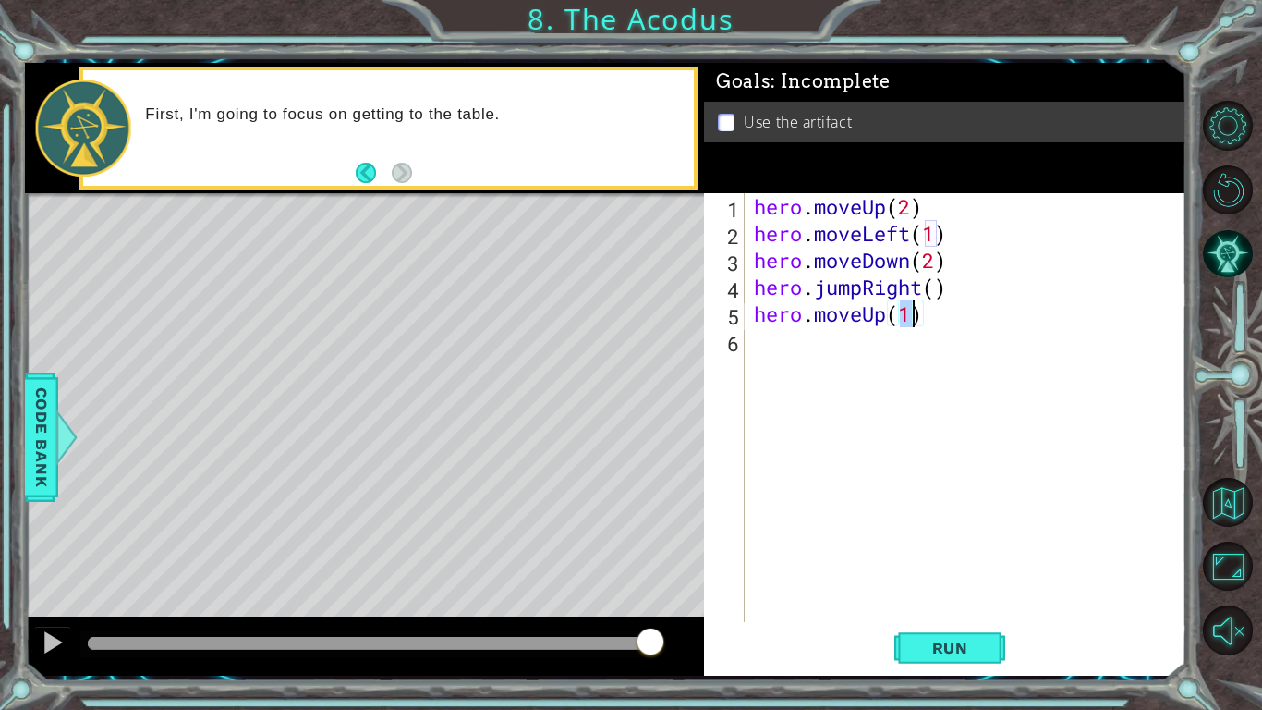
type textarea "hero.moveUp(2)"
click at [931, 351] on div "hero . moveUp ( 2 ) hero . moveLeft ( 1 ) hero . moveDown ( 2 ) hero . jumpRigh…" at bounding box center [970, 434] width 441 height 482
paste textarea "hero.use("lever")"
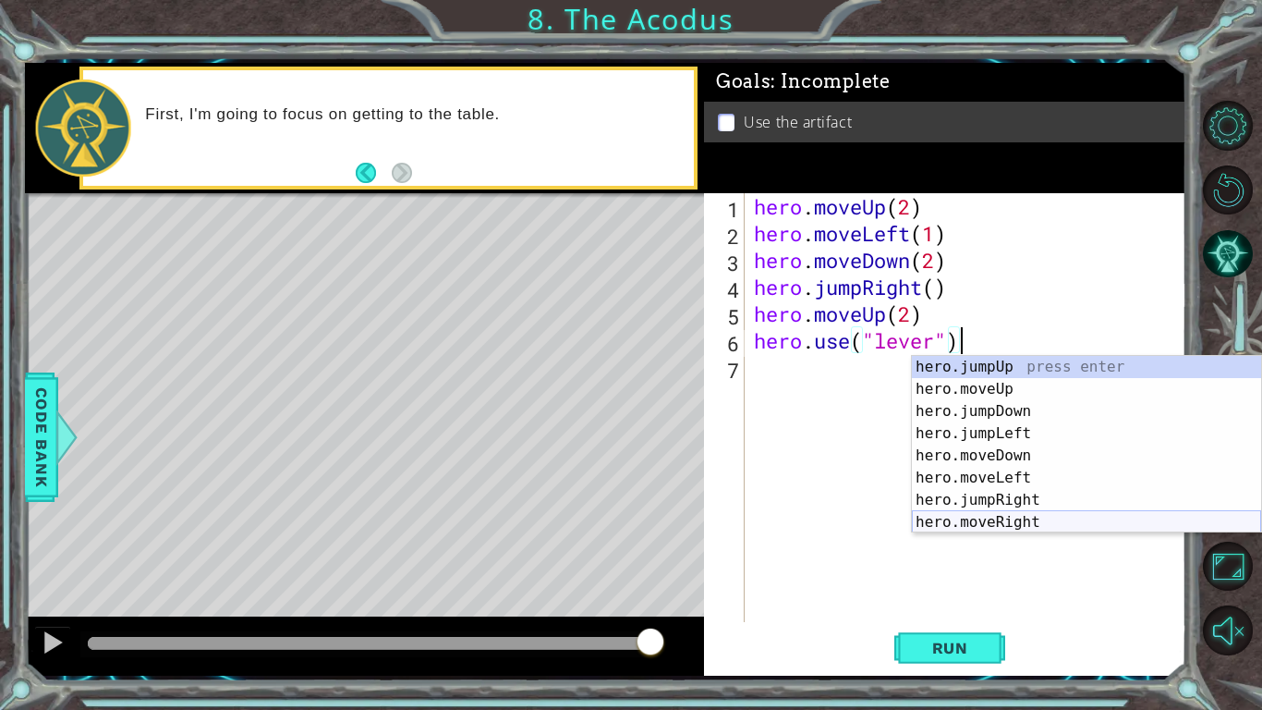
click at [1048, 525] on div "hero.jumpUp press enter hero.moveUp press enter hero.jumpDown press enter hero.…" at bounding box center [1086, 467] width 349 height 222
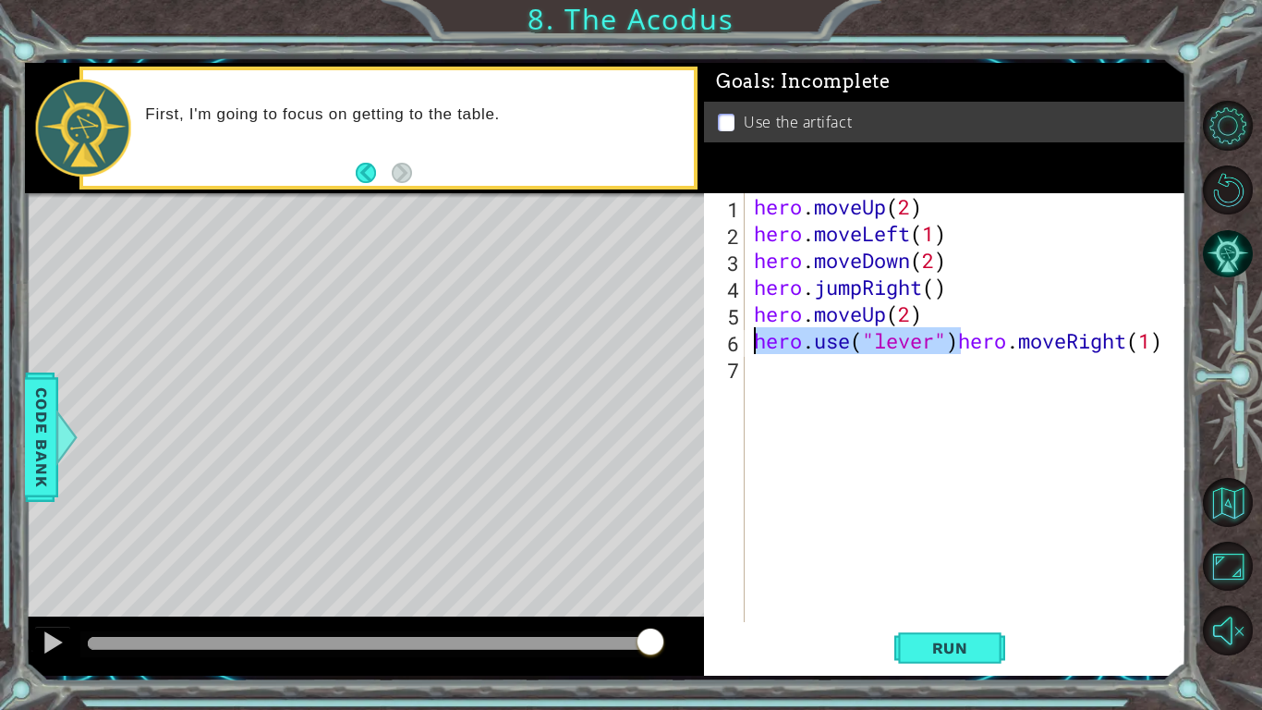
drag, startPoint x: 958, startPoint y: 345, endPoint x: 752, endPoint y: 337, distance: 206.2
click at [752, 337] on div "hero . moveUp ( 2 ) hero . moveLeft ( 1 ) hero . moveDown ( 2 ) hero . jumpRigh…" at bounding box center [970, 434] width 441 height 482
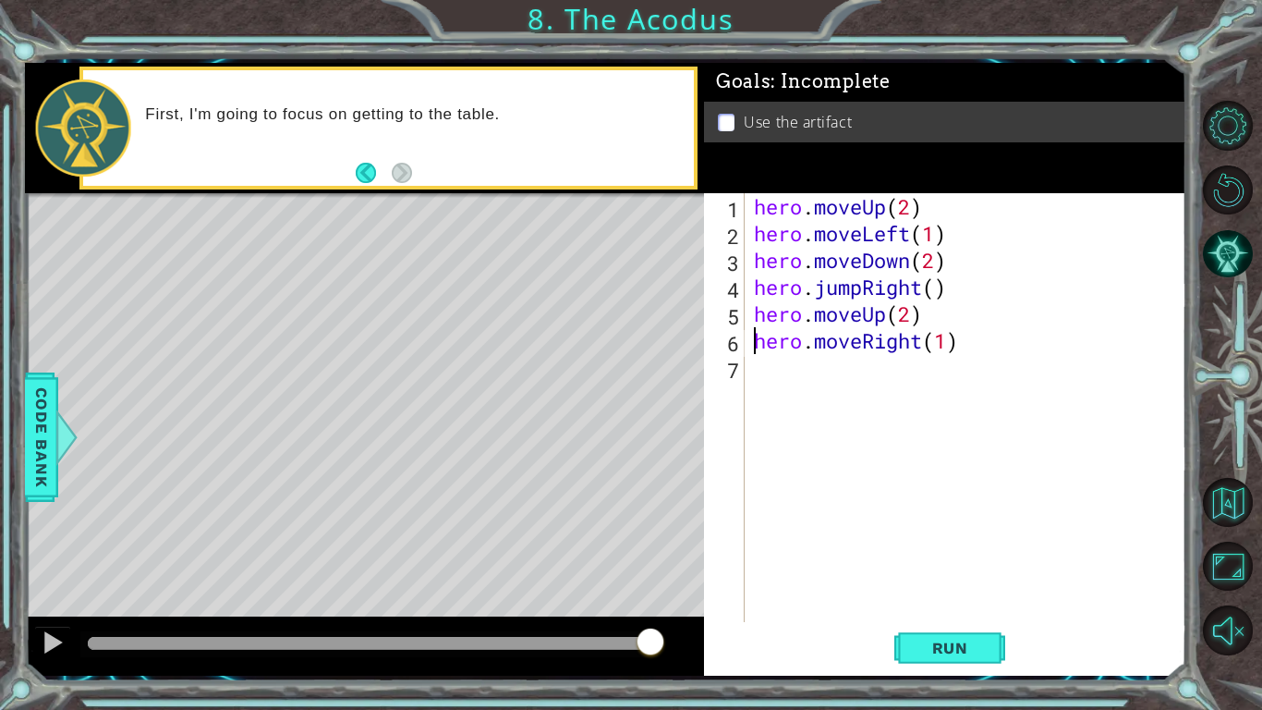
click at [951, 350] on div "hero . moveUp ( 2 ) hero . moveLeft ( 1 ) hero . moveDown ( 2 ) hero . jumpRigh…" at bounding box center [970, 434] width 441 height 482
click at [947, 650] on span "Run" at bounding box center [950, 648] width 73 height 18
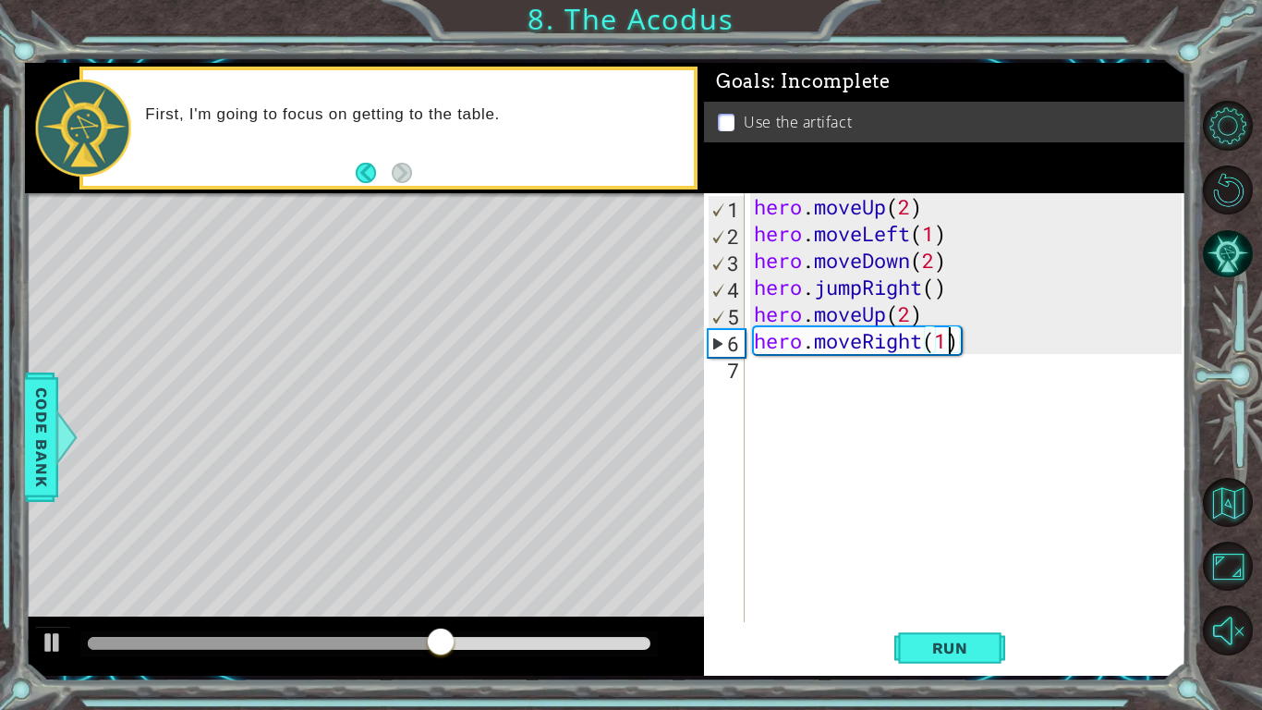
click at [928, 292] on div "hero . moveUp ( 2 ) hero . moveLeft ( 1 ) hero . moveDown ( 2 ) hero . jumpRigh…" at bounding box center [970, 434] width 441 height 482
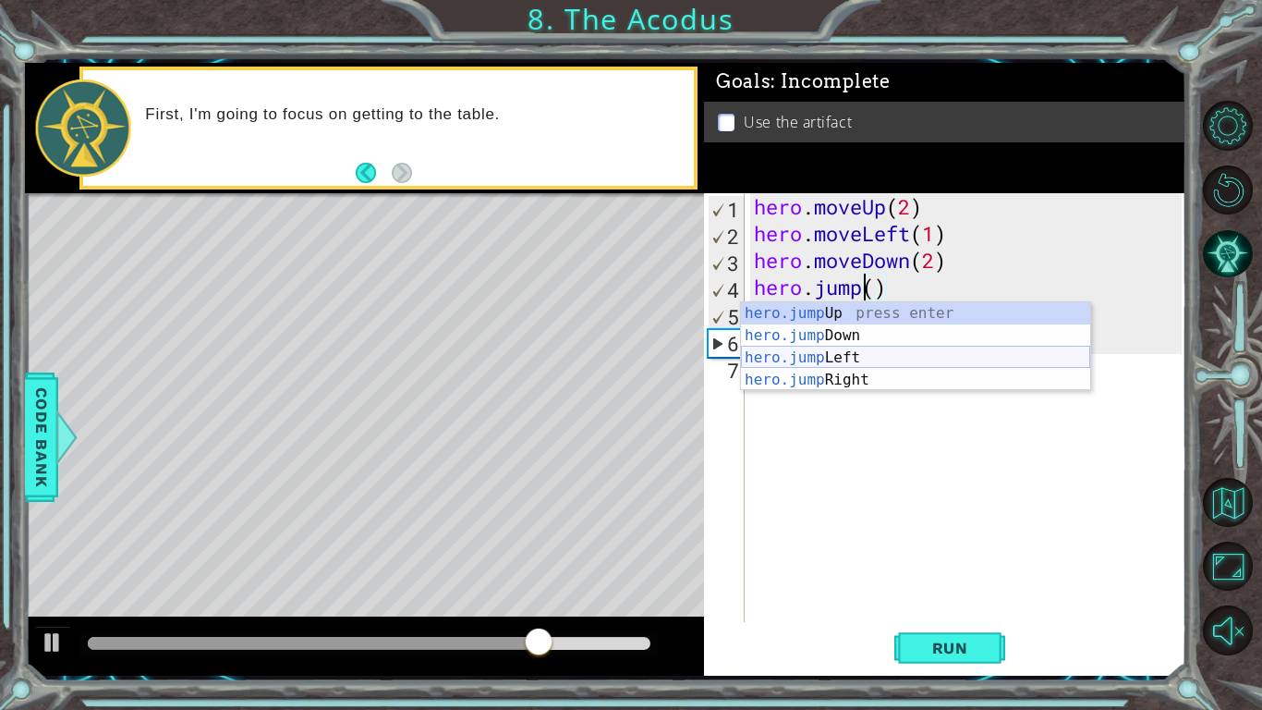
click at [854, 358] on div "hero.jump Up press enter hero.jump Down press enter hero.jump Left press enter …" at bounding box center [915, 368] width 349 height 133
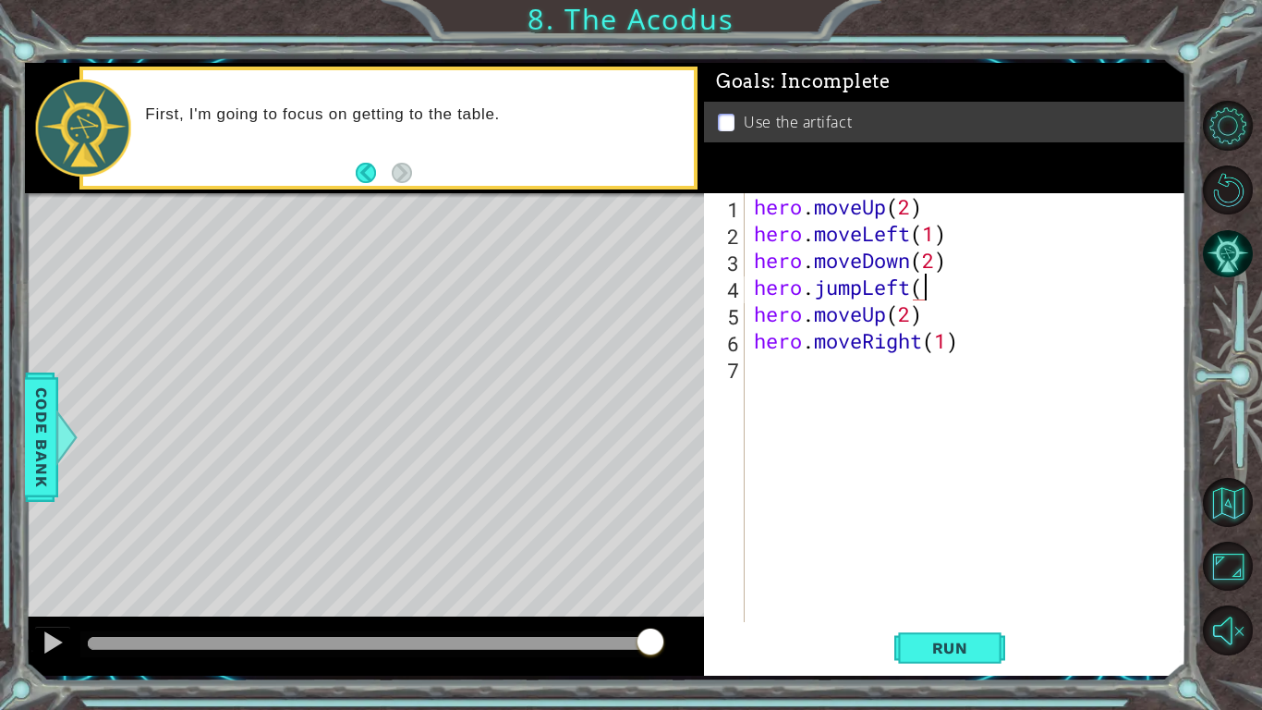
scroll to position [0, 7]
type textarea "hero.jumpLeft()"
click at [935, 651] on span "Run" at bounding box center [950, 648] width 73 height 18
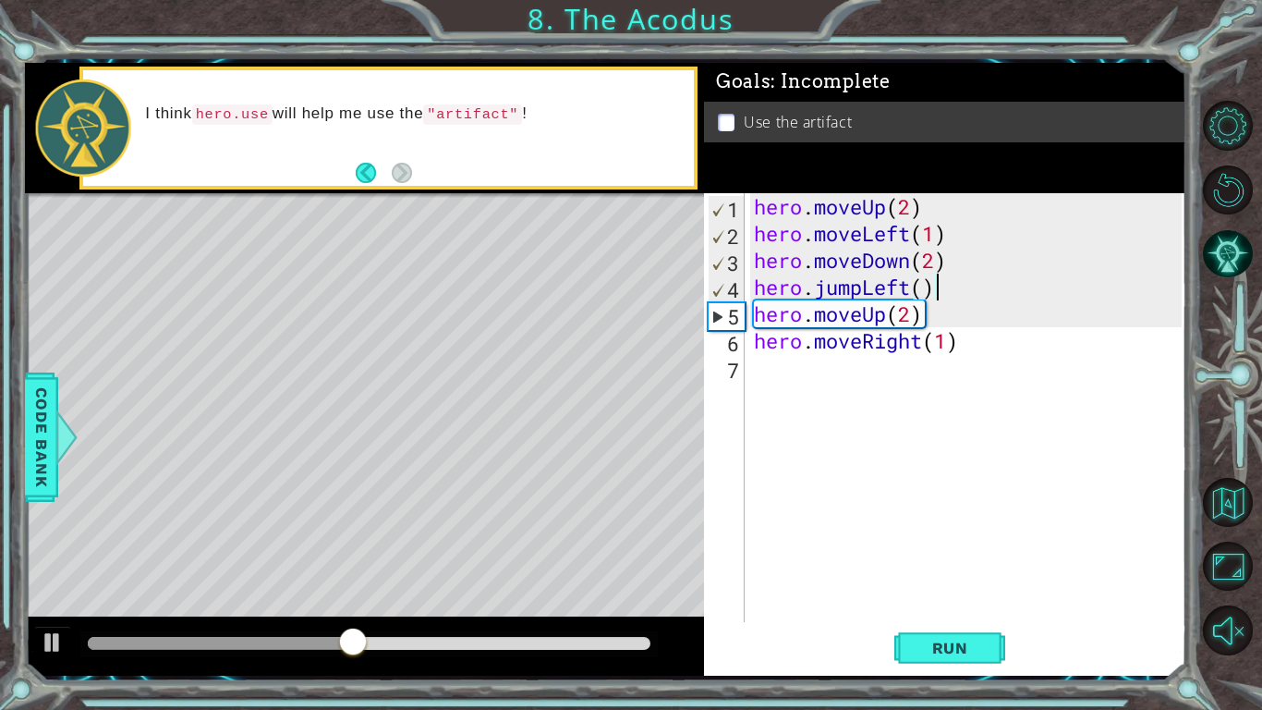
click at [895, 375] on div "hero . moveUp ( 2 ) hero . moveLeft ( 1 ) hero . moveDown ( 2 ) hero . jumpLeft…" at bounding box center [970, 434] width 441 height 482
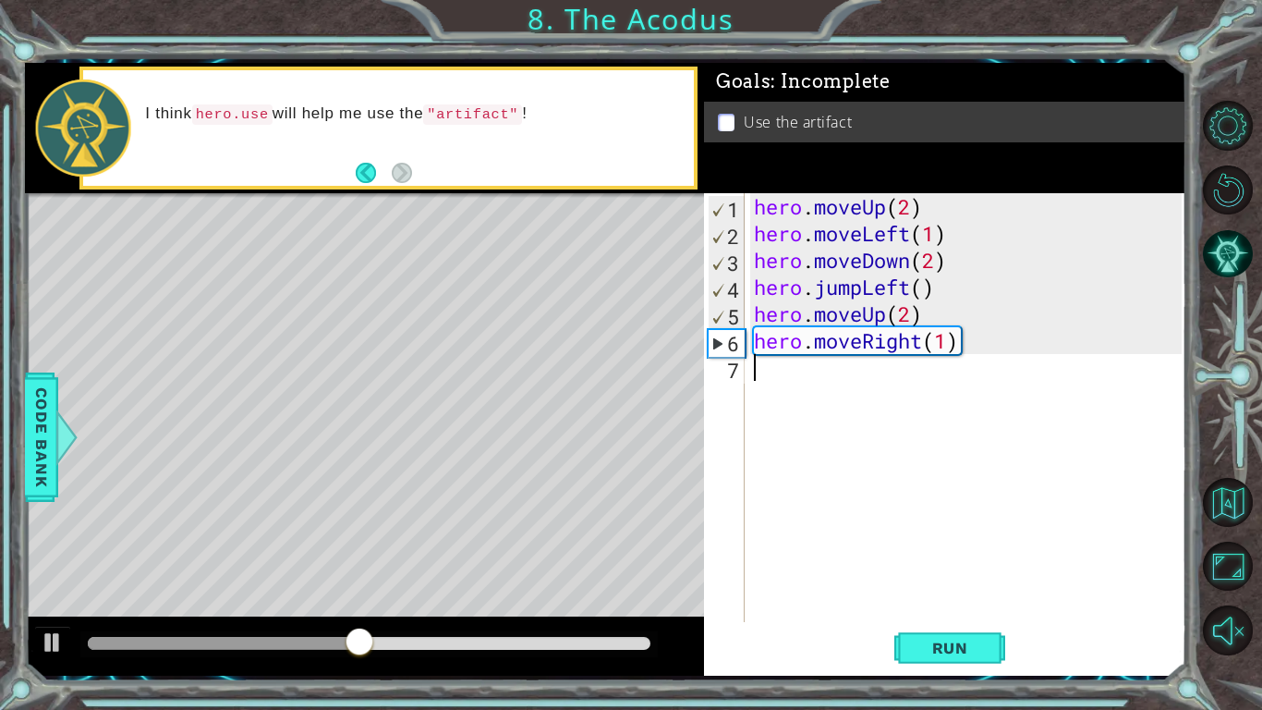
scroll to position [0, 0]
drag, startPoint x: 201, startPoint y: 112, endPoint x: 227, endPoint y: 109, distance: 26.0
click at [227, 109] on code "hero.use" at bounding box center [232, 114] width 80 height 20
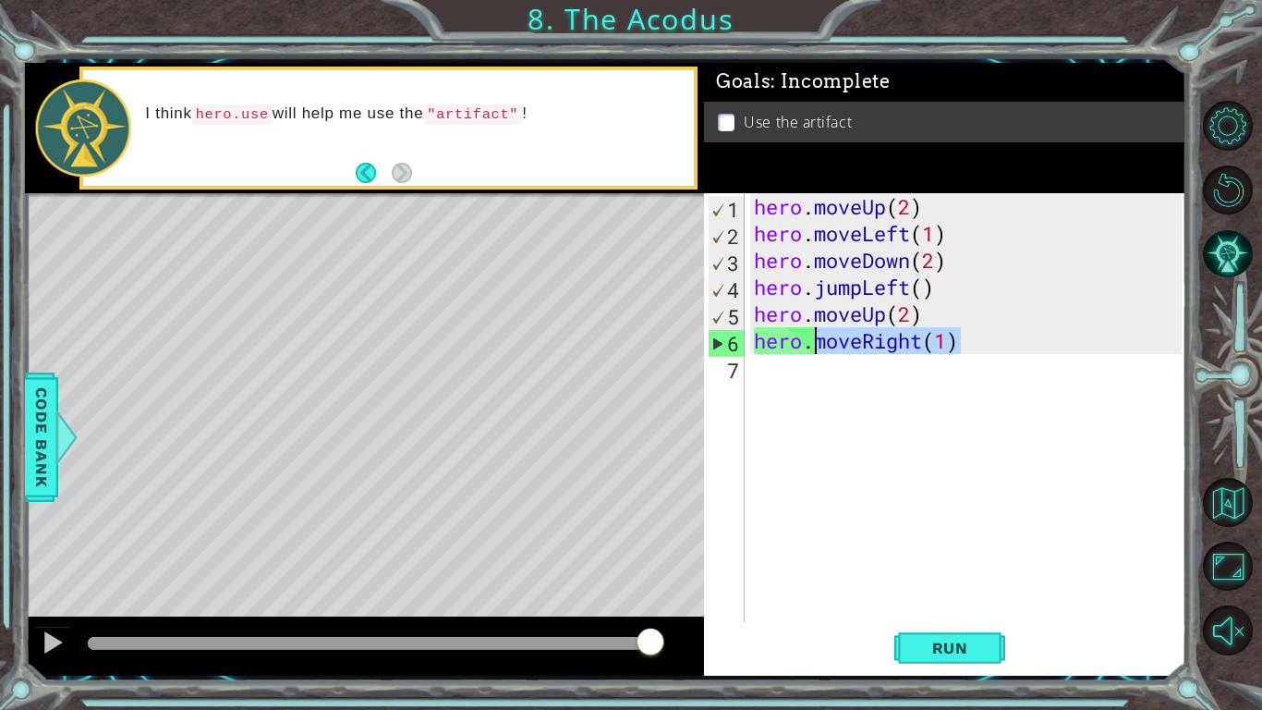
drag, startPoint x: 959, startPoint y: 340, endPoint x: 818, endPoint y: 345, distance: 141.5
click at [818, 345] on div "hero . moveUp ( 2 ) hero . moveLeft ( 1 ) hero . moveDown ( 2 ) hero . jumpLeft…" at bounding box center [970, 434] width 441 height 482
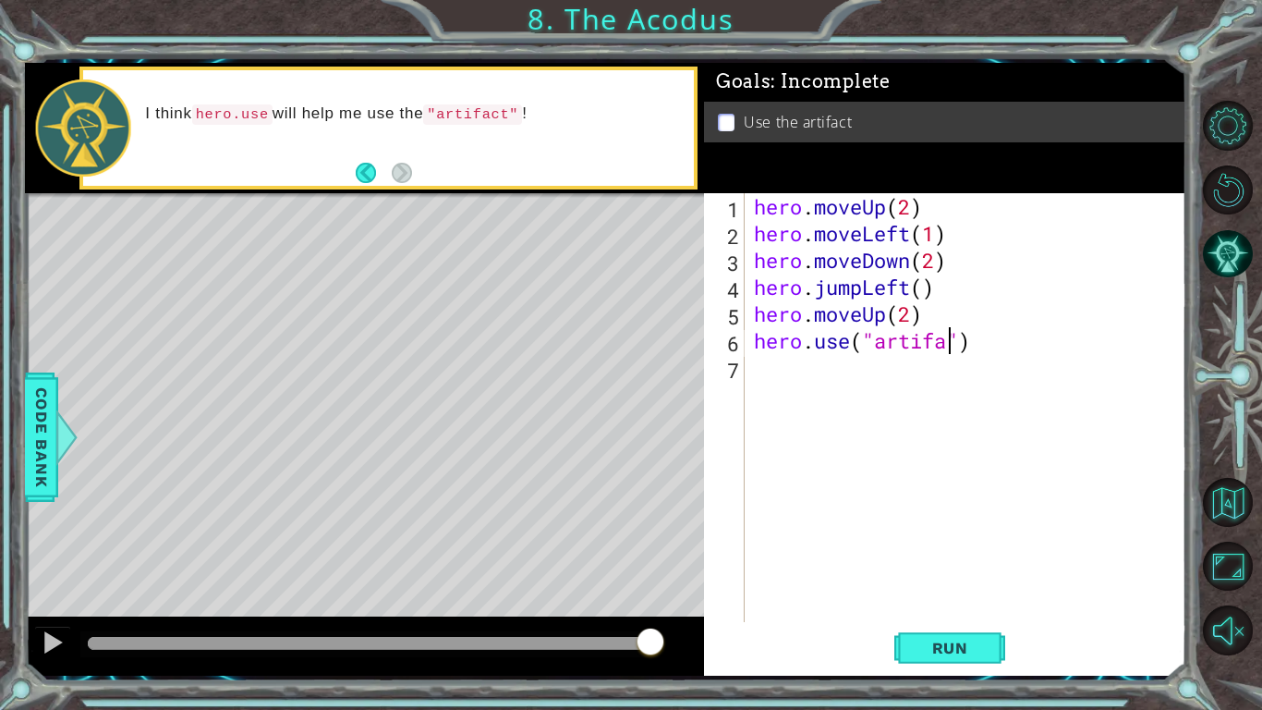
scroll to position [0, 9]
click at [986, 654] on span "Run" at bounding box center [950, 648] width 73 height 18
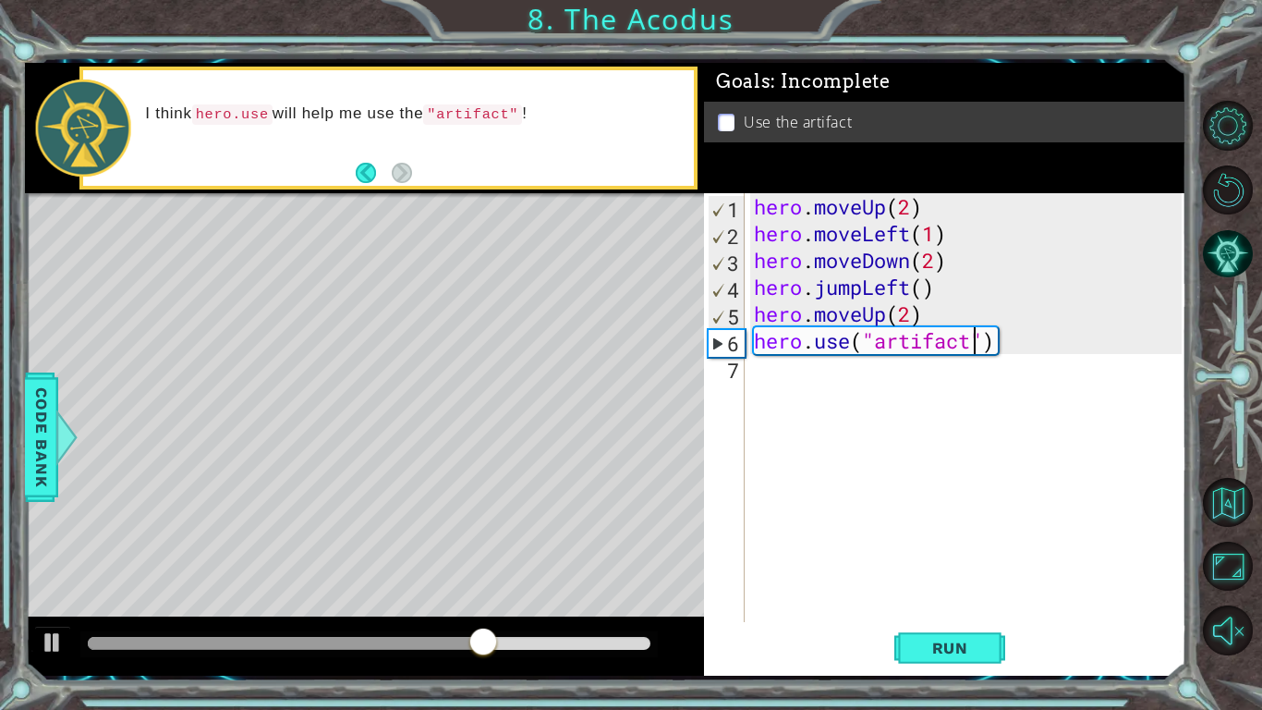
click at [925, 319] on div "hero . moveUp ( 2 ) hero . moveLeft ( 1 ) hero . moveDown ( 2 ) hero . jumpLeft…" at bounding box center [970, 434] width 441 height 482
type textarea "hero.moveUp(2)"
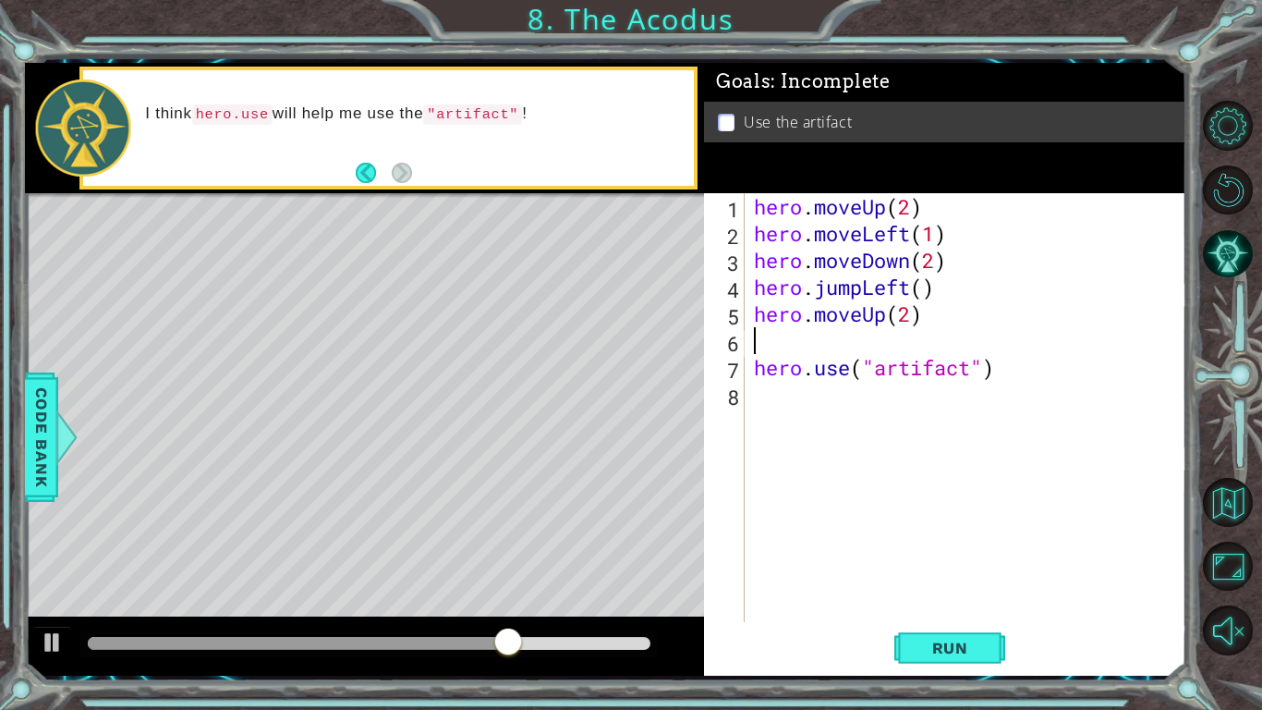
scroll to position [0, 0]
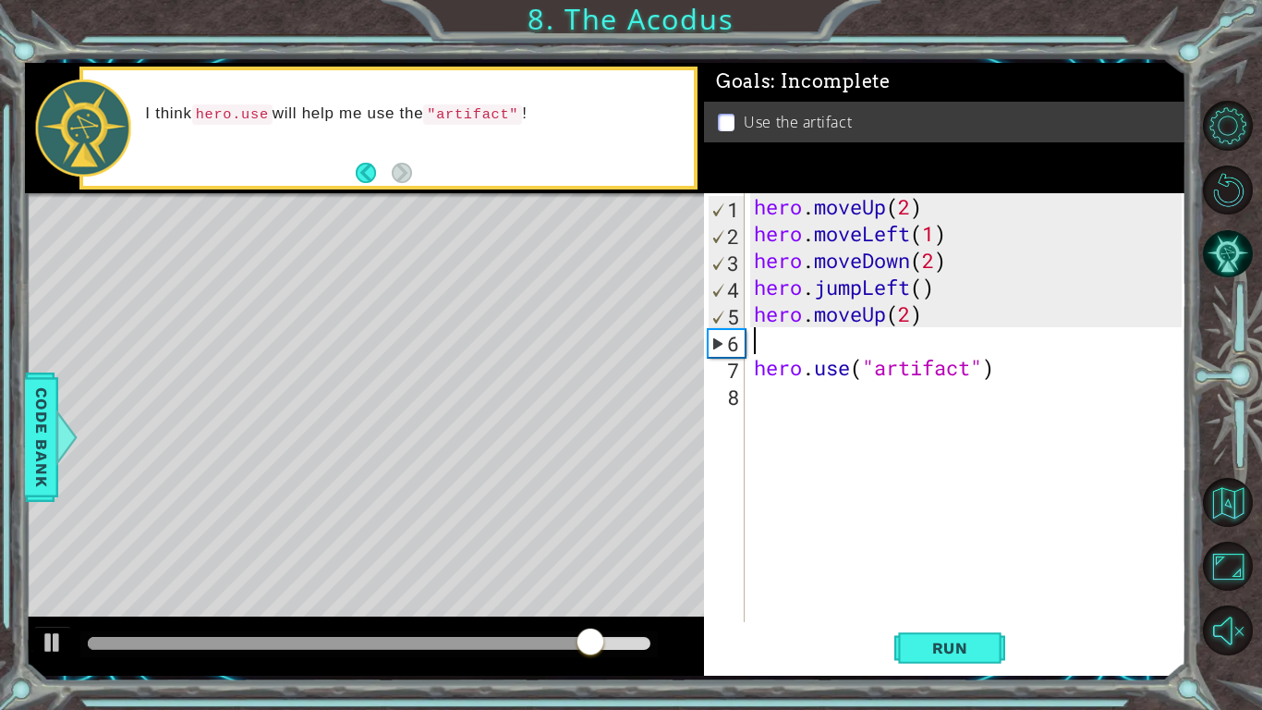
paste textarea "hero.use("lever")"
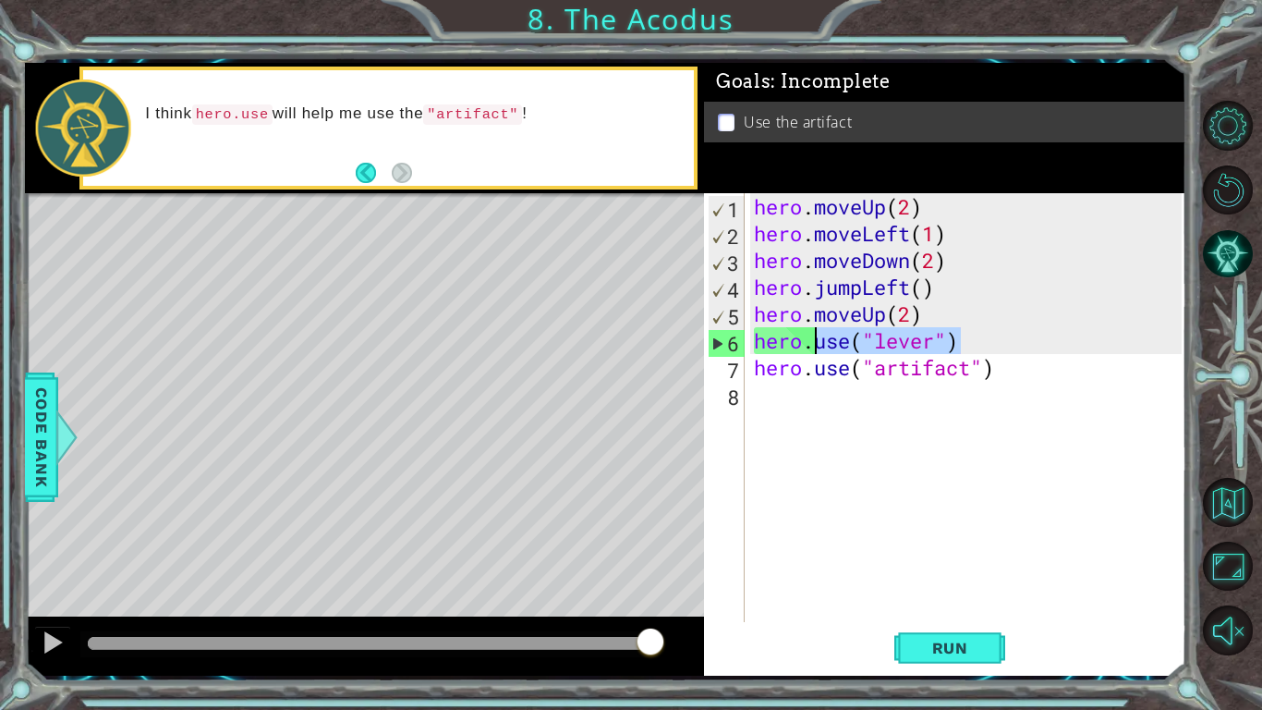
drag, startPoint x: 963, startPoint y: 347, endPoint x: 812, endPoint y: 339, distance: 150.9
click at [812, 339] on div "hero . moveUp ( 2 ) hero . moveLeft ( 1 ) hero . moveDown ( 2 ) hero . jumpLeft…" at bounding box center [970, 434] width 441 height 482
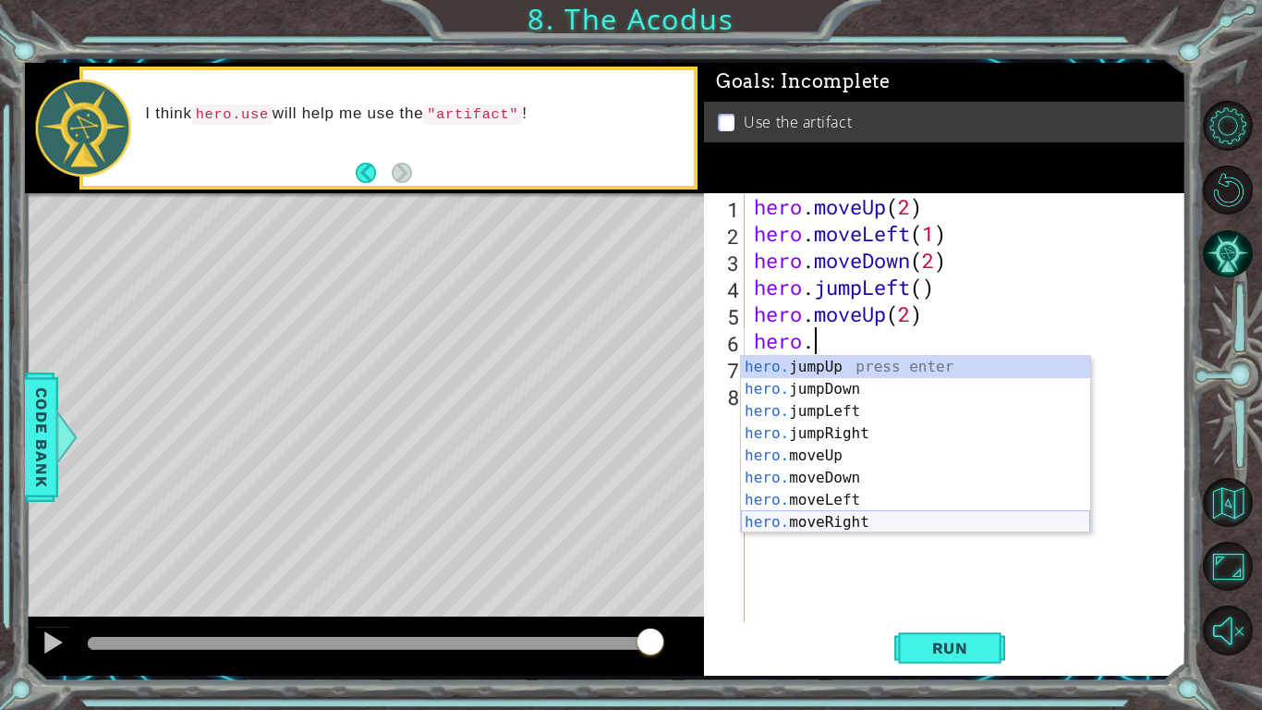
click at [831, 527] on div "hero. jumpUp press enter hero. jumpDown press enter hero. jumpLeft press enter …" at bounding box center [915, 467] width 349 height 222
type textarea "hero.moveRight(1)"
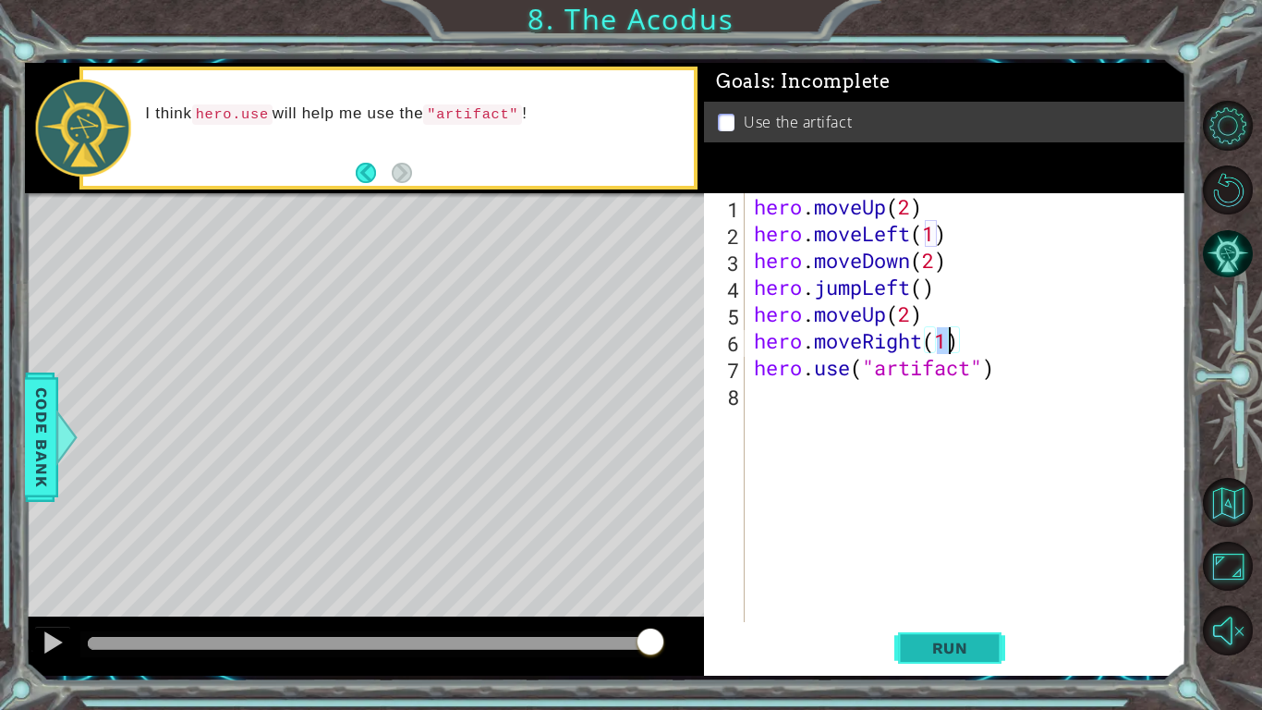
click at [920, 641] on span "Run" at bounding box center [950, 648] width 73 height 18
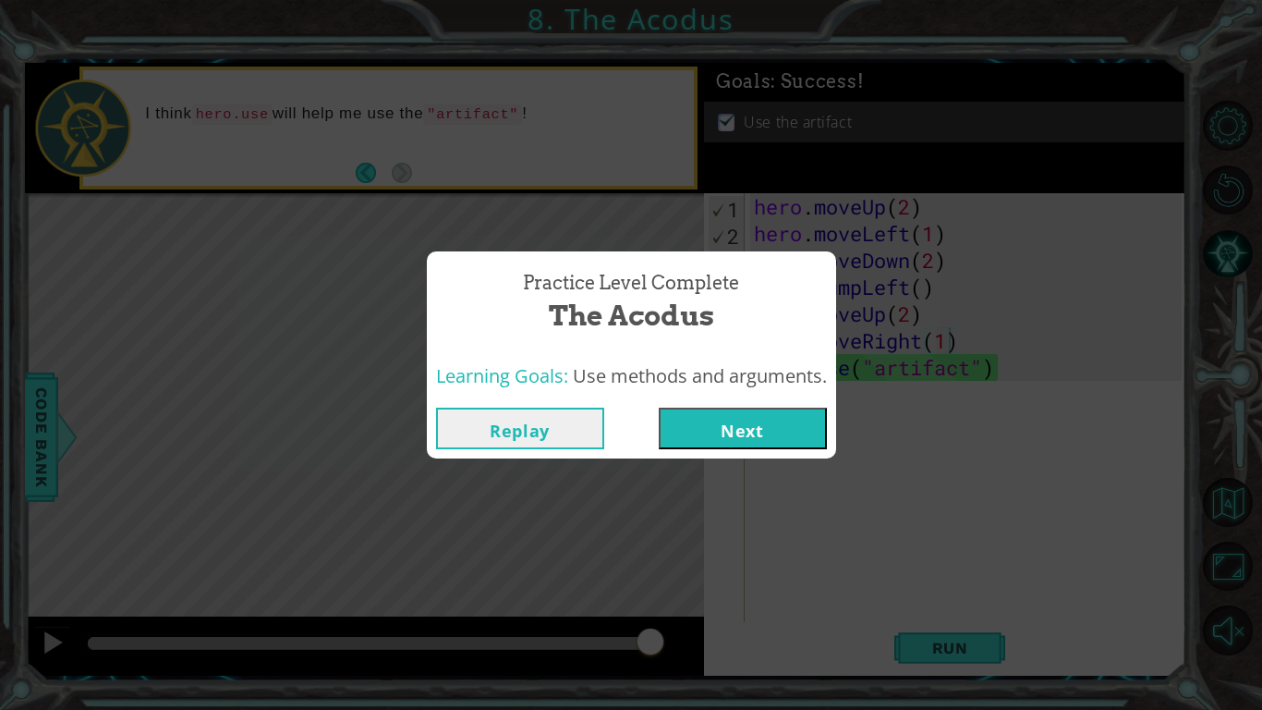
click at [772, 420] on button "Next" at bounding box center [743, 429] width 168 height 42
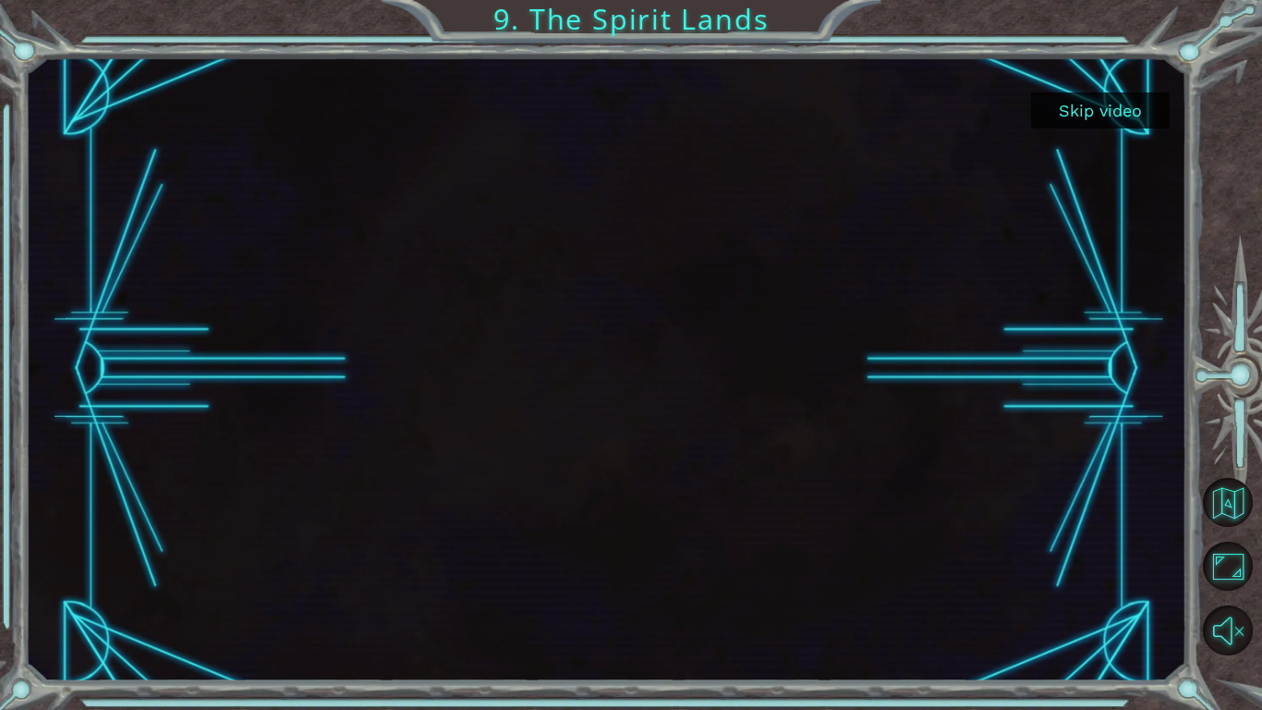
click at [1041, 110] on button "Skip video" at bounding box center [1100, 110] width 139 height 36
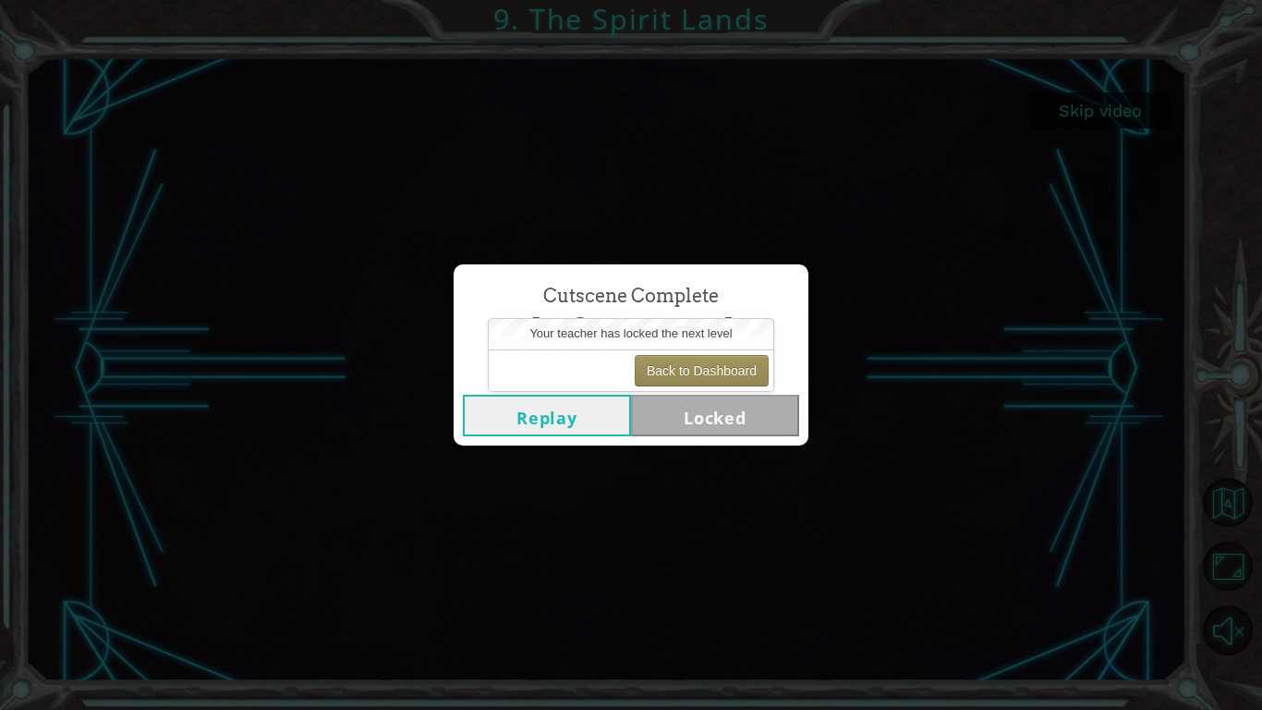
click at [947, 298] on div "Cutscene Complete The Spirit Lands Replay Locked" at bounding box center [631, 355] width 1262 height 710
click at [584, 416] on button "Replay" at bounding box center [547, 416] width 168 height 42
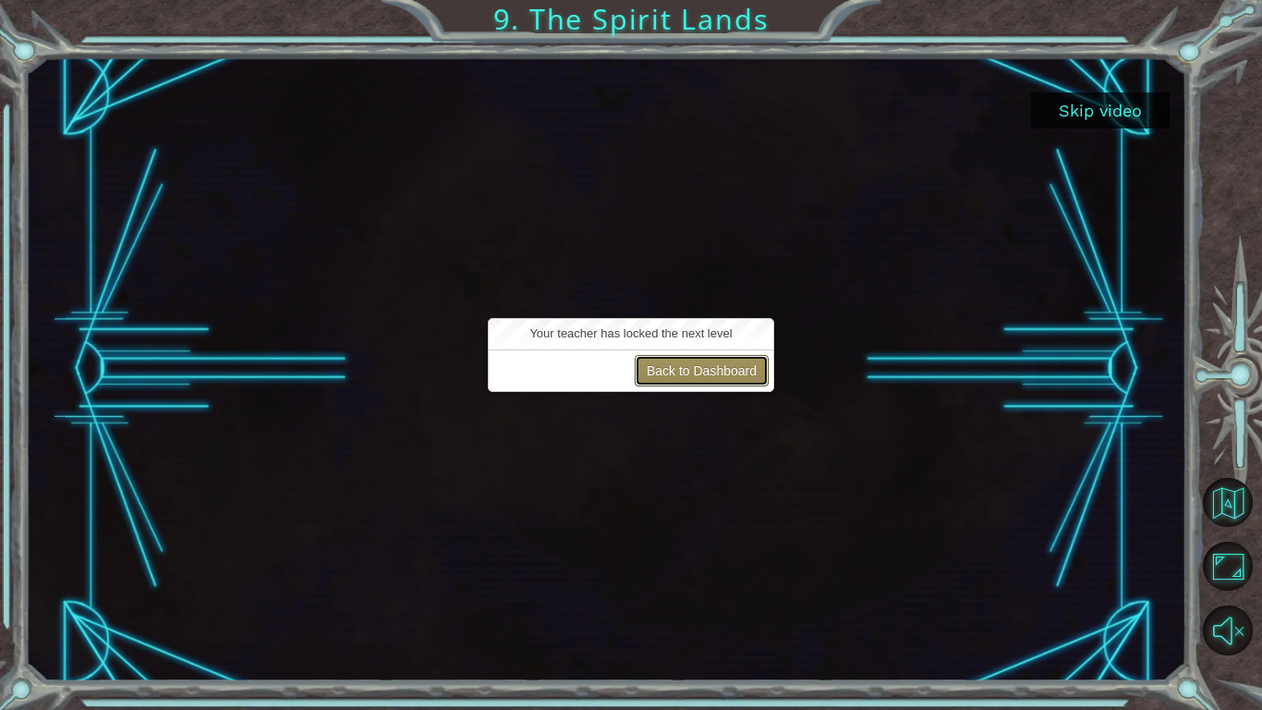
click at [731, 375] on button "Back to Dashboard" at bounding box center [702, 370] width 134 height 31
